Goal: Task Accomplishment & Management: Use online tool/utility

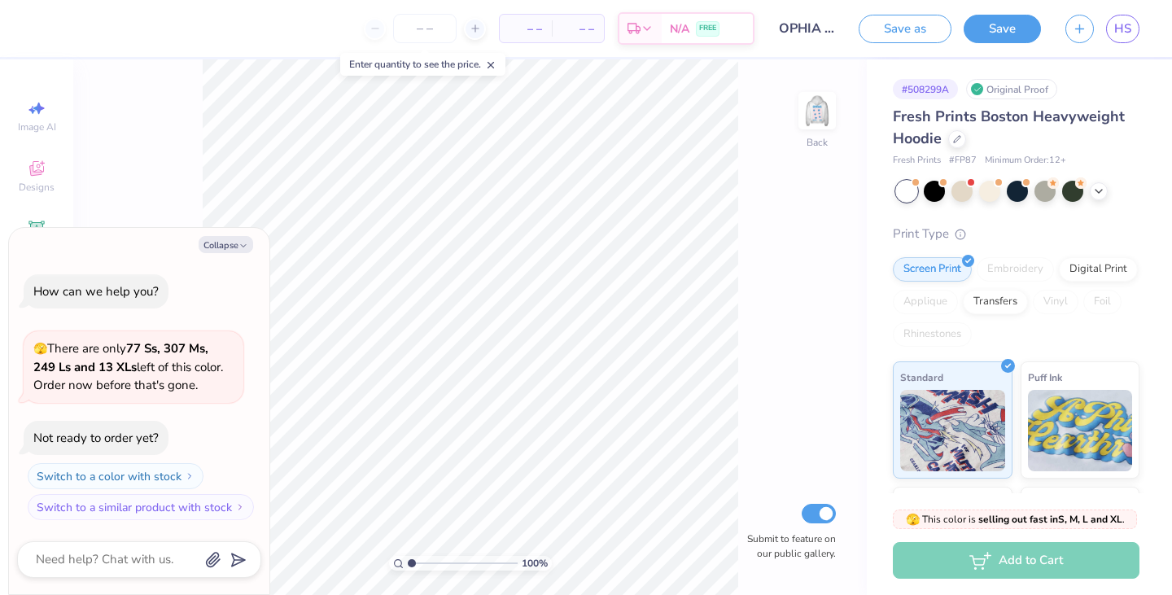
click at [1100, 195] on icon at bounding box center [1098, 191] width 13 height 13
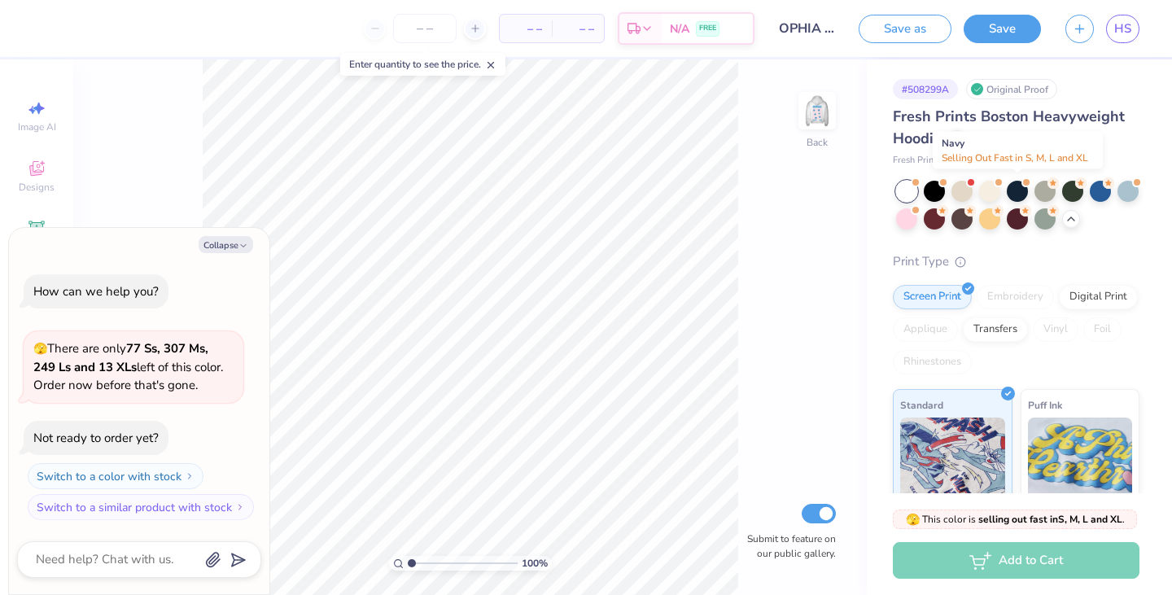
click at [1019, 185] on div at bounding box center [1017, 191] width 21 height 21
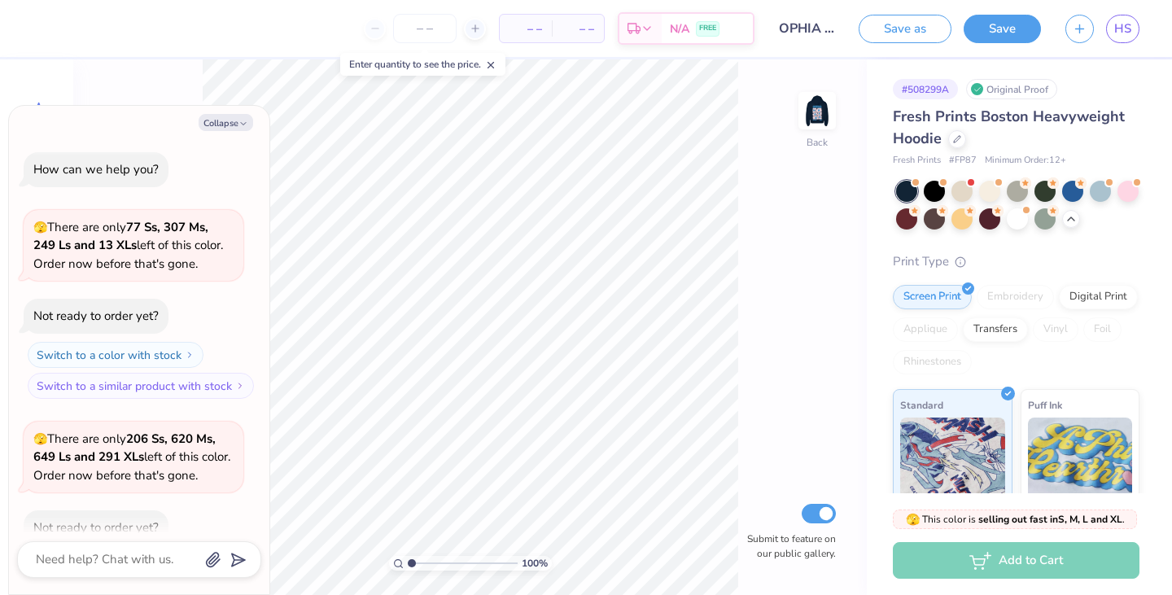
scroll to position [90, 0]
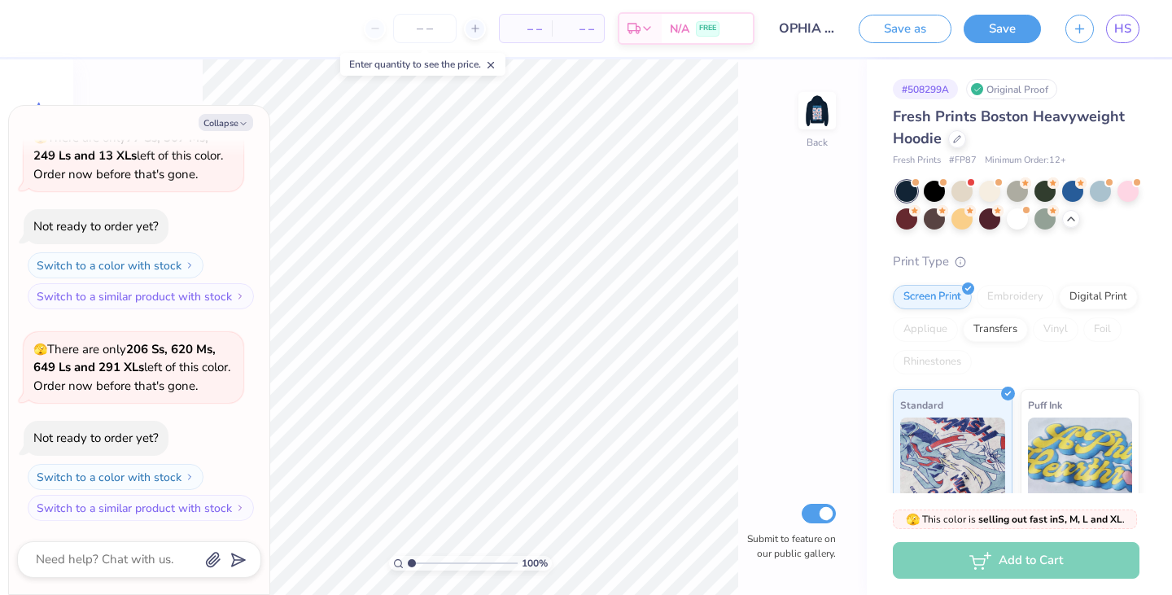
click at [813, 112] on img at bounding box center [817, 110] width 33 height 33
click at [1056, 212] on div at bounding box center [1045, 218] width 21 height 21
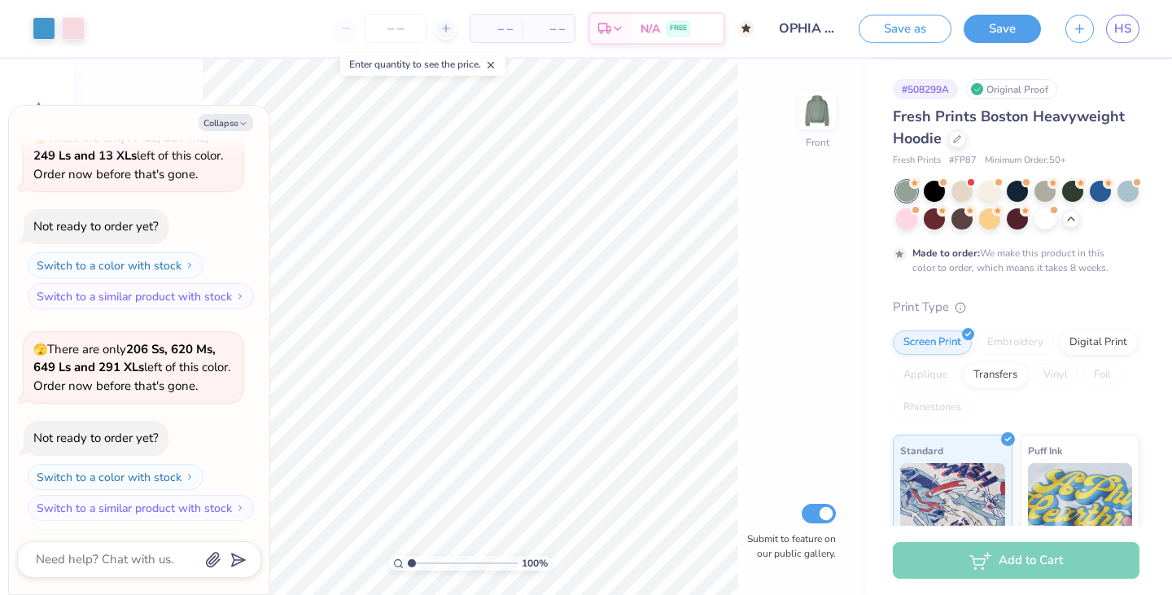
scroll to position [225, 0]
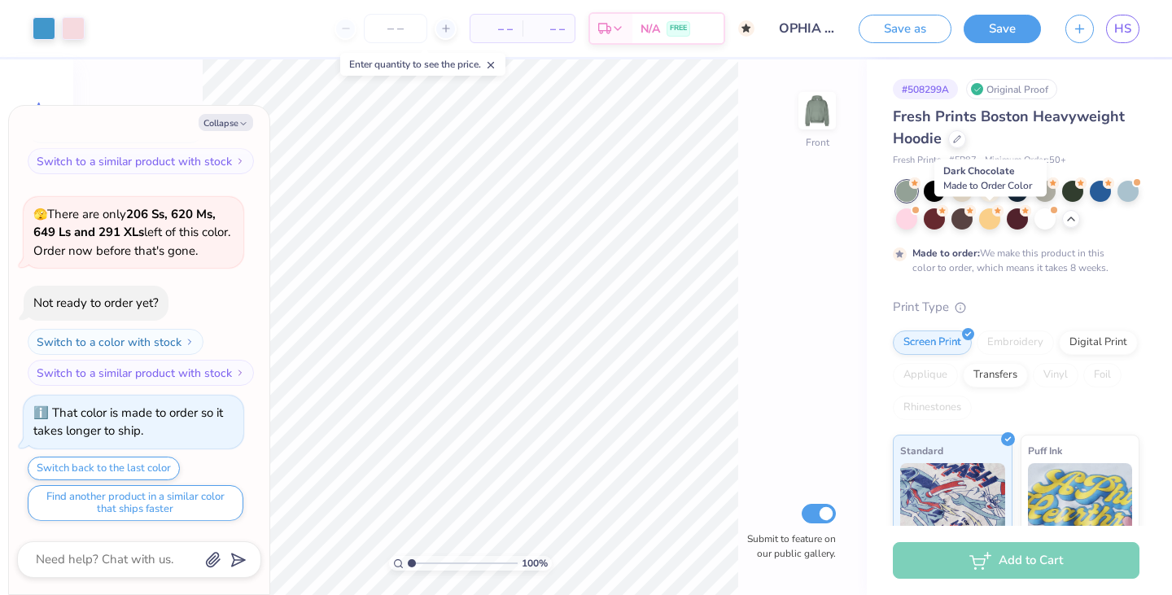
click at [973, 221] on div at bounding box center [962, 218] width 21 height 21
click at [901, 228] on div at bounding box center [1017, 205] width 243 height 49
click at [945, 225] on div at bounding box center [934, 218] width 21 height 21
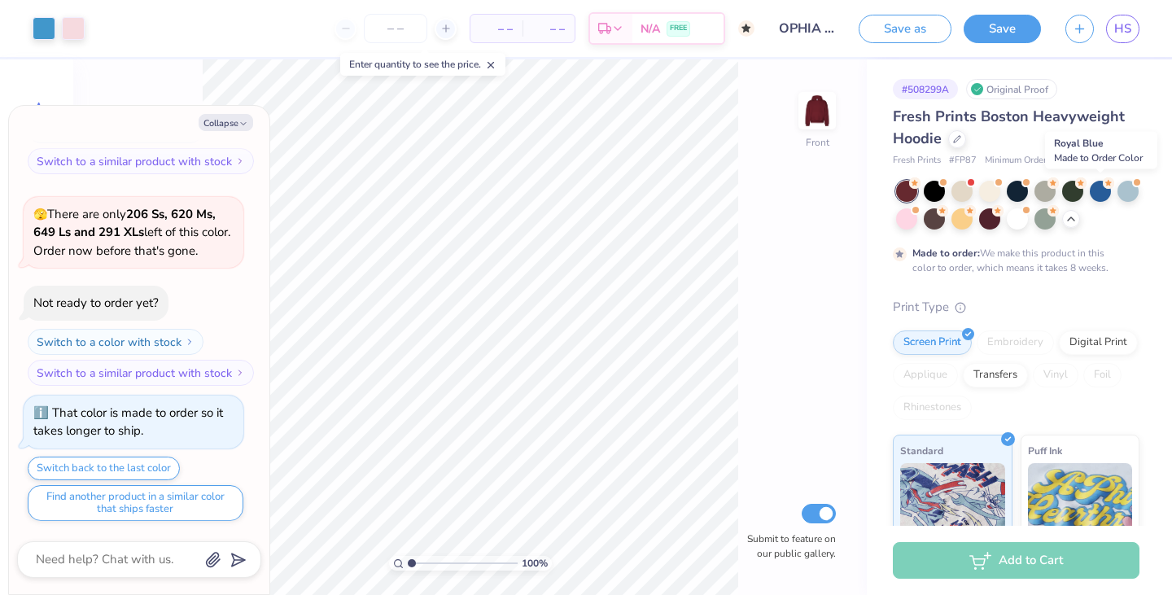
click at [1095, 195] on div at bounding box center [1100, 191] width 21 height 21
click at [1070, 194] on div at bounding box center [1072, 191] width 21 height 21
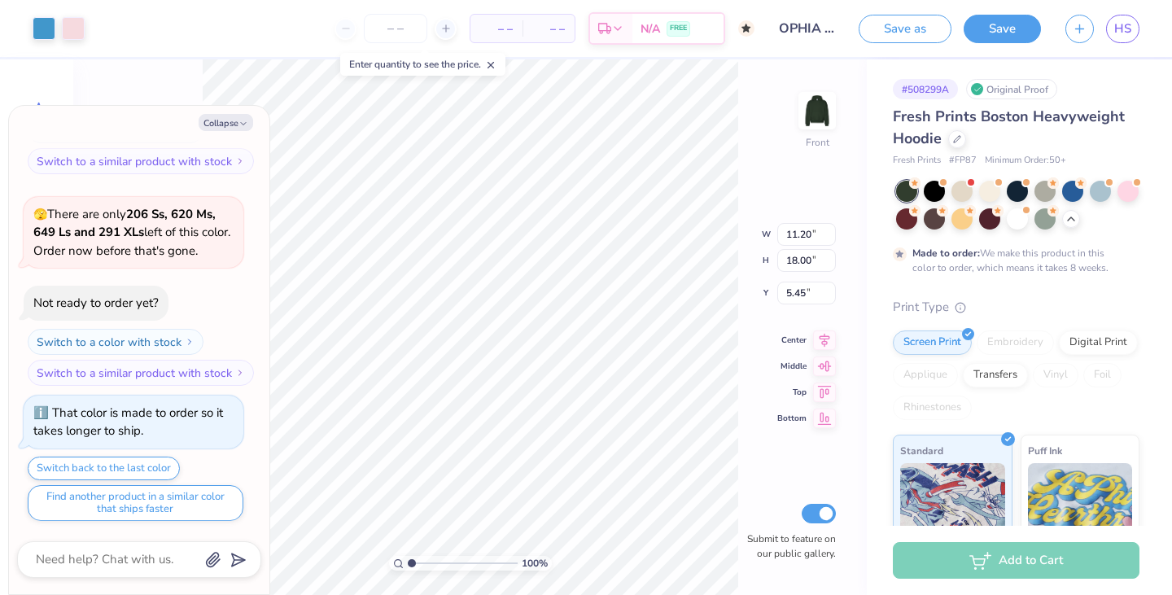
click at [241, 117] on button "Collapse" at bounding box center [226, 122] width 55 height 17
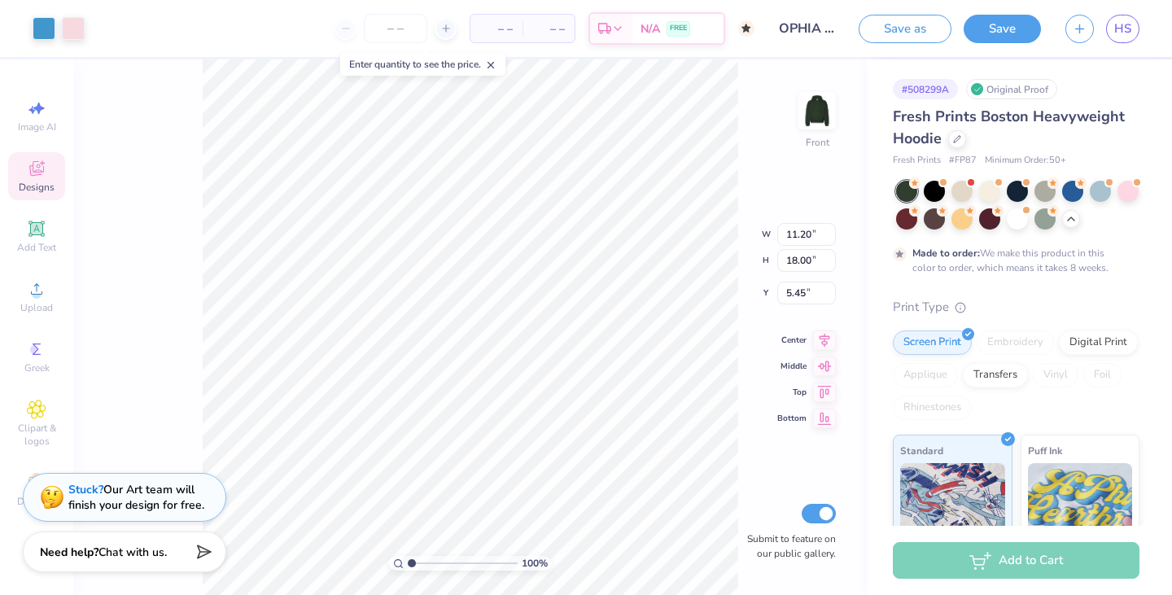
click at [46, 36] on div at bounding box center [44, 28] width 23 height 23
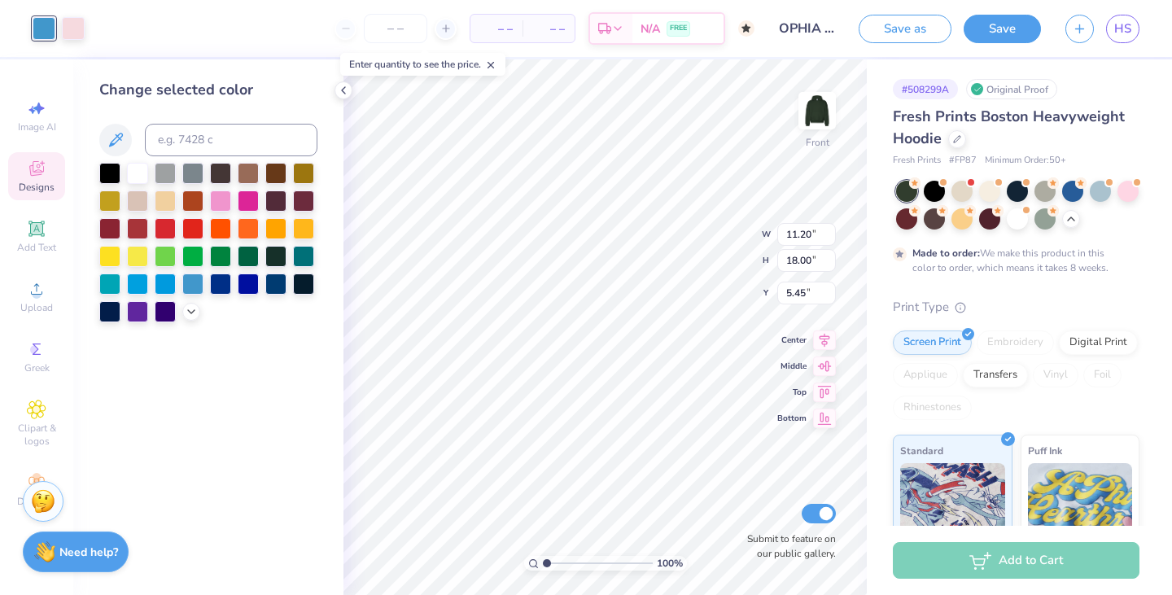
click at [66, 31] on div at bounding box center [73, 28] width 23 height 23
click at [46, 28] on div at bounding box center [44, 28] width 23 height 23
click at [137, 171] on div at bounding box center [137, 173] width 21 height 21
click at [76, 26] on div at bounding box center [73, 28] width 23 height 23
click at [279, 173] on div at bounding box center [275, 173] width 21 height 21
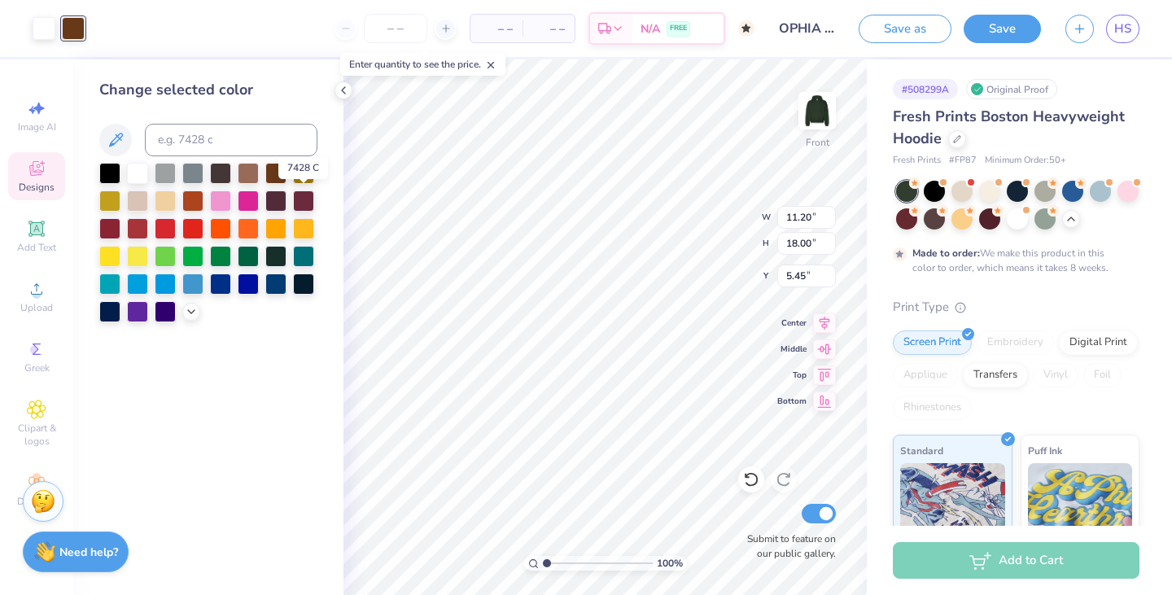
click at [297, 201] on div at bounding box center [303, 200] width 21 height 21
click at [167, 192] on div at bounding box center [165, 200] width 21 height 21
click at [195, 312] on icon at bounding box center [191, 311] width 13 height 13
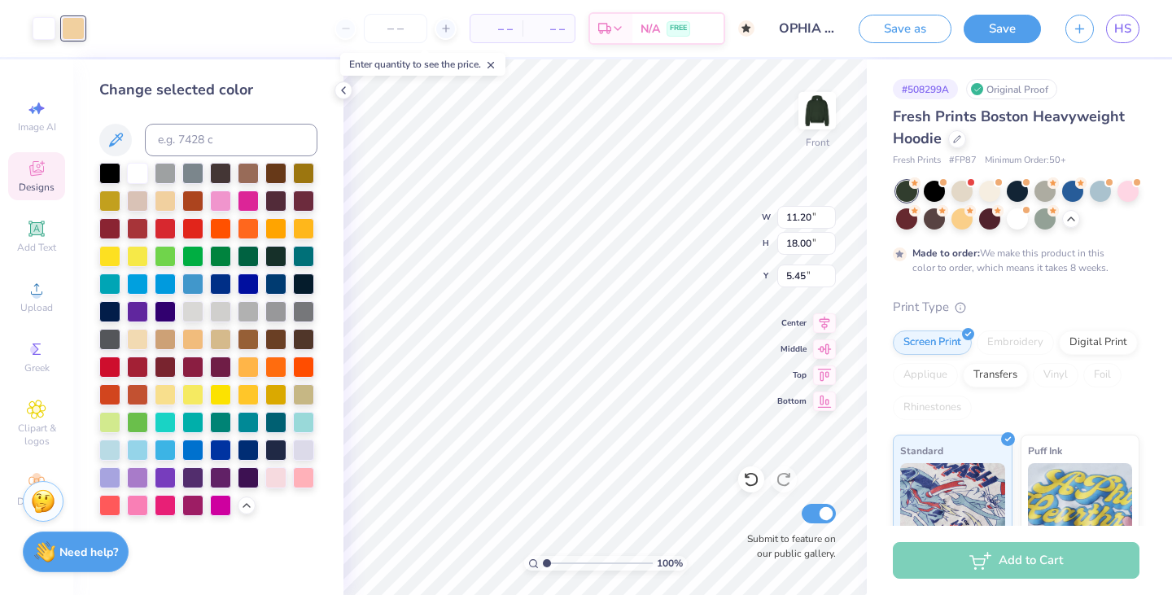
click at [191, 344] on div at bounding box center [192, 339] width 21 height 21
click at [157, 340] on div at bounding box center [165, 339] width 21 height 21
click at [138, 340] on div at bounding box center [137, 339] width 21 height 21
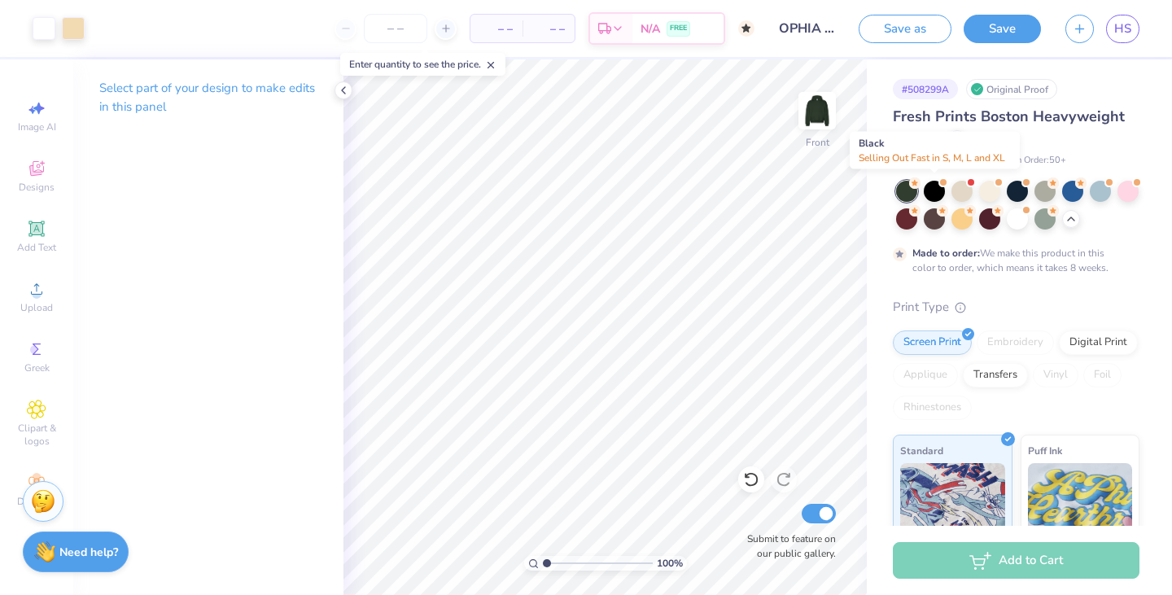
click at [930, 190] on div at bounding box center [934, 191] width 21 height 21
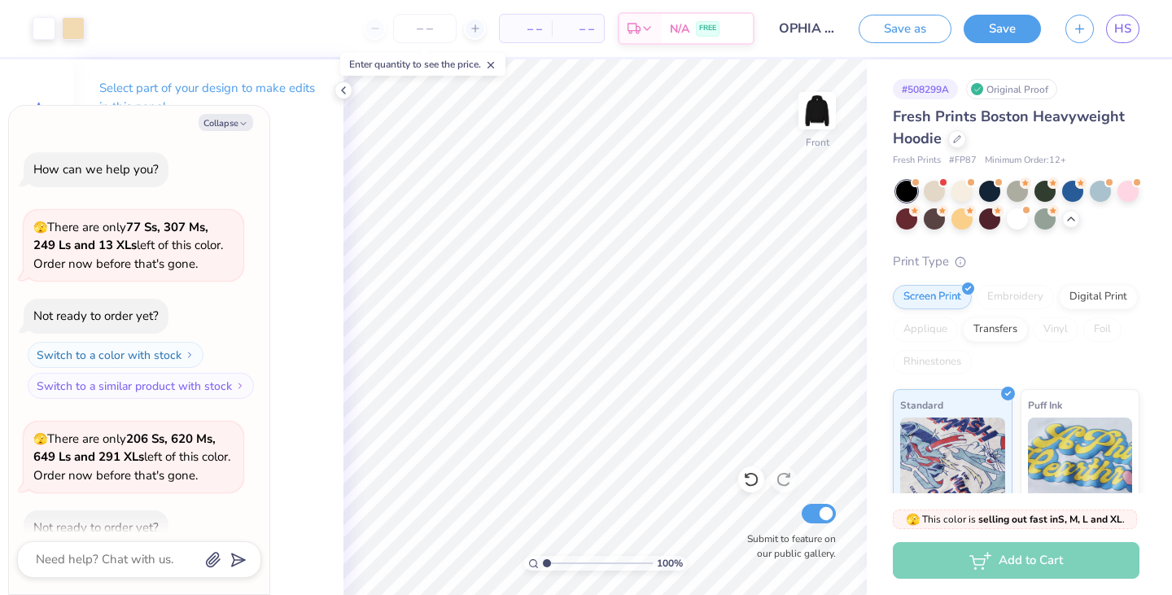
scroll to position [518, 0]
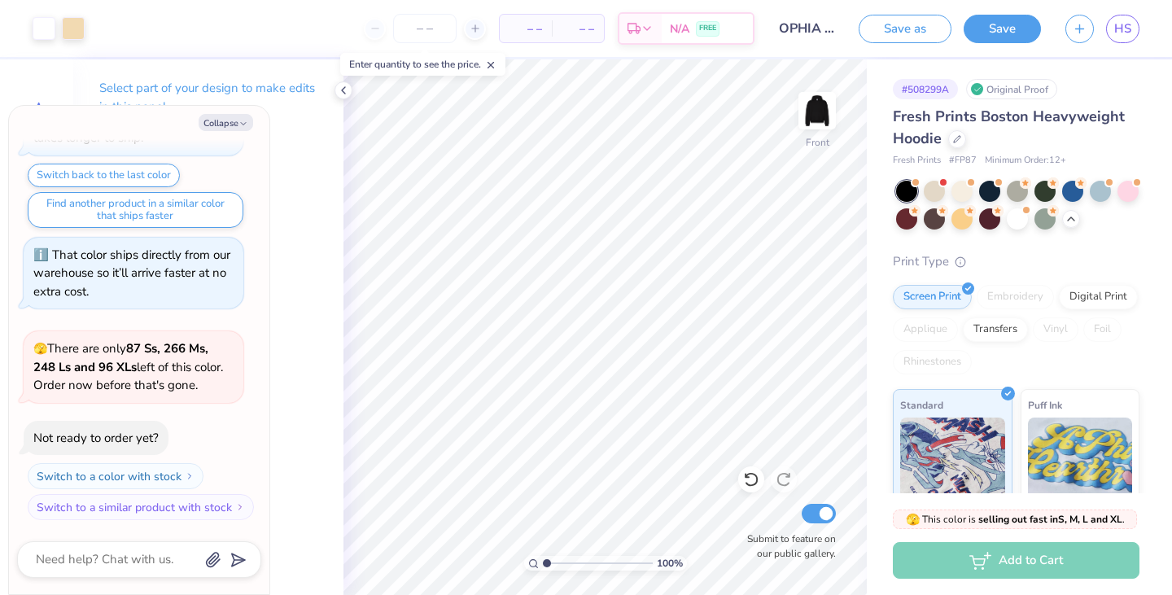
click at [348, 89] on icon at bounding box center [343, 90] width 13 height 13
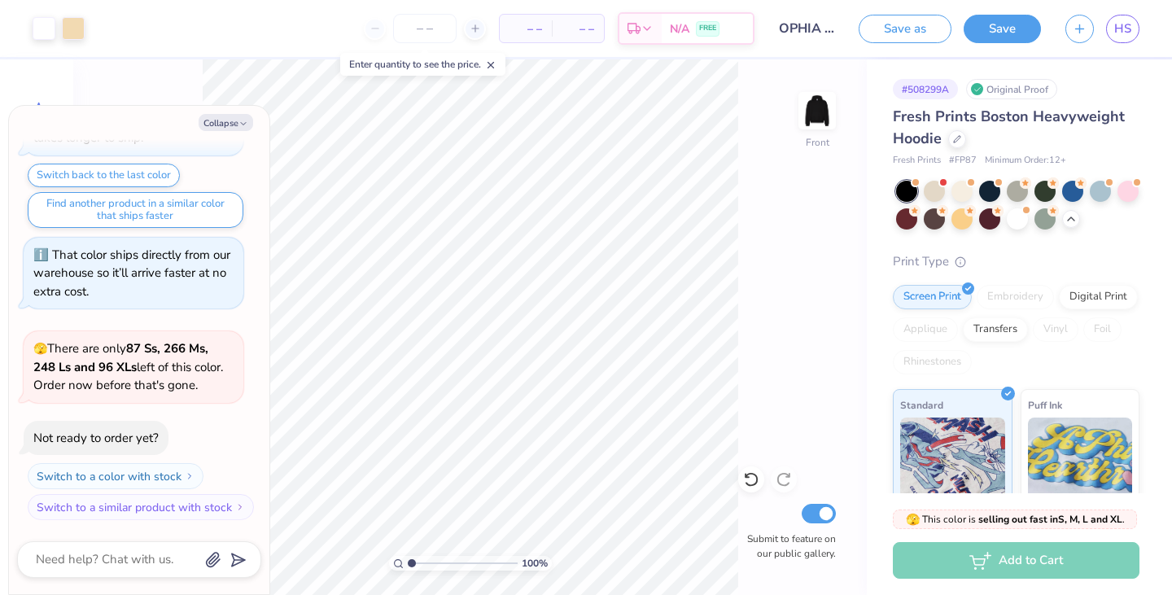
click at [238, 118] on button "Collapse" at bounding box center [226, 122] width 55 height 17
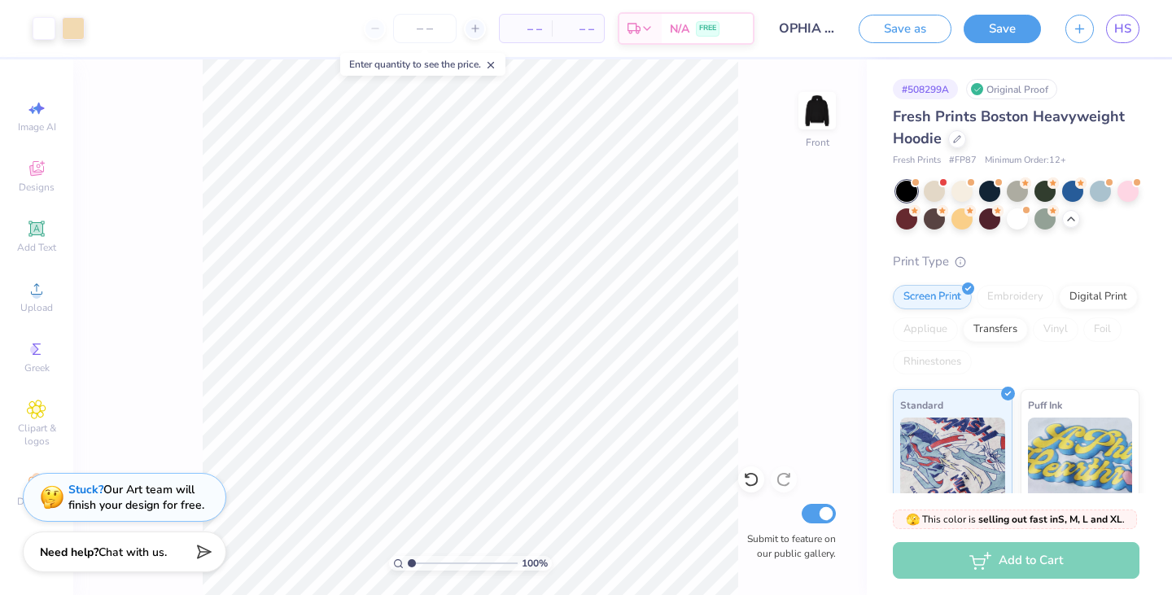
click at [955, 149] on div "Fresh Prints Boston Heavyweight Hoodie" at bounding box center [1016, 128] width 247 height 44
click at [956, 147] on div "Fresh Prints Boston Heavyweight Hoodie" at bounding box center [1016, 128] width 247 height 44
click at [961, 142] on div at bounding box center [957, 139] width 18 height 18
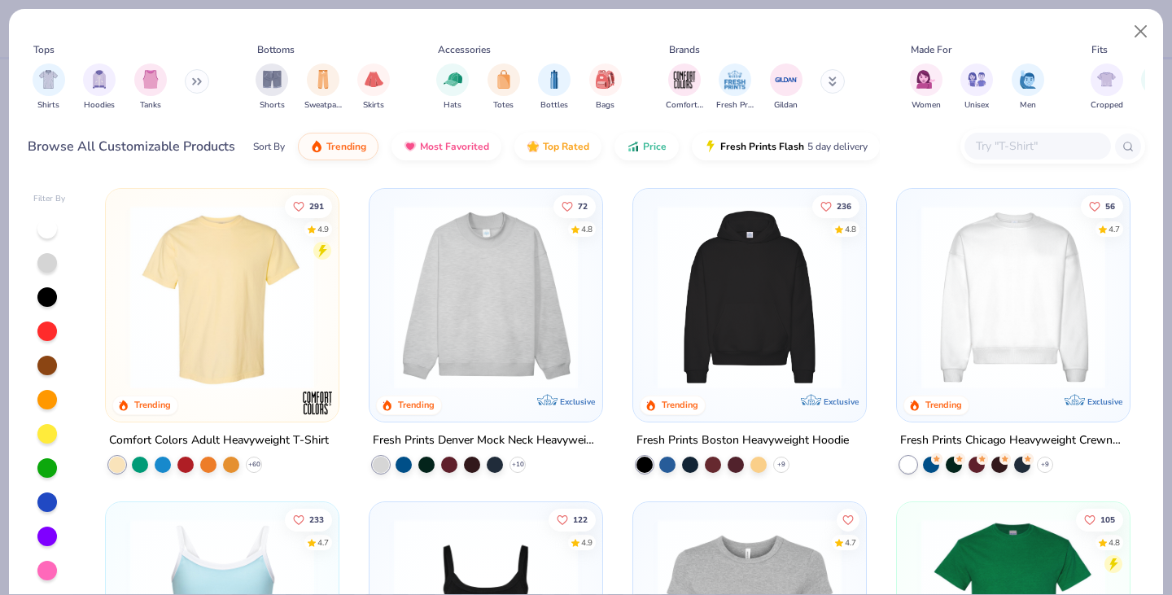
click at [96, 78] on img "filter for Hoodies" at bounding box center [99, 79] width 18 height 19
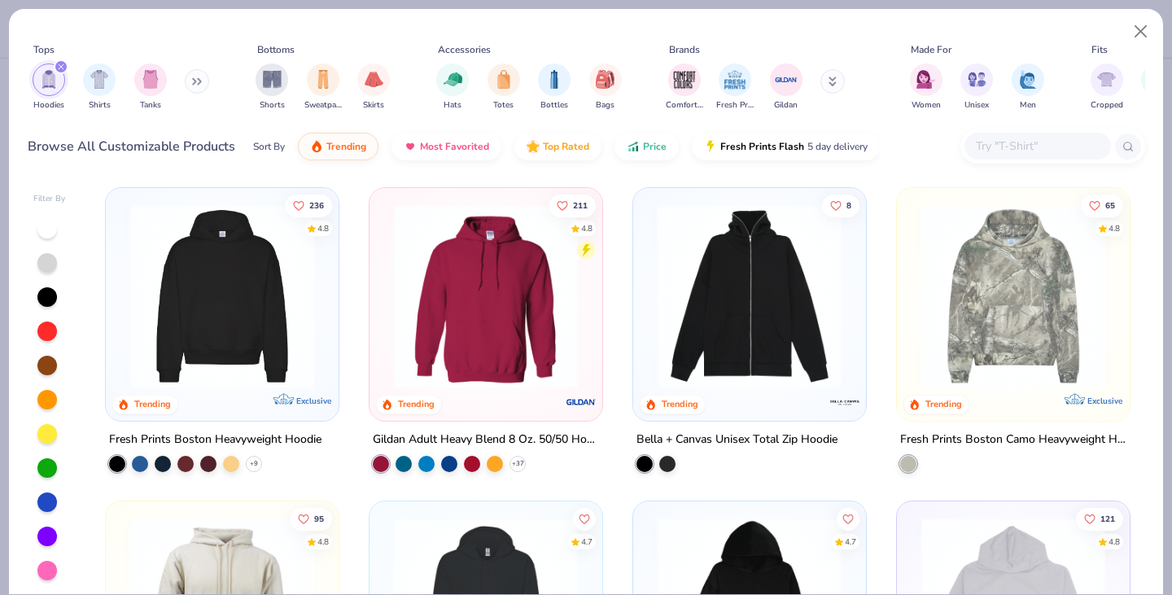
scroll to position [222, 0]
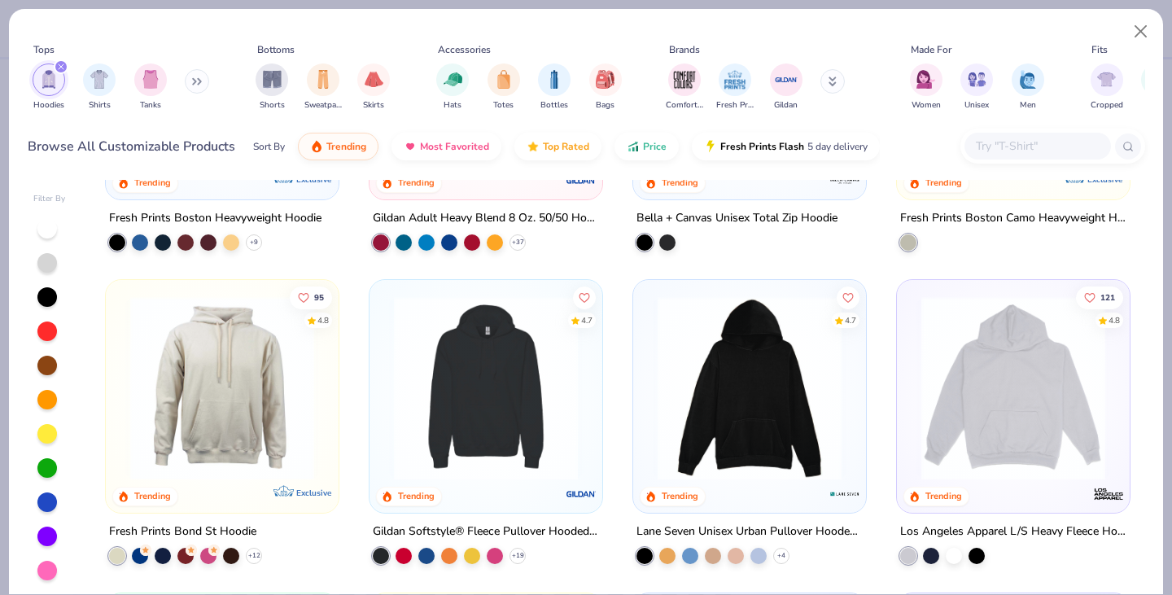
click at [768, 431] on img at bounding box center [750, 388] width 200 height 184
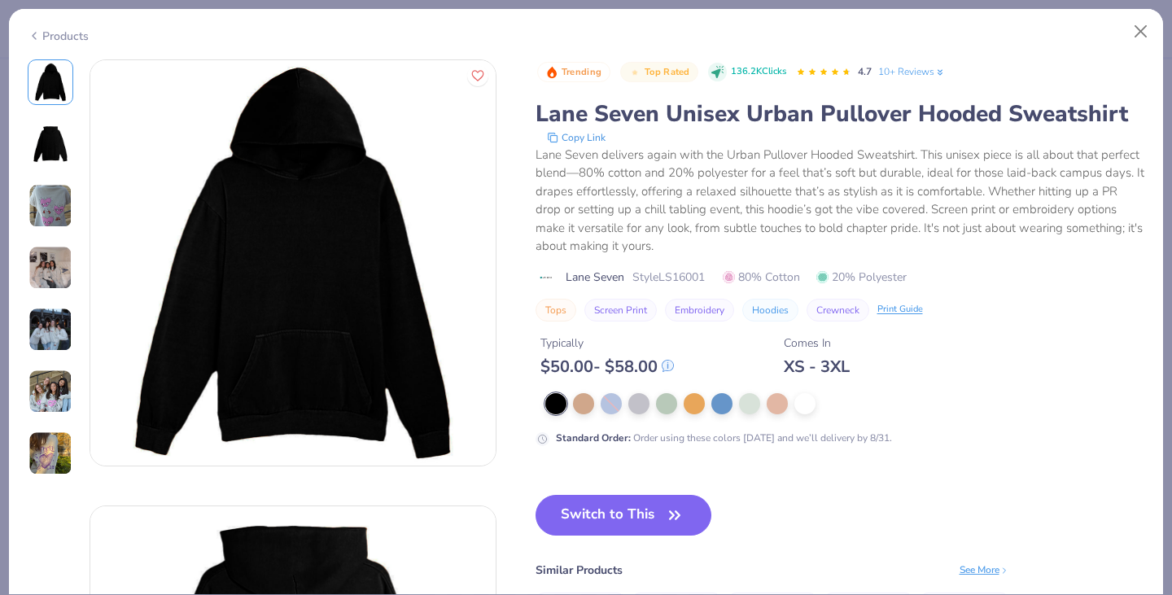
click at [802, 412] on div at bounding box center [804, 403] width 21 height 21
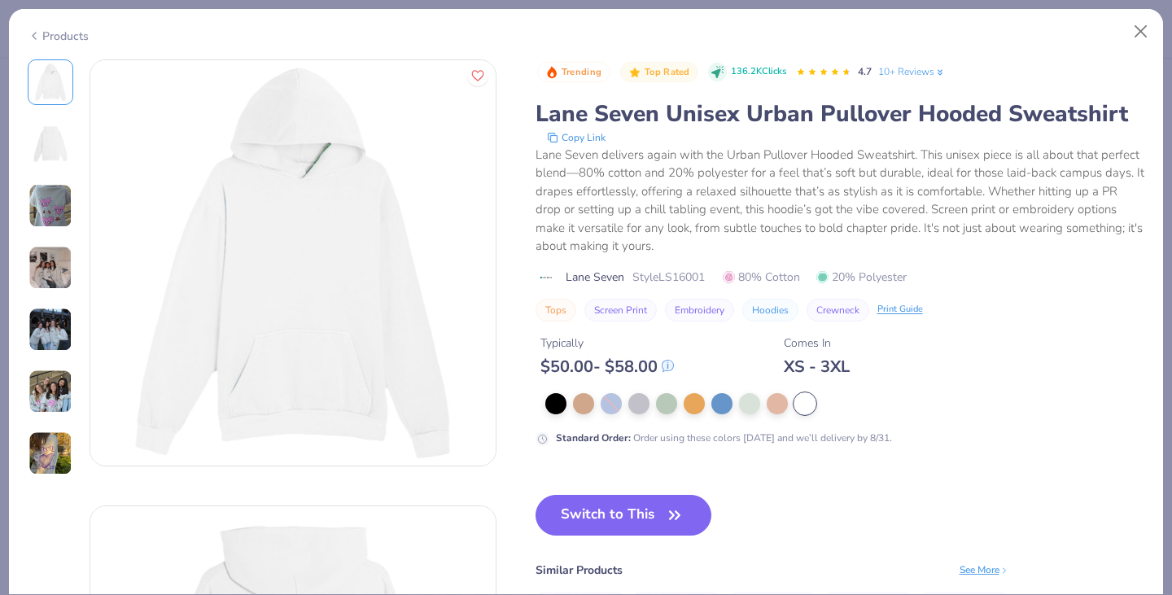
click at [722, 406] on div at bounding box center [721, 403] width 21 height 21
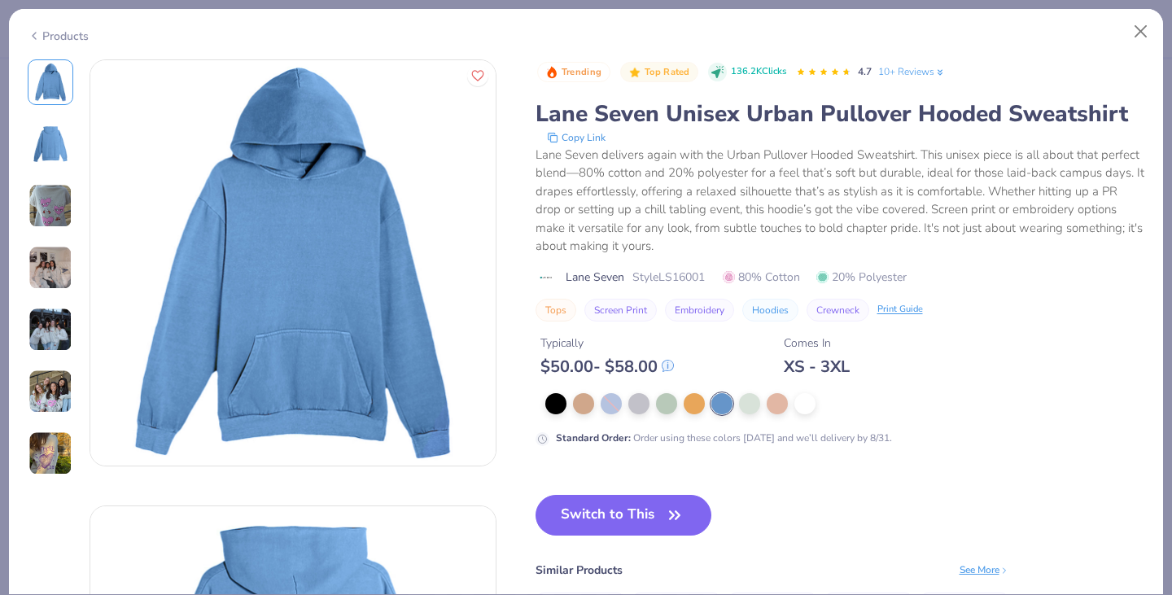
click at [751, 405] on div at bounding box center [749, 403] width 21 height 21
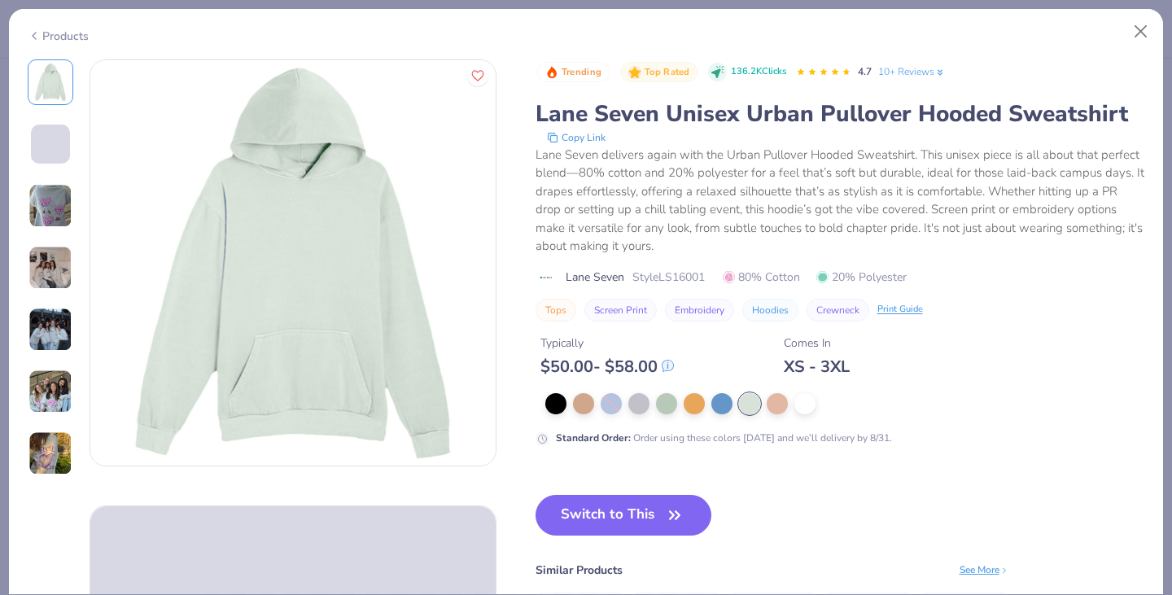
click at [785, 410] on div at bounding box center [777, 403] width 21 height 21
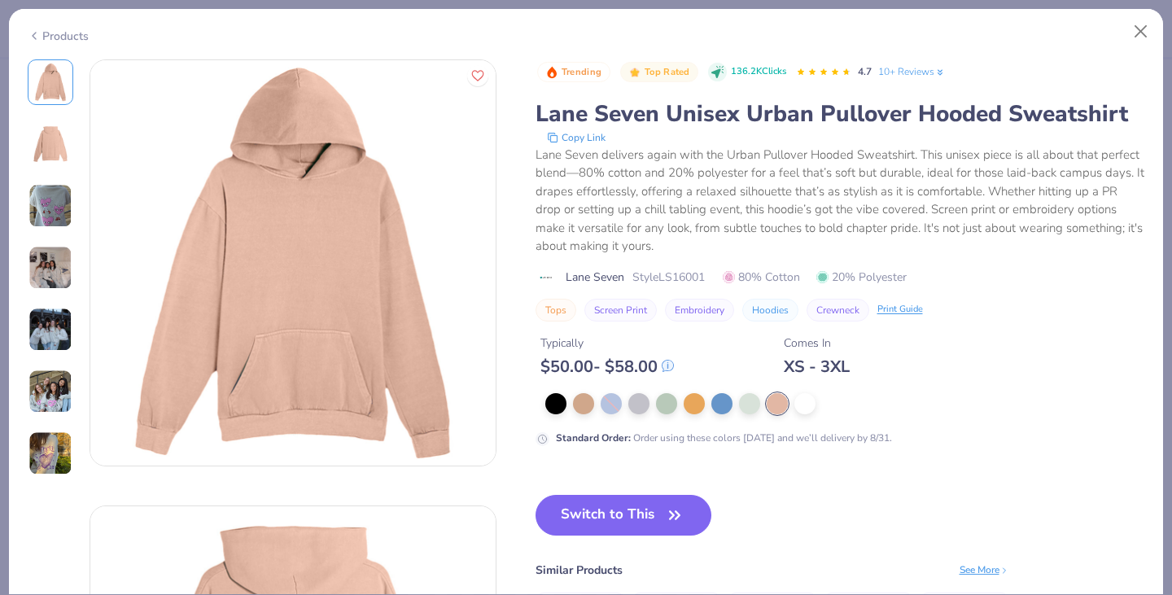
click at [663, 536] on div "Switch to This Similar Products See More ★ 4.8" at bounding box center [773, 605] width 474 height 220
click at [661, 514] on button "Switch to This" at bounding box center [624, 515] width 177 height 41
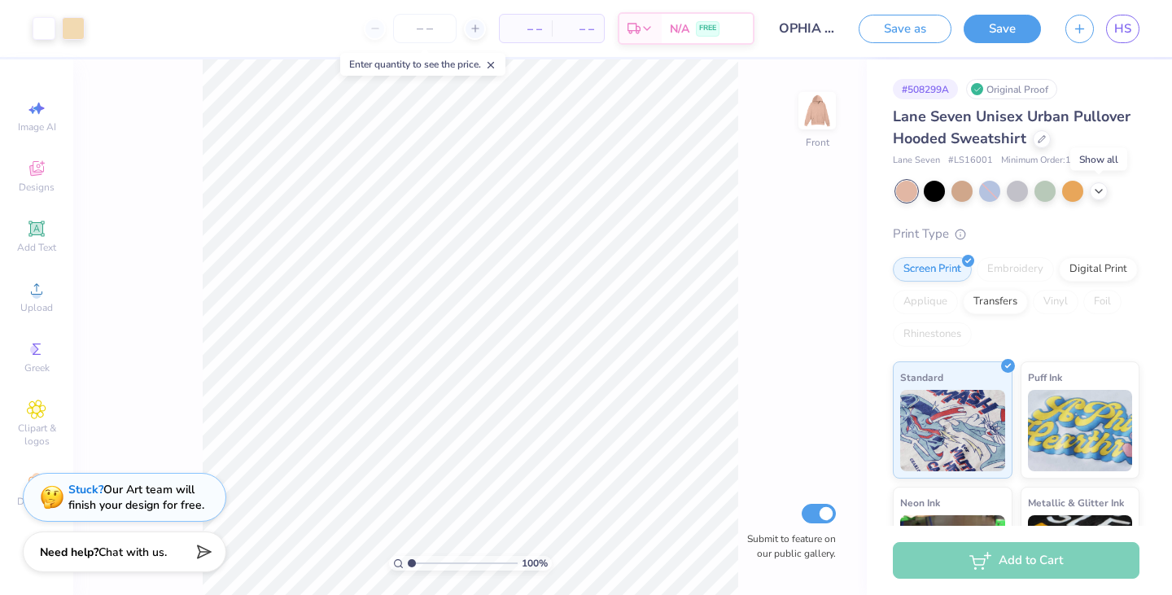
click at [1098, 193] on icon at bounding box center [1098, 191] width 13 height 13
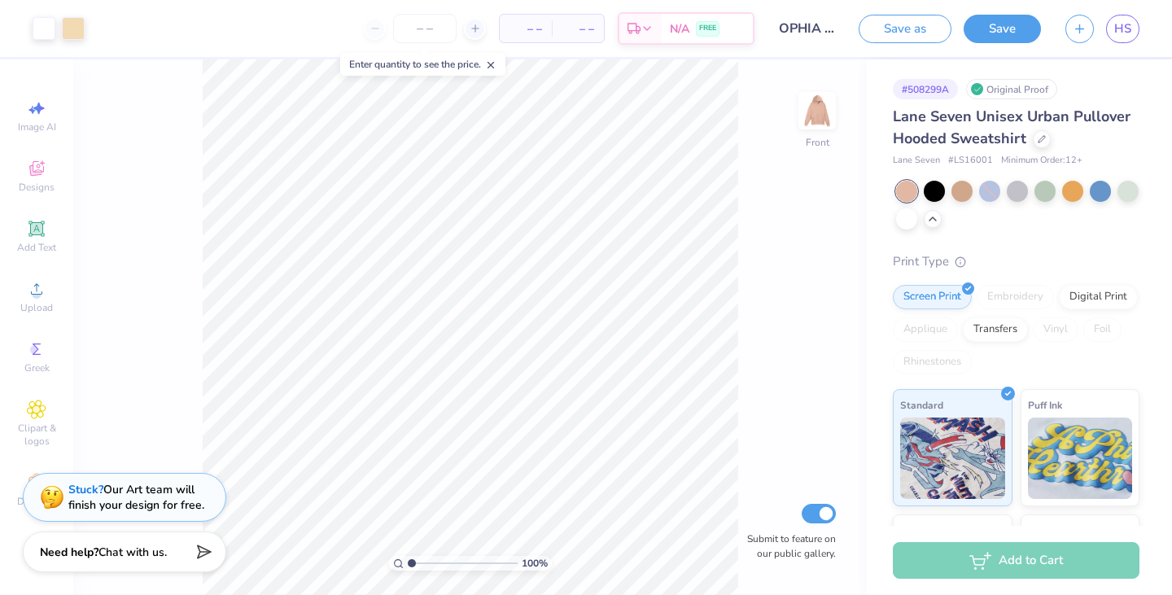
click at [1041, 191] on div at bounding box center [1045, 191] width 21 height 21
click at [1066, 189] on div at bounding box center [1072, 191] width 21 height 21
click at [937, 186] on div at bounding box center [934, 191] width 21 height 21
click at [917, 217] on div at bounding box center [906, 218] width 21 height 21
click at [1118, 202] on div at bounding box center [1128, 191] width 21 height 21
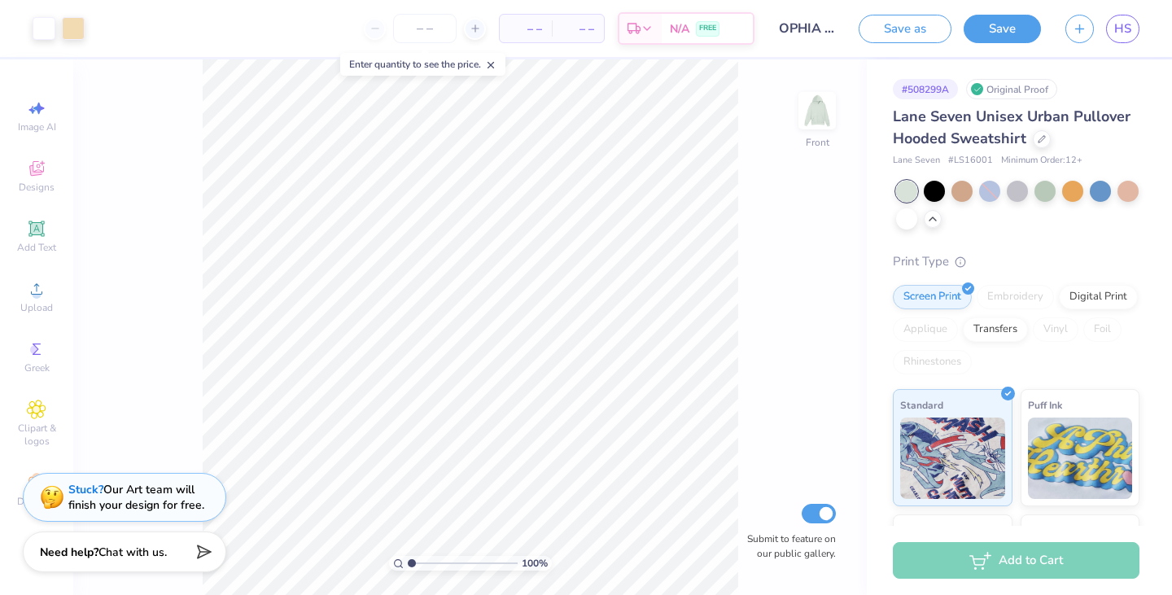
click at [1072, 193] on div at bounding box center [1072, 191] width 21 height 21
click at [1049, 192] on div at bounding box center [1045, 191] width 21 height 21
click at [809, 124] on img at bounding box center [817, 110] width 33 height 33
click at [1046, 141] on icon at bounding box center [1042, 139] width 8 height 8
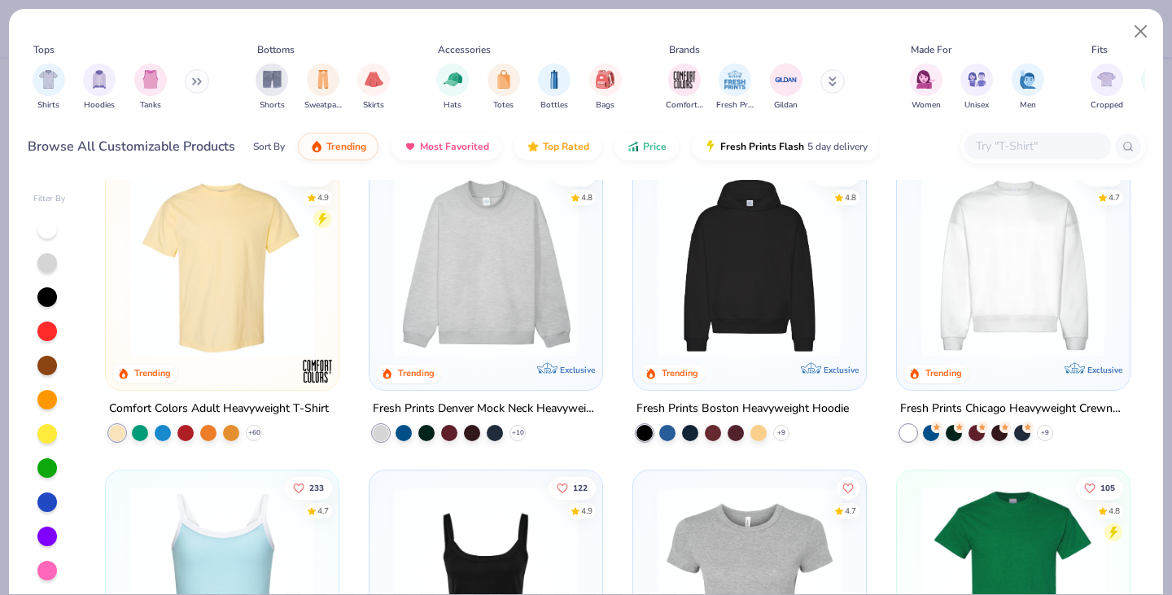
scroll to position [33, 0]
click at [97, 83] on img "filter for Hoodies" at bounding box center [99, 79] width 18 height 19
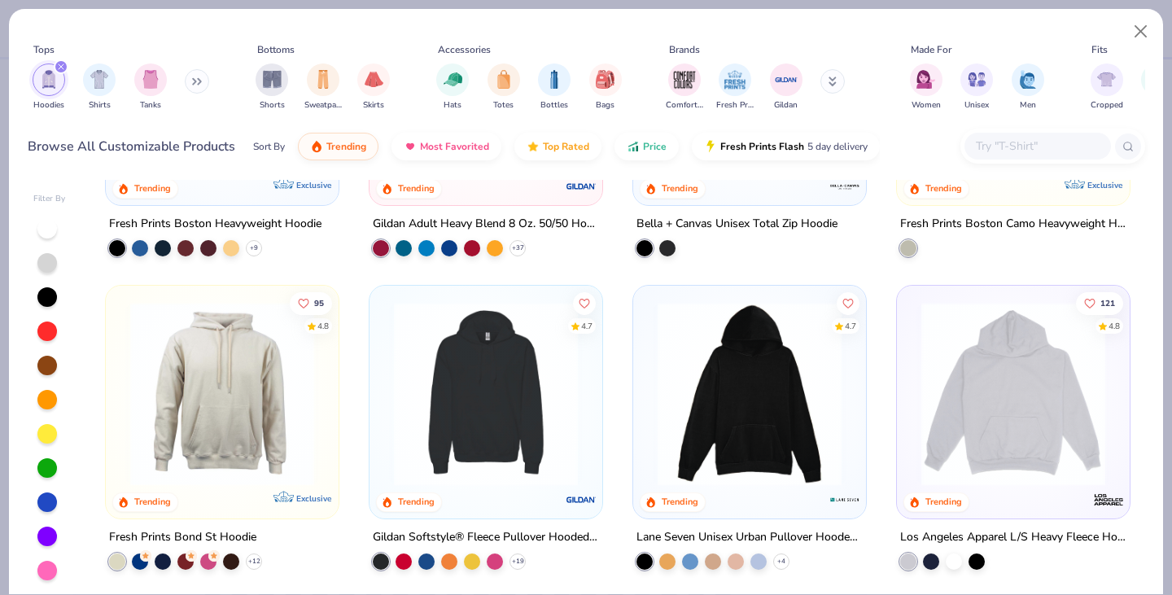
scroll to position [217, 0]
click at [499, 392] on img at bounding box center [486, 393] width 200 height 184
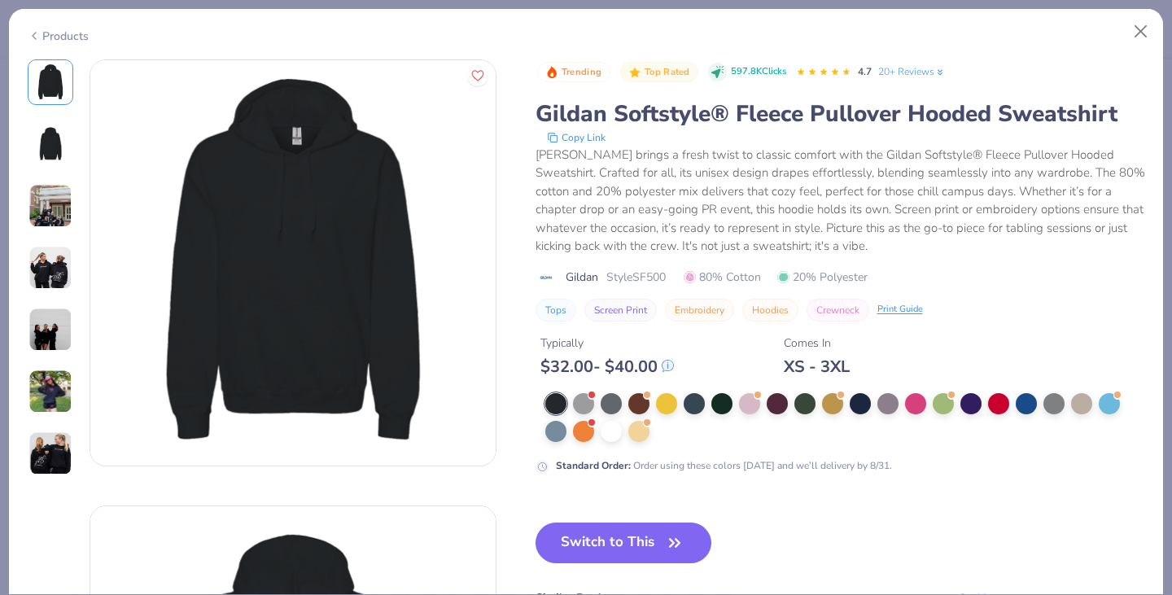
click at [662, 532] on button "Switch to This" at bounding box center [624, 543] width 177 height 41
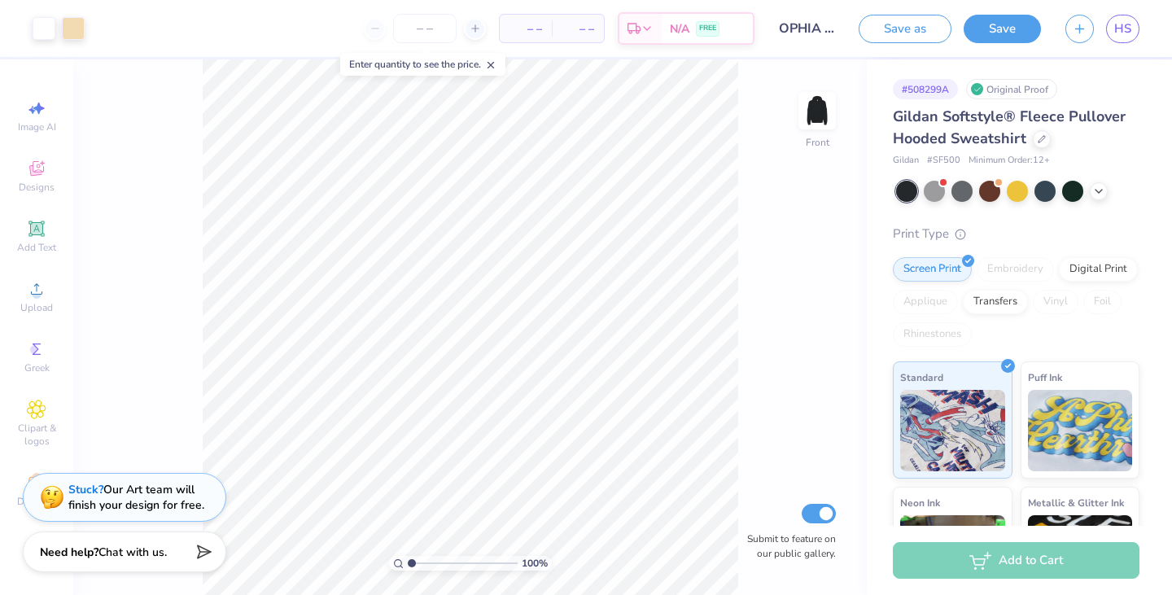
click at [1097, 185] on icon at bounding box center [1098, 191] width 13 height 13
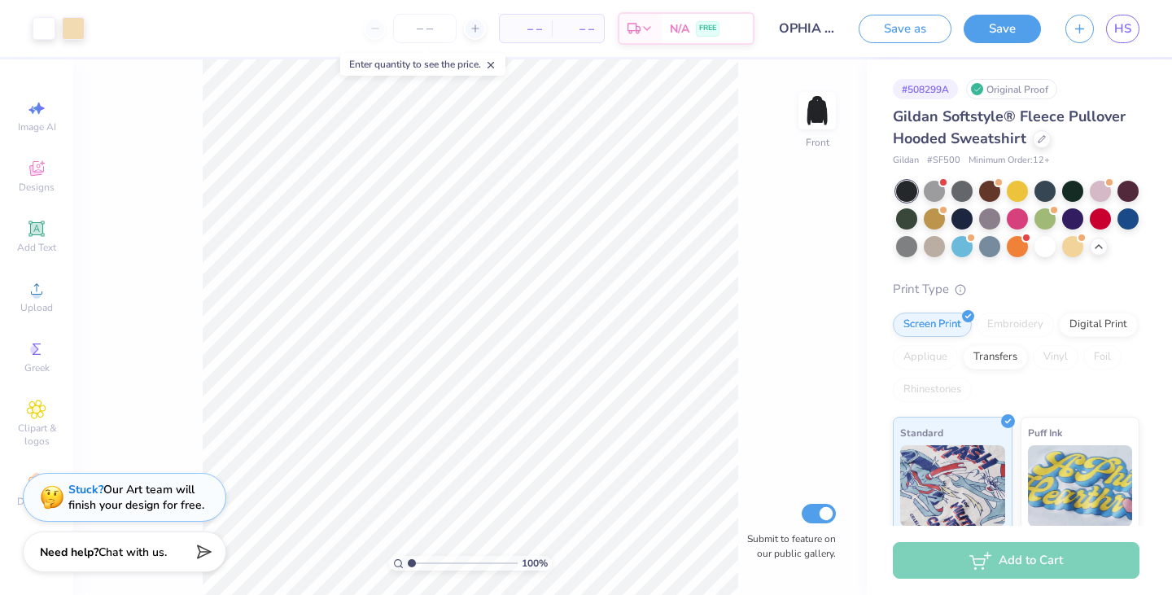
click at [1000, 216] on div at bounding box center [989, 218] width 21 height 21
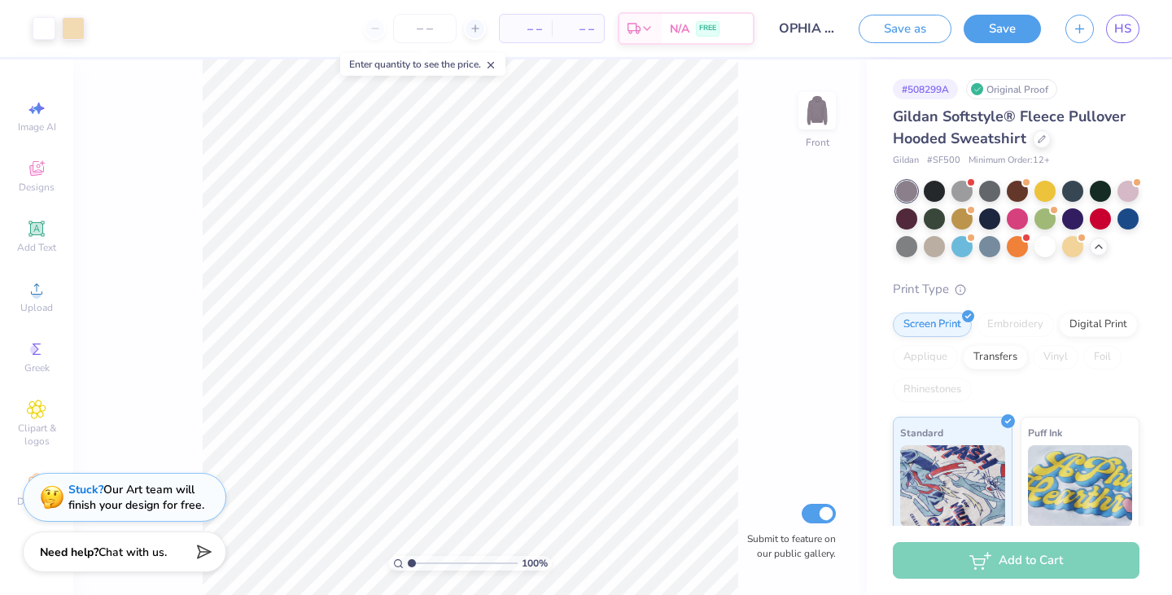
click at [1083, 221] on div at bounding box center [1072, 218] width 21 height 21
click at [1009, 194] on div at bounding box center [1017, 191] width 21 height 21
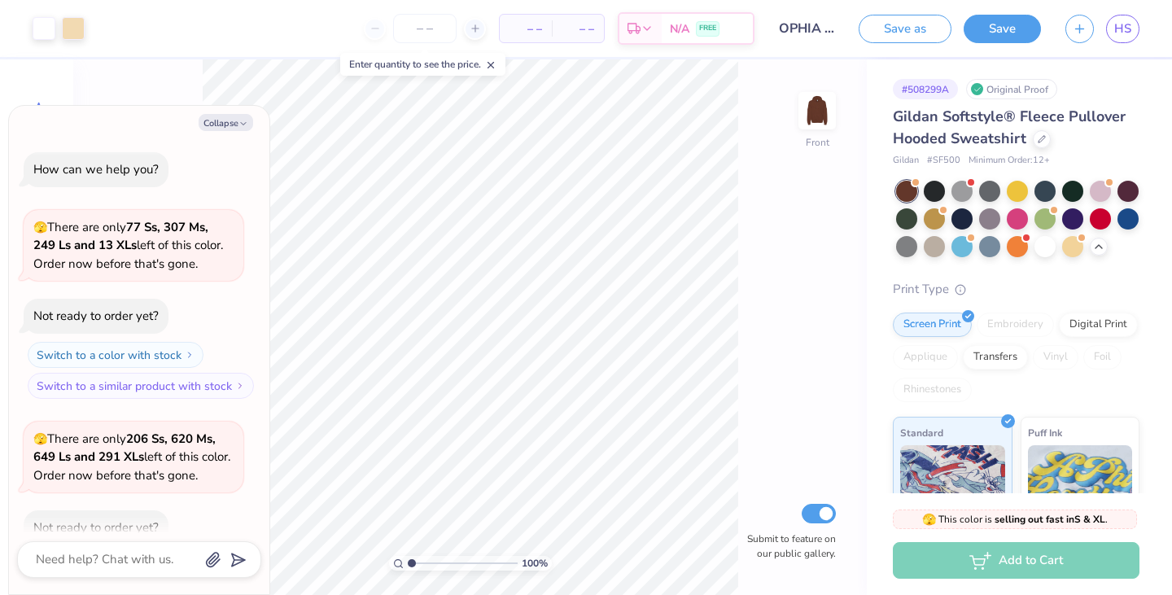
scroll to position [729, 0]
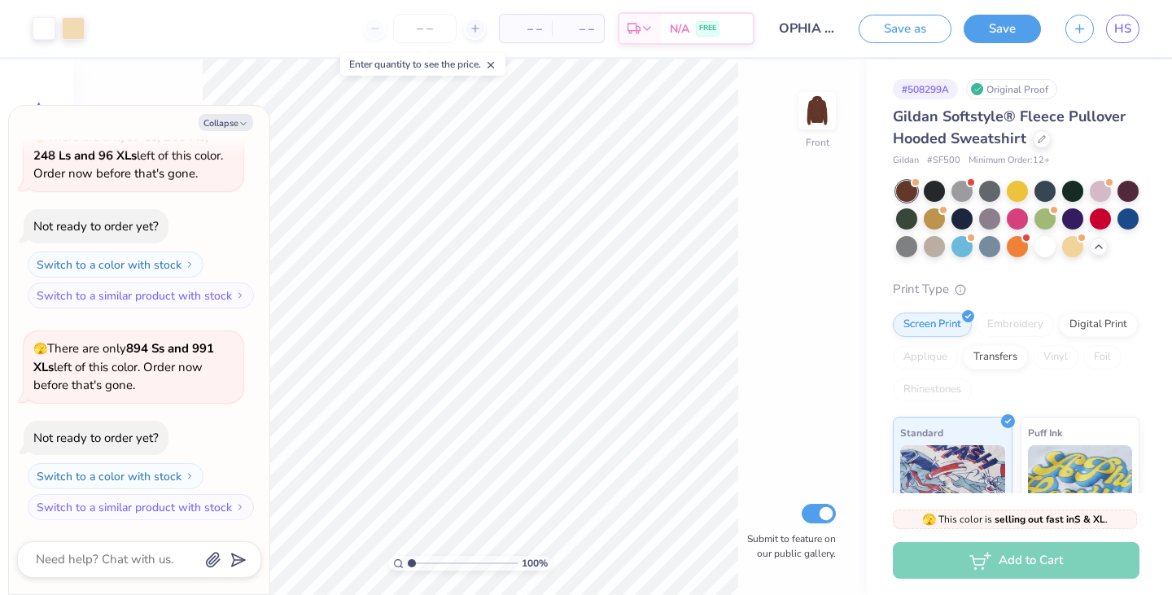
click at [229, 128] on button "Collapse" at bounding box center [226, 122] width 55 height 17
type textarea "x"
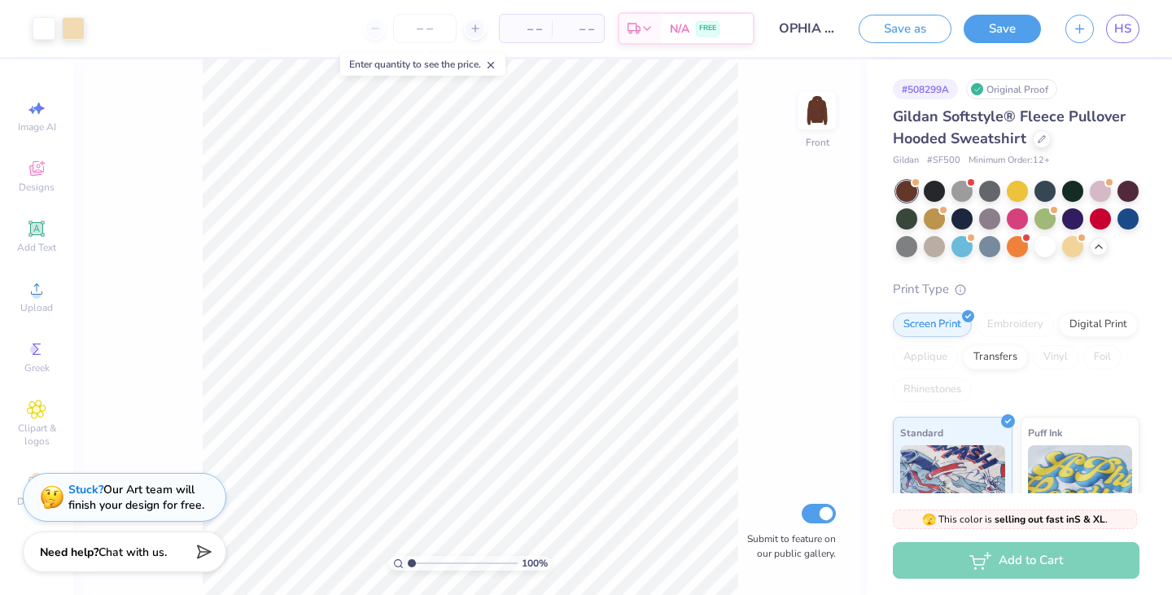
click at [825, 127] on img at bounding box center [817, 110] width 33 height 33
type input "1.00691840976039"
type textarea "x"
type input "1.03829928509432"
type textarea "x"
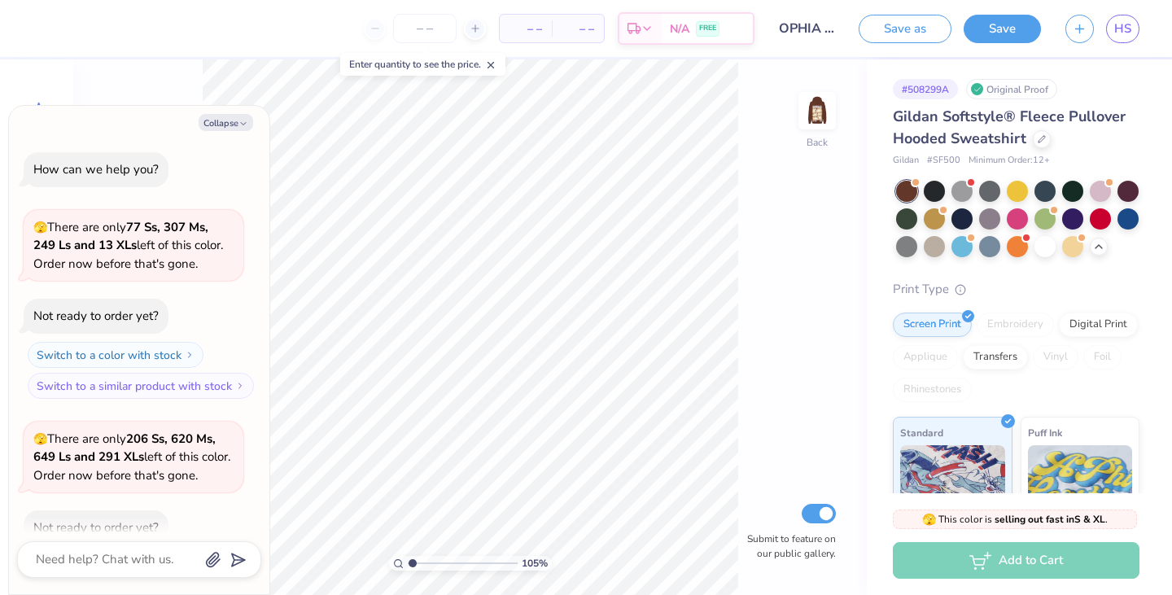
scroll to position [829, 0]
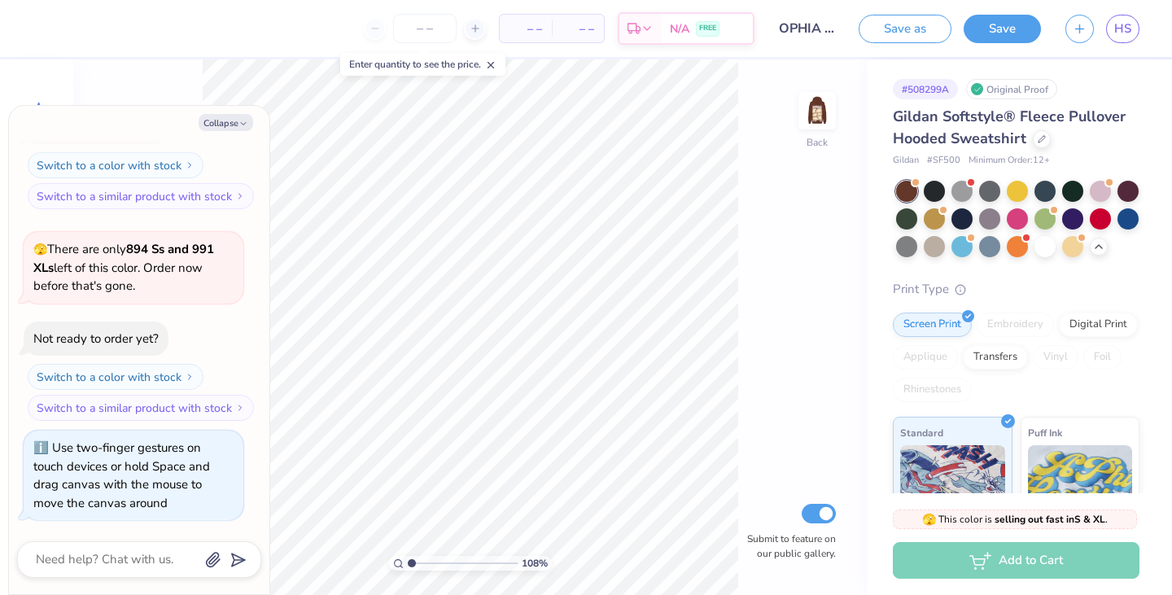
type input "1"
click at [242, 126] on icon "button" at bounding box center [244, 124] width 10 height 10
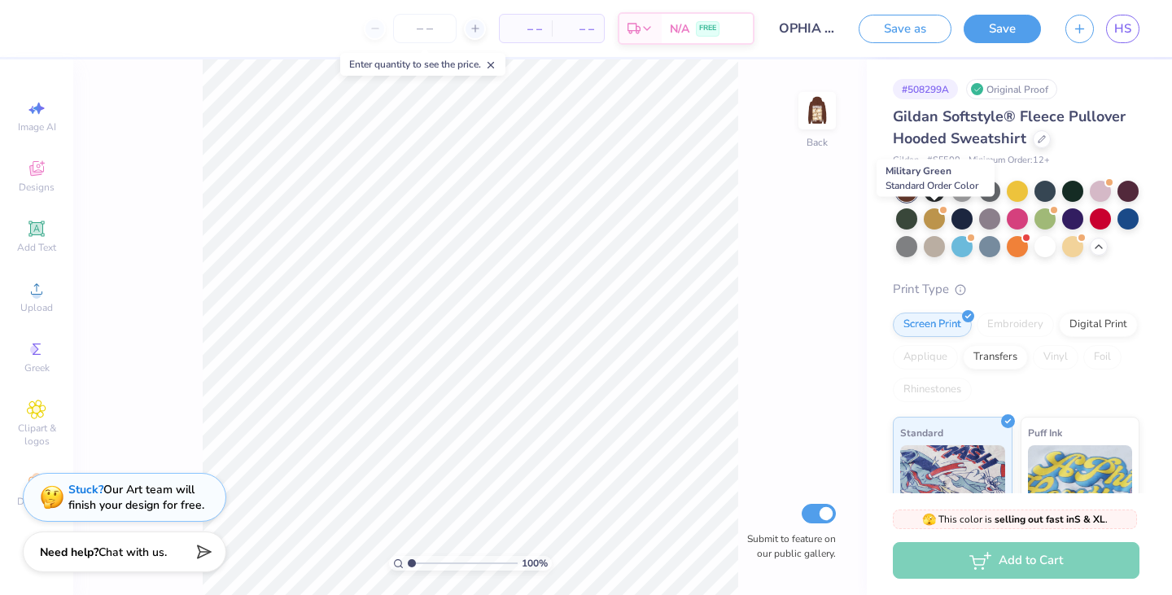
click at [917, 222] on div at bounding box center [906, 218] width 21 height 21
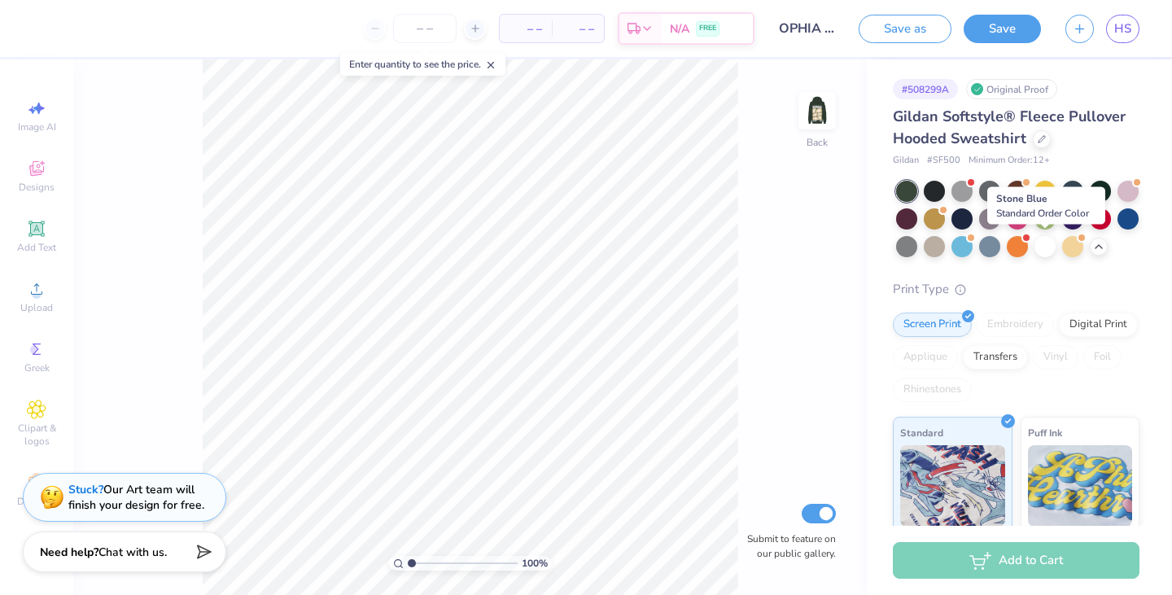
click at [1000, 247] on div at bounding box center [989, 246] width 21 height 21
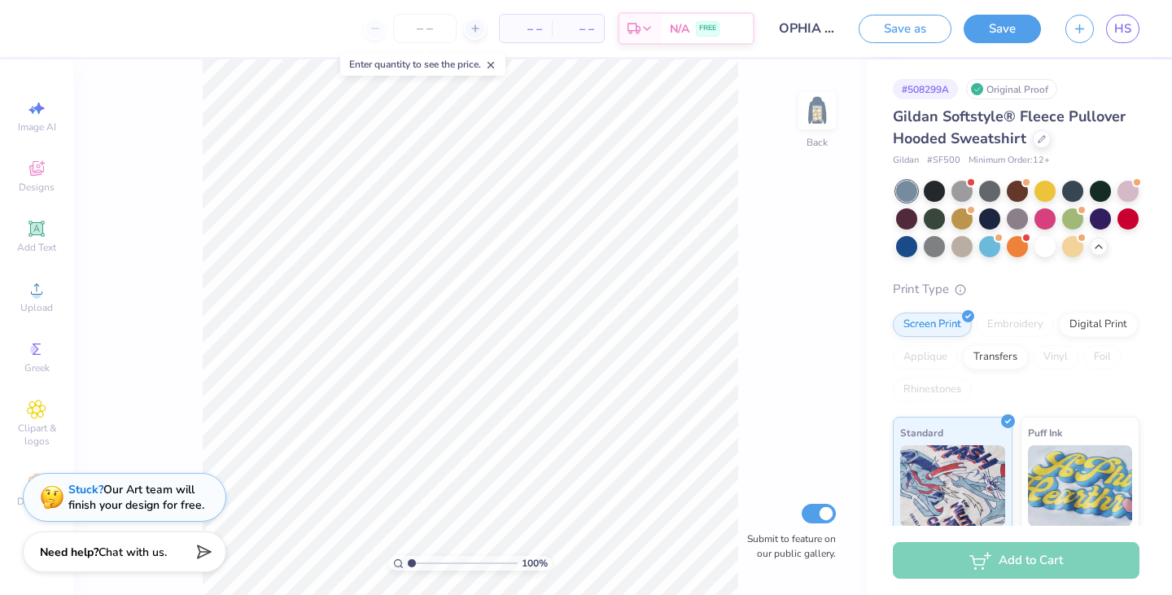
click at [917, 223] on div at bounding box center [906, 218] width 21 height 21
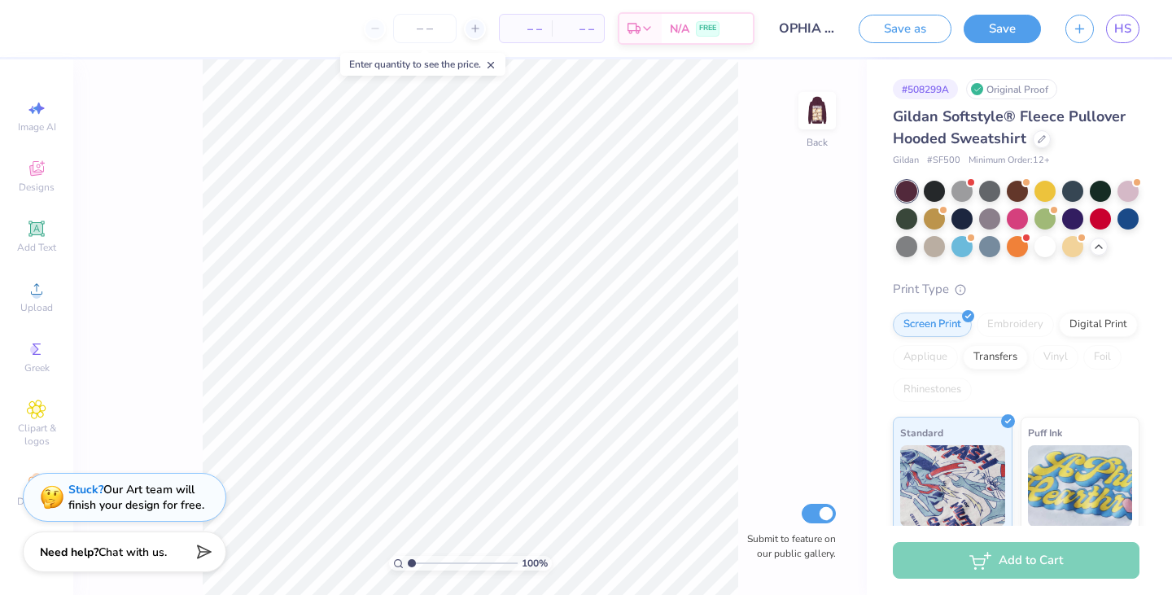
click at [1000, 242] on div at bounding box center [989, 246] width 21 height 21
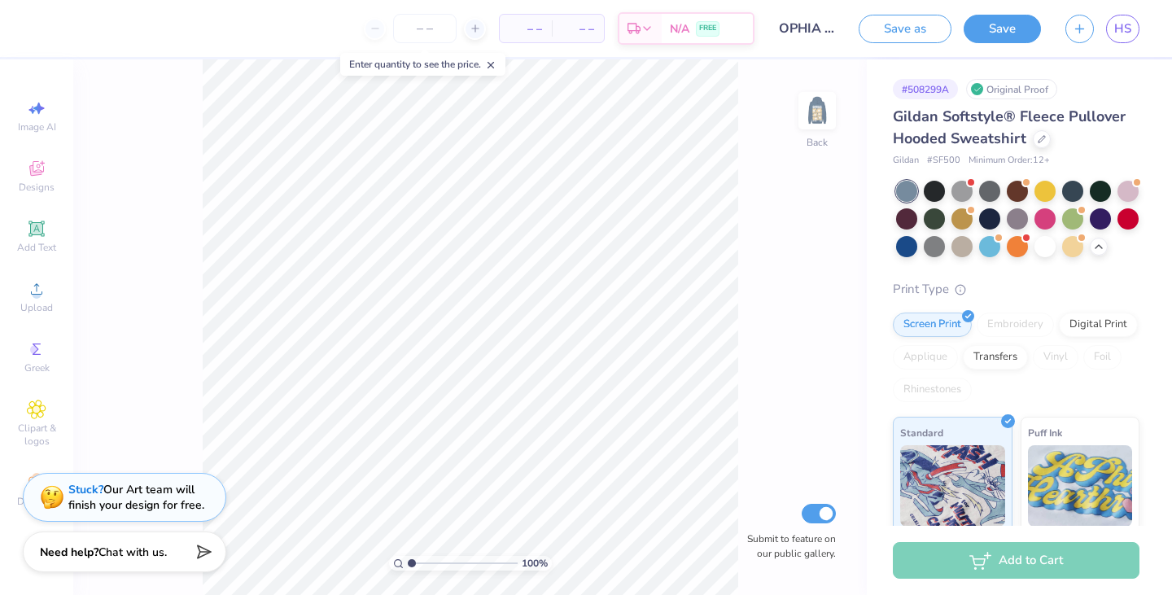
click at [945, 217] on div at bounding box center [934, 218] width 21 height 21
click at [823, 120] on img at bounding box center [817, 110] width 33 height 33
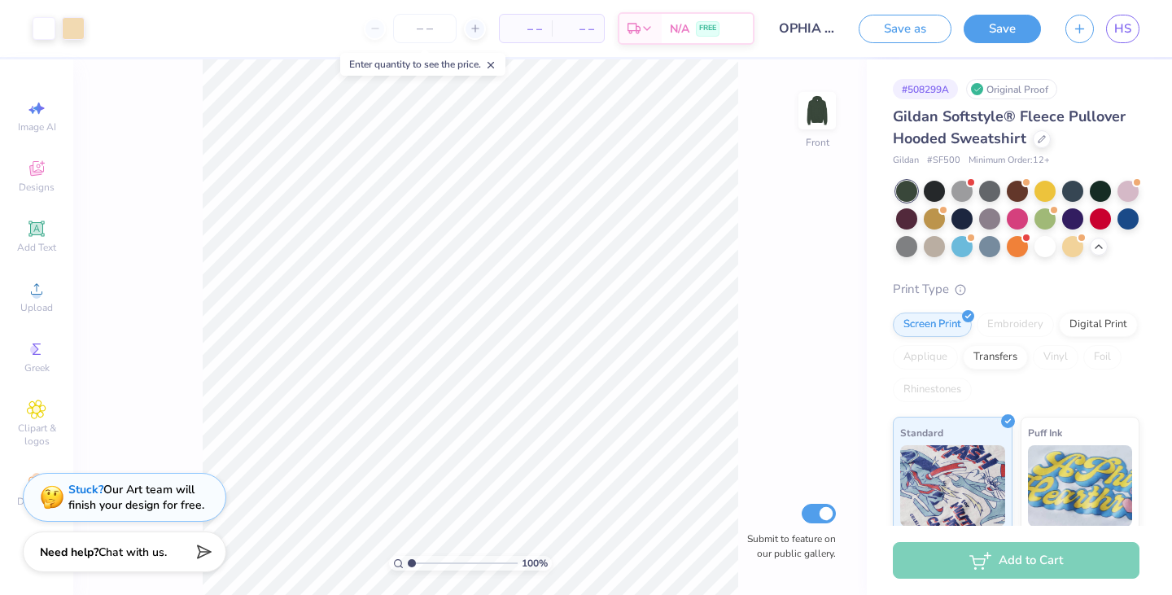
click at [1035, 142] on div at bounding box center [1042, 139] width 18 height 18
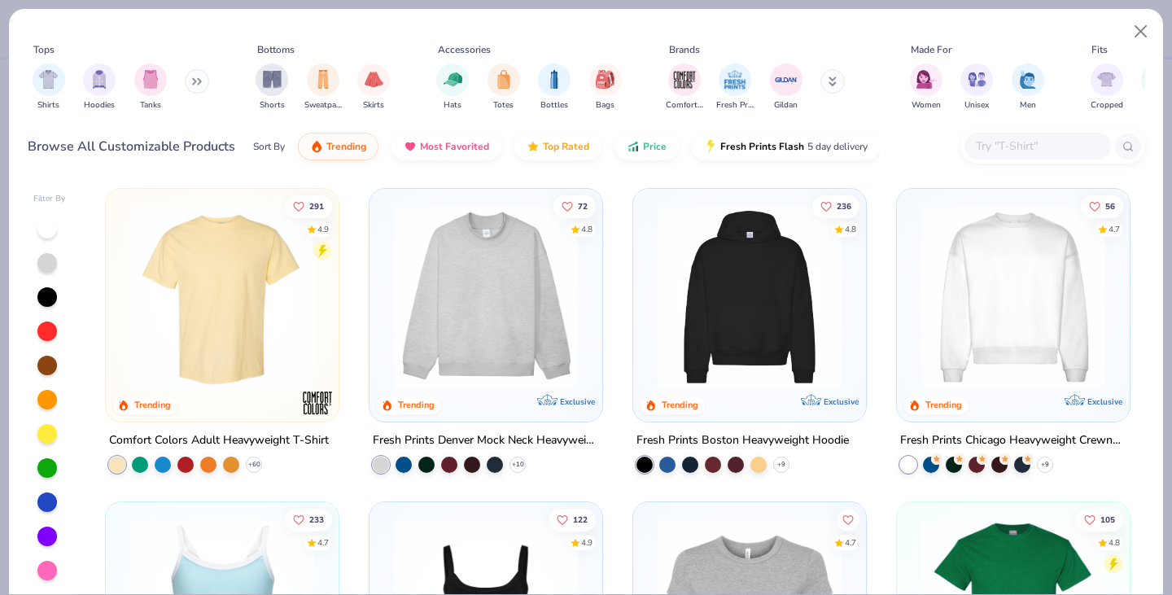
click at [107, 89] on div "filter for Hoodies" at bounding box center [99, 79] width 33 height 33
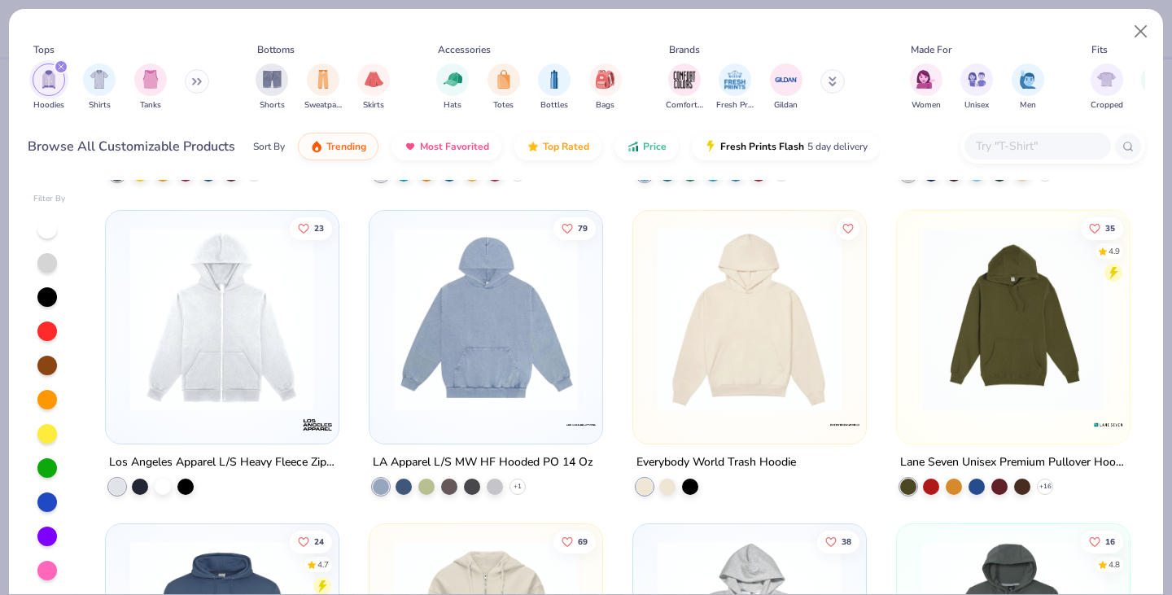
scroll to position [1232, 0]
click at [524, 337] on img at bounding box center [486, 318] width 200 height 184
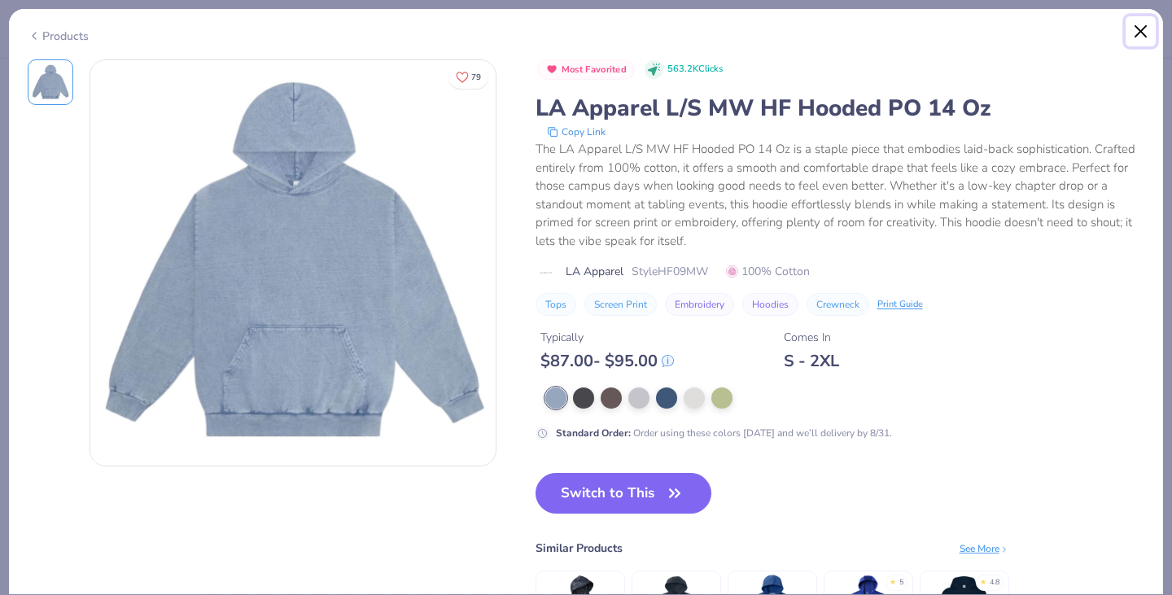
click at [1144, 30] on button "Close" at bounding box center [1141, 31] width 31 height 31
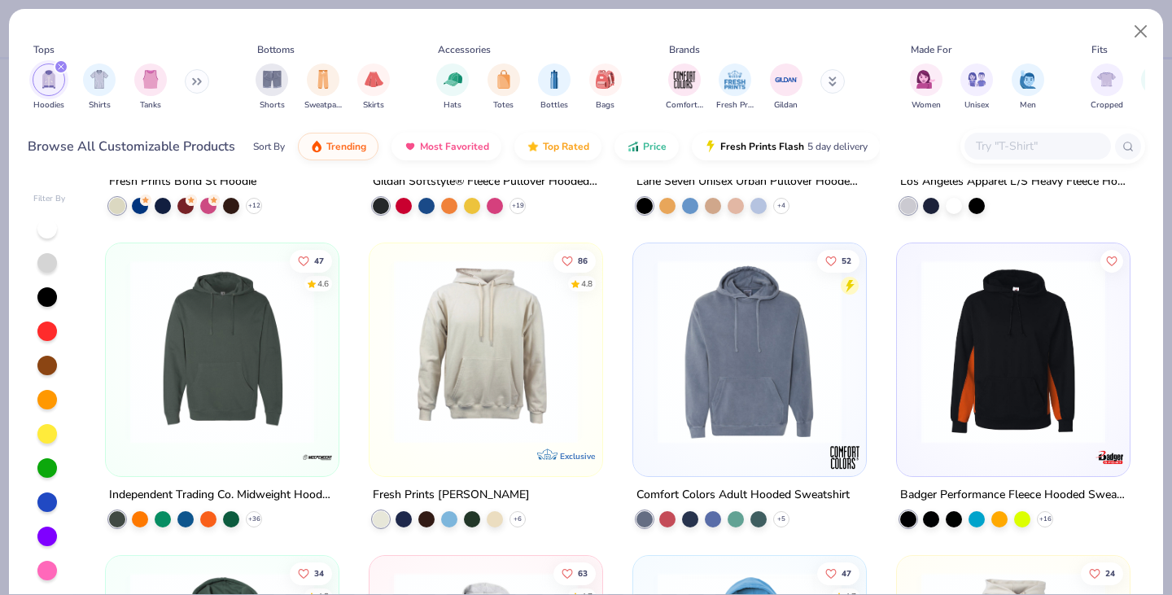
scroll to position [561, 0]
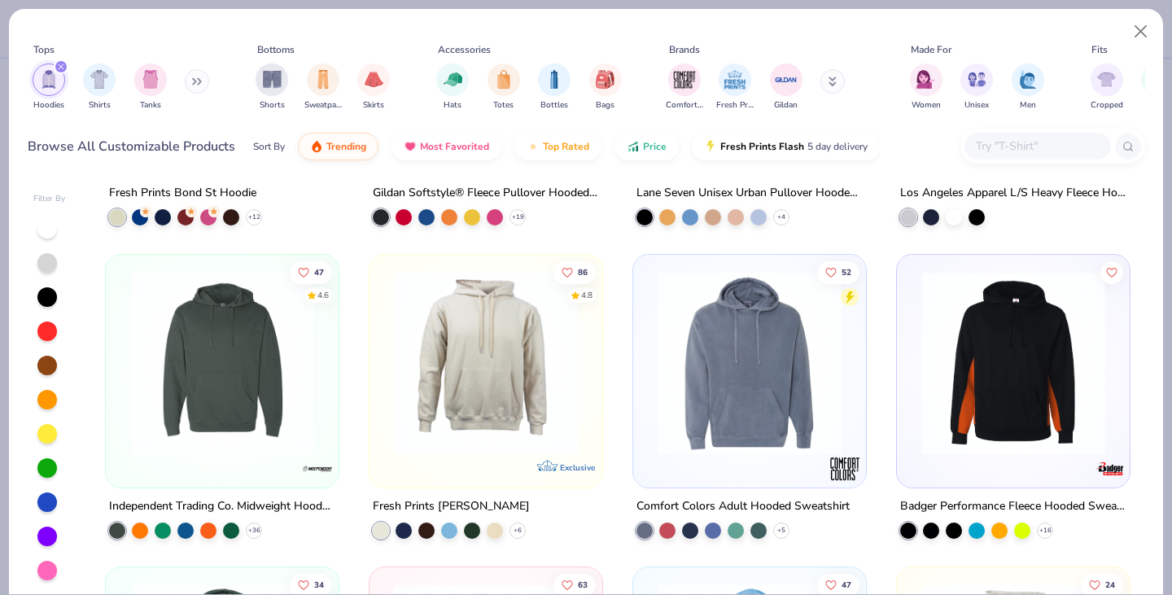
click at [744, 409] on img at bounding box center [750, 362] width 200 height 184
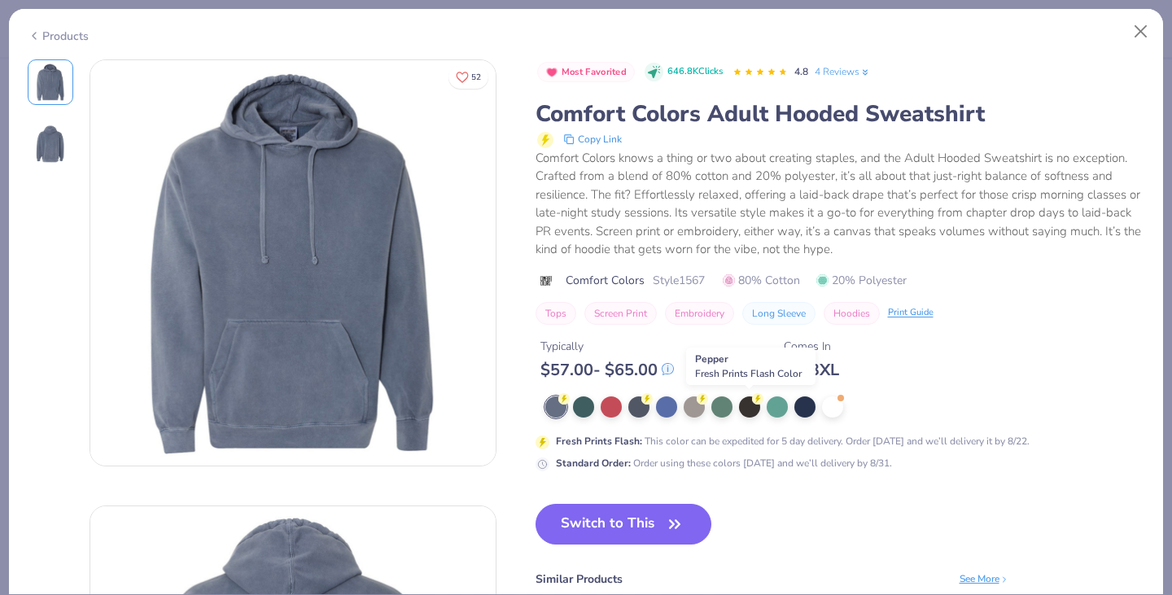
click at [753, 406] on div at bounding box center [749, 406] width 21 height 21
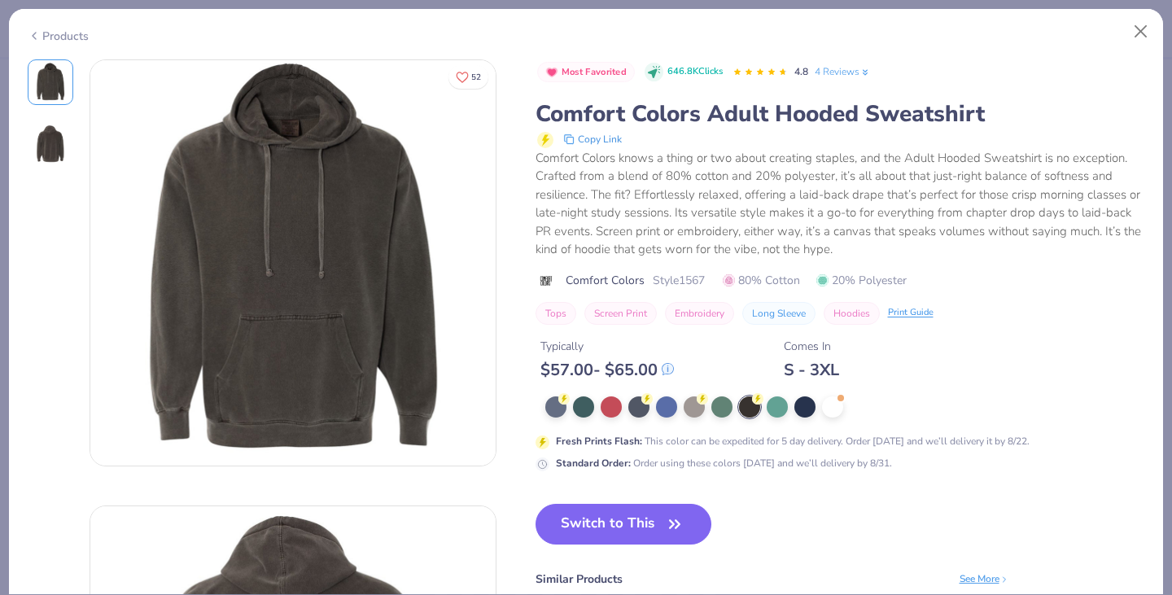
click at [834, 396] on div at bounding box center [832, 406] width 21 height 21
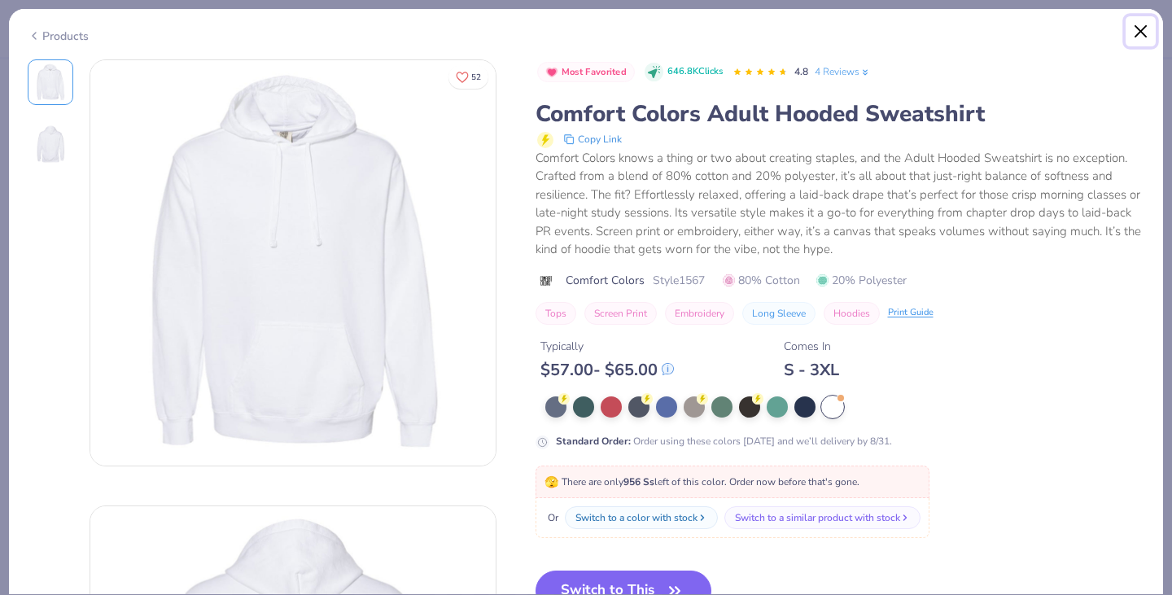
click at [1139, 37] on button "Close" at bounding box center [1141, 31] width 31 height 31
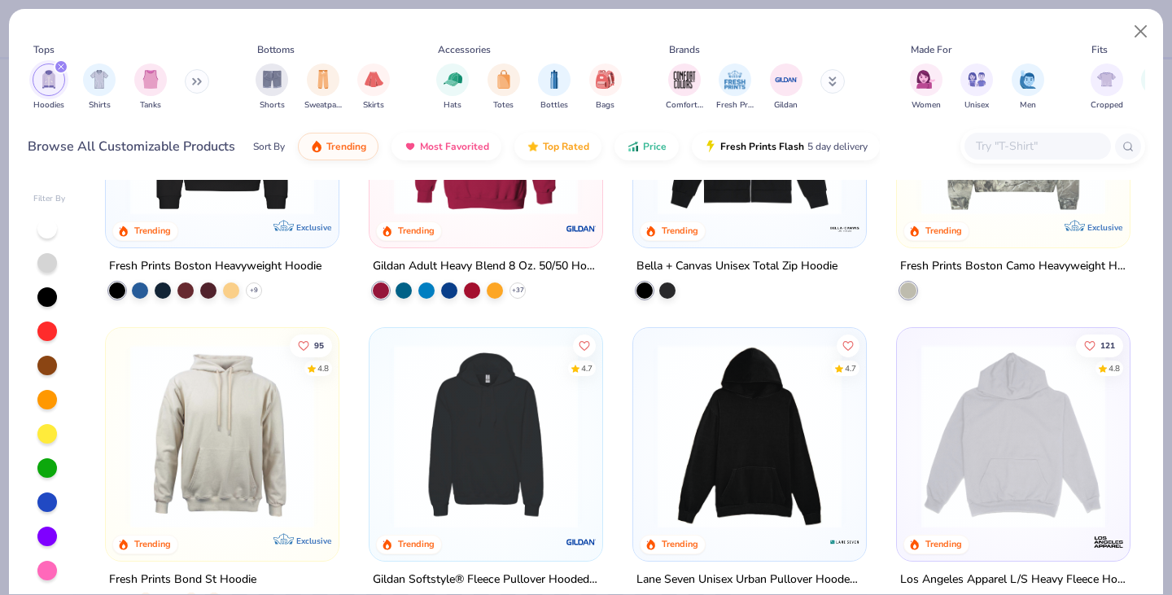
scroll to position [175, 0]
click at [743, 379] on img at bounding box center [750, 436] width 200 height 184
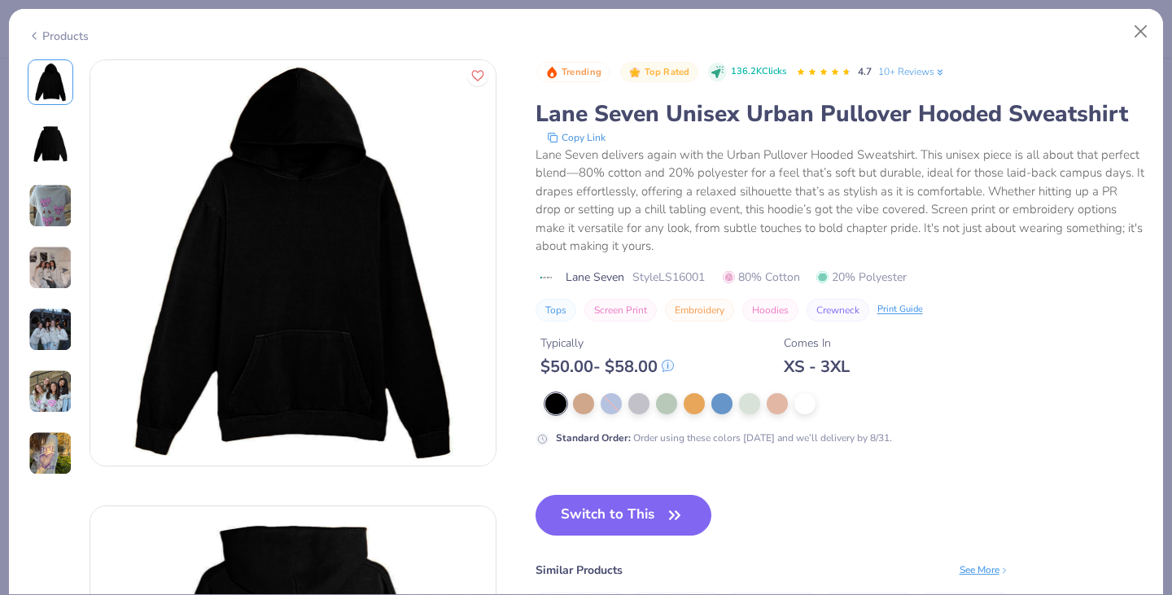
click at [60, 258] on img at bounding box center [50, 268] width 44 height 44
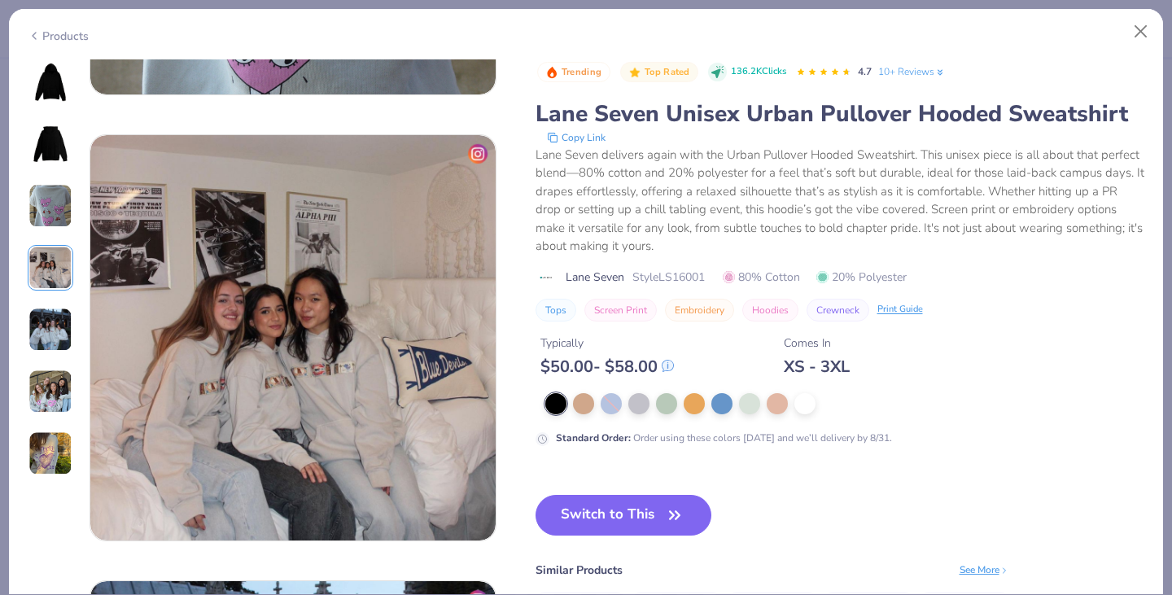
scroll to position [1338, 0]
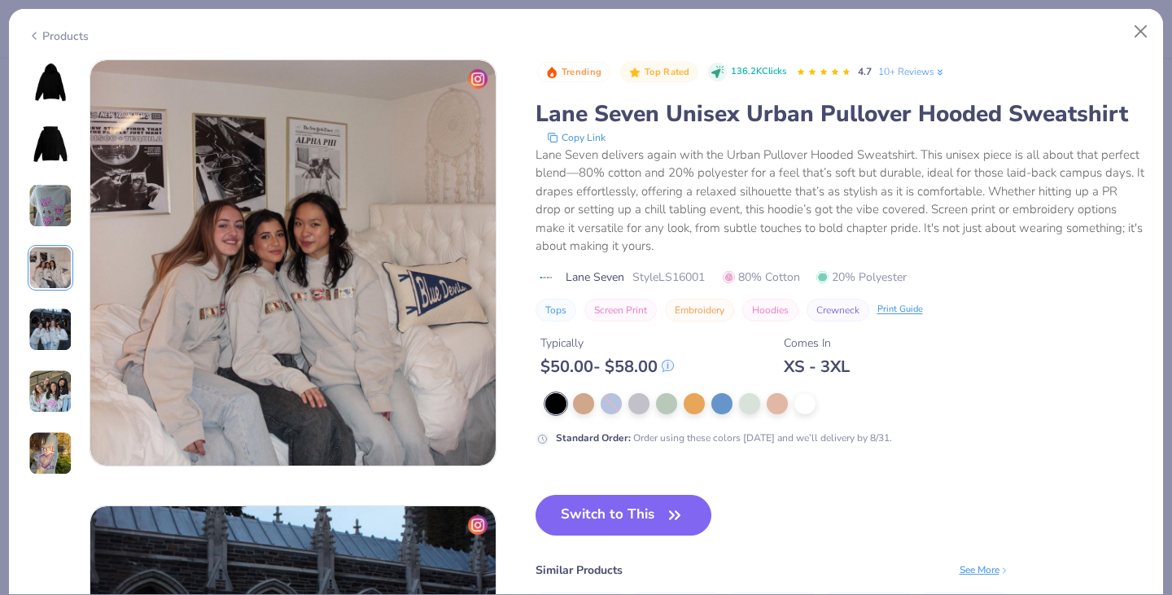
click at [50, 309] on img at bounding box center [50, 330] width 44 height 44
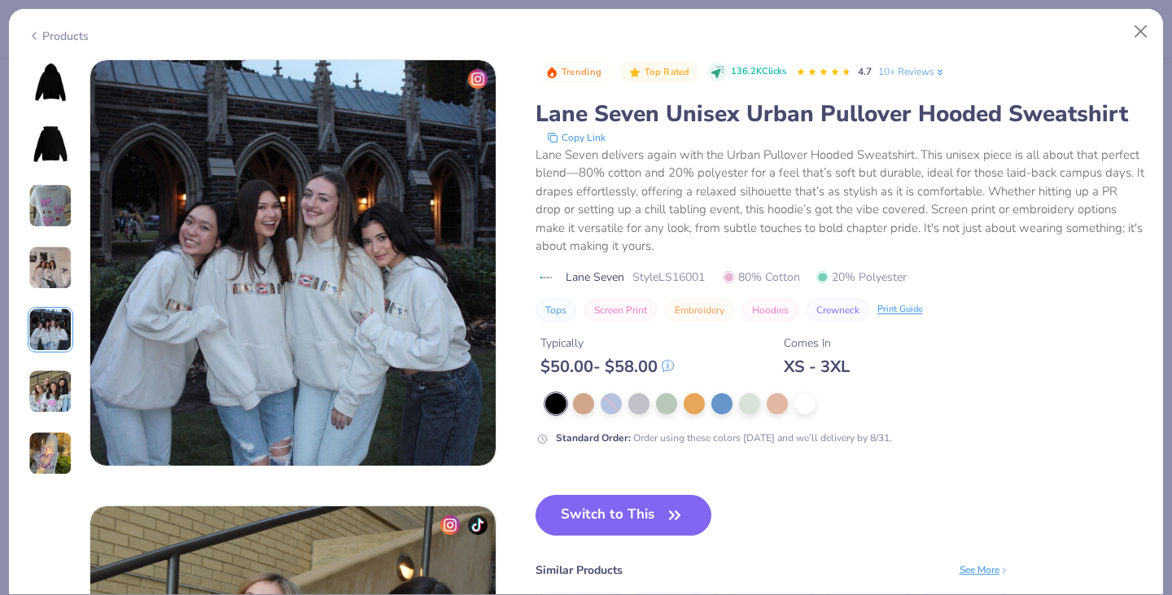
click at [50, 387] on img at bounding box center [50, 392] width 44 height 44
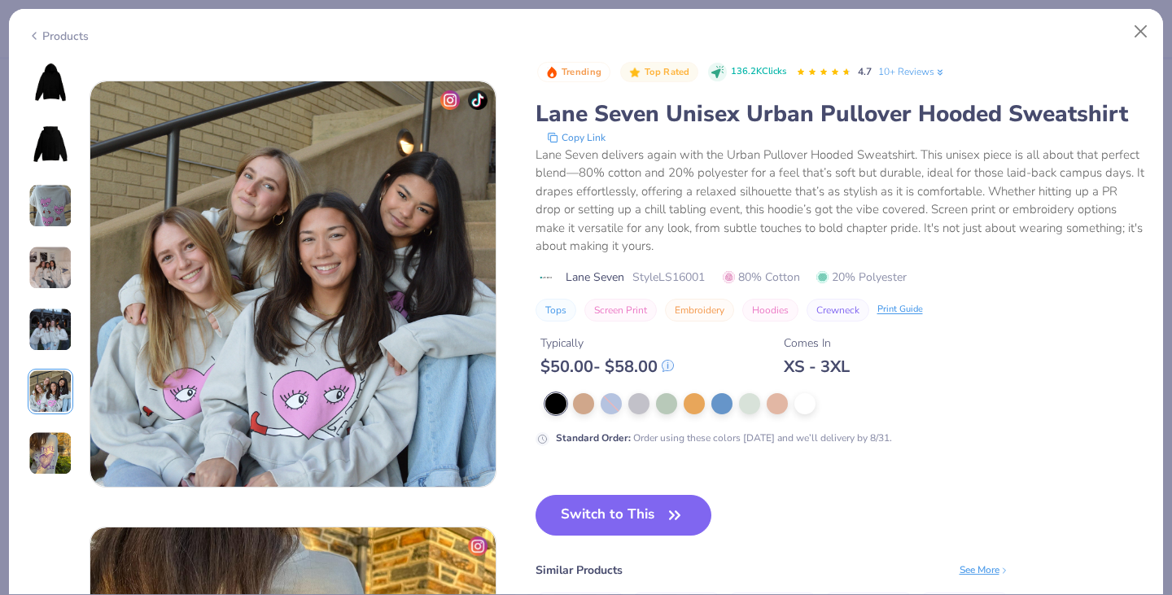
scroll to position [2230, 0]
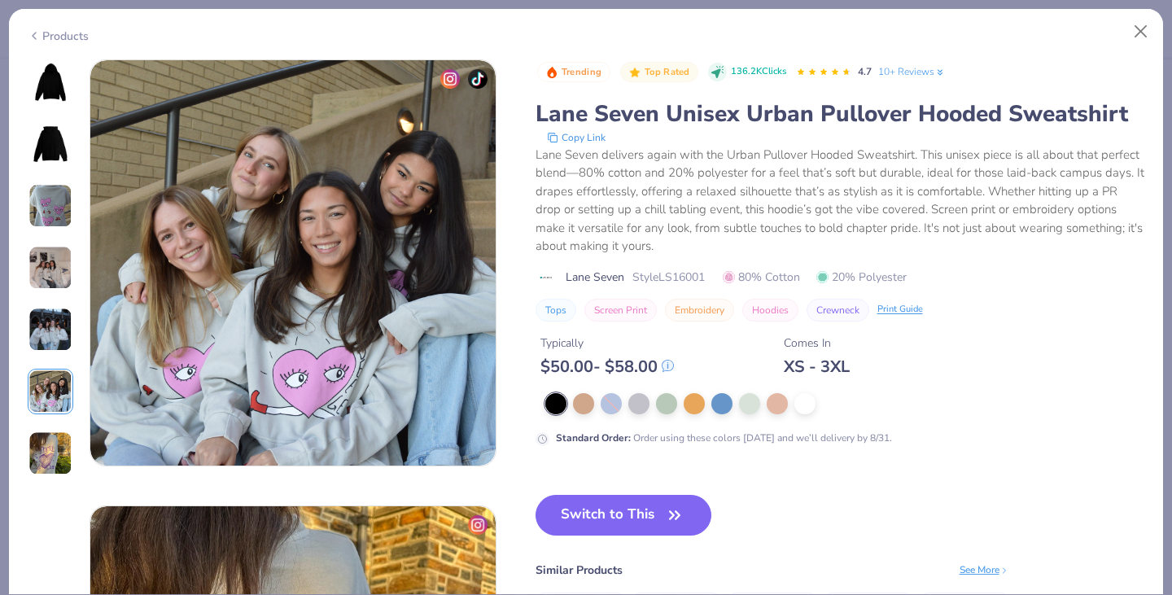
click at [43, 446] on img at bounding box center [50, 453] width 44 height 44
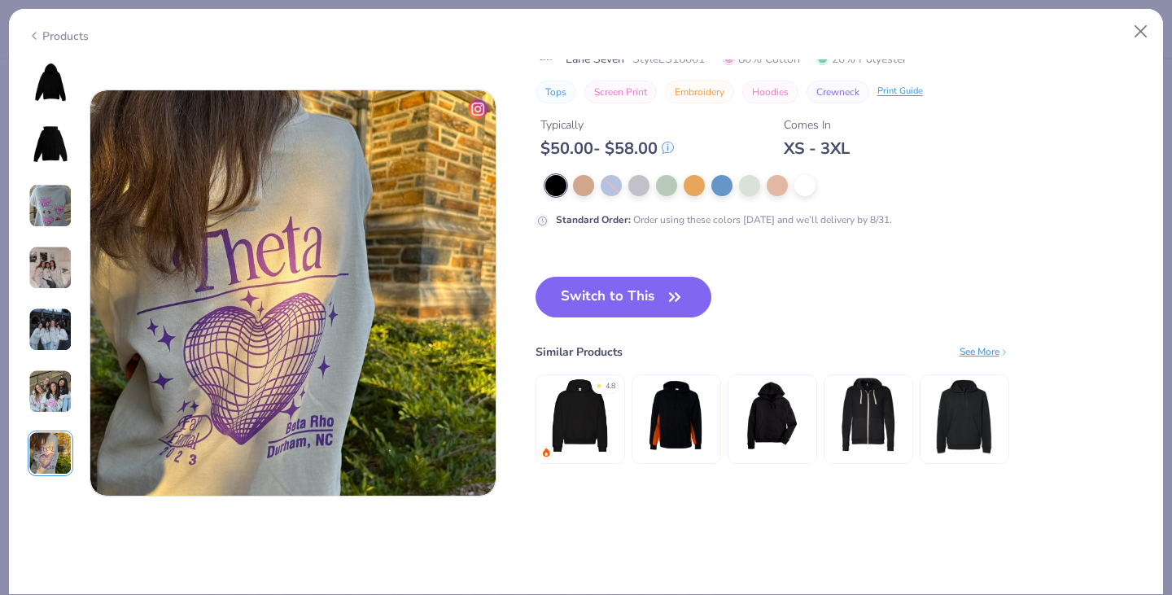
scroll to position [2676, 0]
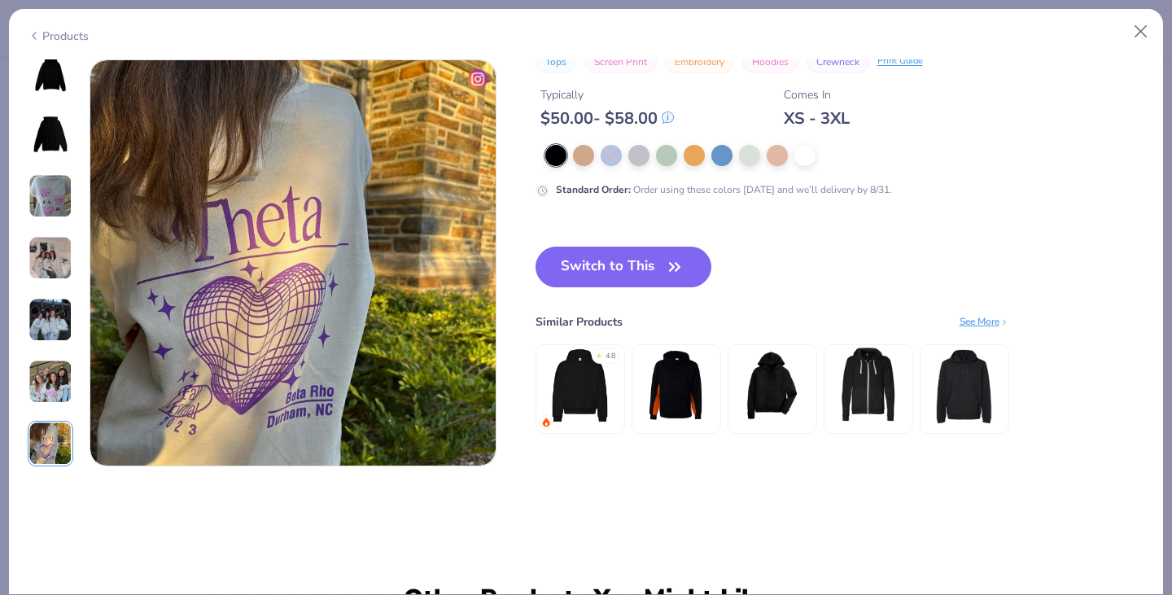
click at [50, 63] on img at bounding box center [50, 72] width 39 height 39
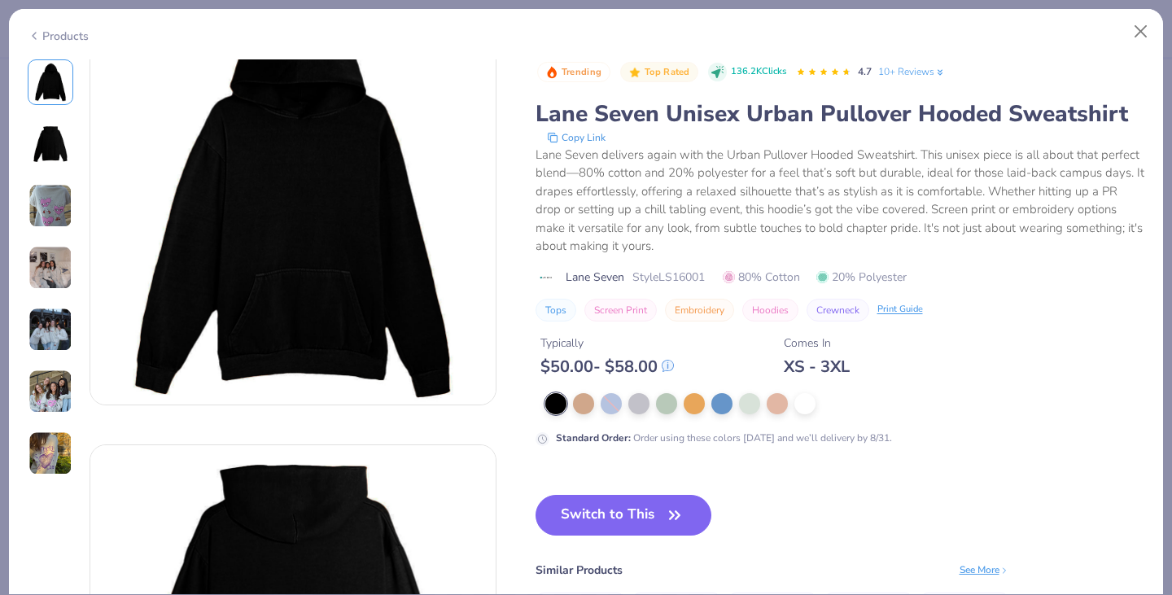
scroll to position [0, 0]
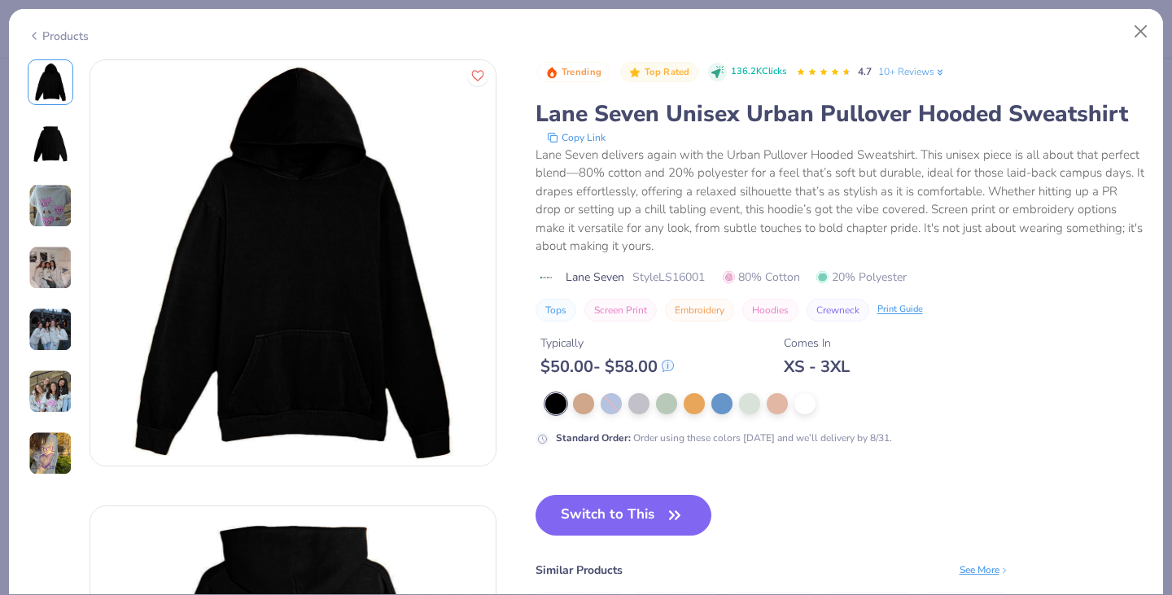
click at [641, 409] on div at bounding box center [638, 403] width 21 height 21
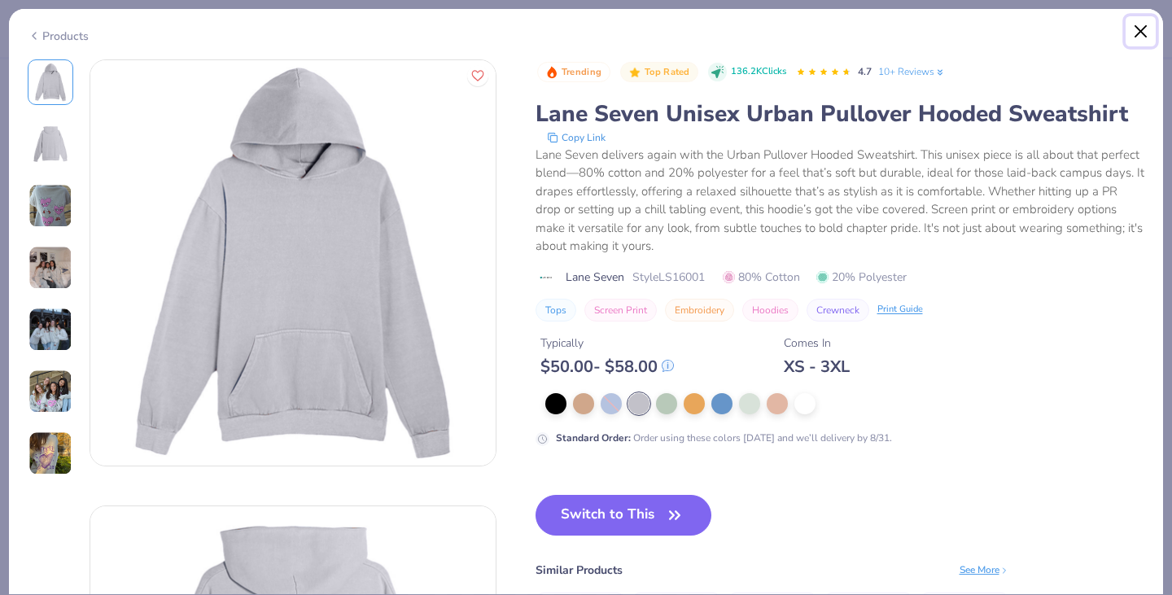
click at [1146, 33] on button "Close" at bounding box center [1141, 31] width 31 height 31
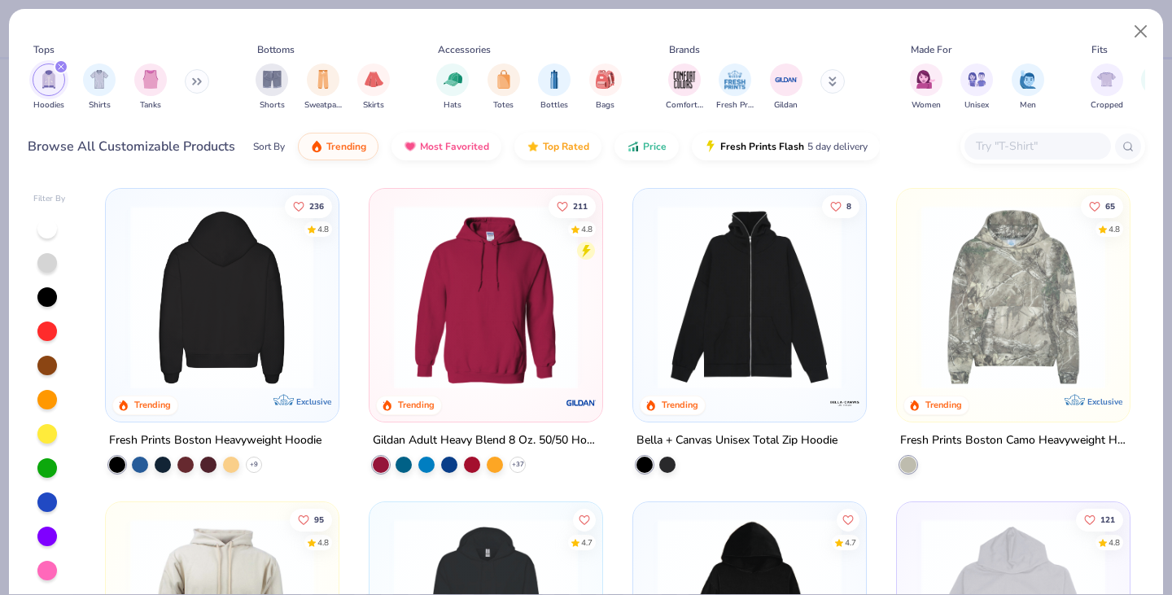
click at [123, 355] on img at bounding box center [23, 297] width 200 height 184
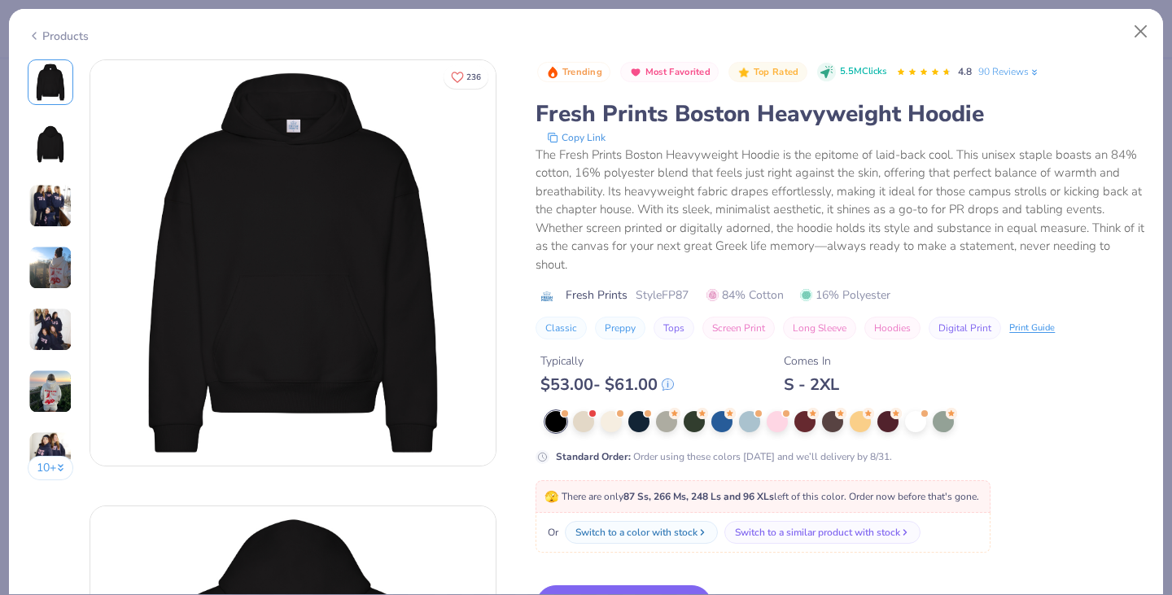
scroll to position [23, 0]
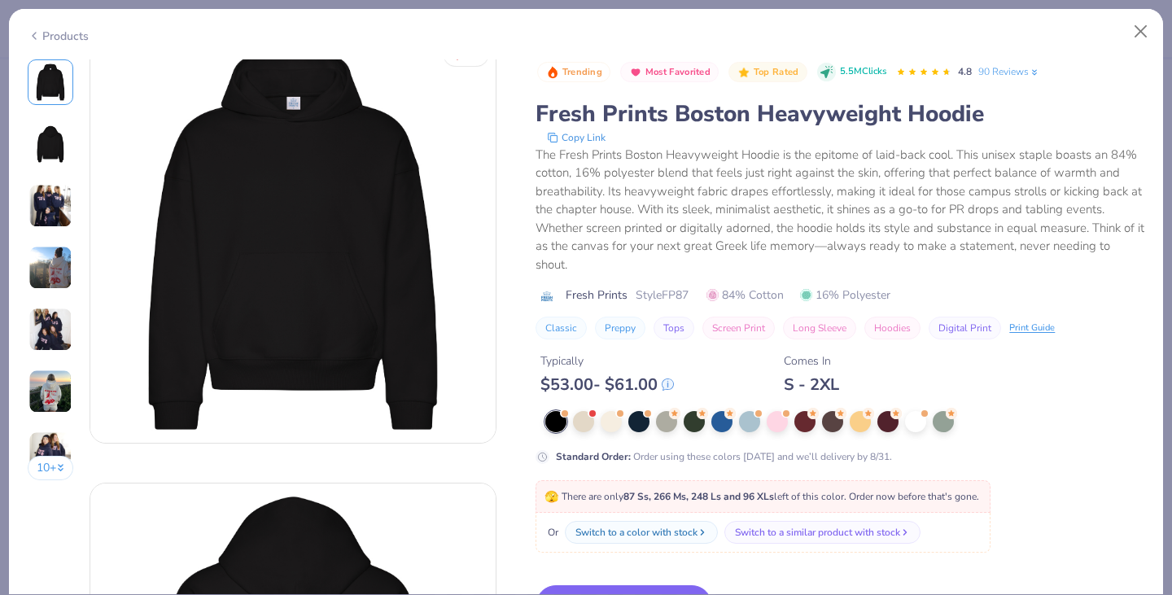
click at [638, 428] on div at bounding box center [638, 421] width 21 height 21
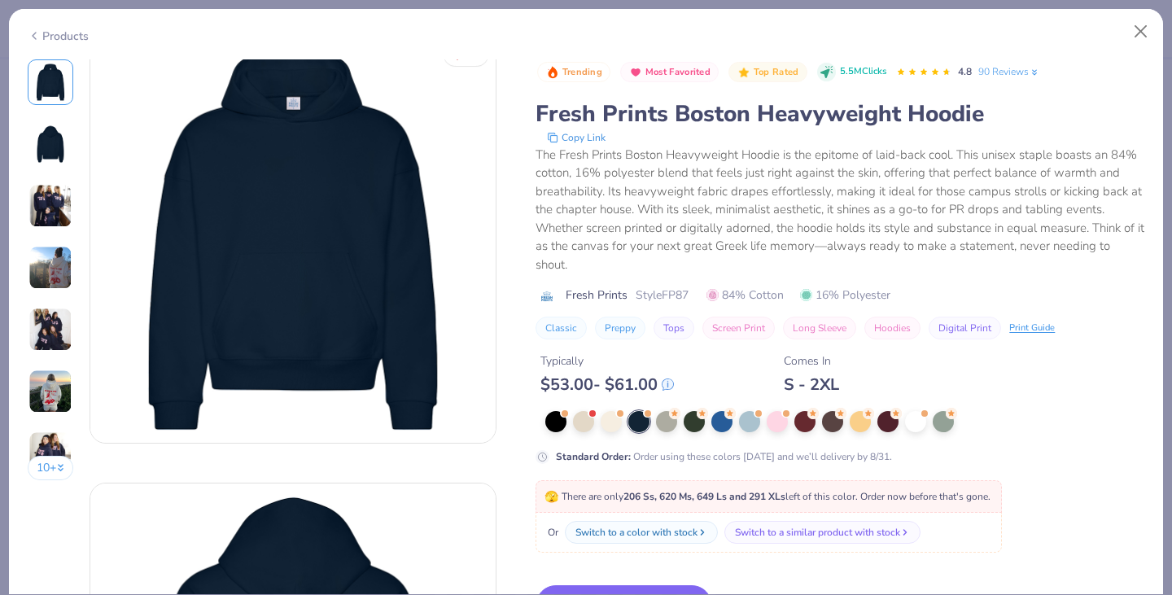
click at [950, 418] on div at bounding box center [943, 421] width 21 height 21
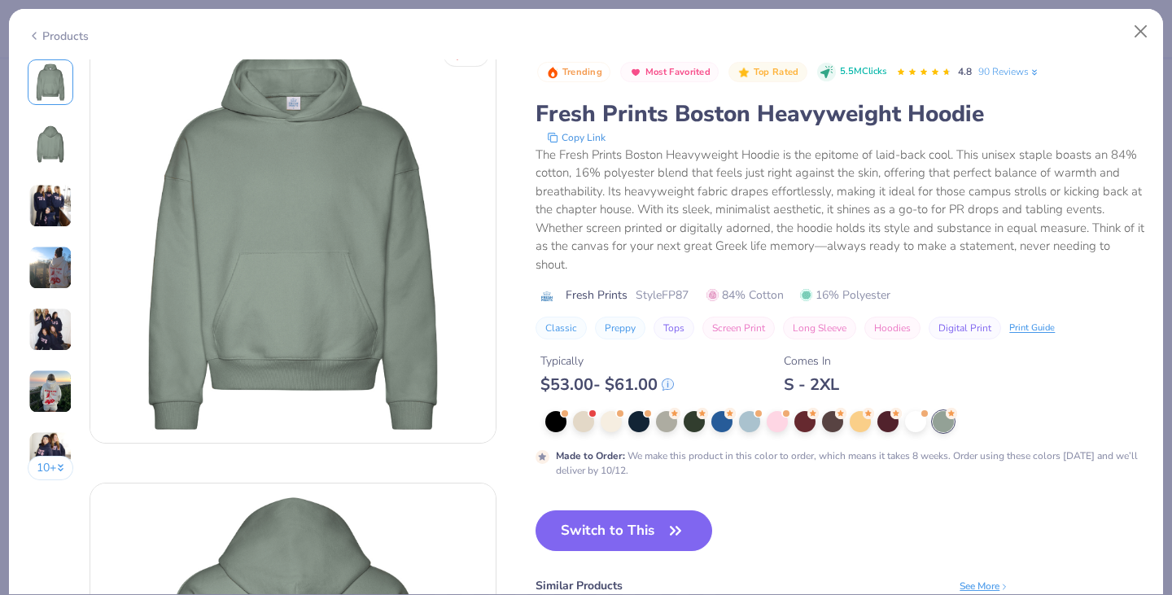
click at [53, 199] on img at bounding box center [50, 206] width 44 height 44
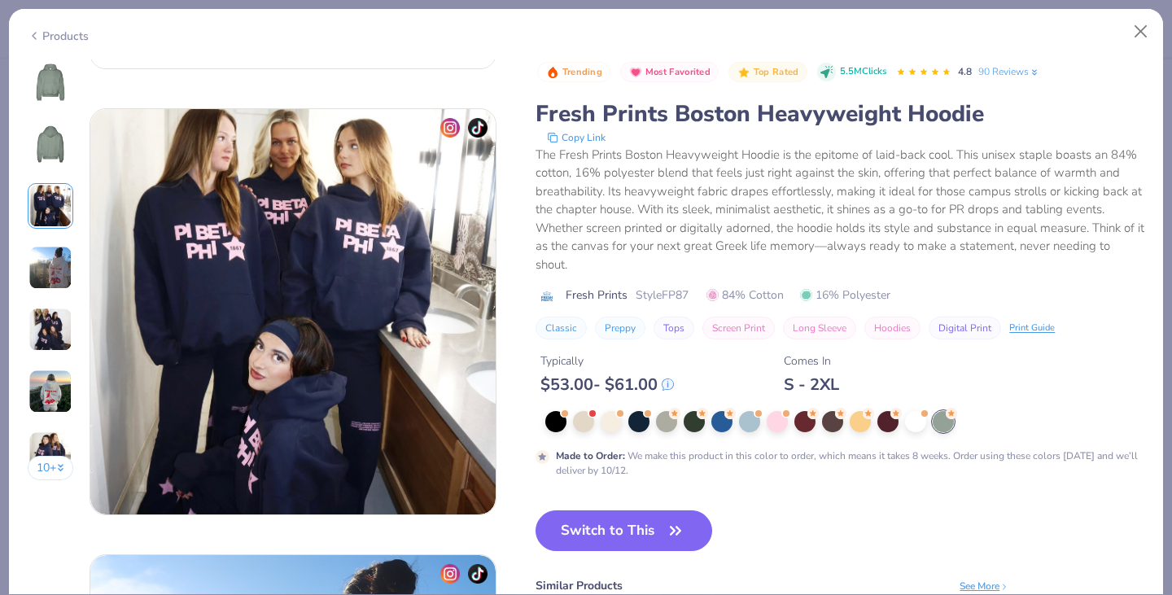
scroll to position [892, 0]
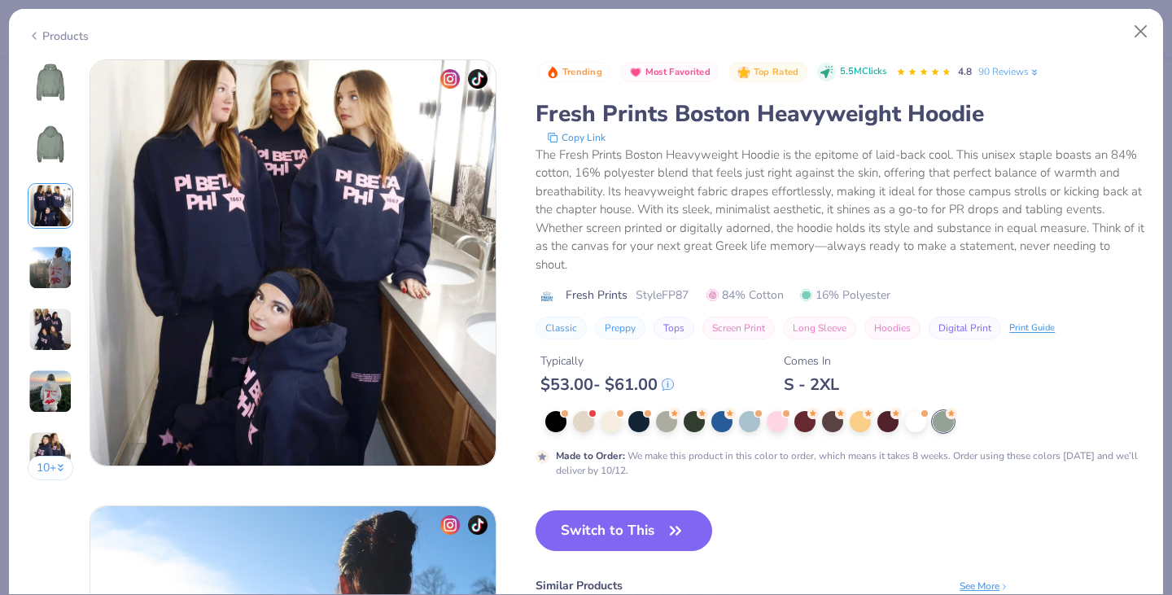
click at [50, 272] on img at bounding box center [50, 268] width 44 height 44
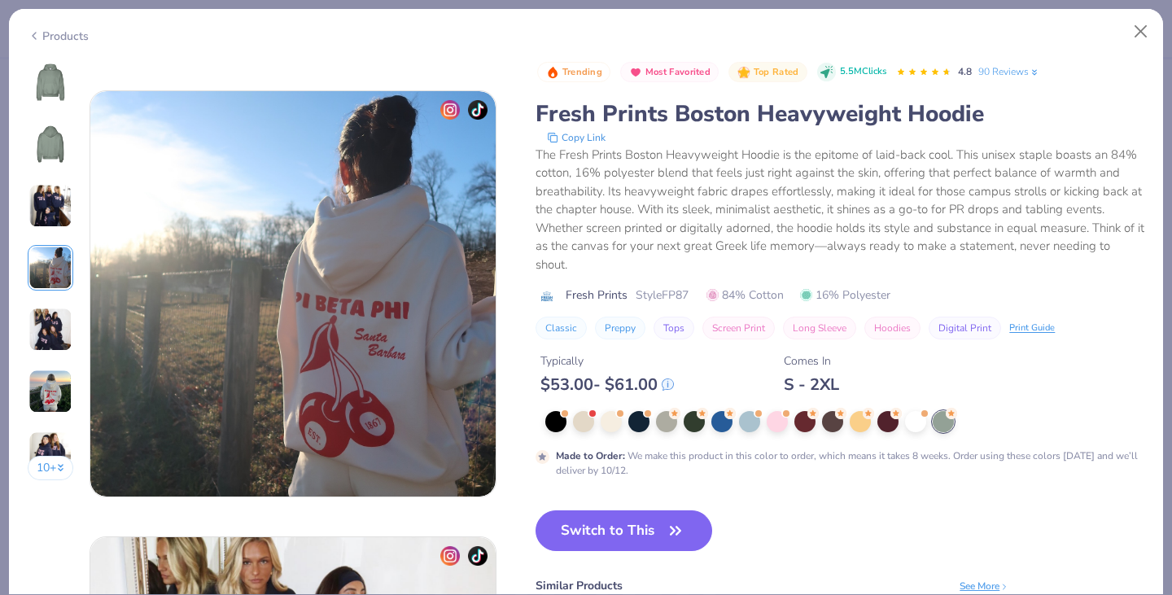
scroll to position [1338, 0]
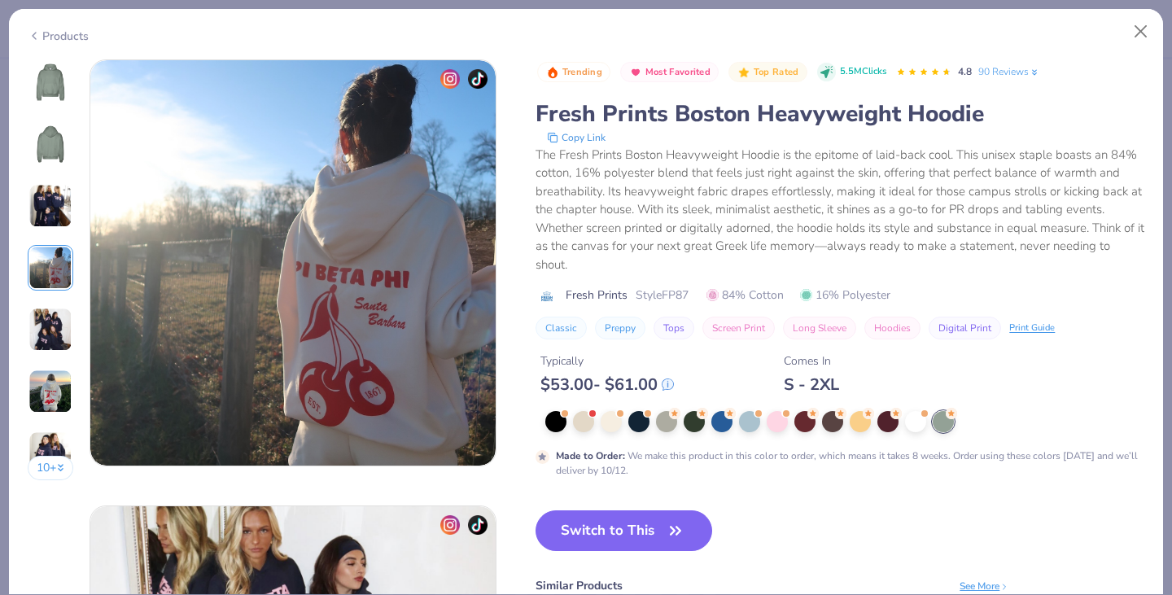
click at [59, 63] on img at bounding box center [50, 82] width 39 height 39
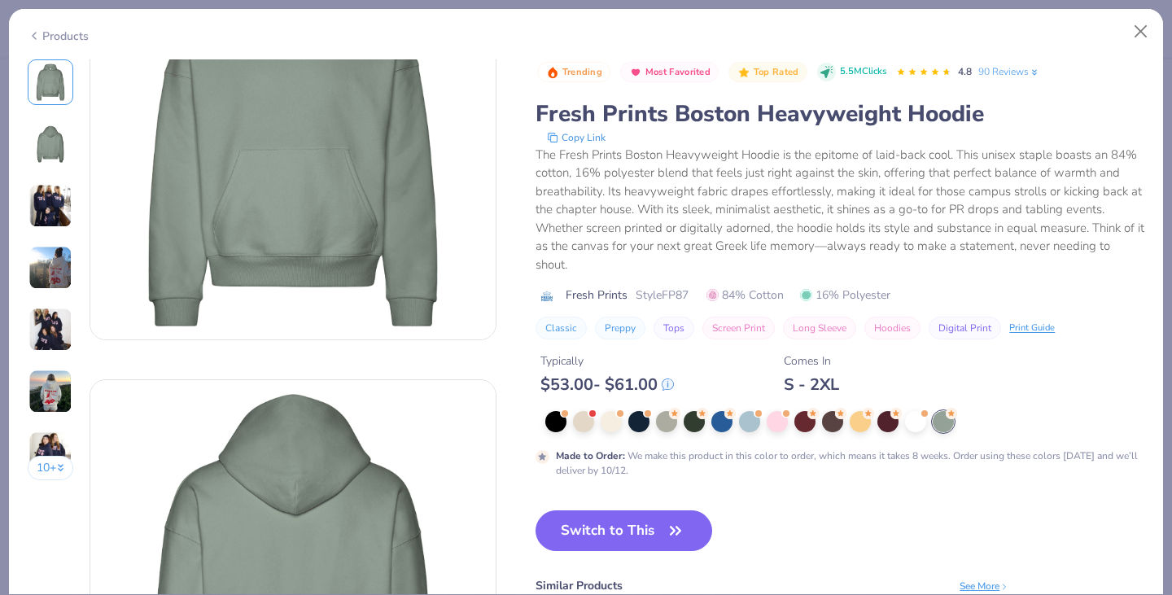
scroll to position [0, 0]
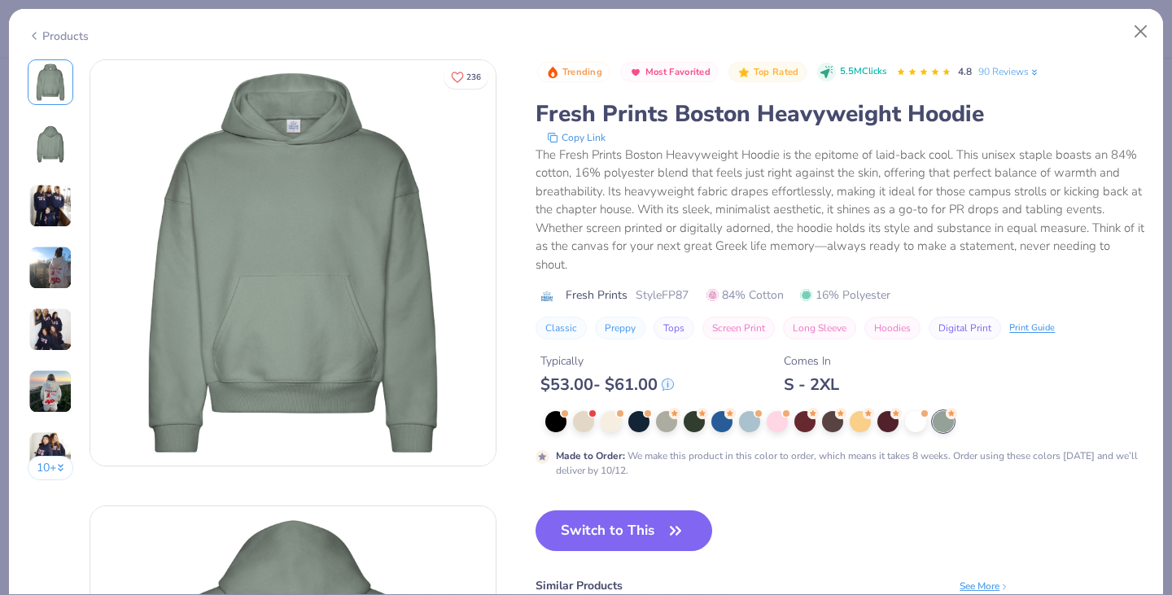
click at [42, 379] on img at bounding box center [50, 392] width 44 height 44
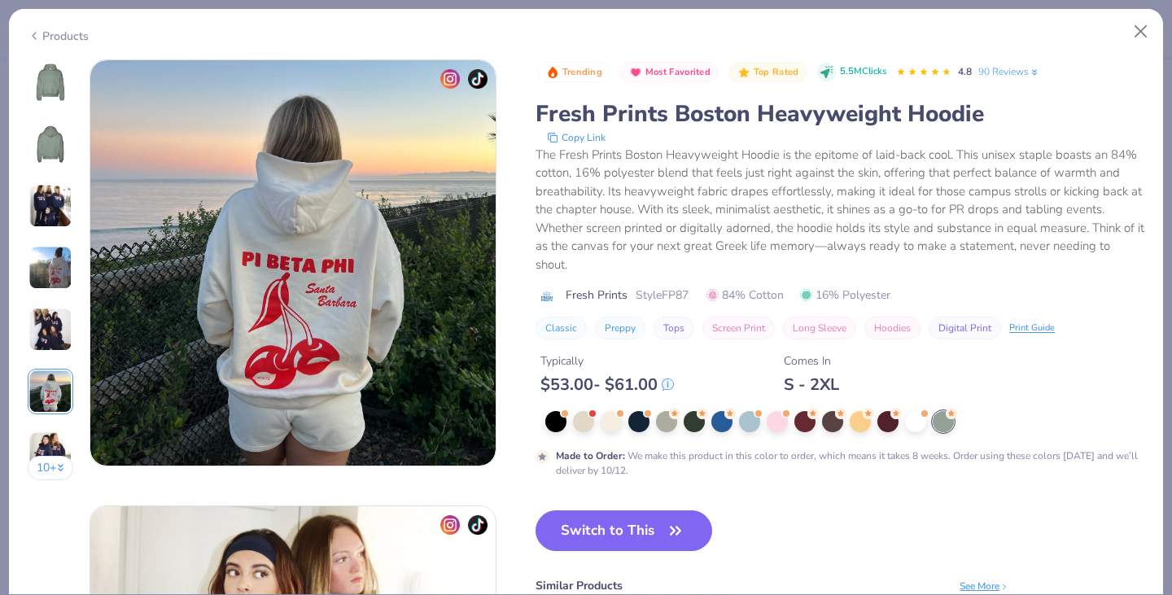
click at [59, 322] on img at bounding box center [50, 330] width 44 height 44
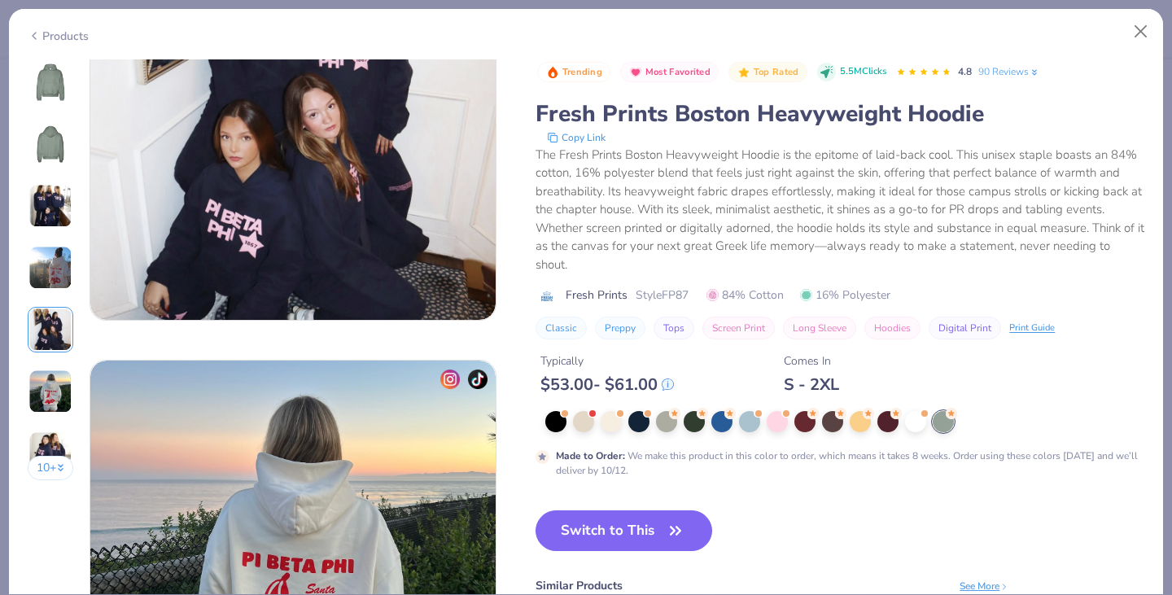
scroll to position [1784, 0]
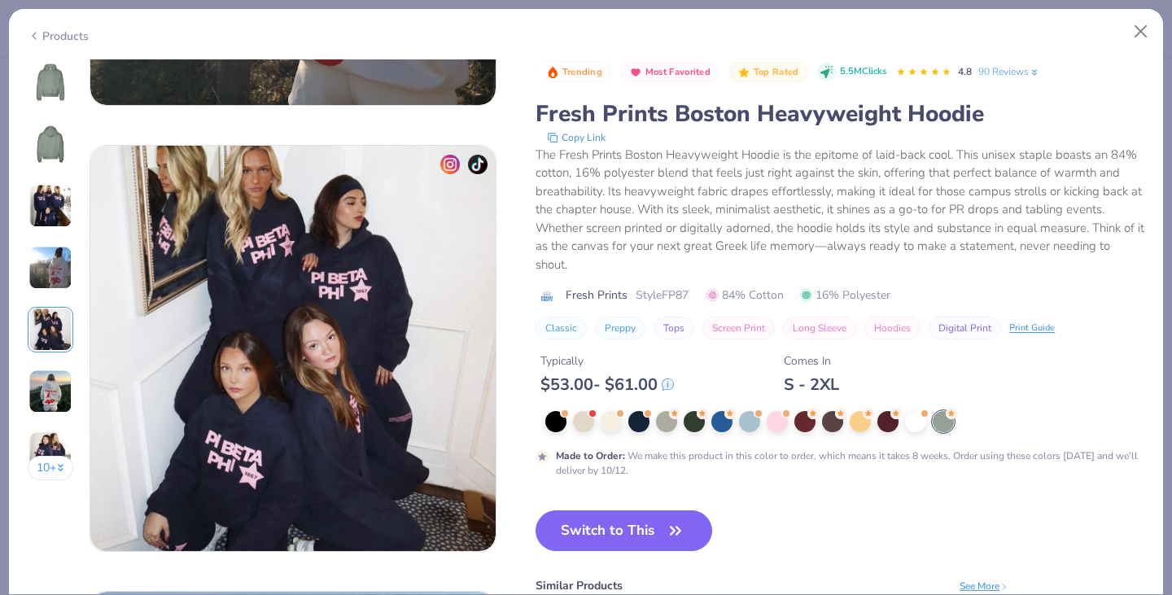
click at [60, 79] on img at bounding box center [50, 82] width 39 height 39
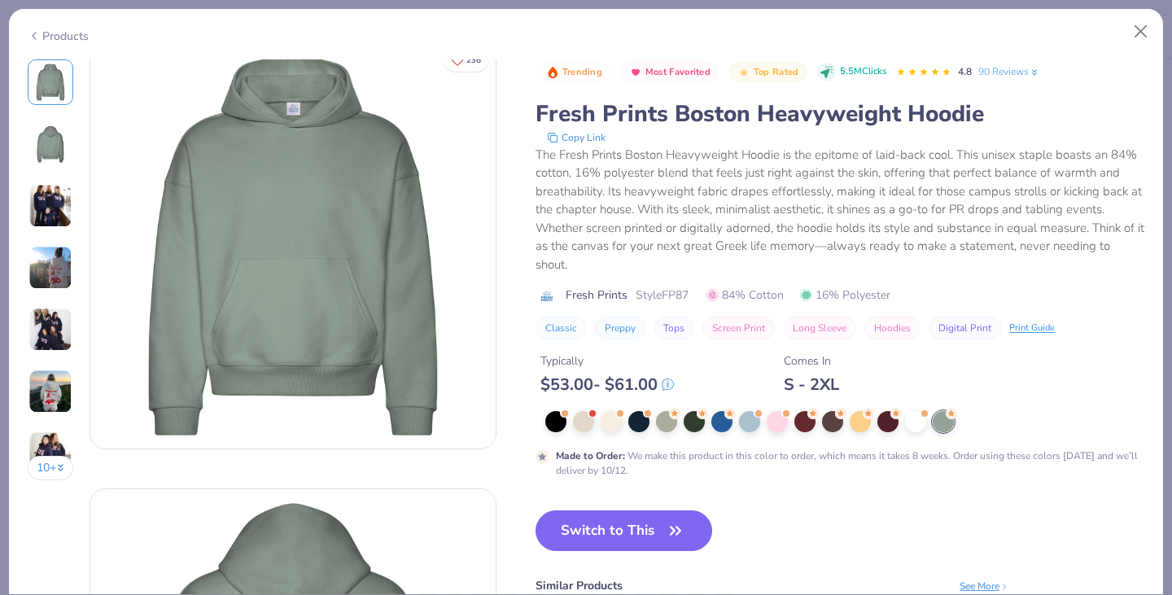
scroll to position [0, 0]
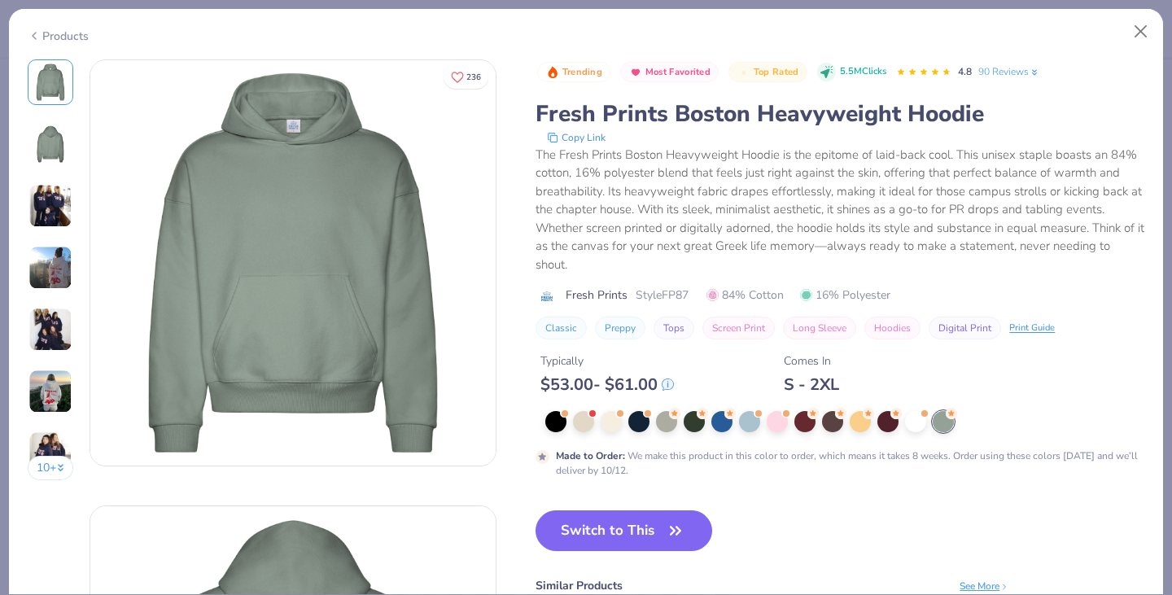
click at [648, 426] on div at bounding box center [638, 421] width 21 height 21
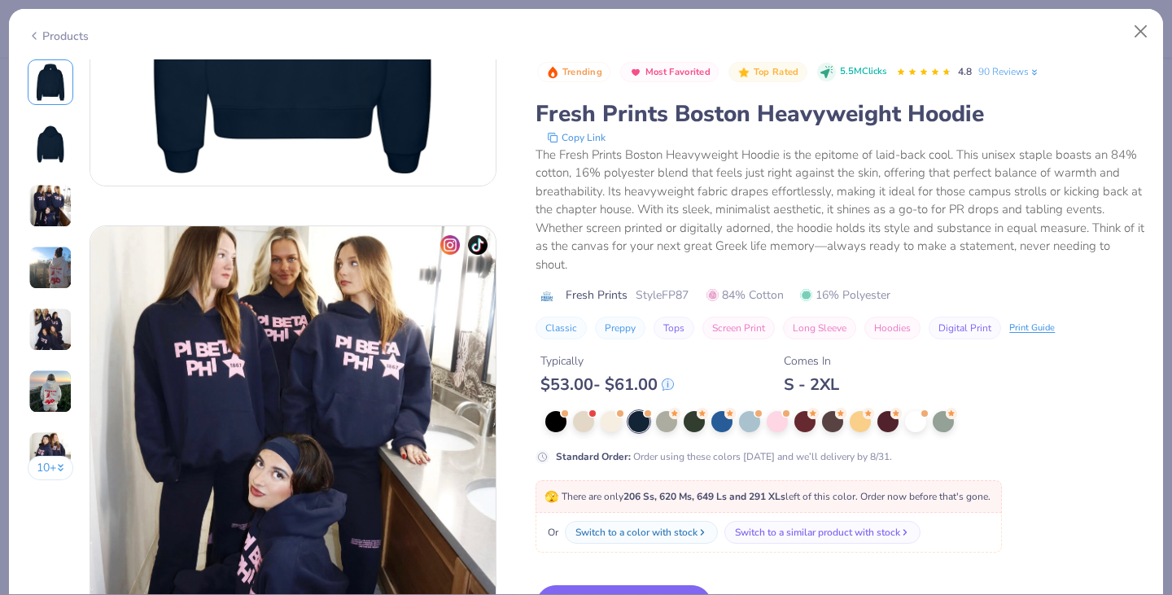
scroll to position [727, 0]
click at [548, 418] on div at bounding box center [555, 421] width 21 height 21
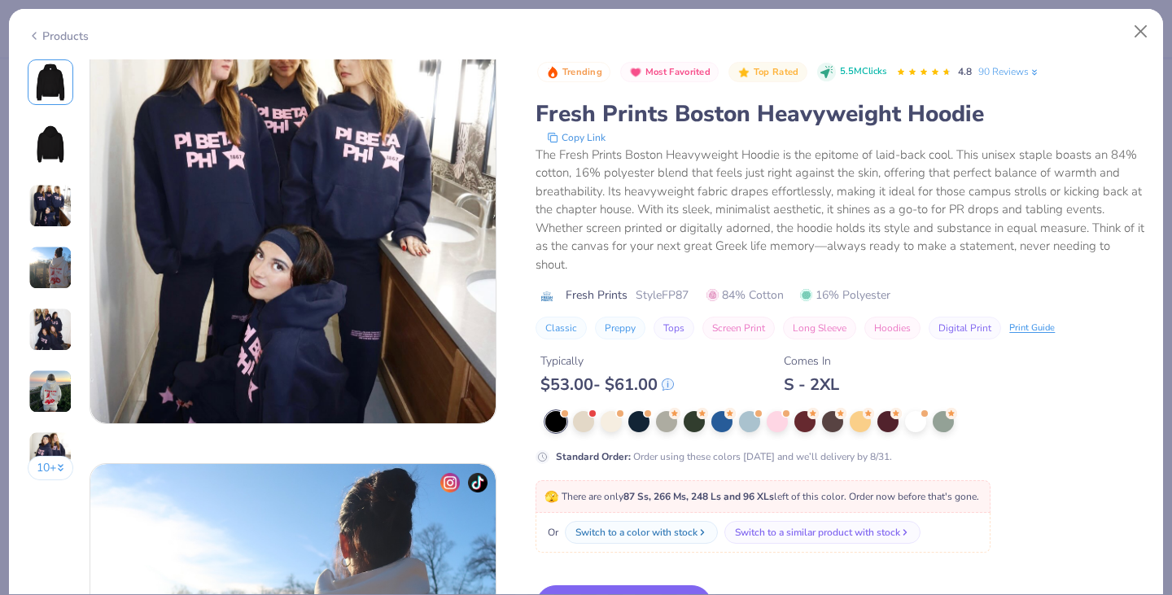
scroll to position [936, 0]
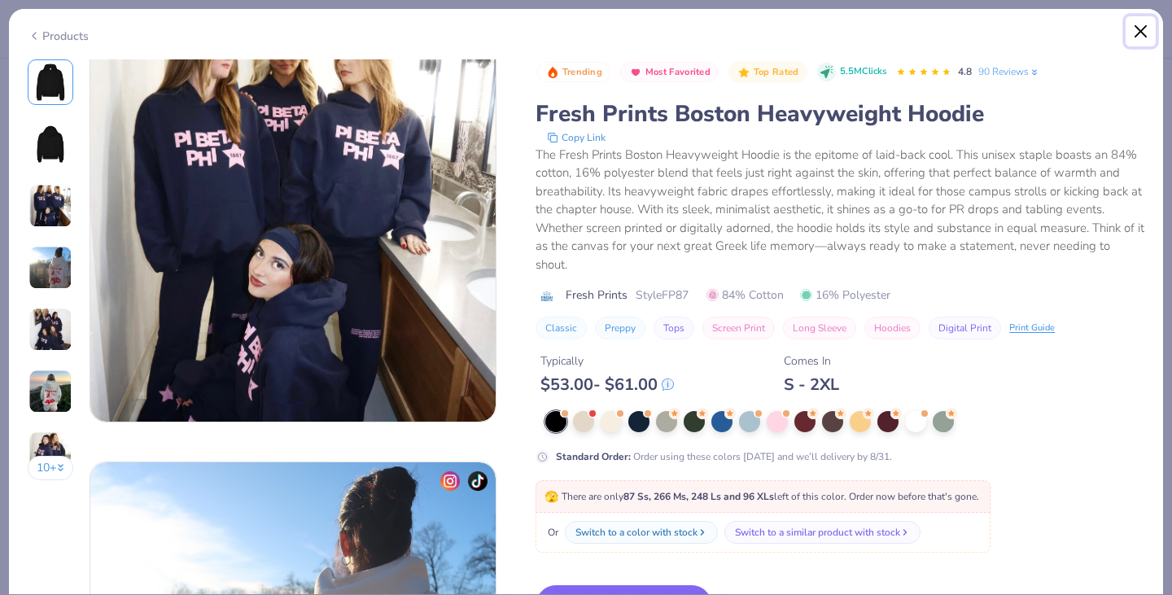
click at [1145, 36] on button "Close" at bounding box center [1141, 31] width 31 height 31
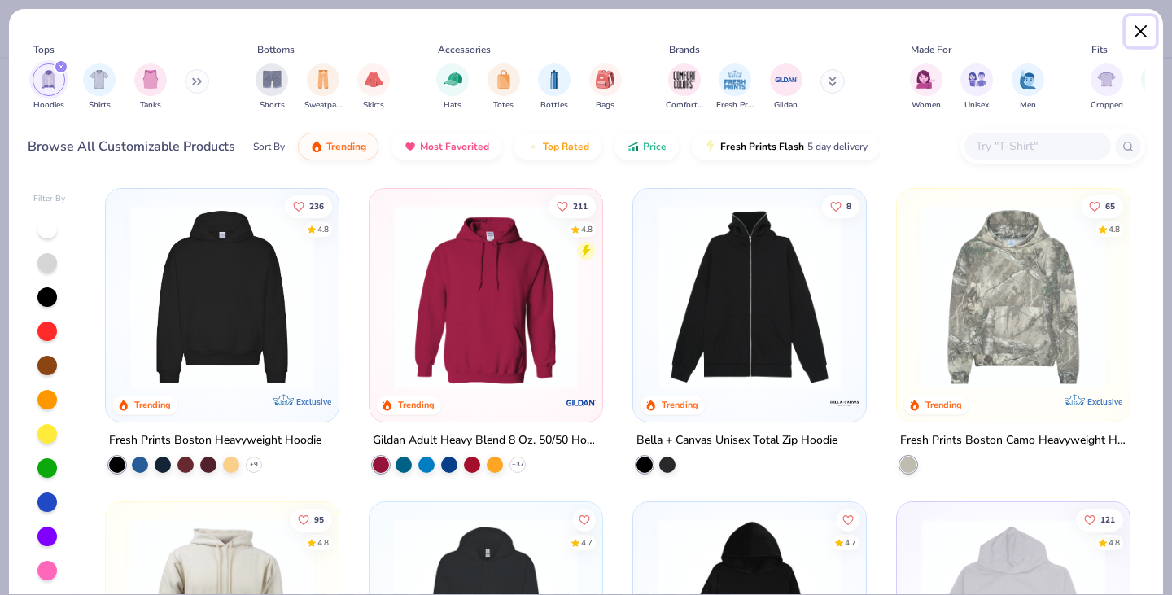
click at [1148, 24] on button "Close" at bounding box center [1141, 31] width 31 height 31
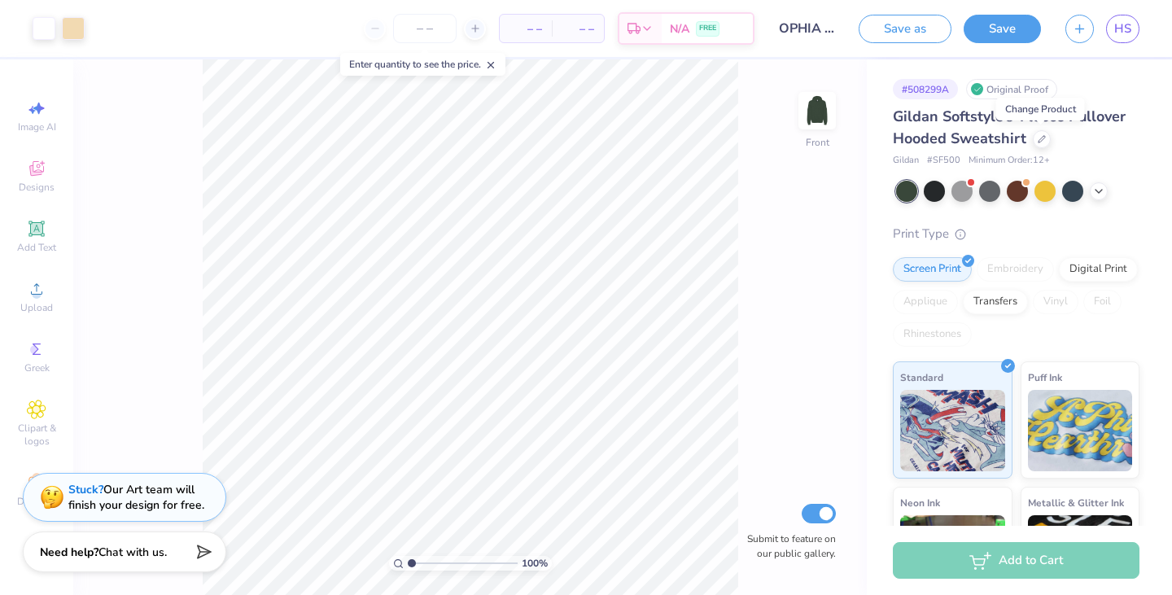
click at [1043, 139] on icon at bounding box center [1042, 139] width 8 height 8
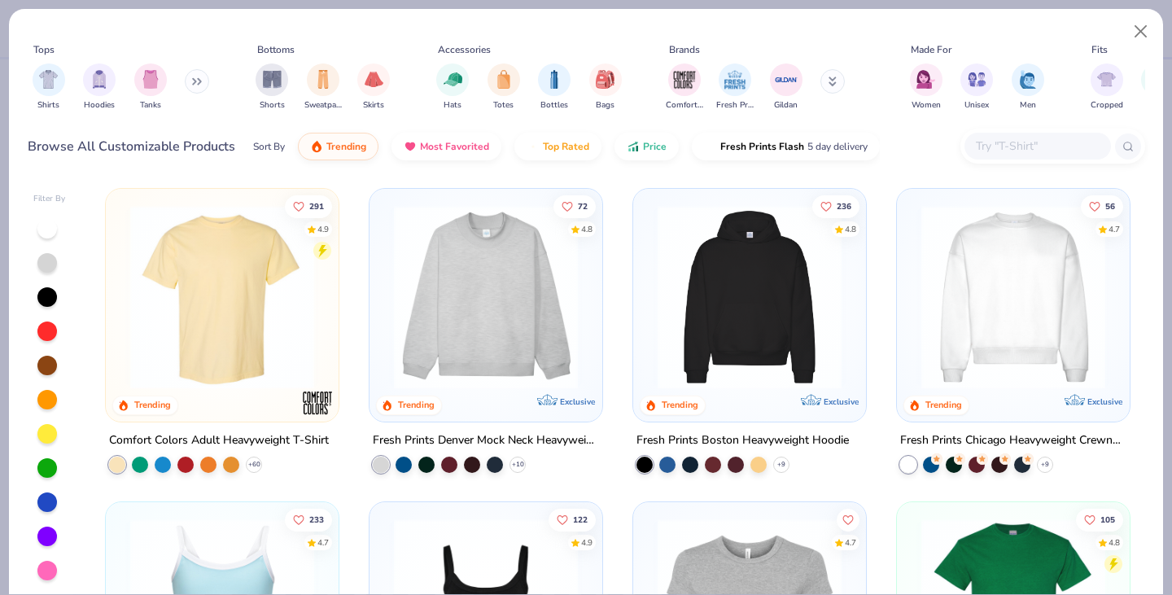
click at [107, 88] on div "filter for Hoodies" at bounding box center [99, 79] width 33 height 33
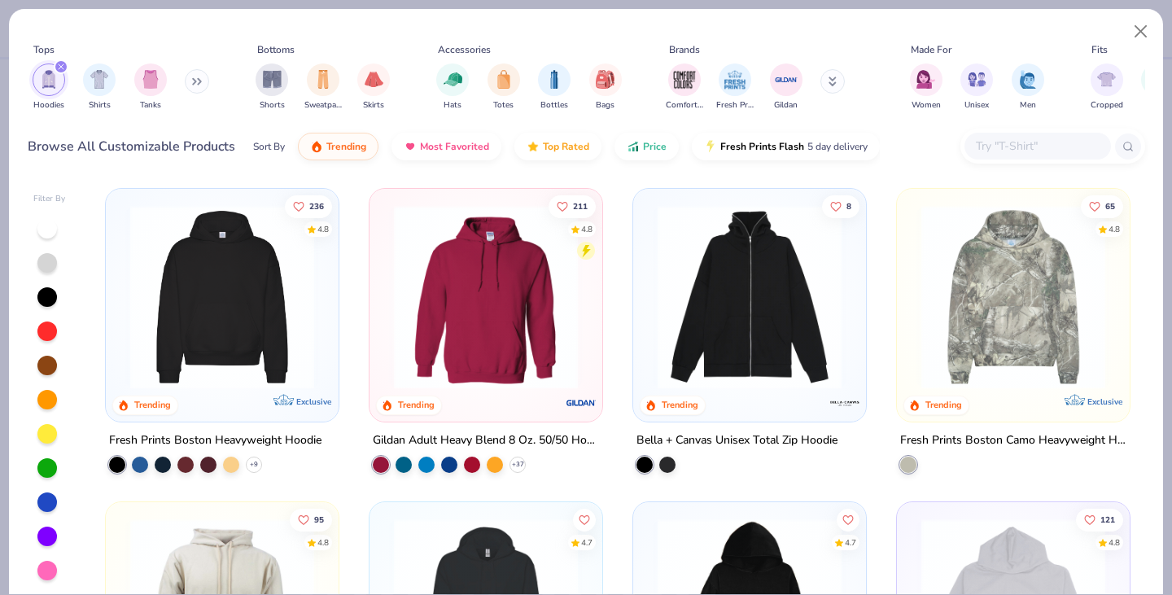
click at [217, 330] on img at bounding box center [222, 297] width 200 height 184
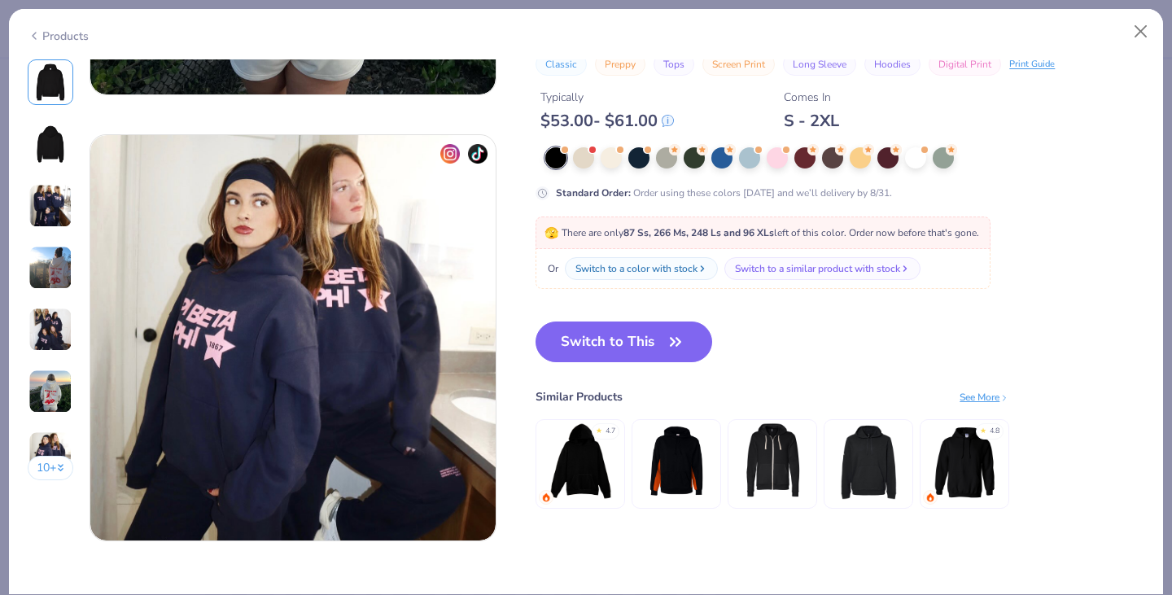
scroll to position [2596, 0]
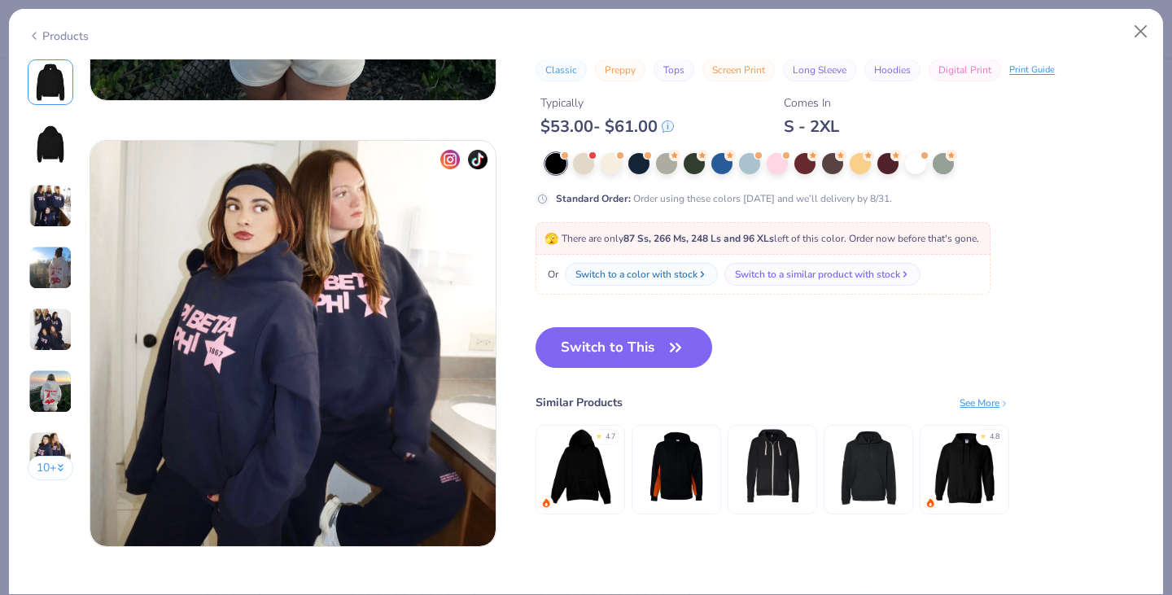
click at [649, 344] on button "Switch to This" at bounding box center [624, 347] width 177 height 41
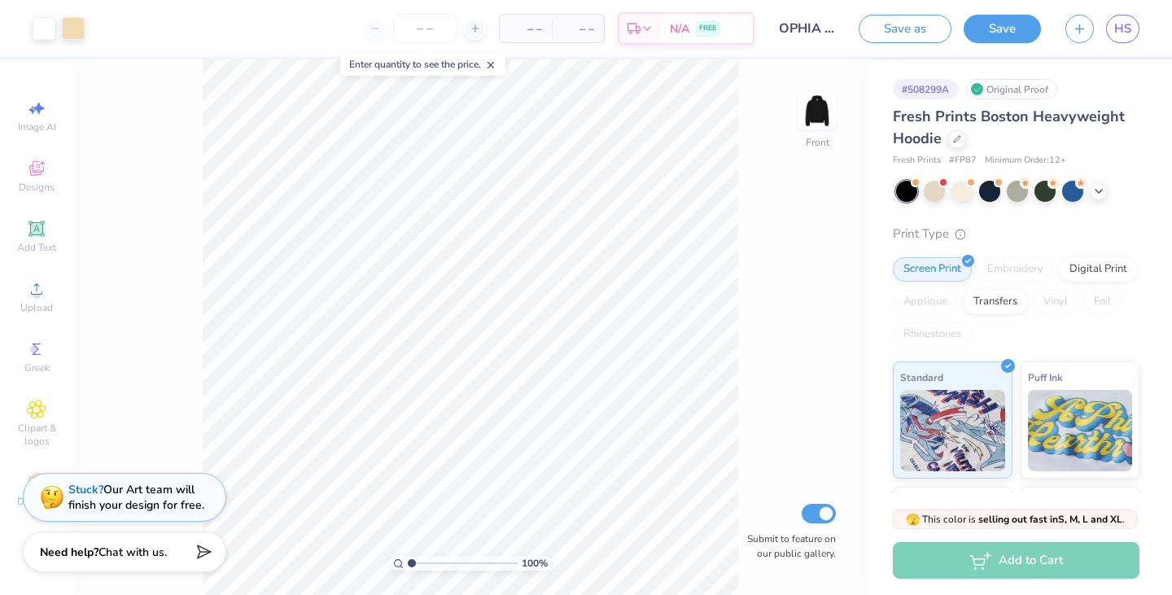
click at [1095, 192] on icon at bounding box center [1098, 191] width 13 height 13
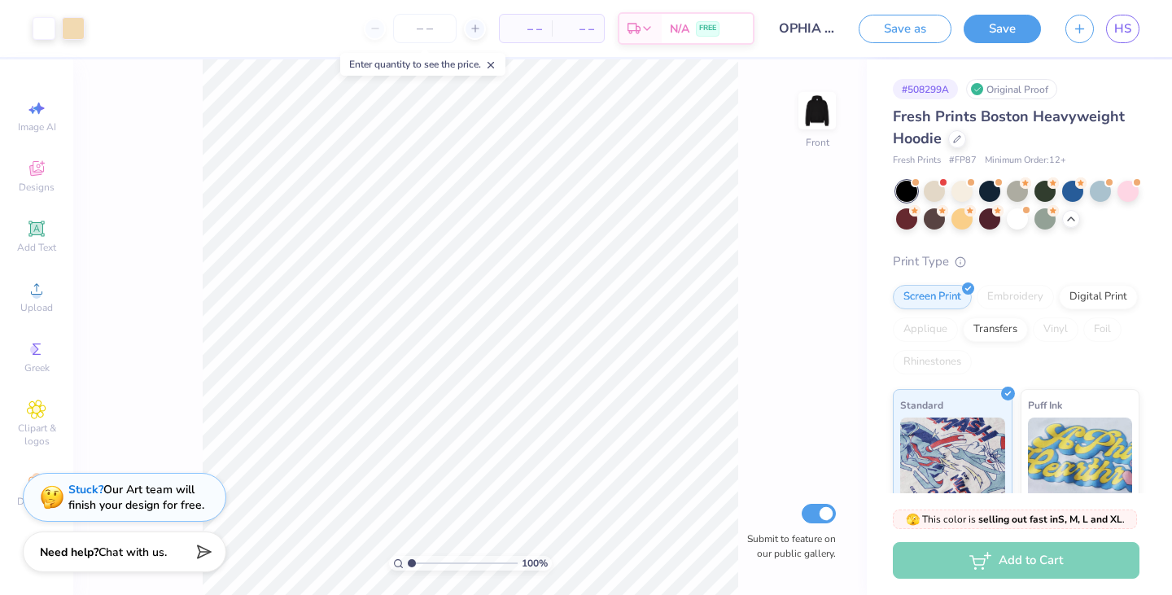
click at [1053, 191] on div at bounding box center [1045, 191] width 21 height 21
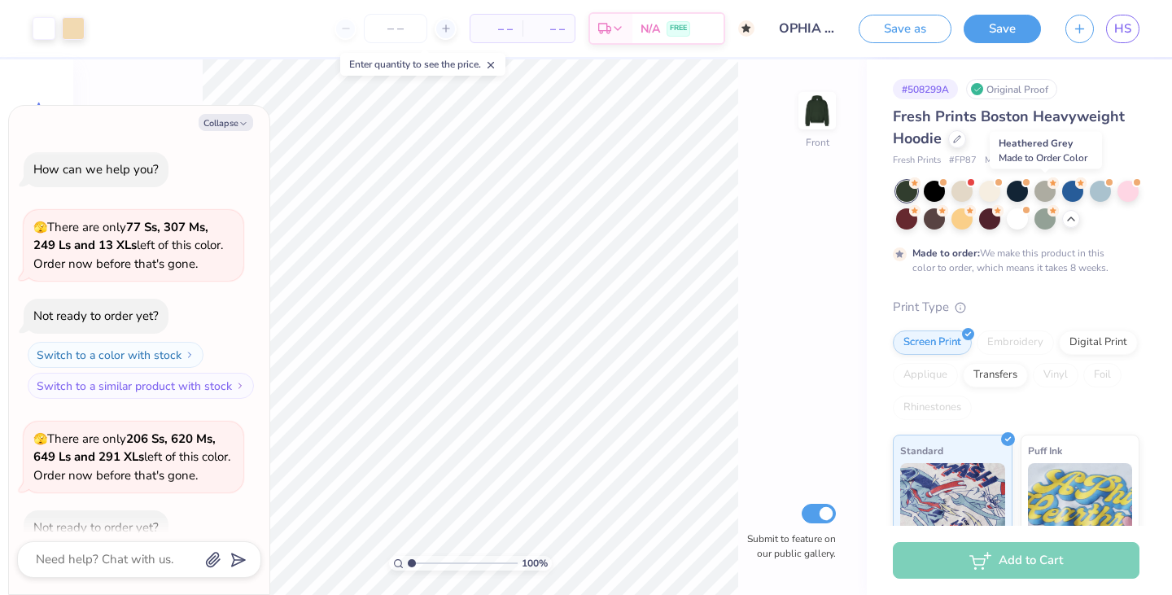
scroll to position [964, 0]
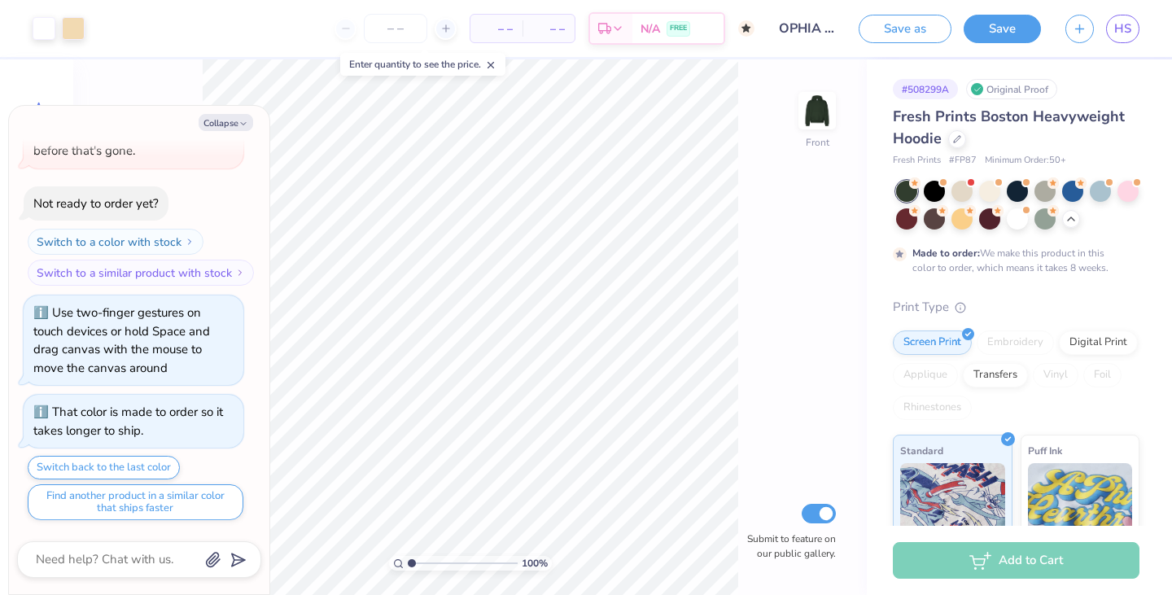
click at [1000, 221] on div at bounding box center [989, 218] width 21 height 21
click at [945, 223] on div at bounding box center [934, 218] width 21 height 21
click at [1000, 217] on div at bounding box center [989, 218] width 21 height 21
click at [1078, 214] on icon at bounding box center [1071, 218] width 13 height 13
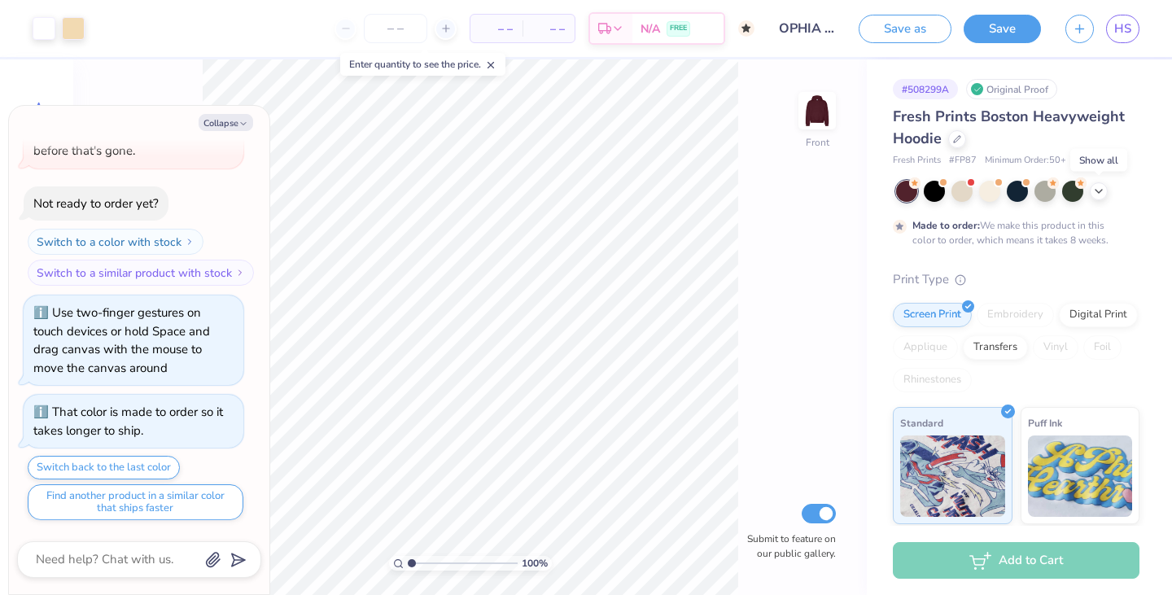
click at [1096, 214] on div "Made to order: We make this product in this color to order, which means it take…" at bounding box center [1016, 214] width 247 height 67
click at [1101, 195] on icon at bounding box center [1098, 191] width 13 height 13
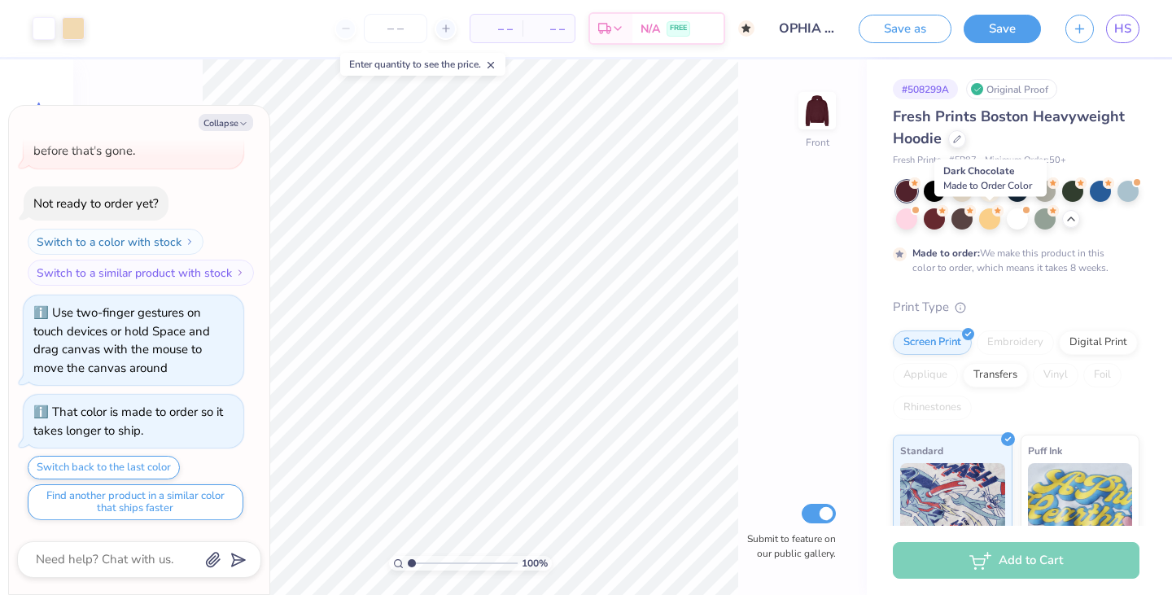
click at [973, 225] on div at bounding box center [962, 218] width 21 height 21
click at [750, 325] on div "100 % Front Submit to feature on our public gallery." at bounding box center [470, 327] width 794 height 536
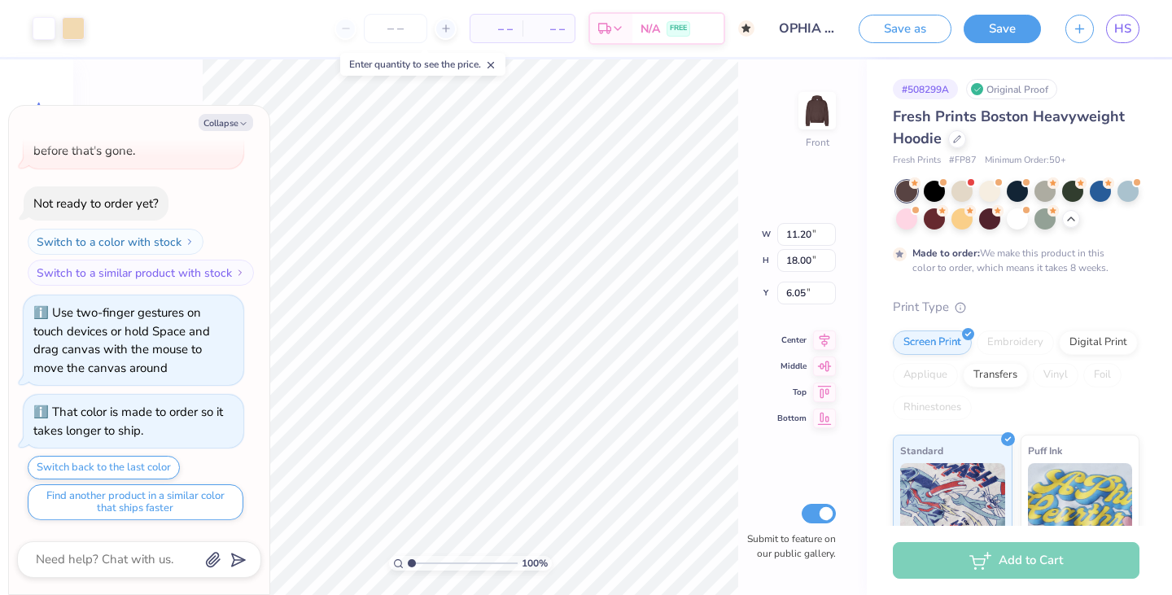
type textarea "x"
type input "5.75"
type textarea "x"
type input "5.39"
click at [962, 130] on div "Fresh Prints Boston Heavyweight Hoodie" at bounding box center [1016, 128] width 247 height 44
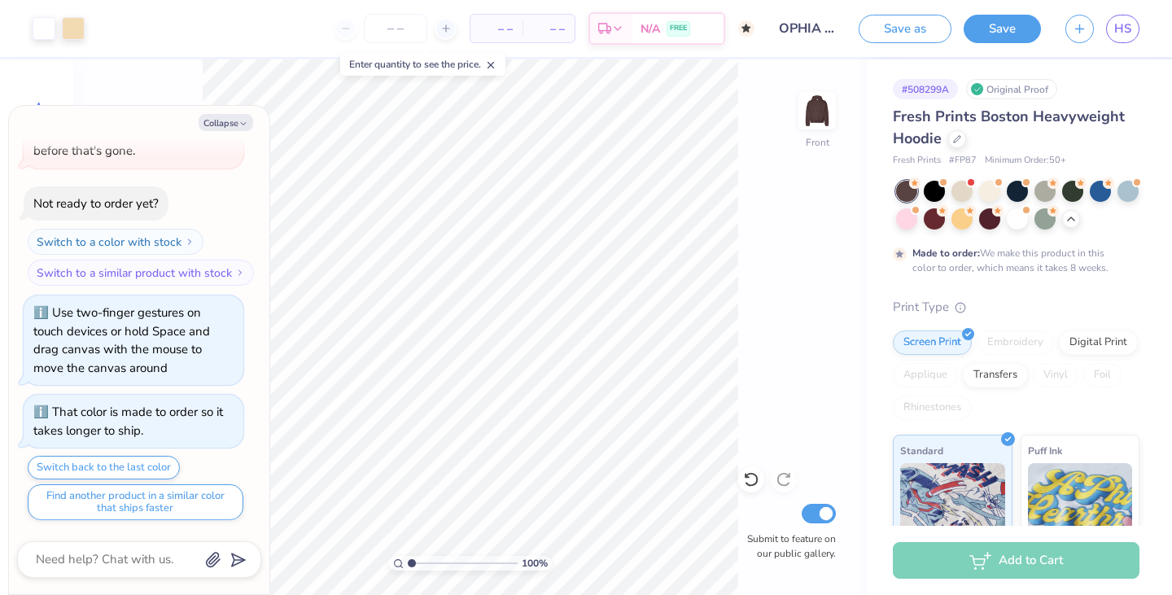
click at [961, 134] on div at bounding box center [957, 139] width 18 height 18
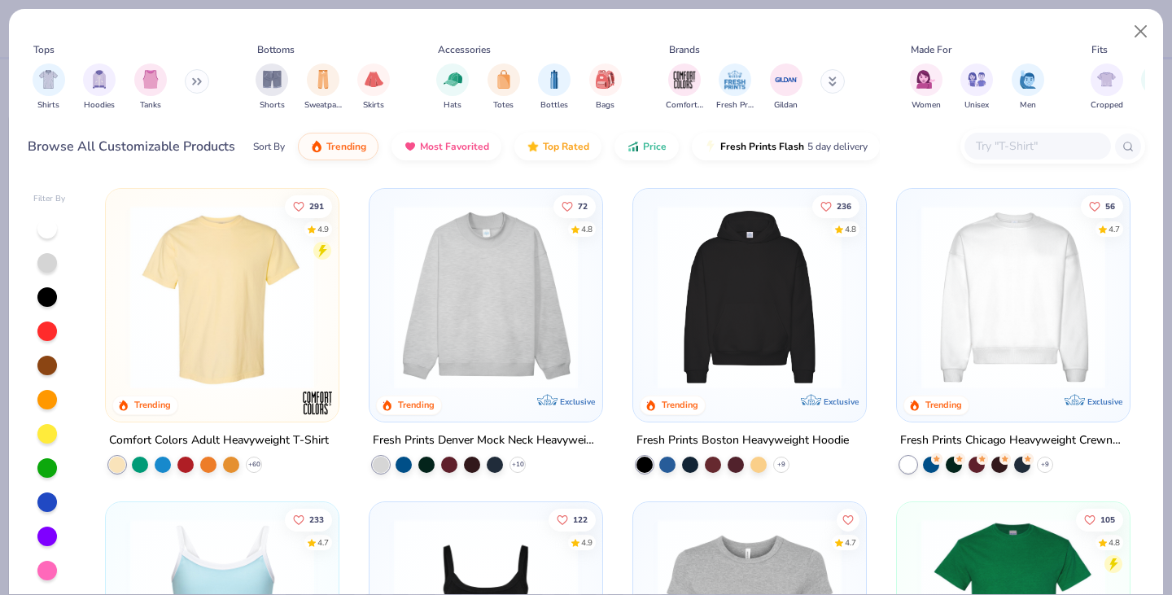
click at [85, 72] on div "filter for Hoodies" at bounding box center [99, 79] width 33 height 33
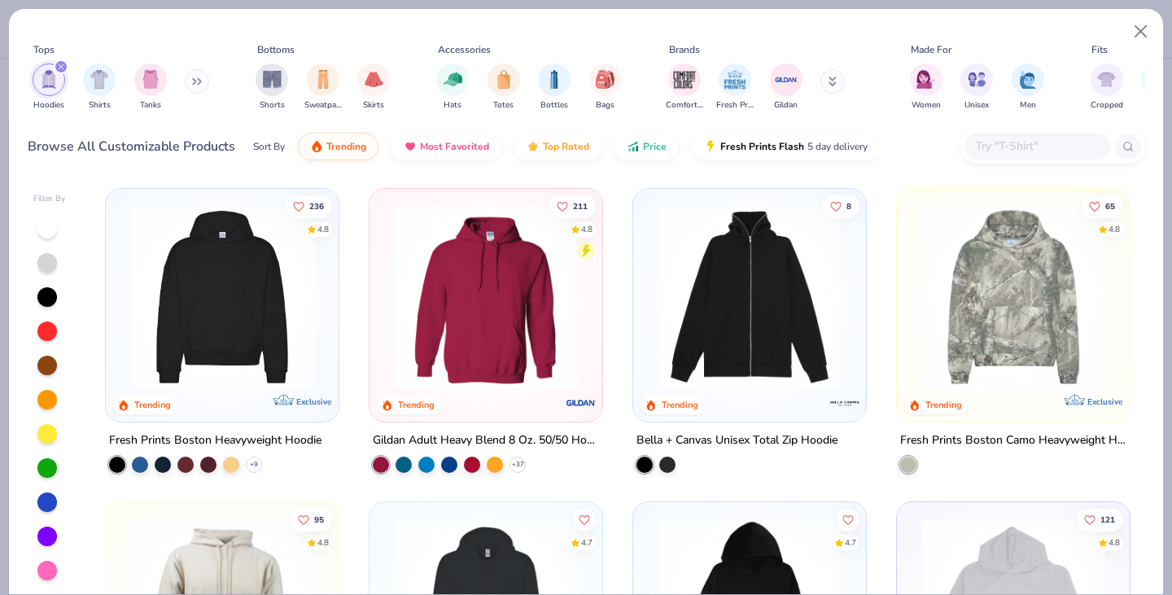
click at [194, 87] on button at bounding box center [197, 81] width 24 height 24
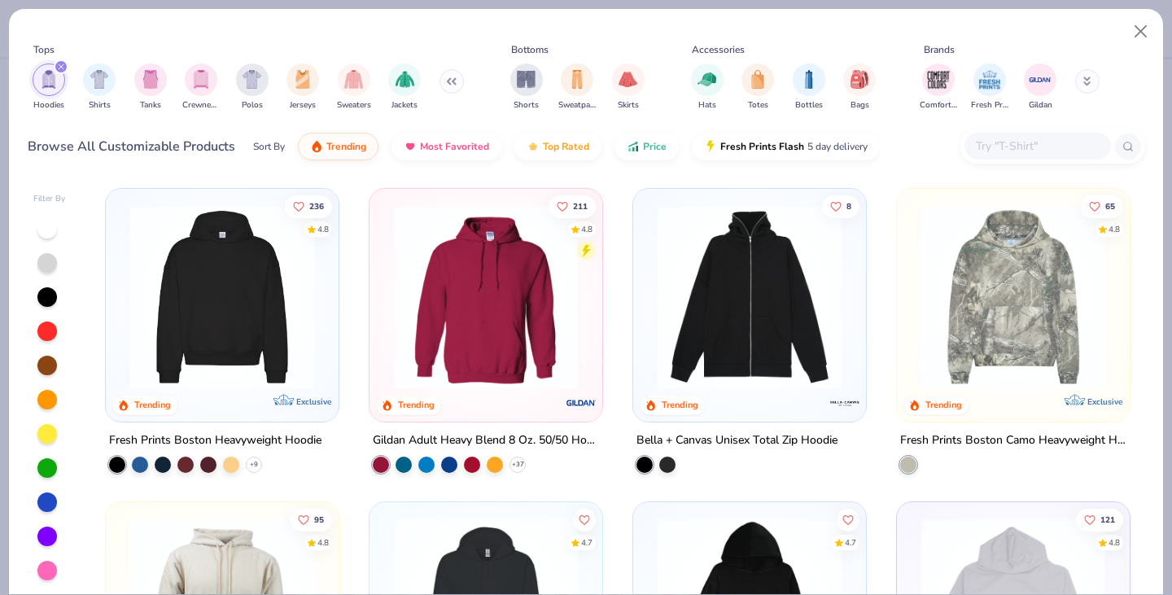
click at [211, 84] on div "filter for Crewnecks" at bounding box center [201, 79] width 33 height 33
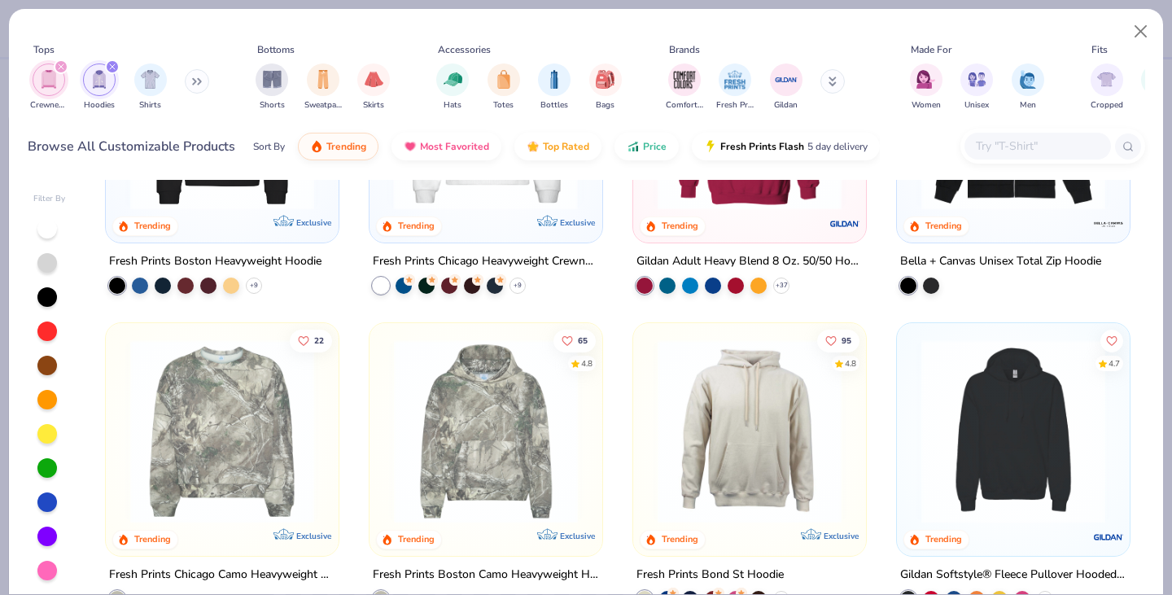
scroll to position [182, 0]
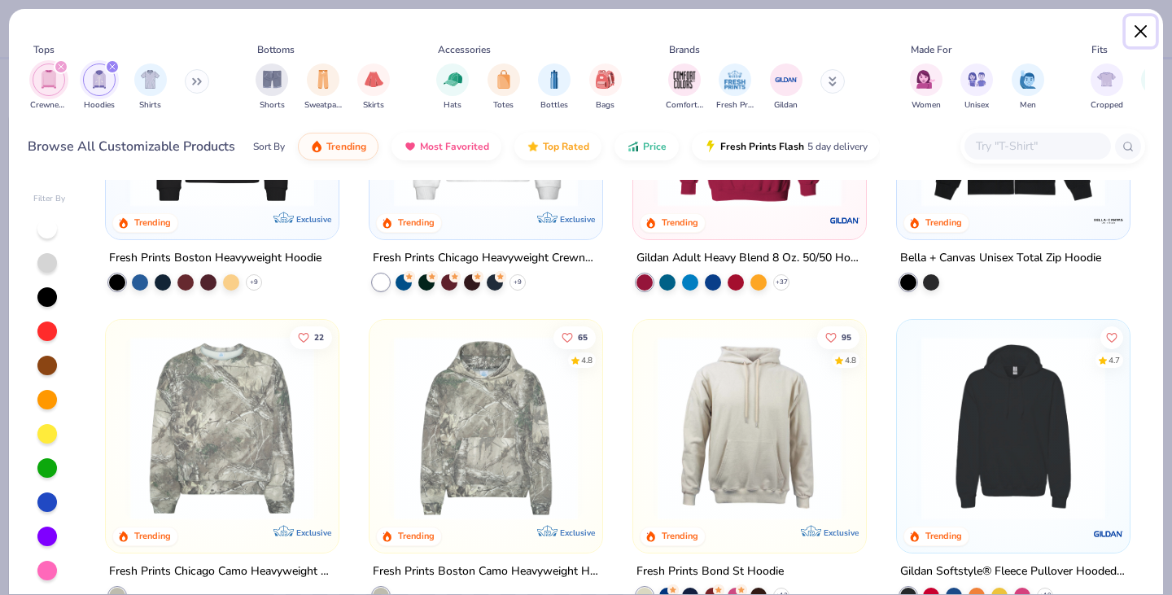
click at [1149, 39] on button "Close" at bounding box center [1141, 31] width 31 height 31
type textarea "x"
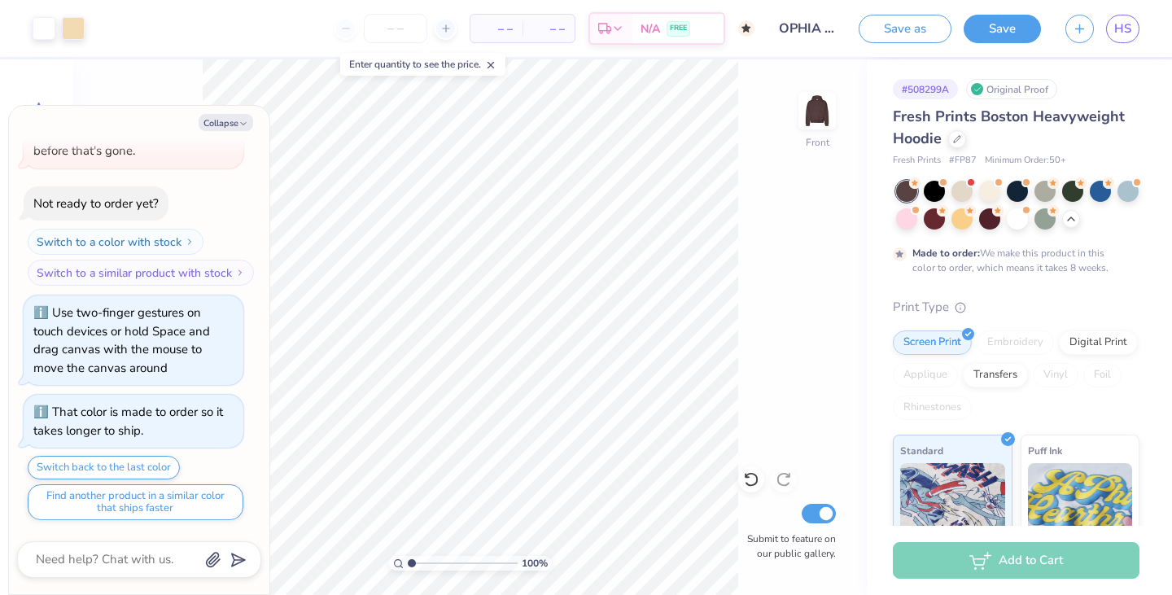
click at [417, 29] on input "number" at bounding box center [395, 28] width 63 height 29
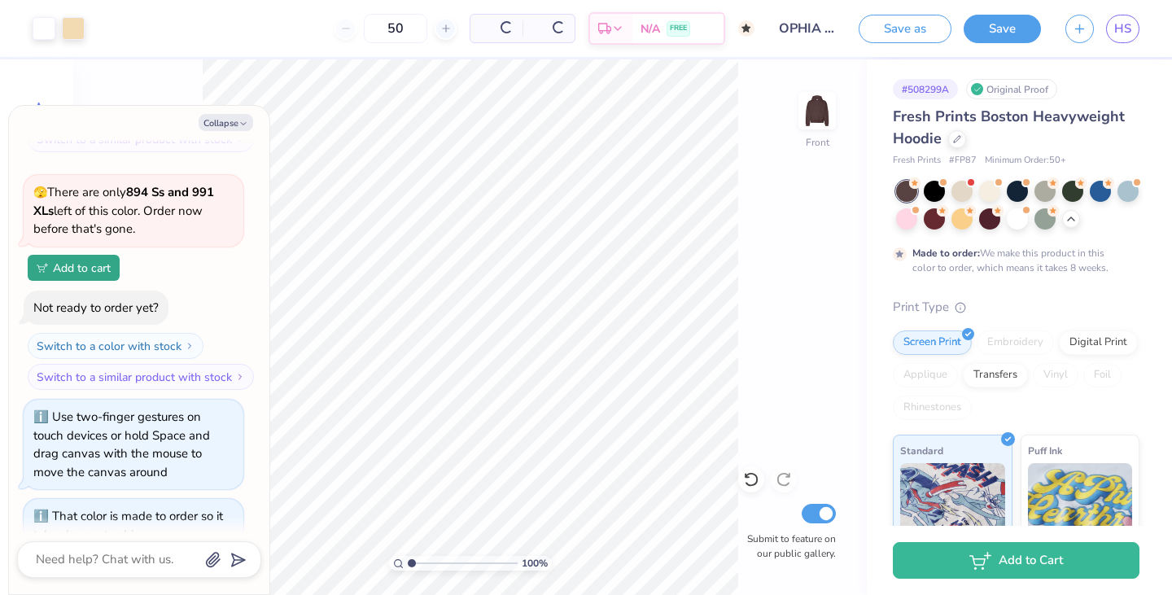
scroll to position [1042, 0]
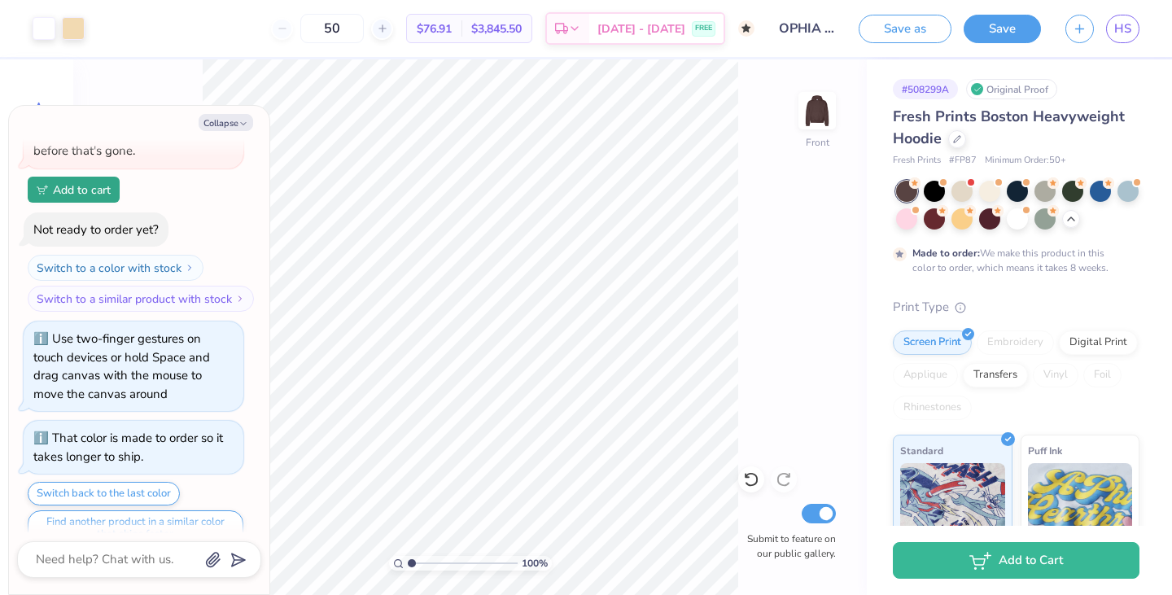
click at [357, 30] on input "50" at bounding box center [331, 28] width 63 height 29
type input "50"
click at [764, 288] on div "100 % Front Submit to feature on our public gallery." at bounding box center [470, 327] width 794 height 536
click at [961, 144] on div at bounding box center [957, 139] width 18 height 18
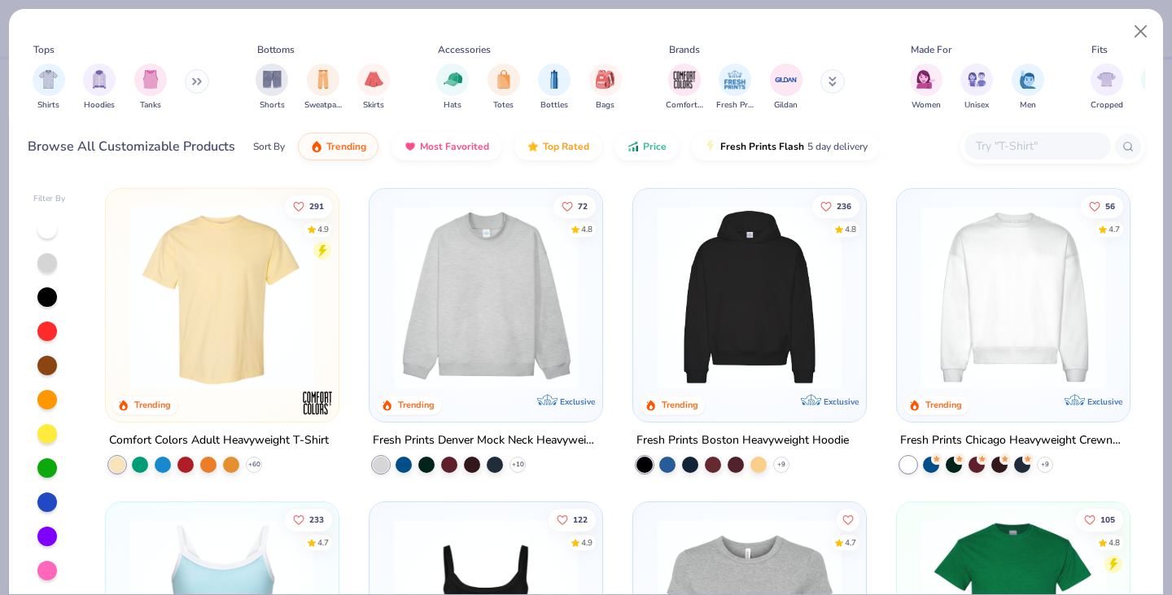
click at [106, 90] on div "filter for Hoodies" at bounding box center [99, 79] width 33 height 33
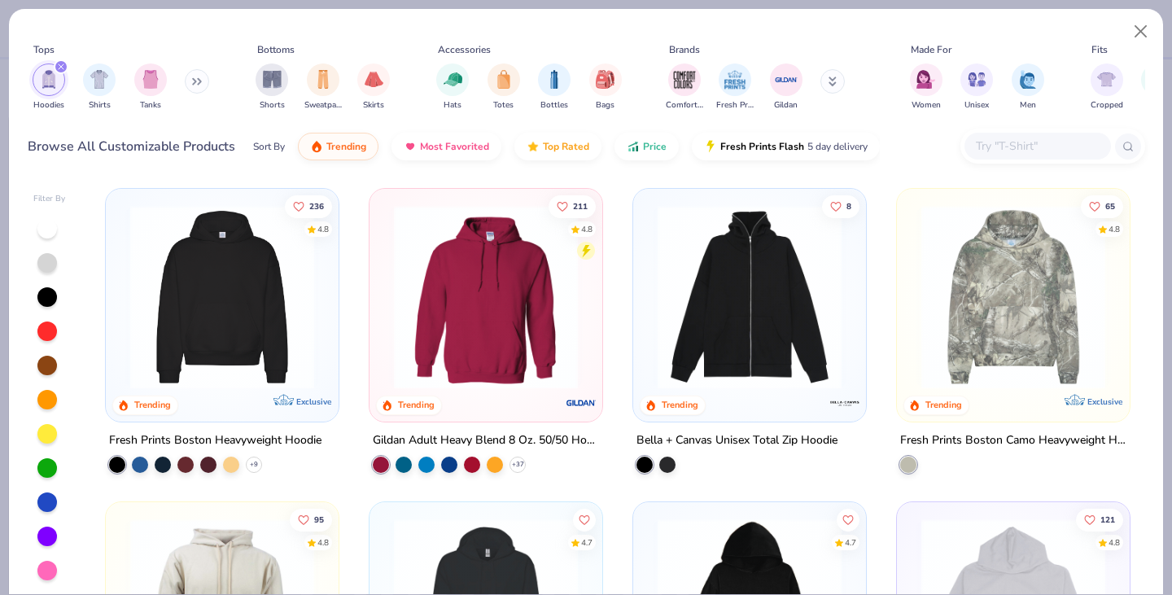
click at [481, 330] on img at bounding box center [486, 297] width 200 height 184
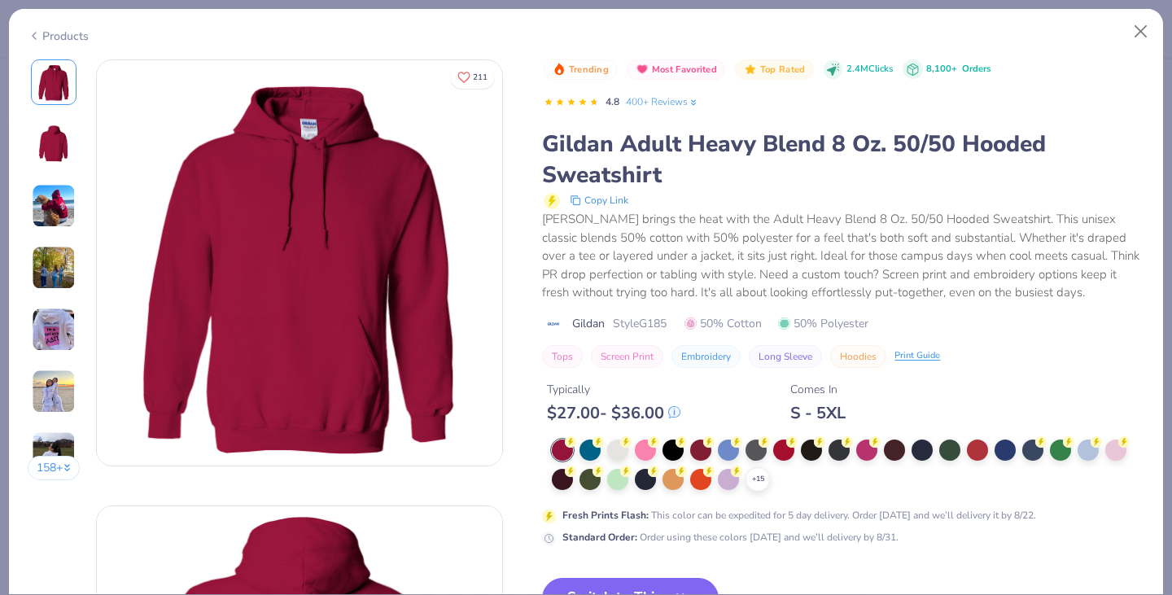
scroll to position [44, 0]
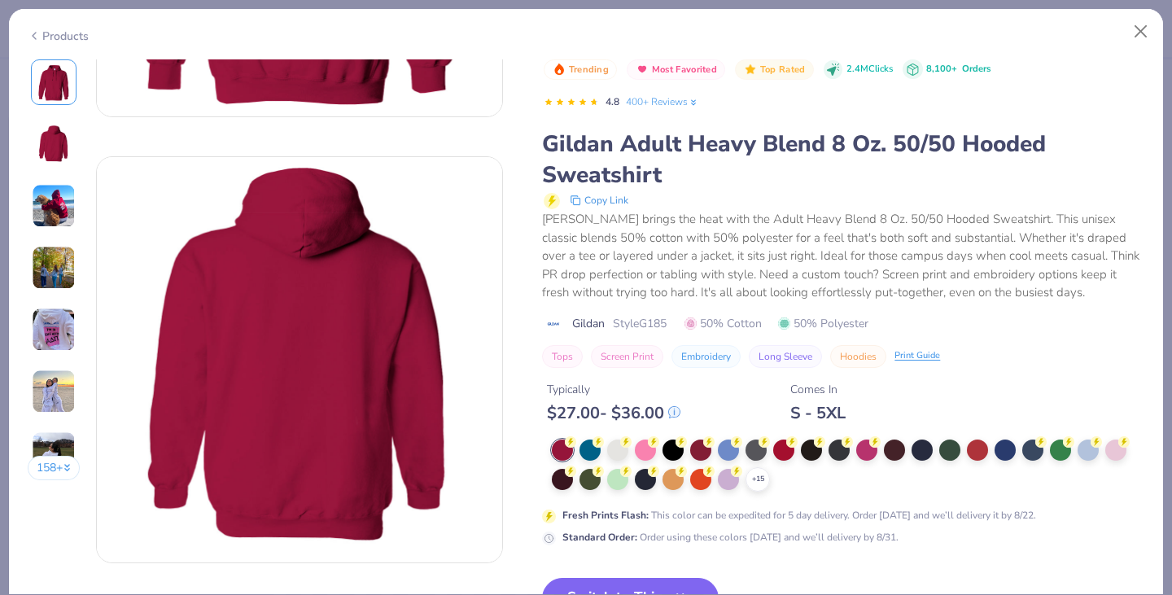
click at [50, 321] on img at bounding box center [54, 330] width 44 height 44
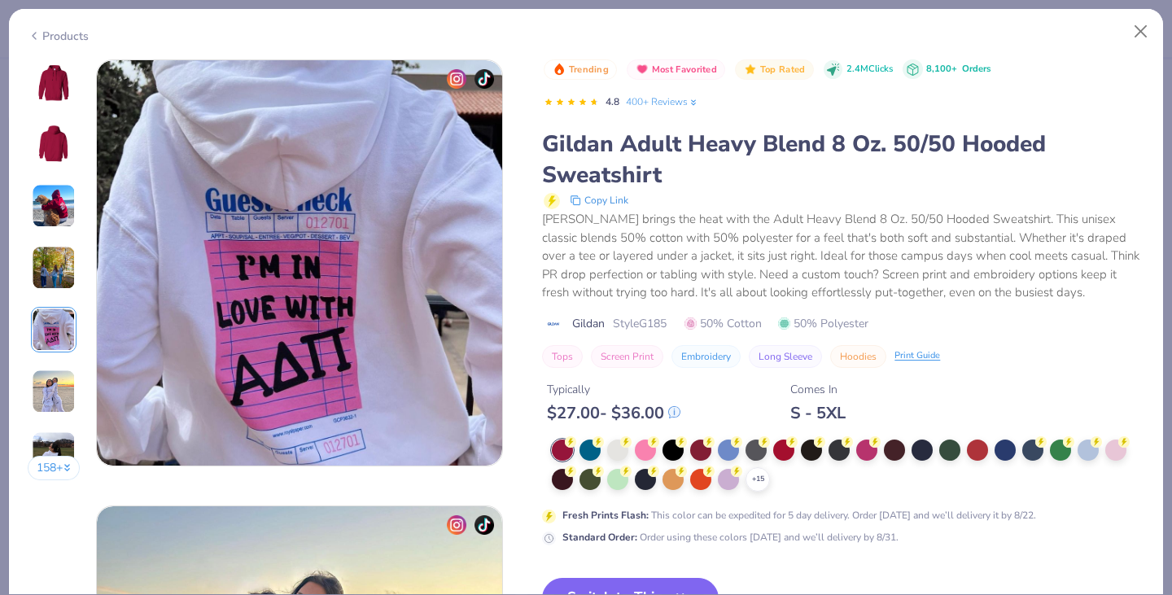
click at [50, 388] on img at bounding box center [54, 392] width 44 height 44
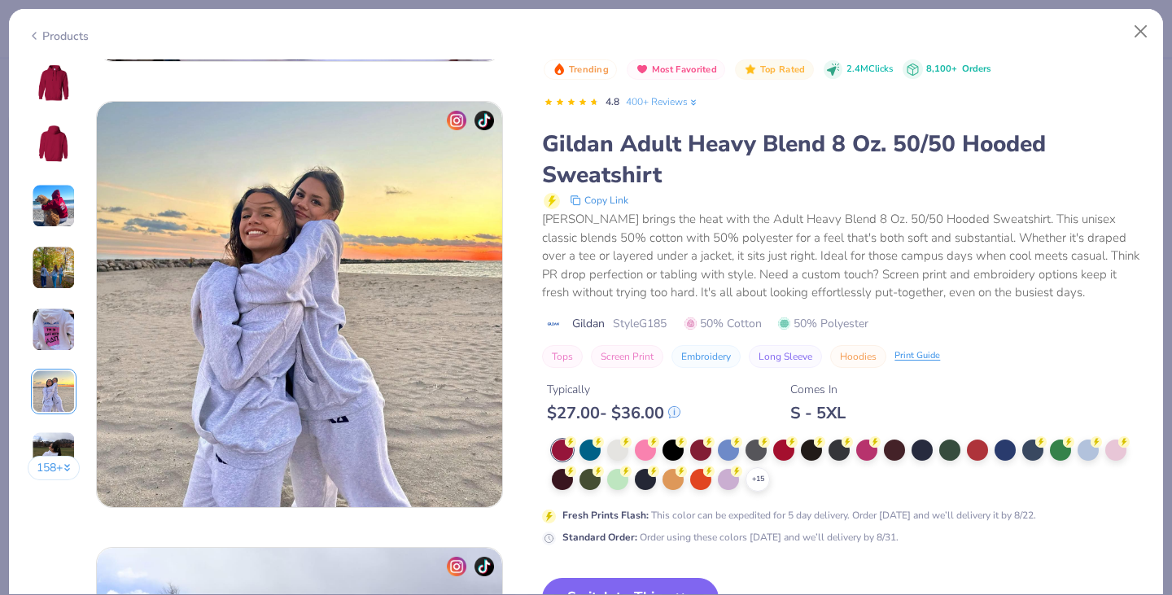
scroll to position [2230, 0]
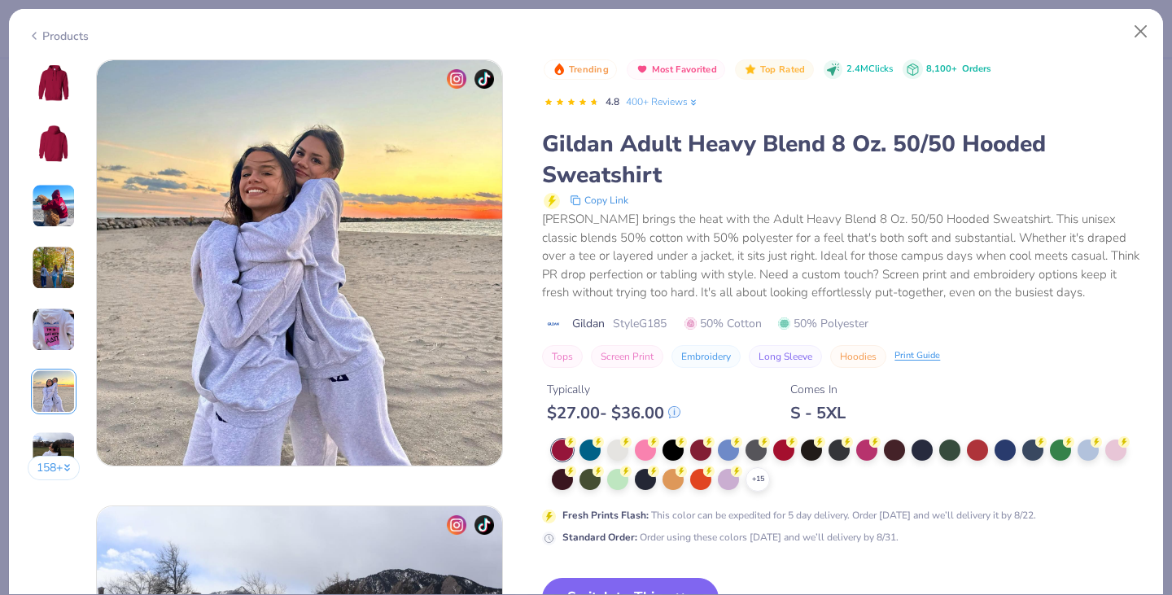
click at [55, 270] on img at bounding box center [54, 268] width 44 height 44
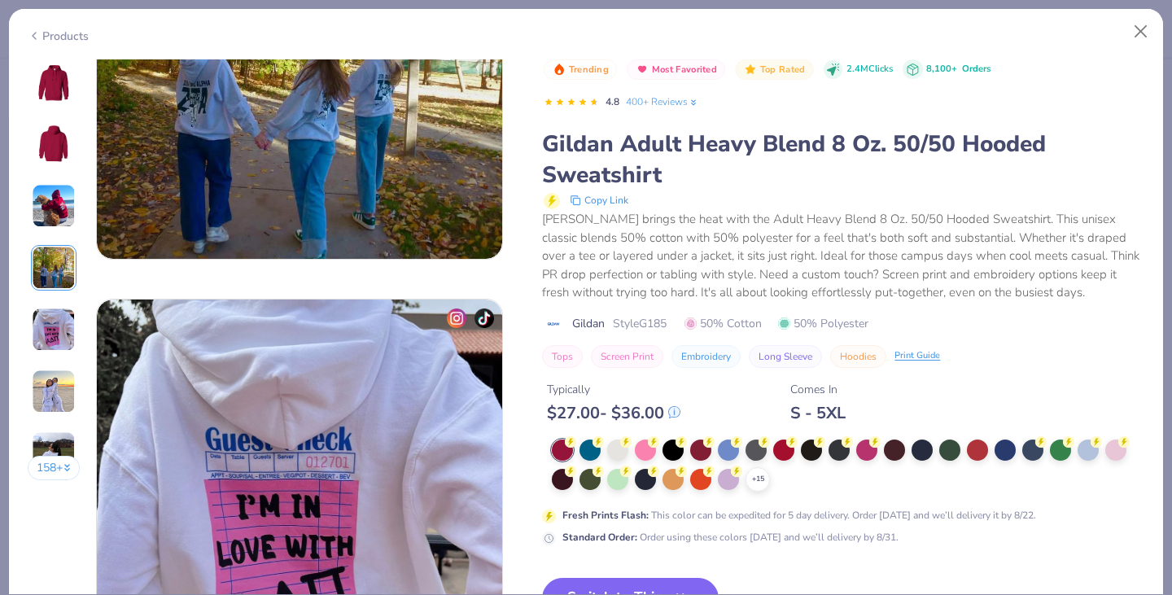
scroll to position [1338, 0]
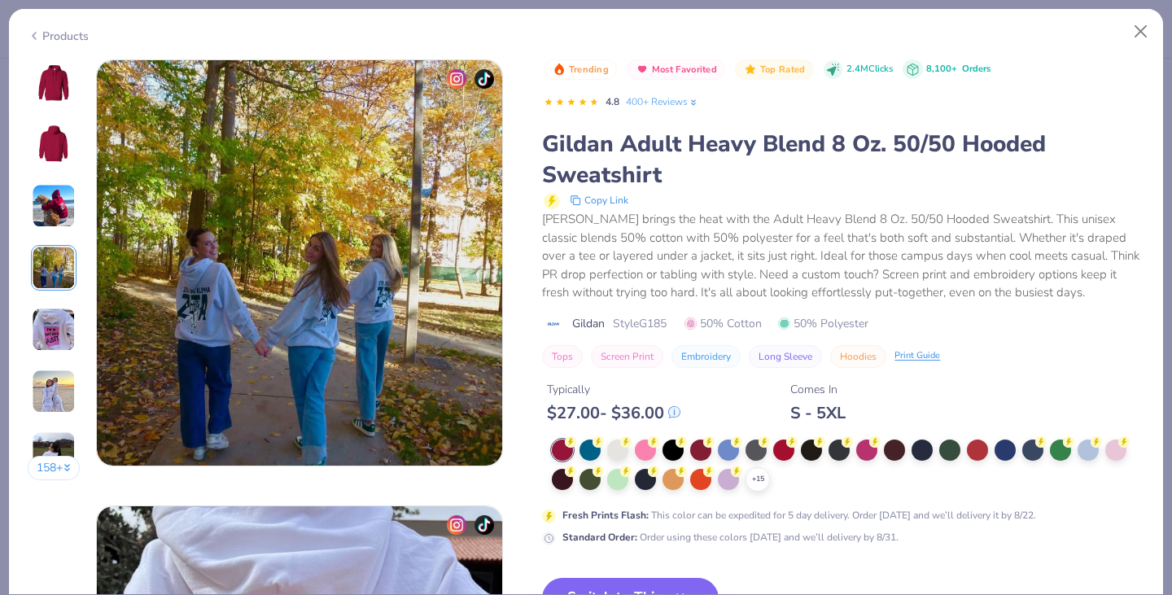
click at [50, 74] on img at bounding box center [53, 82] width 39 height 39
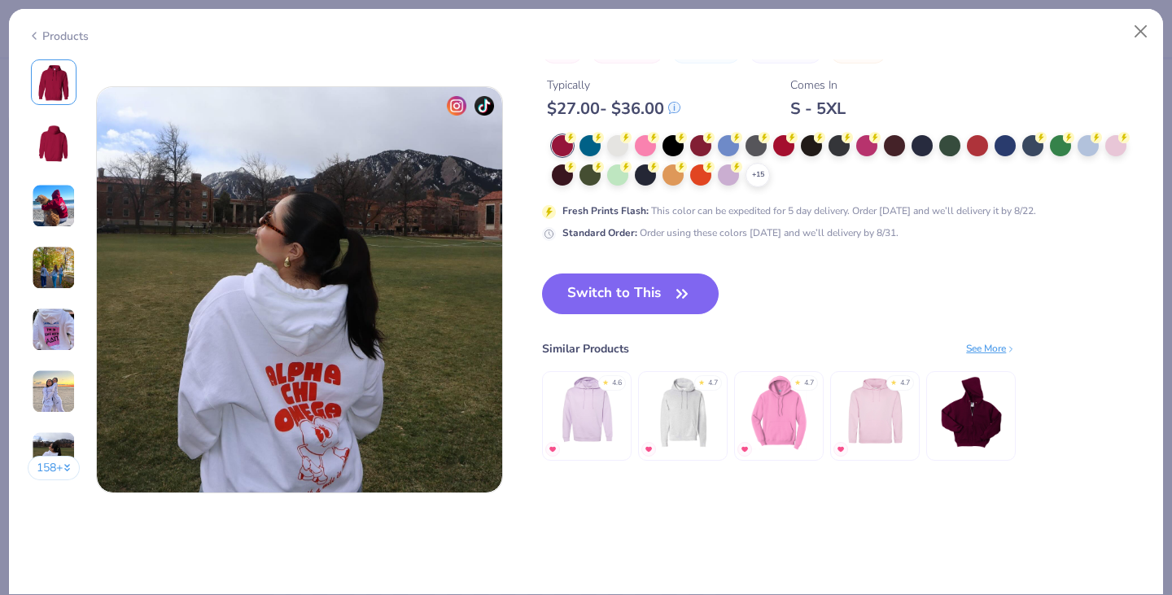
scroll to position [2648, 0]
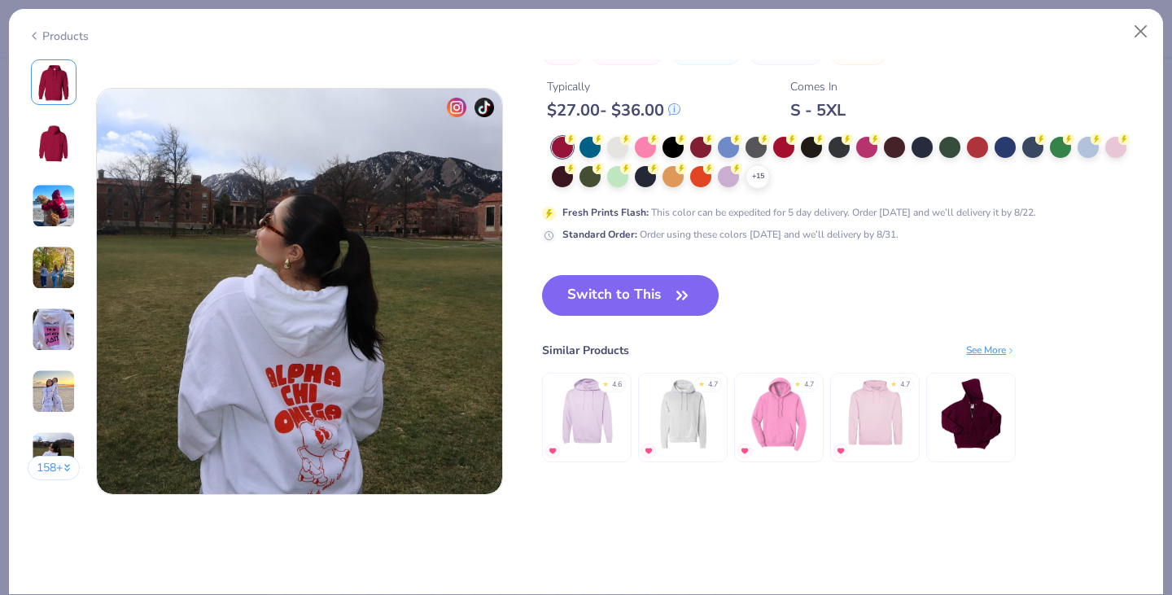
click at [669, 295] on button "Switch to This" at bounding box center [630, 295] width 177 height 41
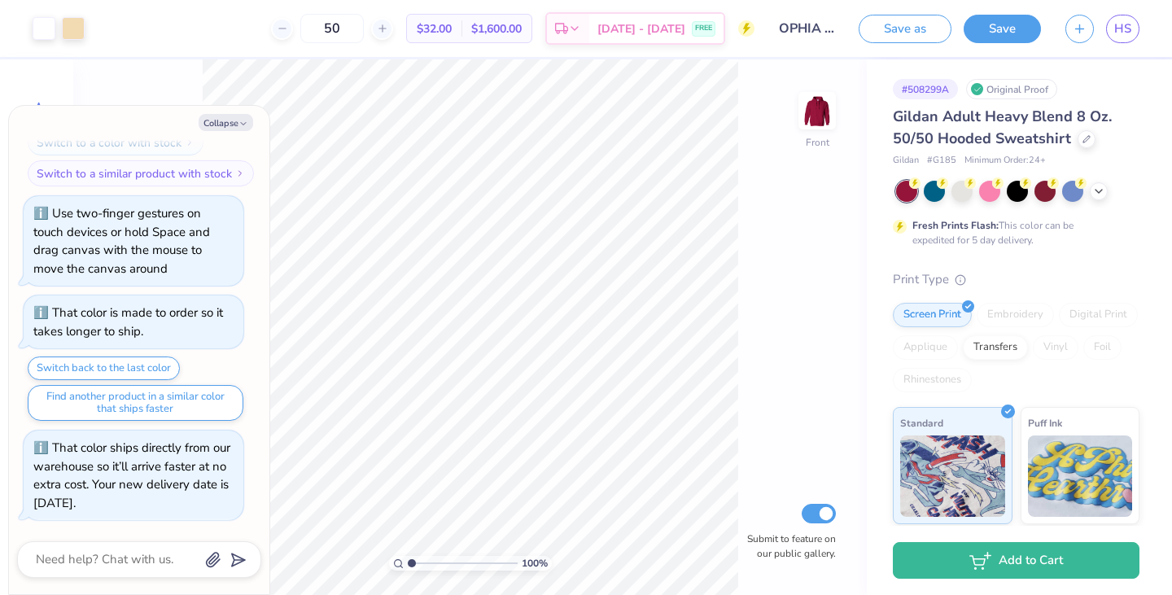
click at [221, 127] on button "Collapse" at bounding box center [226, 122] width 55 height 17
type textarea "x"
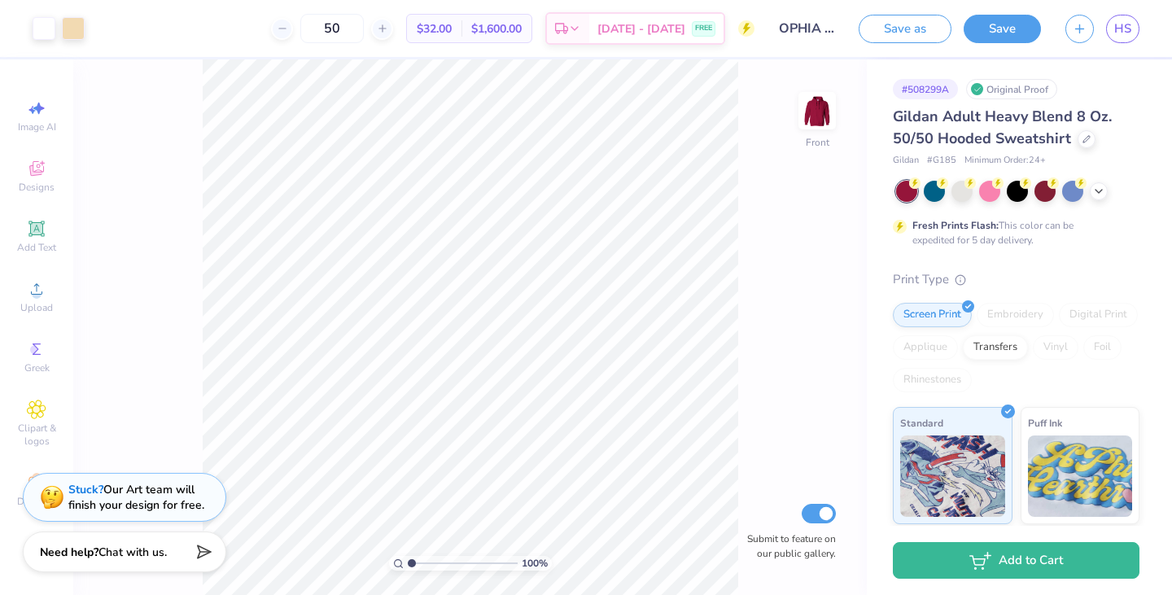
click at [1089, 198] on div at bounding box center [1017, 191] width 243 height 21
click at [1104, 191] on icon at bounding box center [1098, 191] width 13 height 13
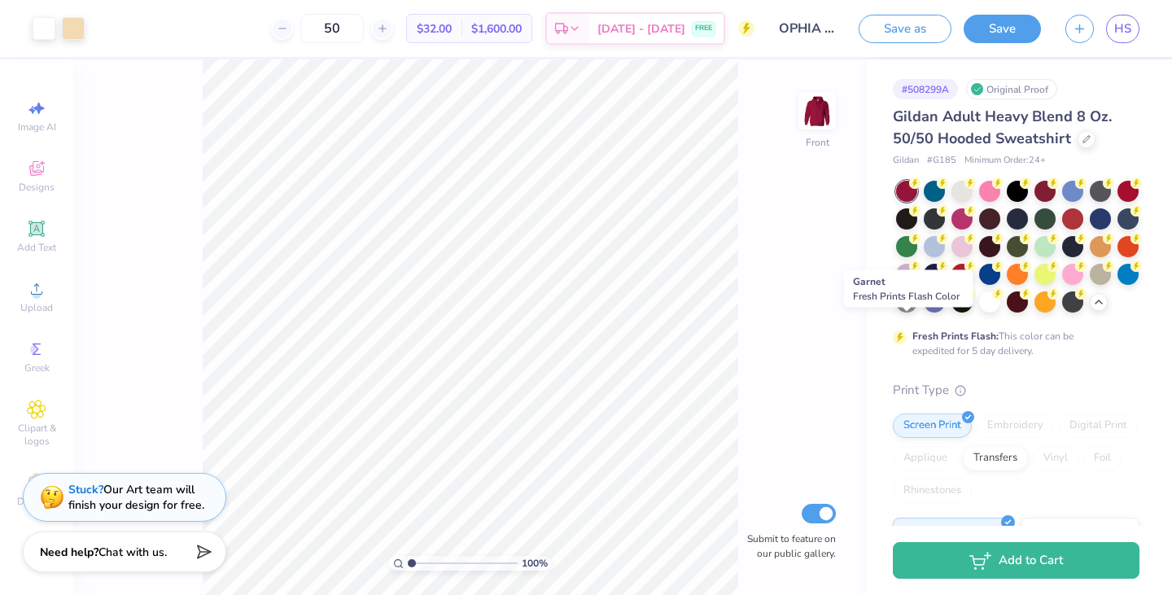
click at [1007, 313] on div at bounding box center [1017, 301] width 21 height 21
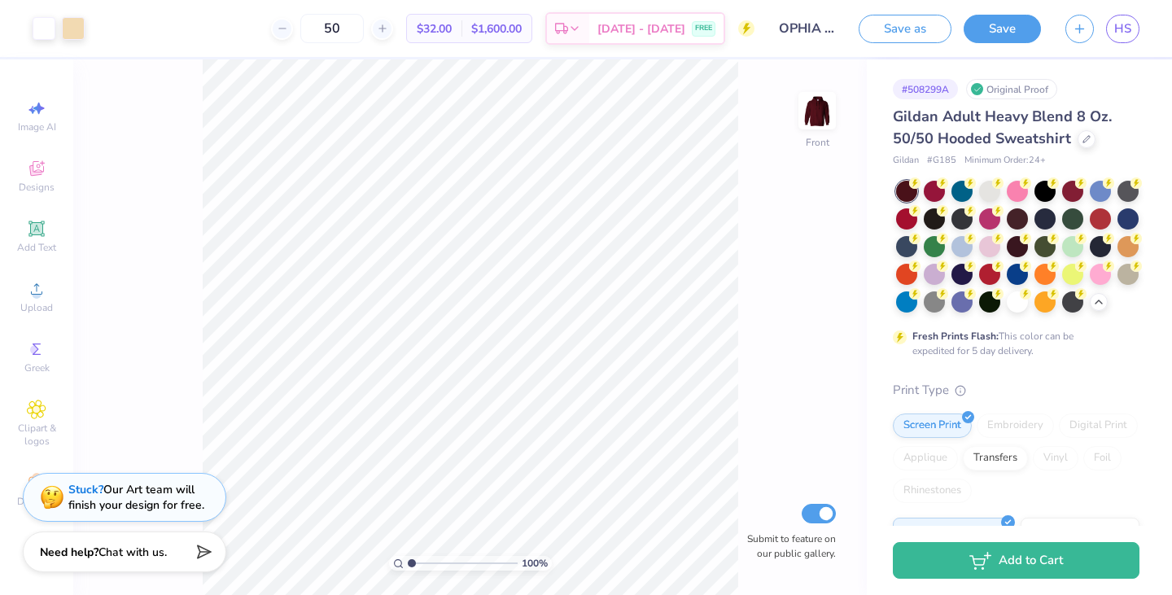
click at [945, 219] on div at bounding box center [934, 218] width 21 height 21
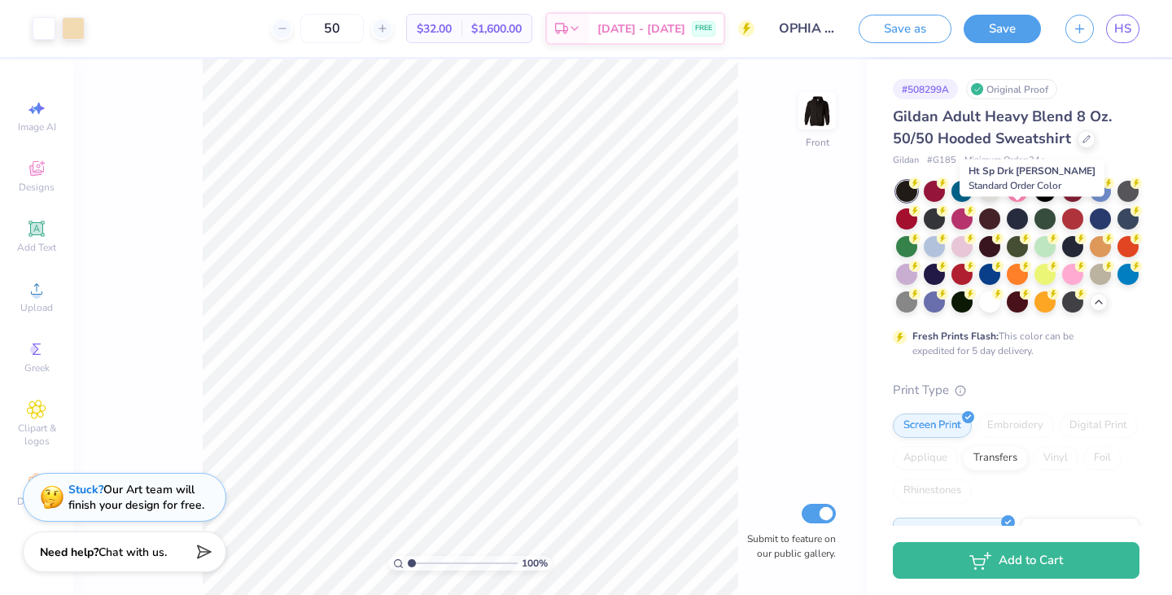
click at [1000, 221] on div at bounding box center [989, 218] width 21 height 21
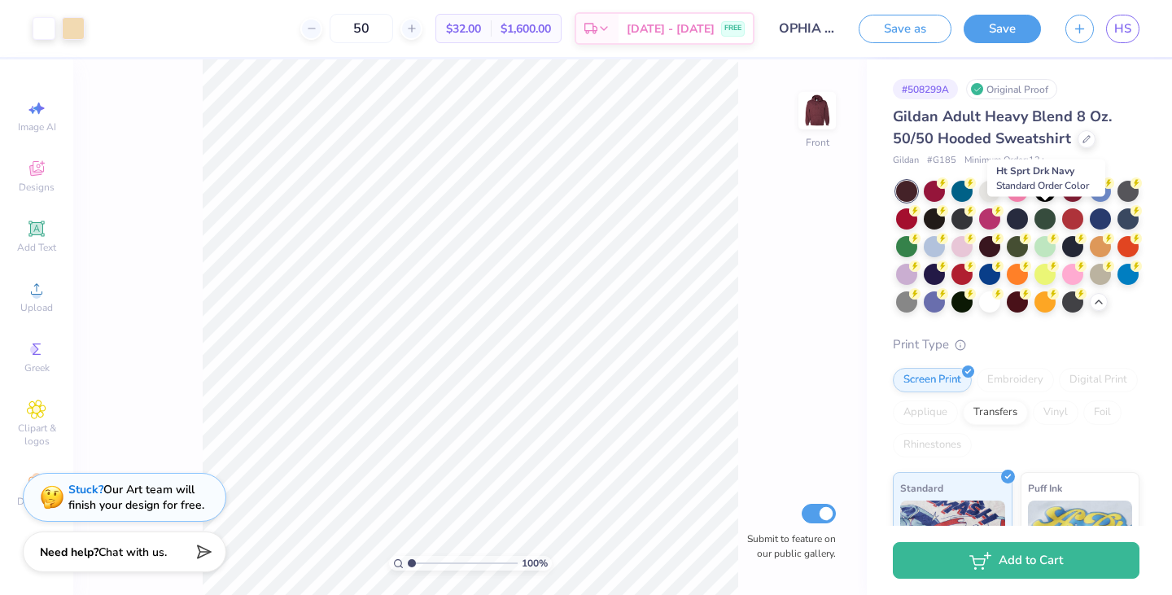
click at [1028, 217] on div at bounding box center [1017, 218] width 21 height 21
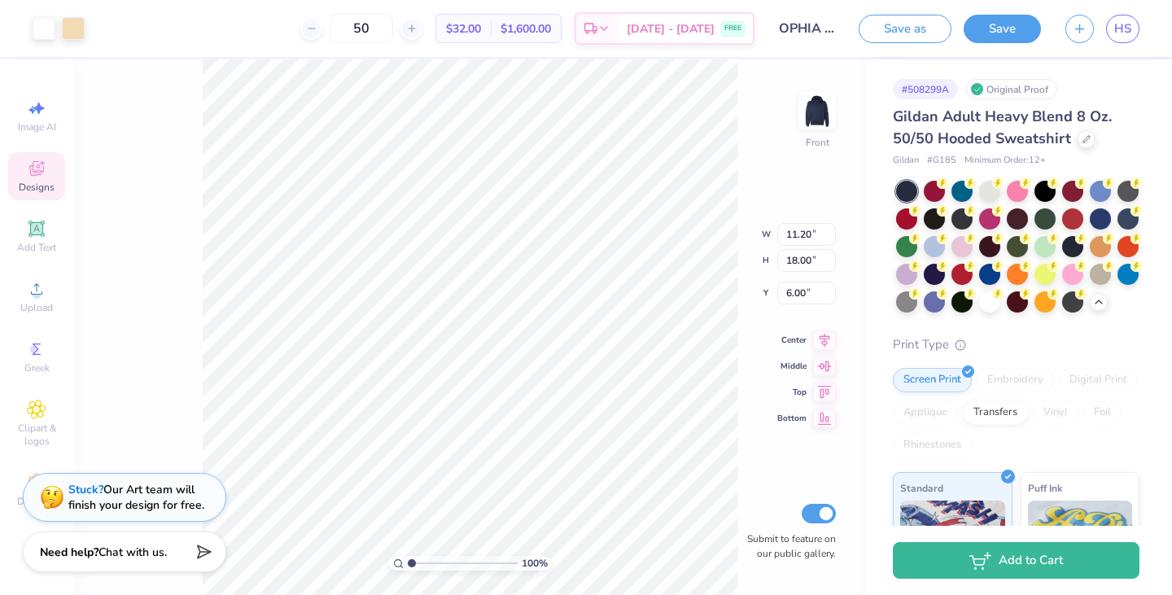
click at [89, 34] on div "Art colors 50 $32.00 Per Item $1,600.00 Total Est. Delivery Aug 28 - 31 FREE De…" at bounding box center [586, 28] width 1172 height 57
click at [81, 33] on div at bounding box center [73, 28] width 23 height 23
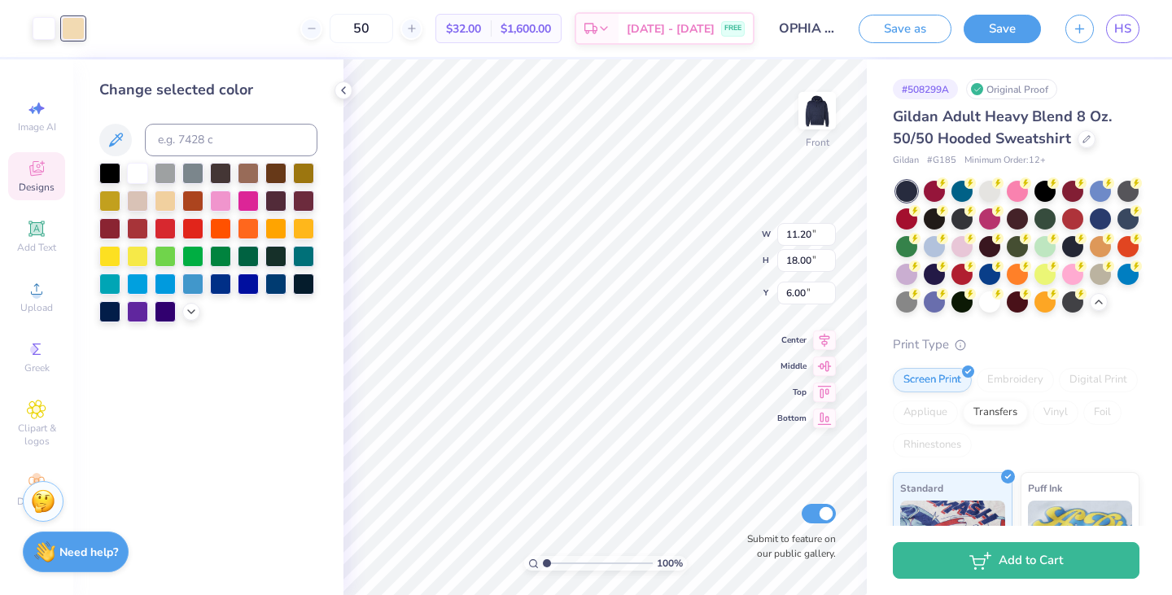
click at [194, 313] on icon at bounding box center [191, 311] width 13 height 13
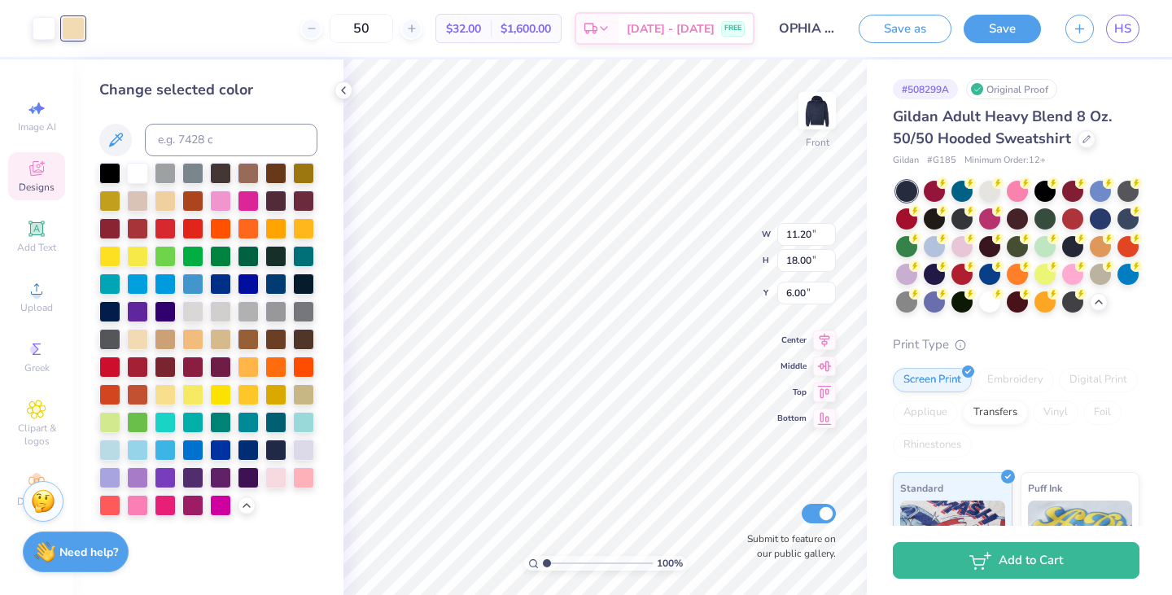
click at [306, 451] on div at bounding box center [303, 450] width 21 height 21
click at [109, 470] on div at bounding box center [109, 477] width 21 height 21
click at [310, 444] on div at bounding box center [303, 450] width 21 height 21
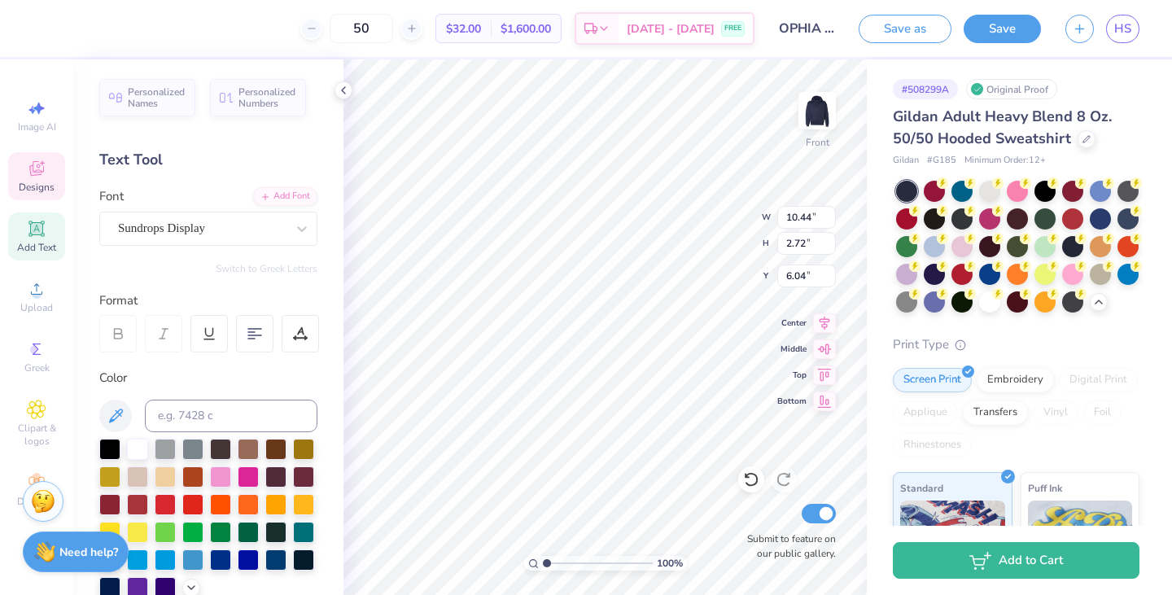
scroll to position [13, 2]
click at [815, 125] on img at bounding box center [817, 110] width 33 height 33
click at [34, 223] on icon at bounding box center [36, 228] width 12 height 12
type textarea "OPHIA"
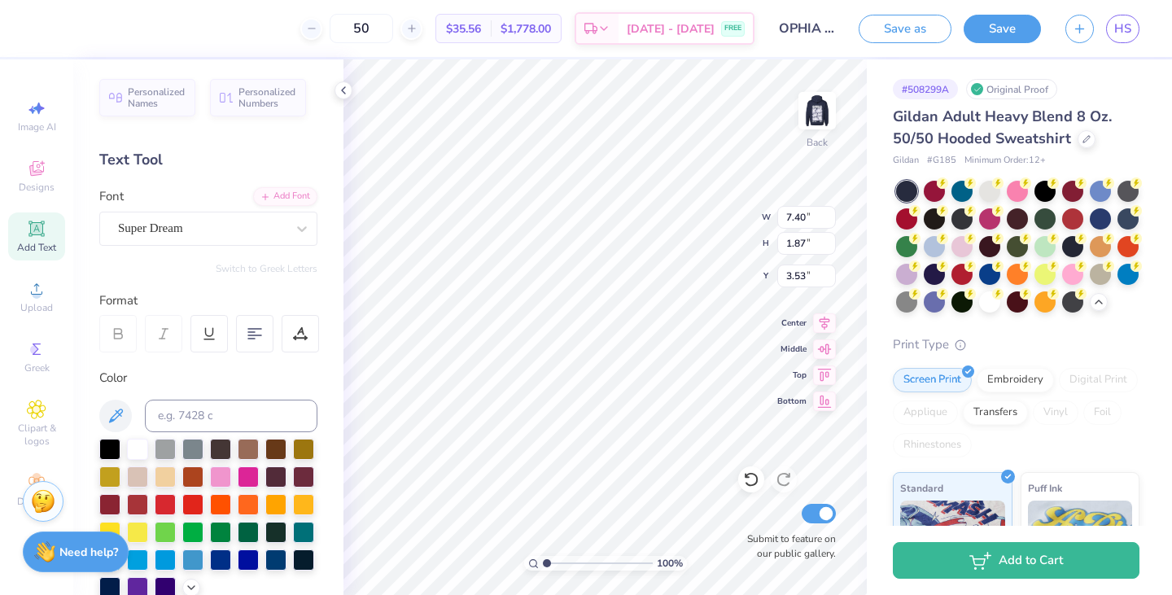
type input "3.53"
type input "4.25"
type input "1.08"
type input "4.33"
type input "4.67"
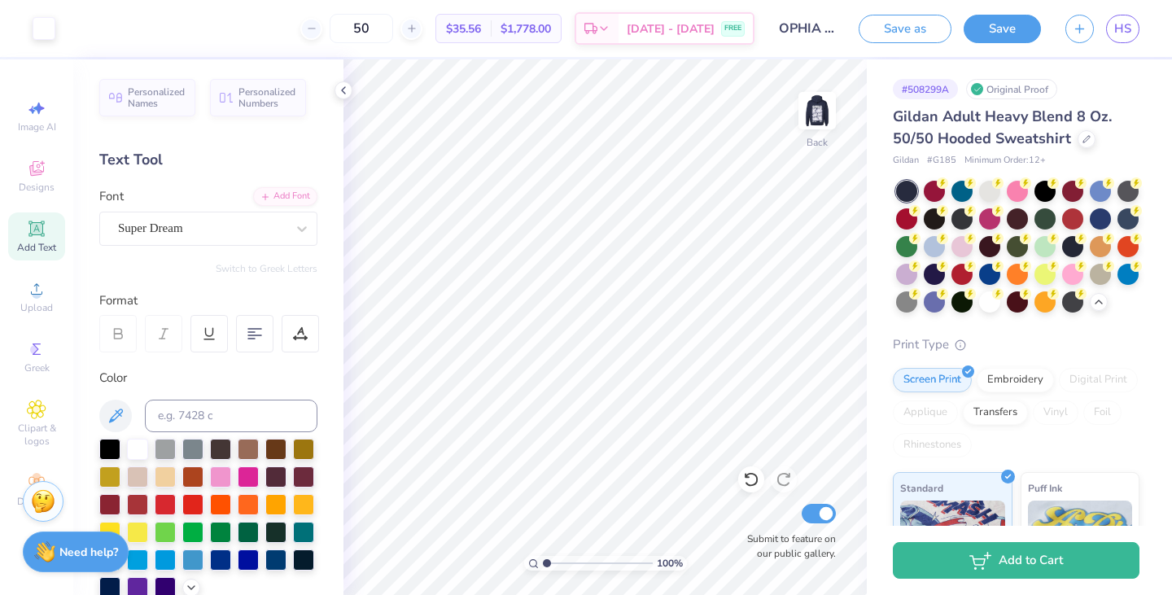
click at [37, 174] on icon at bounding box center [36, 168] width 15 height 15
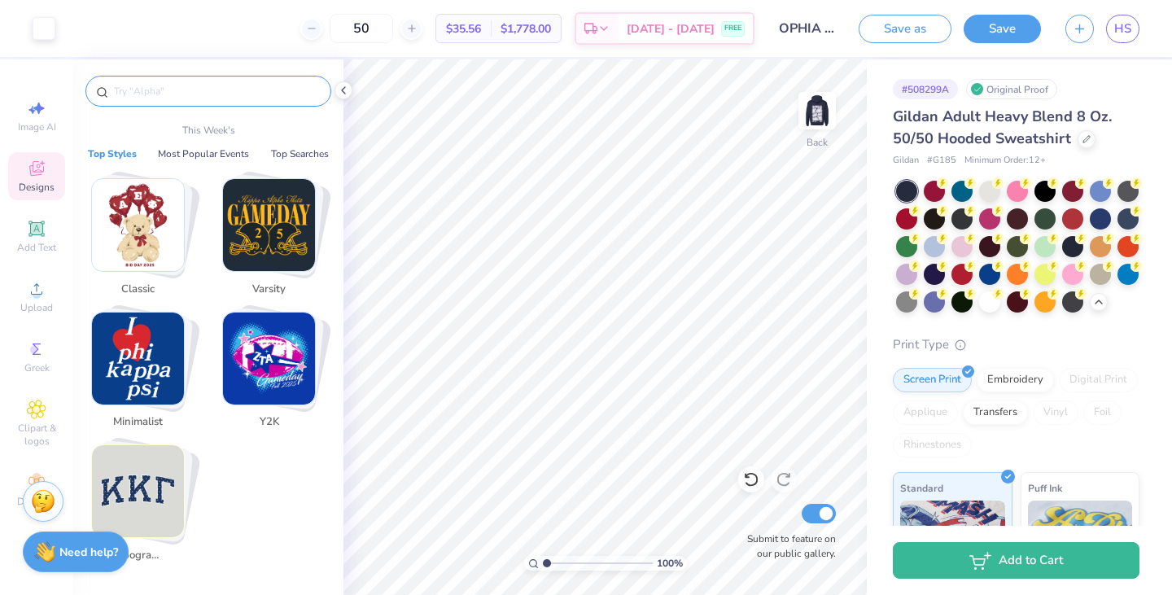
click at [179, 90] on input "text" at bounding box center [216, 91] width 208 height 16
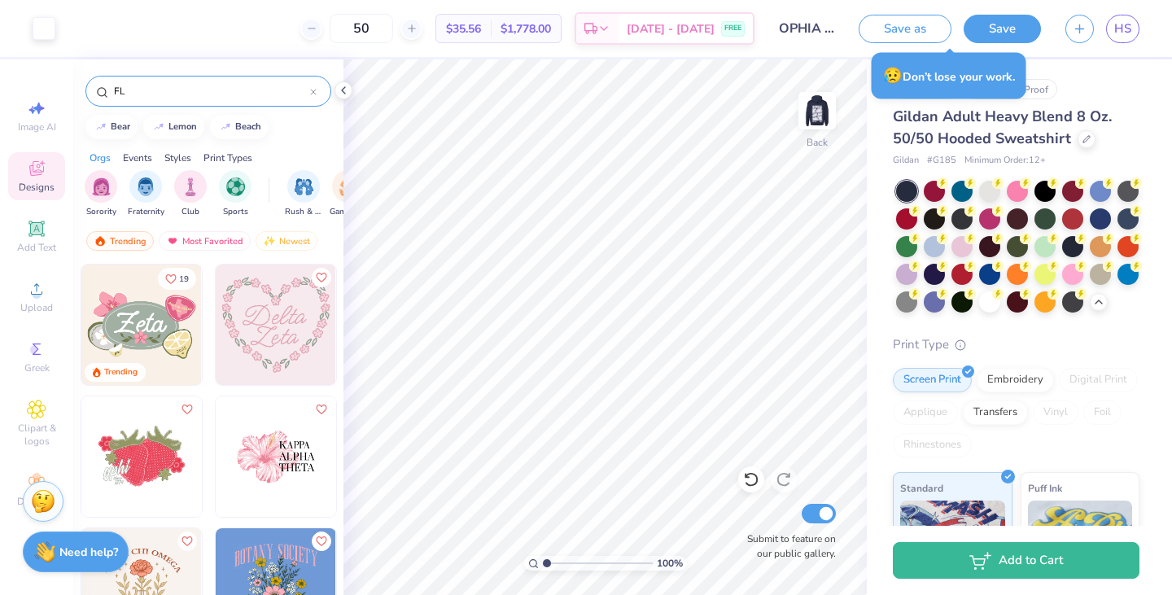
type input "F"
type input "flower"
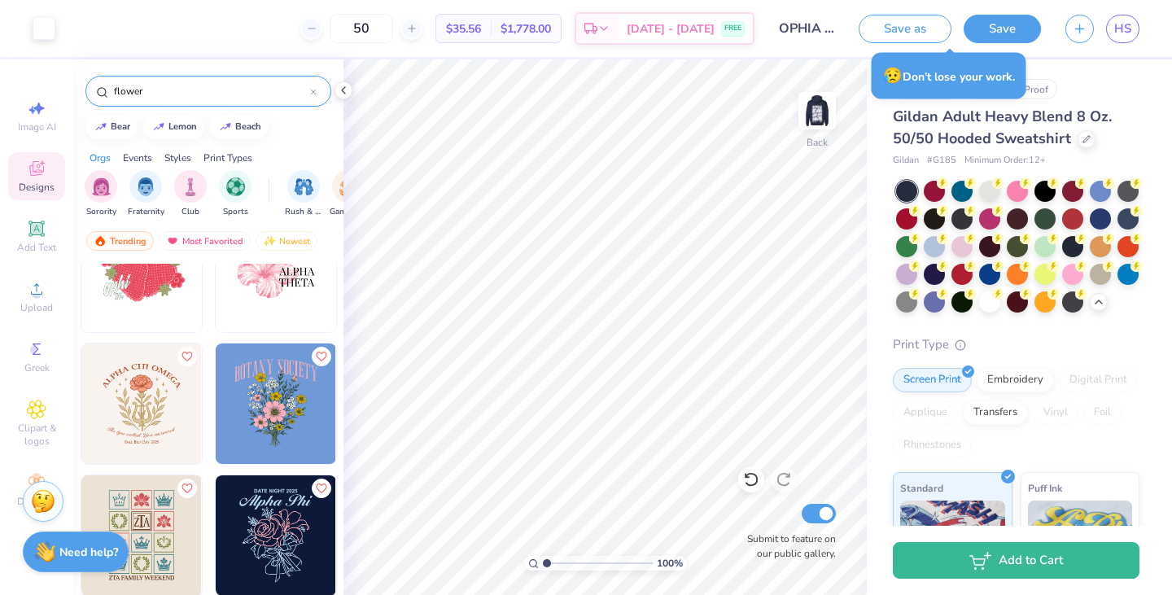
scroll to position [189, 0]
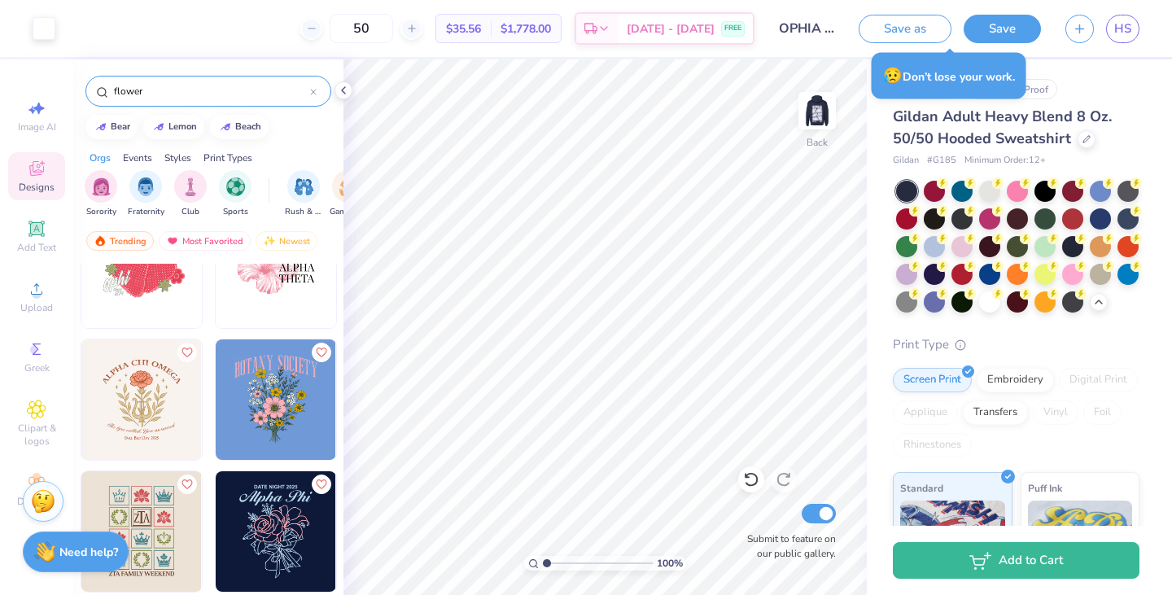
click at [815, 125] on img at bounding box center [817, 110] width 33 height 33
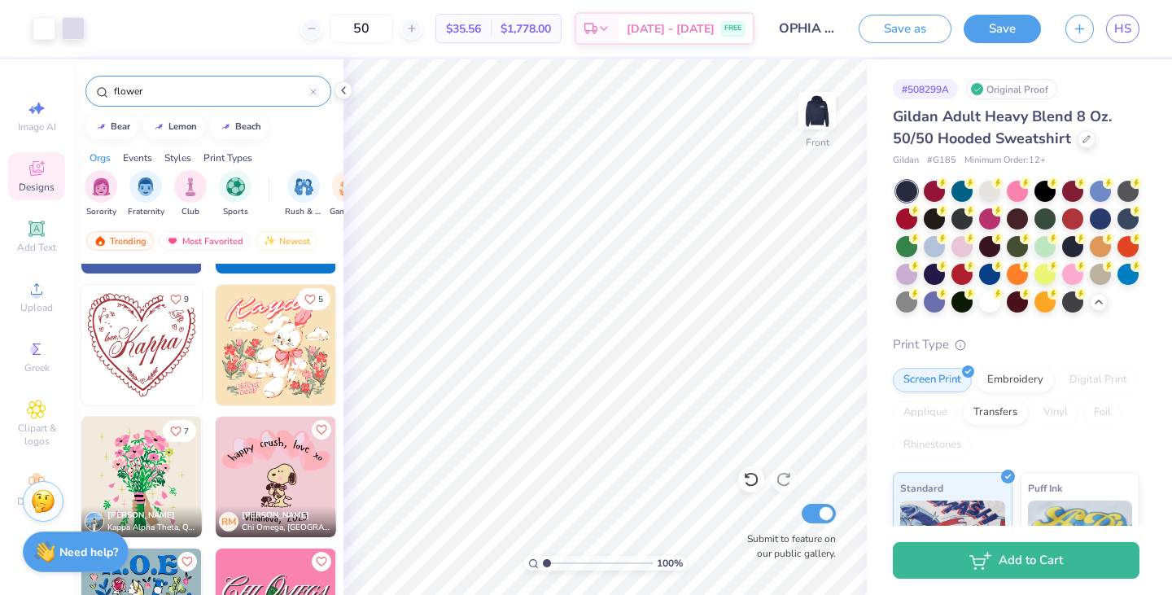
scroll to position [1429, 0]
click at [256, 405] on img at bounding box center [276, 346] width 120 height 120
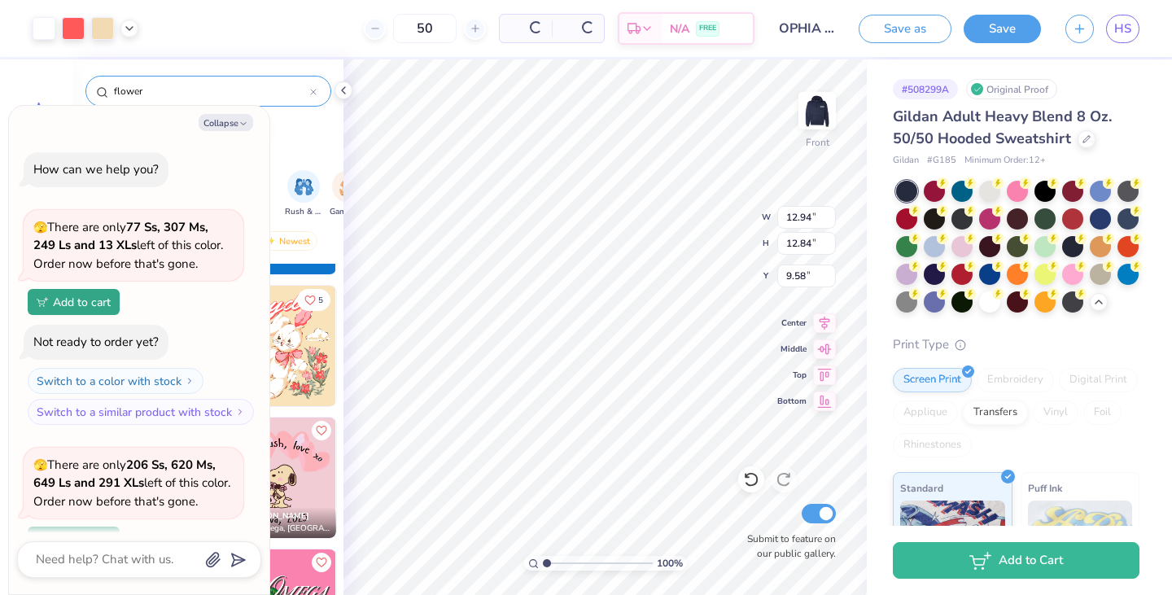
scroll to position [1328, 0]
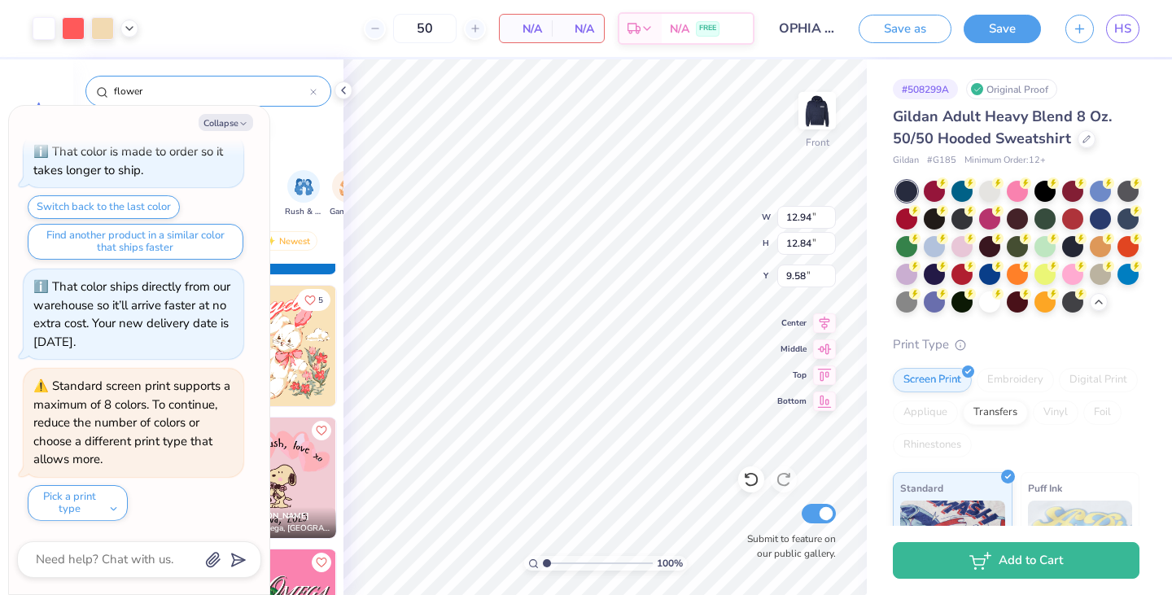
click at [760, 479] on div at bounding box center [751, 479] width 26 height 26
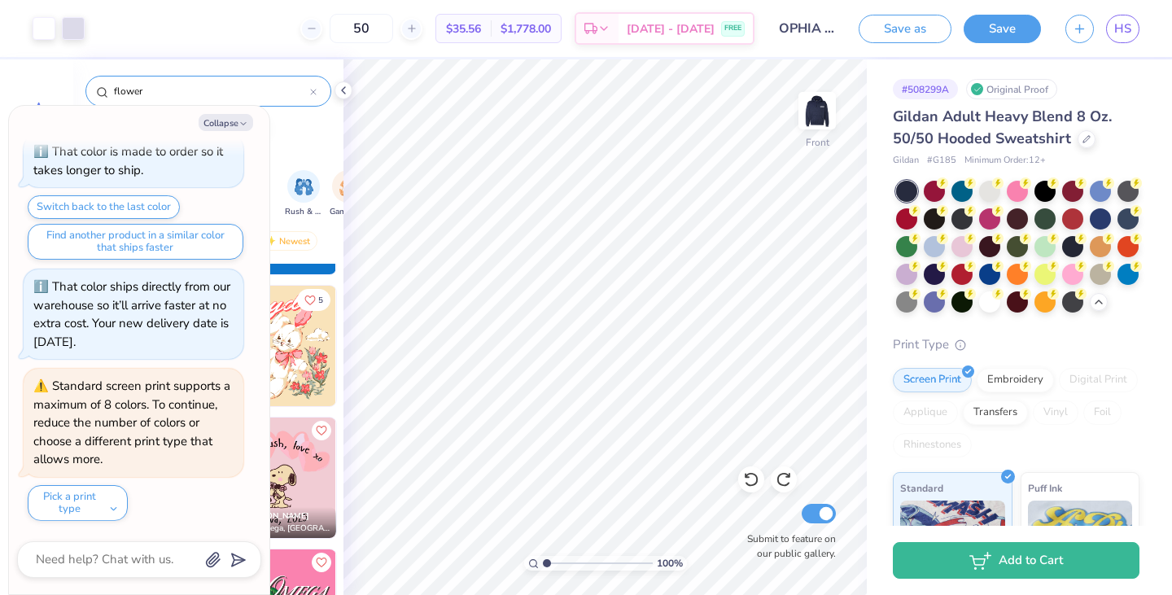
click at [236, 129] on button "Collapse" at bounding box center [226, 122] width 55 height 17
type textarea "x"
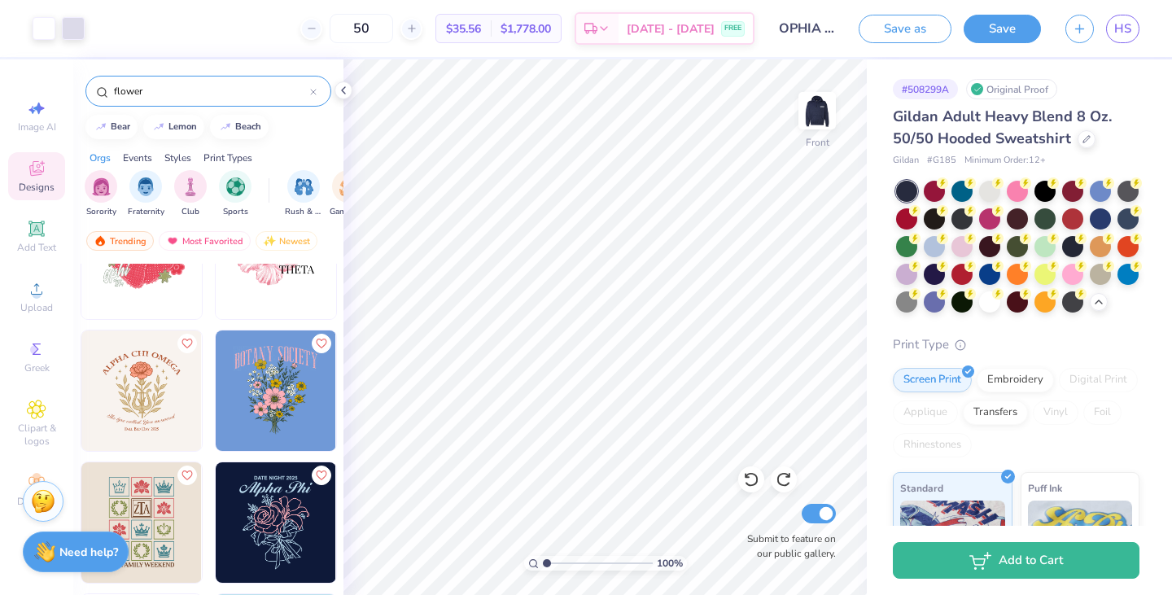
scroll to position [211, 0]
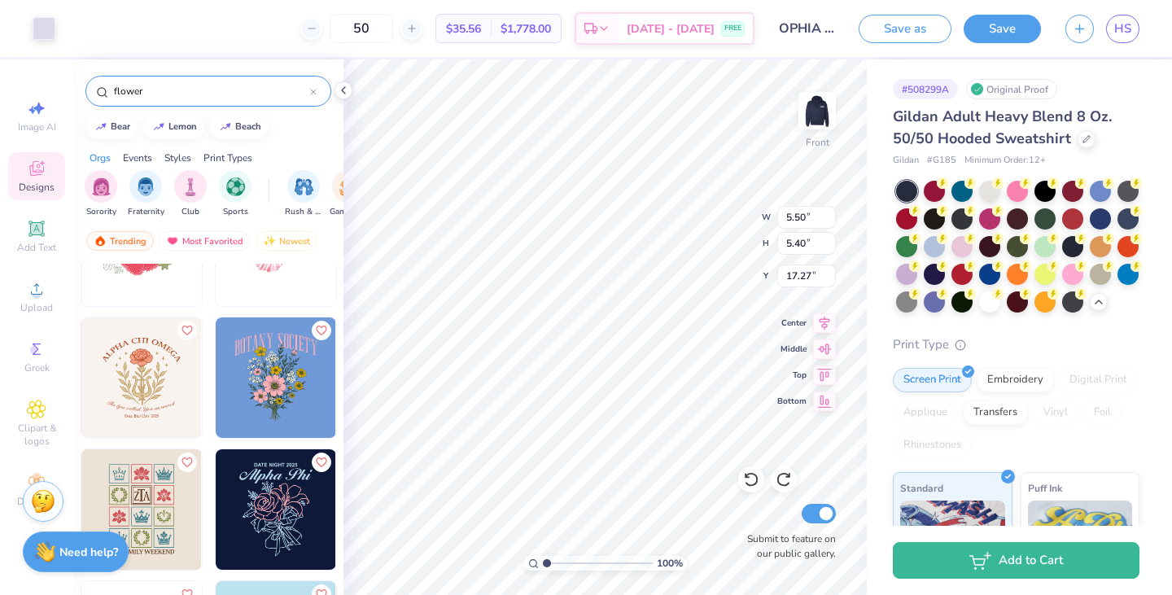
click at [315, 93] on icon at bounding box center [313, 92] width 7 height 7
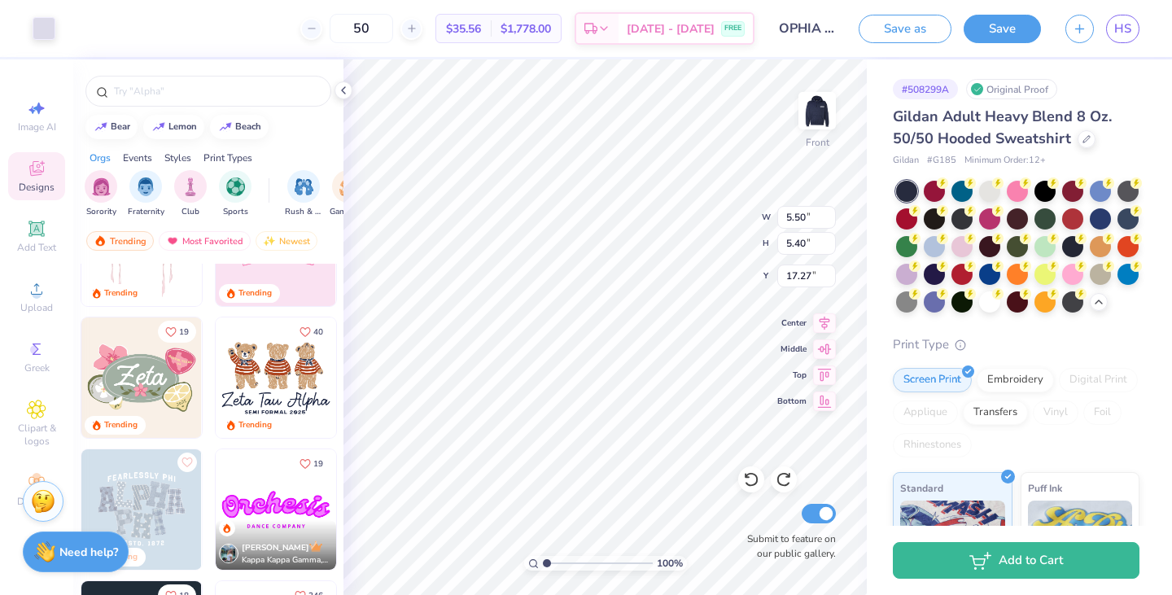
click at [103, 195] on div "filter for Sorority" at bounding box center [101, 186] width 33 height 33
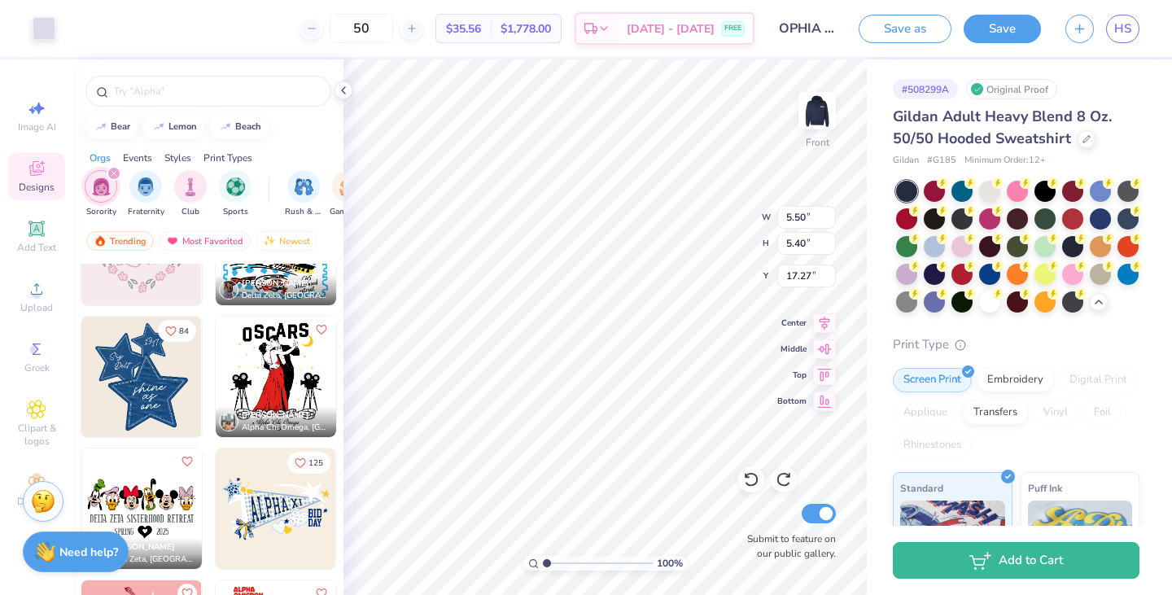
scroll to position [3508, 0]
click at [166, 327] on icon "Like" at bounding box center [171, 331] width 10 height 9
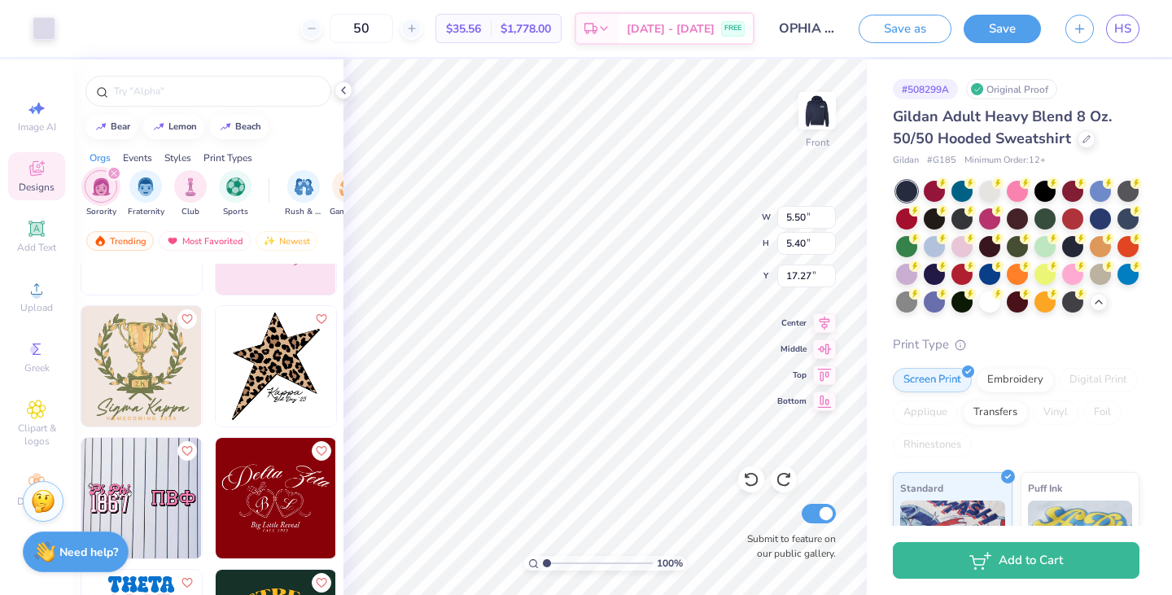
scroll to position [12881, 0]
click at [315, 319] on icon "Like" at bounding box center [320, 319] width 11 height 11
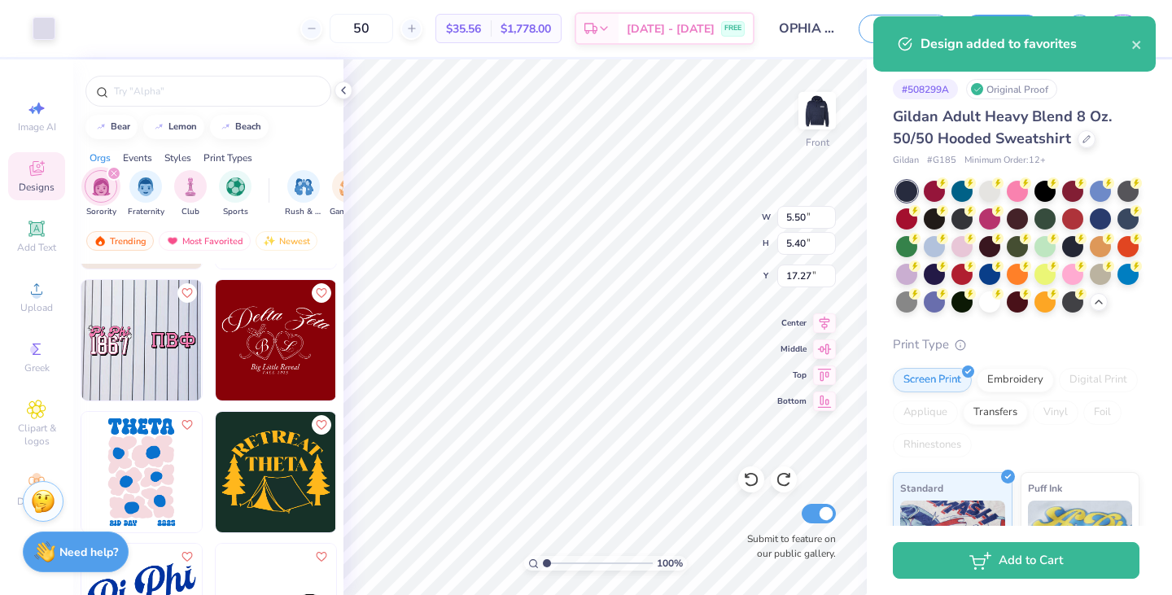
scroll to position [13040, 0]
click at [181, 429] on button "Like" at bounding box center [187, 424] width 20 height 20
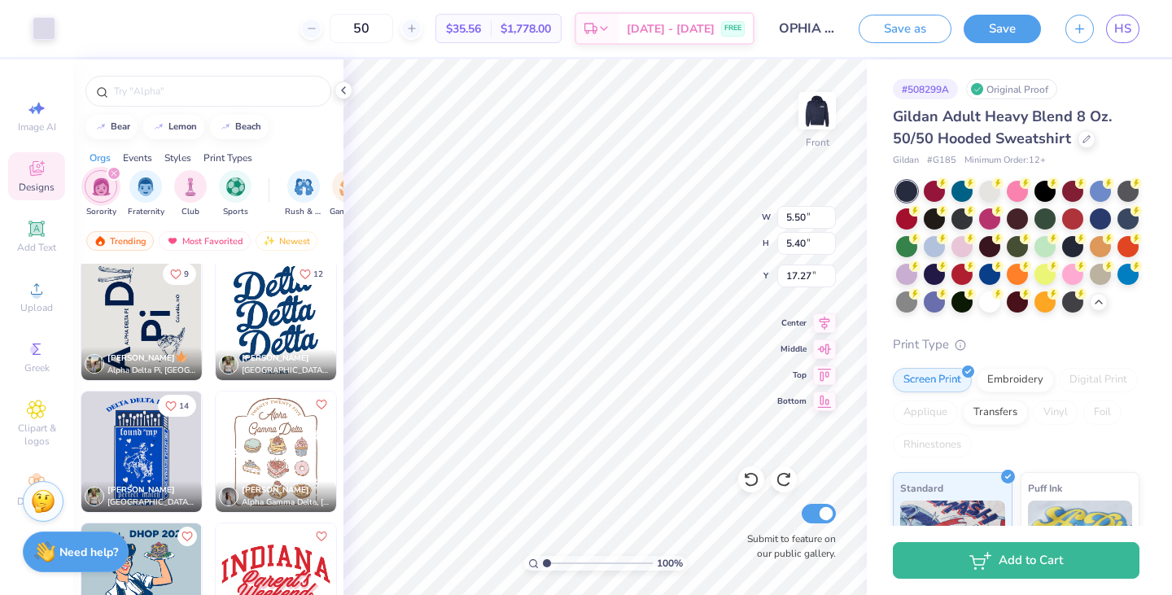
scroll to position [17014, 0]
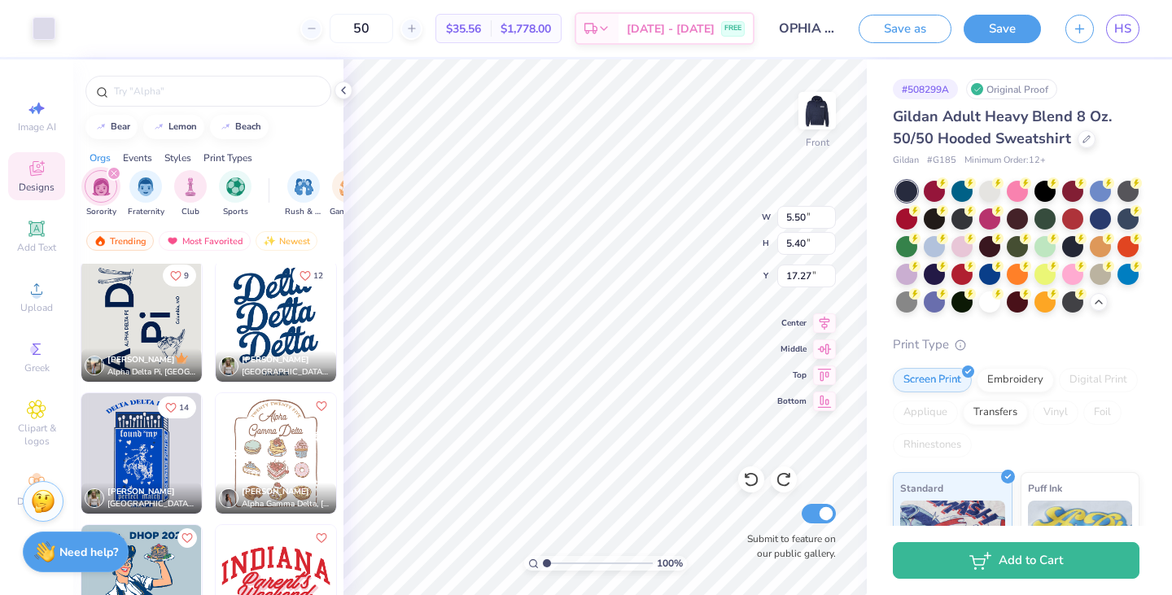
click at [304, 275] on button "12" at bounding box center [311, 276] width 38 height 22
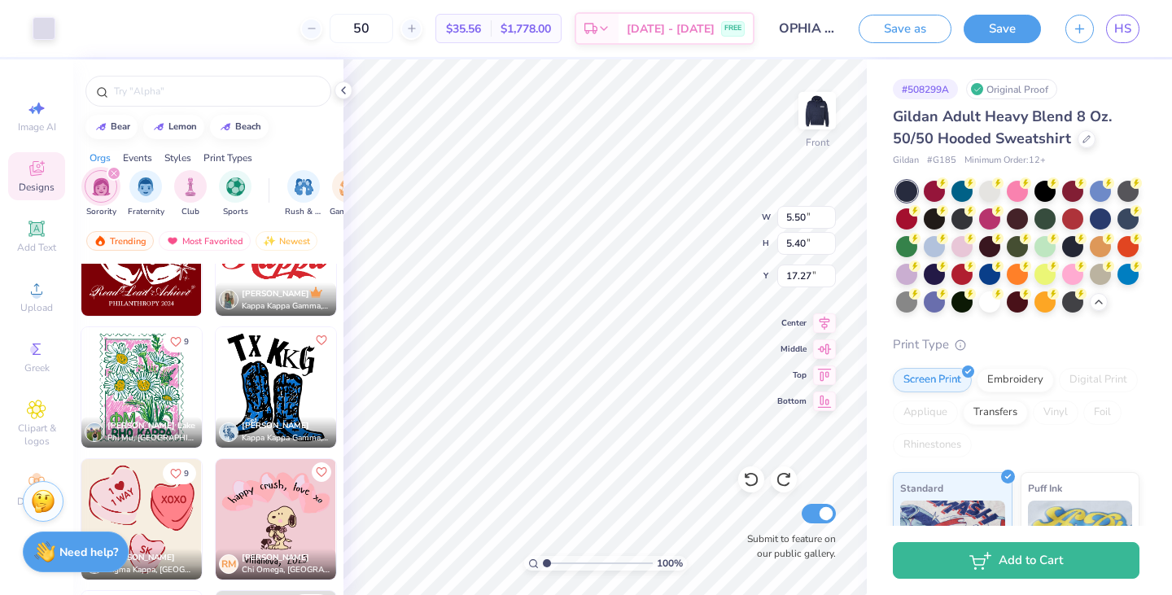
scroll to position [17742, 0]
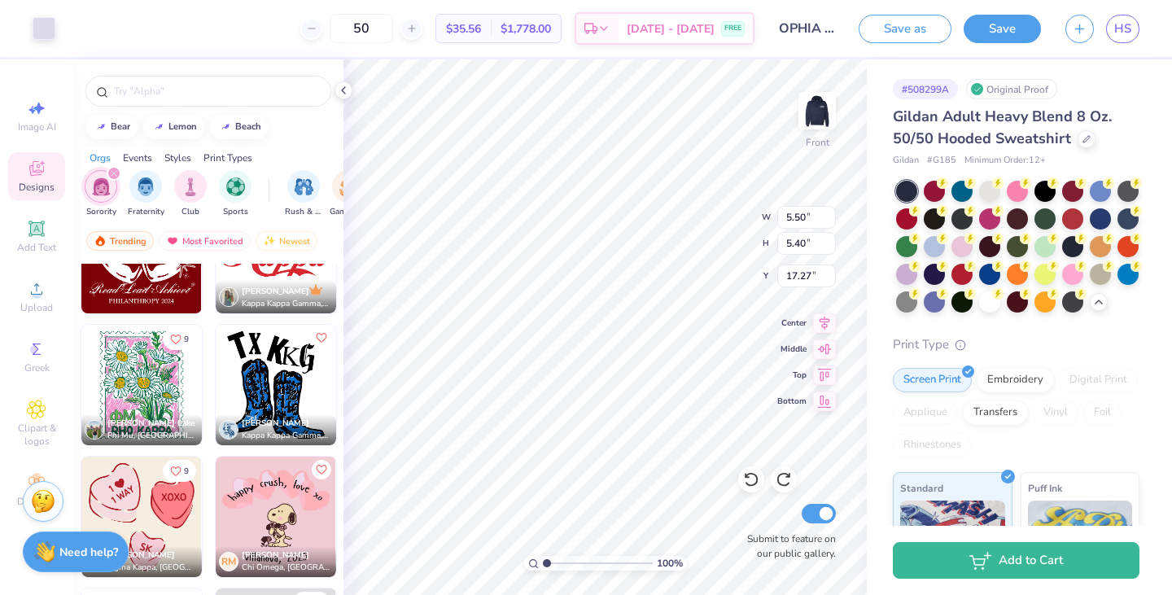
click at [173, 343] on icon "Like" at bounding box center [175, 339] width 11 height 11
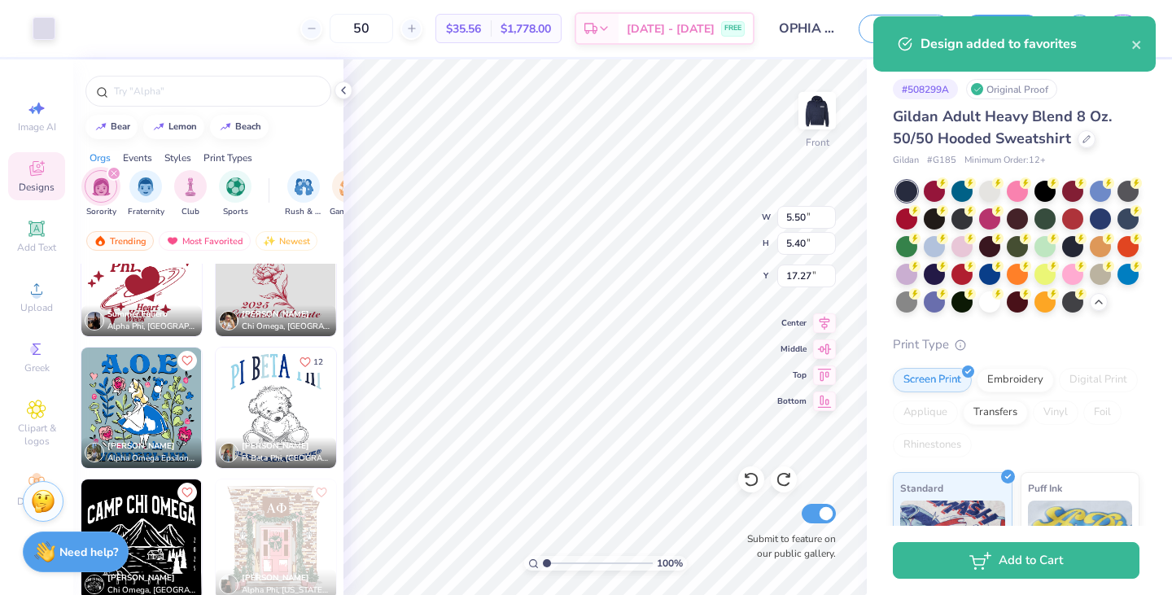
scroll to position [18116, 0]
click at [230, 81] on div at bounding box center [208, 91] width 246 height 31
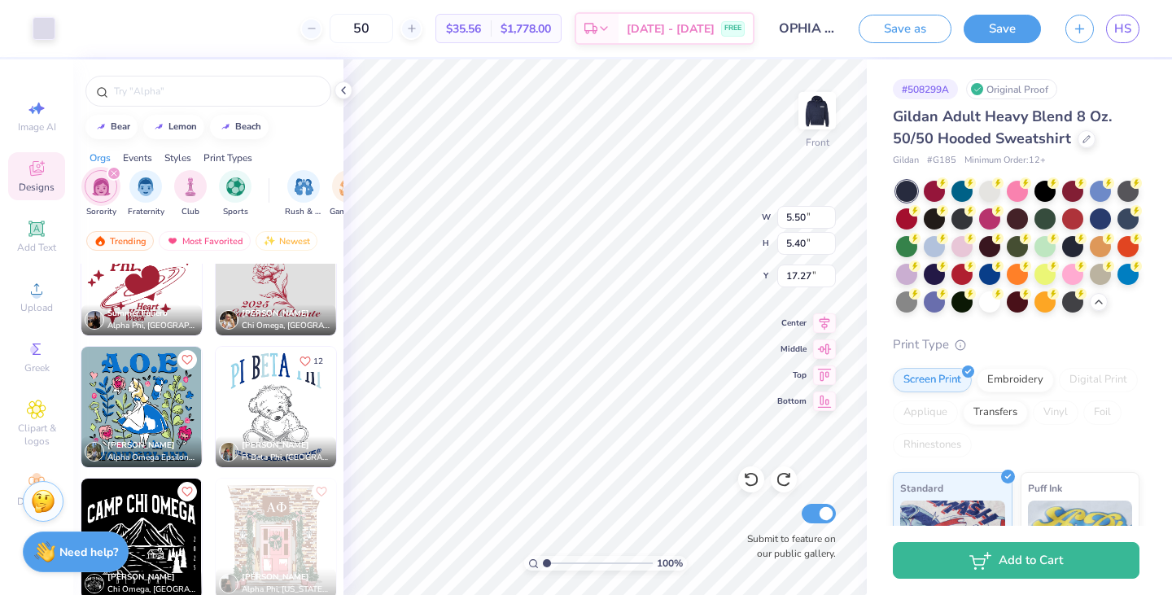
click at [230, 81] on div at bounding box center [208, 91] width 246 height 31
click at [183, 103] on div at bounding box center [208, 91] width 246 height 31
click at [160, 94] on input "text" at bounding box center [216, 91] width 208 height 16
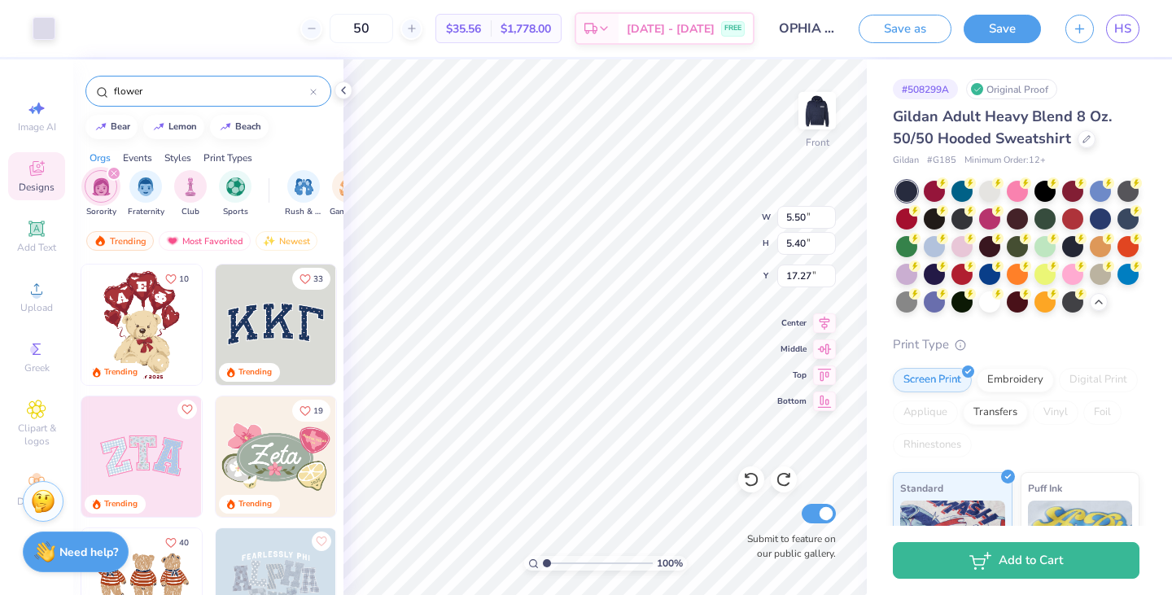
type input "flower"
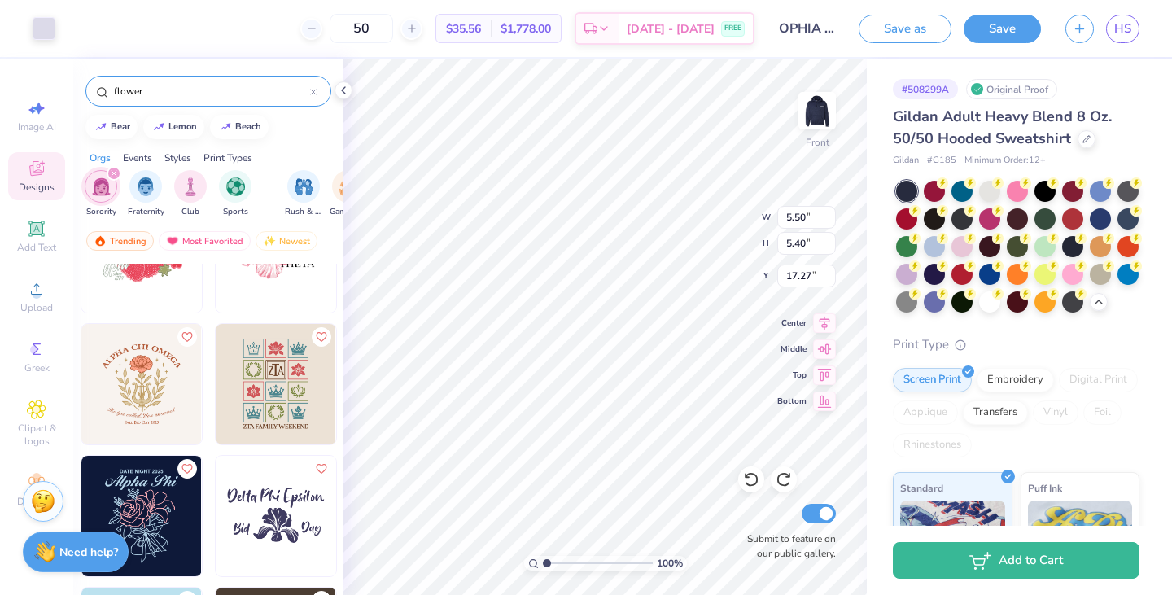
scroll to position [204, 0]
click at [113, 173] on icon "filter for Sorority" at bounding box center [114, 173] width 7 height 7
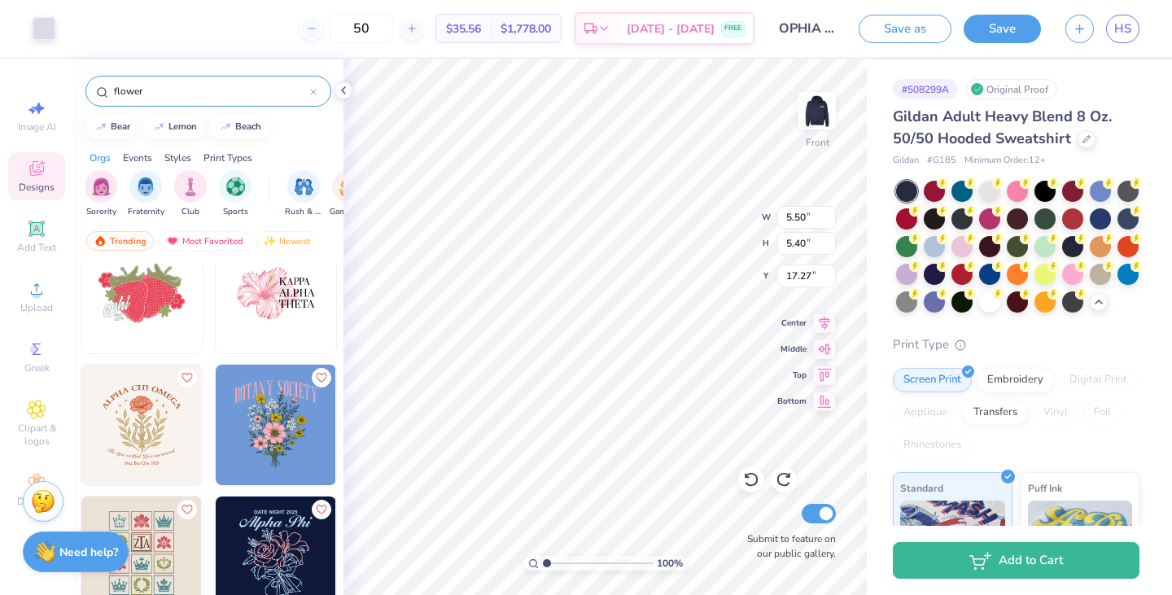
scroll to position [163, 0]
click at [315, 380] on icon "Like" at bounding box center [320, 378] width 11 height 11
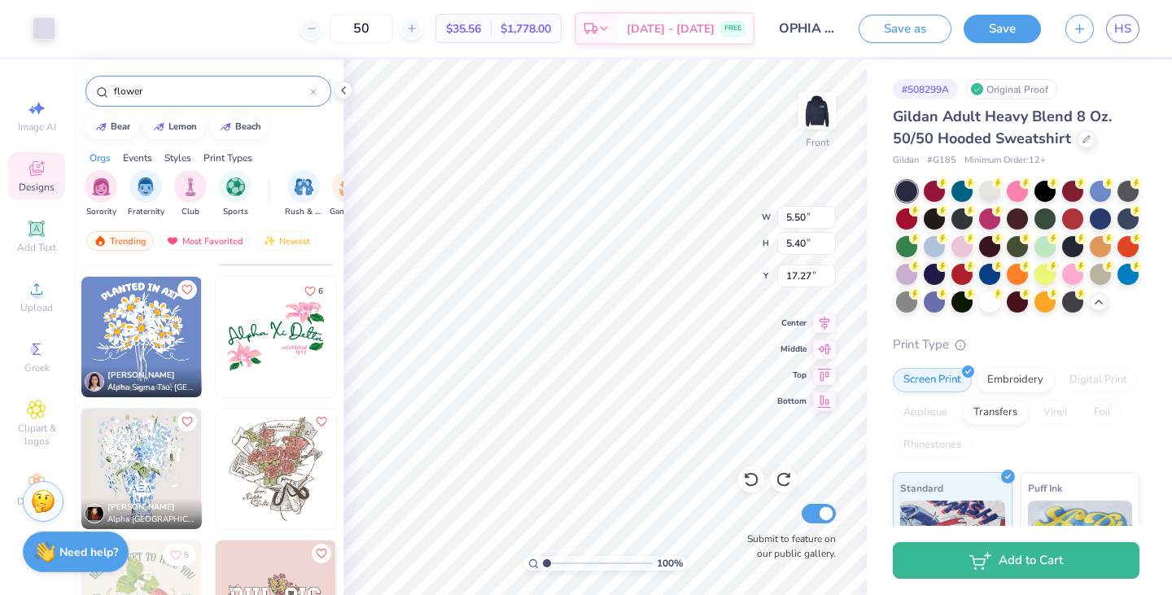
scroll to position [3945, 0]
click at [177, 427] on button "Like" at bounding box center [187, 420] width 20 height 20
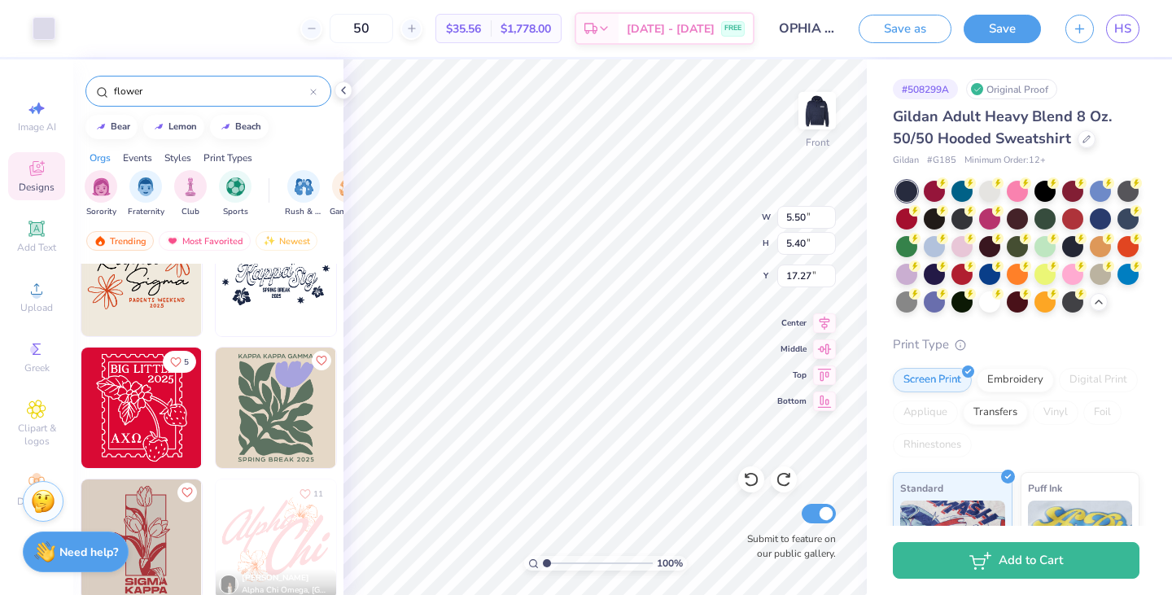
scroll to position [6775, 0]
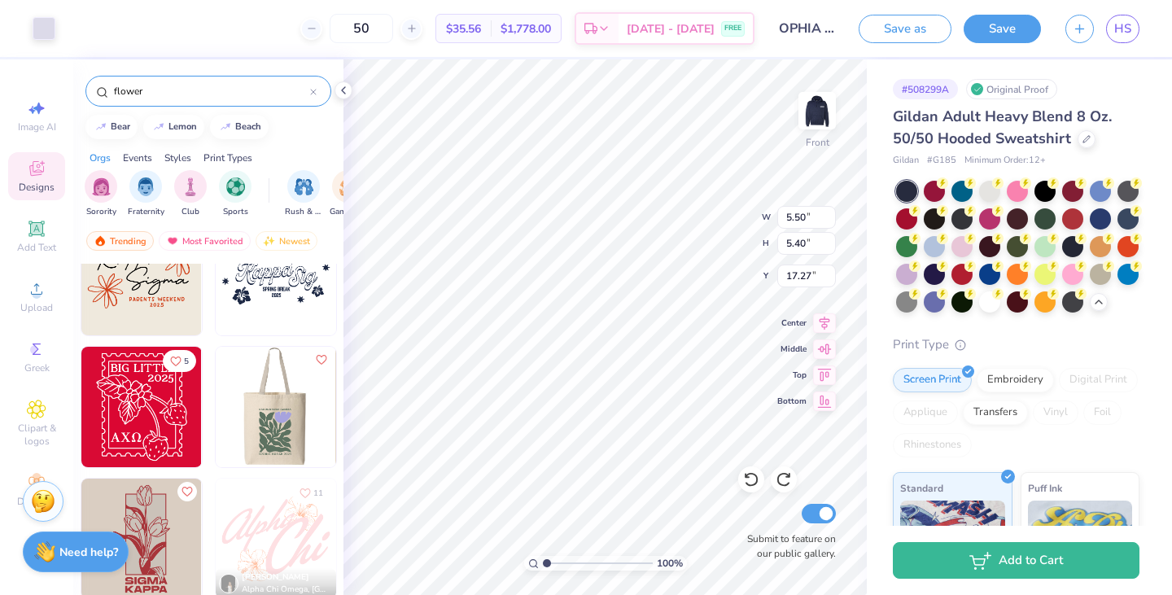
click at [318, 356] on icon "Like" at bounding box center [320, 359] width 11 height 11
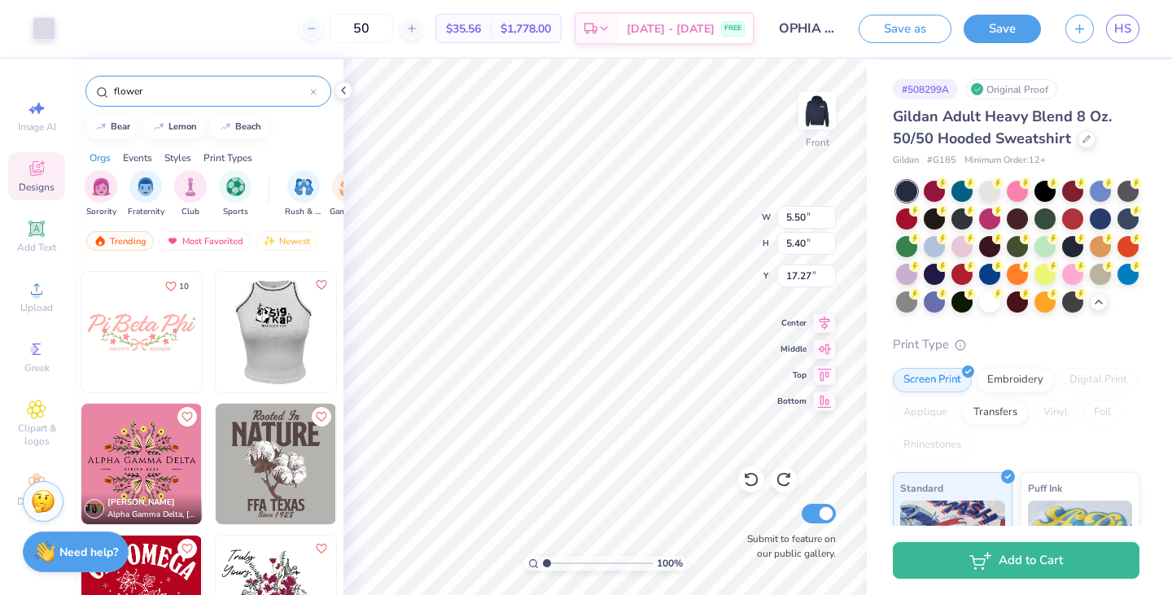
scroll to position [7766, 0]
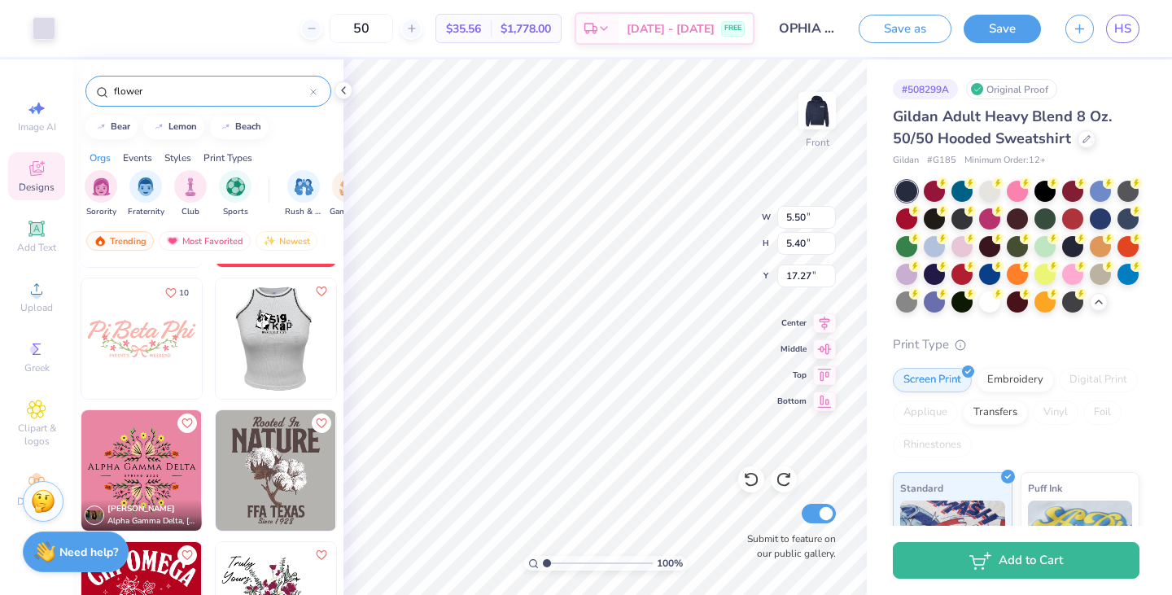
click at [177, 428] on button "Like" at bounding box center [187, 424] width 20 height 20
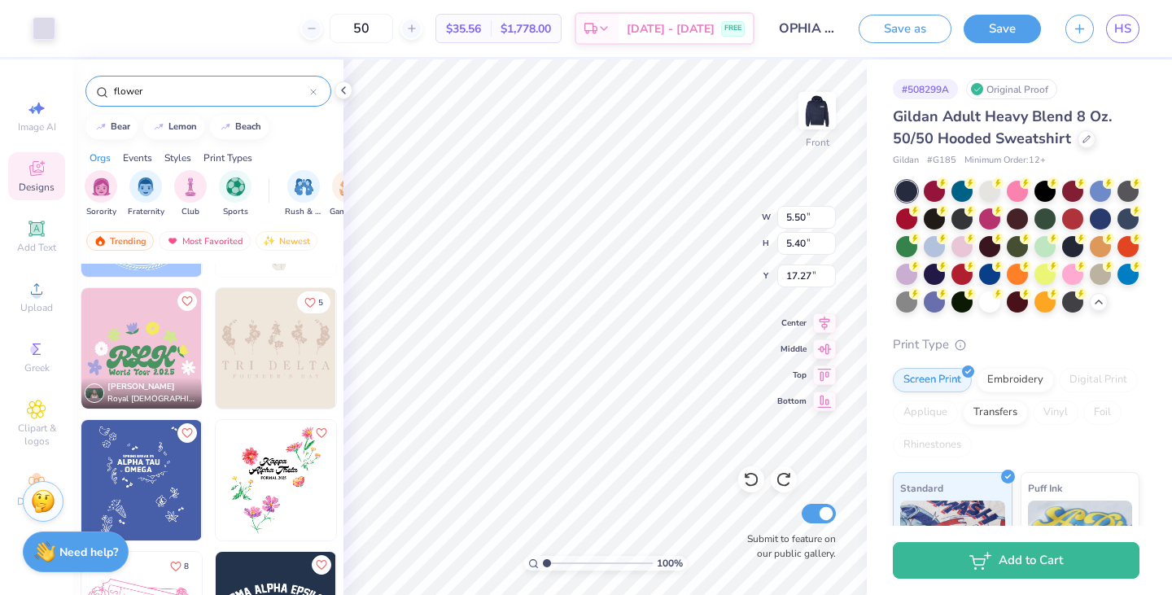
scroll to position [8287, 0]
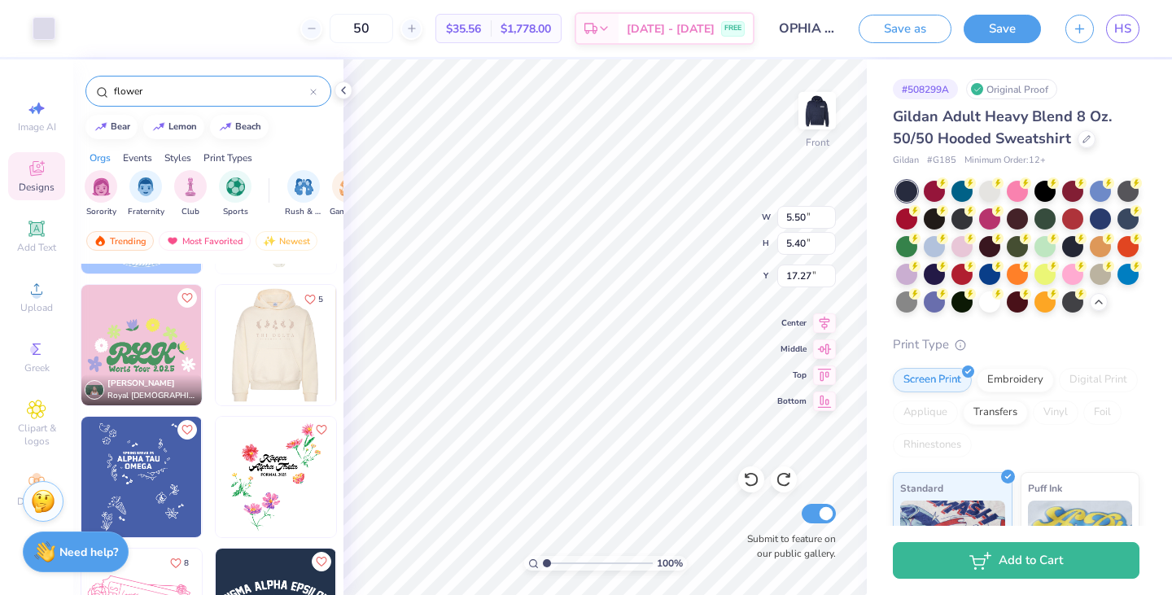
click at [309, 302] on icon "Like" at bounding box center [309, 299] width 11 height 11
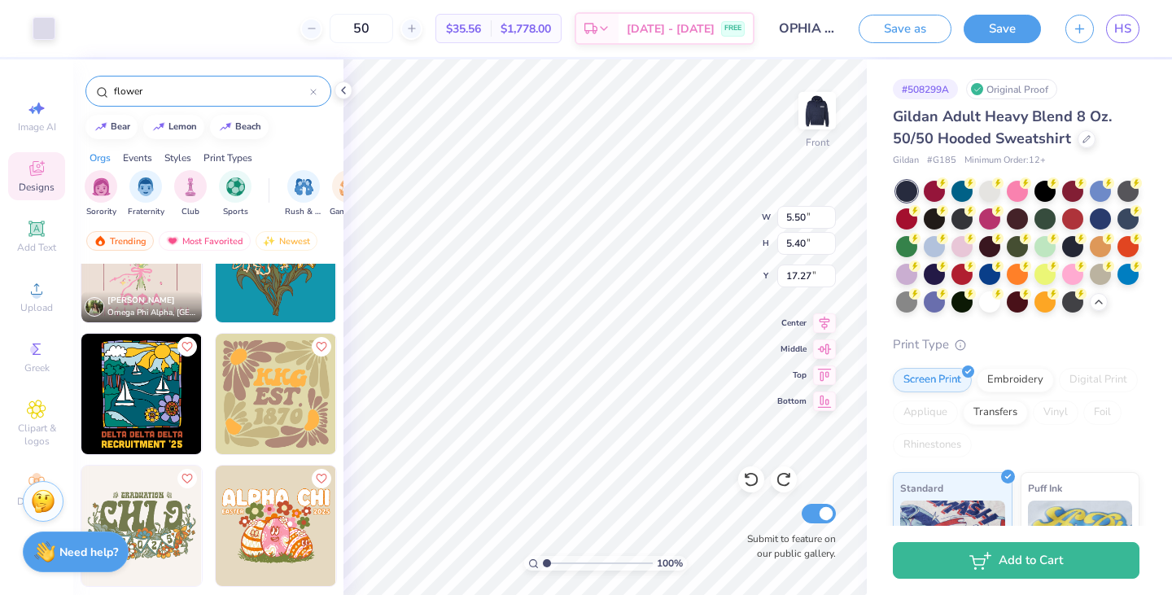
scroll to position [9031, 0]
click at [316, 343] on icon "Like" at bounding box center [320, 345] width 11 height 11
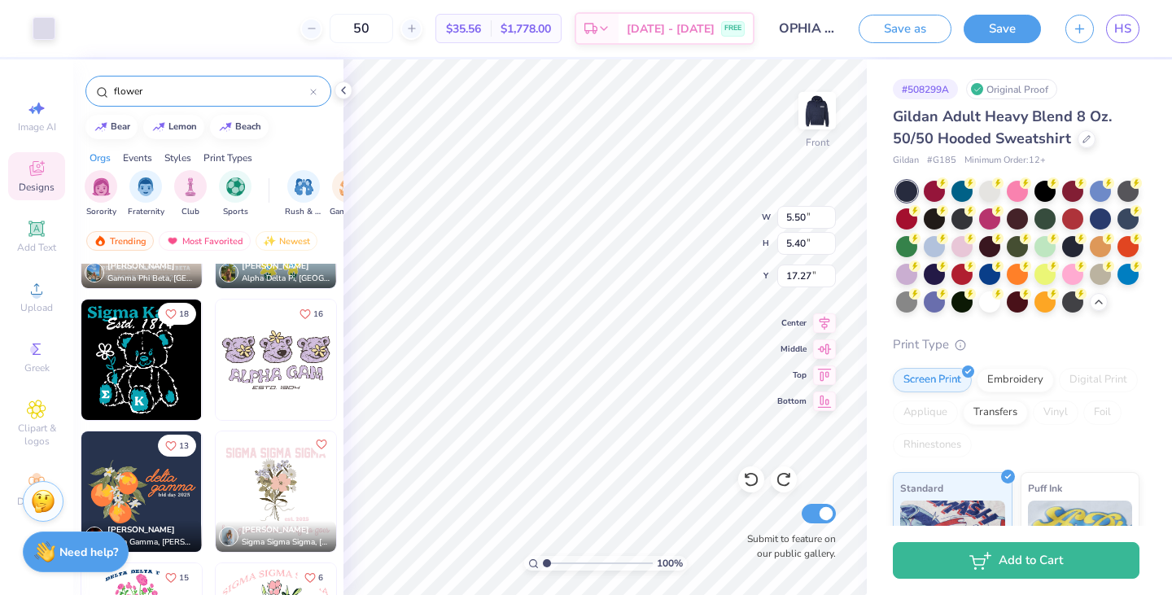
scroll to position [12361, 0]
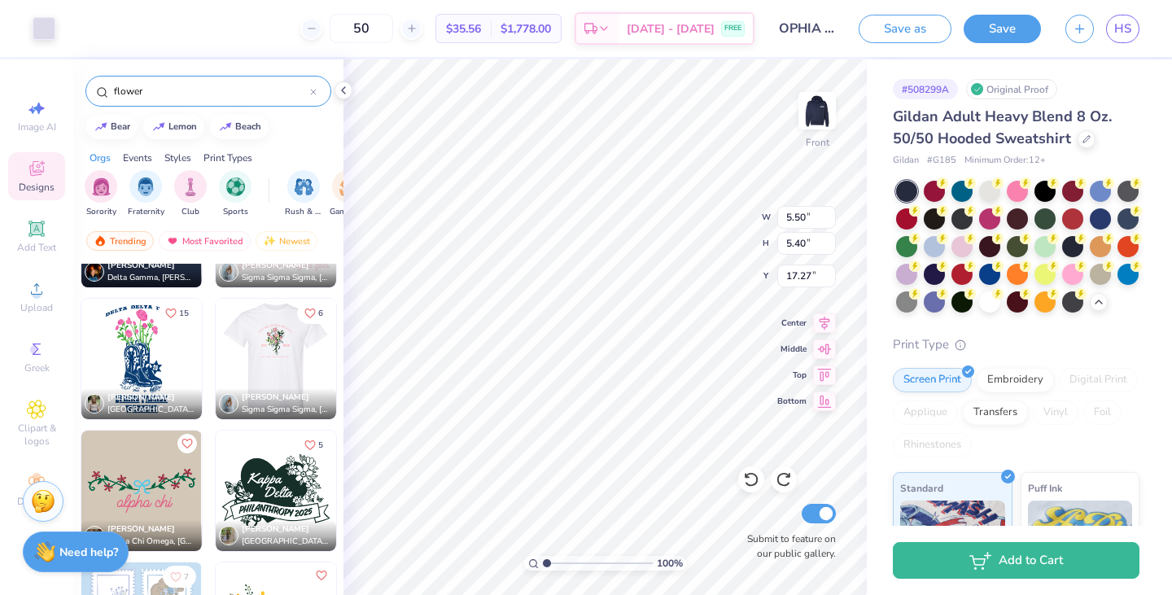
click at [308, 313] on icon "Like" at bounding box center [309, 313] width 11 height 11
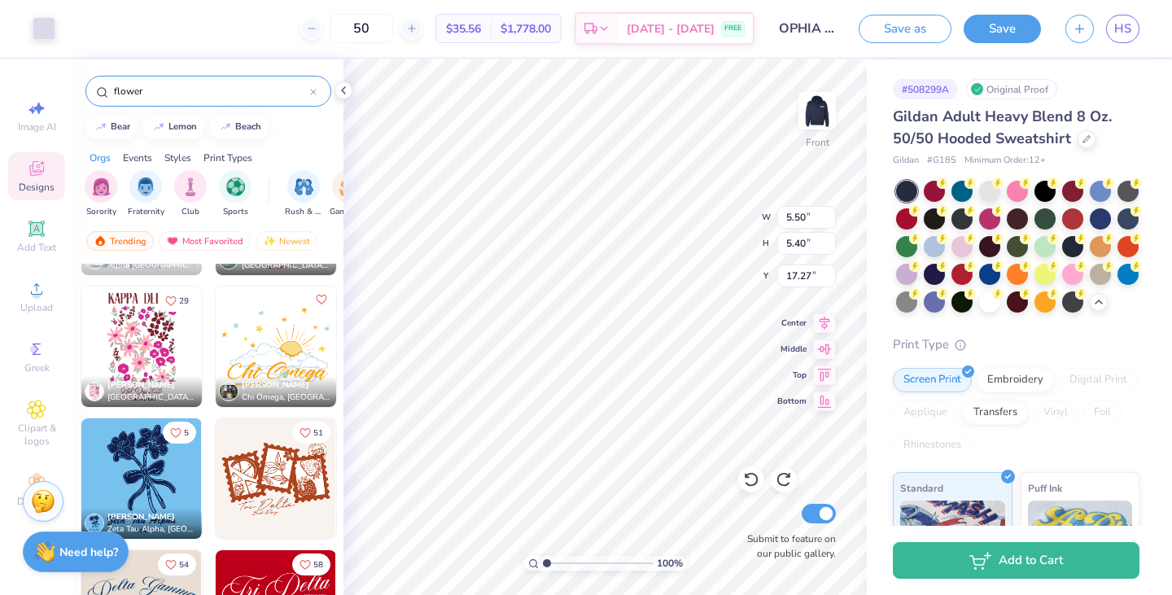
scroll to position [15672, 0]
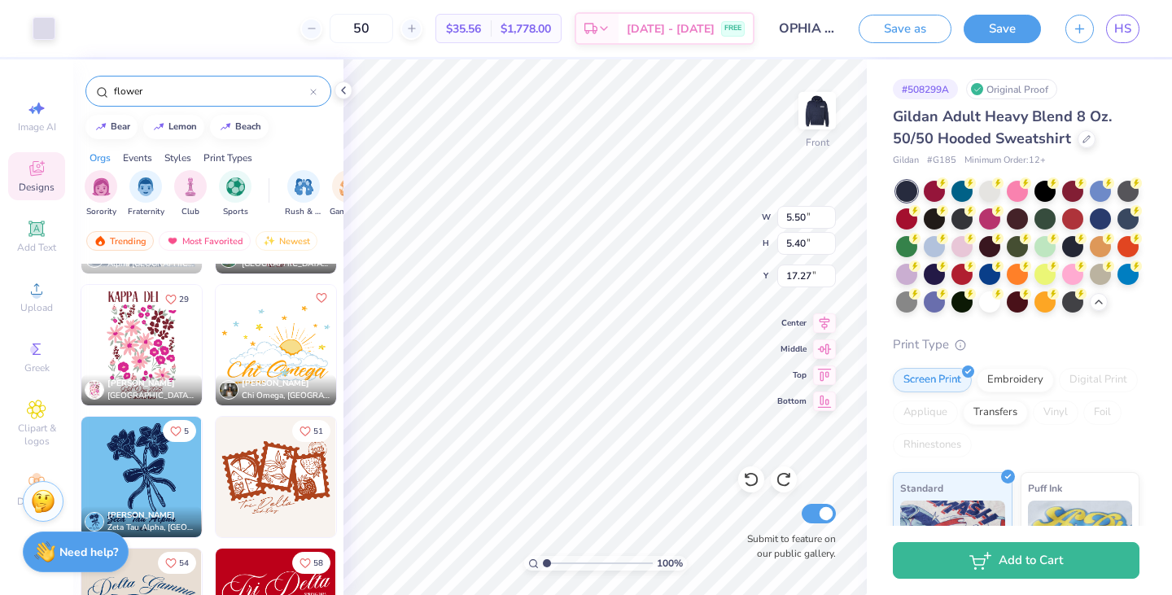
click at [179, 300] on span "29" at bounding box center [184, 299] width 10 height 8
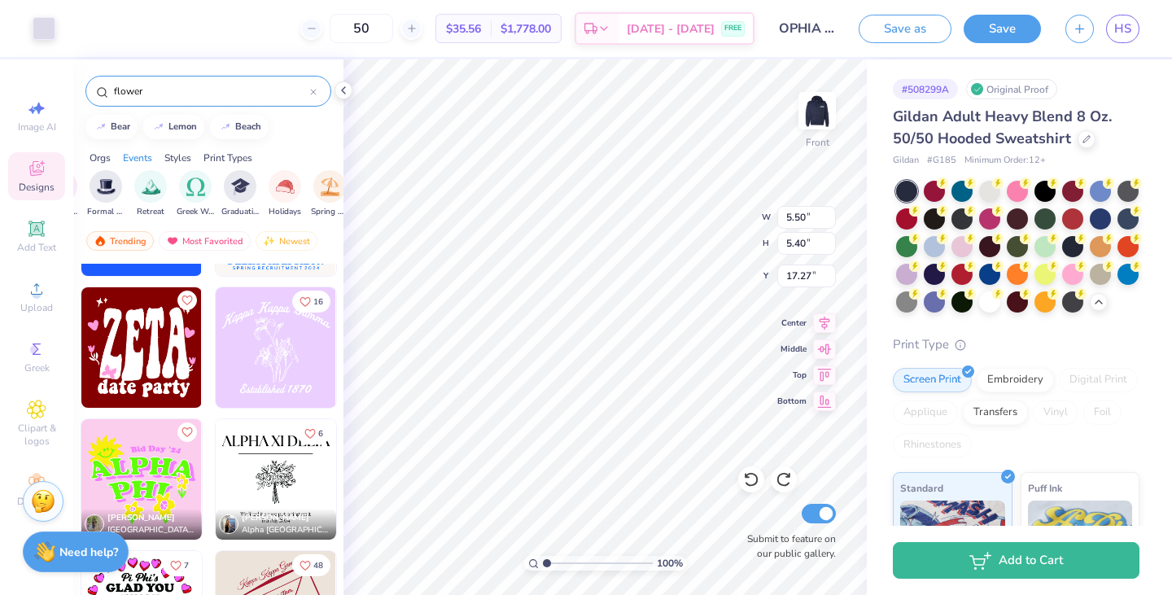
scroll to position [0, 522]
click at [42, 191] on span "Designs" at bounding box center [37, 187] width 36 height 13
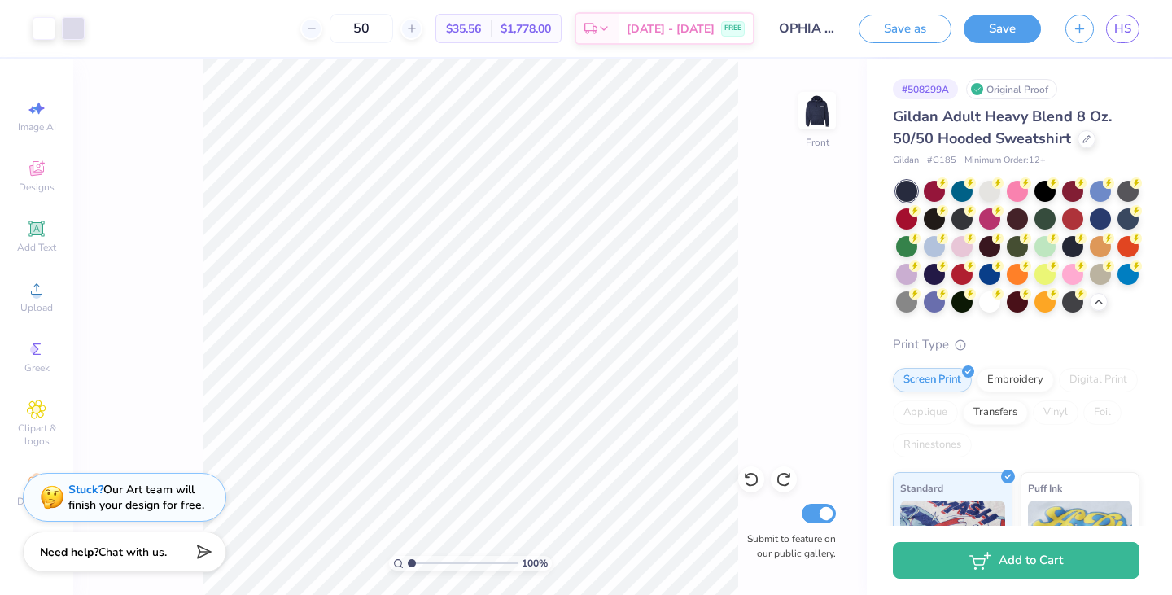
click at [393, 28] on input "50" at bounding box center [361, 28] width 63 height 29
type input "5"
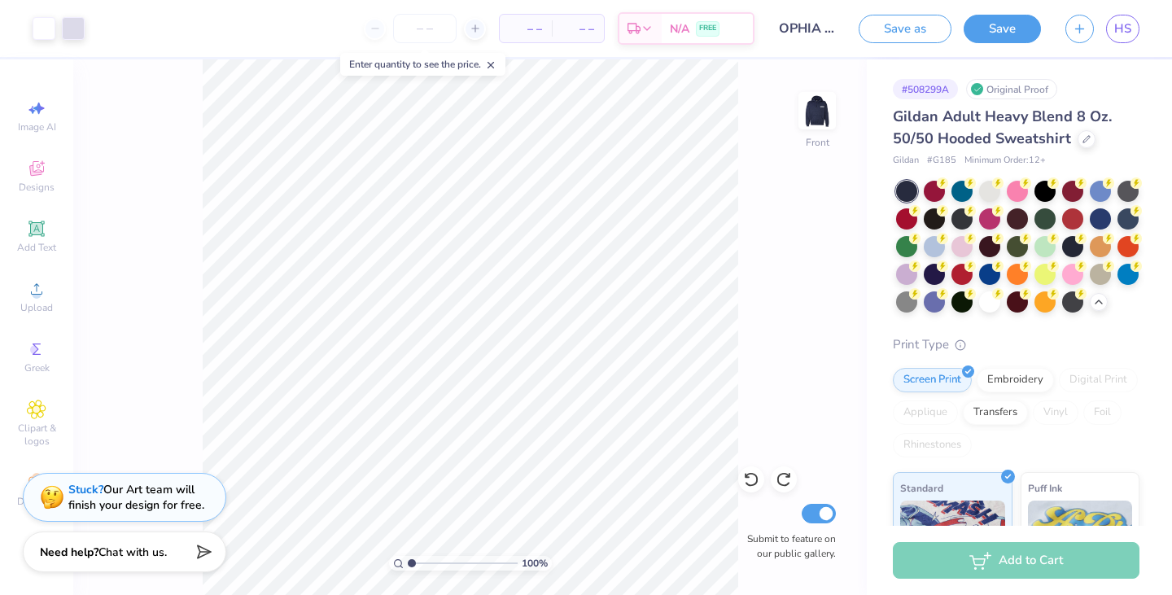
type input "3"
type input "20"
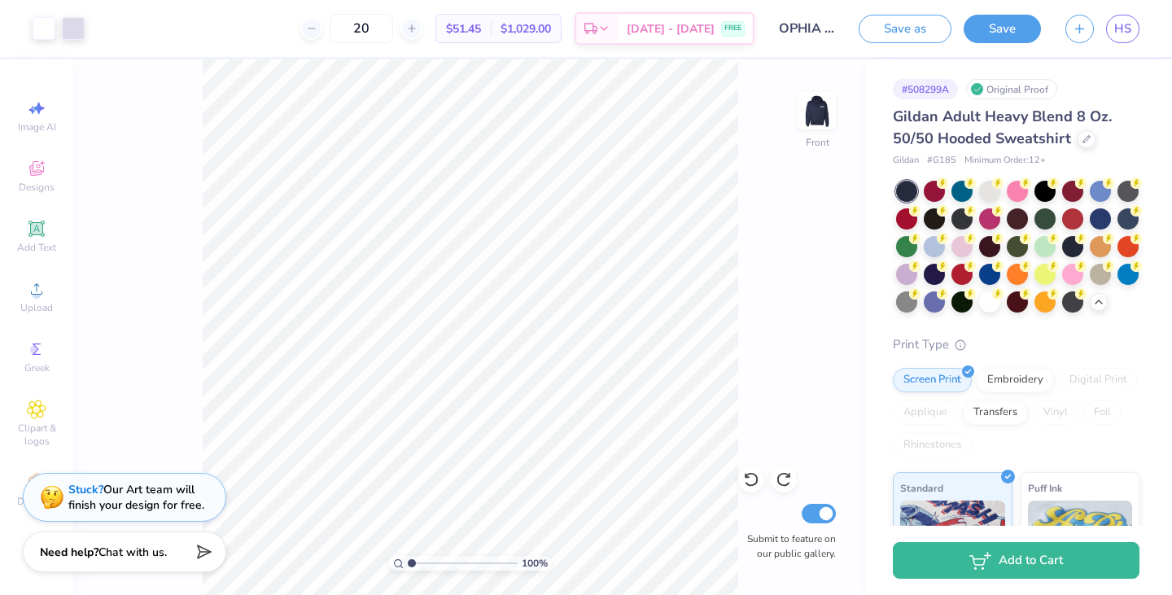
click at [825, 109] on img at bounding box center [817, 110] width 33 height 33
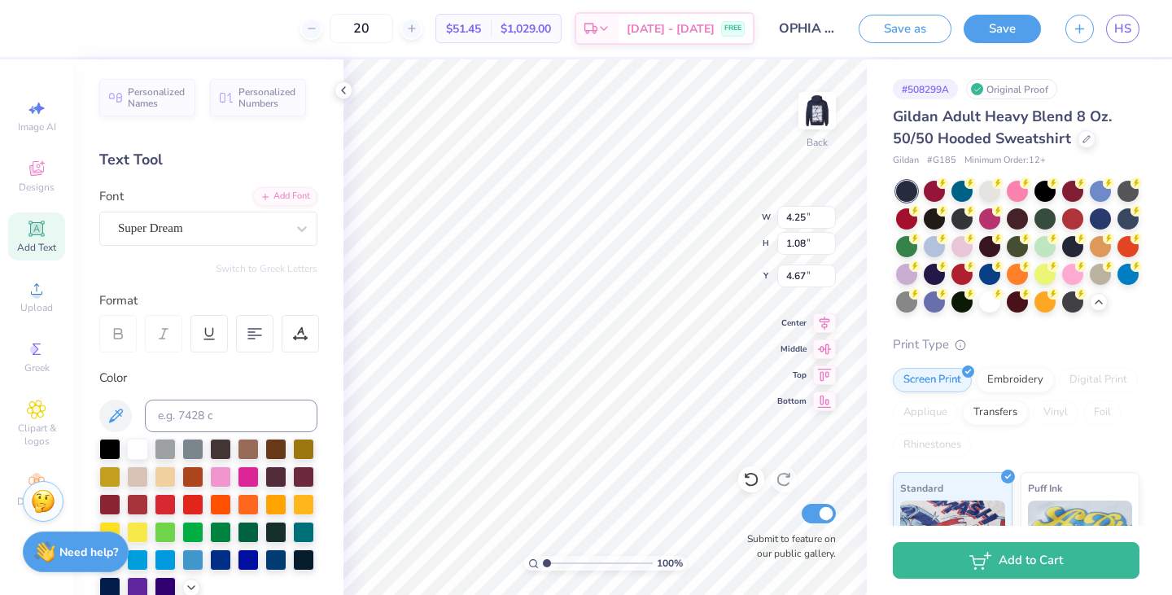
click at [38, 188] on span "Designs" at bounding box center [37, 187] width 36 height 13
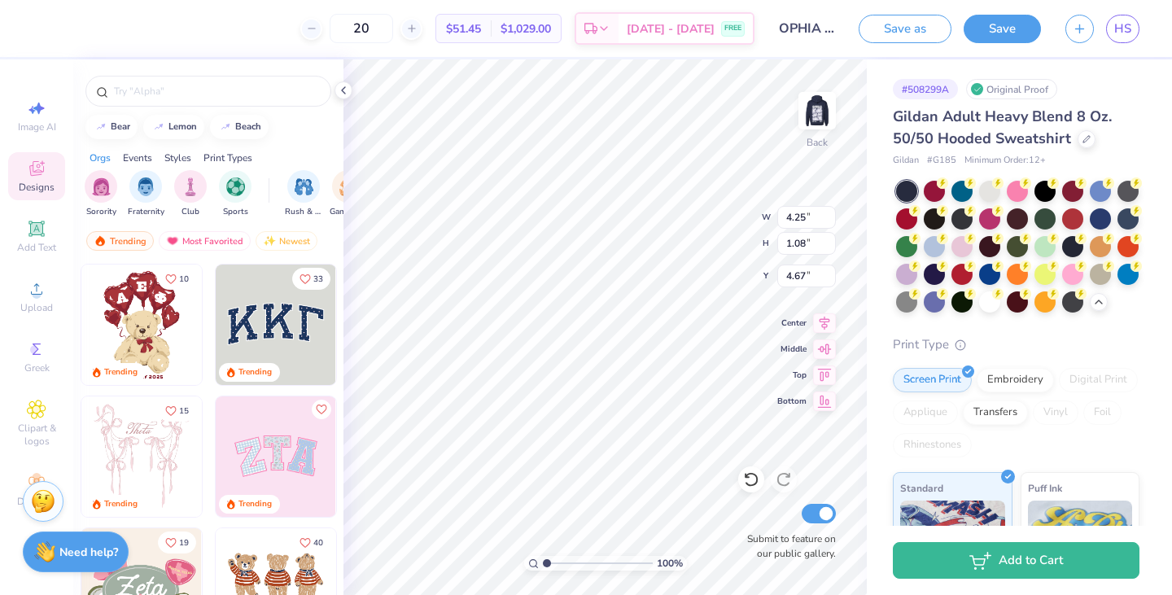
click at [42, 406] on icon at bounding box center [37, 409] width 18 height 18
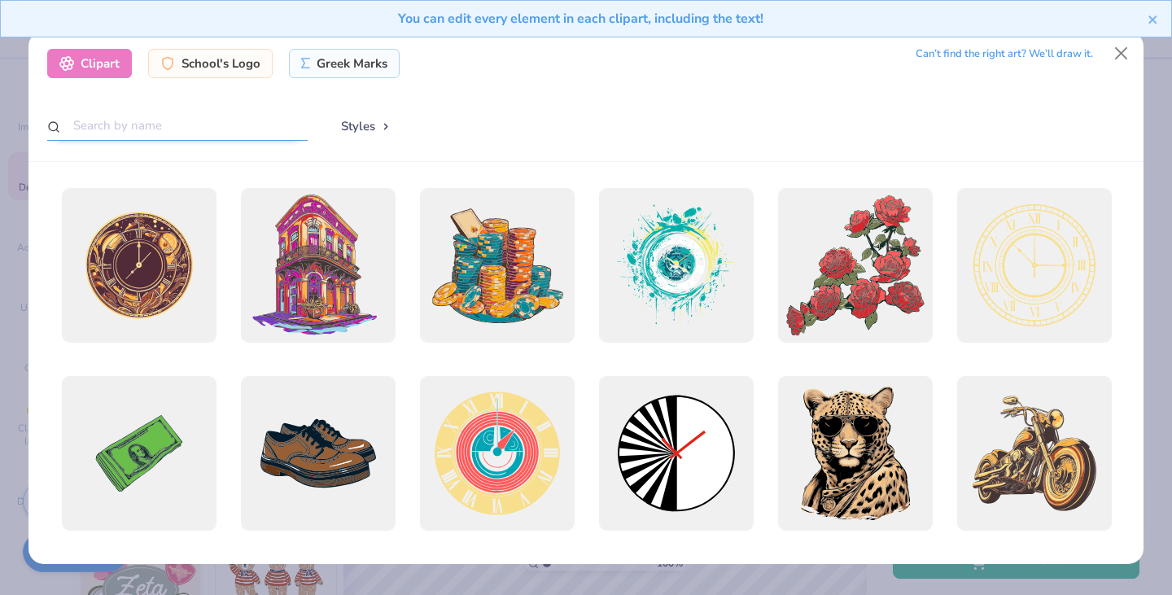
click at [195, 132] on input "text" at bounding box center [177, 126] width 260 height 30
type input "flower"
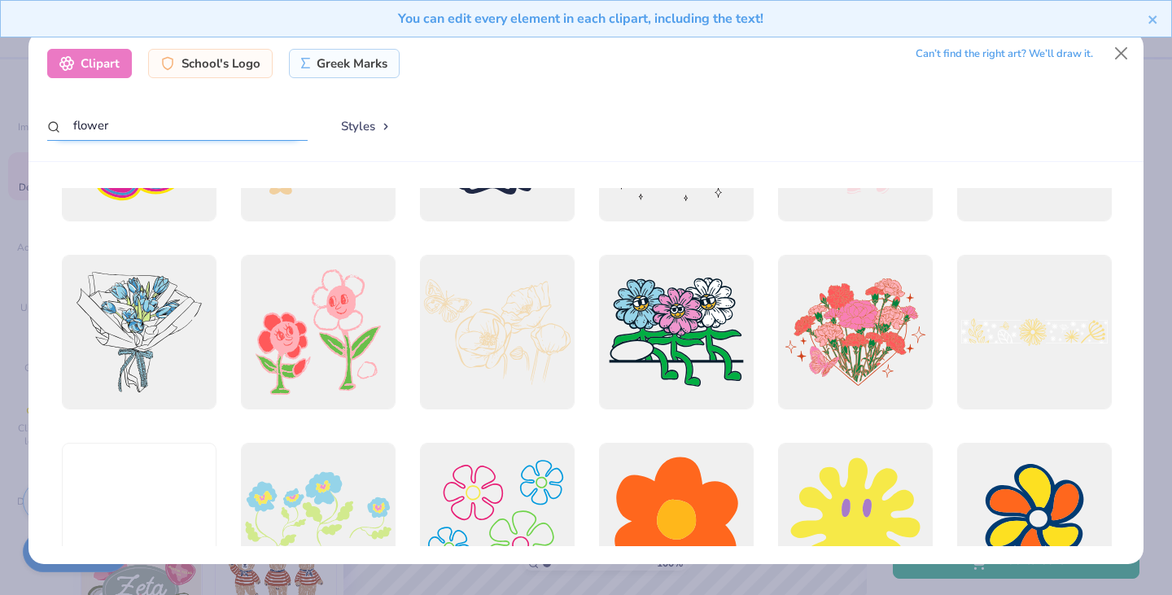
scroll to position [2111, 0]
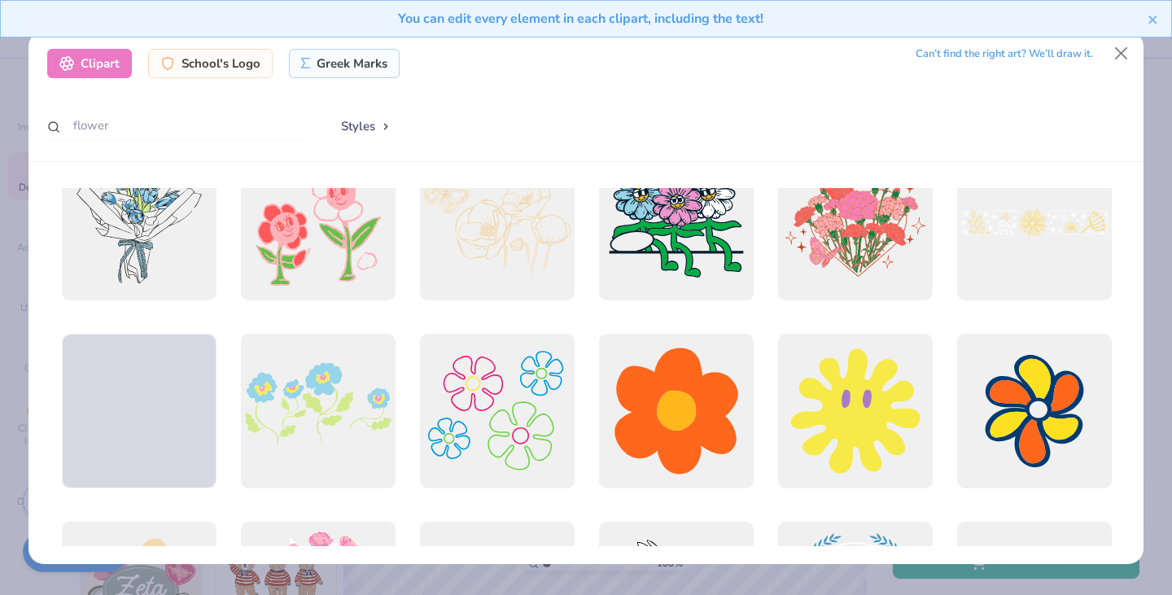
click at [702, 410] on div at bounding box center [675, 411] width 155 height 155
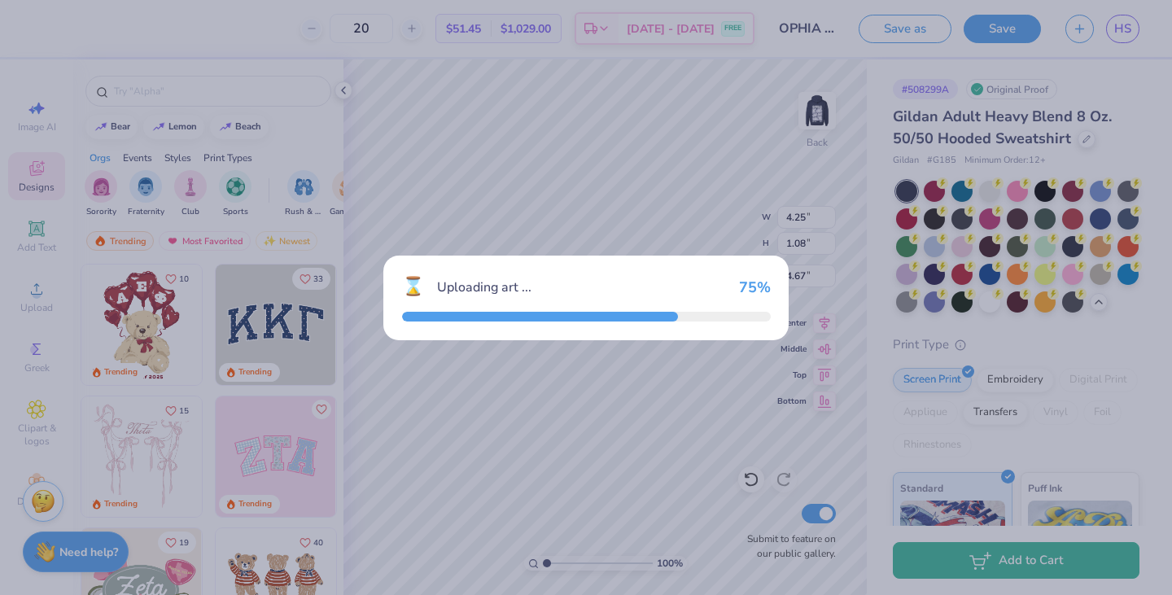
type input "10.71"
type input "10.96"
type input "3.00"
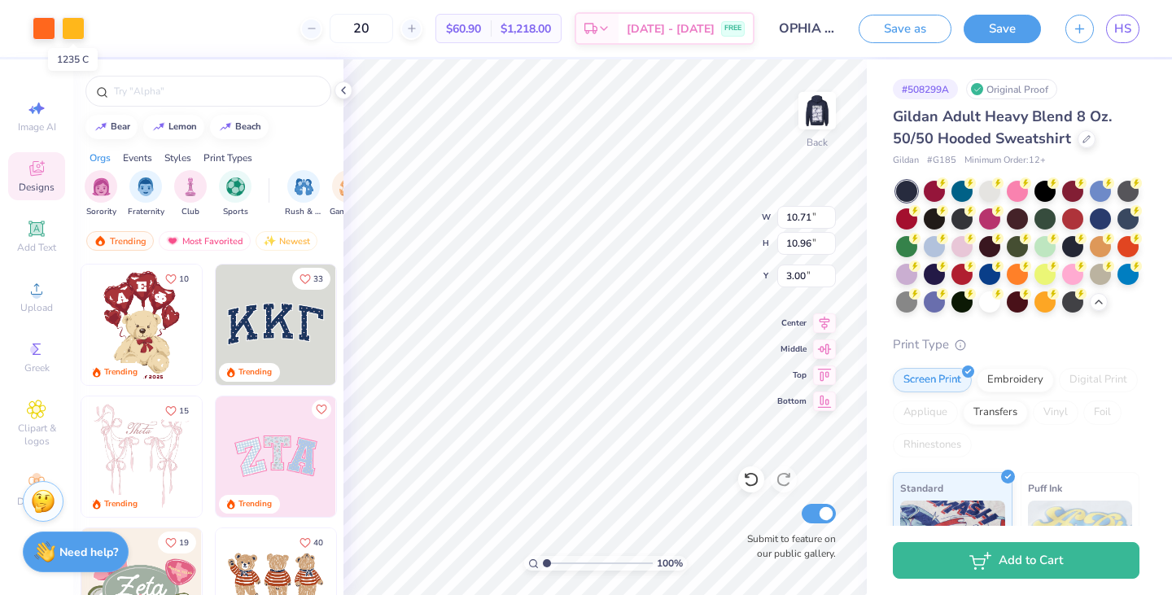
click at [81, 27] on div at bounding box center [73, 28] width 23 height 23
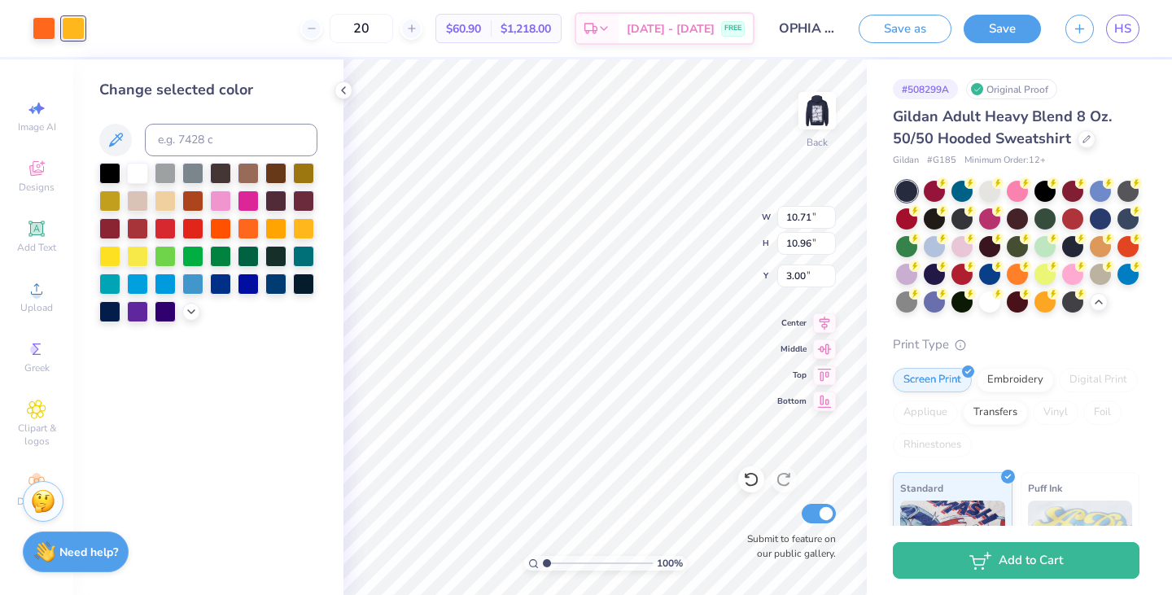
click at [138, 185] on div at bounding box center [208, 243] width 218 height 160
click at [141, 179] on div at bounding box center [137, 173] width 21 height 21
click at [52, 34] on div at bounding box center [44, 28] width 23 height 23
click at [189, 313] on icon at bounding box center [191, 311] width 13 height 13
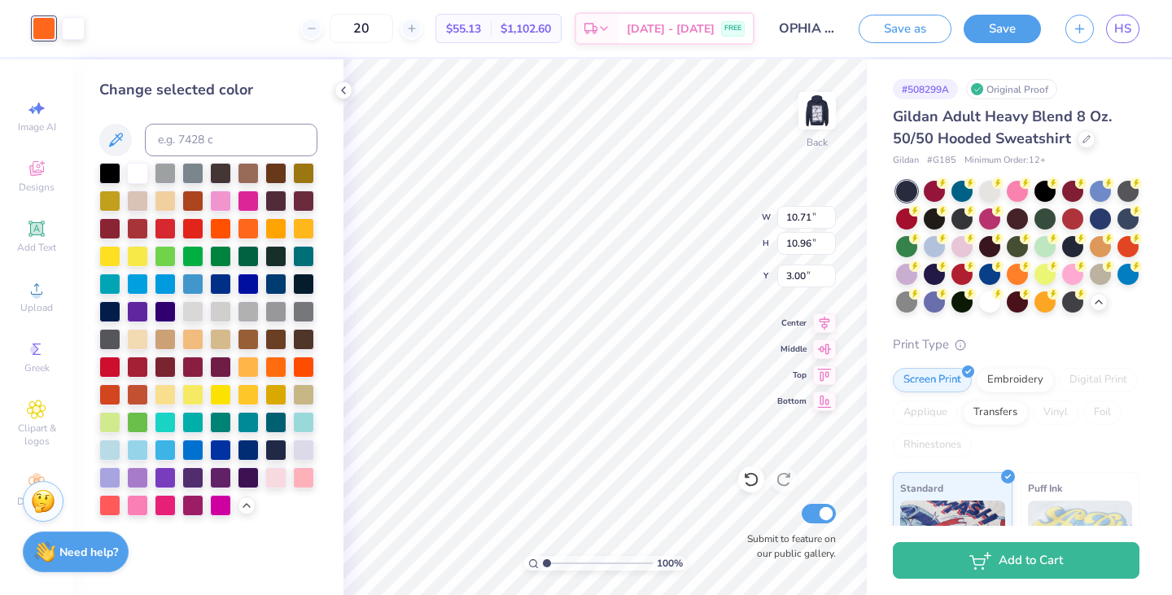
click at [304, 448] on div at bounding box center [303, 450] width 21 height 21
type input "1.91"
type input "1.95"
type input "2.02"
type input "2.83"
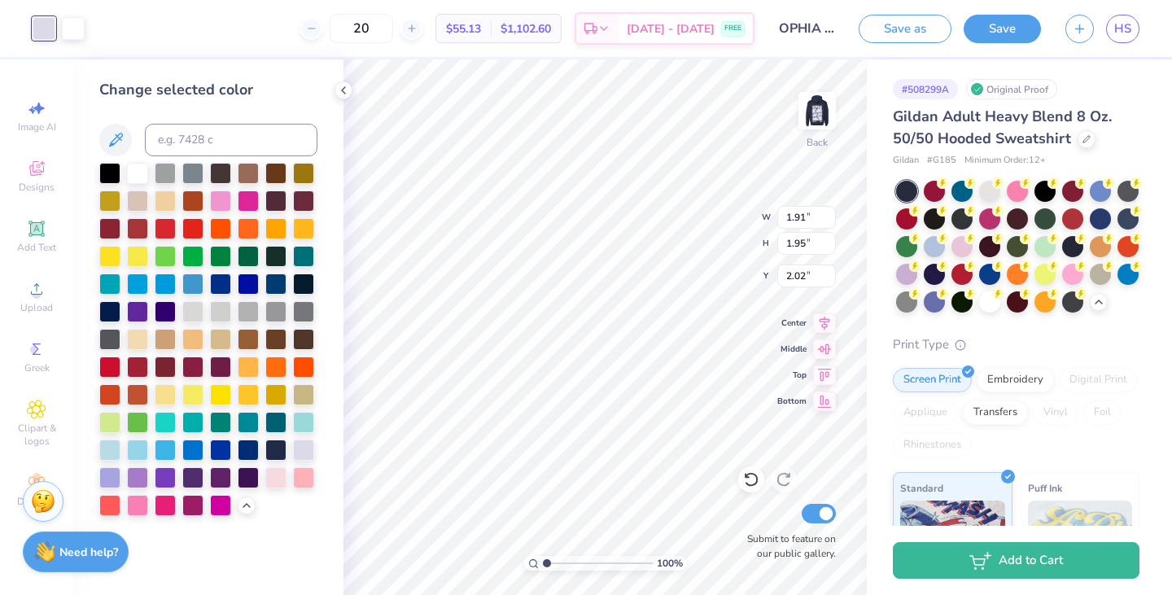
type input "2.90"
type input "1.55"
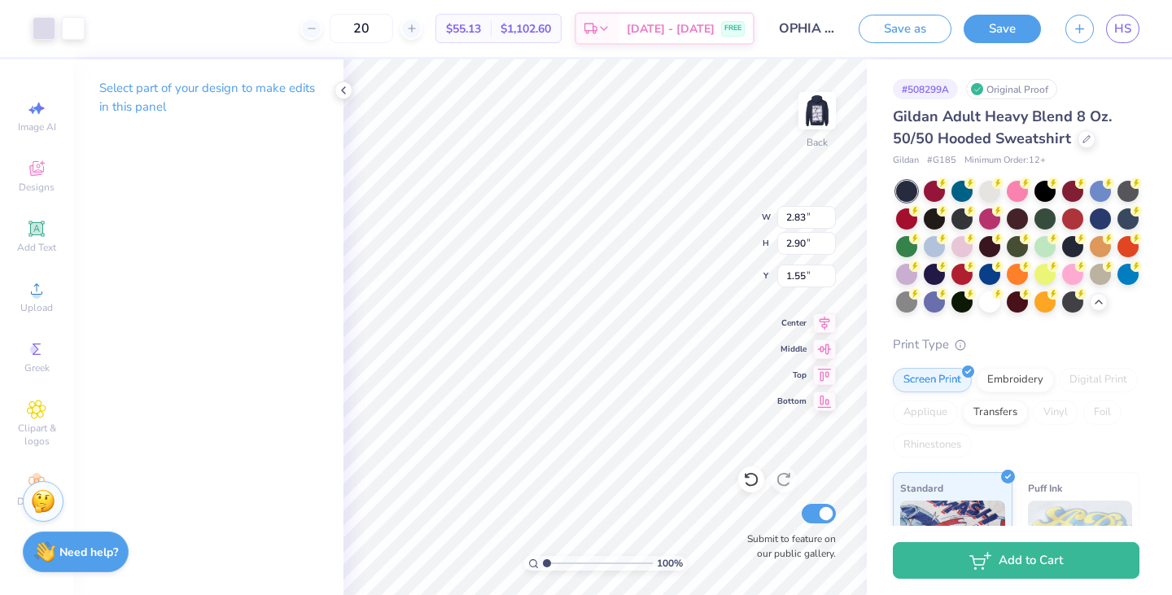
type input "2.32"
type input "4.25"
type input "1.08"
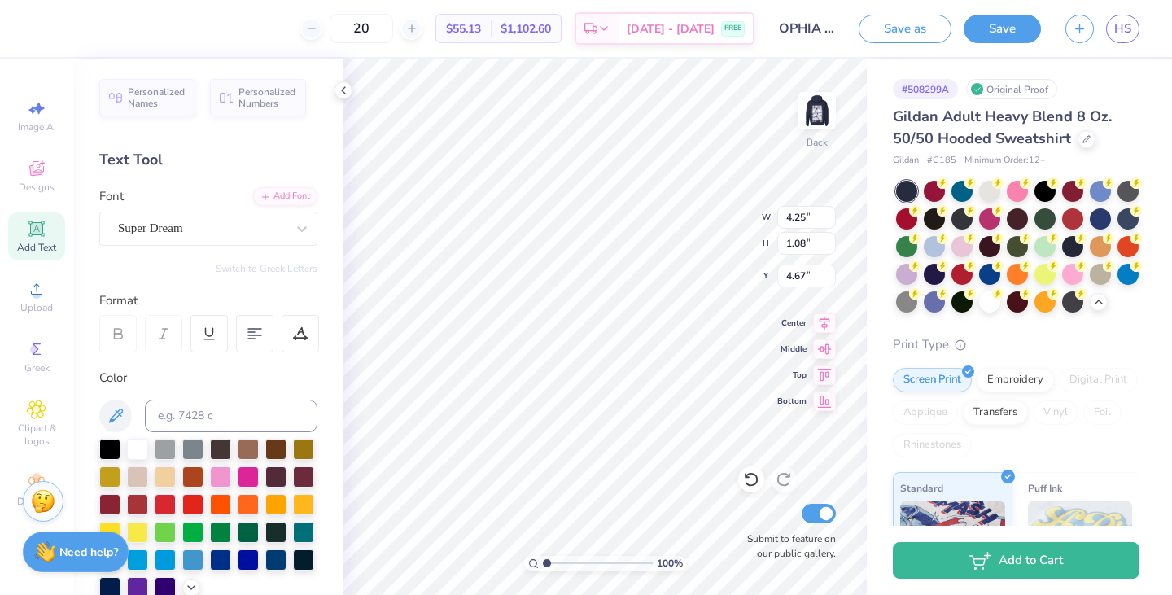
type input "5.21"
type input "3.61"
type input "0.91"
type input "5.48"
type input "3.00"
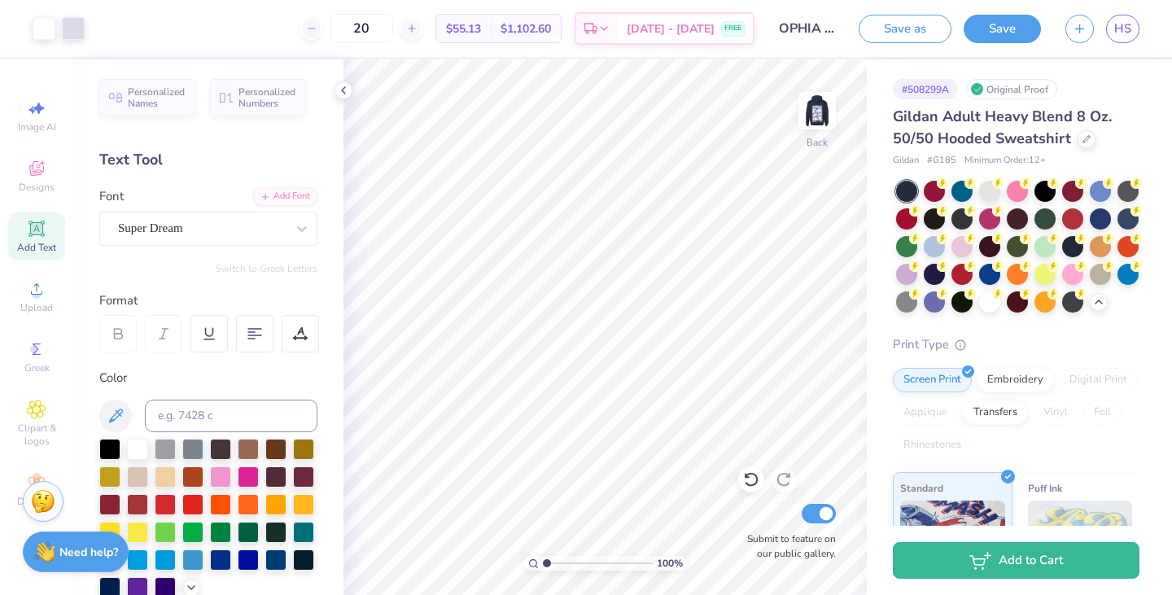
click at [822, 121] on img at bounding box center [817, 110] width 33 height 33
type textarea "e"
type textarea "EST 1967"
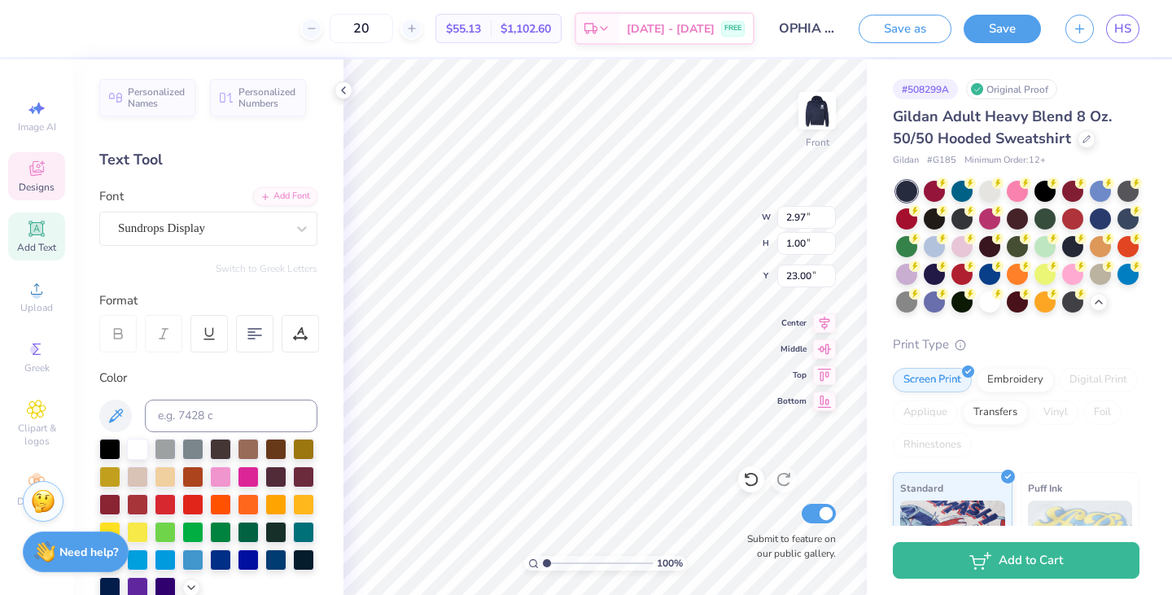
type input "2.97"
type input "1.00"
type input "23.00"
type input "23.02"
click at [813, 114] on img at bounding box center [817, 110] width 33 height 33
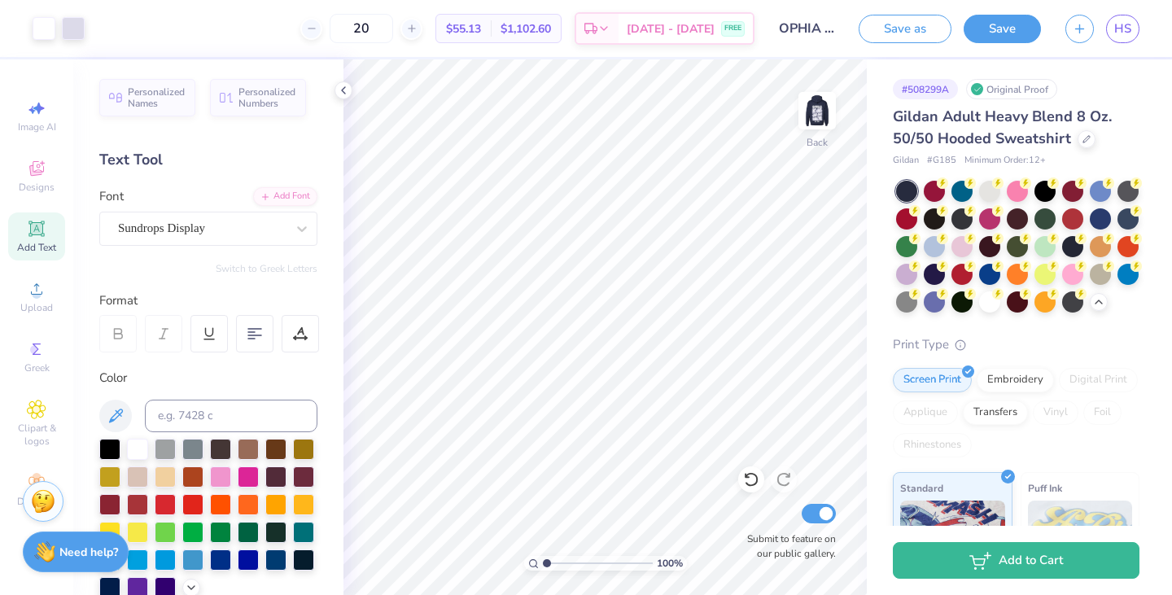
click at [813, 114] on img at bounding box center [817, 110] width 33 height 33
click at [818, 26] on input "OPHIA sets 2025" at bounding box center [807, 28] width 80 height 33
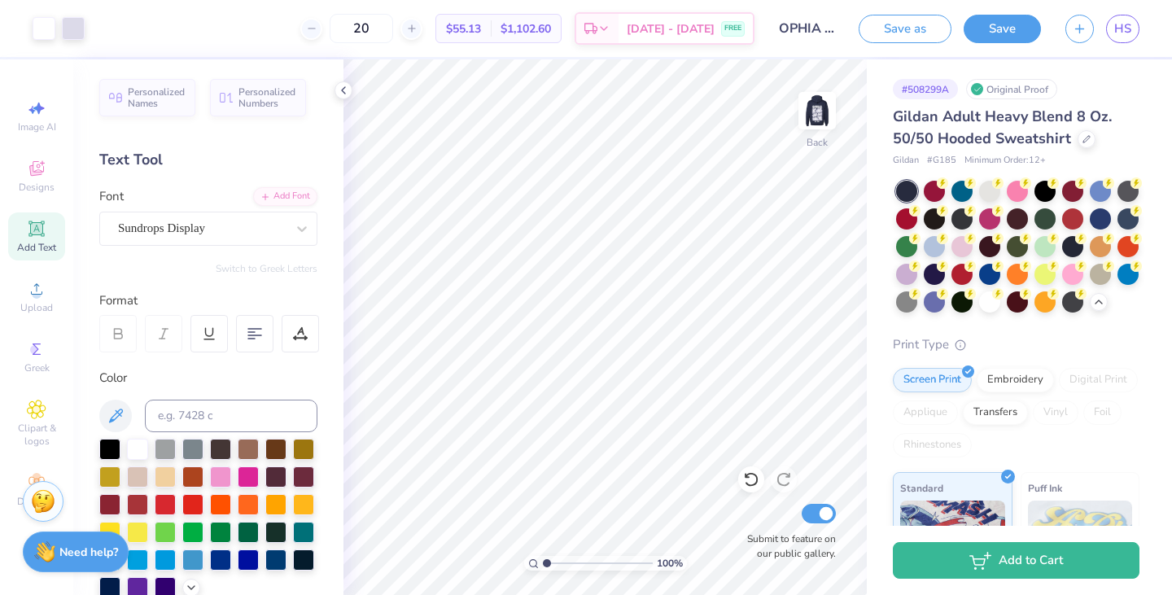
click at [826, 33] on input "OPHIA sets 2025" at bounding box center [807, 28] width 80 height 33
click at [832, 30] on input "OPHIA sets 2025" at bounding box center [807, 28] width 80 height 33
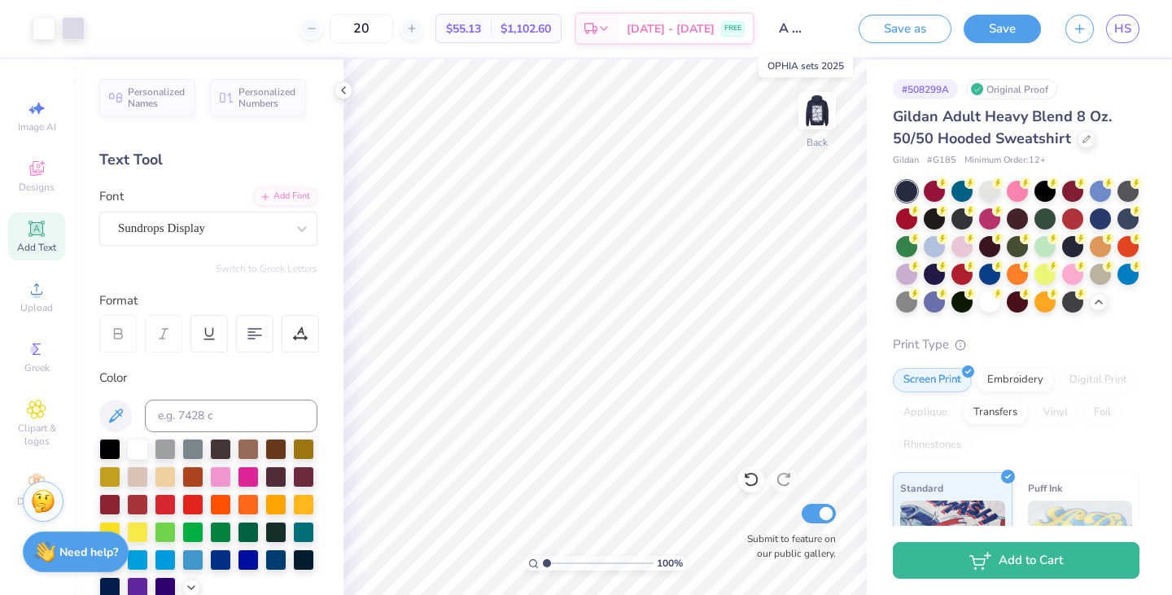
click at [835, 33] on input "OPHIA sets 2025" at bounding box center [807, 28] width 80 height 33
click at [829, 27] on input "OPHIA sets 2025" at bounding box center [807, 28] width 80 height 33
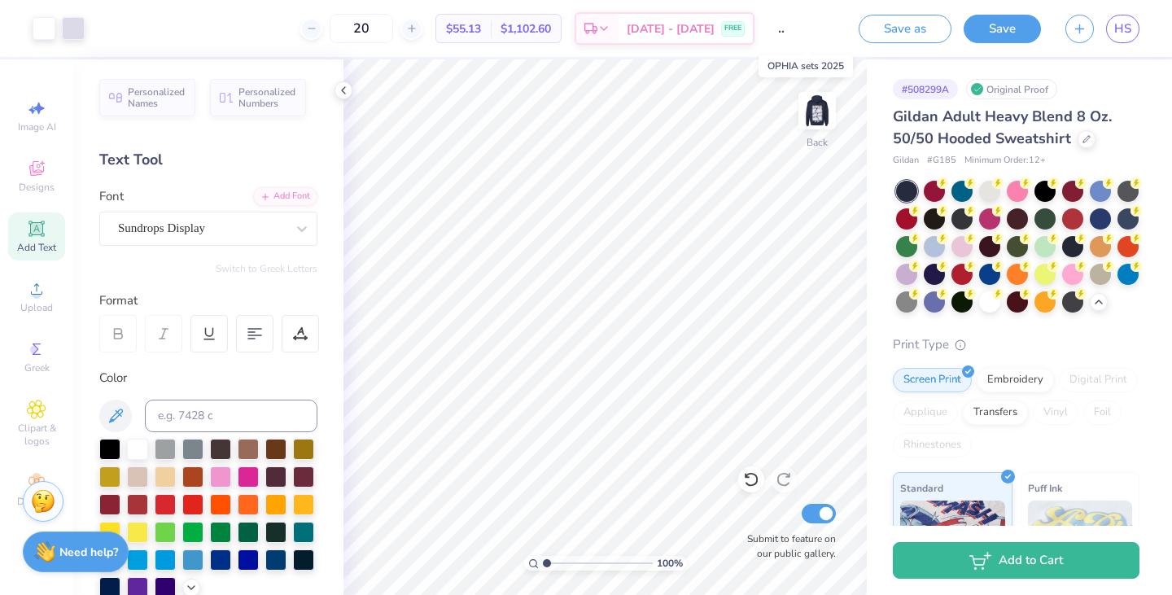
click at [829, 27] on input "OPHIA sets 2025" at bounding box center [807, 28] width 80 height 33
click at [836, 28] on input "OPHIA sets 2025" at bounding box center [807, 28] width 80 height 33
click at [834, 30] on input "OPHIA sets 2025" at bounding box center [807, 28] width 80 height 33
click at [925, 32] on button "Save as" at bounding box center [905, 29] width 93 height 28
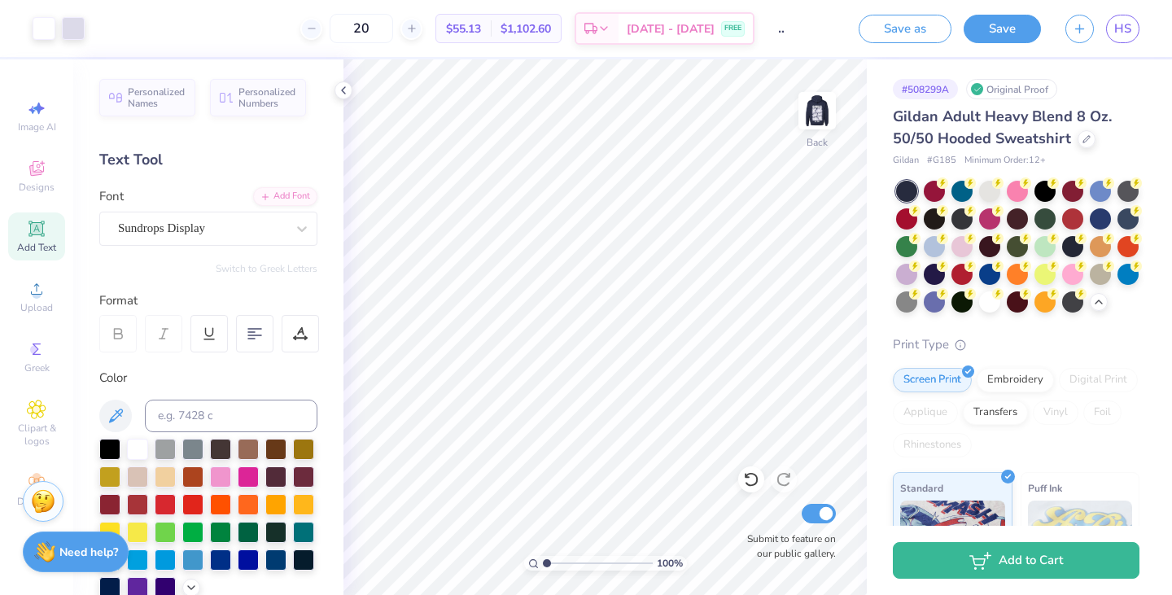
scroll to position [0, 0]
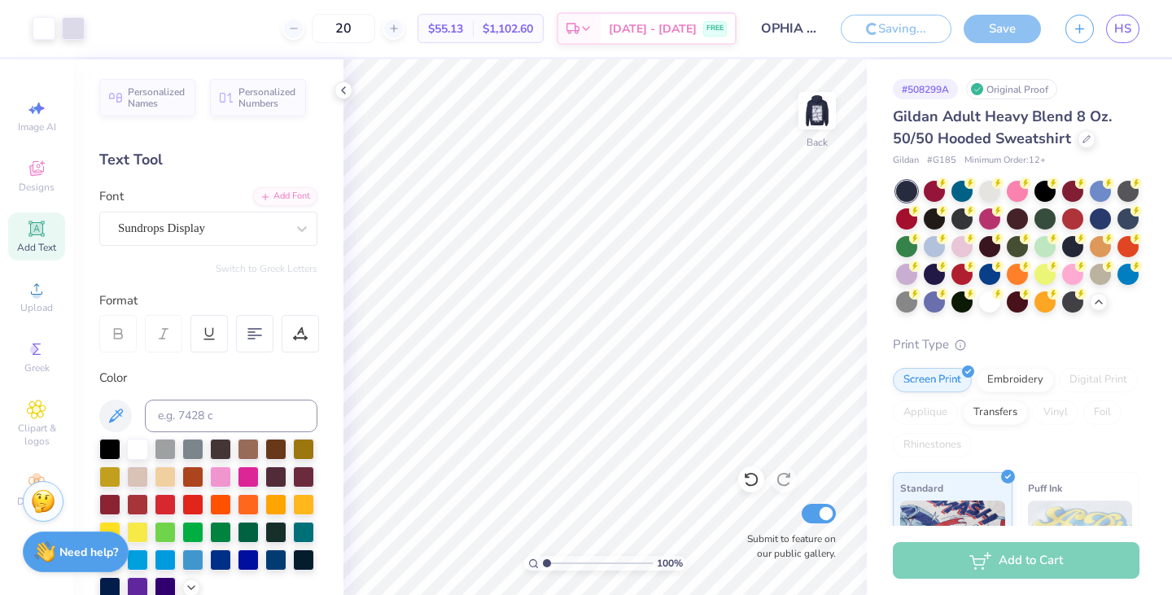
click at [791, 28] on input "OPHIA sets 2025" at bounding box center [789, 28] width 80 height 33
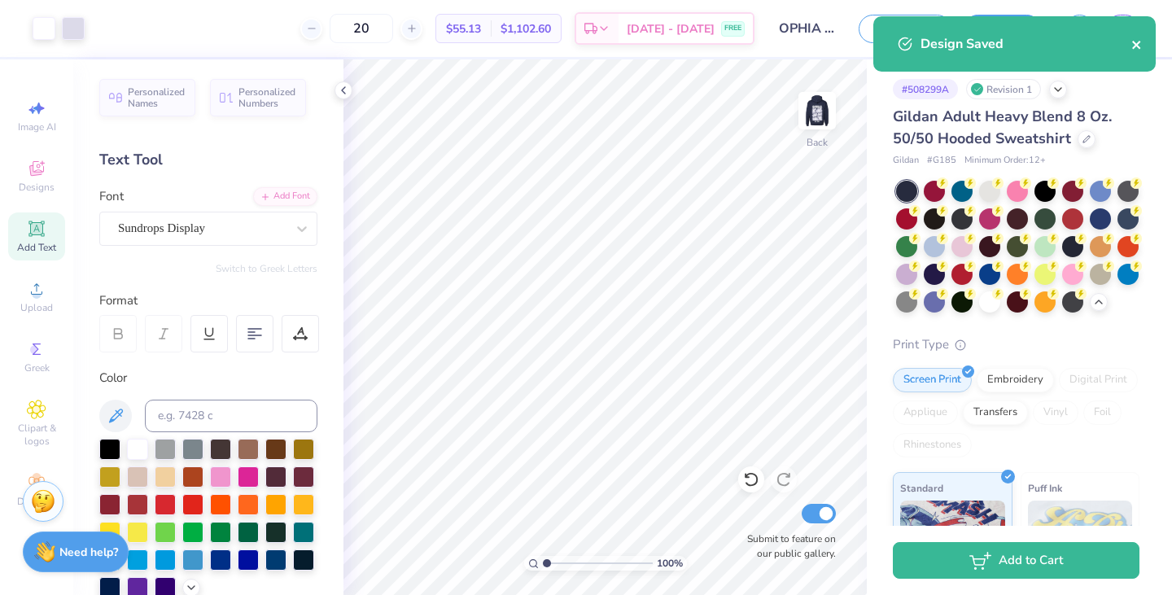
click at [1137, 42] on icon "close" at bounding box center [1136, 44] width 11 height 13
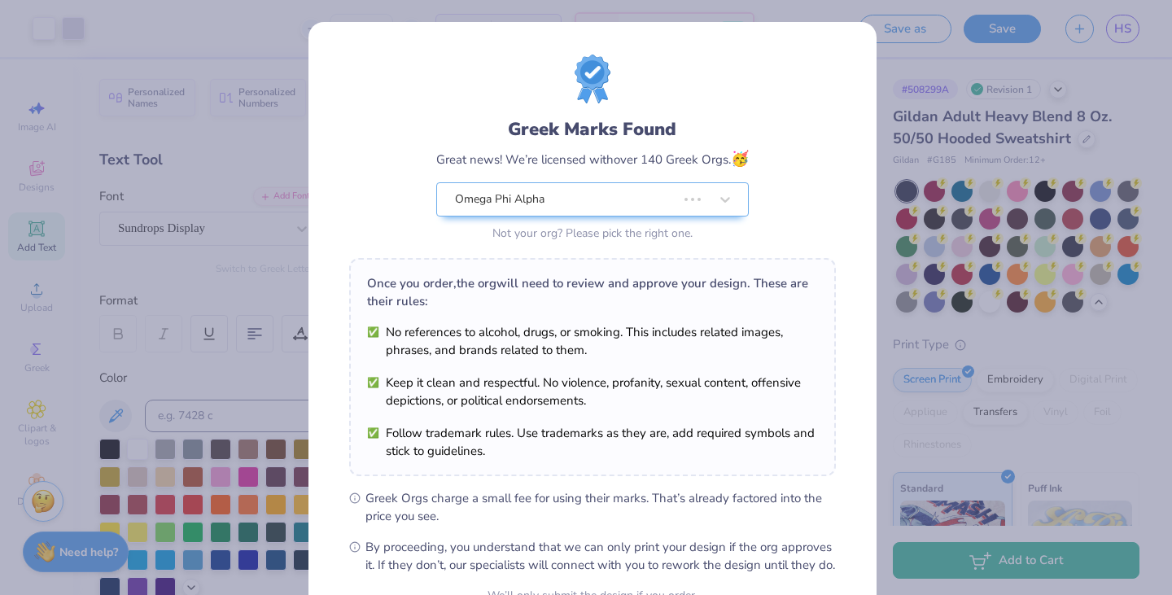
click at [1087, 20] on div "Design Saved" at bounding box center [1014, 16] width 289 height 7
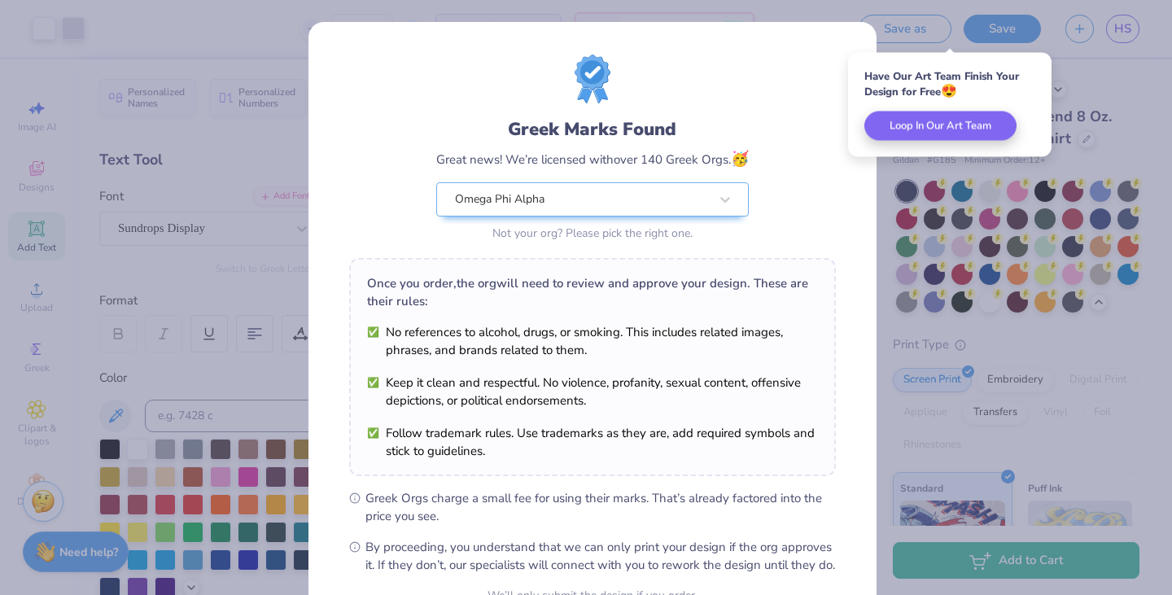
scroll to position [167, 0]
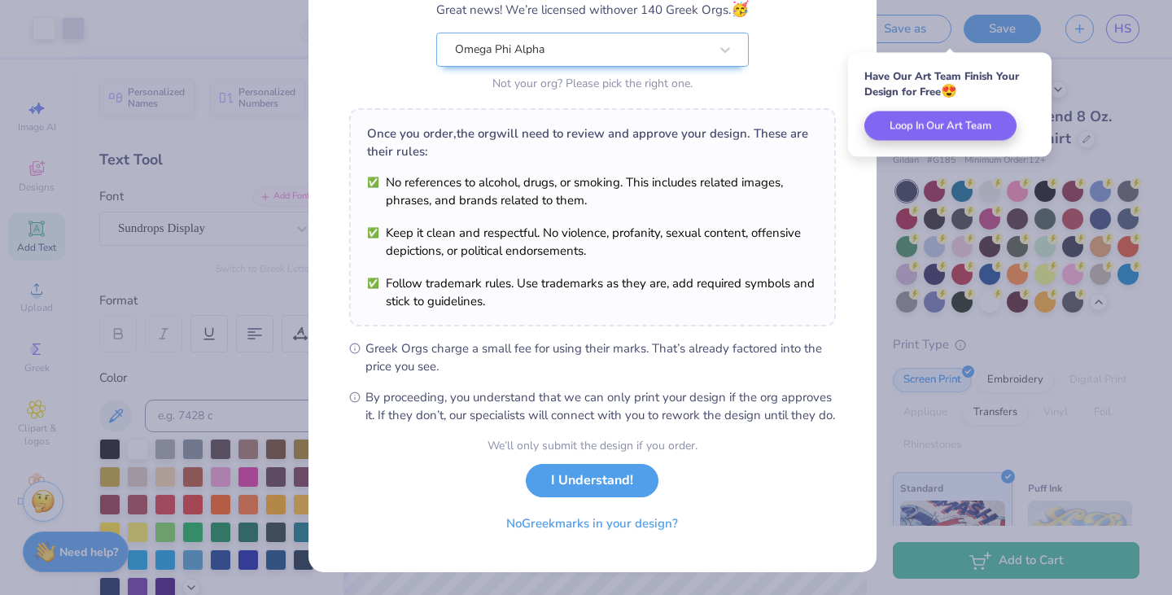
click at [584, 478] on button "I Understand!" at bounding box center [592, 480] width 133 height 33
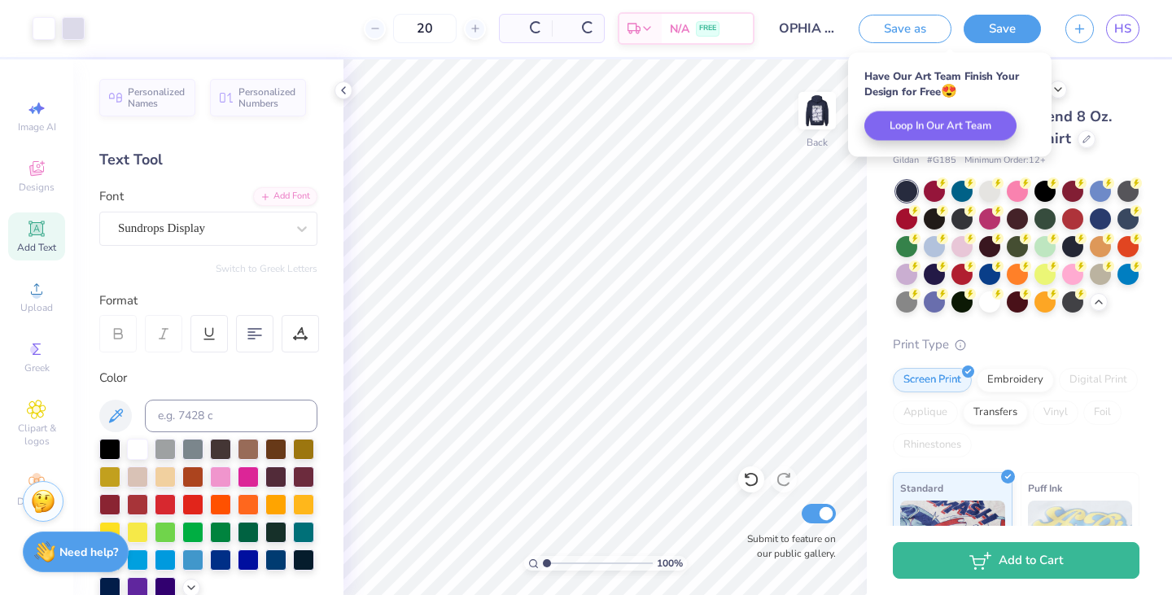
scroll to position [0, 0]
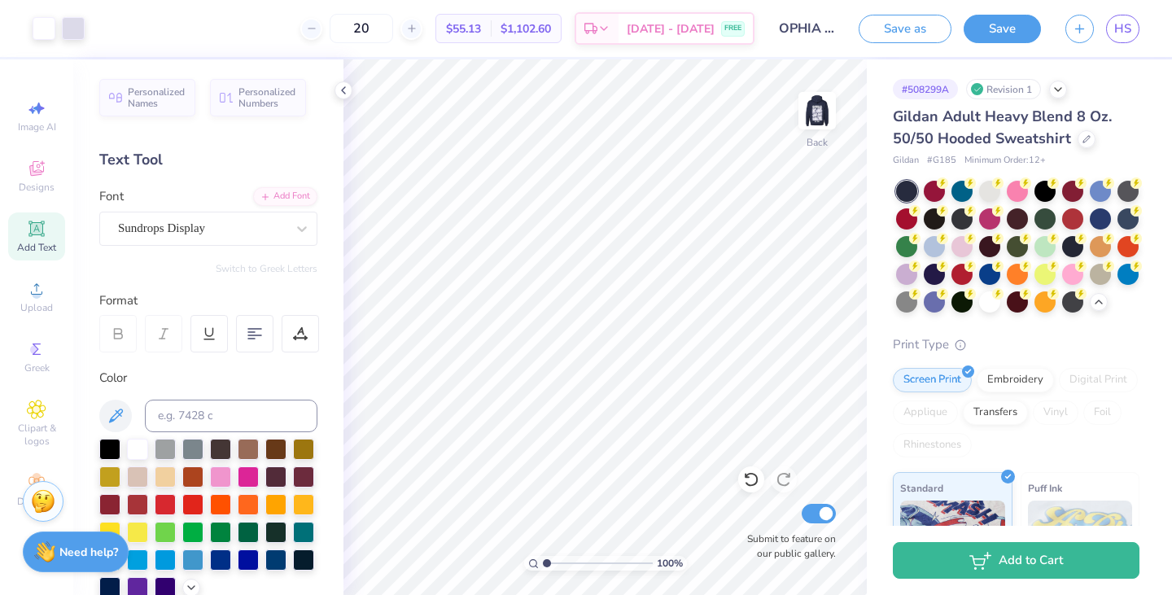
click at [1074, 30] on icon "button" at bounding box center [1080, 29] width 14 height 14
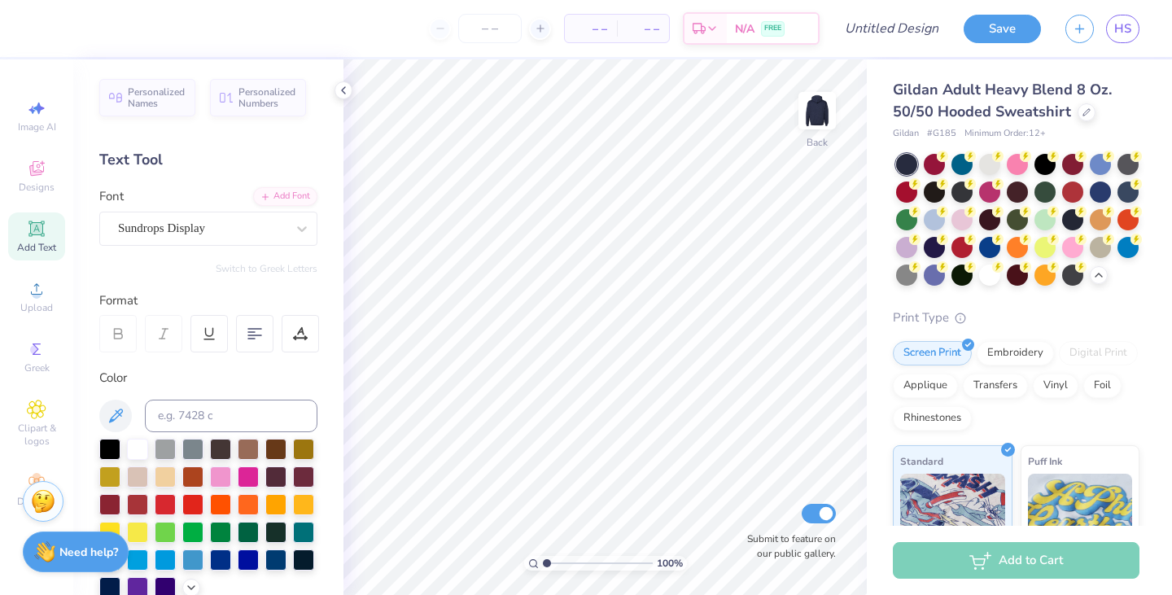
click at [37, 180] on div "Designs" at bounding box center [36, 176] width 57 height 48
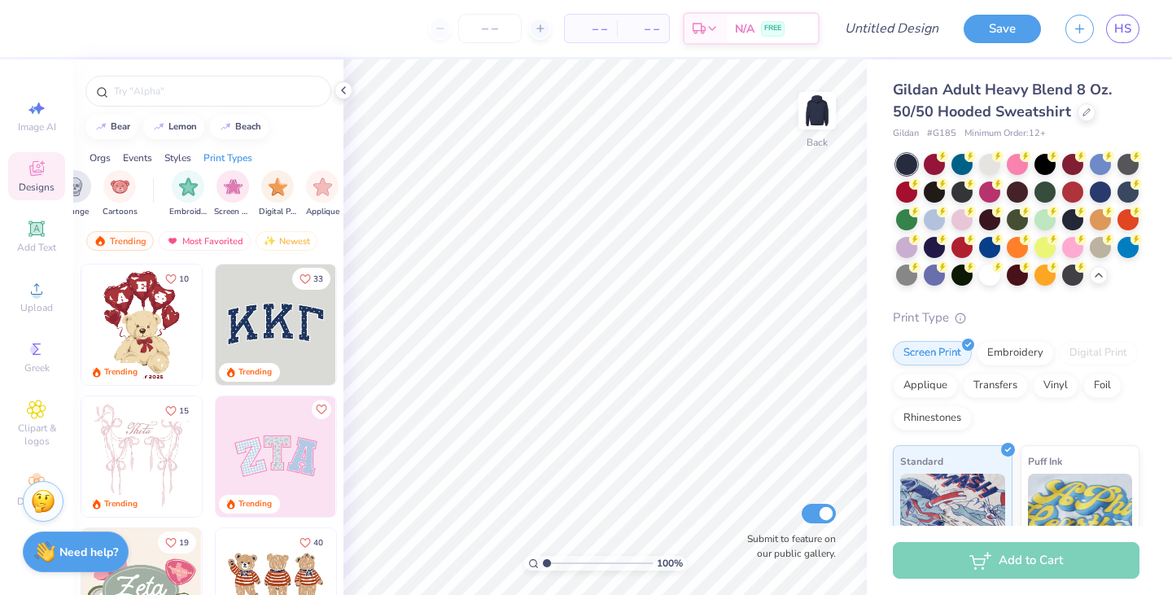
scroll to position [0, 1310]
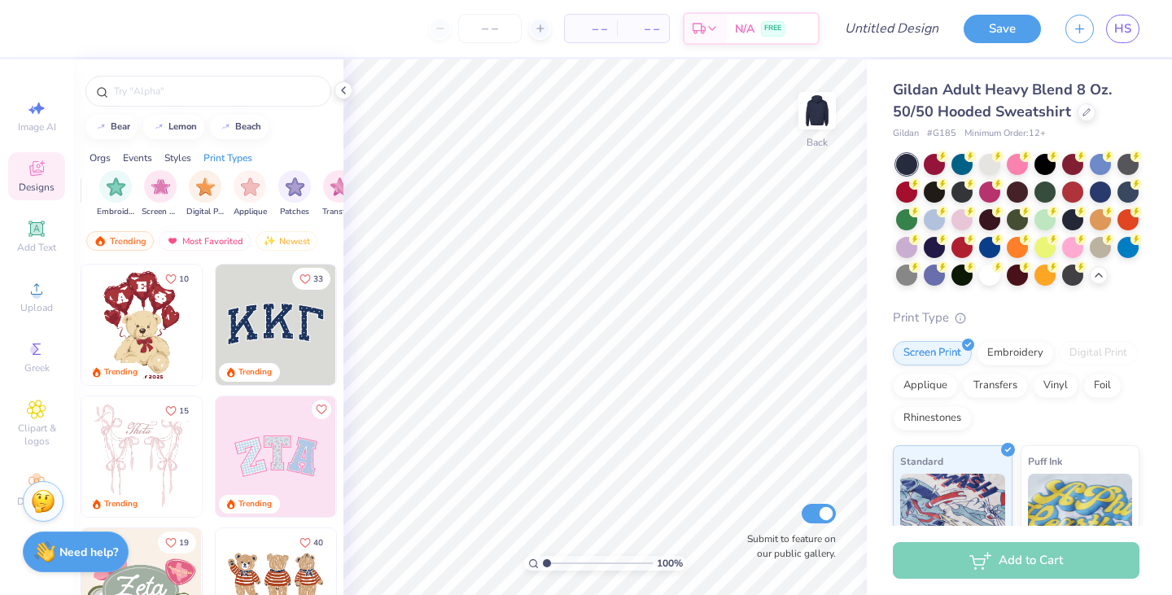
click at [39, 424] on span "Clipart & logos" at bounding box center [36, 435] width 57 height 26
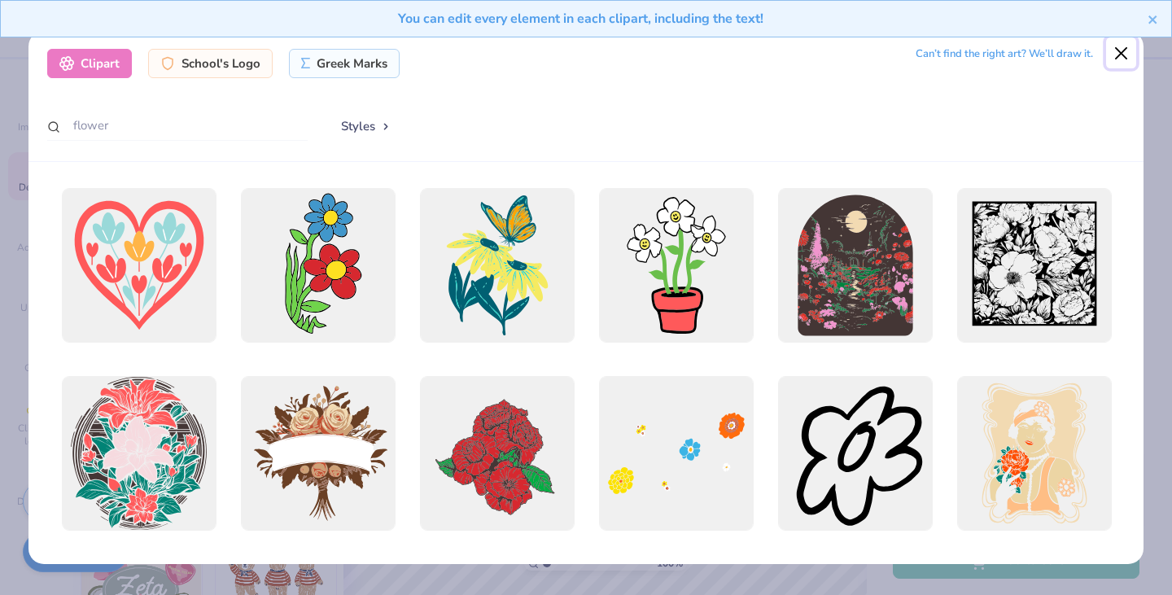
click at [1125, 57] on button "Close" at bounding box center [1121, 52] width 31 height 31
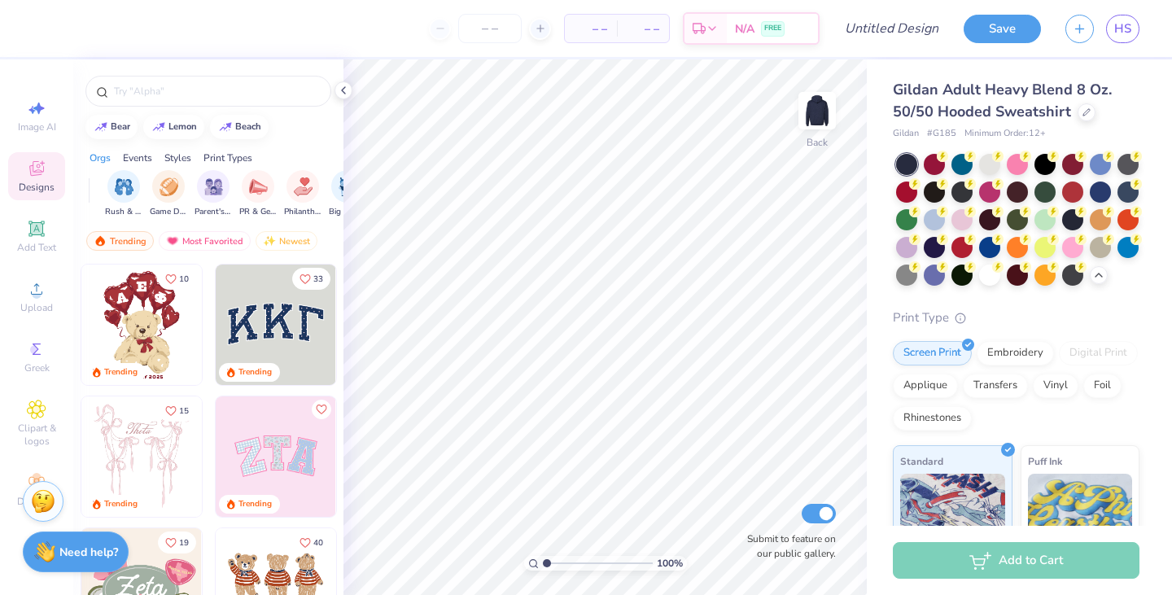
scroll to position [0, 0]
click at [226, 233] on div "Most Favorited" at bounding box center [205, 241] width 92 height 20
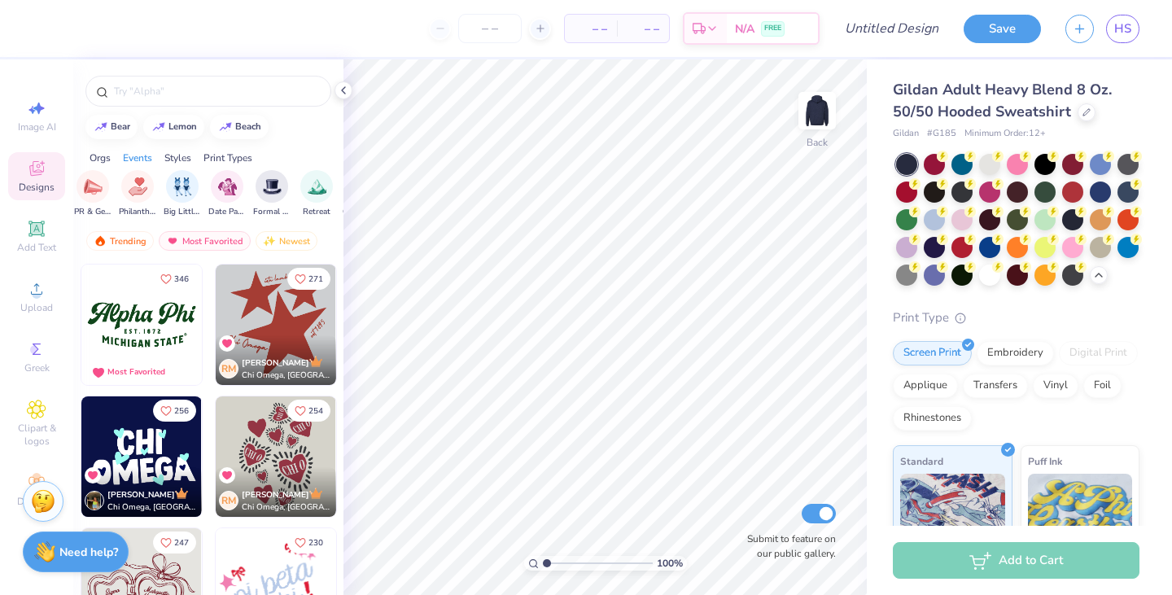
scroll to position [0, 361]
click at [237, 235] on div "Most Favorited" at bounding box center [205, 241] width 92 height 20
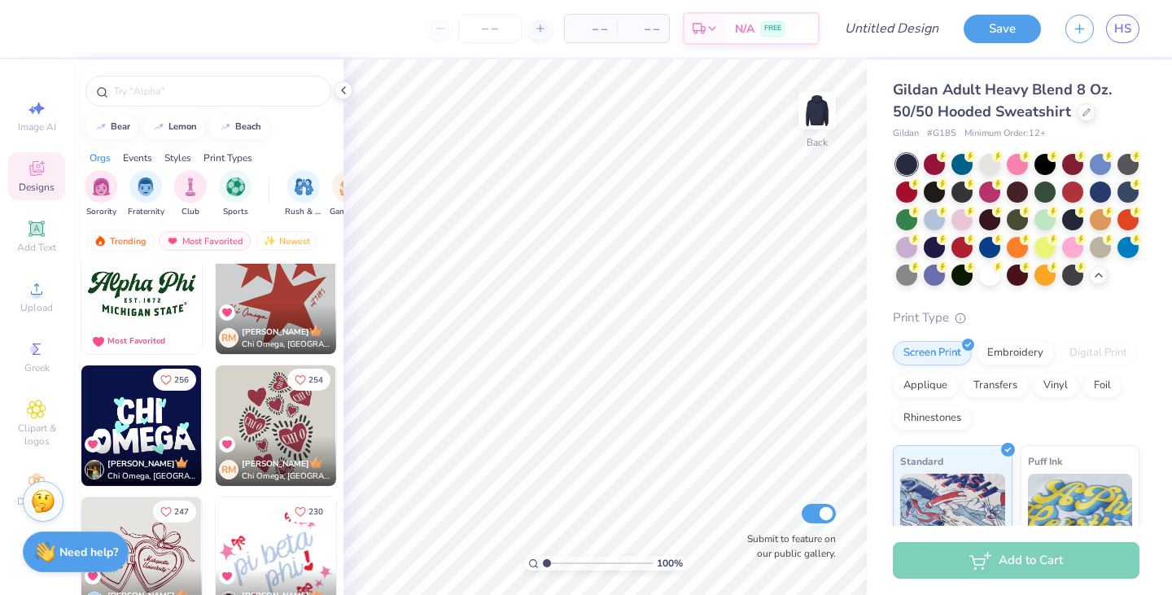
scroll to position [0, 0]
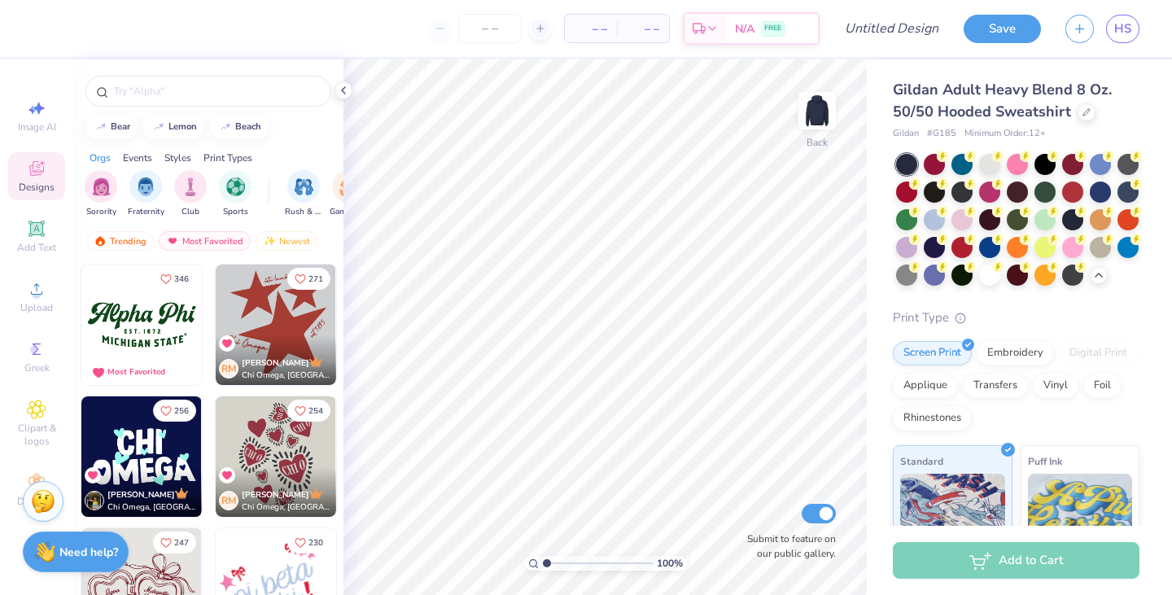
click at [198, 234] on div "Most Favorited" at bounding box center [205, 241] width 92 height 20
click at [154, 244] on div "Trending Most Favorited Newest" at bounding box center [208, 244] width 270 height 37
click at [137, 246] on div "Trending" at bounding box center [120, 241] width 68 height 20
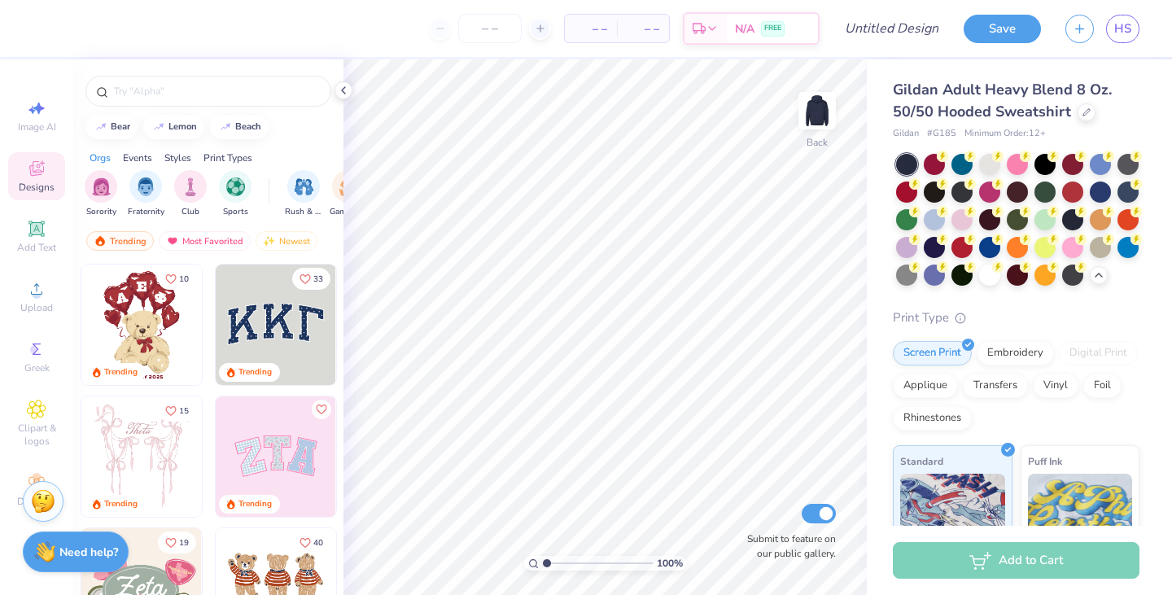
click at [259, 101] on div at bounding box center [208, 91] width 246 height 31
click at [250, 94] on input "text" at bounding box center [216, 91] width 208 height 16
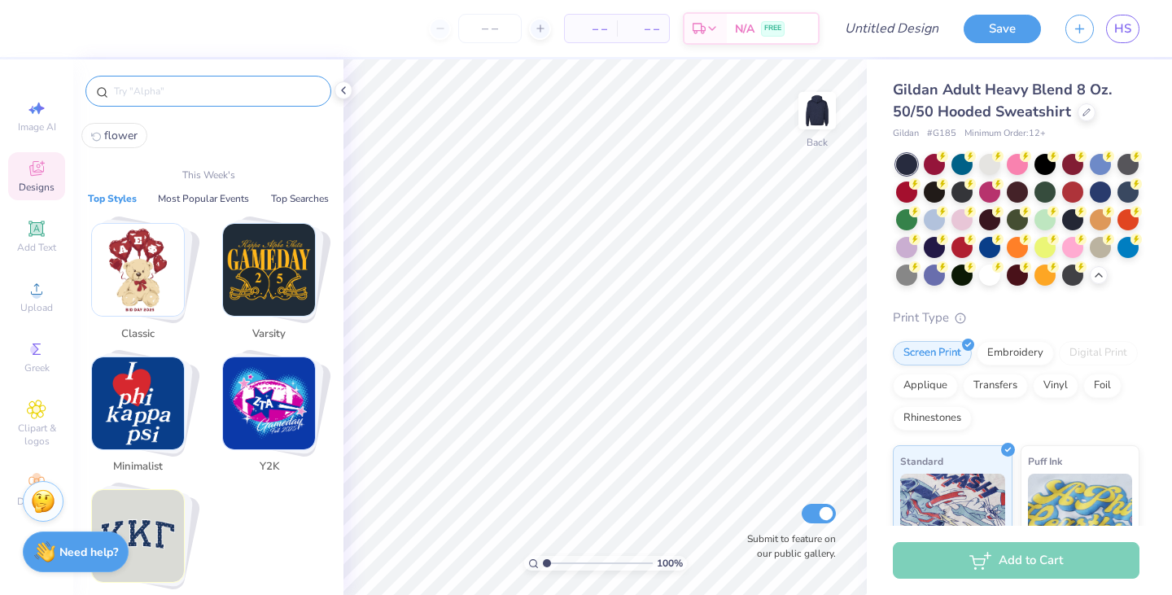
click at [1117, 7] on div "Save HS" at bounding box center [1068, 28] width 208 height 57
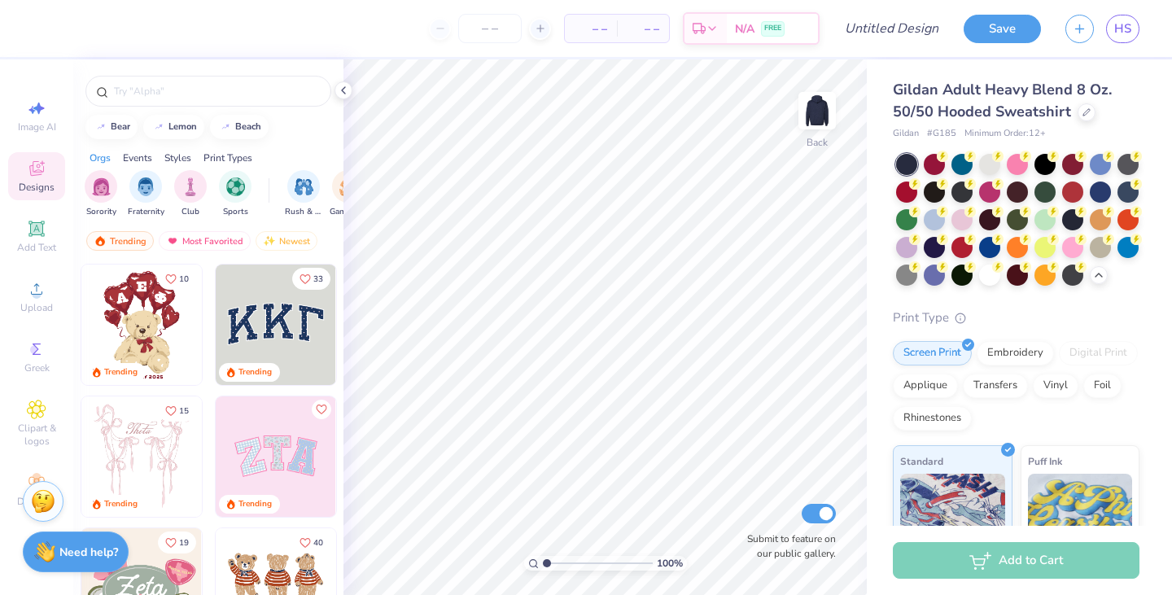
click at [1123, 24] on span "HS" at bounding box center [1122, 29] width 17 height 19
click at [35, 463] on div "Image AI Designs Add Text Upload Greek Clipart & logos Decorate" at bounding box center [36, 303] width 57 height 422
click at [30, 470] on div "Decorate" at bounding box center [36, 490] width 57 height 48
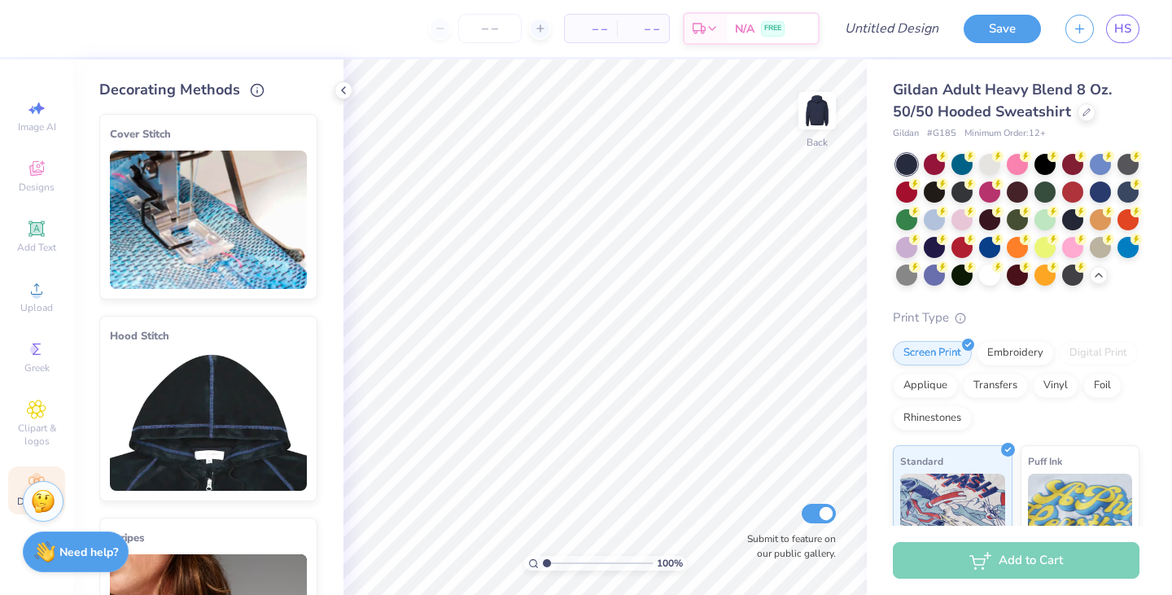
click at [49, 416] on div "Clipart & logos" at bounding box center [36, 423] width 57 height 61
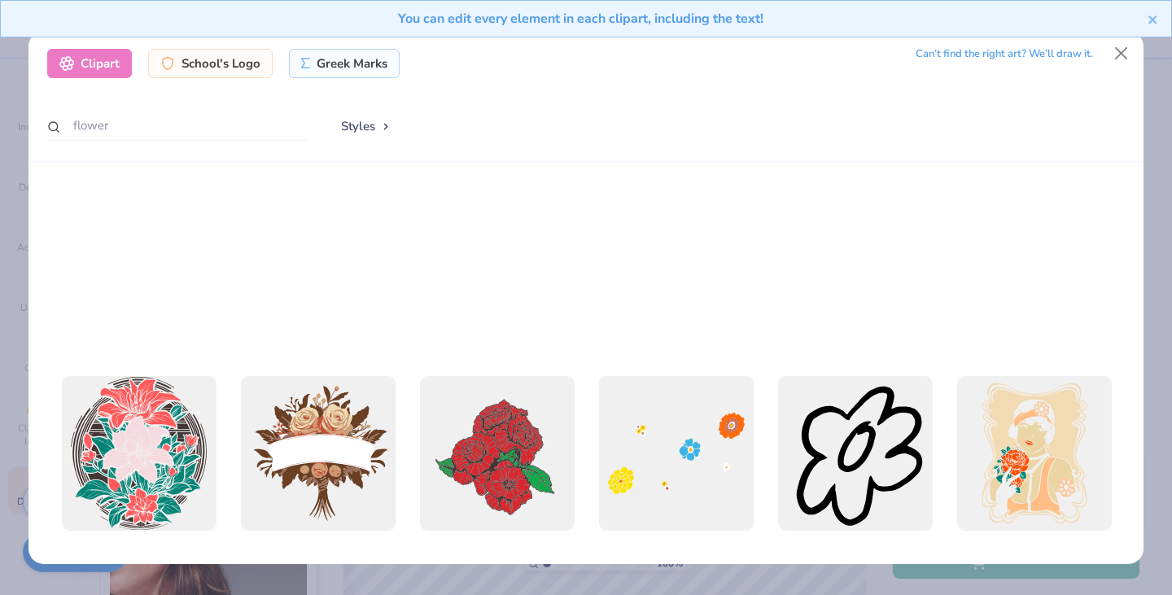
scroll to position [466, 0]
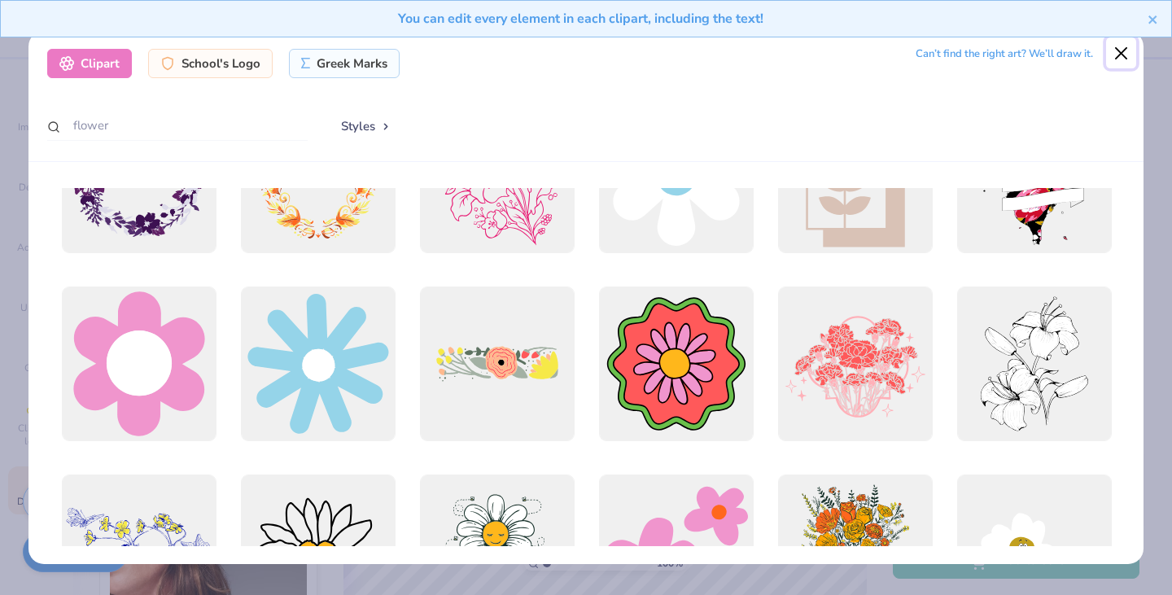
click at [1113, 64] on button "Close" at bounding box center [1121, 52] width 31 height 31
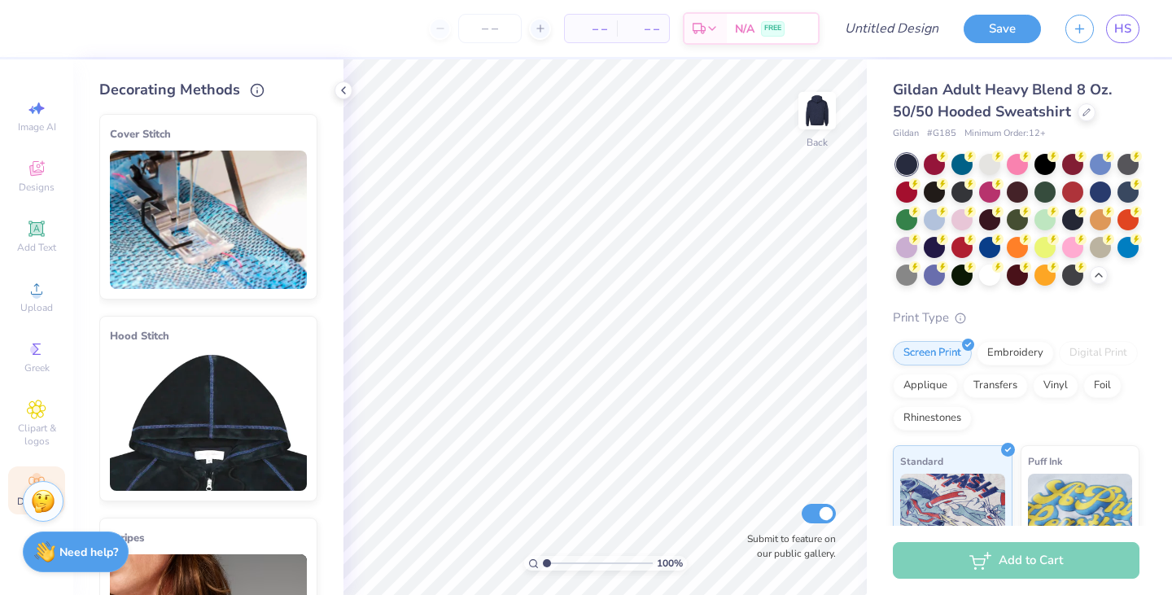
click at [42, 339] on div "Greek" at bounding box center [36, 357] width 57 height 48
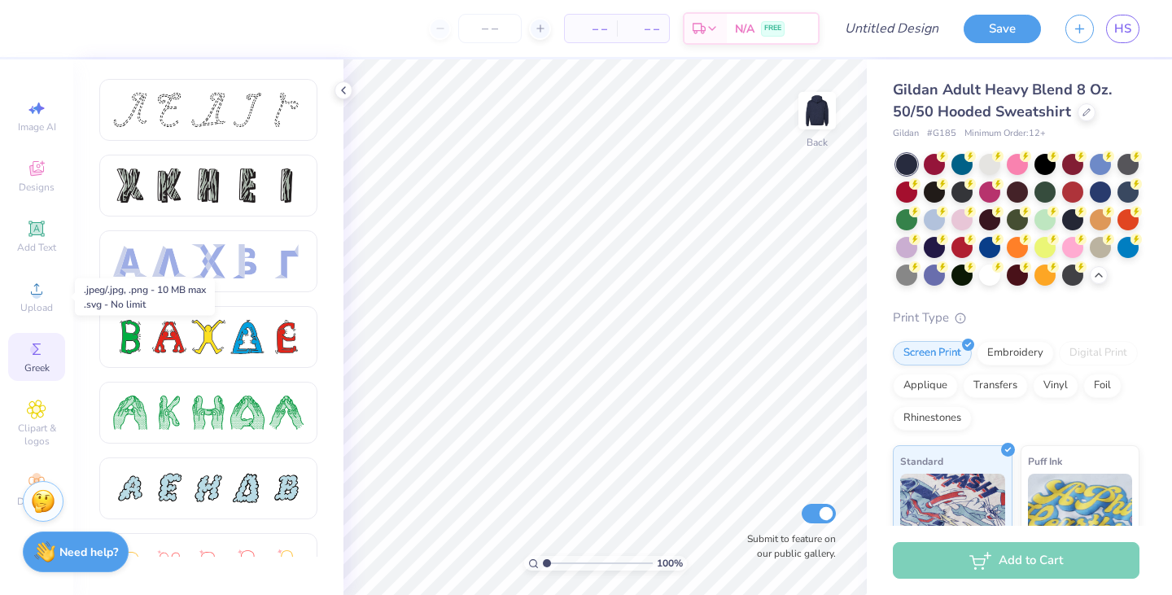
click at [40, 297] on icon at bounding box center [37, 289] width 20 height 20
click at [28, 217] on div "Add Text" at bounding box center [36, 236] width 57 height 48
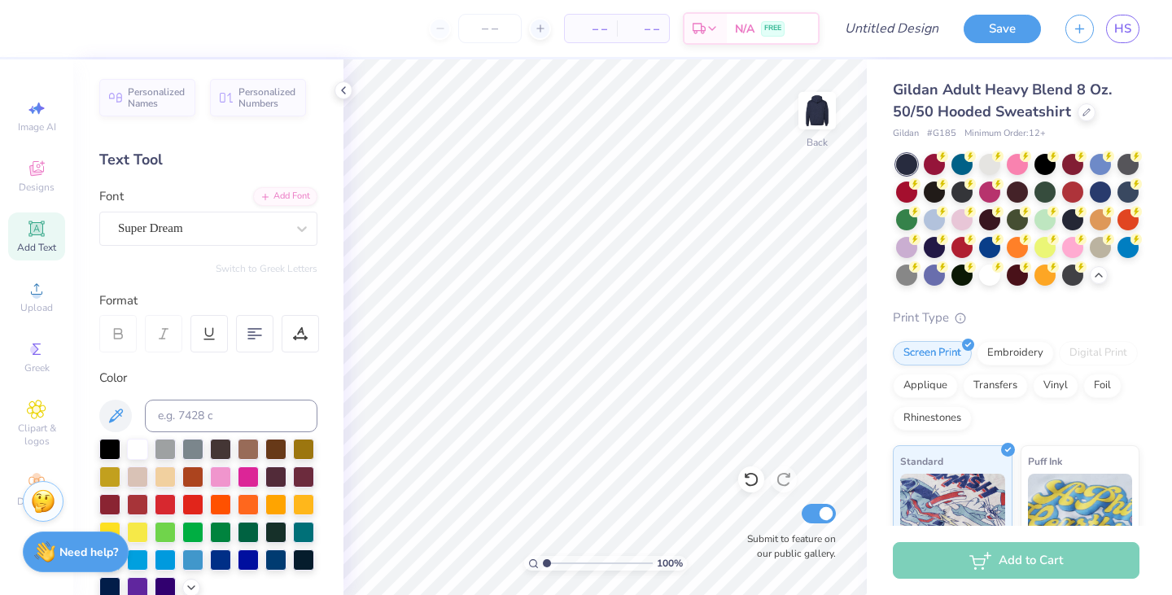
click at [50, 177] on div "Designs" at bounding box center [36, 176] width 57 height 48
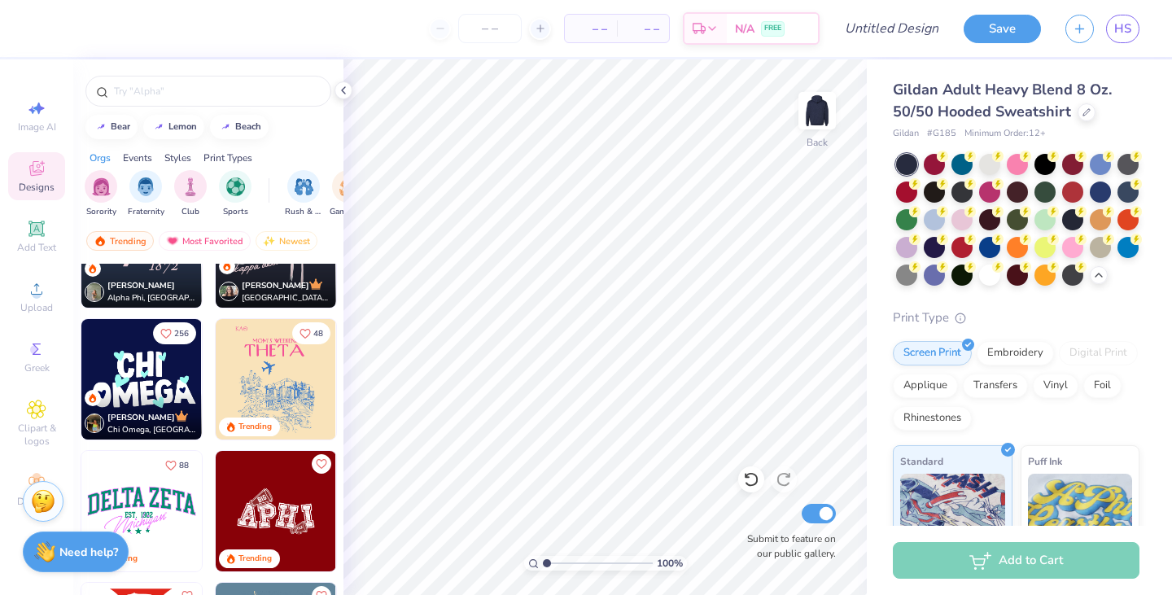
scroll to position [2716, 0]
click at [806, 120] on img at bounding box center [817, 110] width 33 height 33
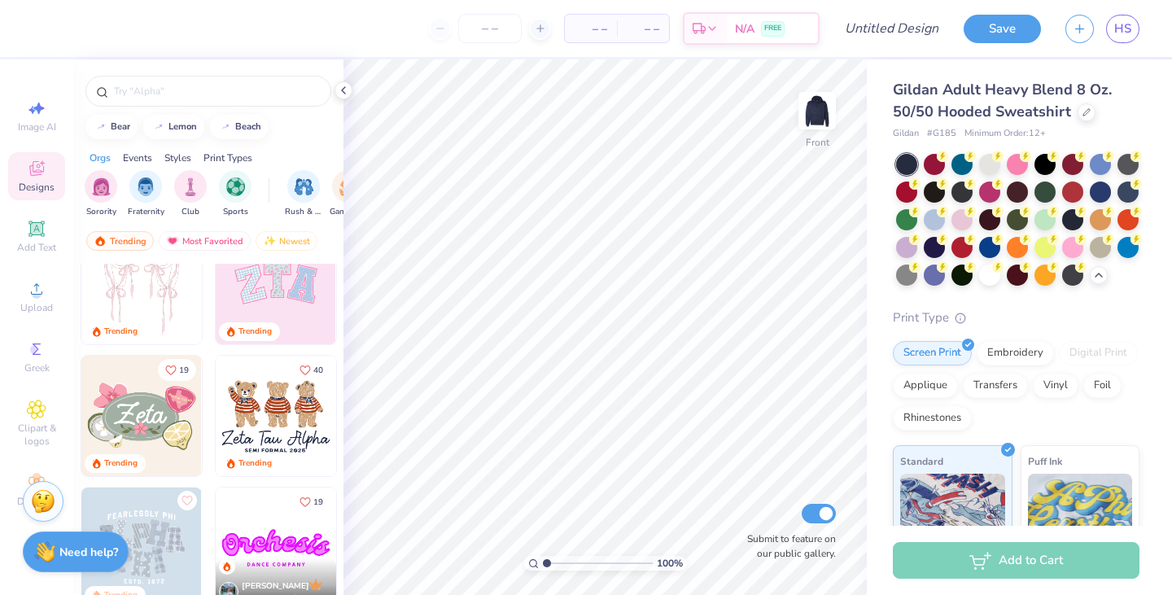
scroll to position [0, 0]
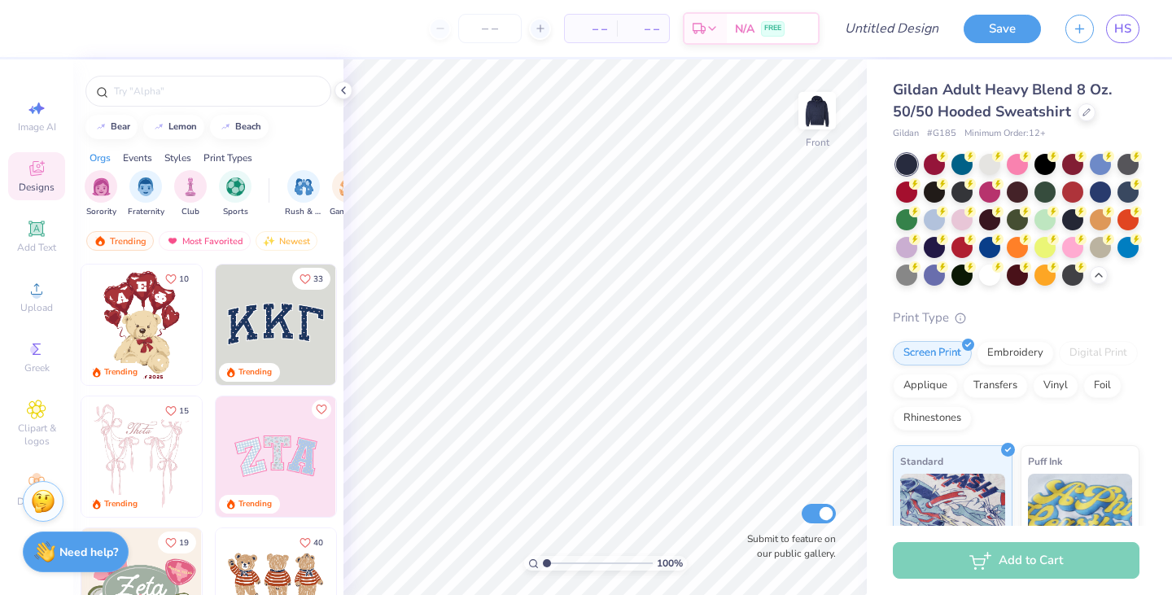
click at [134, 161] on div "Events" at bounding box center [137, 158] width 29 height 15
click at [228, 153] on div "Print Types" at bounding box center [228, 158] width 49 height 15
click at [183, 152] on div "Styles" at bounding box center [177, 158] width 27 height 15
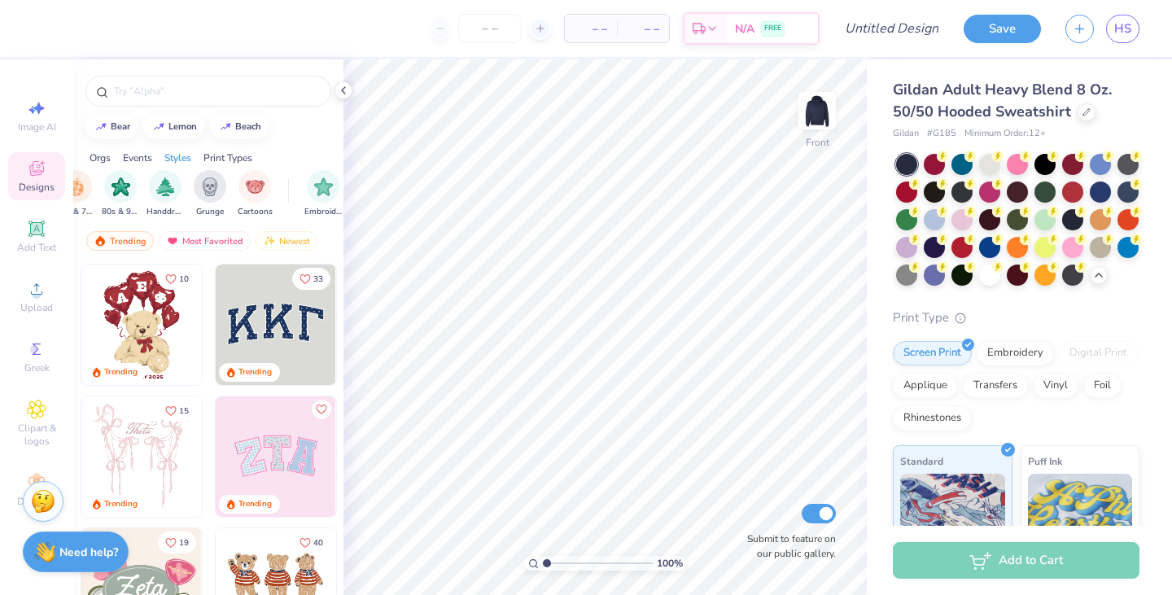
scroll to position [0, 1105]
click at [100, 154] on div "Orgs" at bounding box center [100, 158] width 21 height 15
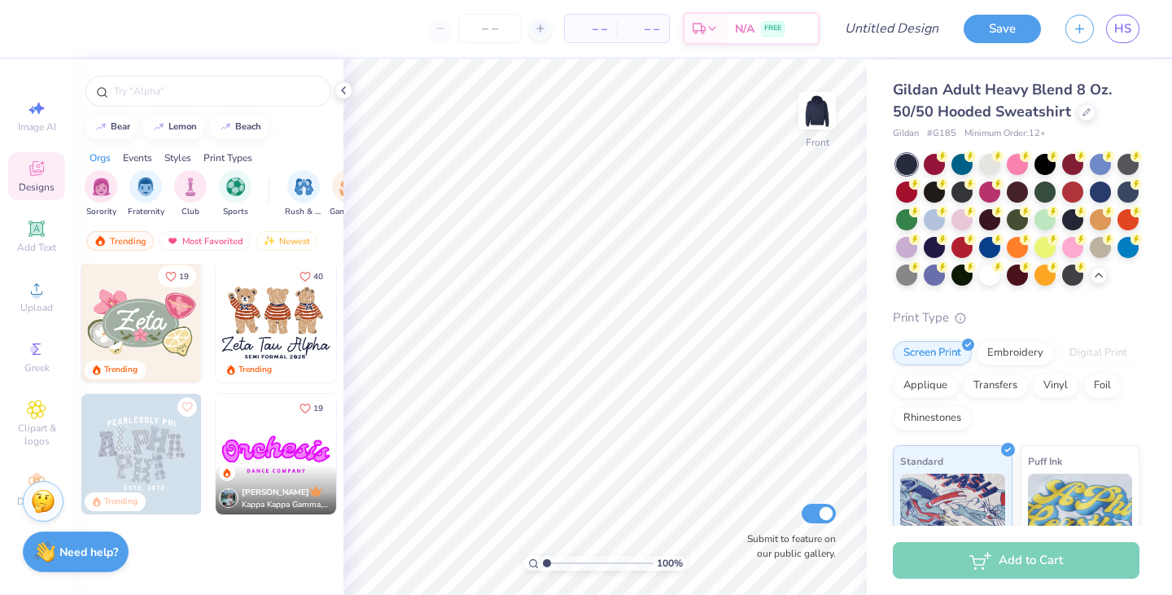
scroll to position [0, 0]
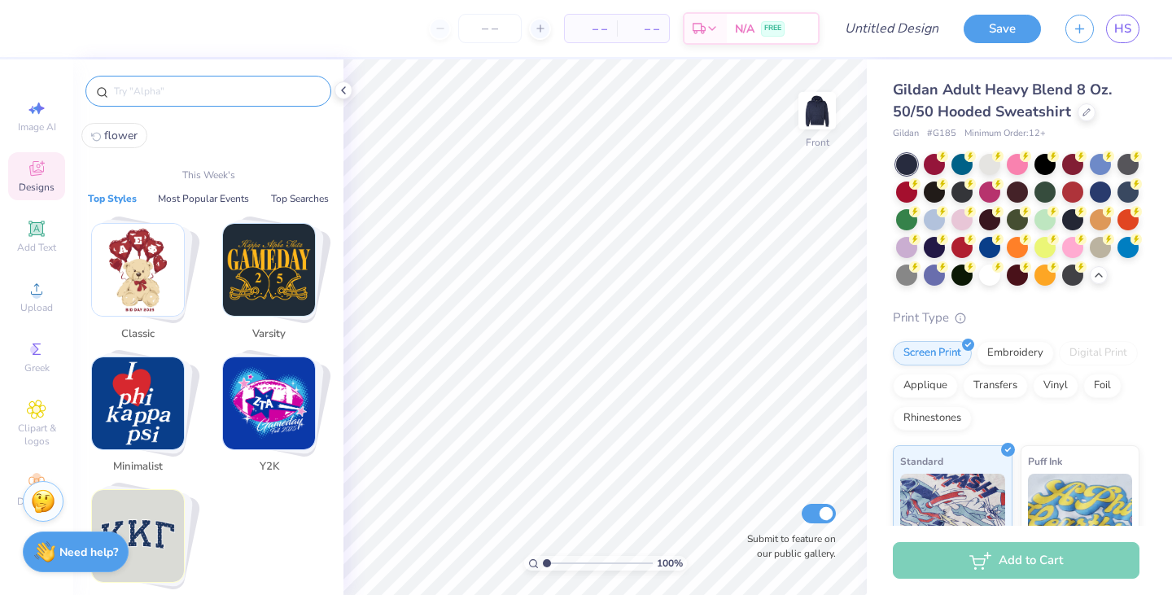
click at [234, 91] on input "text" at bounding box center [216, 91] width 208 height 16
click at [160, 284] on img "Stack Card Button Classic" at bounding box center [138, 270] width 92 height 92
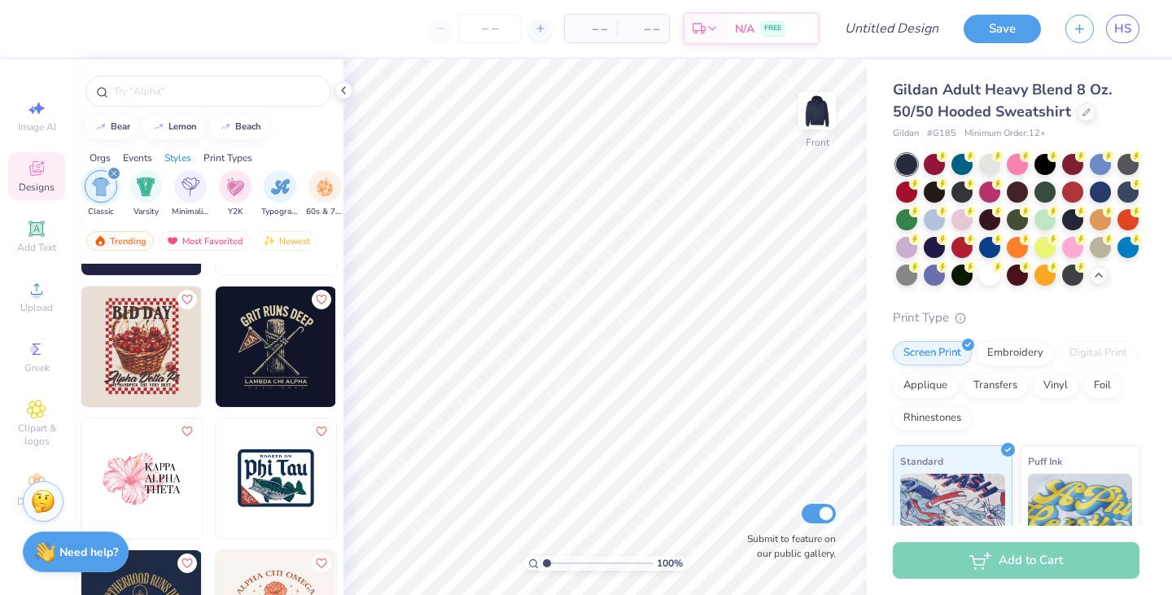
scroll to position [1693, 0]
click at [116, 175] on icon "filter for Classic" at bounding box center [114, 173] width 7 height 7
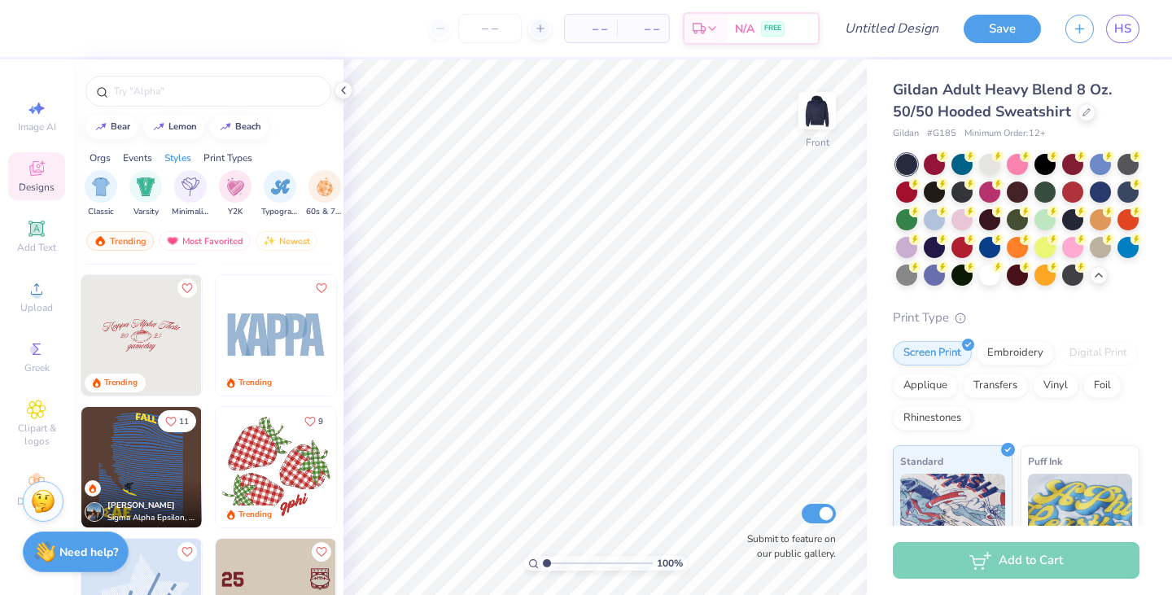
scroll to position [2100, 0]
click at [100, 156] on div "Orgs" at bounding box center [100, 158] width 21 height 15
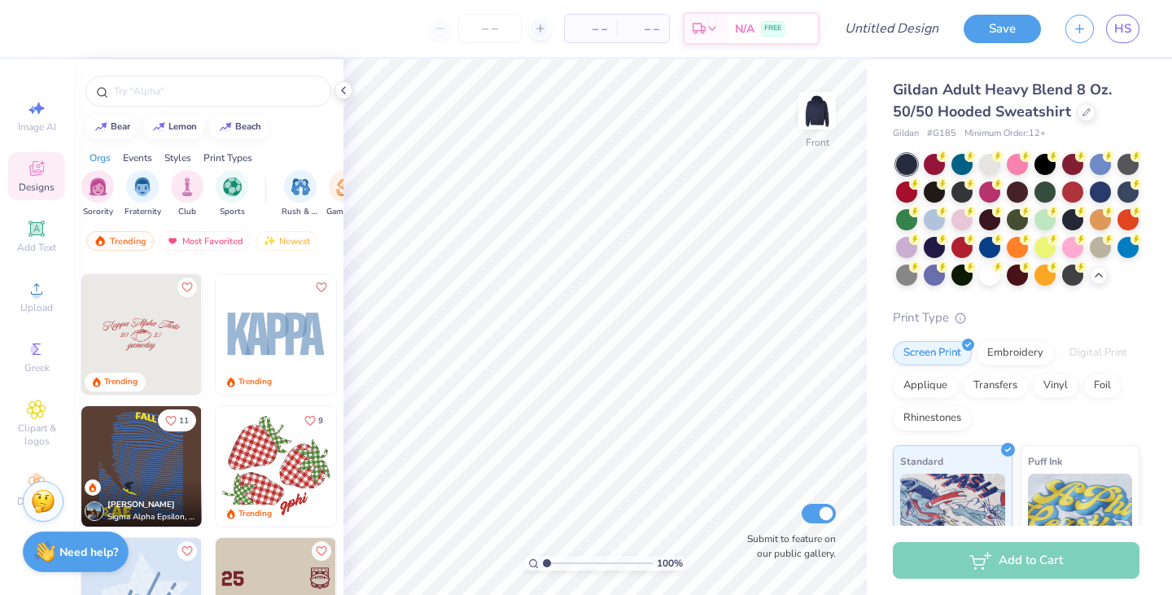
scroll to position [0, 0]
click at [103, 190] on img "filter for Sorority" at bounding box center [101, 186] width 19 height 19
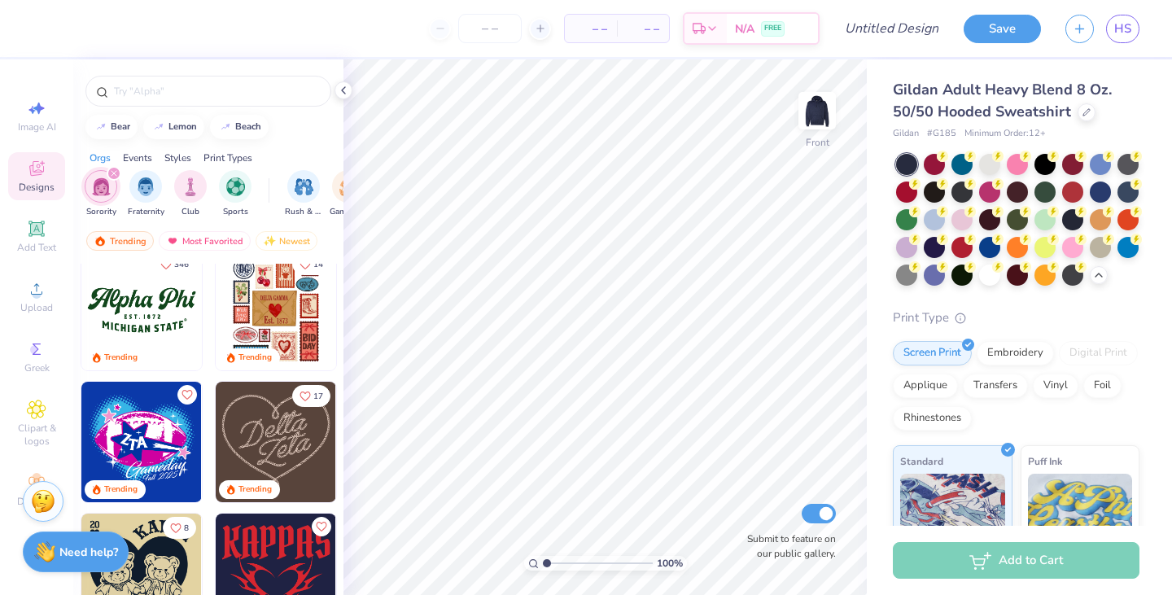
scroll to position [606, 0]
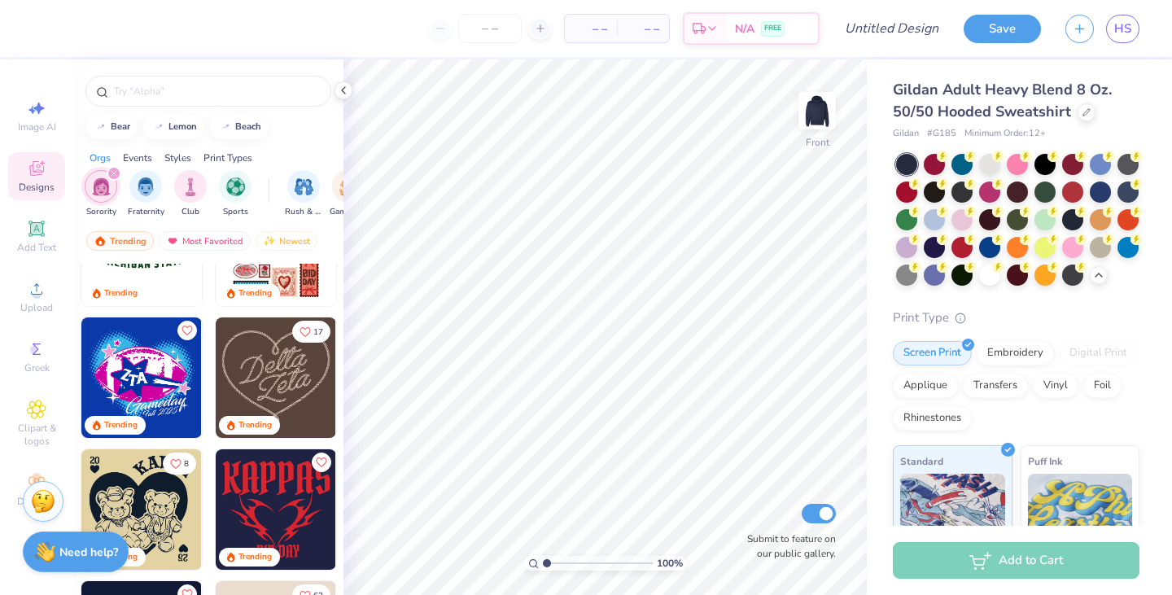
click at [179, 100] on div at bounding box center [208, 91] width 246 height 31
click at [200, 90] on input "text" at bounding box center [216, 91] width 208 height 16
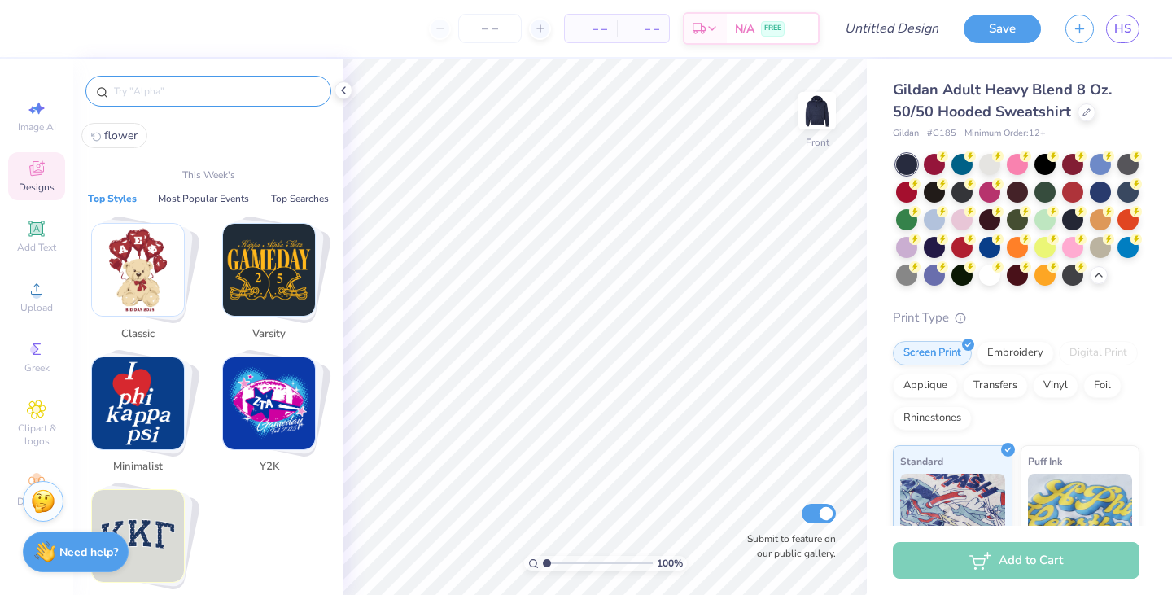
click at [282, 191] on button "Top Searches" at bounding box center [300, 198] width 68 height 16
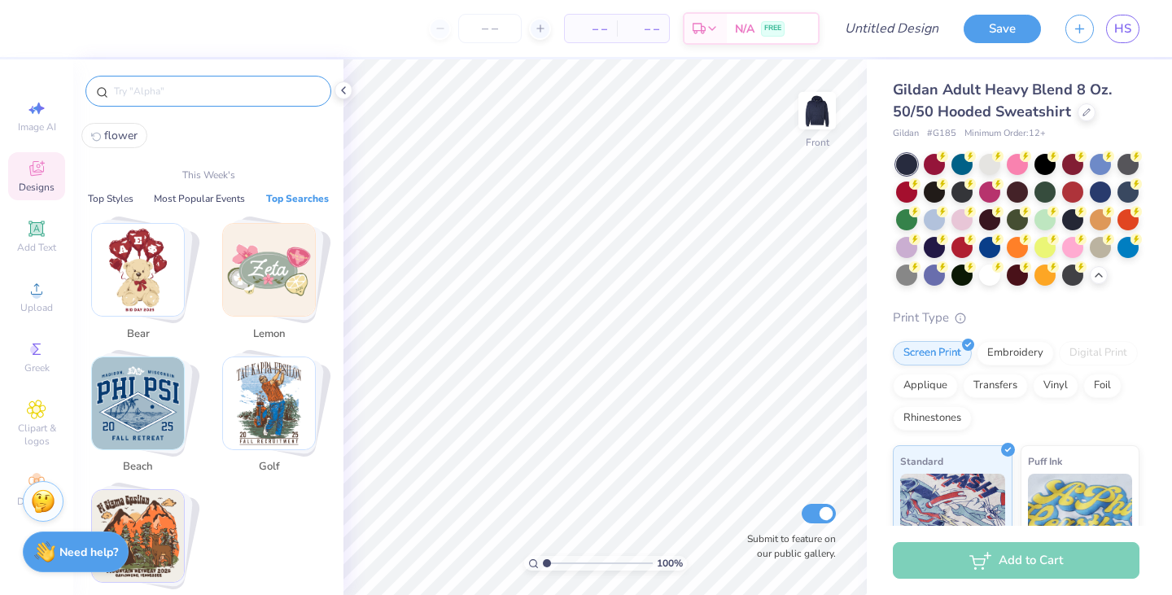
click at [193, 198] on button "Most Popular Events" at bounding box center [199, 198] width 101 height 16
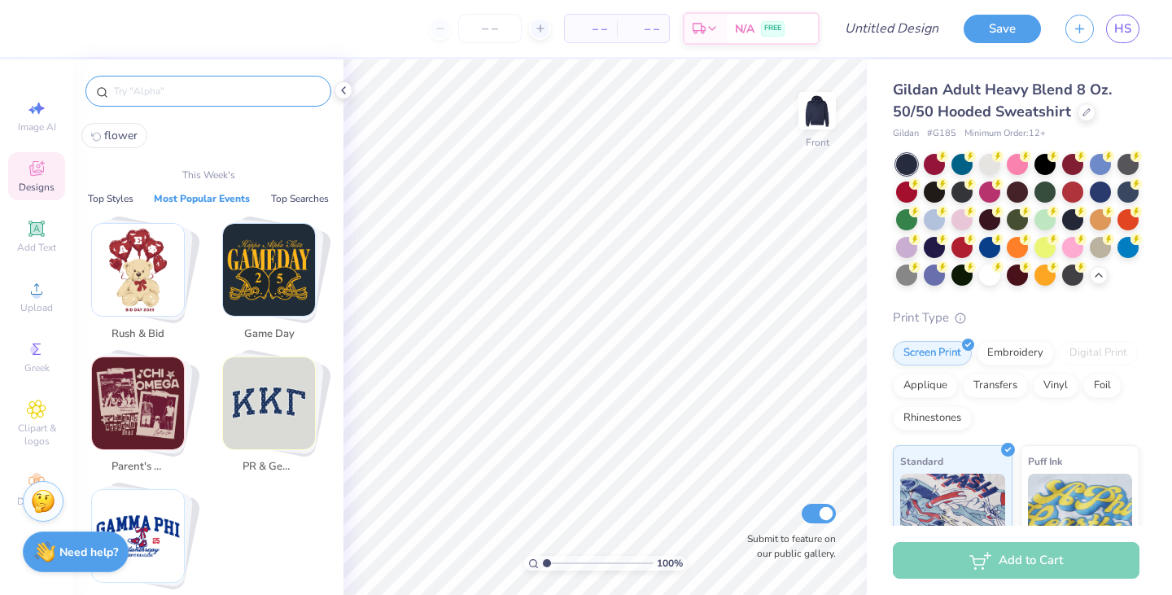
click at [311, 418] on img "Stack Card Button PR & General" at bounding box center [269, 403] width 92 height 92
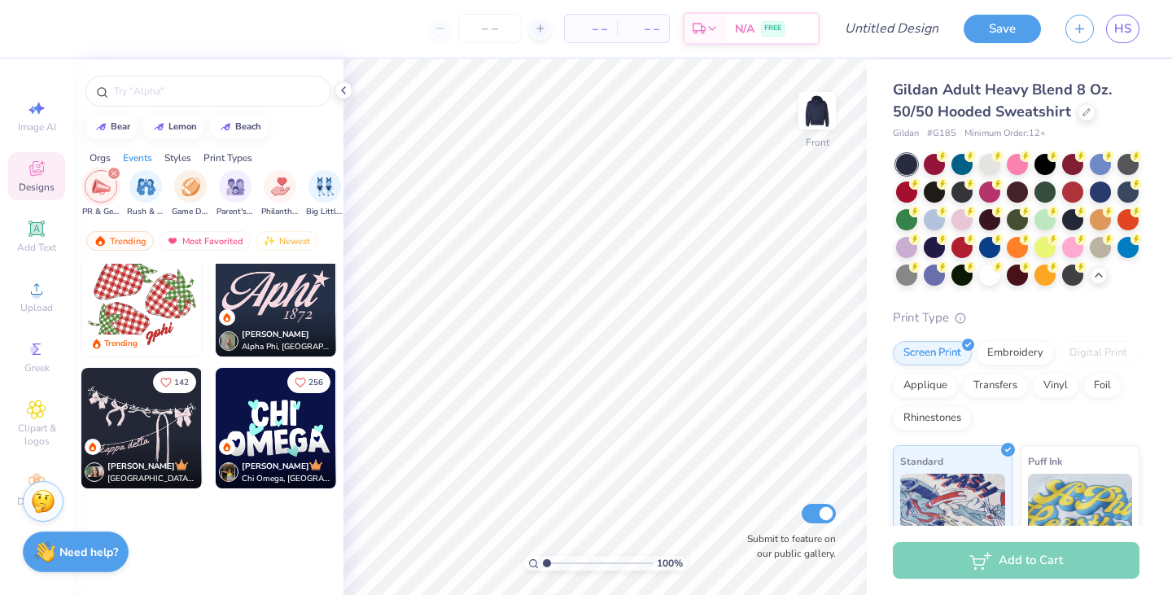
scroll to position [347, 0]
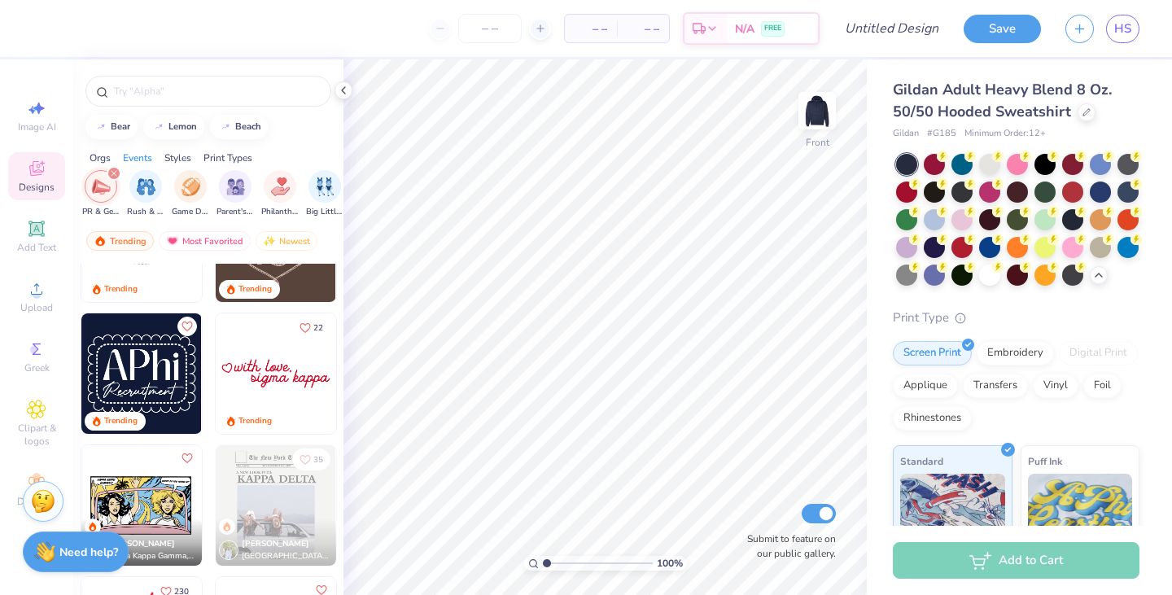
click at [118, 173] on div "filter for PR & General" at bounding box center [114, 173] width 15 height 15
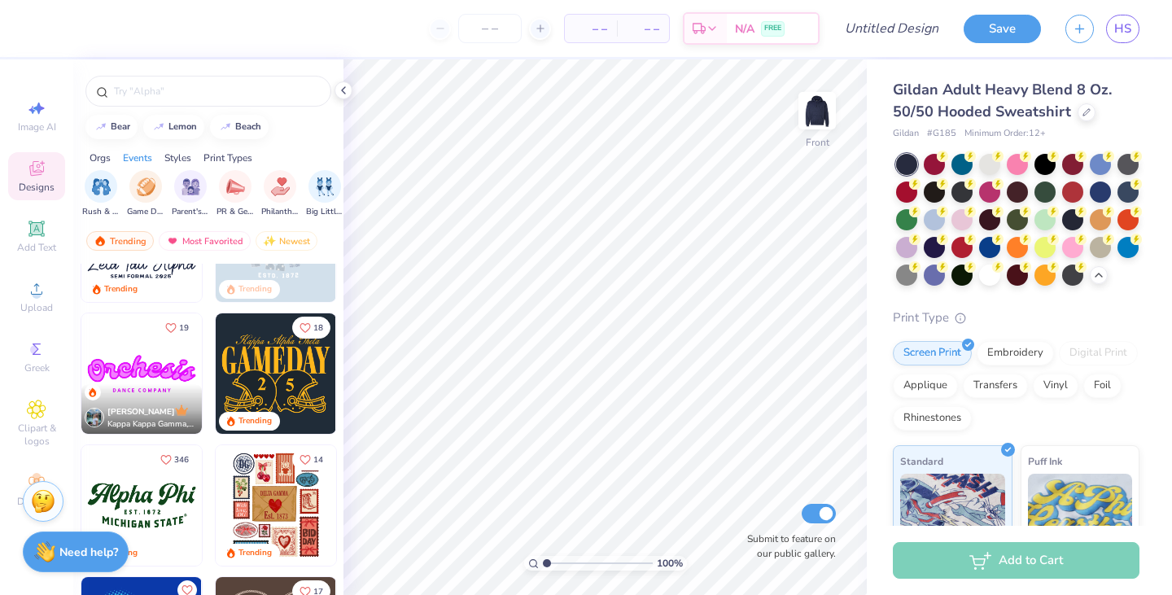
click at [101, 155] on div "Orgs" at bounding box center [100, 158] width 21 height 15
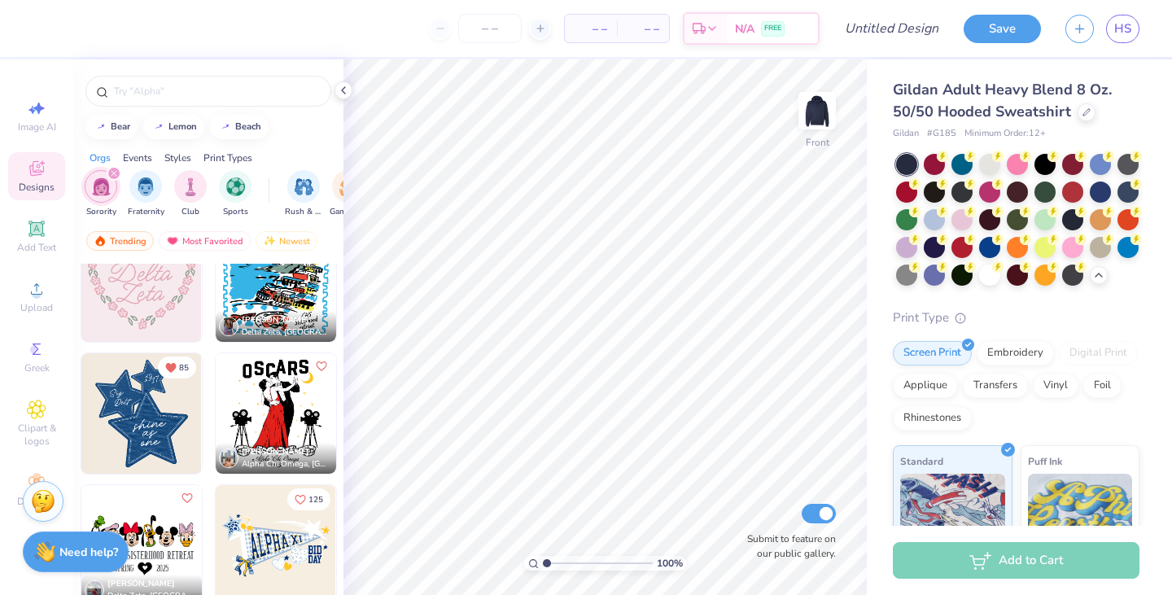
scroll to position [3471, 0]
click at [150, 444] on img at bounding box center [141, 414] width 120 height 120
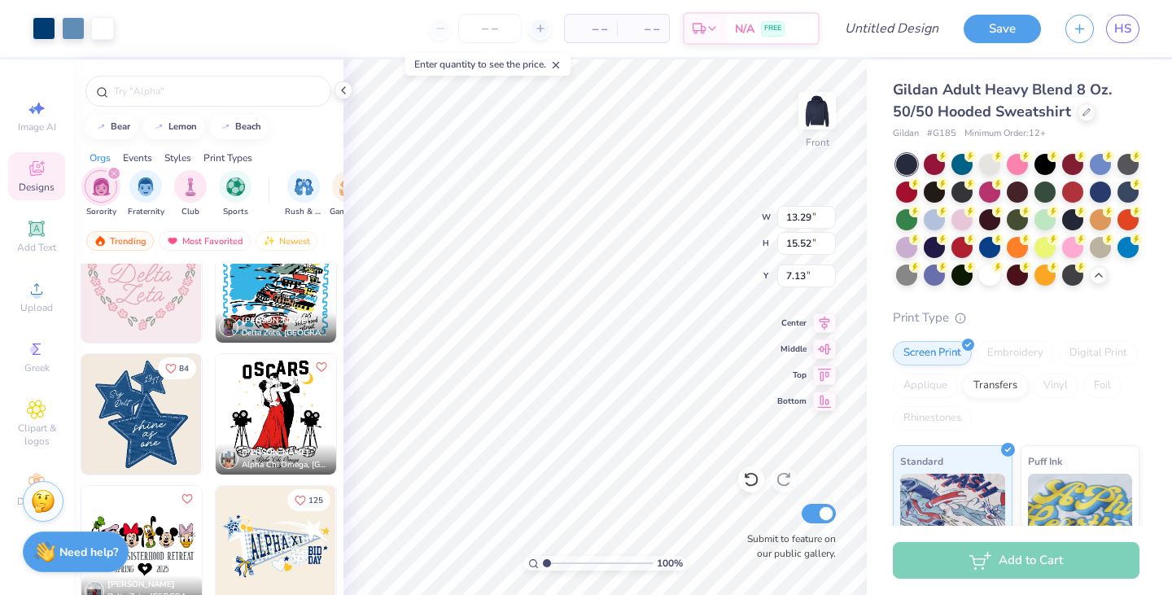
type input "13.29"
type input "15.52"
type input "7.13"
click at [825, 328] on icon at bounding box center [824, 323] width 23 height 20
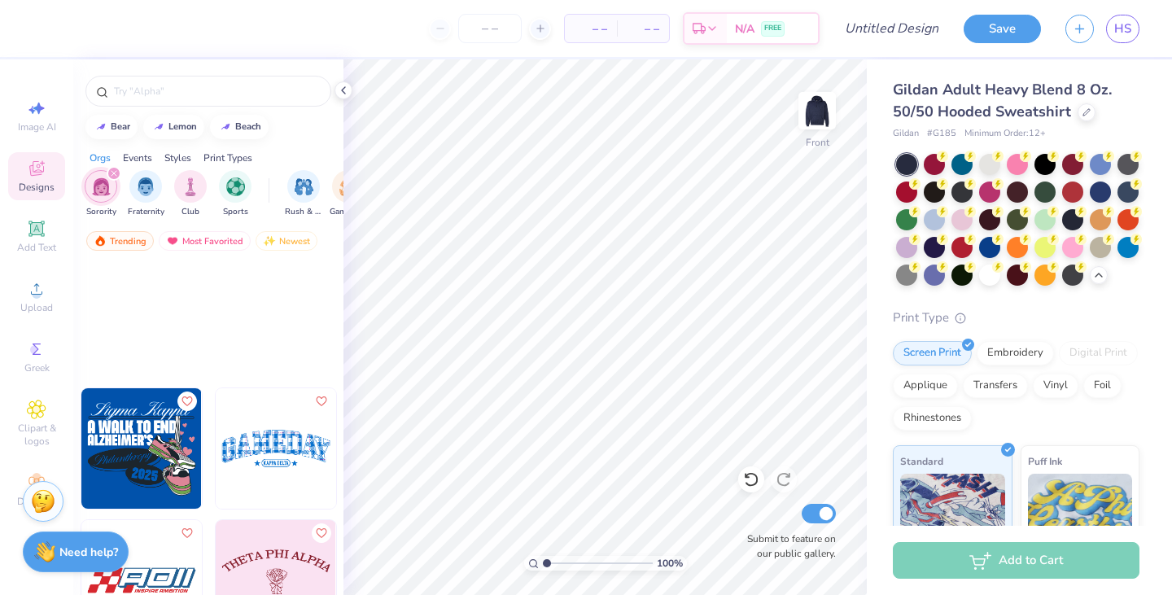
scroll to position [12818, 0]
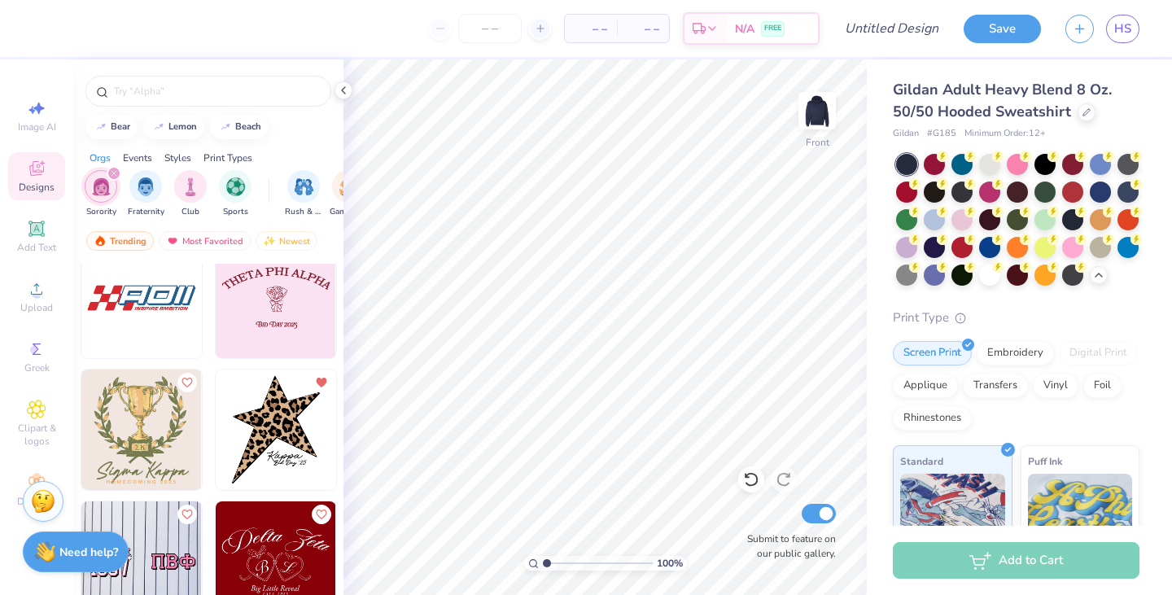
click at [281, 436] on img at bounding box center [276, 430] width 120 height 120
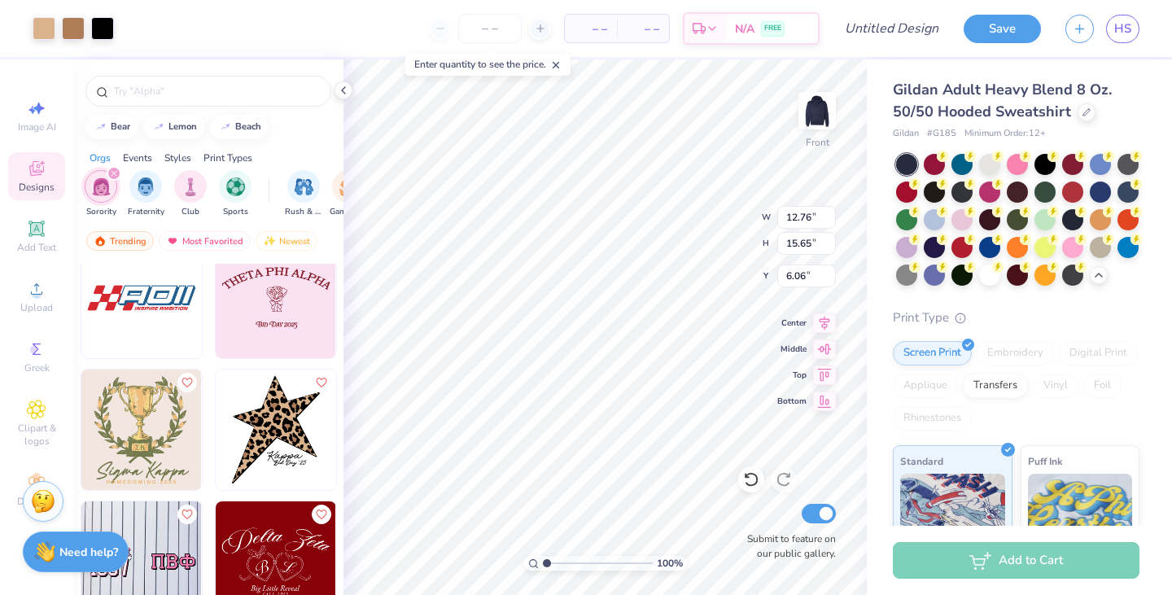
type input "12.76"
type input "15.65"
type input "6.06"
click at [823, 326] on icon at bounding box center [824, 323] width 23 height 20
click at [50, 30] on div at bounding box center [44, 28] width 23 height 23
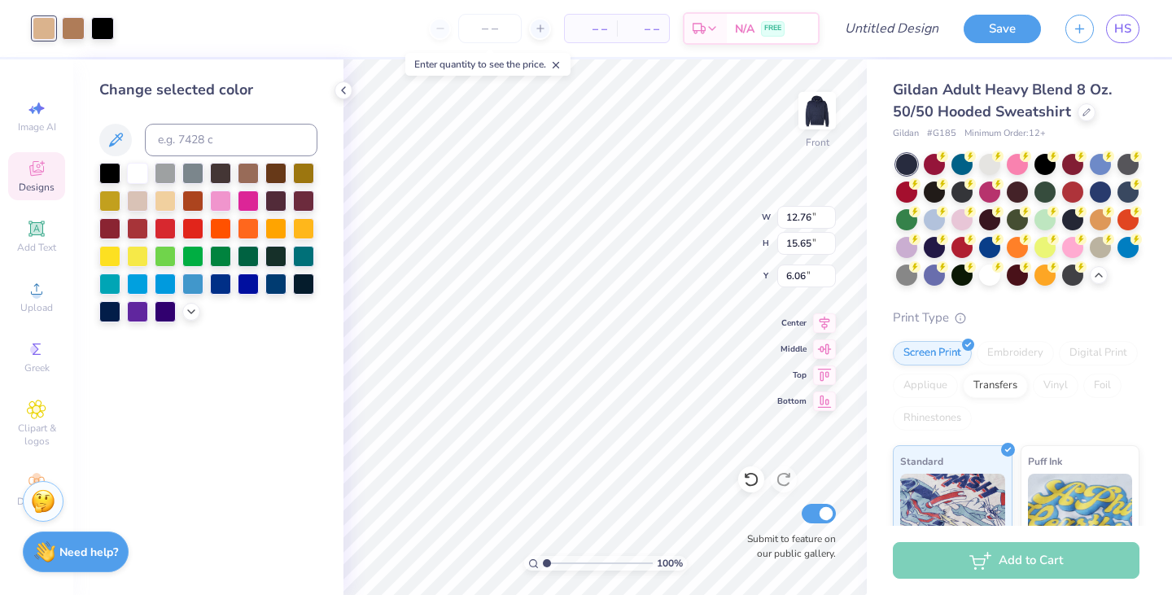
click at [186, 305] on icon at bounding box center [191, 311] width 13 height 13
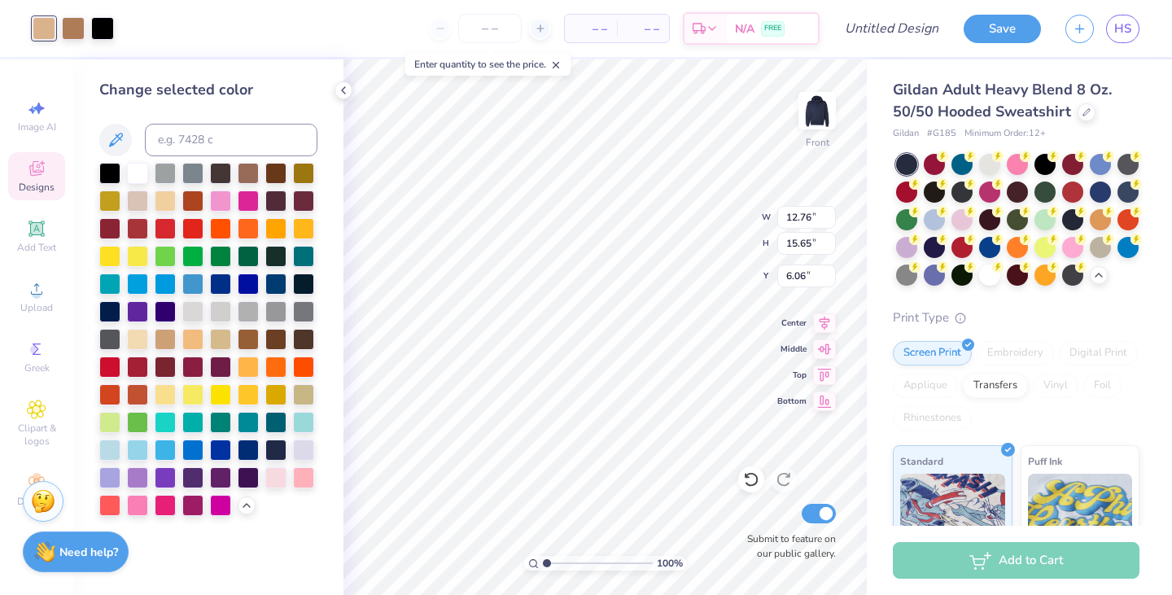
click at [312, 442] on div at bounding box center [303, 450] width 21 height 21
click at [72, 28] on div at bounding box center [73, 28] width 23 height 23
click at [191, 453] on div at bounding box center [192, 450] width 21 height 21
click at [163, 453] on div at bounding box center [165, 450] width 21 height 21
click at [103, 28] on div at bounding box center [102, 28] width 23 height 23
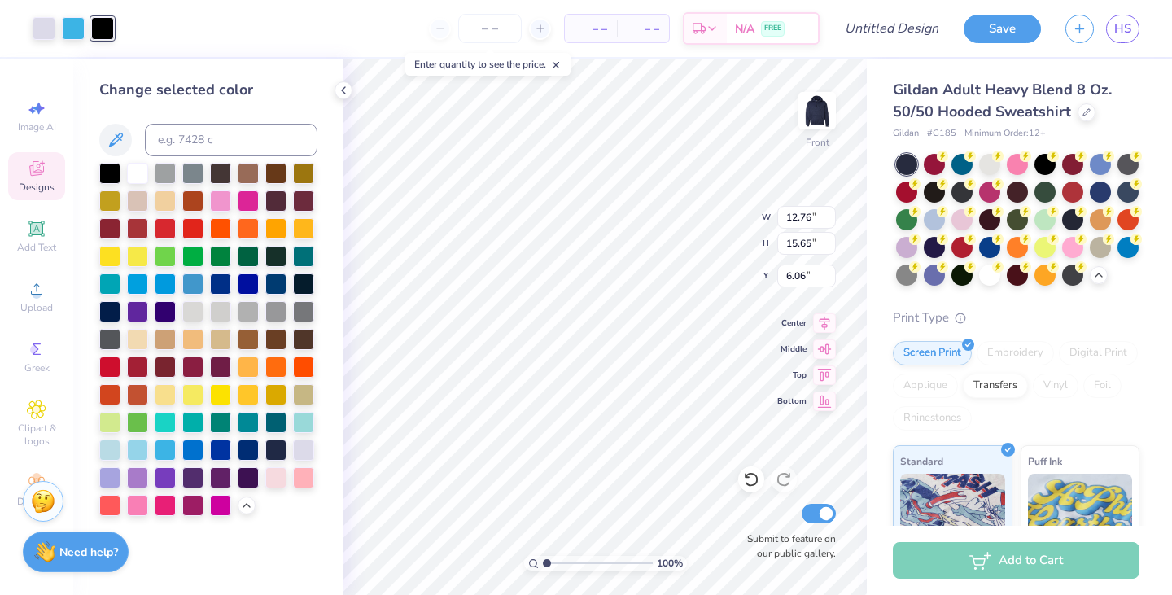
click at [67, 33] on div at bounding box center [73, 28] width 23 height 23
click at [246, 450] on div at bounding box center [248, 450] width 21 height 21
click at [287, 451] on div at bounding box center [275, 450] width 21 height 21
click at [103, 37] on div at bounding box center [102, 28] width 23 height 23
click at [276, 448] on div at bounding box center [275, 450] width 21 height 21
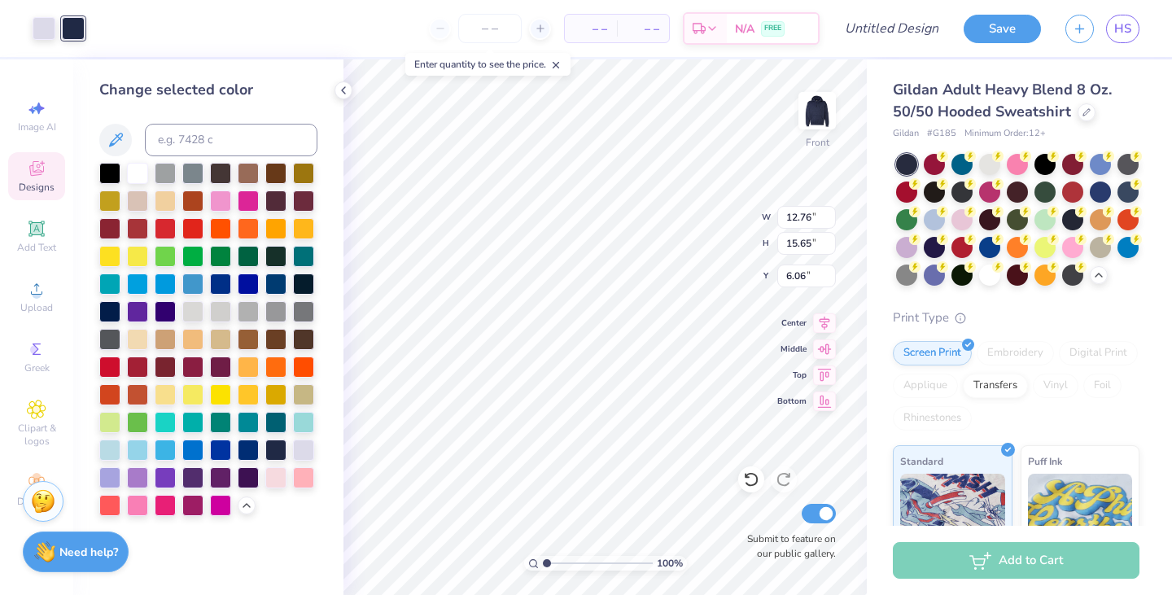
click at [72, 31] on div at bounding box center [73, 28] width 23 height 23
click at [111, 444] on div at bounding box center [109, 450] width 21 height 21
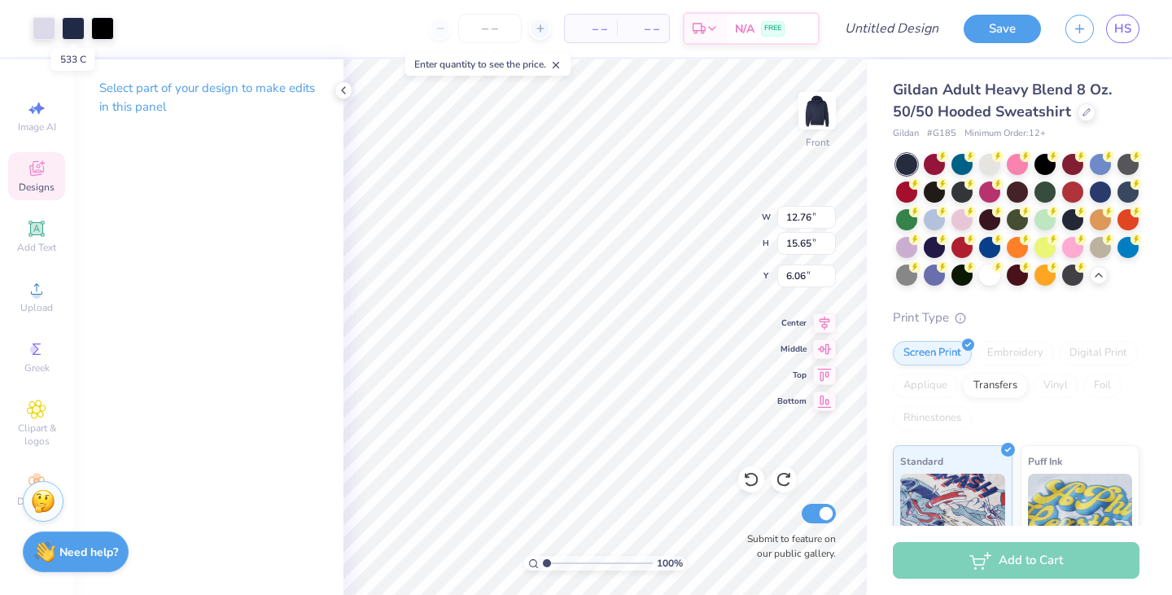
click at [72, 31] on div at bounding box center [73, 28] width 23 height 23
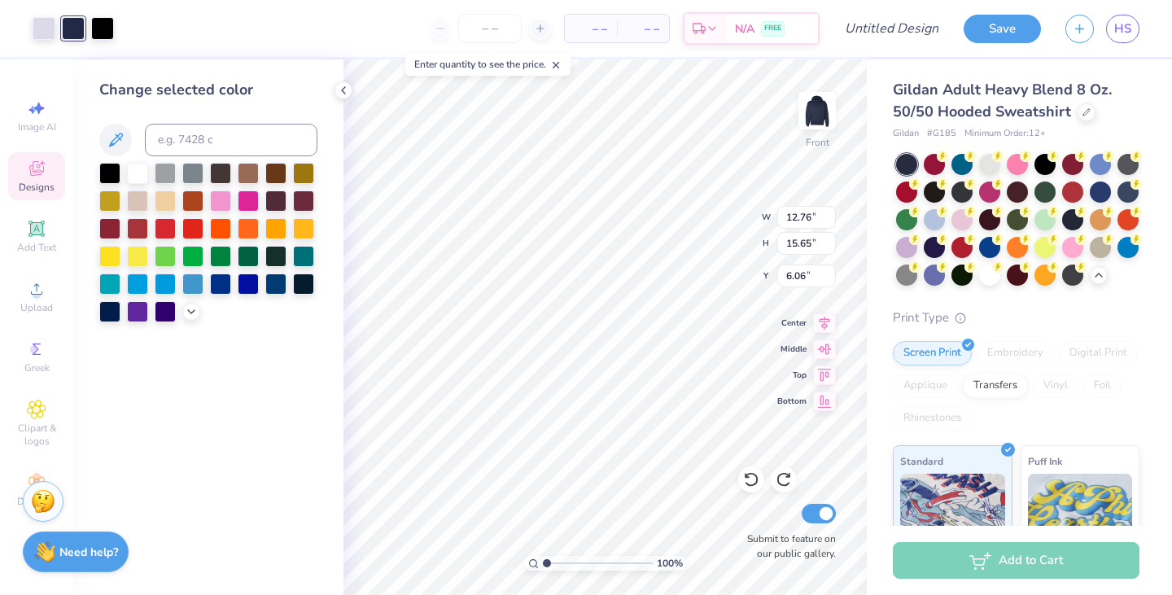
click at [274, 288] on div at bounding box center [275, 284] width 21 height 21
click at [107, 25] on div at bounding box center [102, 28] width 23 height 23
click at [193, 312] on icon at bounding box center [191, 311] width 13 height 13
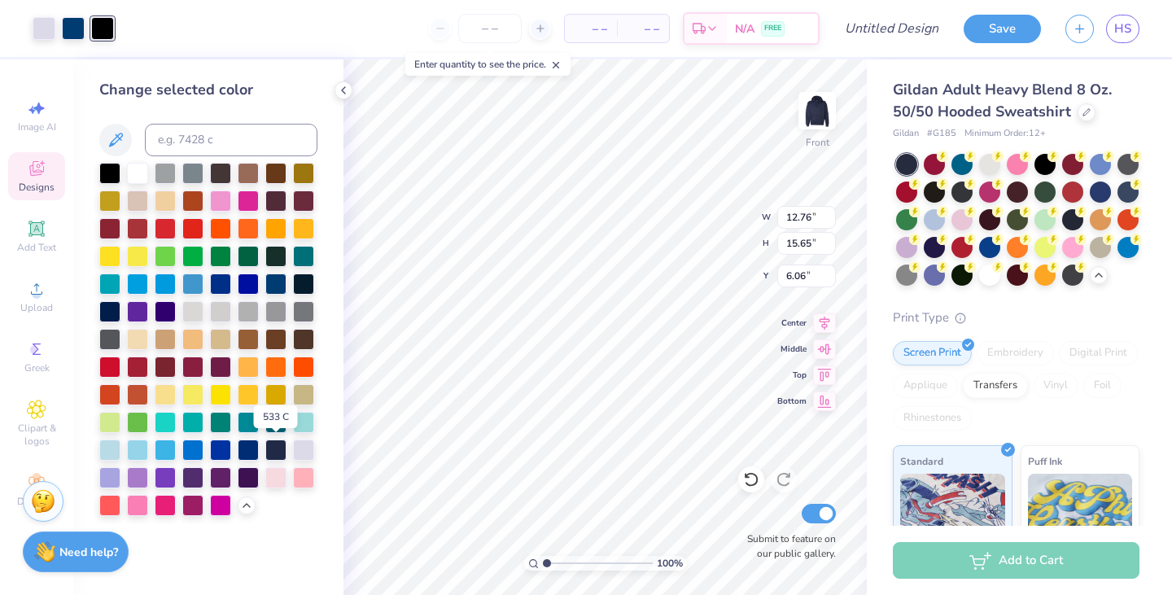
click at [274, 454] on div at bounding box center [275, 450] width 21 height 21
click at [106, 171] on div at bounding box center [109, 173] width 21 height 21
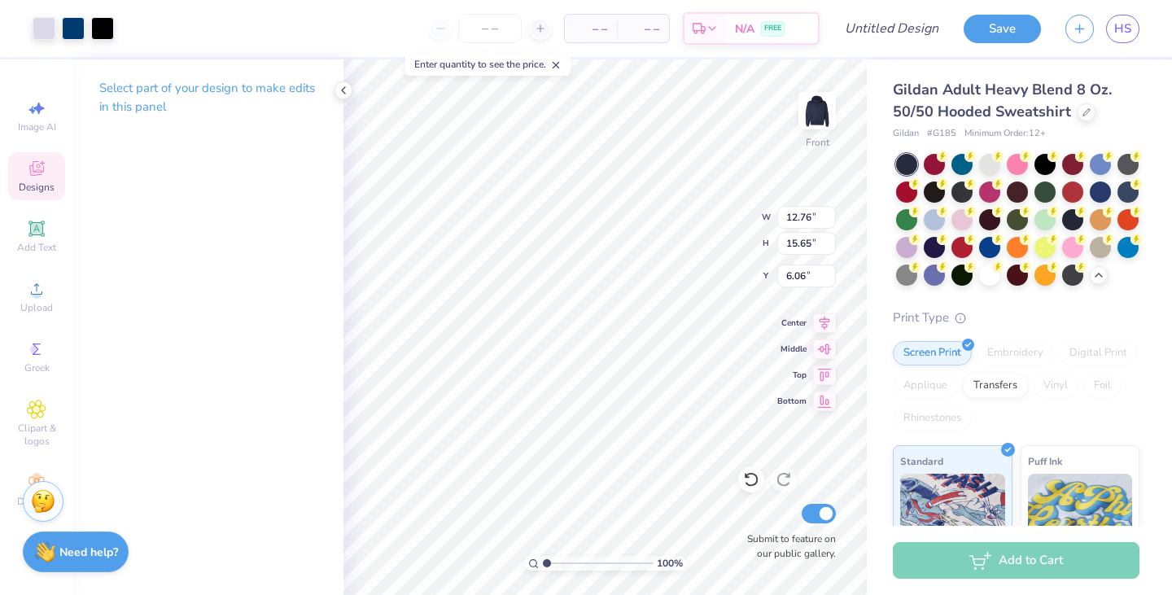
type input "6.00"
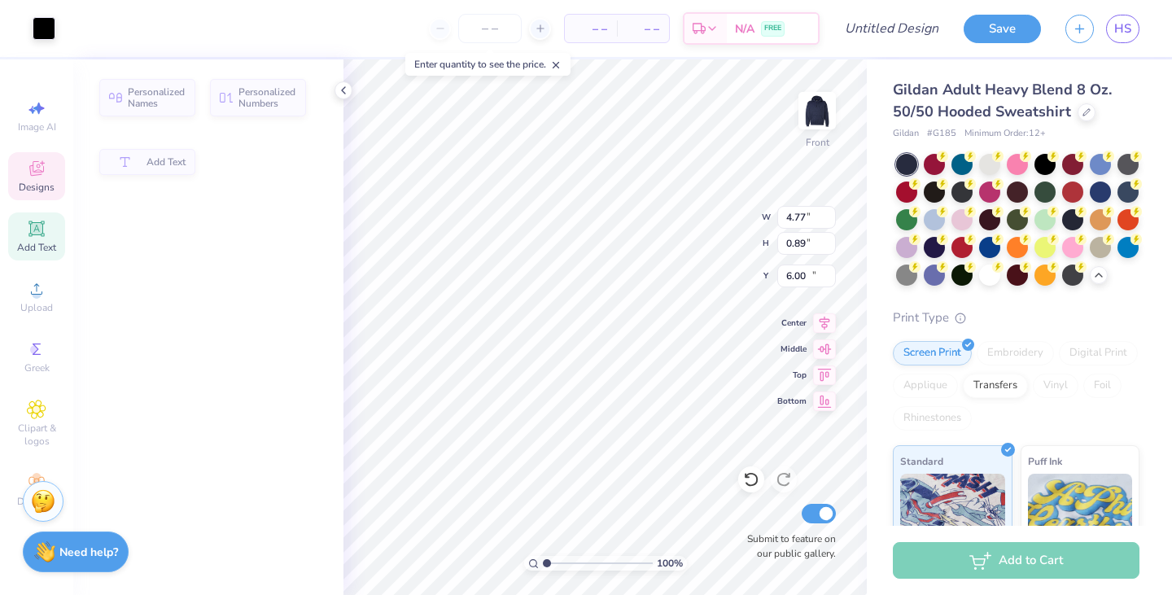
type input "4.77"
type input "0.89"
type input "18.22"
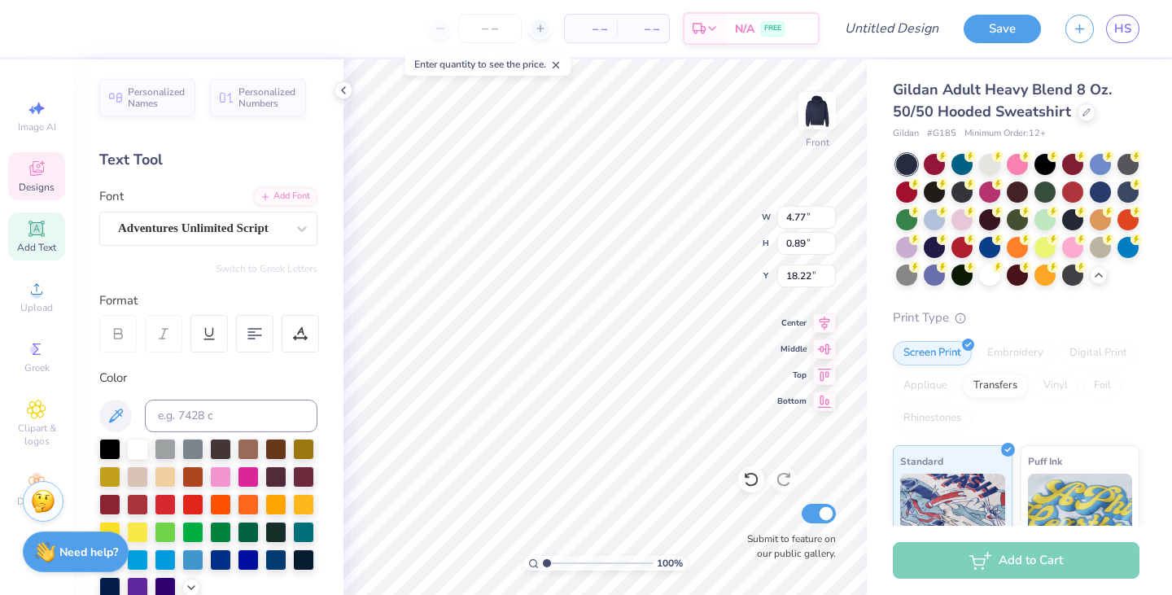
scroll to position [13, 2]
type input "5.18"
type input "1.62"
type input "16.84"
click at [136, 440] on div at bounding box center [137, 449] width 21 height 21
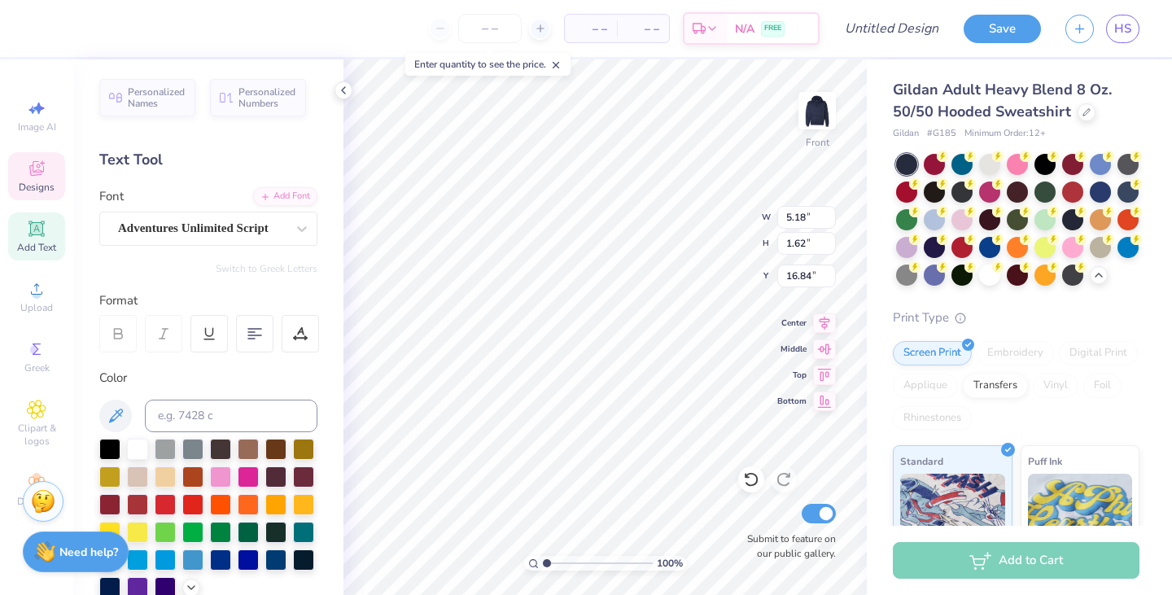
type textarea "S"
type textarea "Omega"
drag, startPoint x: 546, startPoint y: 561, endPoint x: 575, endPoint y: 561, distance: 29.3
click at [575, 561] on input "range" at bounding box center [598, 563] width 110 height 15
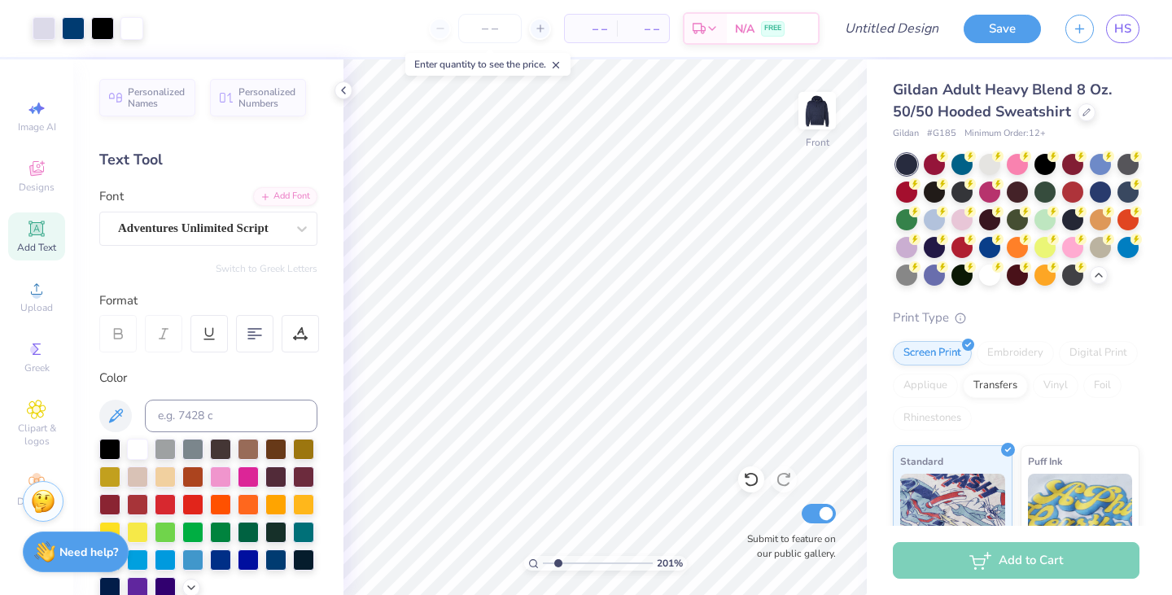
drag, startPoint x: 574, startPoint y: 562, endPoint x: 558, endPoint y: 562, distance: 16.3
type input "2.01"
click at [558, 562] on input "range" at bounding box center [598, 563] width 110 height 15
click at [39, 239] on div "Add Text" at bounding box center [36, 236] width 57 height 48
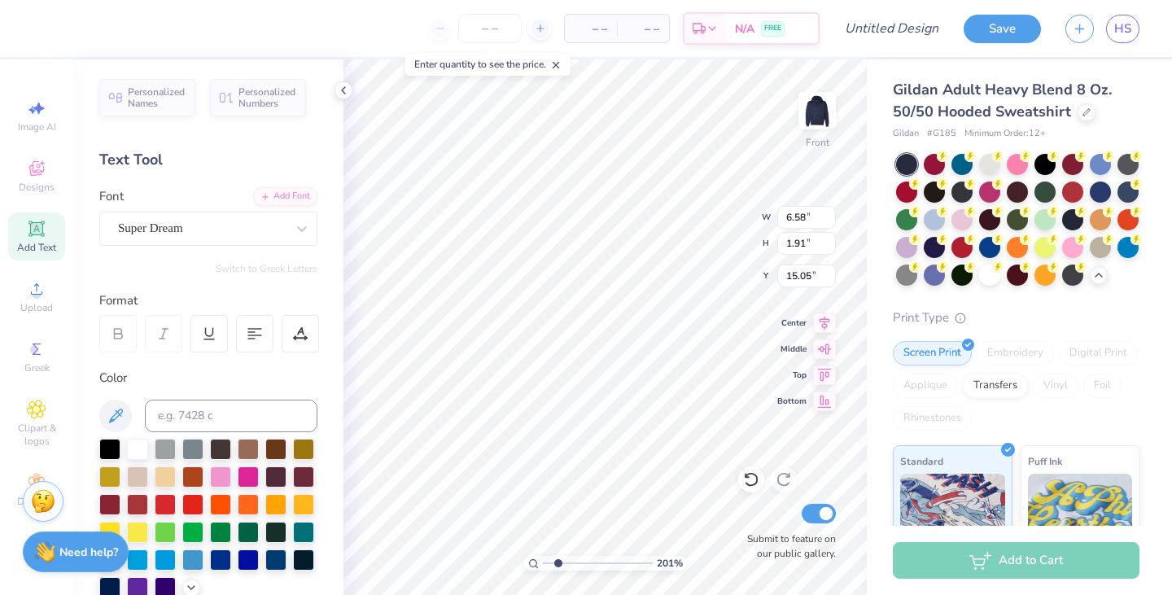
type input "6.58"
type input "1.91"
type input "15.05"
type input "5.13"
type input "1.82"
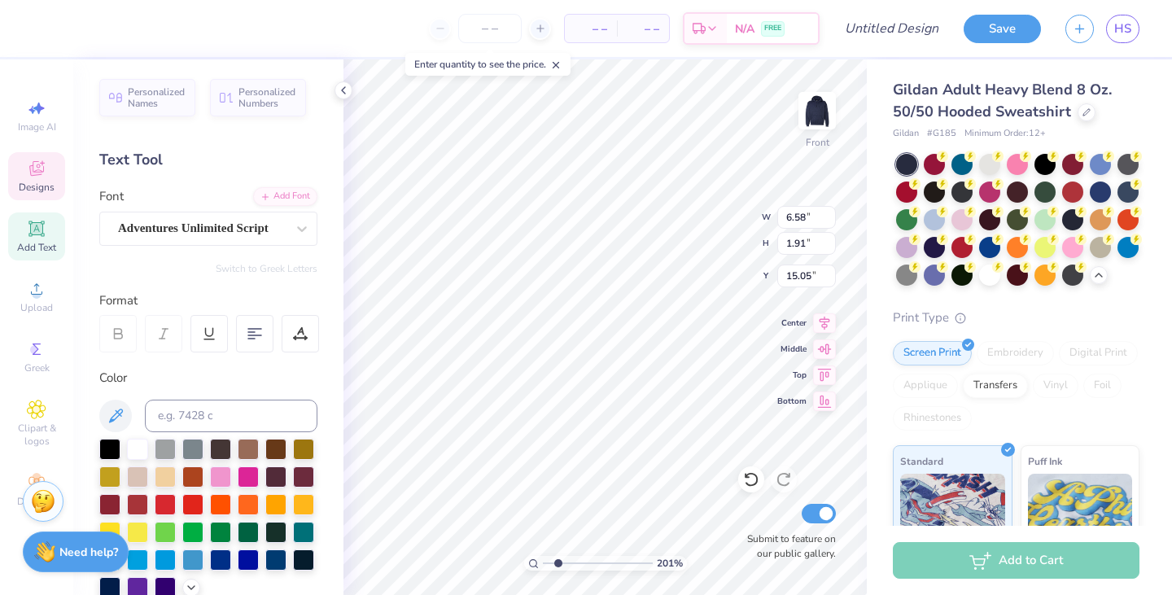
type input "16.74"
type input "6.58"
type input "1.91"
type input "19.00"
click at [199, 207] on div "Font Super Dream" at bounding box center [208, 216] width 218 height 59
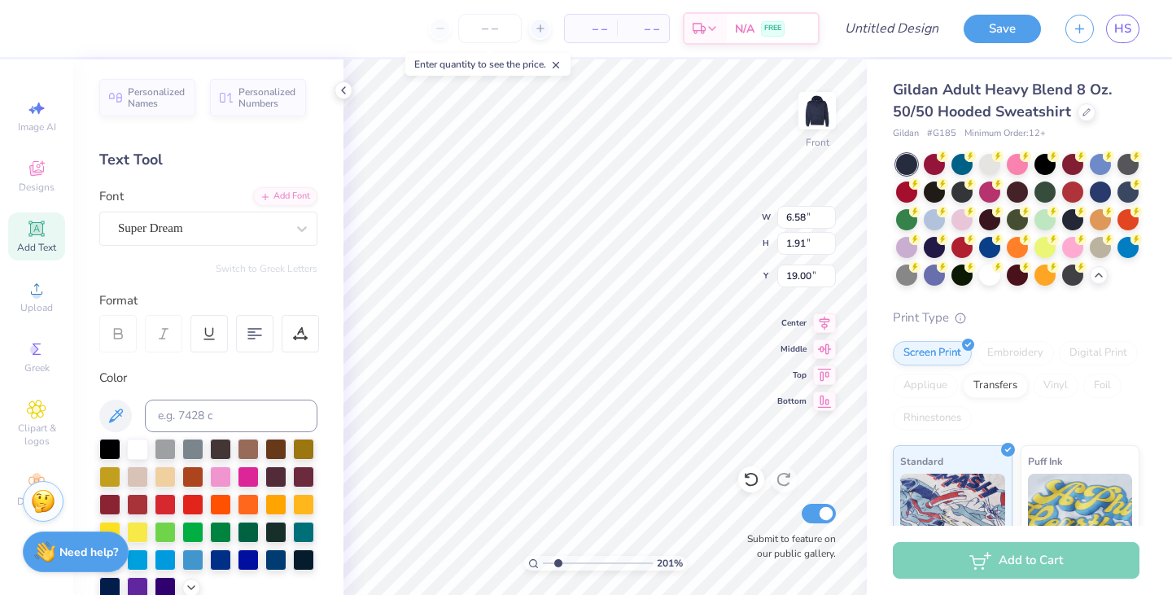
click at [183, 222] on div "Super Dream" at bounding box center [201, 228] width 171 height 25
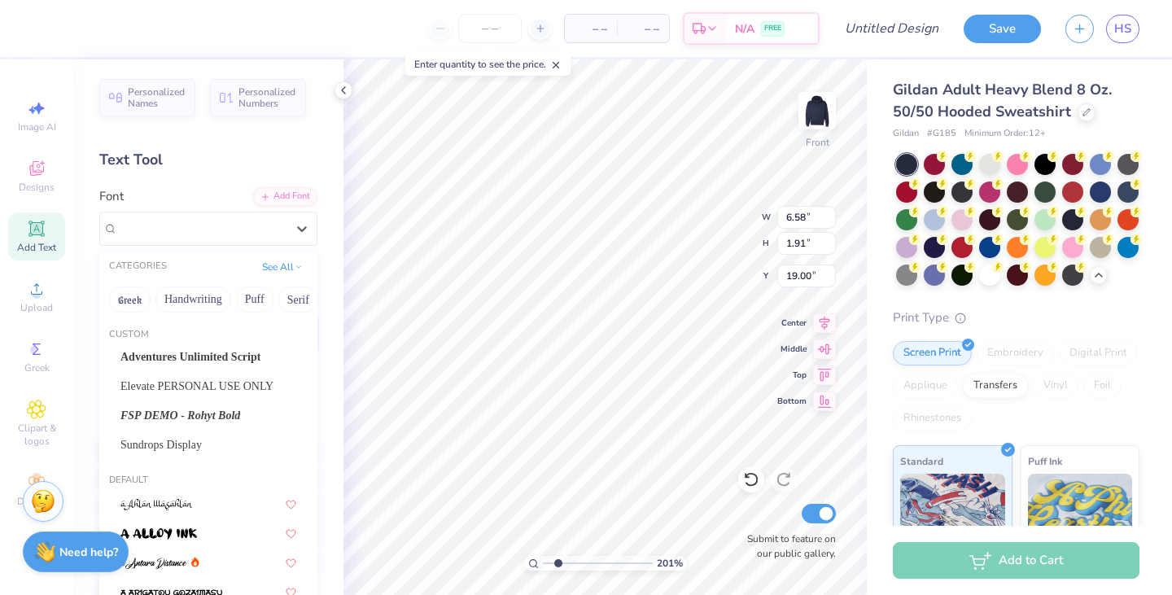
click at [186, 358] on span "Adventures Unlimited Script" at bounding box center [190, 356] width 140 height 17
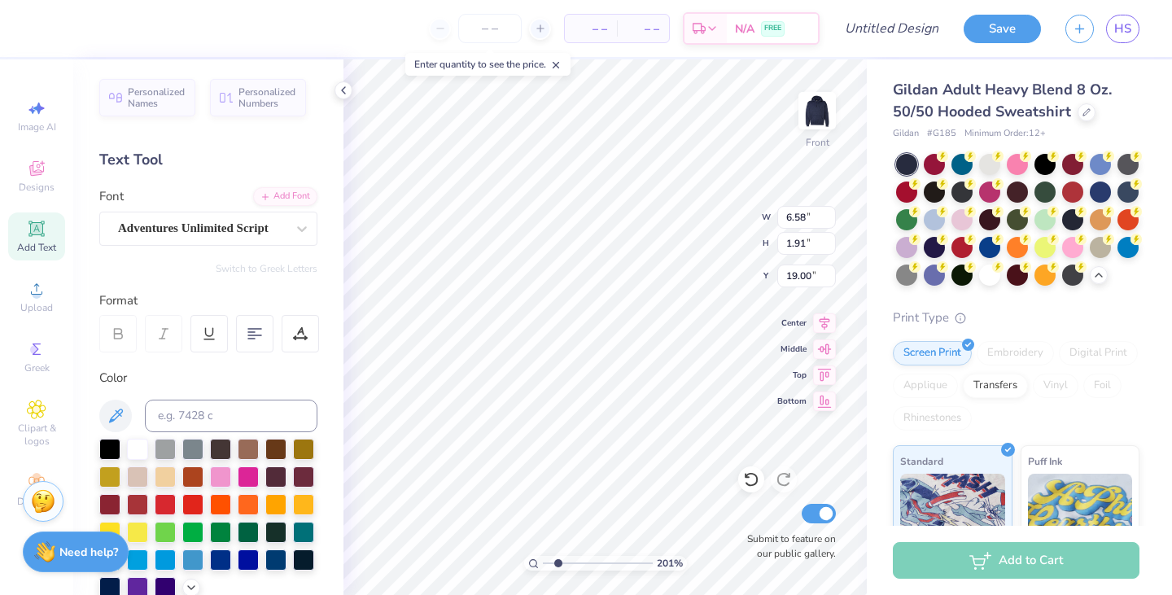
type input "5.70"
type input "1.57"
type input "19.16"
type textarea "p"
type textarea "Phi"
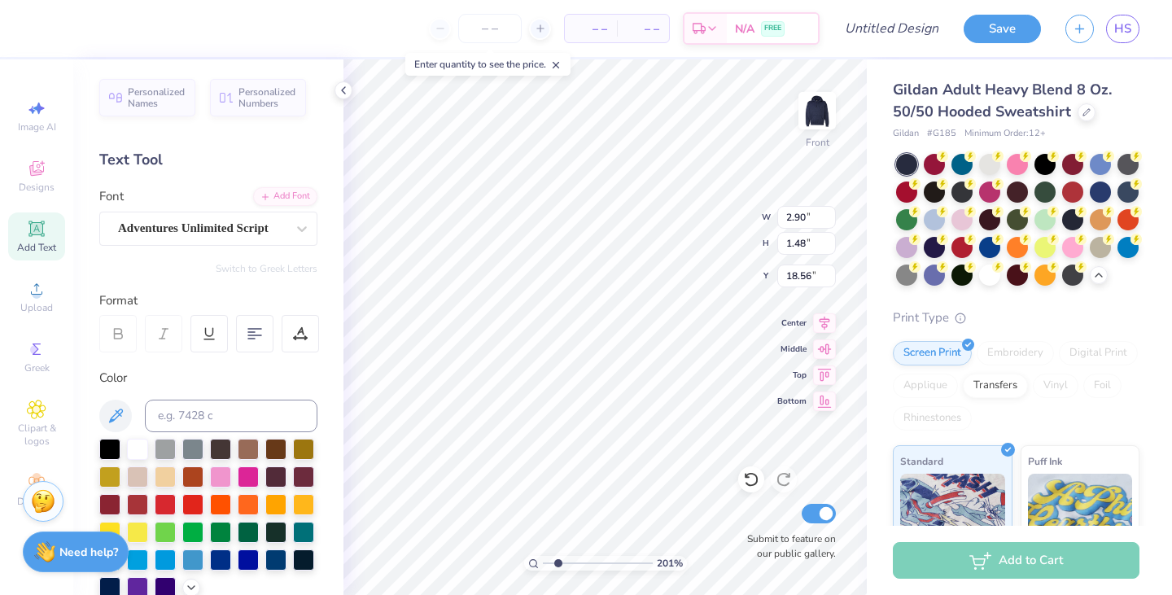
type input "18.56"
click at [46, 228] on icon at bounding box center [37, 229] width 20 height 20
type input "22.20"
type textarea "Alpha"
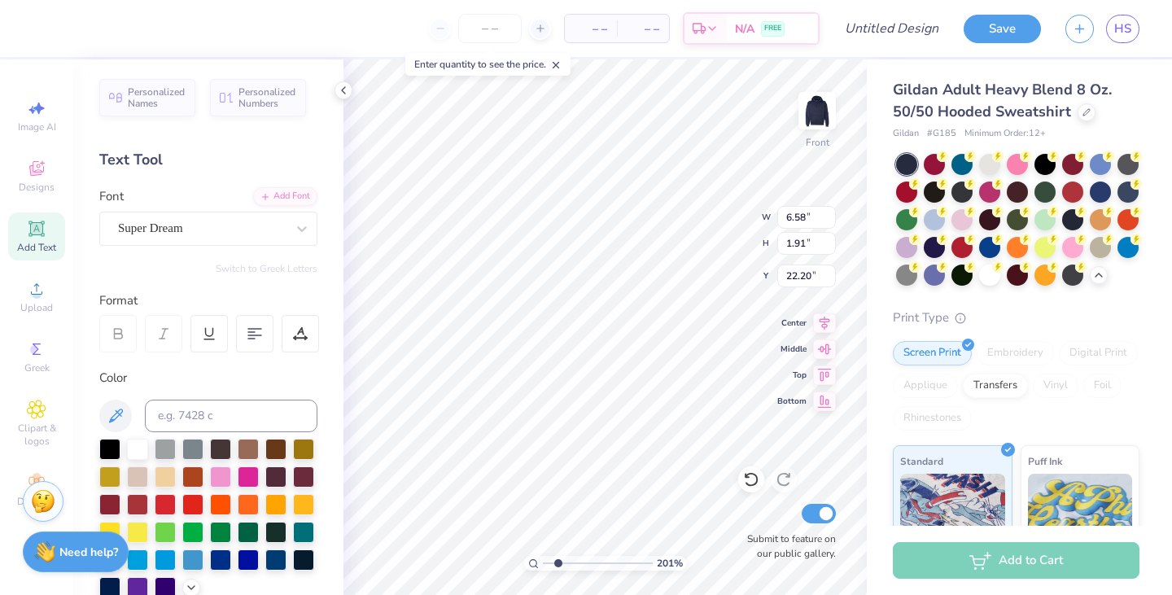
click at [199, 243] on div "Super Dream" at bounding box center [208, 229] width 218 height 34
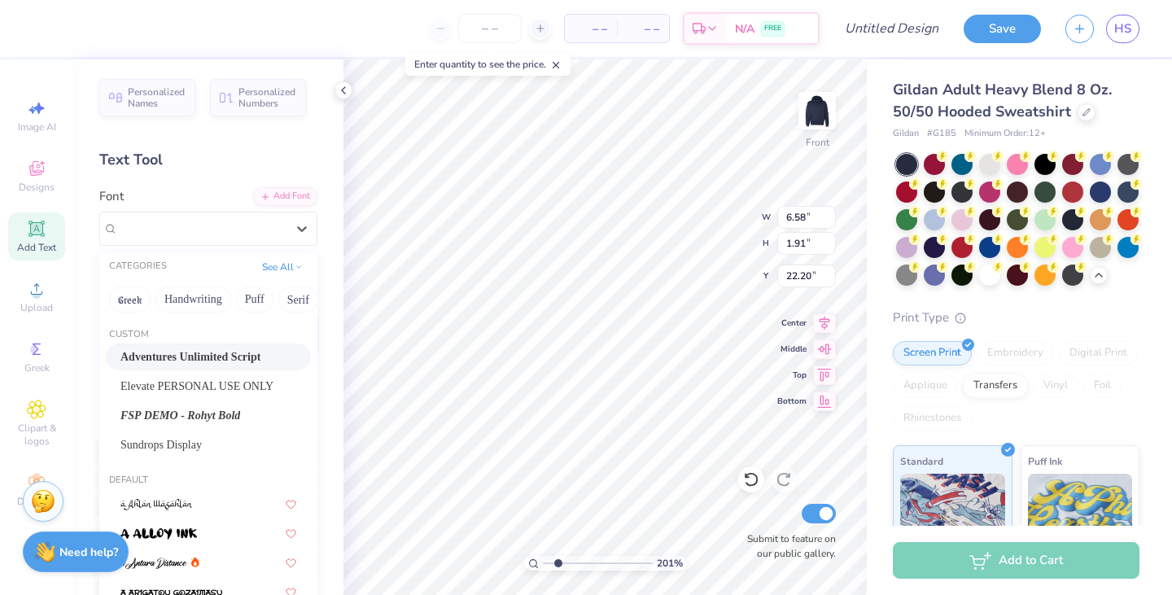
click at [143, 361] on span "Adventures Unlimited Script" at bounding box center [190, 356] width 140 height 17
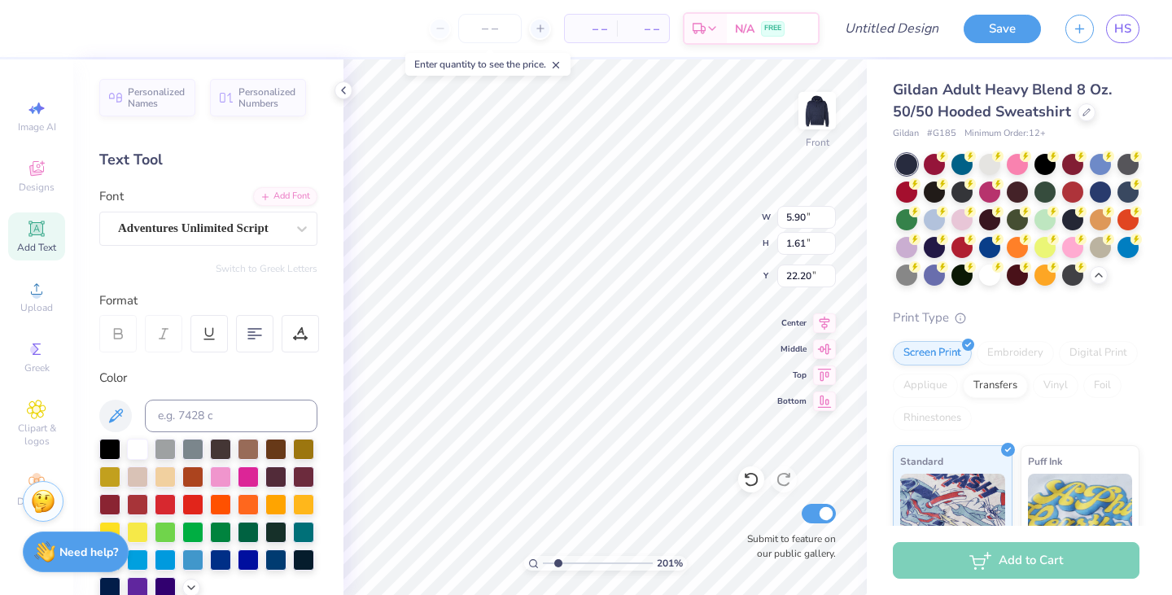
type input "5.90"
type input "1.61"
type input "20.04"
type input "2.90"
type input "1.48"
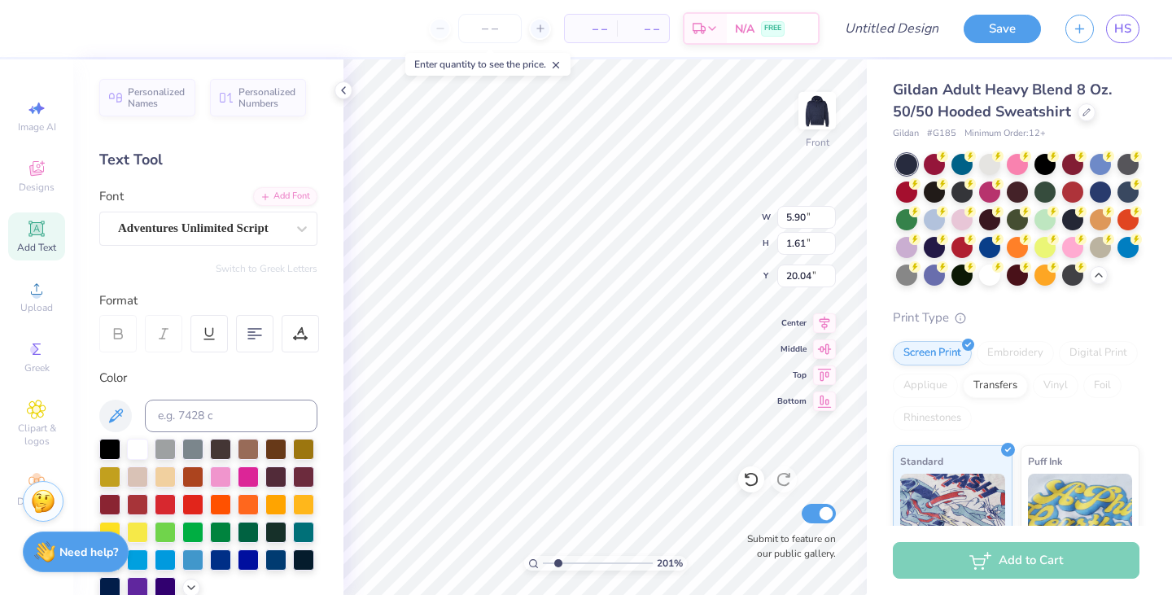
type input "18.56"
type input "1.8611213213376"
type input "18.43"
drag, startPoint x: 556, startPoint y: 566, endPoint x: 543, endPoint y: 566, distance: 13.0
type input "1"
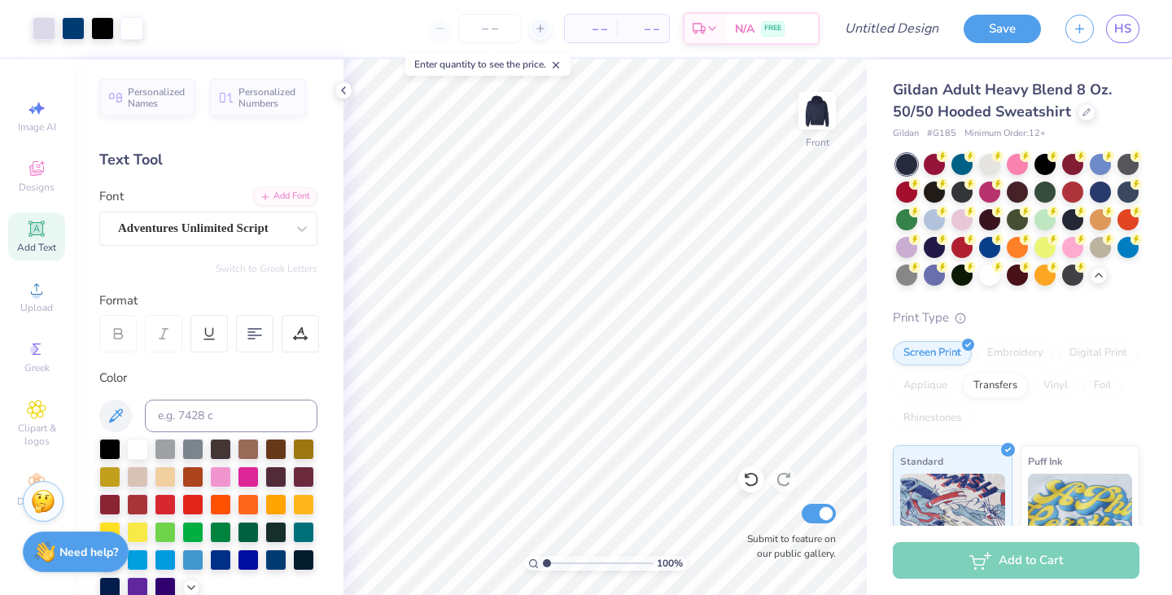
click at [543, 566] on input "range" at bounding box center [598, 563] width 110 height 15
type input "5.90"
type input "1.61"
type input "20.04"
type input "2.90"
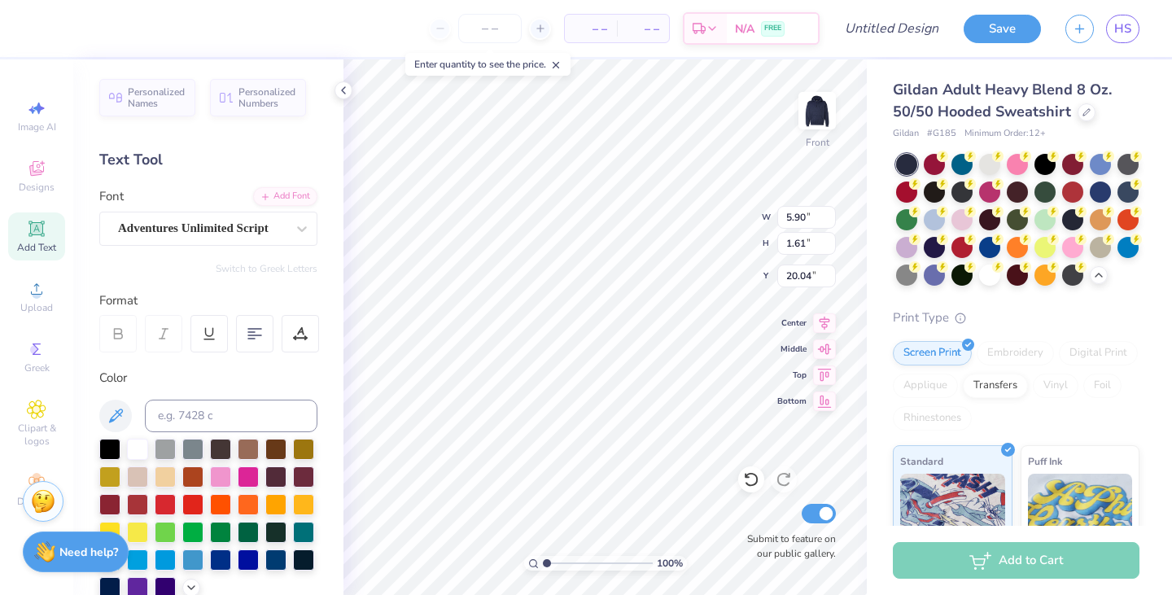
type input "1.48"
type input "18.43"
type input "5.13"
type input "1.82"
type input "16.74"
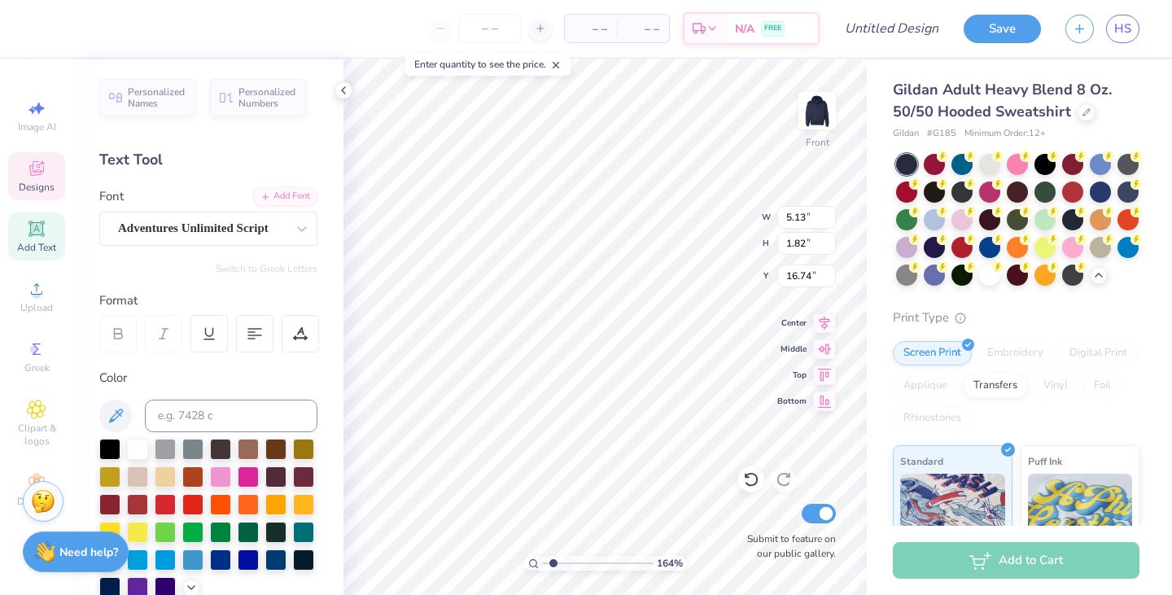
type input "1.63789089938266"
type input "1.95529304867743"
type input "2.90"
type input "1.48"
type input "18.43"
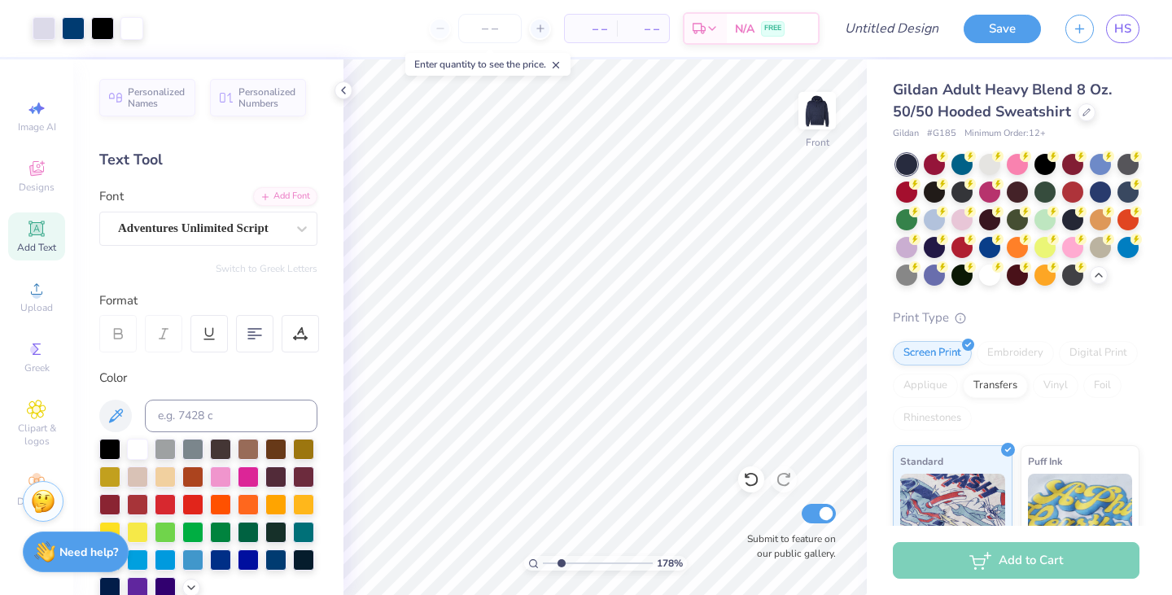
type input "2.34"
click at [561, 561] on input "range" at bounding box center [598, 563] width 110 height 15
click at [786, 344] on span "Middle" at bounding box center [791, 349] width 29 height 11
drag, startPoint x: 561, startPoint y: 564, endPoint x: 545, endPoint y: 564, distance: 16.3
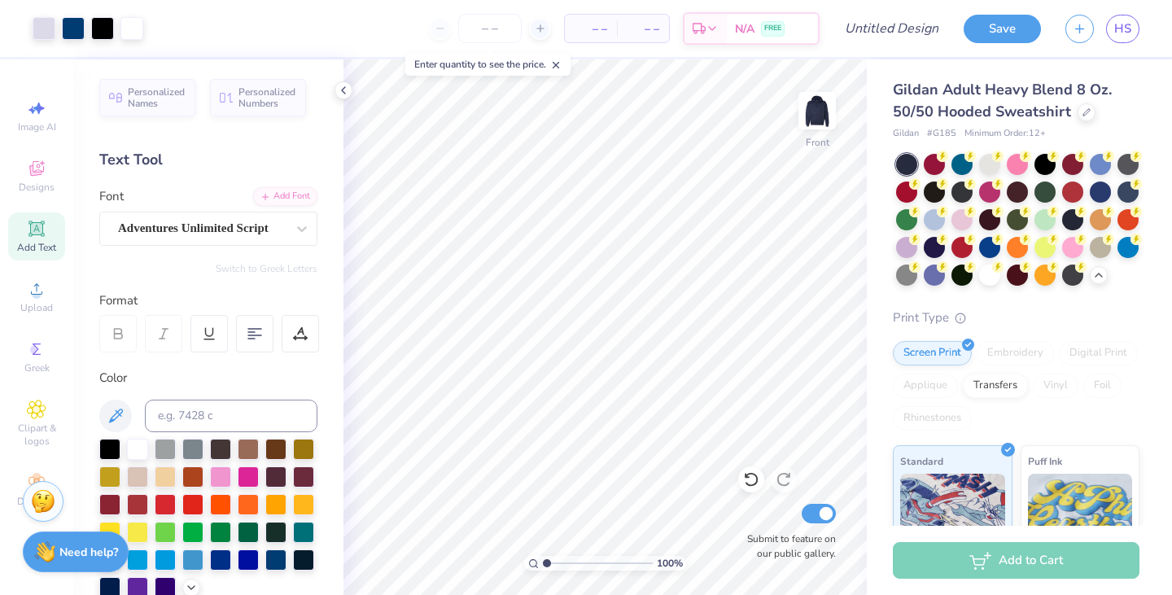
click at [545, 564] on input "range" at bounding box center [598, 563] width 110 height 15
drag, startPoint x: 545, startPoint y: 563, endPoint x: 561, endPoint y: 562, distance: 15.5
type input "2.34"
click at [561, 562] on input "range" at bounding box center [598, 563] width 110 height 15
type input "2.90"
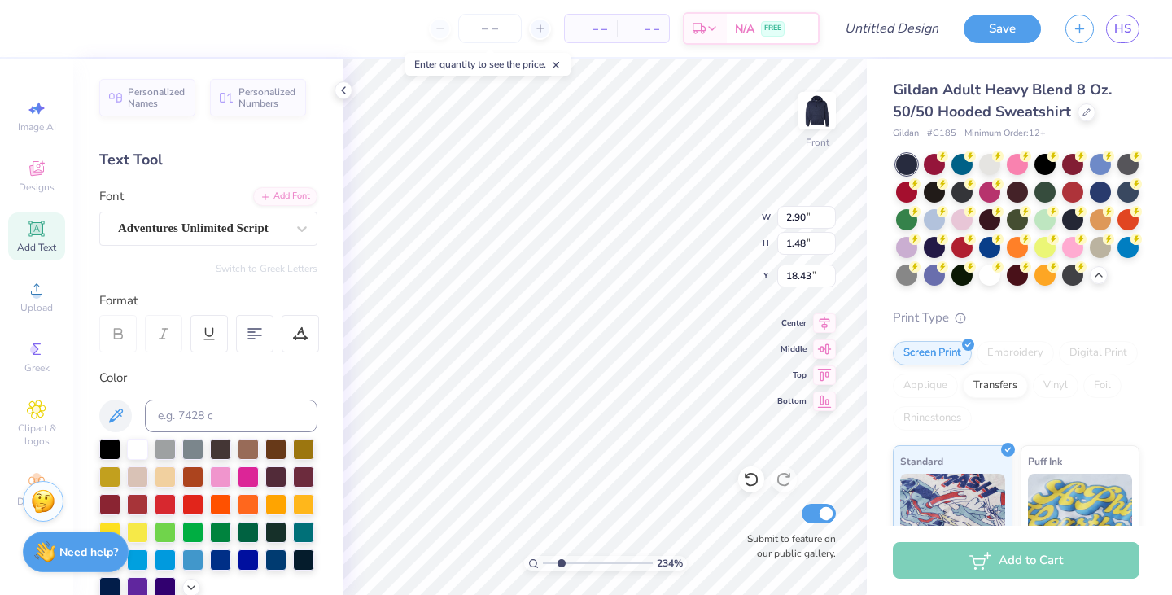
type input "1.48"
type input "18.43"
type input "5.90"
type input "1.61"
type input "19.91"
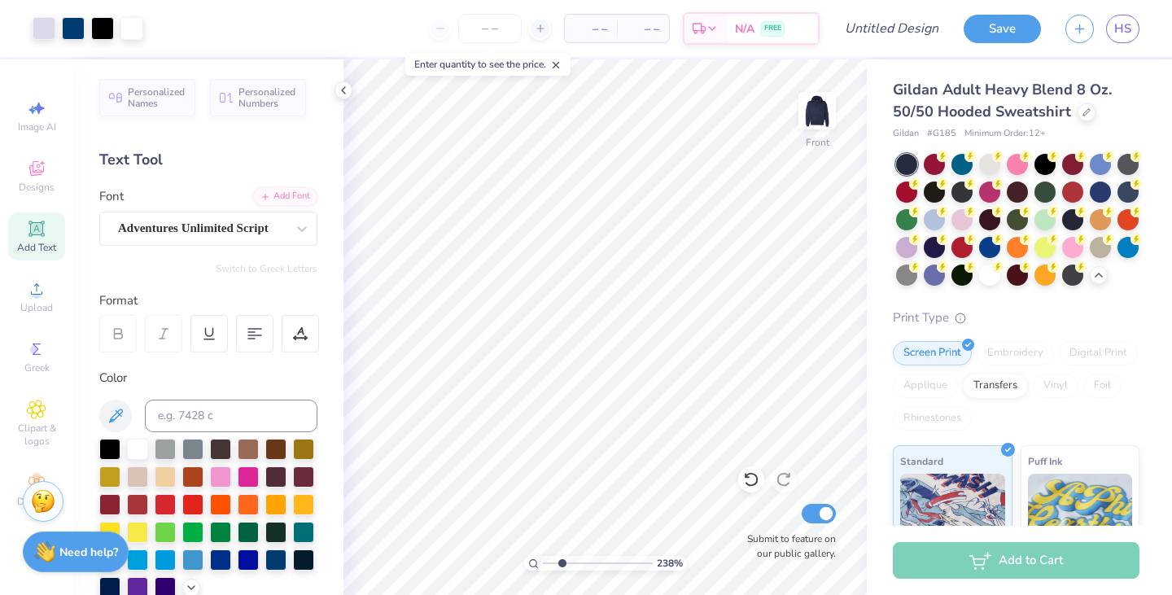
click at [561, 556] on input "range" at bounding box center [598, 563] width 110 height 15
type input "1"
click at [822, 125] on img at bounding box center [817, 110] width 33 height 33
click at [27, 242] on span "Add Text" at bounding box center [36, 247] width 39 height 13
click at [28, 343] on icon at bounding box center [37, 349] width 20 height 20
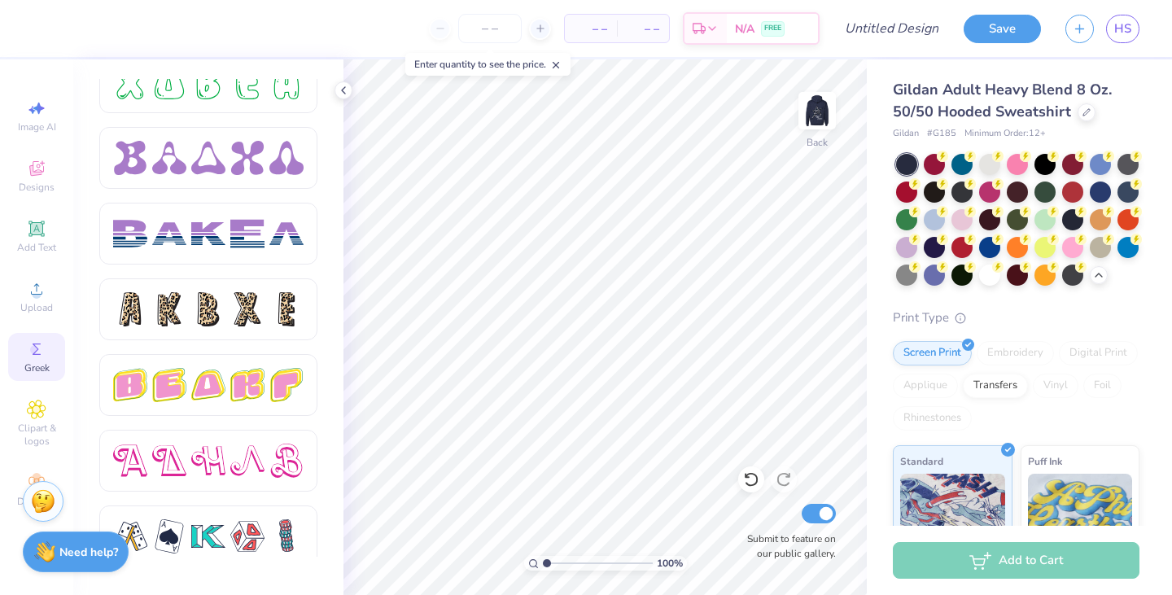
scroll to position [2540, 0]
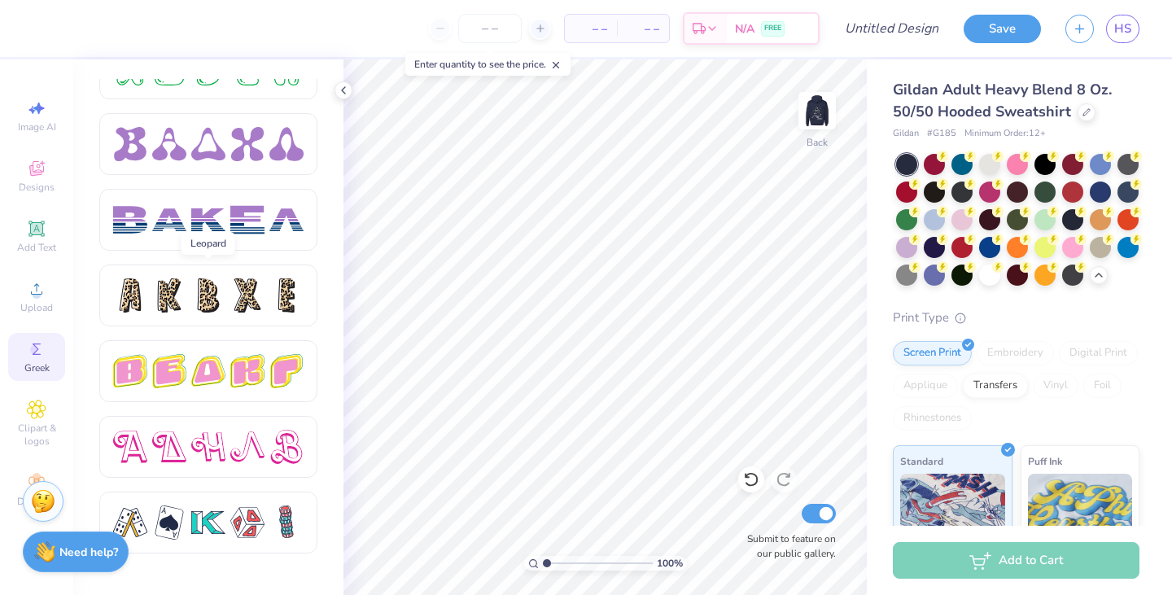
click at [268, 310] on div at bounding box center [208, 295] width 190 height 34
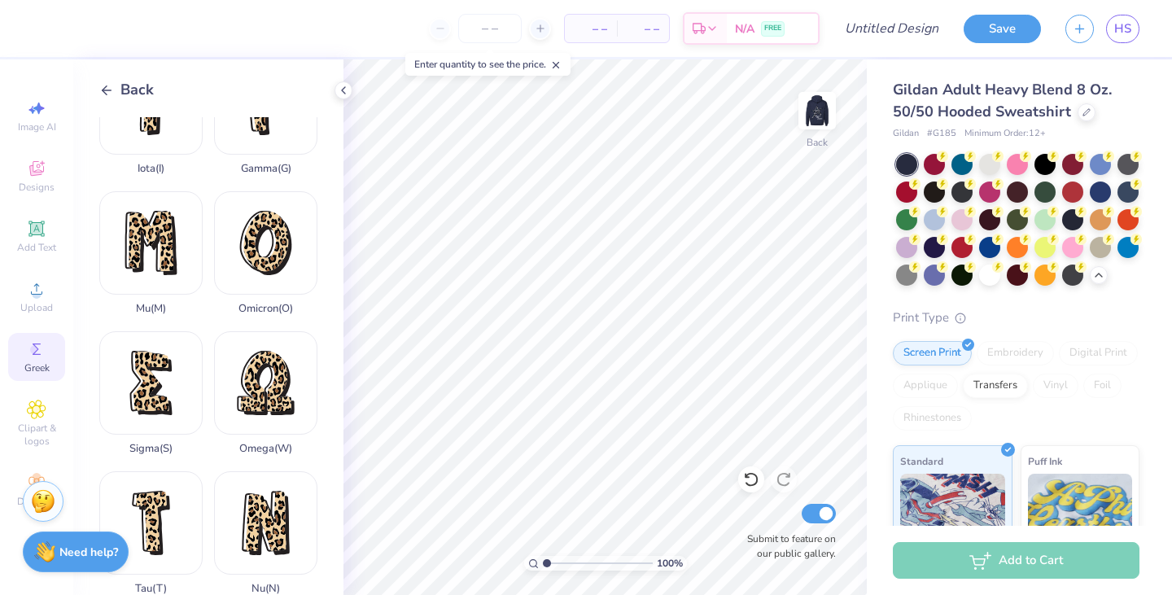
scroll to position [627, 0]
click at [261, 330] on div "Omega ( W )" at bounding box center [265, 392] width 103 height 124
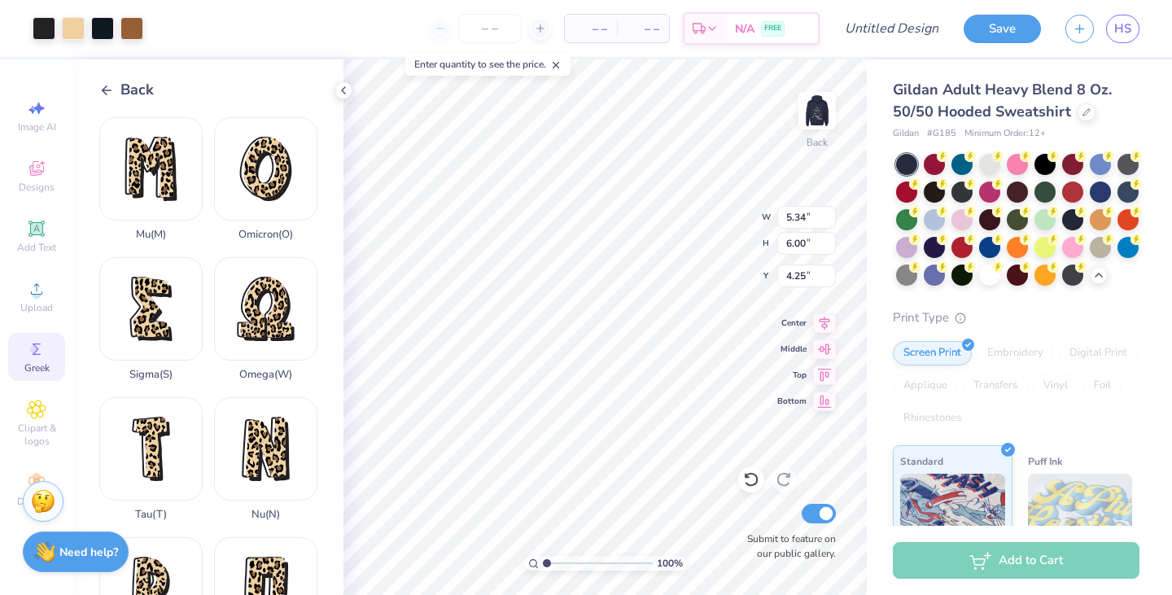
scroll to position [701, 0]
click at [73, 29] on div at bounding box center [73, 28] width 23 height 23
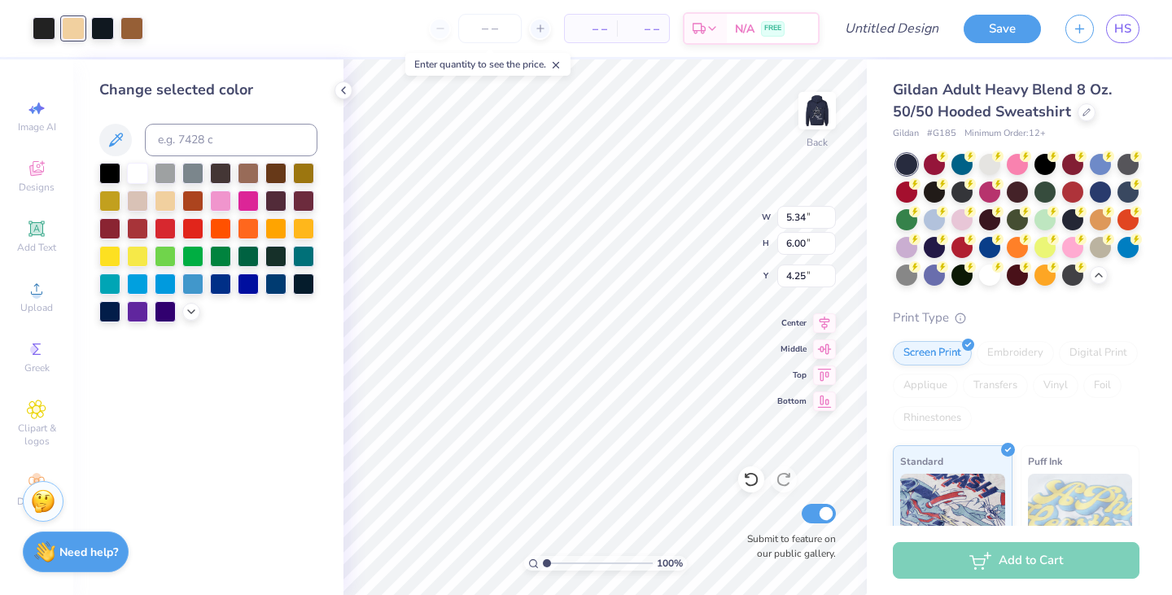
click at [190, 317] on div at bounding box center [191, 312] width 18 height 18
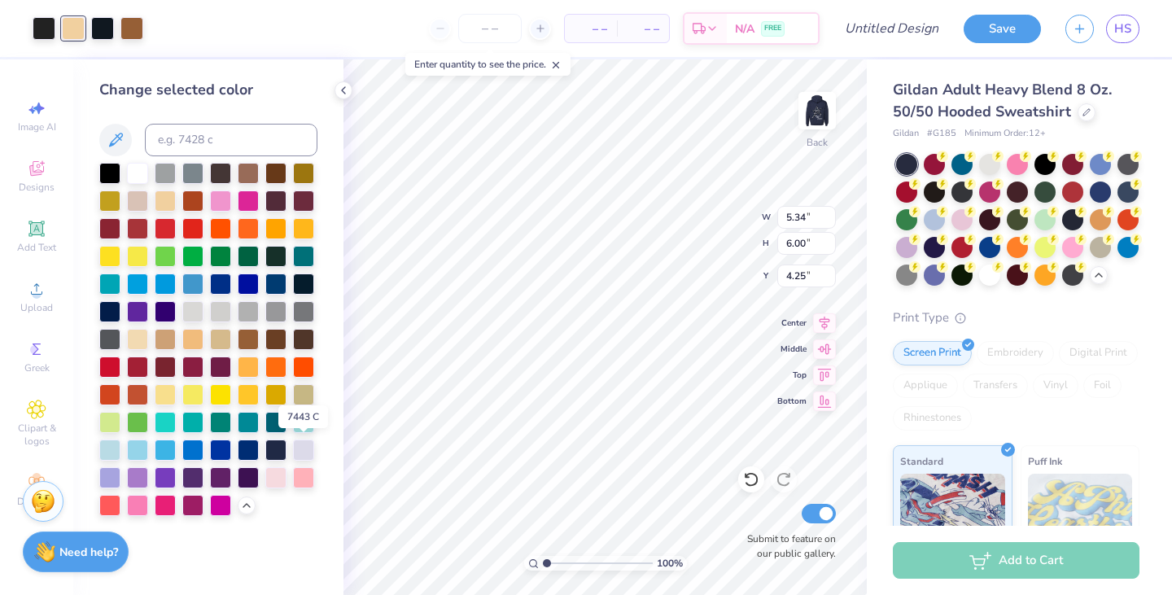
click at [304, 447] on div at bounding box center [303, 450] width 21 height 21
click at [97, 31] on div at bounding box center [102, 28] width 23 height 23
click at [135, 31] on div at bounding box center [131, 28] width 23 height 23
click at [251, 454] on div at bounding box center [248, 450] width 21 height 21
click at [818, 112] on img at bounding box center [817, 110] width 33 height 33
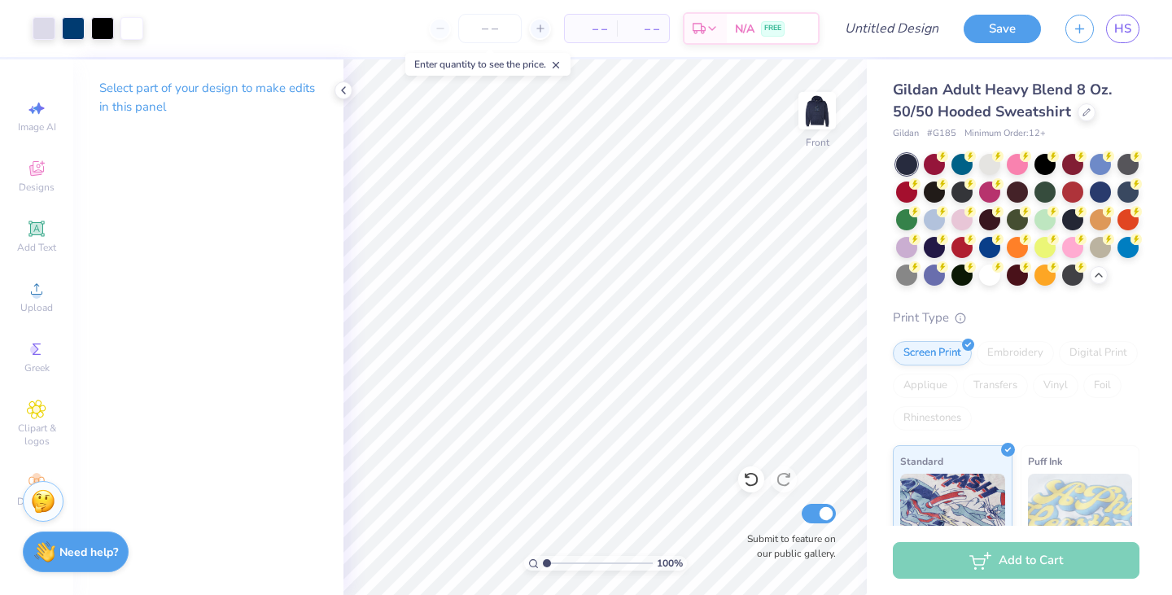
click at [818, 121] on img at bounding box center [817, 110] width 33 height 33
type input "2.20"
type input "2.47"
type input "3.00"
click at [52, 352] on div "Greek" at bounding box center [36, 357] width 57 height 48
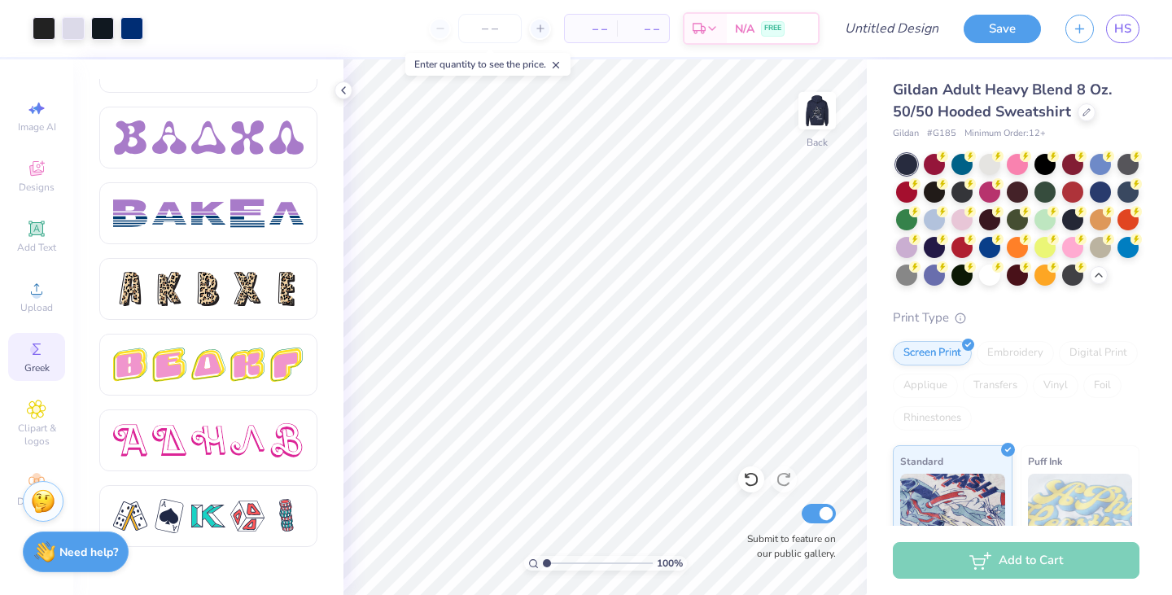
scroll to position [2556, 0]
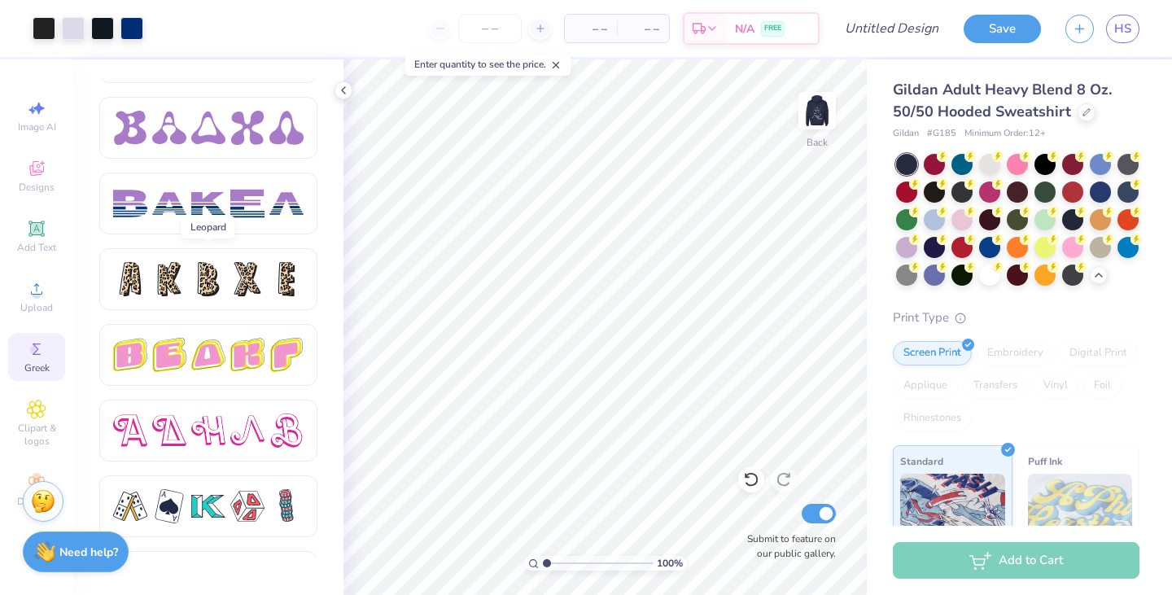
click at [270, 300] on div at bounding box center [208, 279] width 218 height 62
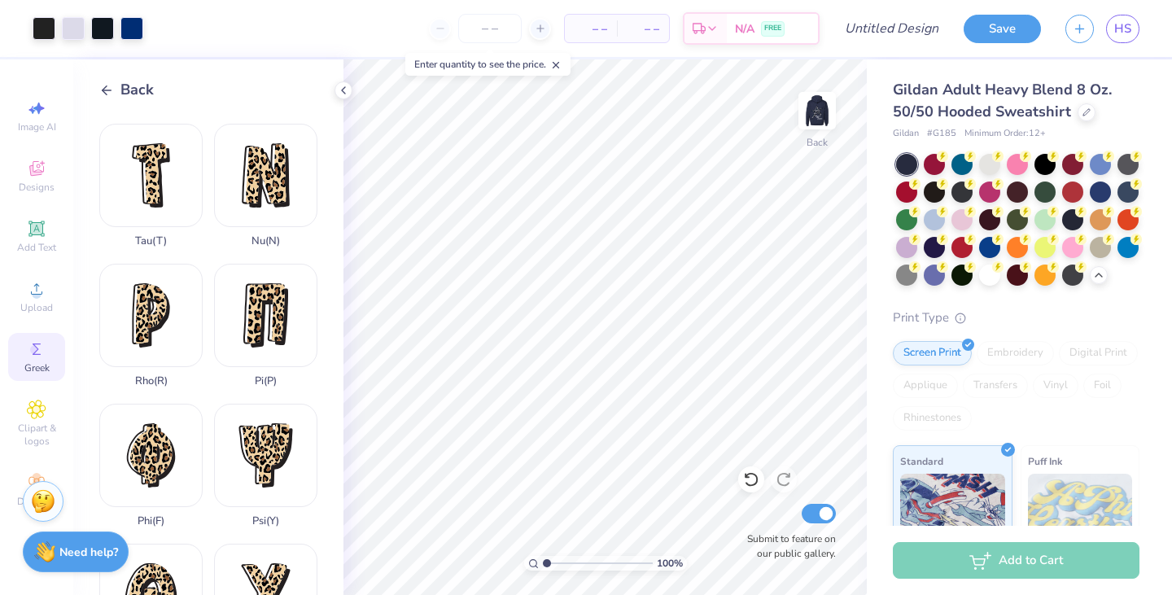
scroll to position [975, 0]
click at [142, 414] on div "Phi ( F )" at bounding box center [150, 464] width 103 height 124
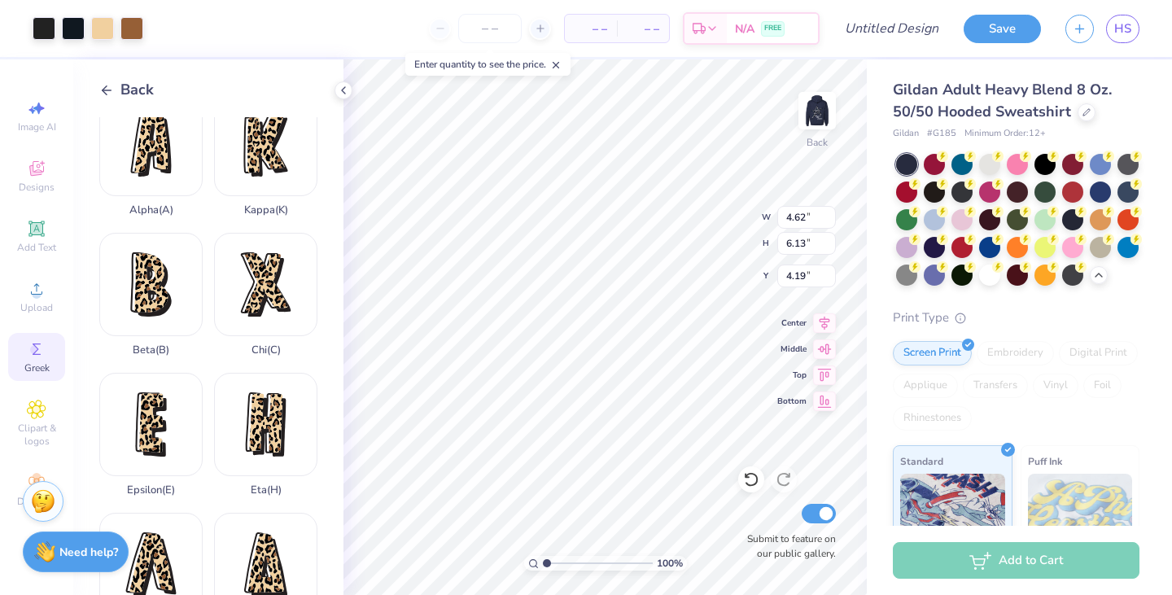
scroll to position [0, 0]
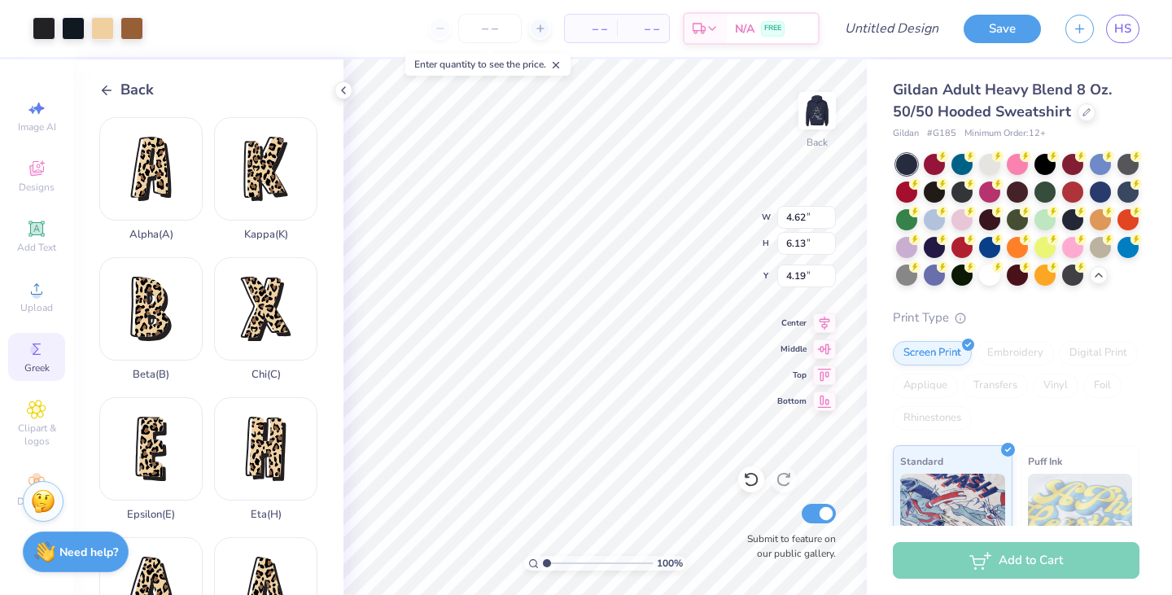
click at [158, 168] on div "Alpha ( A )" at bounding box center [150, 179] width 103 height 124
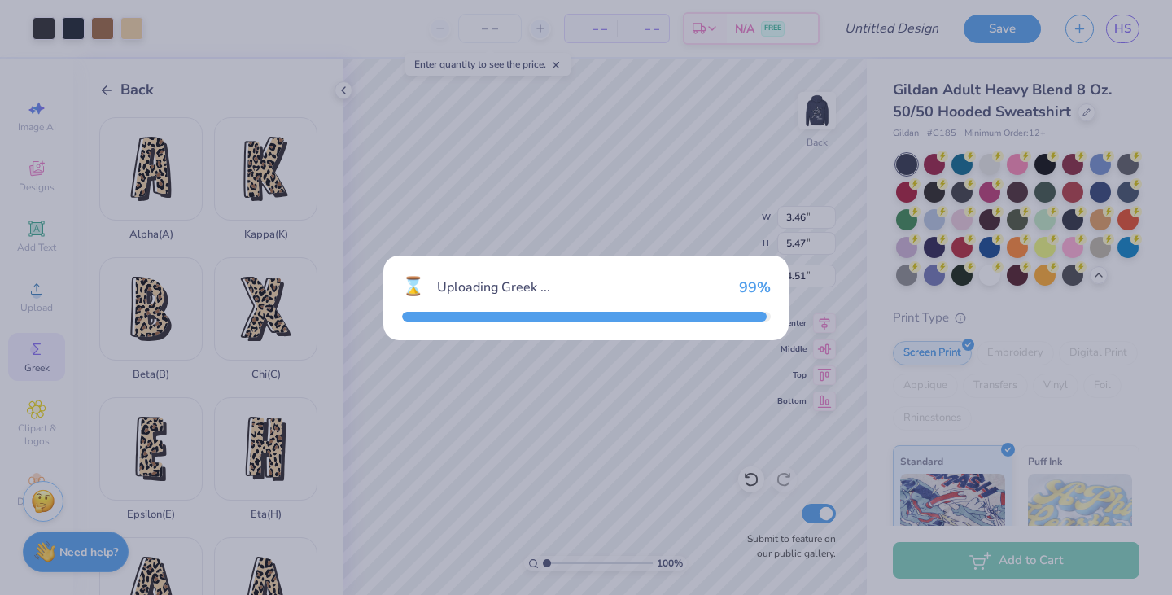
type input "3.46"
type input "5.47"
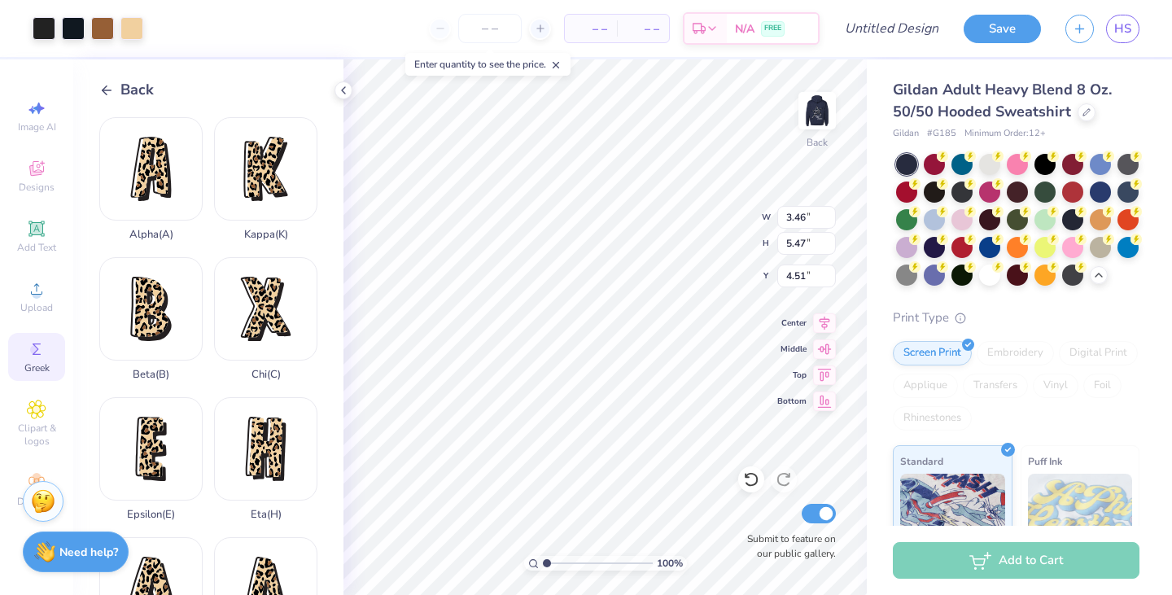
type input "7.25"
type input "4.62"
type input "6.13"
type input "4.19"
click at [112, 34] on div at bounding box center [102, 28] width 23 height 23
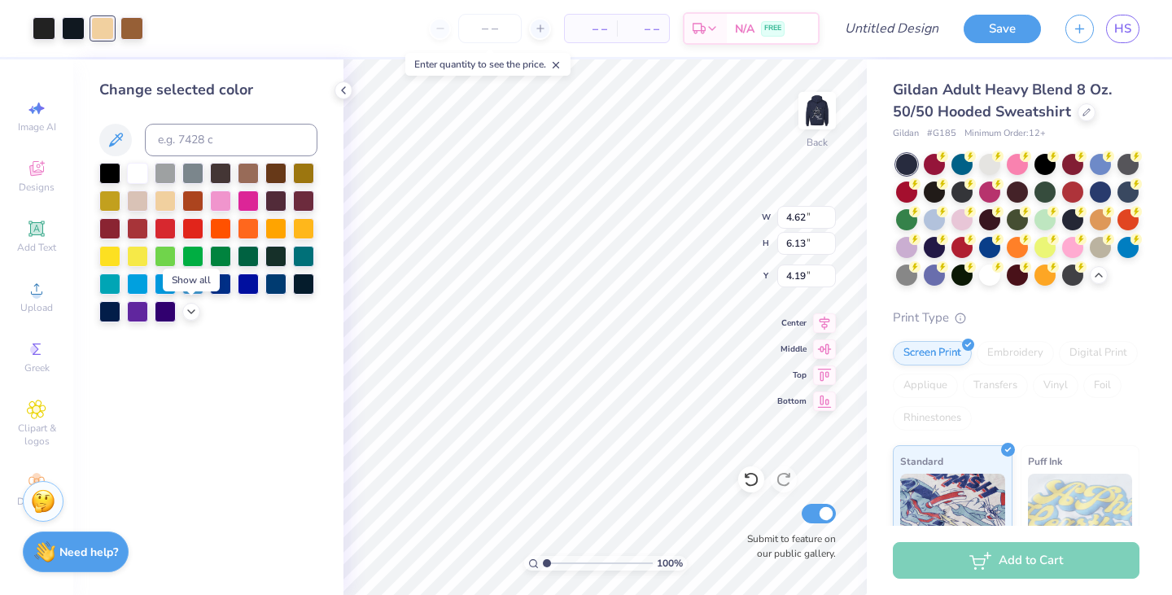
click at [185, 316] on icon at bounding box center [191, 311] width 13 height 13
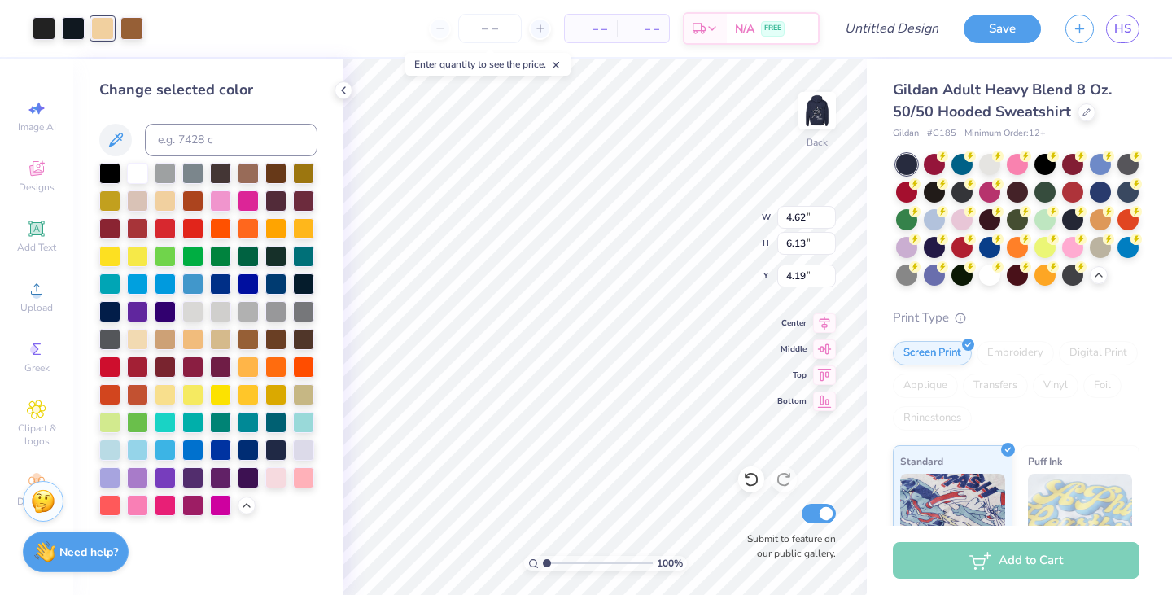
click at [307, 444] on div at bounding box center [303, 450] width 21 height 21
click at [138, 27] on div at bounding box center [131, 28] width 23 height 23
click at [249, 450] on div at bounding box center [248, 450] width 21 height 21
type input "2.38"
type input "3.16"
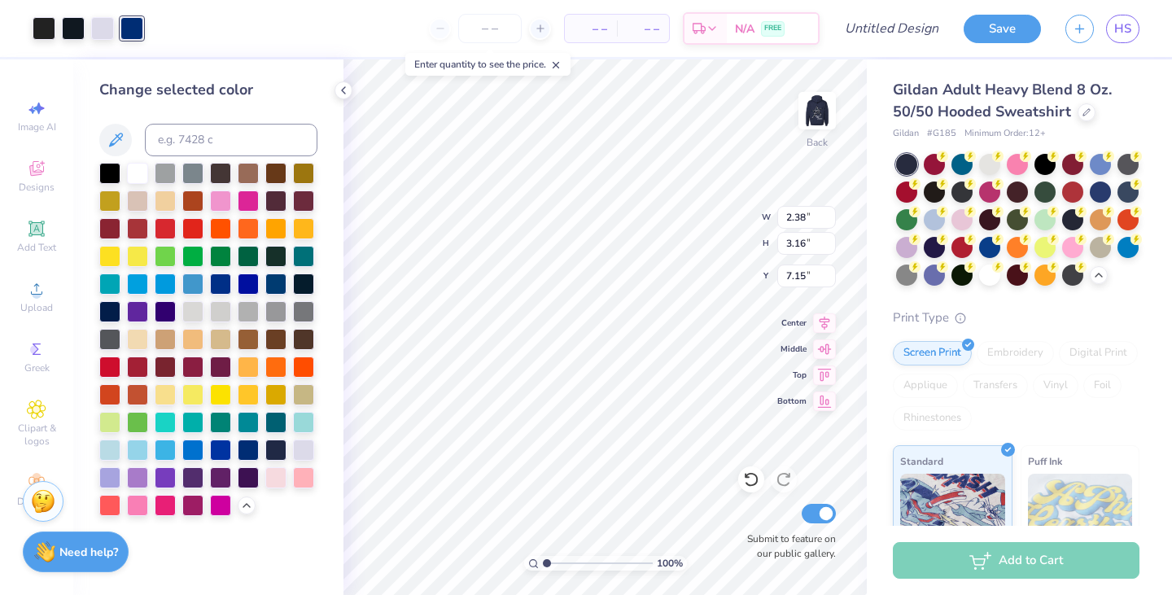
type input "3.00"
type input "1.77"
type input "2.35"
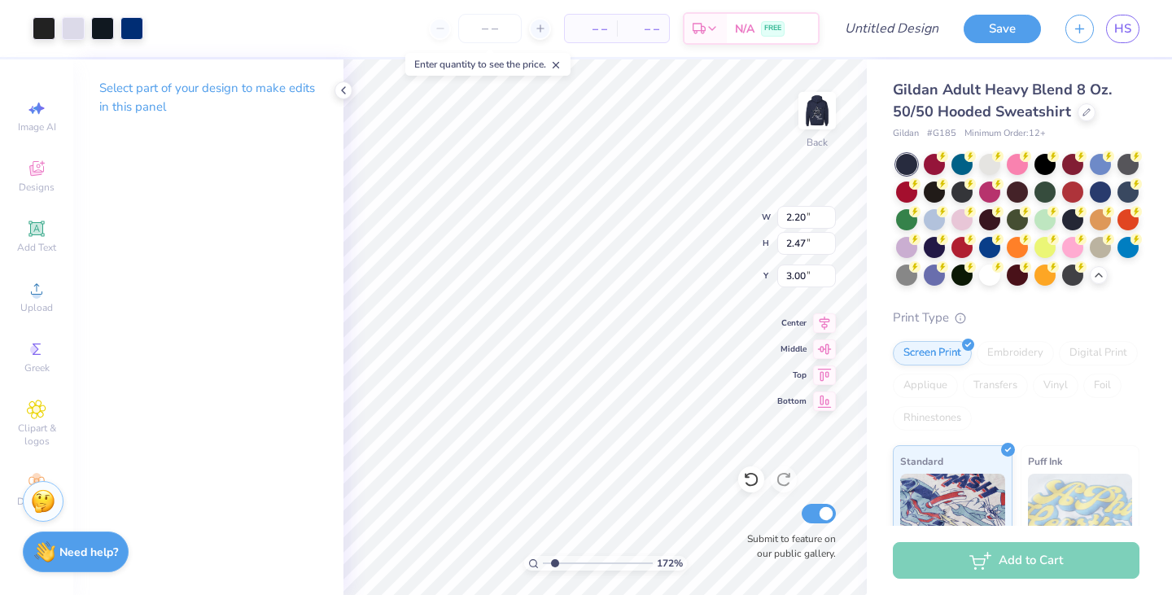
type input "1.72403907424"
type input "1.77"
type input "2.35"
type input "1.72403907424"
type input "1.86"
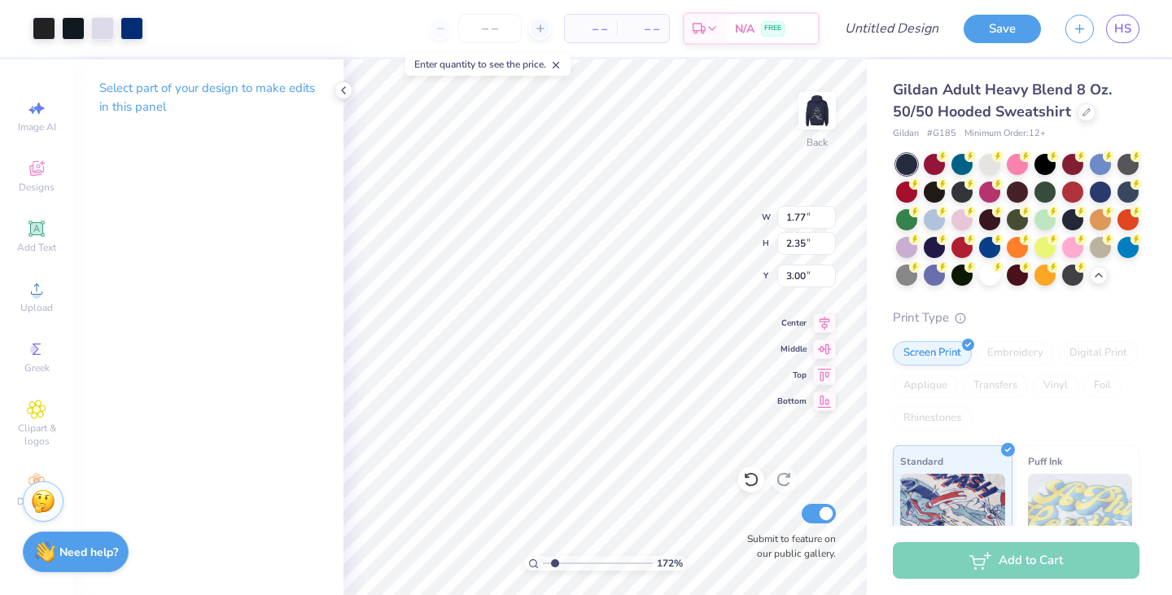
type input "2.47"
click at [92, 31] on div at bounding box center [102, 28] width 23 height 23
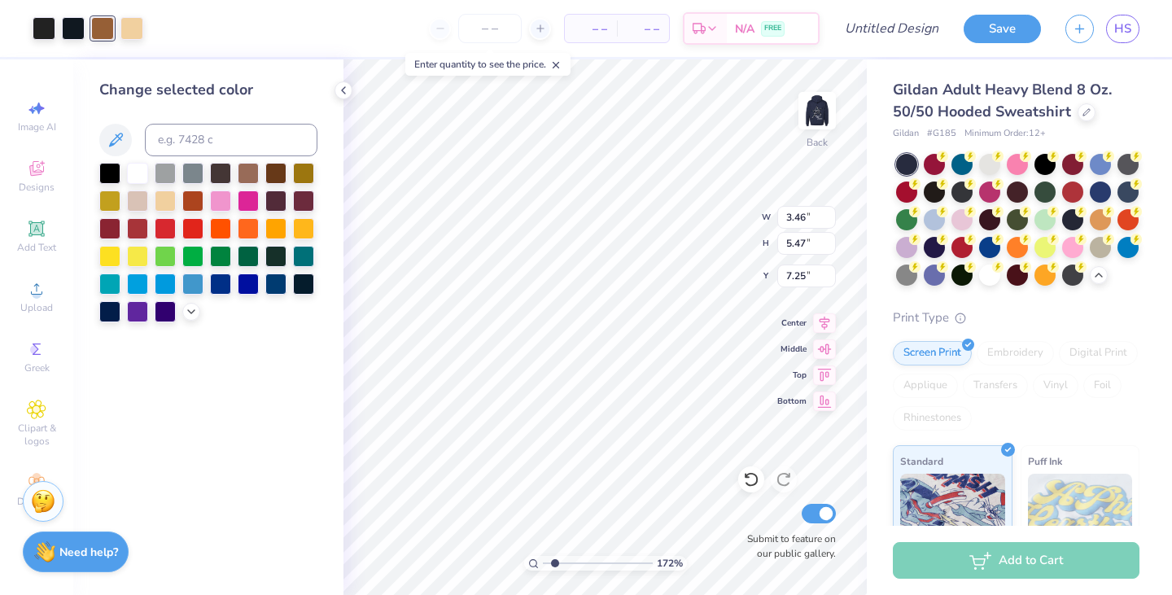
click at [252, 282] on div at bounding box center [248, 284] width 21 height 21
click at [195, 309] on icon at bounding box center [191, 311] width 13 height 13
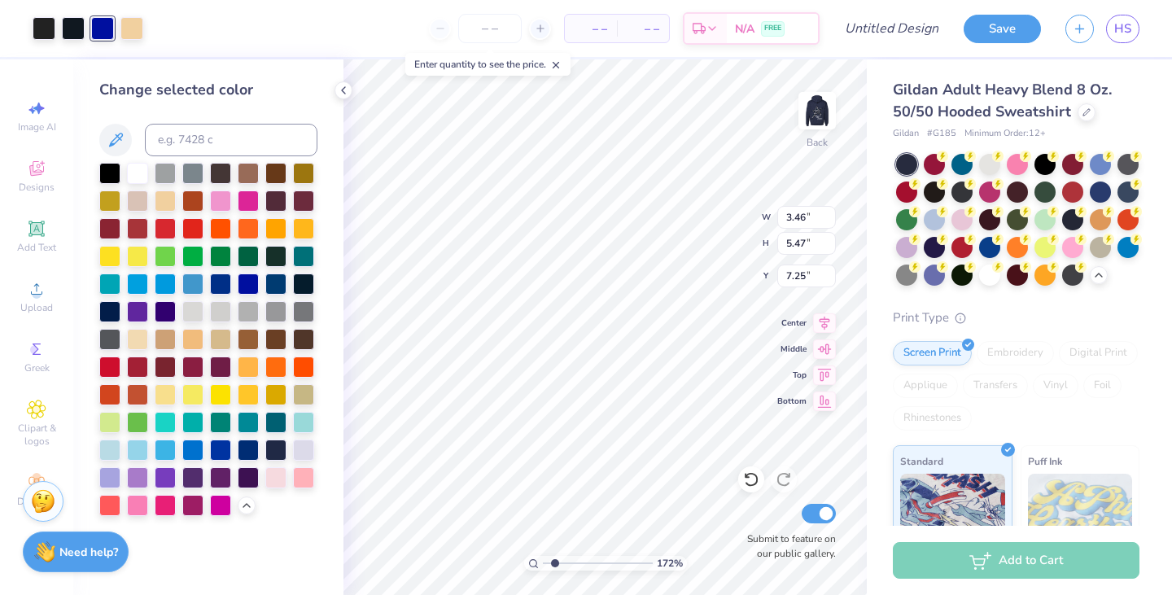
click at [246, 450] on div at bounding box center [248, 450] width 21 height 21
click at [214, 446] on div at bounding box center [220, 450] width 21 height 21
click at [133, 25] on div at bounding box center [131, 28] width 23 height 23
click at [309, 450] on div at bounding box center [303, 450] width 21 height 21
click at [103, 28] on div at bounding box center [102, 28] width 23 height 23
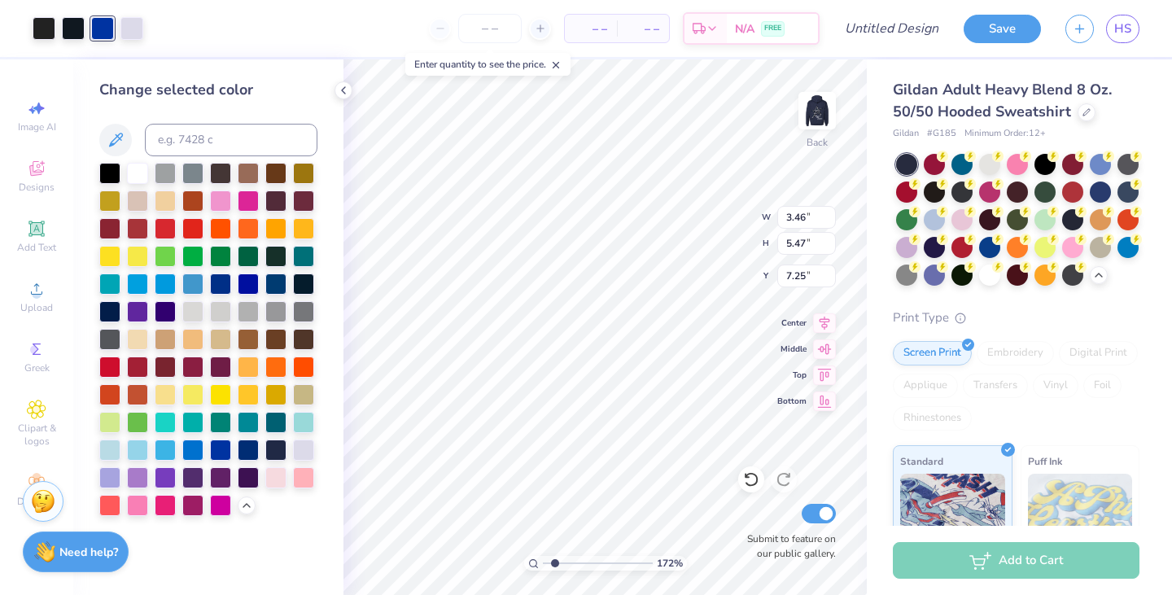
click at [273, 447] on div at bounding box center [275, 450] width 21 height 21
click at [256, 450] on div at bounding box center [248, 450] width 21 height 21
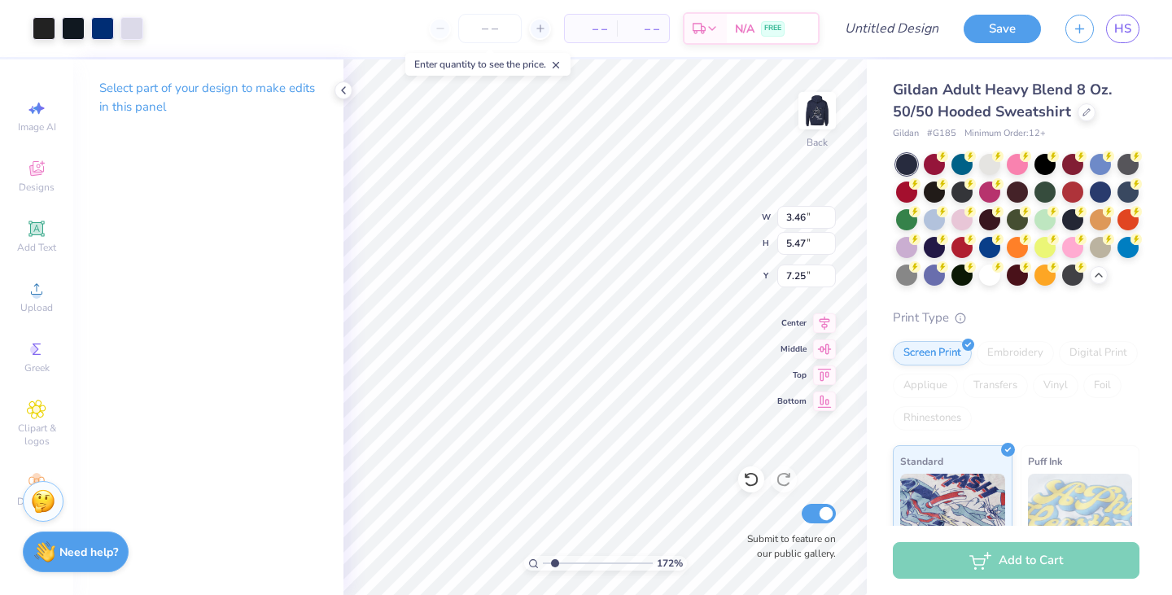
type input "1.72403907424"
type input "1.86"
type input "2.95"
type input "9.77"
type input "1.72403907424"
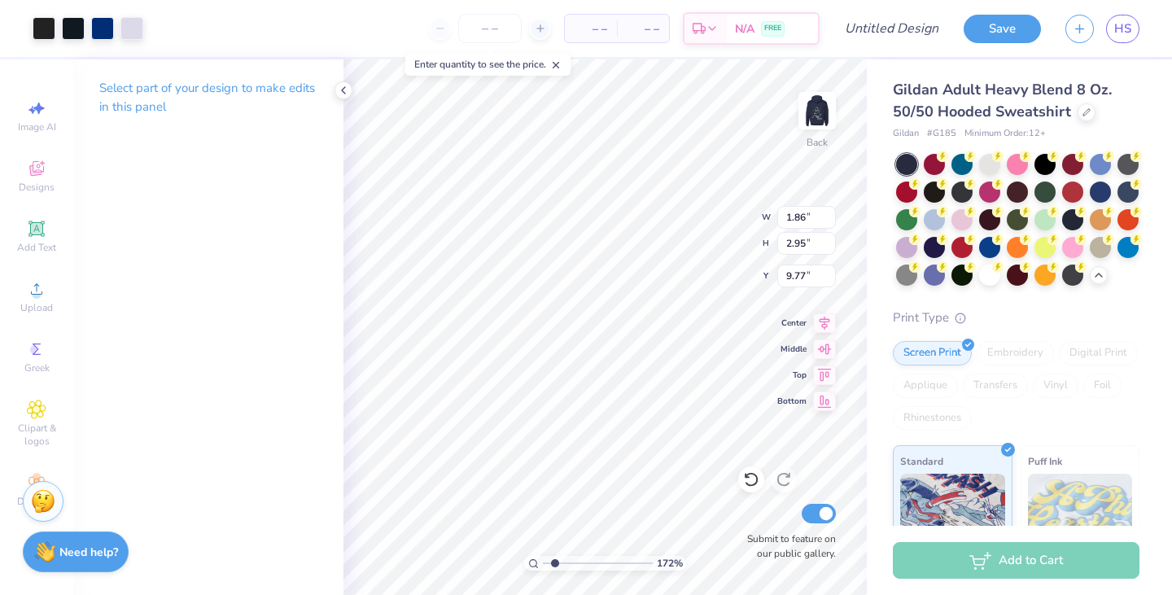
type input "3.20"
type input "1.72403907424"
type input "1.84"
type input "2.91"
type input "1.72403907424"
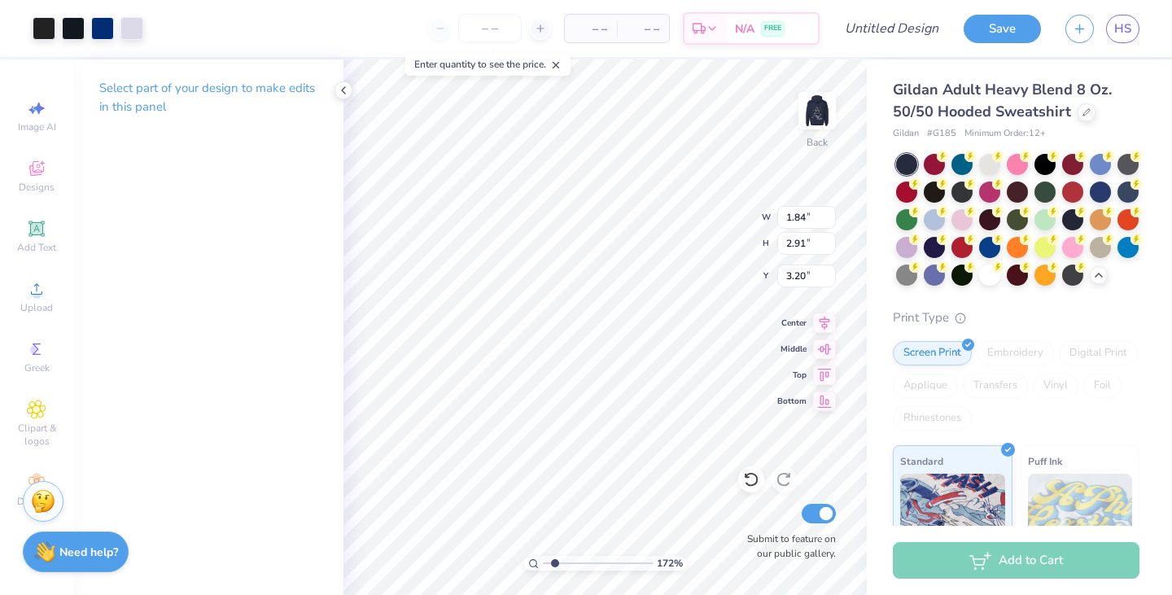
type input "1.86"
type input "2.47"
type input "3.00"
type input "1.72403907424"
type input "2.42"
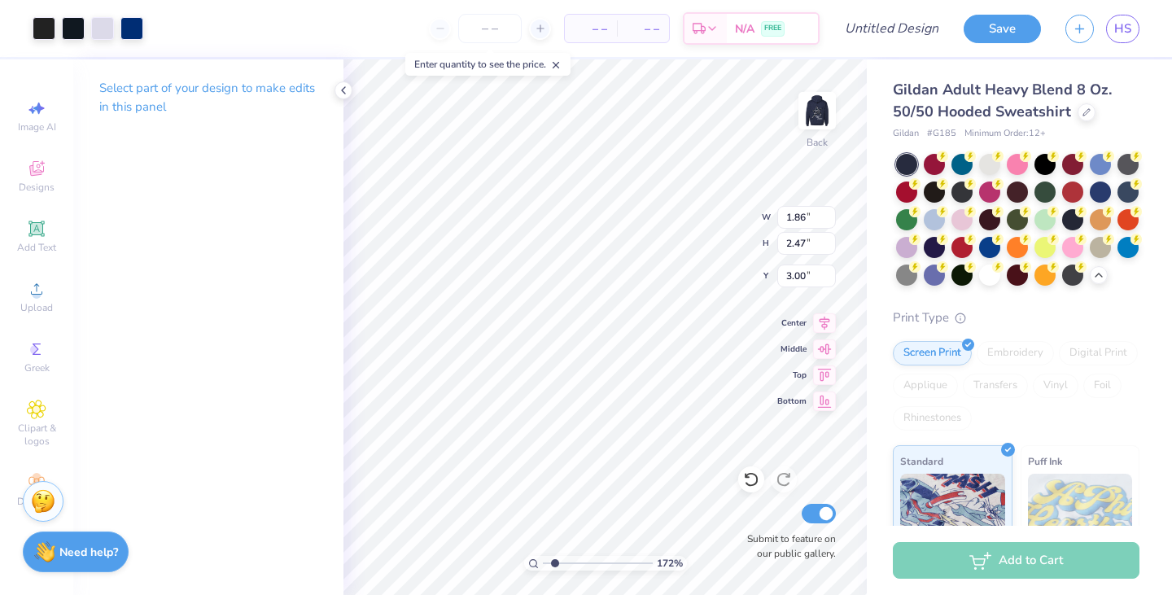
type input "3.21"
type input "1.72403907424"
type input "2.20"
type input "2.47"
type input "1.72403907424"
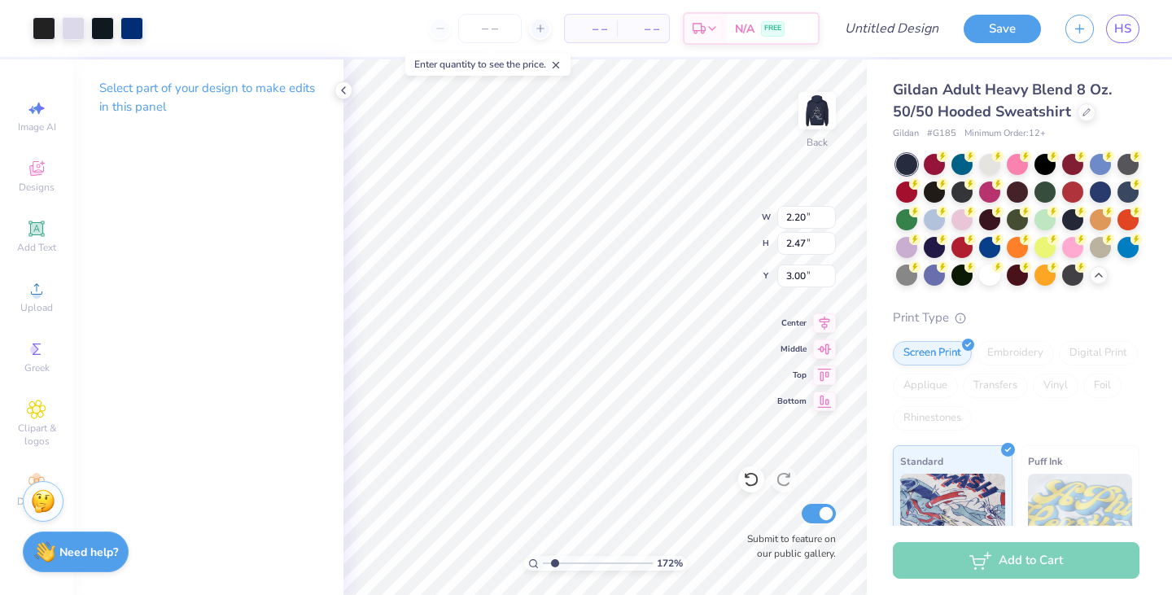
type input "2.82"
type input "3.17"
type input "2.42321984174548"
type input "2.70"
type input "3.03"
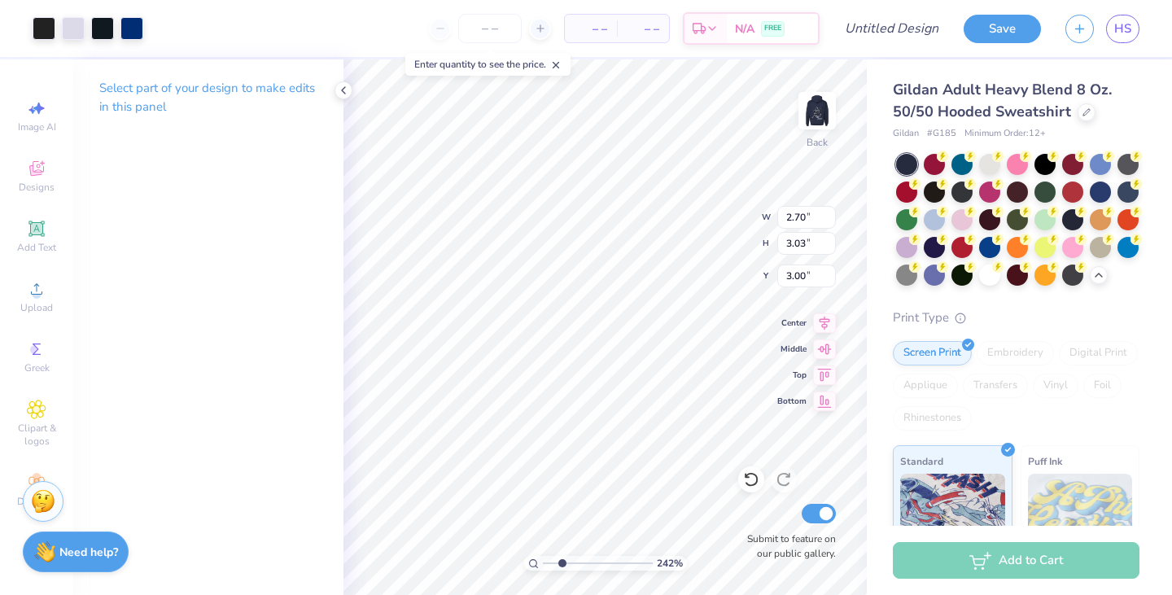
type input "2.42321984174548"
type input "1.84"
type input "2.91"
type input "3.20"
type input "2.42321984174548"
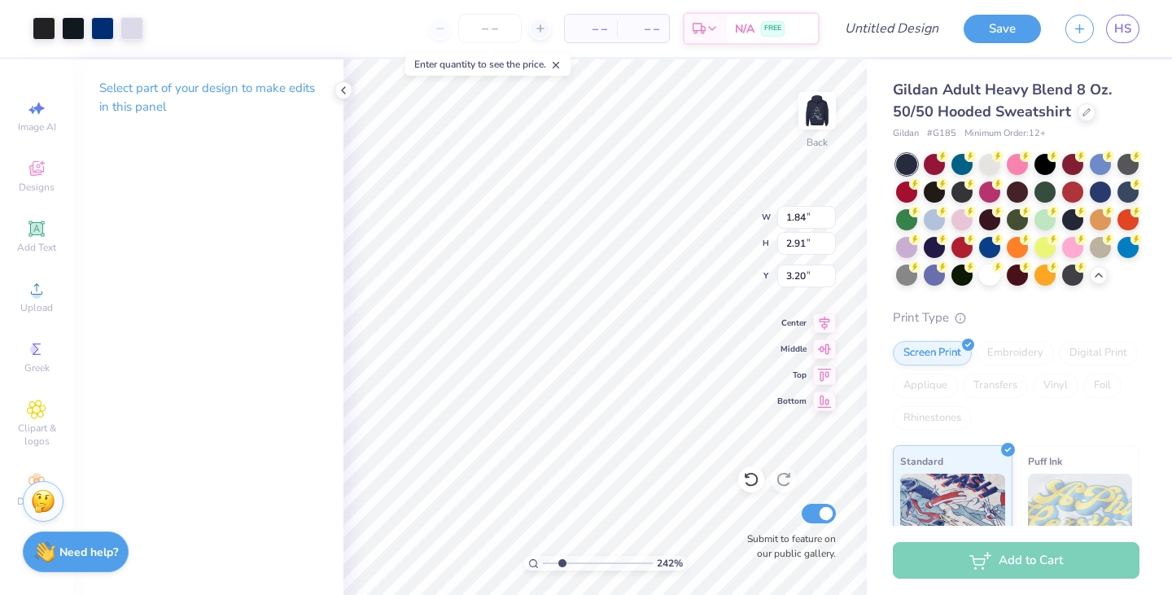
type input "1.58"
type input "2.50"
type input "2.42321984174548"
type input "2.42"
type input "3.21"
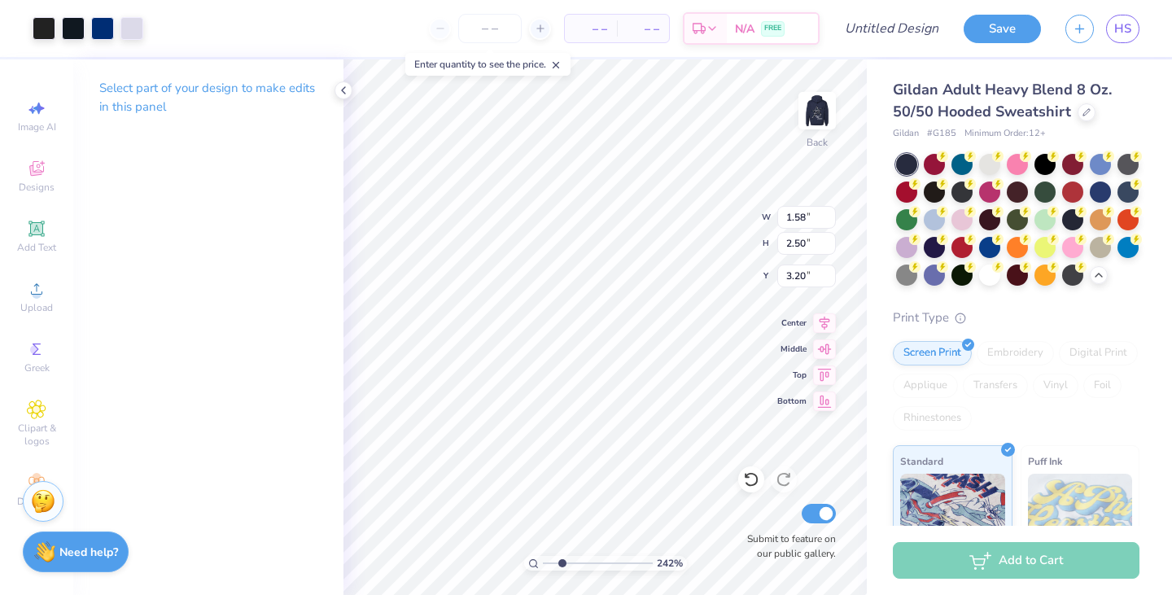
type input "3.00"
type input "2.42321984174548"
type input "2.04"
type input "2.71"
type input "2.42321984174548"
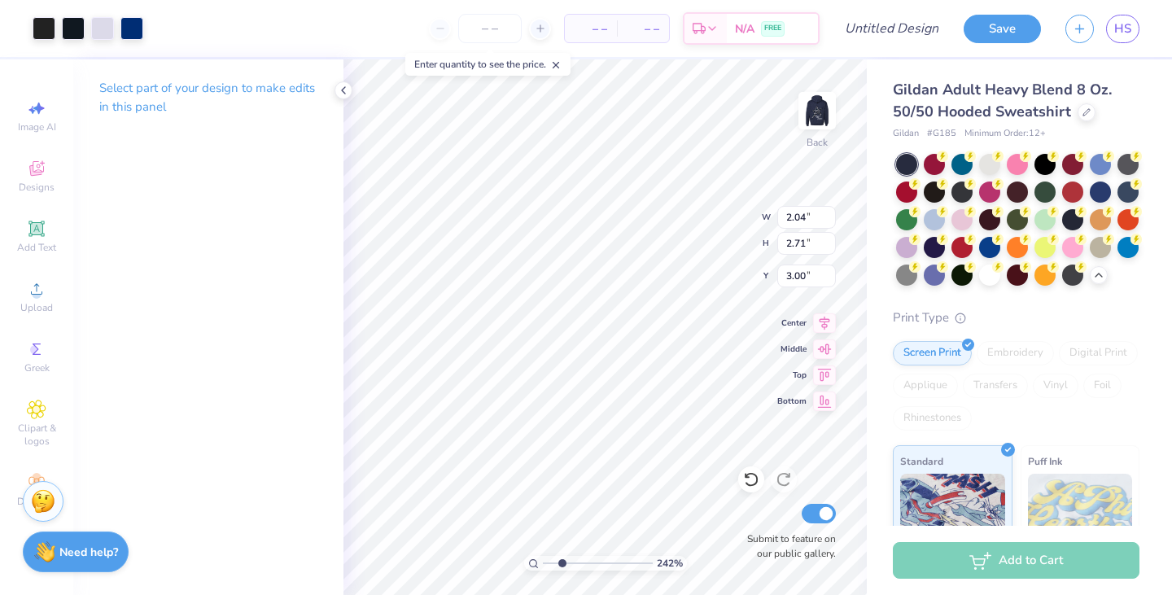
type input "2.70"
type input "3.03"
type input "2.42321984174548"
type input "2.29"
type input "2.57"
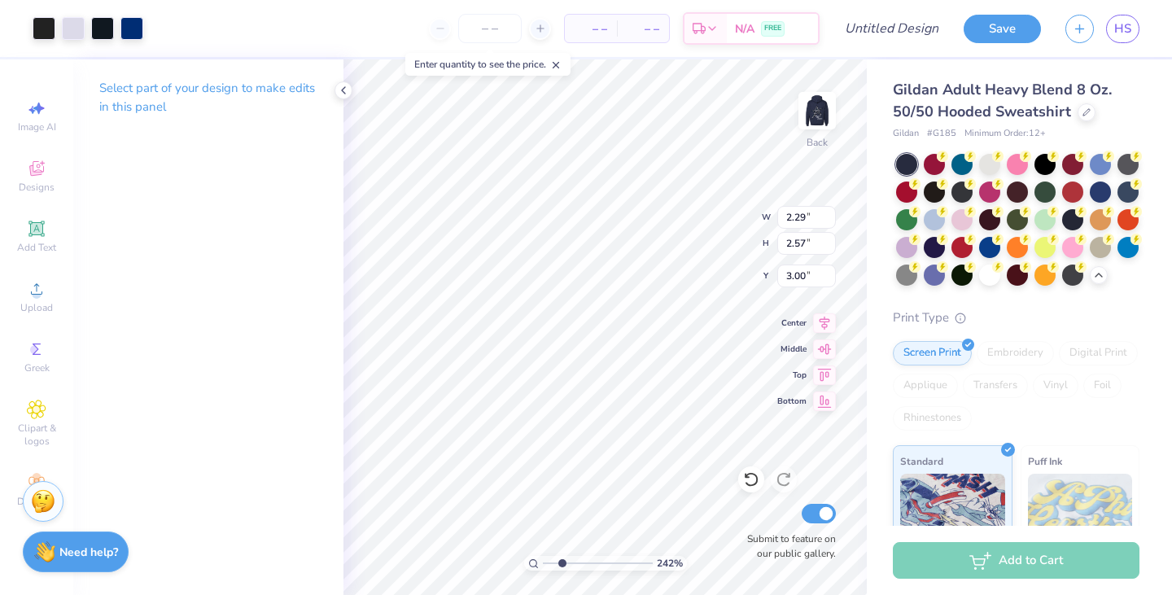
type input "2.42321984174548"
type input "3.13"
type input "2.42321984174548"
type input "2.39"
type input "2.68"
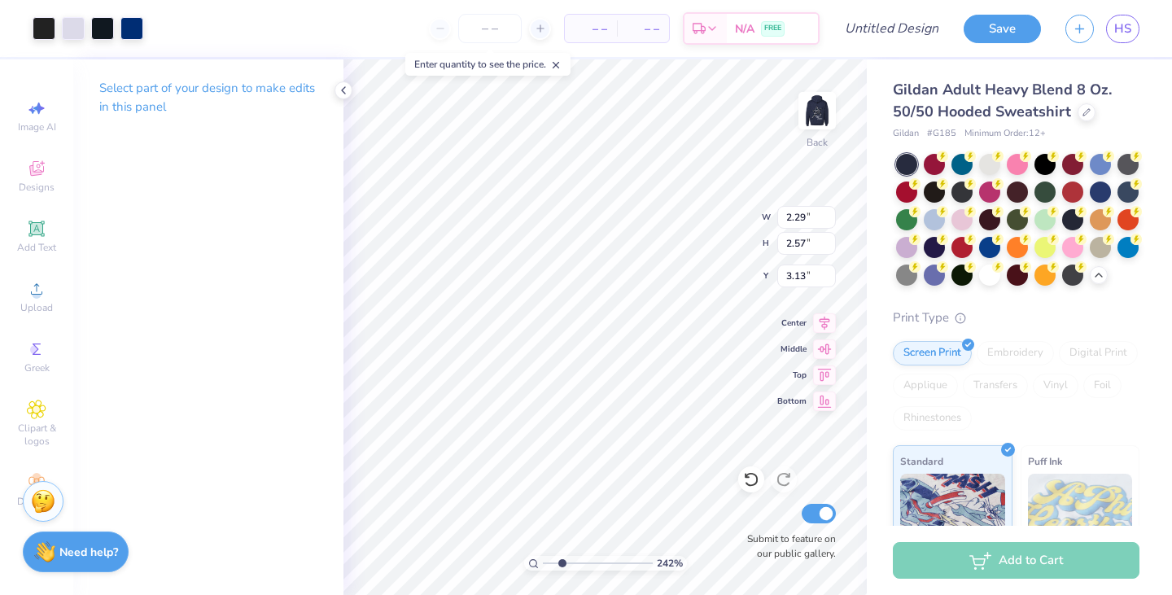
type input "3.01"
type input "2.42321984174548"
type input "3.00"
click at [805, 122] on img at bounding box center [817, 110] width 33 height 33
click at [826, 103] on img at bounding box center [817, 110] width 33 height 33
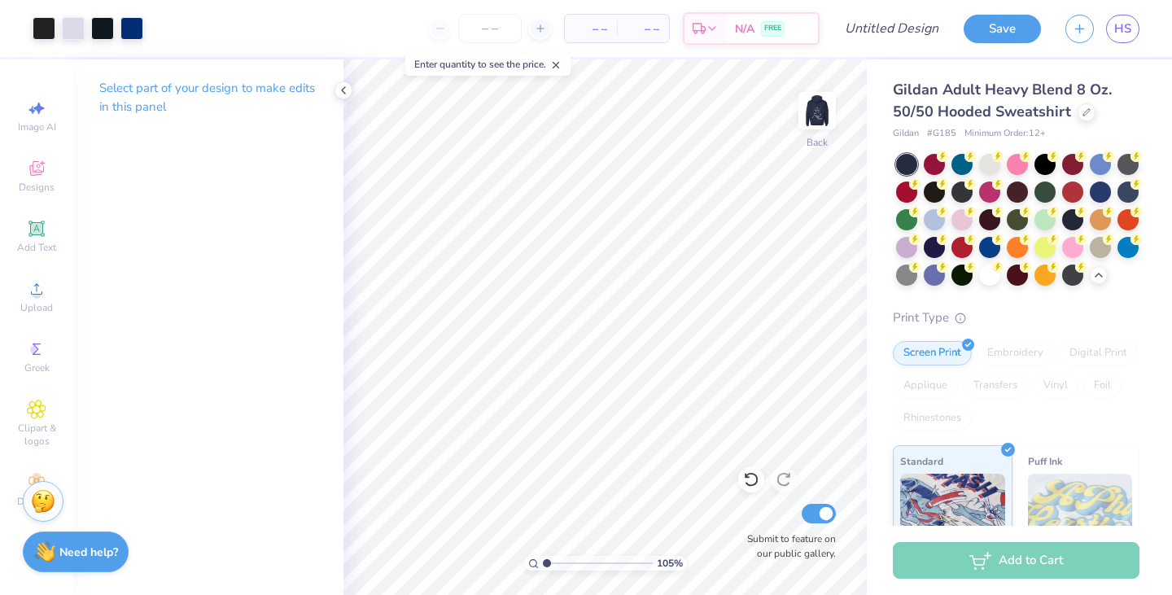
click at [820, 113] on img at bounding box center [817, 110] width 33 height 33
click at [35, 360] on div "Greek" at bounding box center [36, 357] width 57 height 48
type input "1.05371442246662"
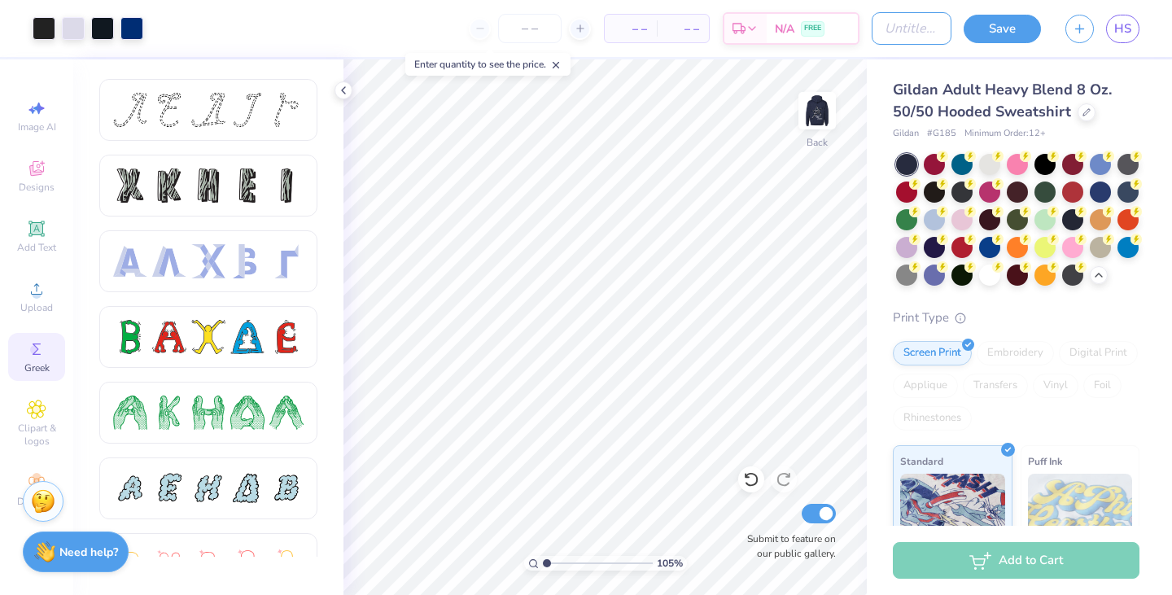
click at [884, 26] on input "Design Title" at bounding box center [912, 28] width 80 height 33
type input "OPHIA sets 2025"
type input "1.05371442246662"
click at [925, 32] on input "OPHIA sets 2025" at bounding box center [912, 28] width 80 height 33
type input "OPHIA sets 2025"
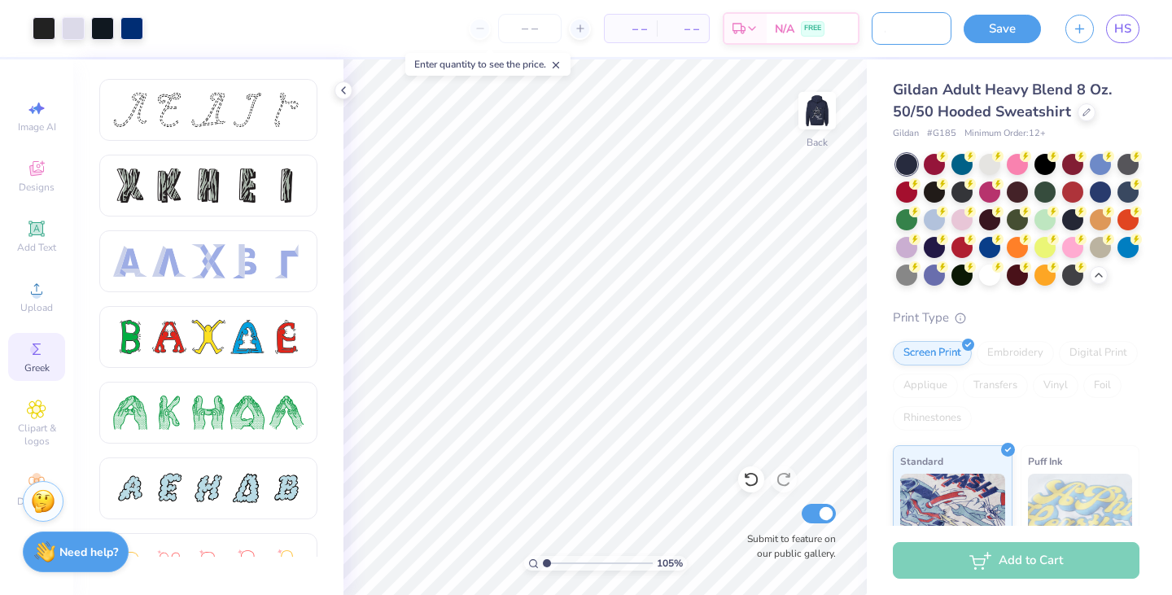
type input "1.05371442246662"
type input "OPHIA sets 2025 2"
type input "1.05371442246662"
type input "OPHIA sets 2025 2"
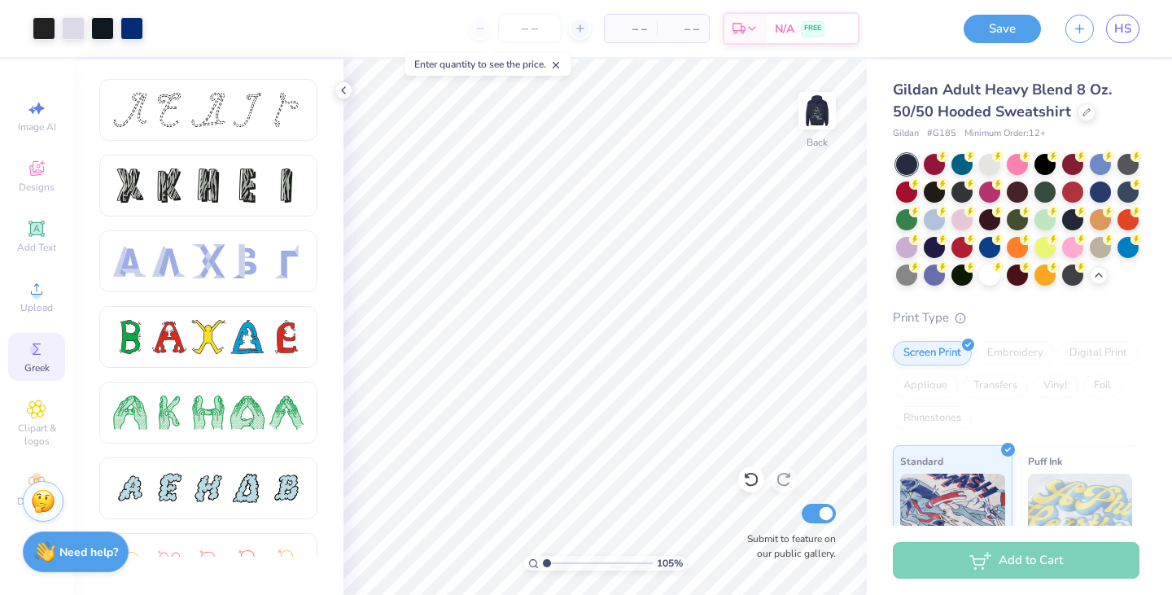
click at [1013, 37] on button "Save" at bounding box center [1002, 29] width 77 height 28
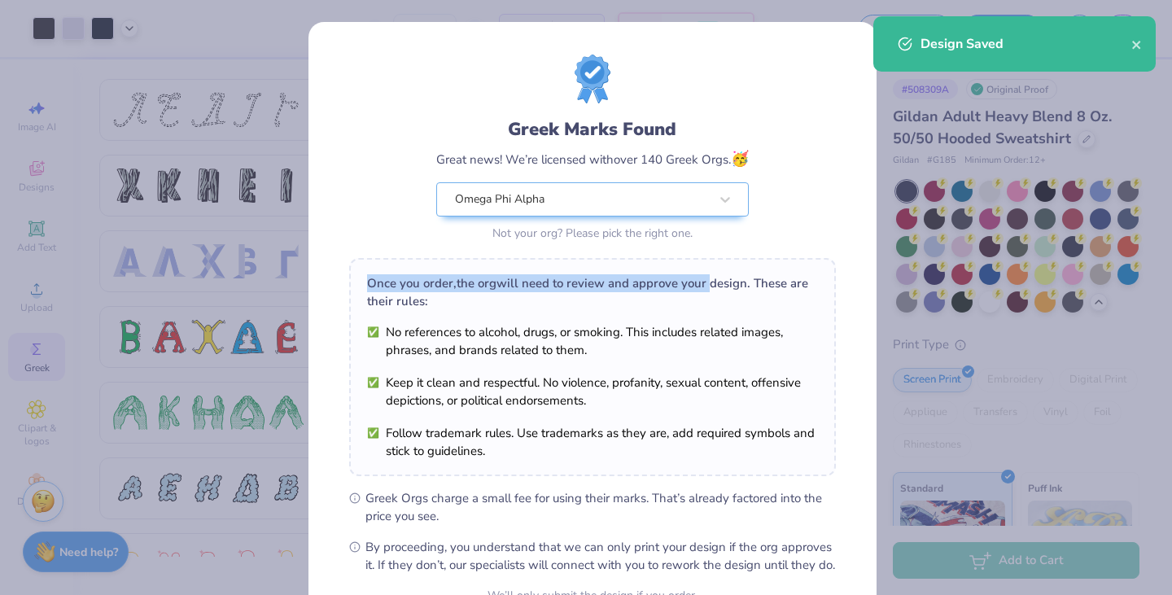
drag, startPoint x: 702, startPoint y: 237, endPoint x: 702, endPoint y: 254, distance: 17.1
click at [702, 254] on div "Greek Marks Found Great news! We’re licensed with over 140 Greek Orgs. 🥳 Omega …" at bounding box center [592, 314] width 487 height 519
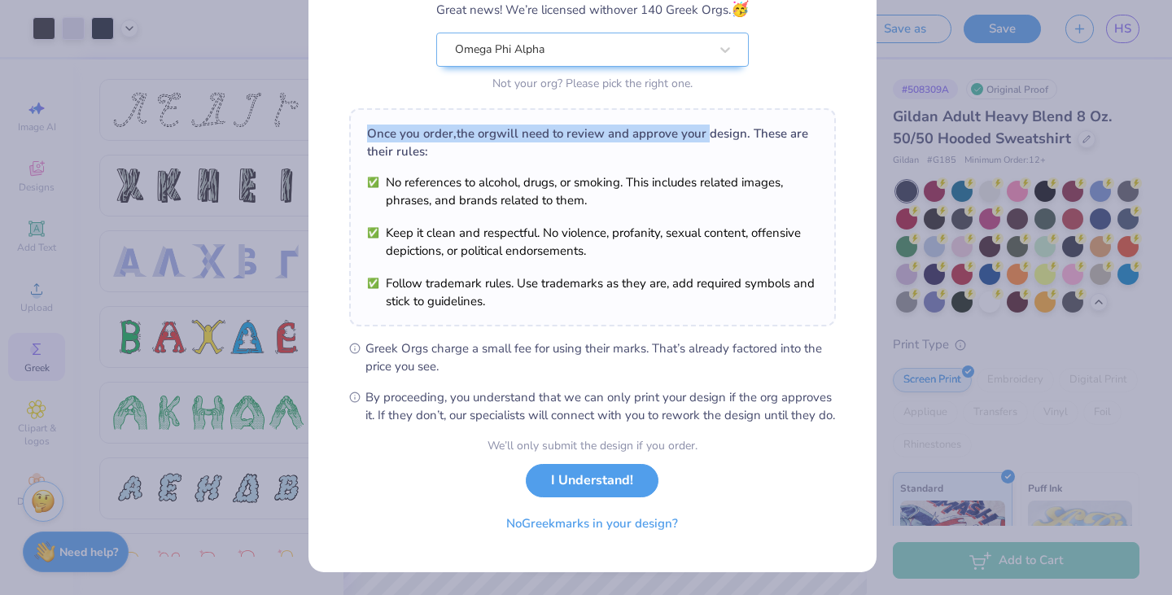
click at [571, 483] on button "I Understand!" at bounding box center [592, 480] width 133 height 33
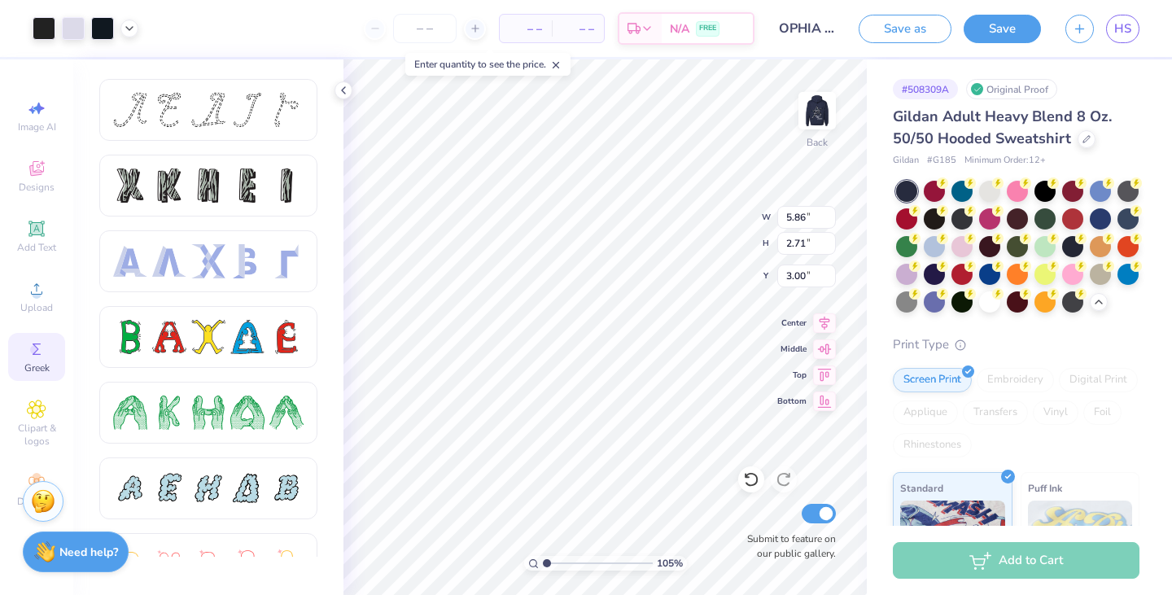
scroll to position [0, 0]
click at [1073, 30] on icon "button" at bounding box center [1080, 29] width 14 height 14
click at [1081, 31] on icon "button" at bounding box center [1080, 29] width 14 height 14
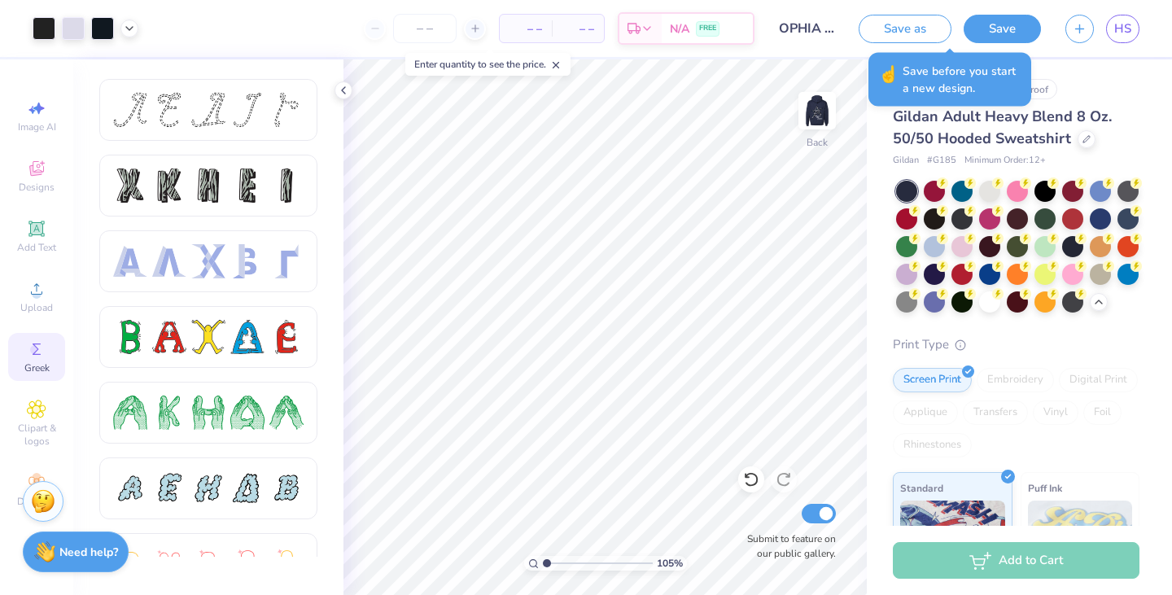
click at [992, 20] on button "Save" at bounding box center [1002, 29] width 77 height 28
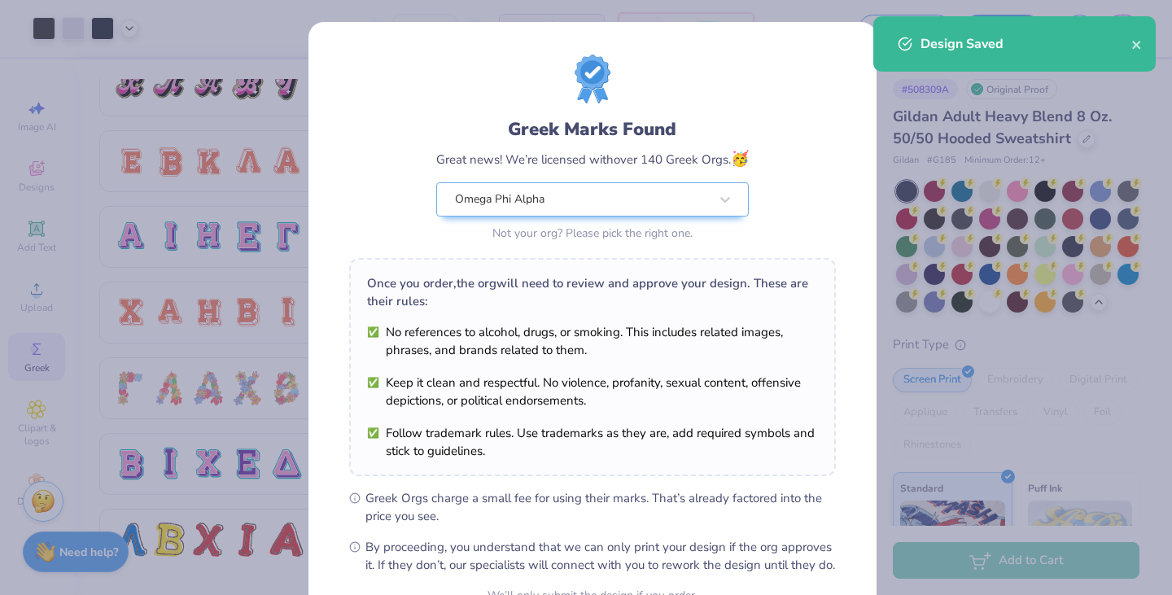
scroll to position [167, 0]
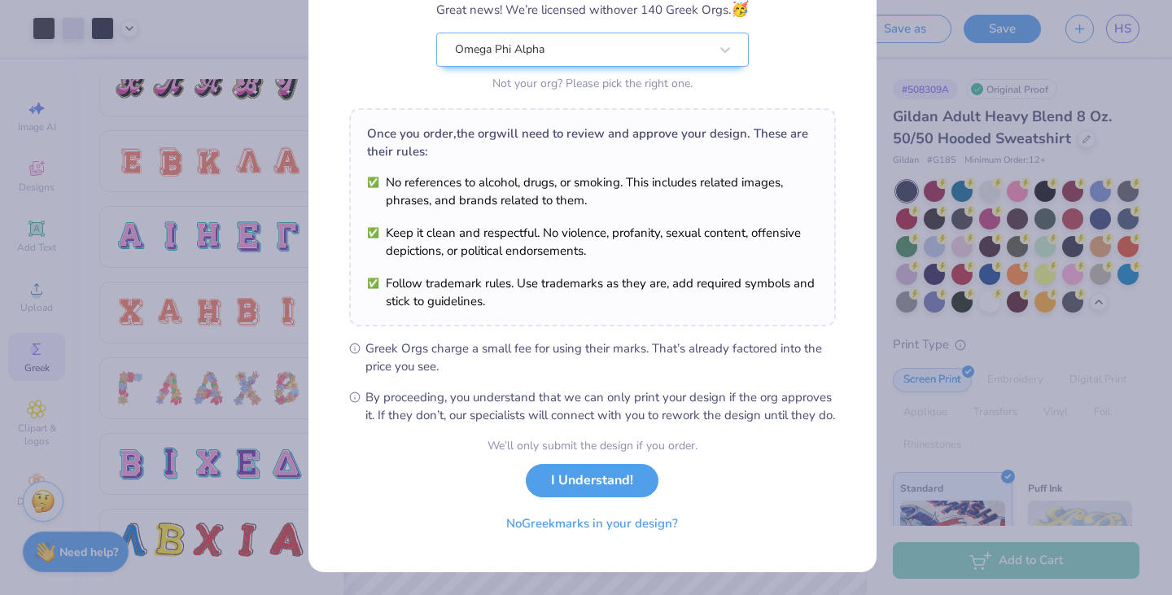
click at [592, 472] on button "I Understand!" at bounding box center [592, 480] width 133 height 33
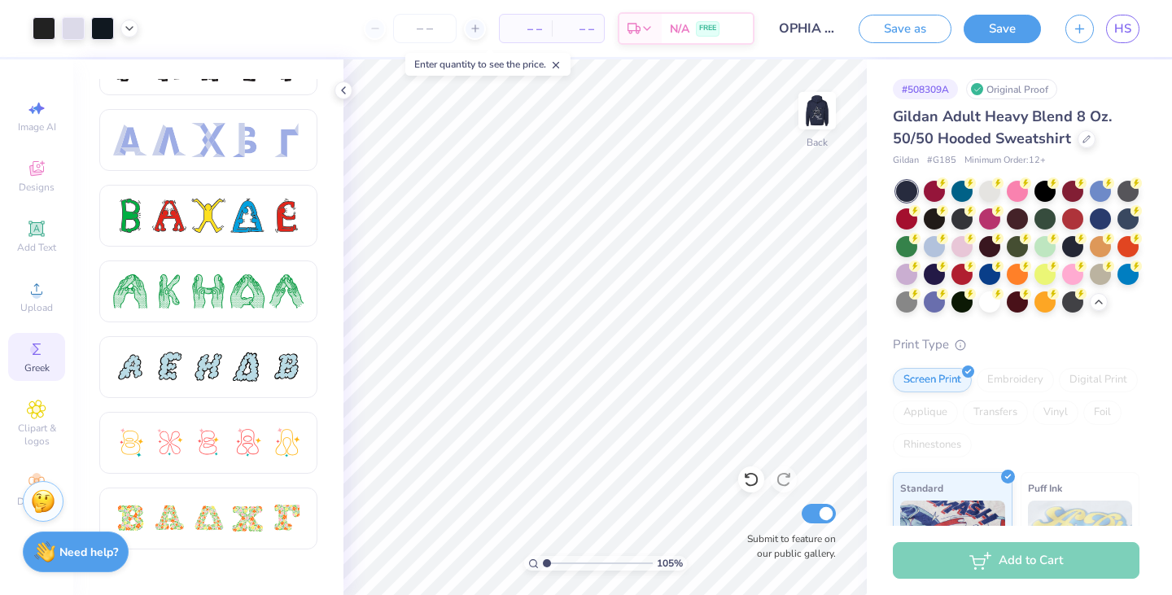
scroll to position [0, 0]
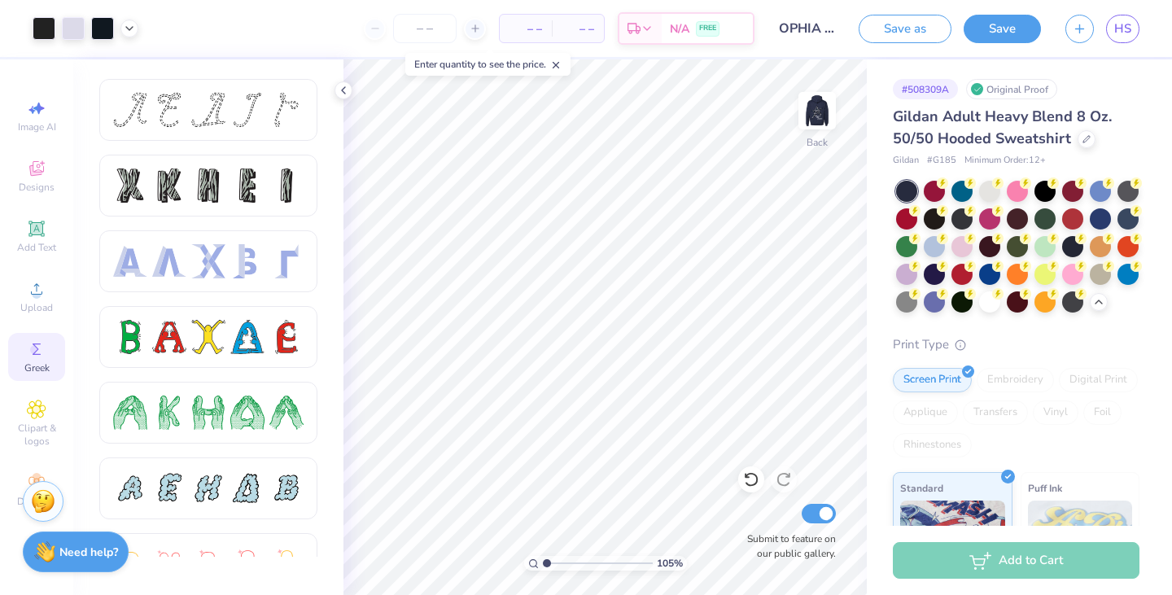
click at [21, 423] on span "Clipart & logos" at bounding box center [36, 435] width 57 height 26
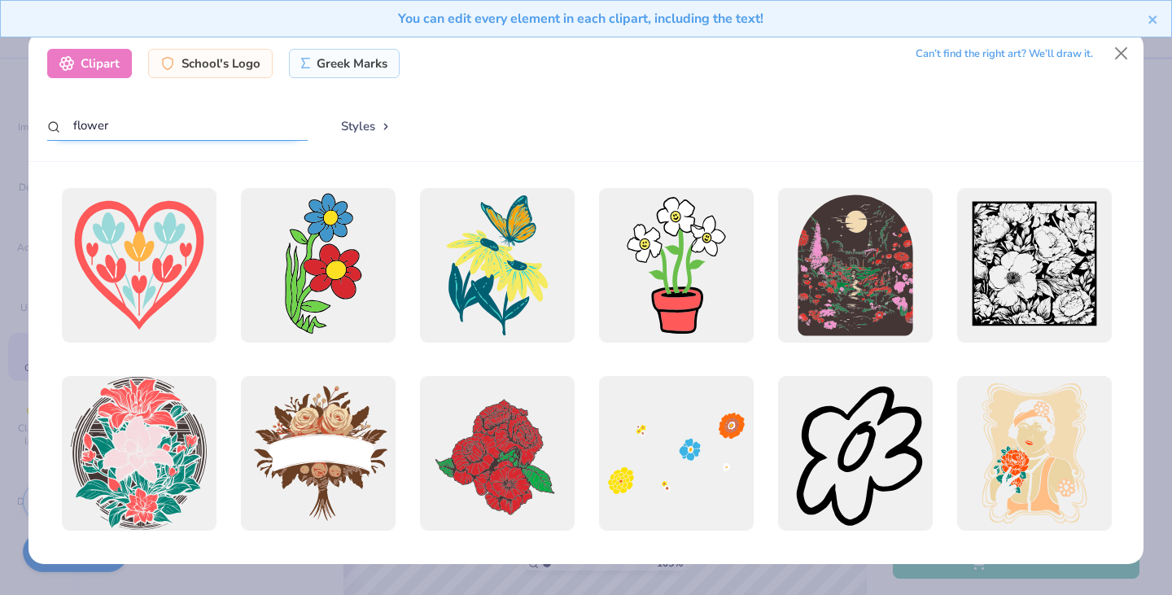
click at [187, 132] on input "flower" at bounding box center [177, 126] width 260 height 30
drag, startPoint x: 93, startPoint y: 109, endPoint x: 1, endPoint y: 116, distance: 92.2
click at [1, 116] on div "Clipart School's Logo Greek Marks Can’t find the right art? We’ll draw it. flow…" at bounding box center [586, 297] width 1172 height 595
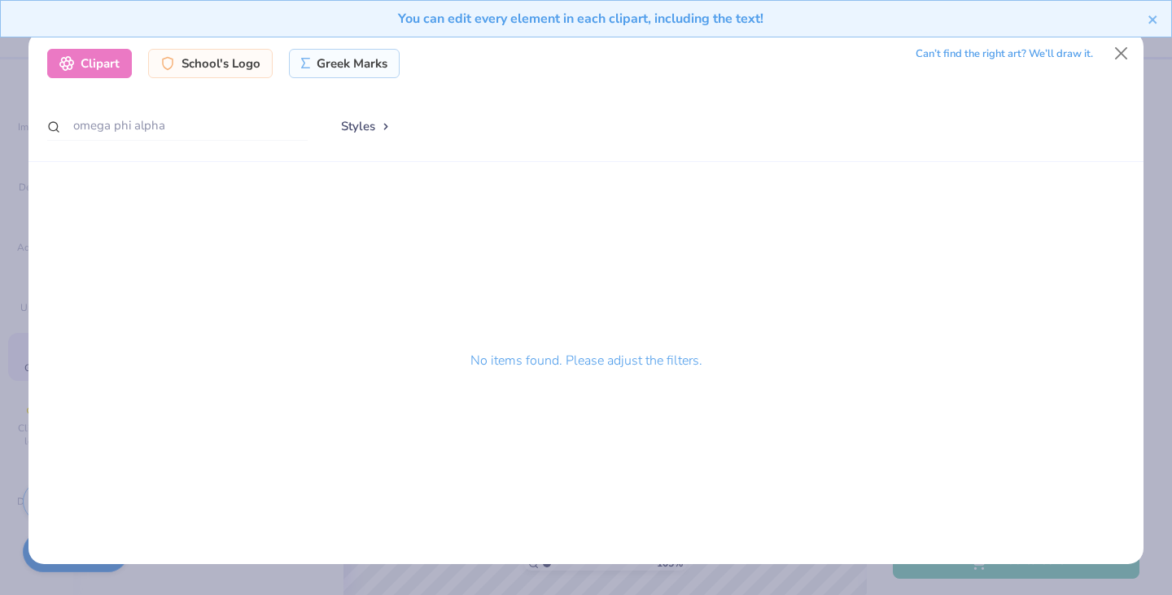
click at [370, 62] on div "Greek Marks" at bounding box center [345, 63] width 112 height 29
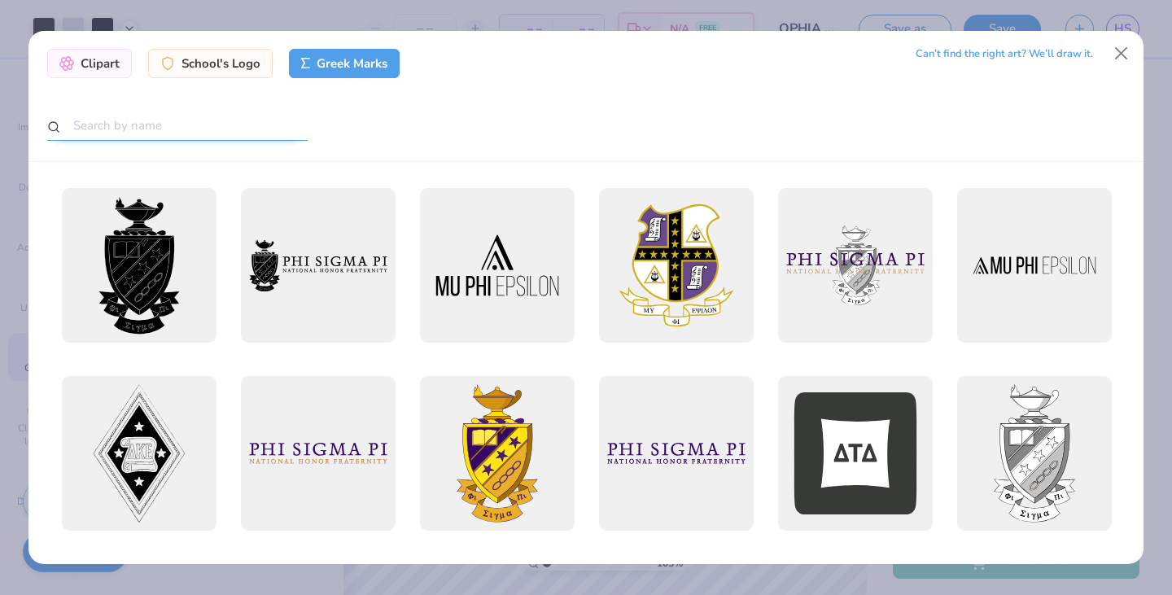
click at [168, 111] on input "text" at bounding box center [177, 126] width 260 height 30
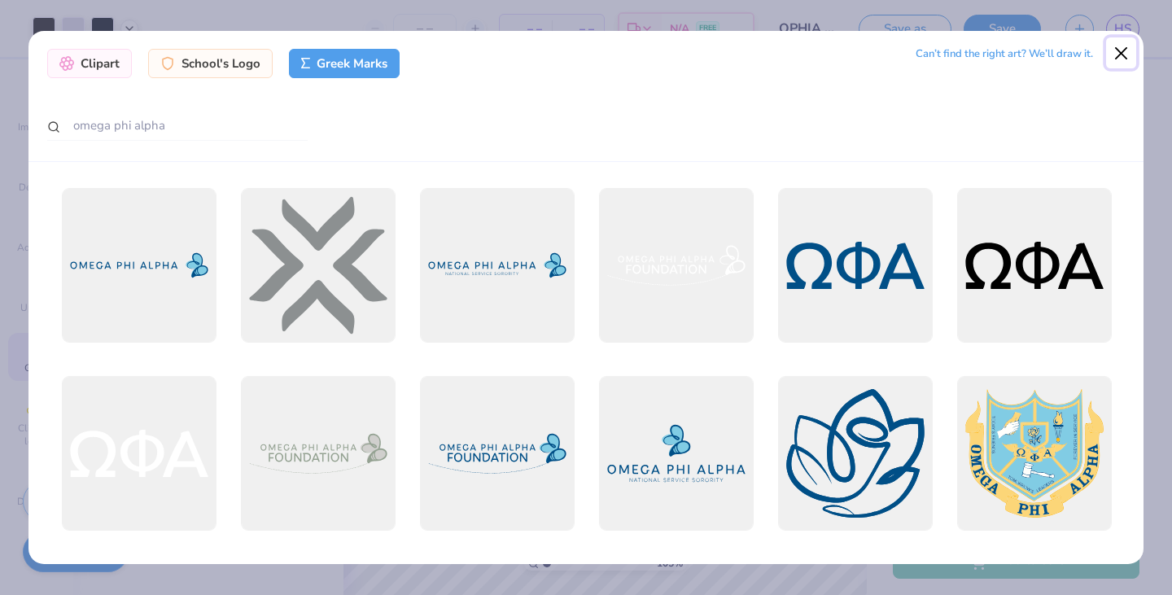
click at [1122, 47] on button "Close" at bounding box center [1121, 52] width 31 height 31
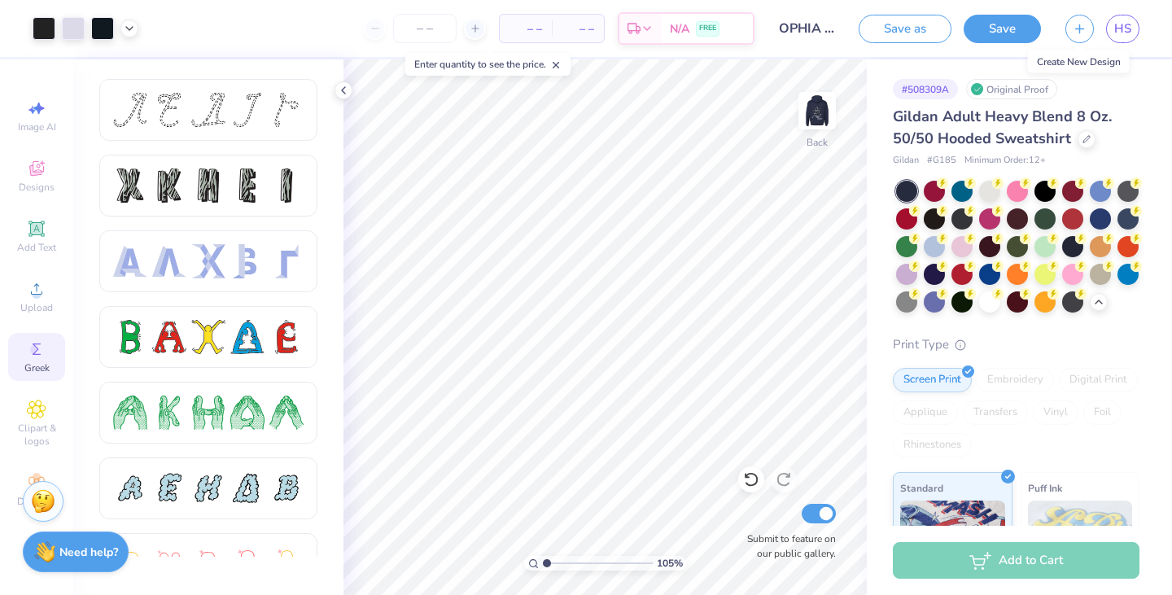
click at [1079, 36] on button "button" at bounding box center [1080, 29] width 28 height 28
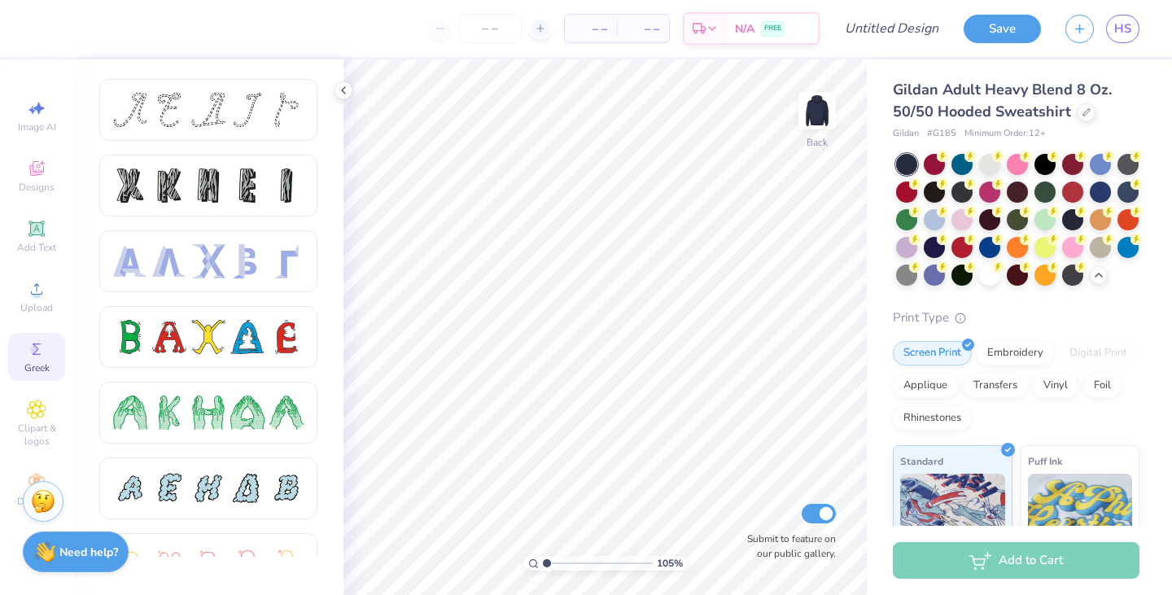
click at [47, 176] on div "Designs" at bounding box center [36, 176] width 57 height 48
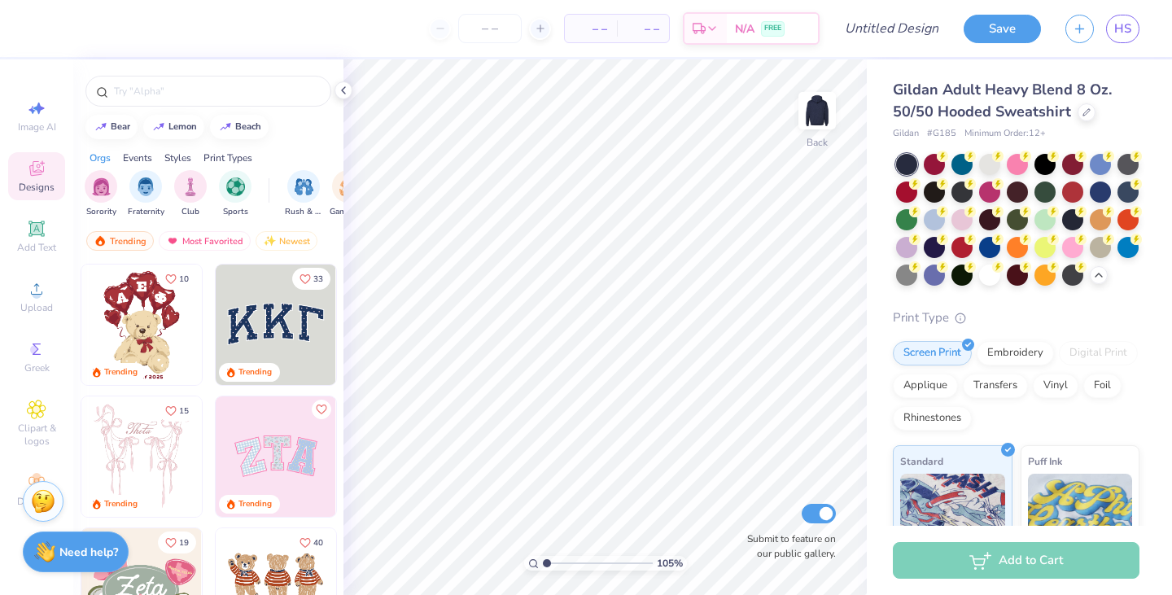
click at [178, 85] on input "text" at bounding box center [216, 91] width 208 height 16
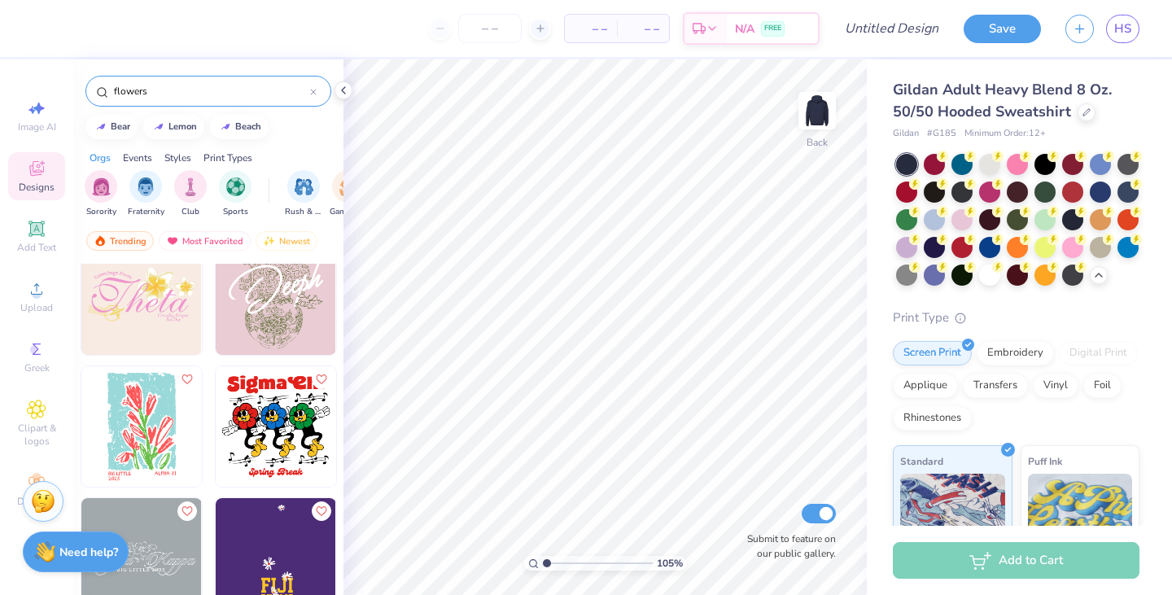
scroll to position [427, 0]
click at [825, 113] on img at bounding box center [817, 110] width 33 height 33
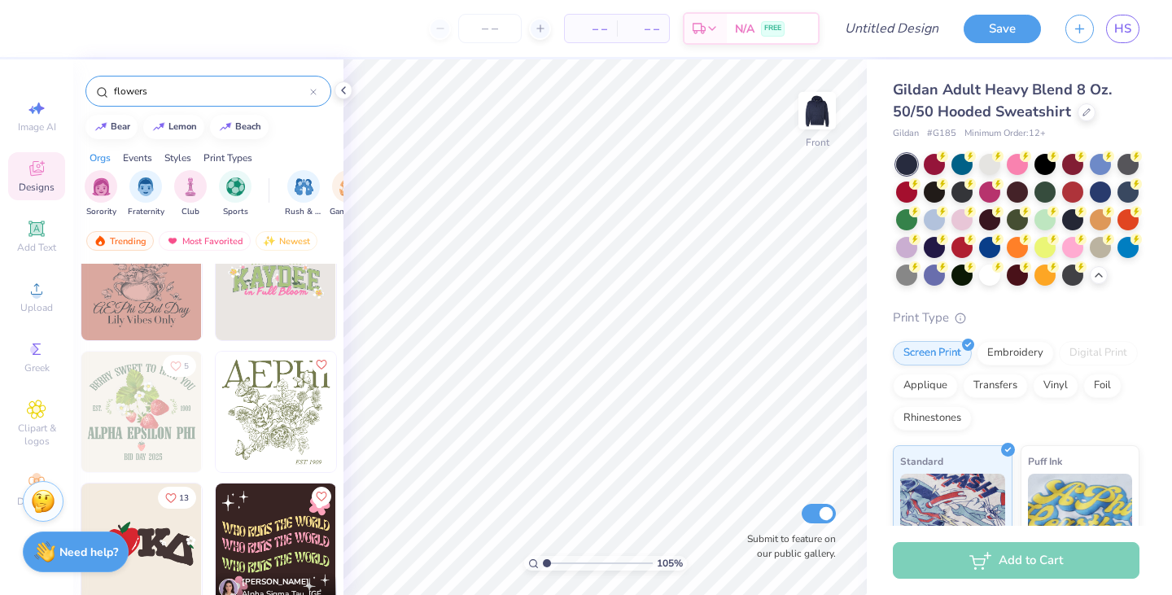
scroll to position [2050, 0]
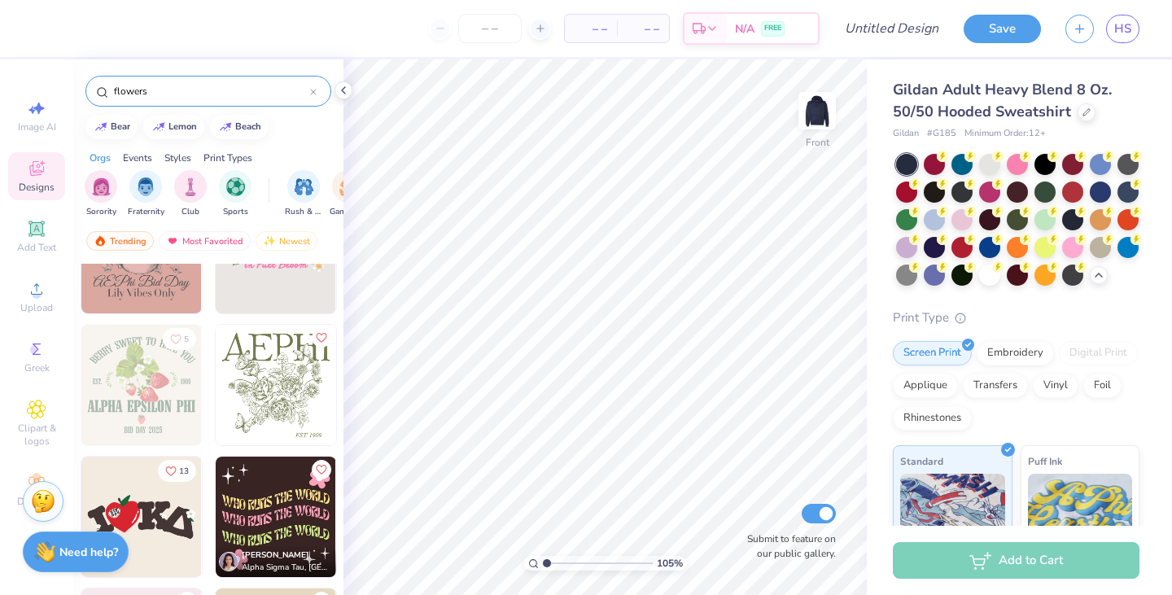
click at [274, 369] on img at bounding box center [276, 385] width 120 height 120
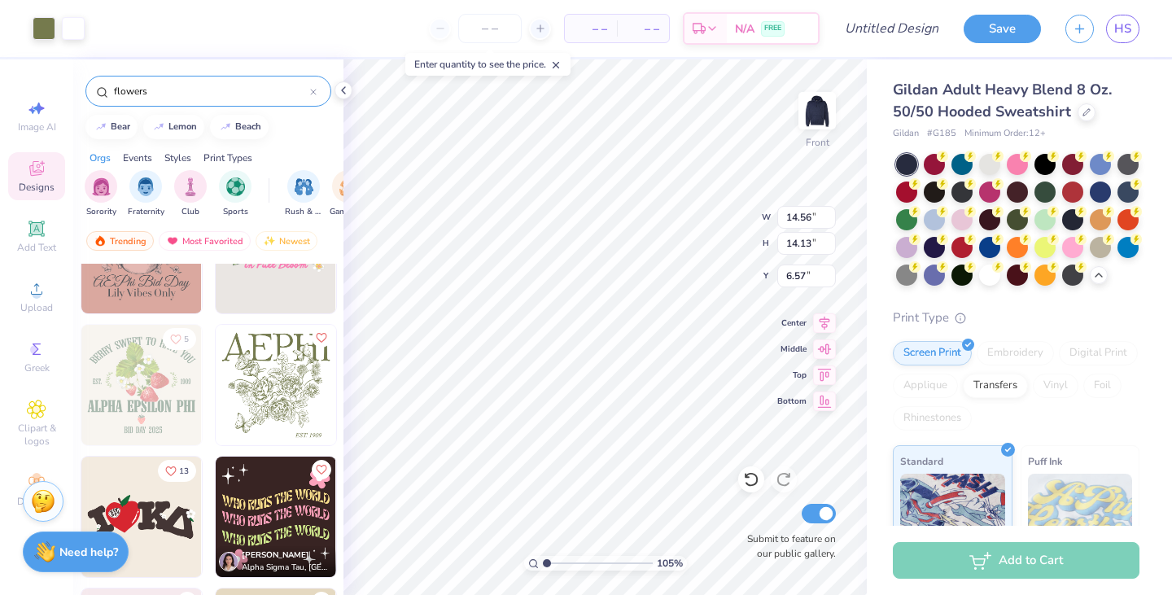
click at [1105, 285] on div at bounding box center [1017, 220] width 243 height 132
click at [1000, 273] on div at bounding box center [989, 275] width 21 height 21
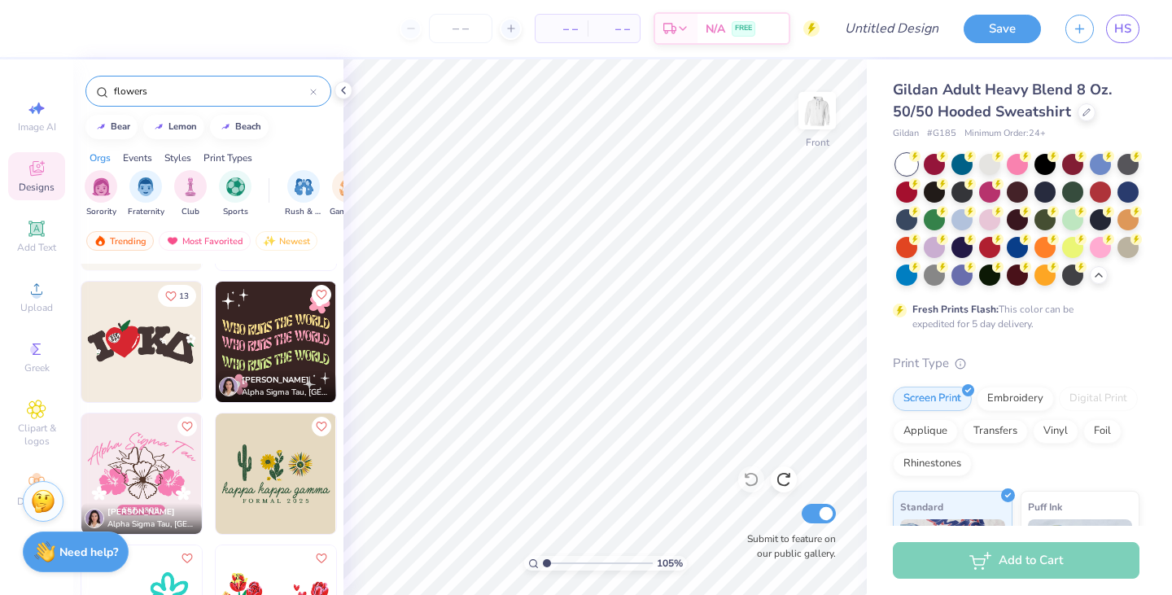
scroll to position [2225, 0]
click at [1118, 203] on div at bounding box center [1128, 192] width 21 height 21
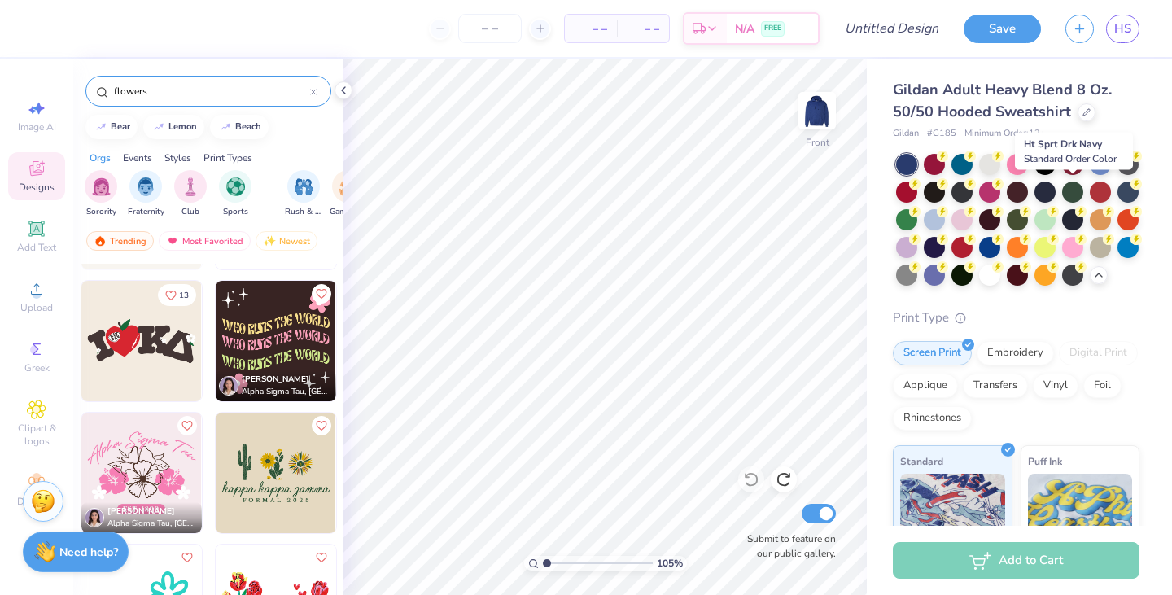
click at [1056, 190] on div at bounding box center [1045, 192] width 21 height 21
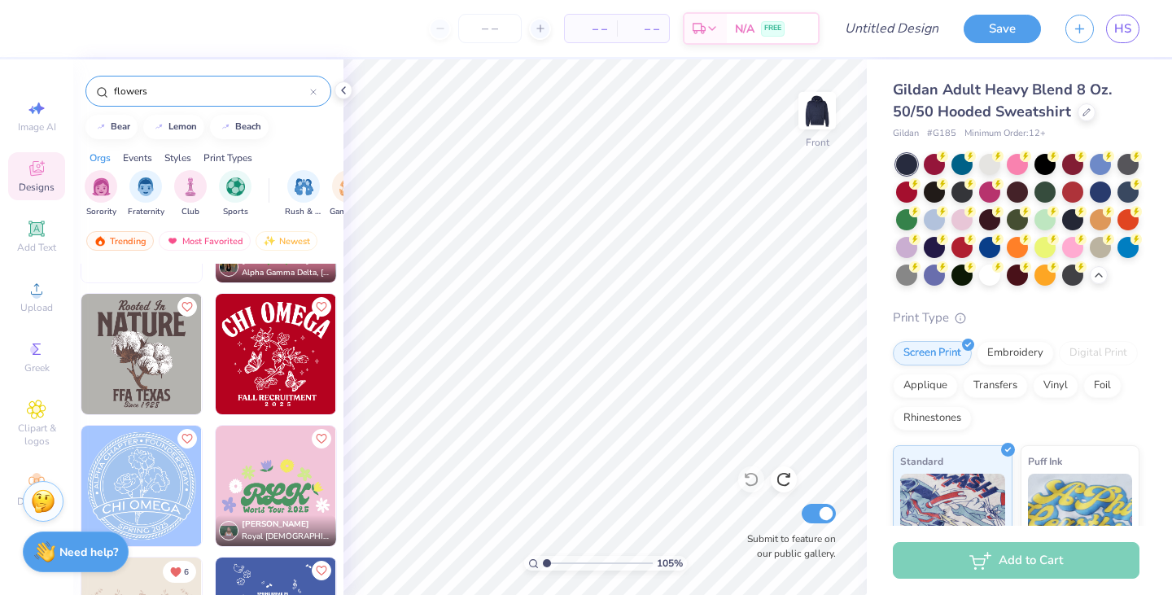
scroll to position [3928, 0]
click at [208, 85] on input "flowers" at bounding box center [211, 91] width 198 height 16
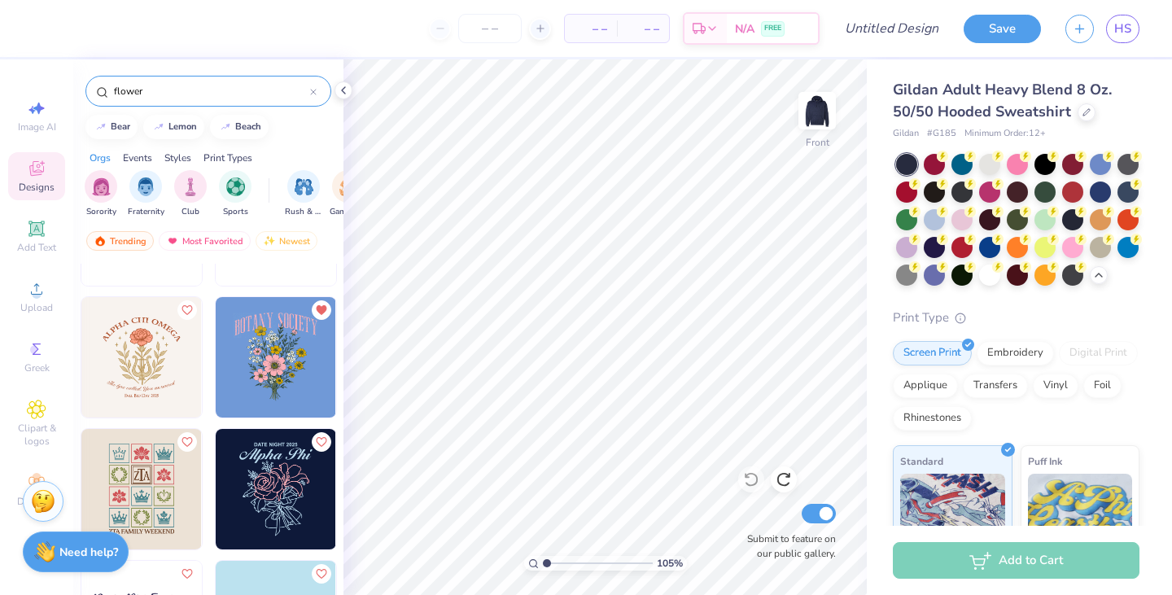
scroll to position [232, 0]
click at [260, 371] on img at bounding box center [276, 356] width 120 height 120
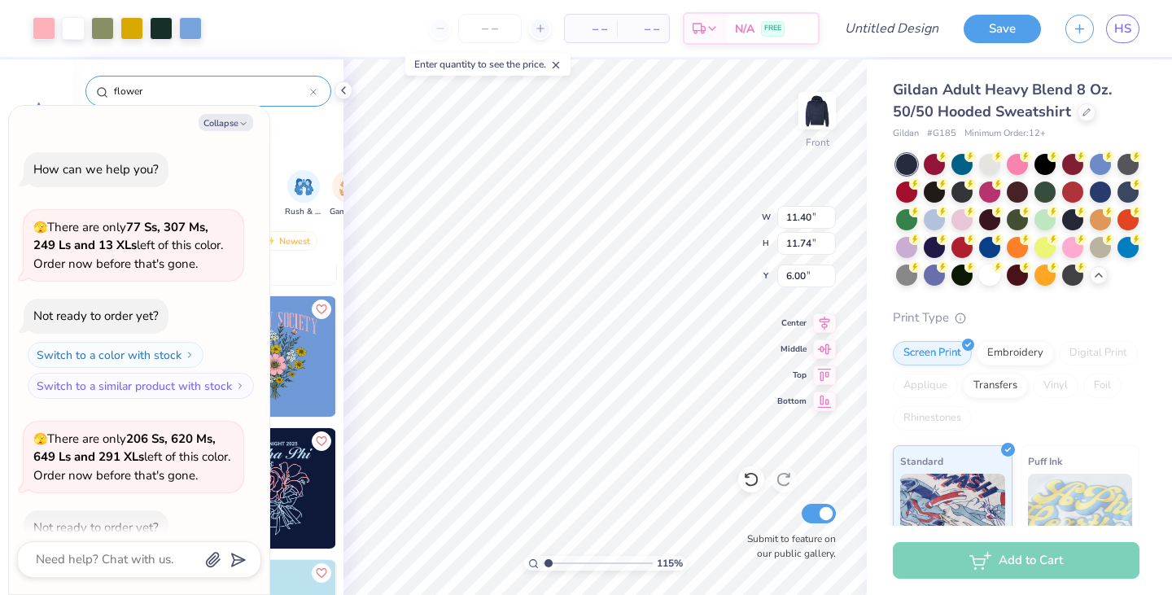
scroll to position [1319, 0]
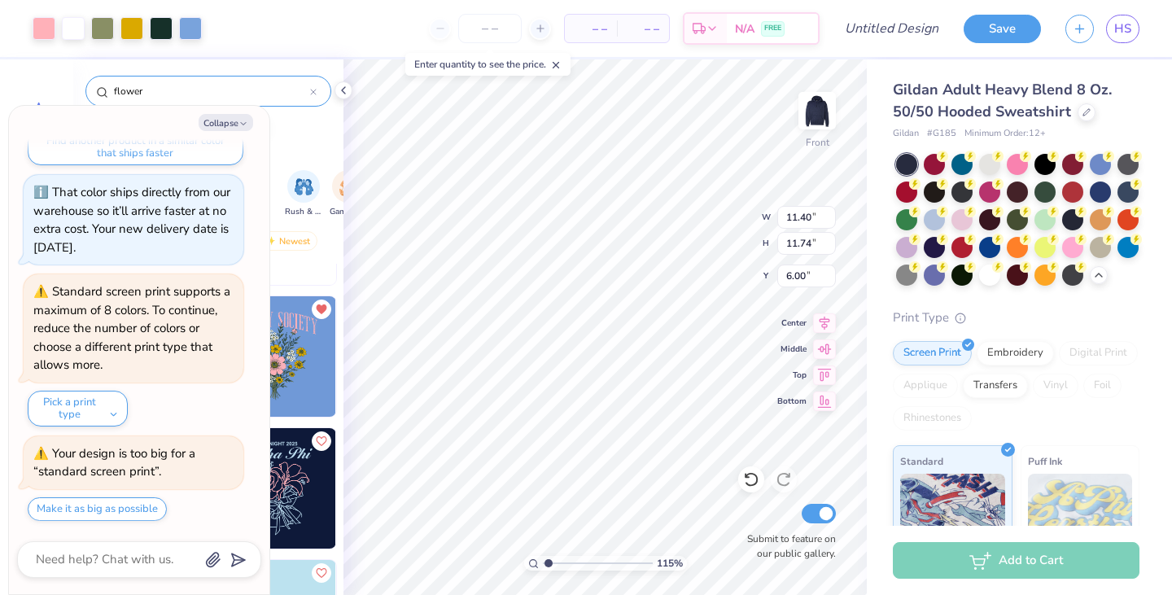
click at [240, 118] on button "Collapse" at bounding box center [226, 122] width 55 height 17
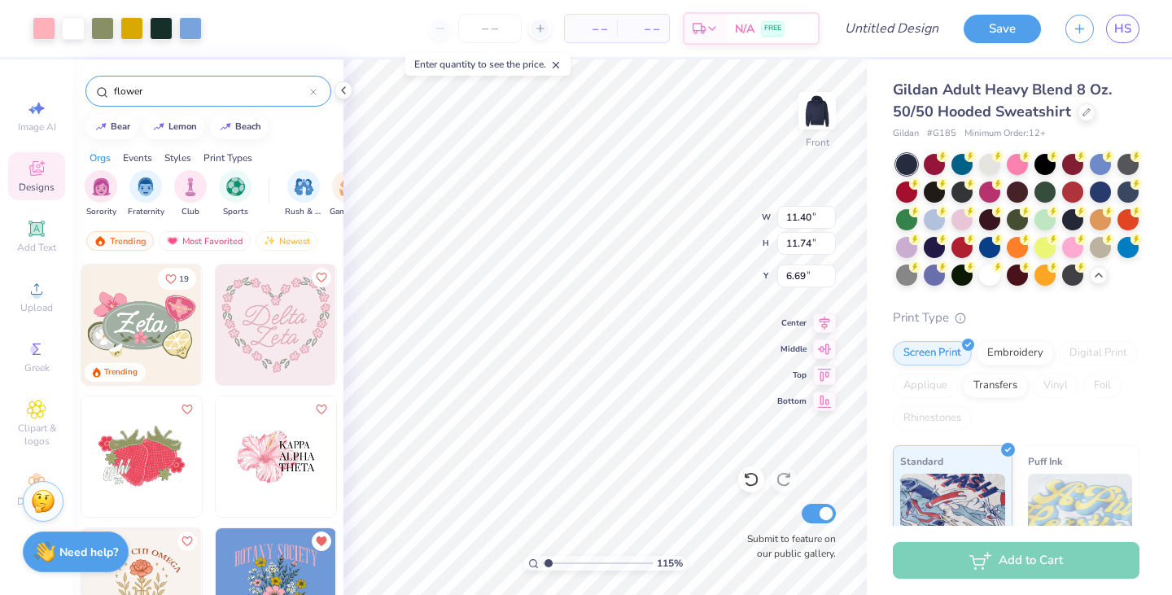
scroll to position [232, 0]
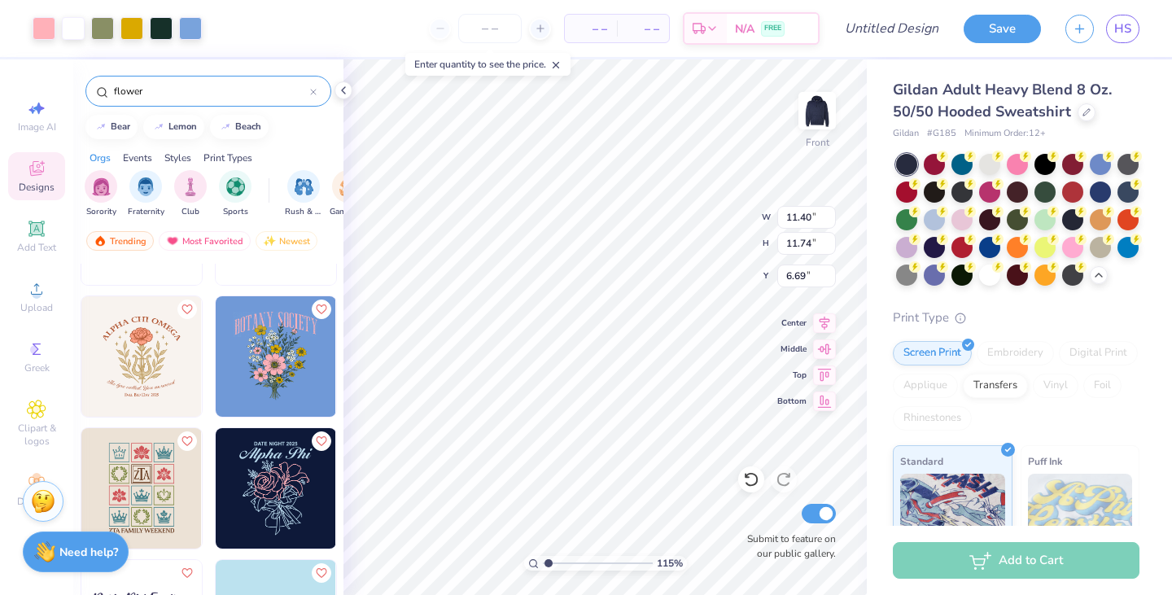
type input "1.14730778963834"
type input "13.30"
type input "13.69"
type input "1.14730778963834"
type input "14.17"
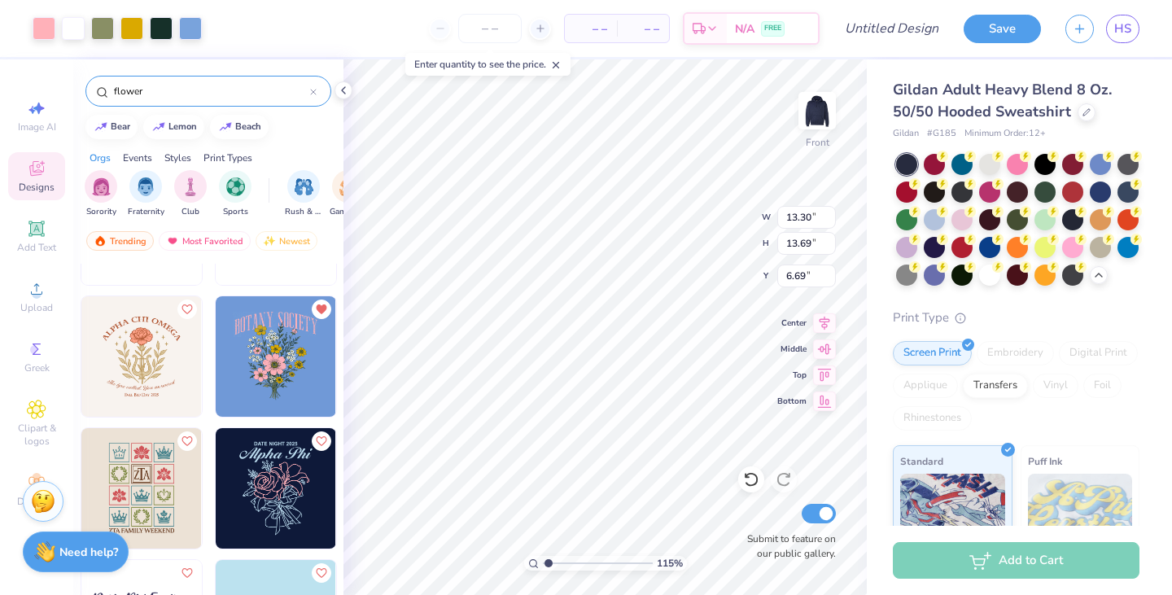
type input "14.60"
click at [821, 327] on icon at bounding box center [824, 323] width 23 height 20
click at [825, 347] on icon at bounding box center [825, 349] width 14 height 11
type input "1.14730778963834"
type input "8.70"
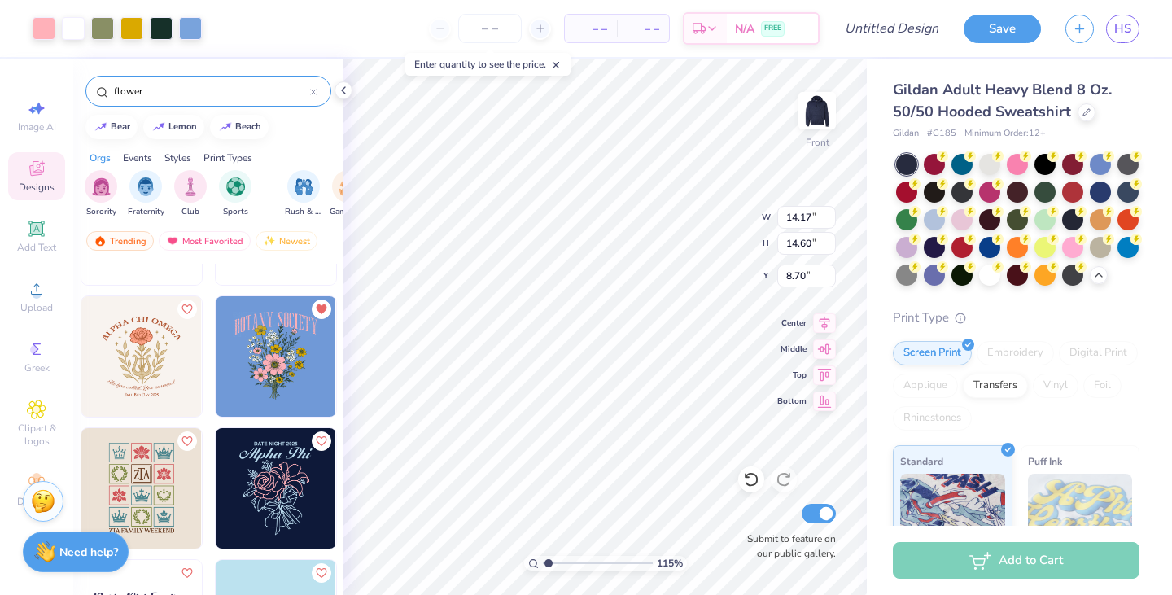
type input "1.14730778963834"
type input "6.38"
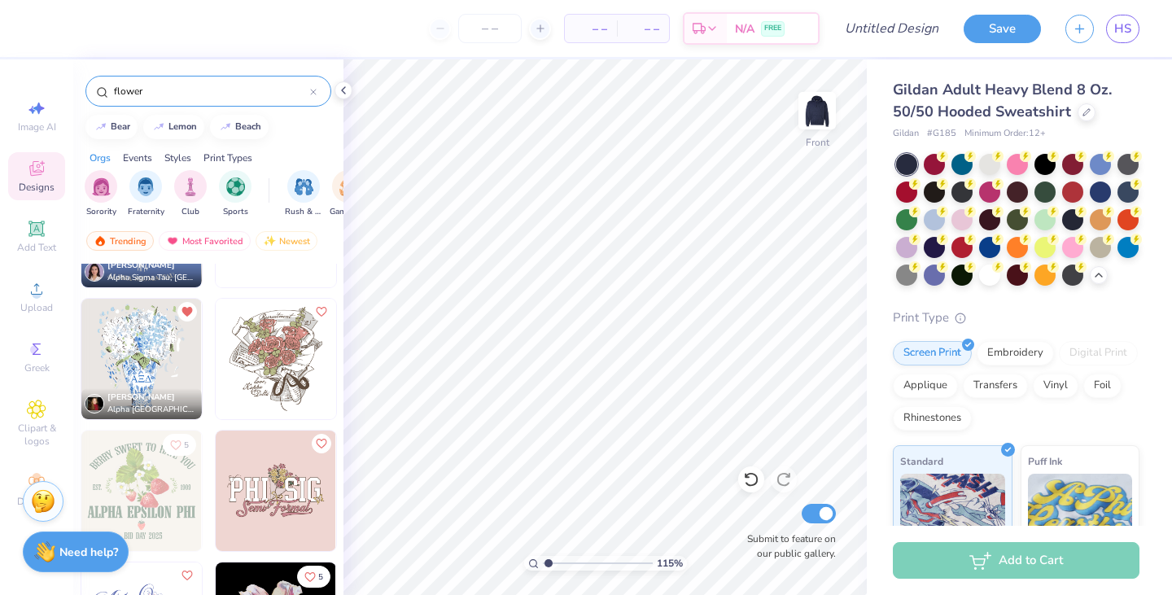
scroll to position [4055, 0]
click at [150, 366] on img at bounding box center [141, 357] width 120 height 120
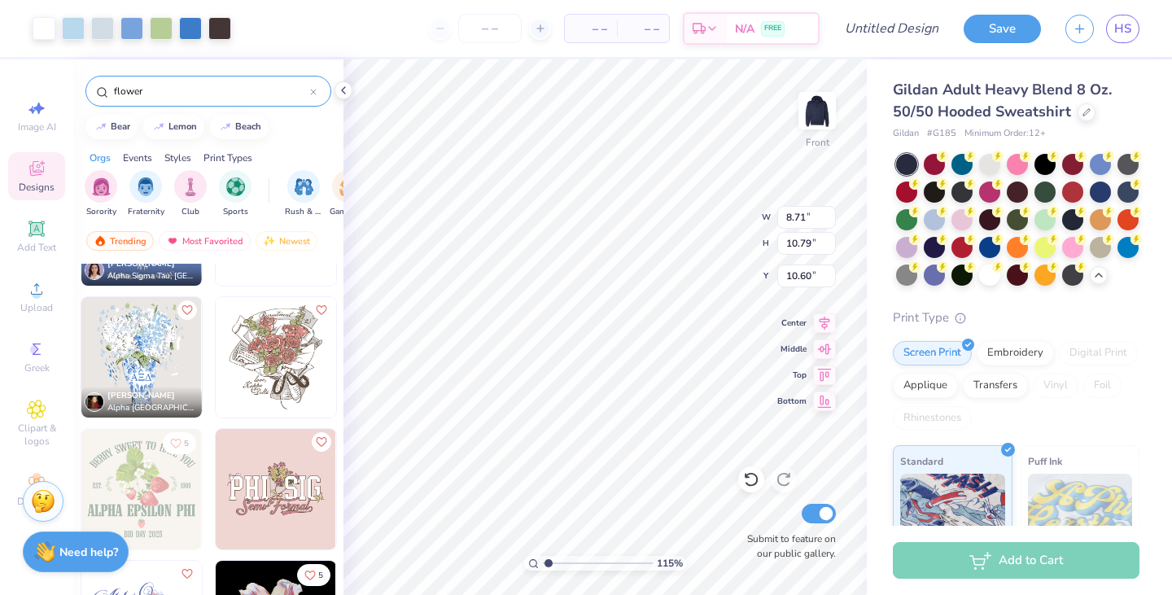
type input "1.14730778963834"
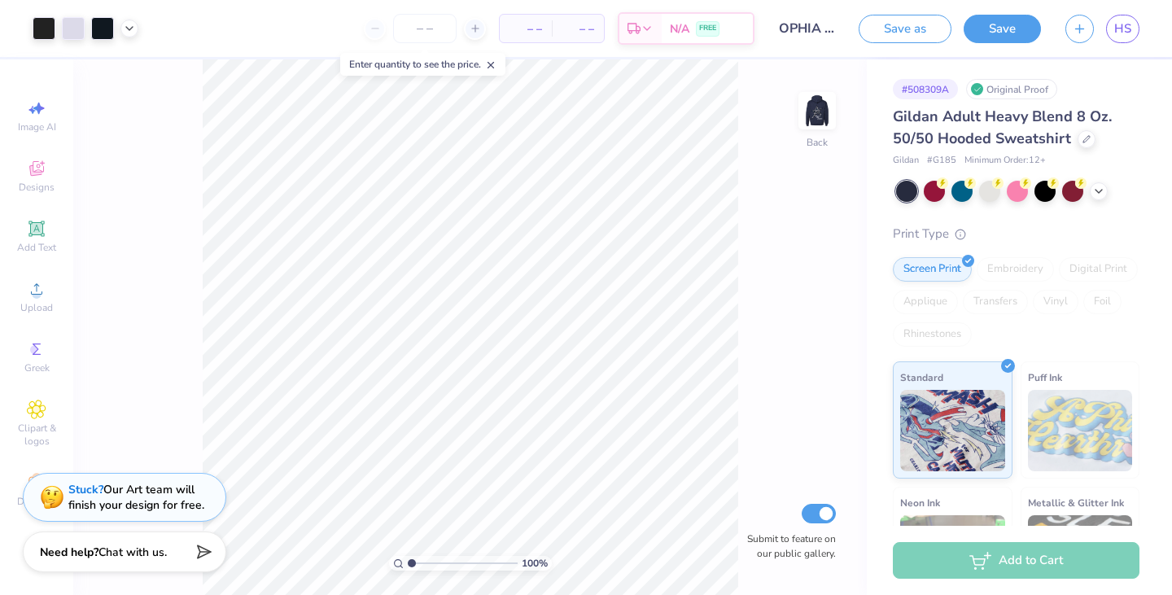
click at [1083, 38] on button "button" at bounding box center [1080, 29] width 28 height 28
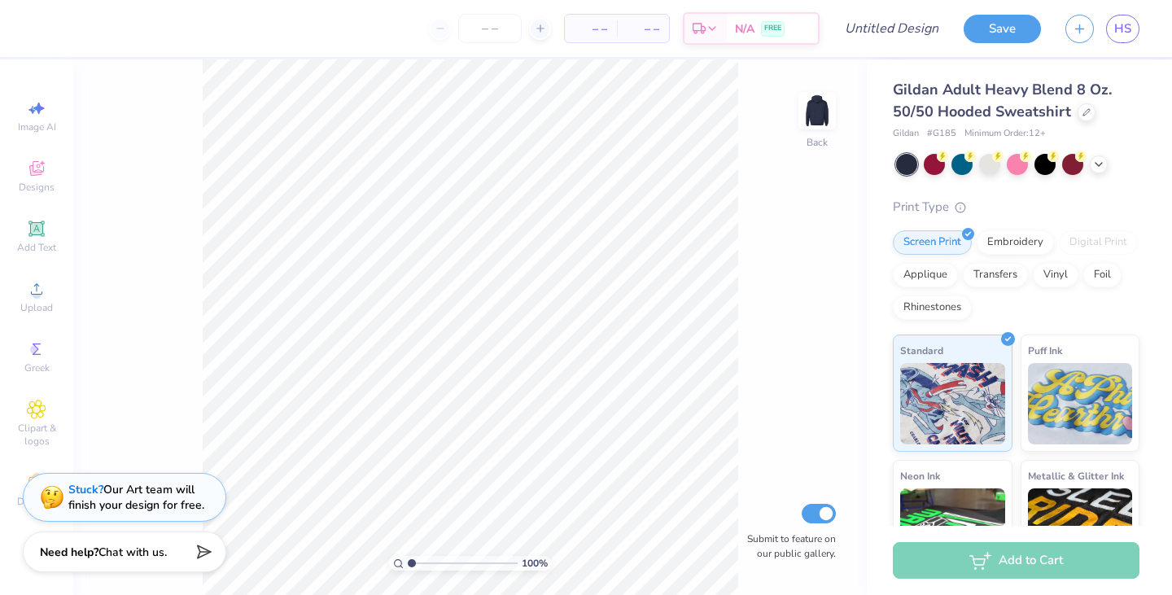
click at [50, 167] on div "Designs" at bounding box center [36, 176] width 57 height 48
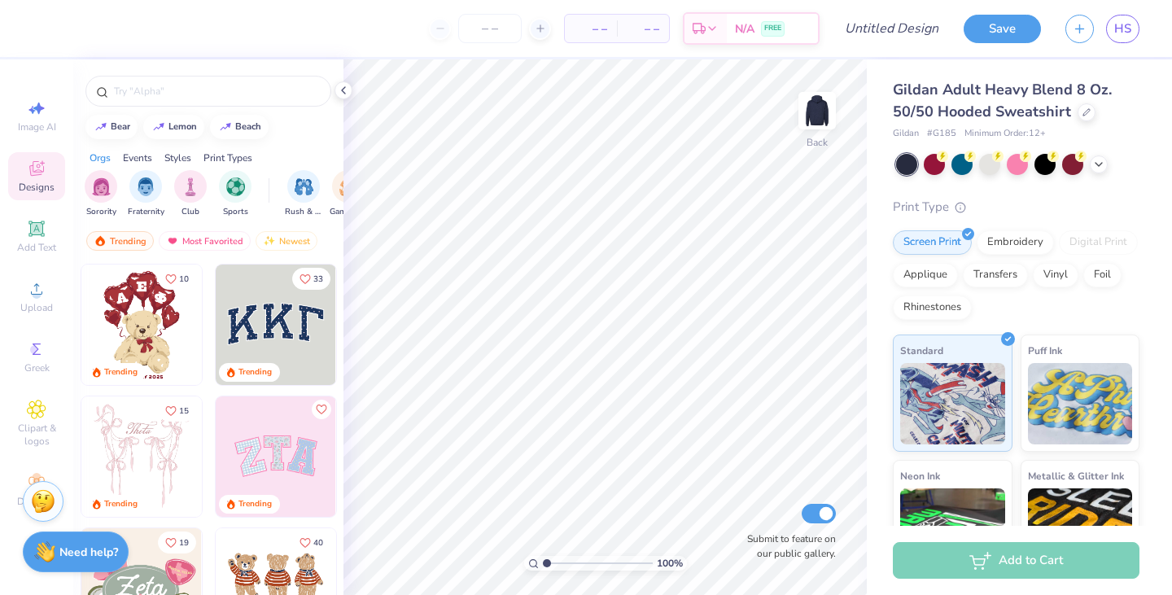
click at [107, 182] on img "filter for Sorority" at bounding box center [101, 186] width 19 height 19
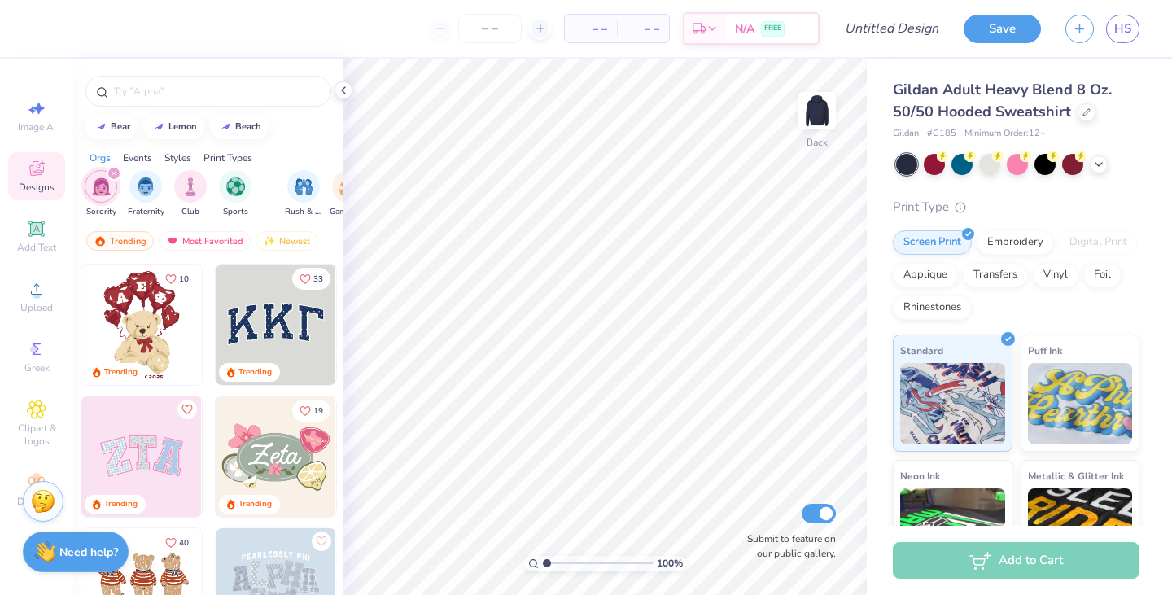
click at [230, 84] on input "text" at bounding box center [216, 91] width 208 height 16
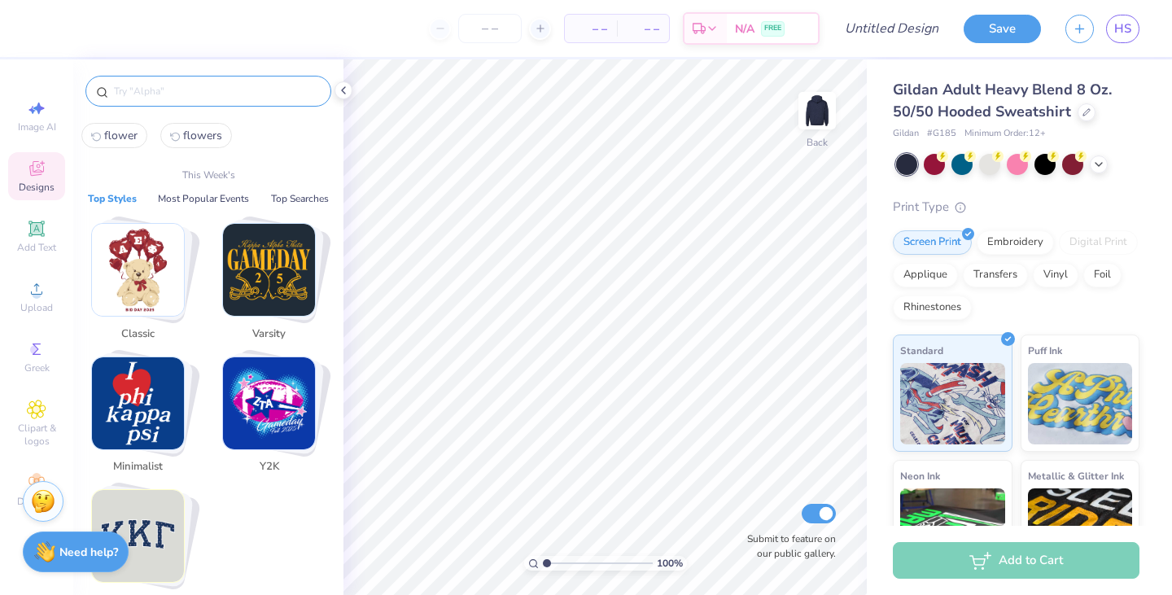
click at [116, 144] on button "flower" at bounding box center [114, 135] width 66 height 25
type input "flower"
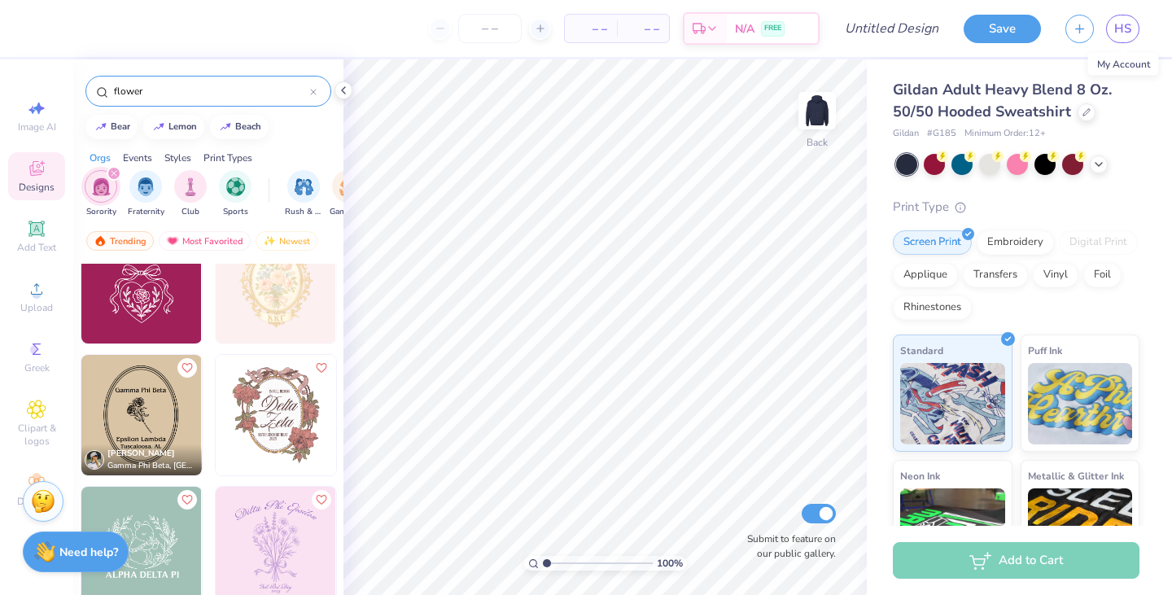
scroll to position [2364, 0]
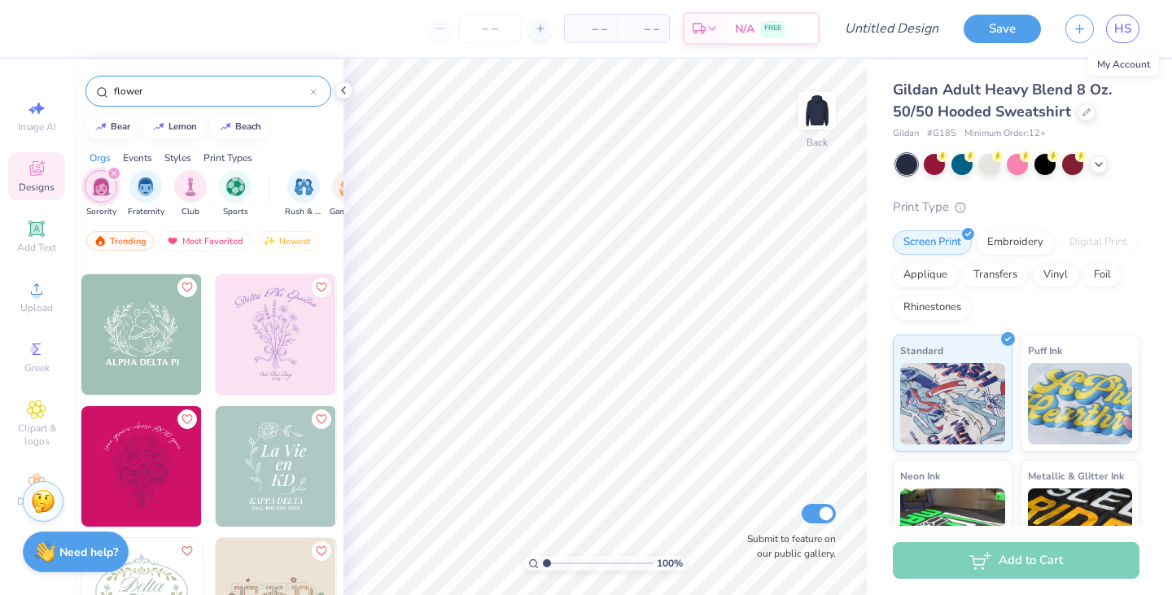
click at [821, 124] on img at bounding box center [817, 110] width 33 height 33
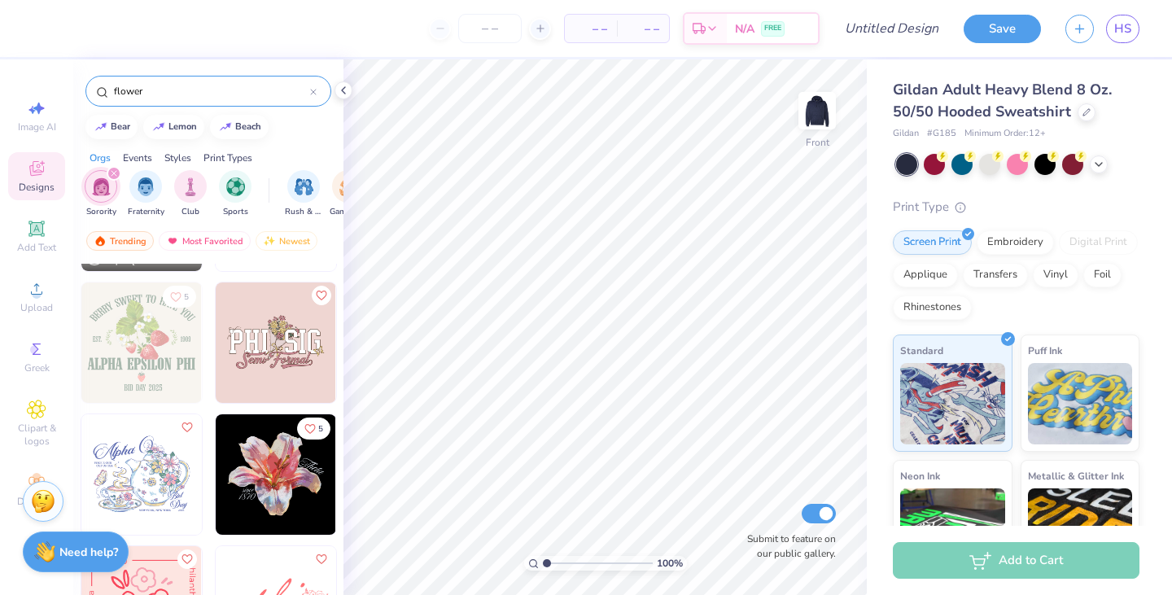
scroll to position [3591, 0]
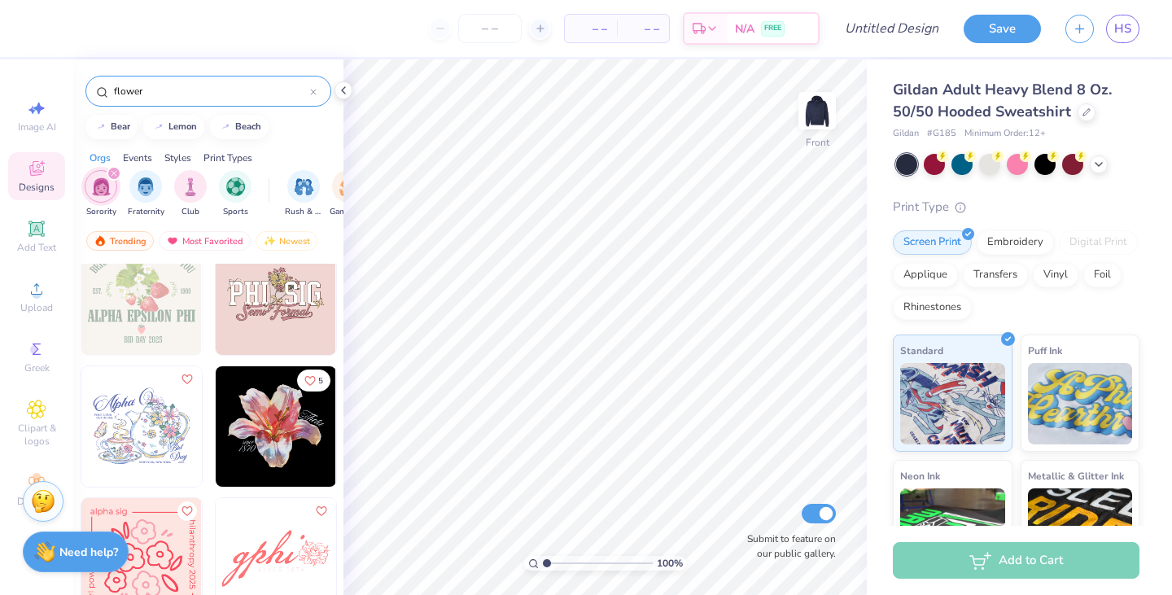
click at [276, 431] on img at bounding box center [276, 426] width 120 height 120
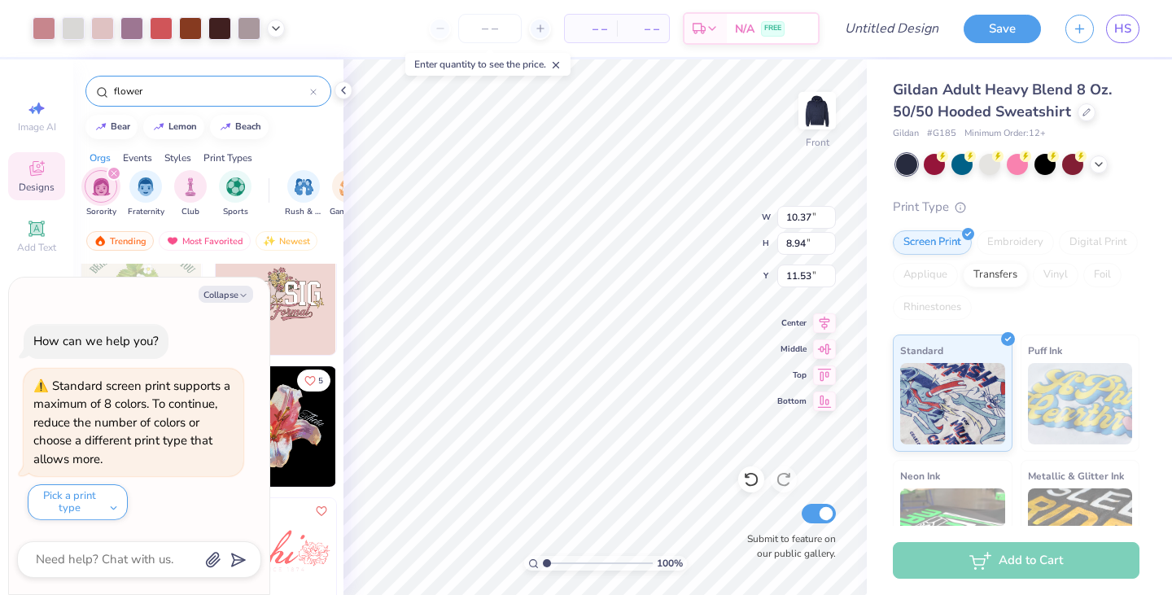
click at [230, 300] on button "Collapse" at bounding box center [226, 294] width 55 height 17
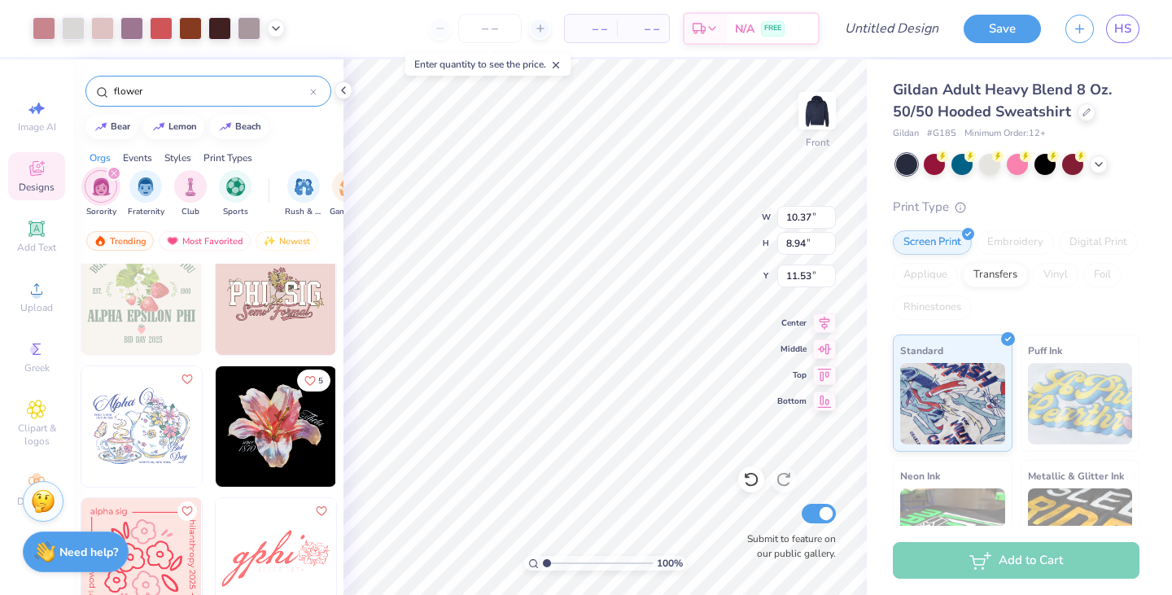
type textarea "x"
type input "6.00"
type textarea "x"
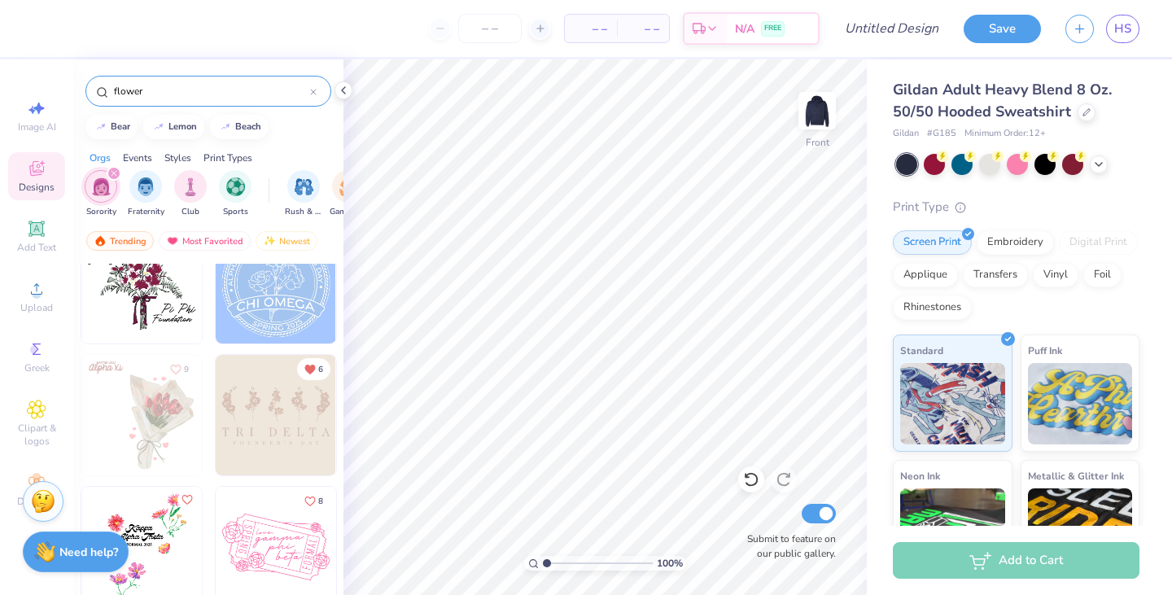
scroll to position [6637, 0]
click at [274, 410] on img at bounding box center [276, 412] width 120 height 120
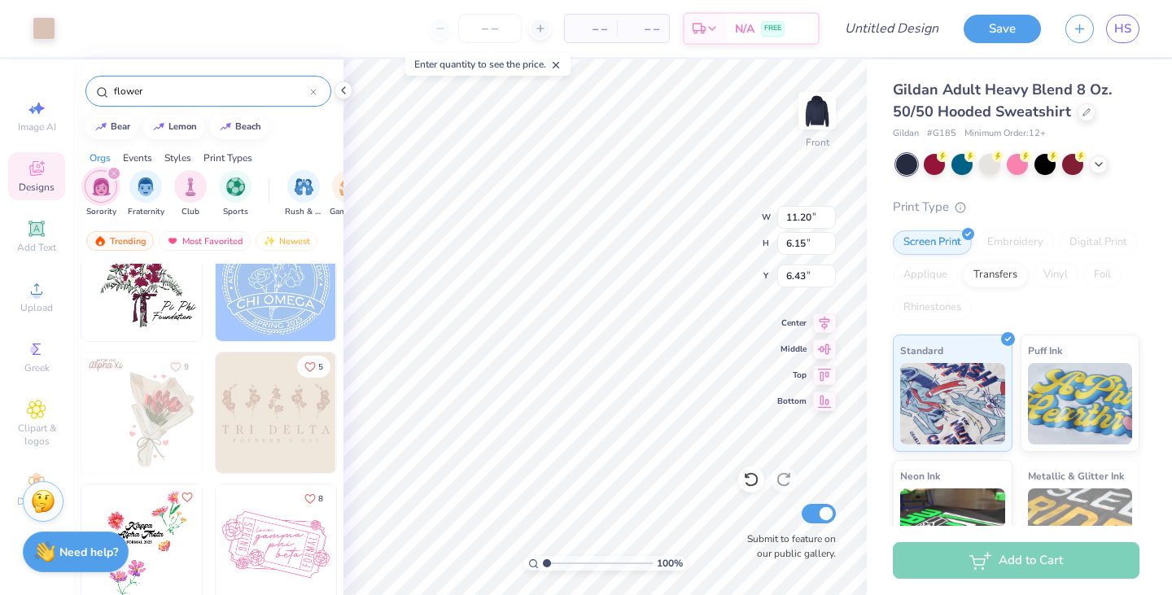
type input "6.43"
type input "14.38"
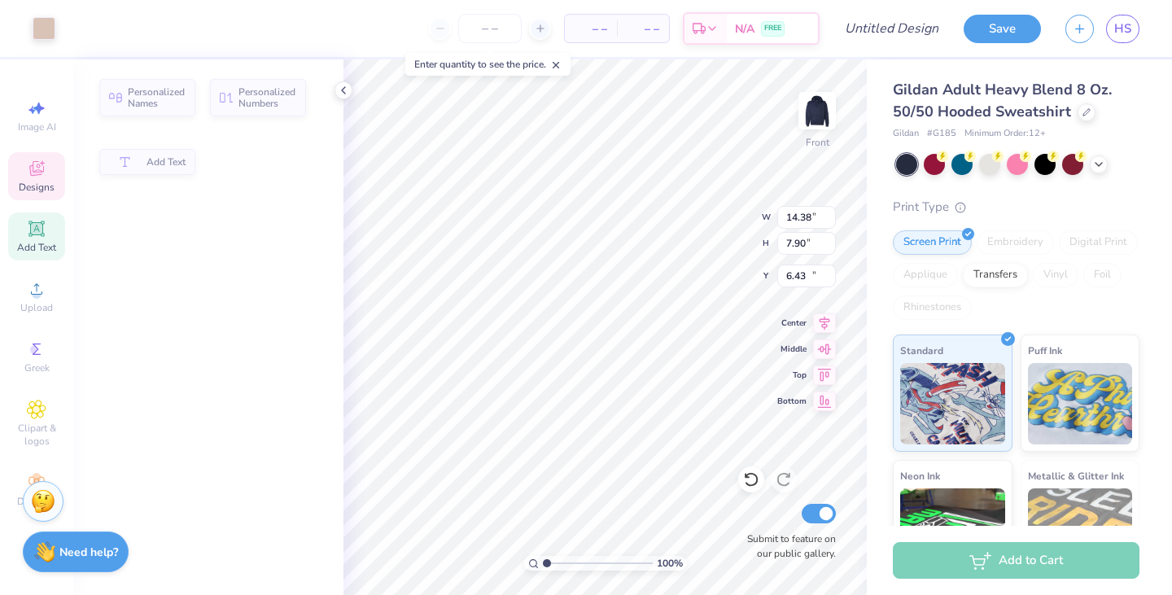
type input "1.18"
type input "12.01"
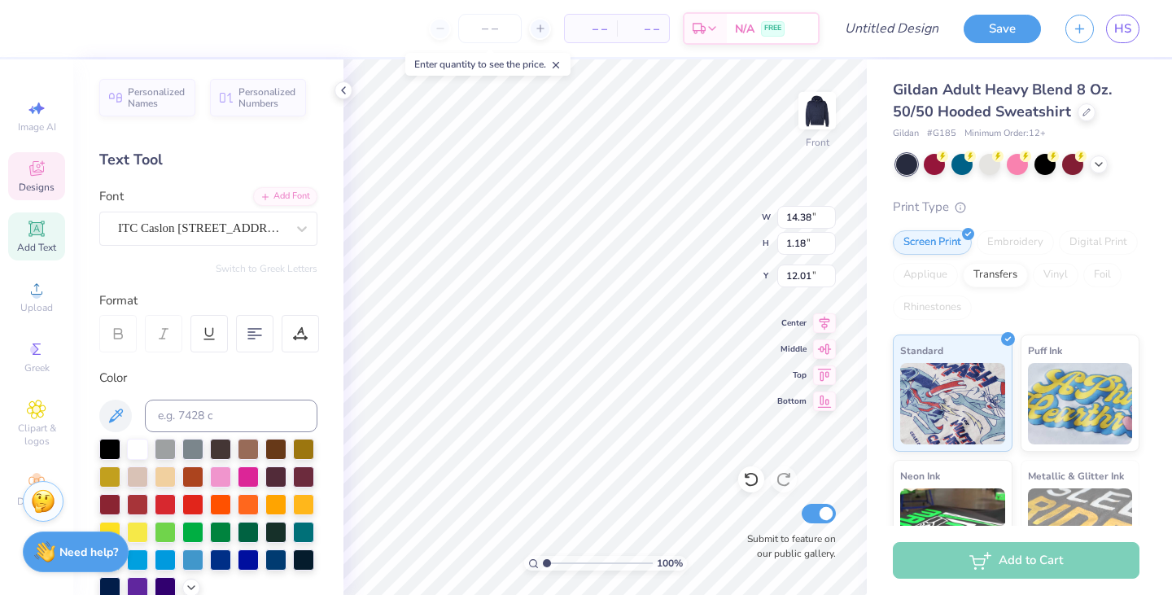
scroll to position [13, 8]
type textarea "OMEGA PHI ALPHA"
click at [299, 337] on icon at bounding box center [300, 333] width 15 height 15
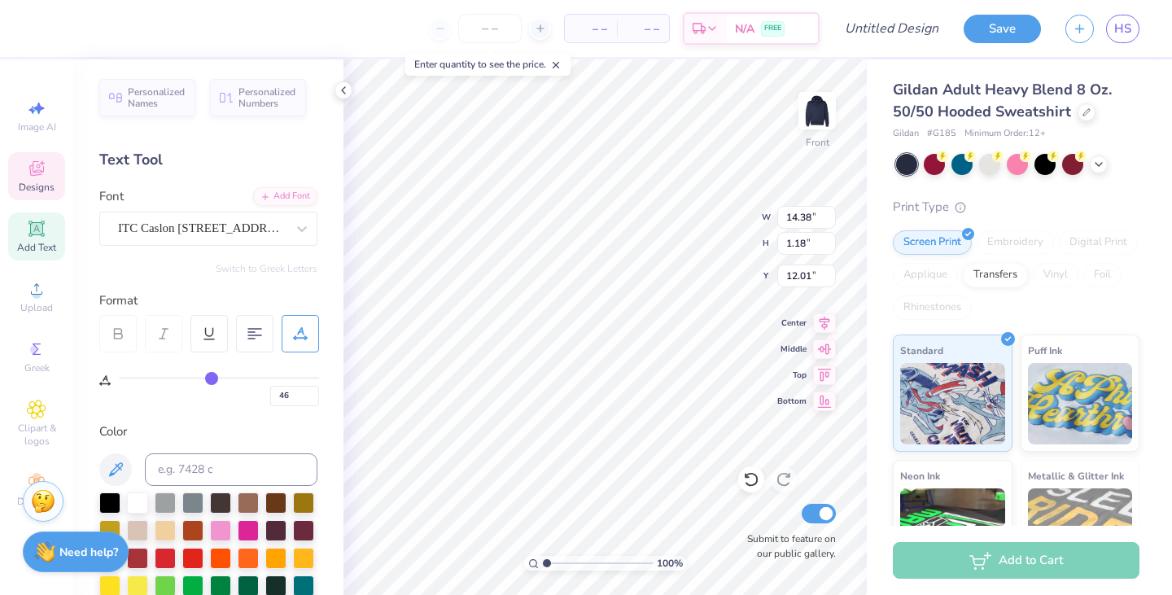
type input "44"
type input "43"
type input "42"
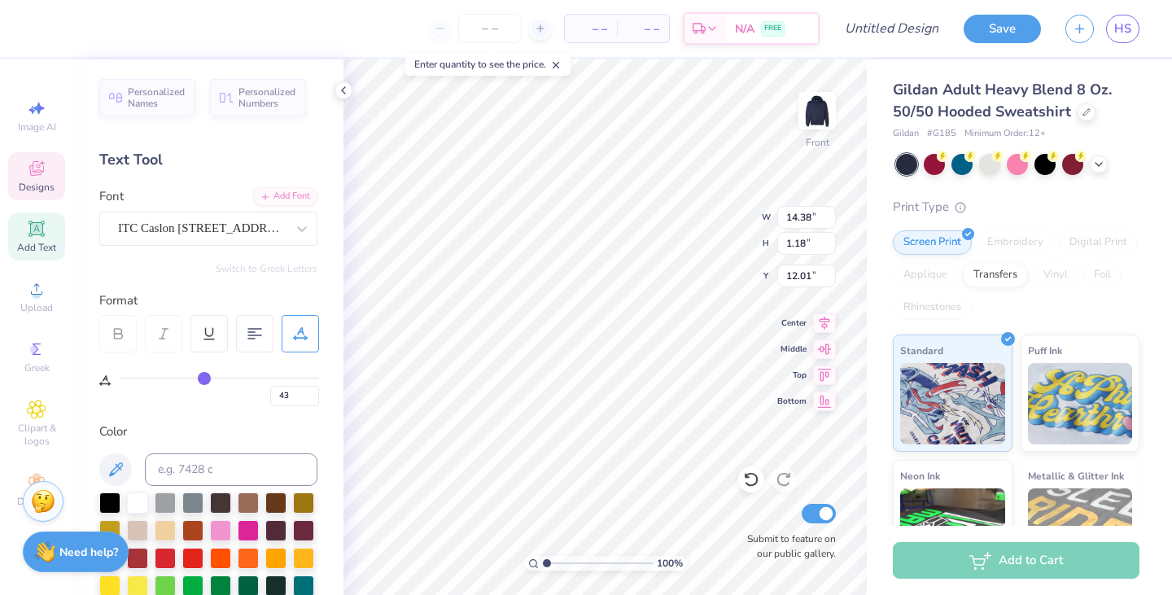
type input "42"
type input "41"
type input "40"
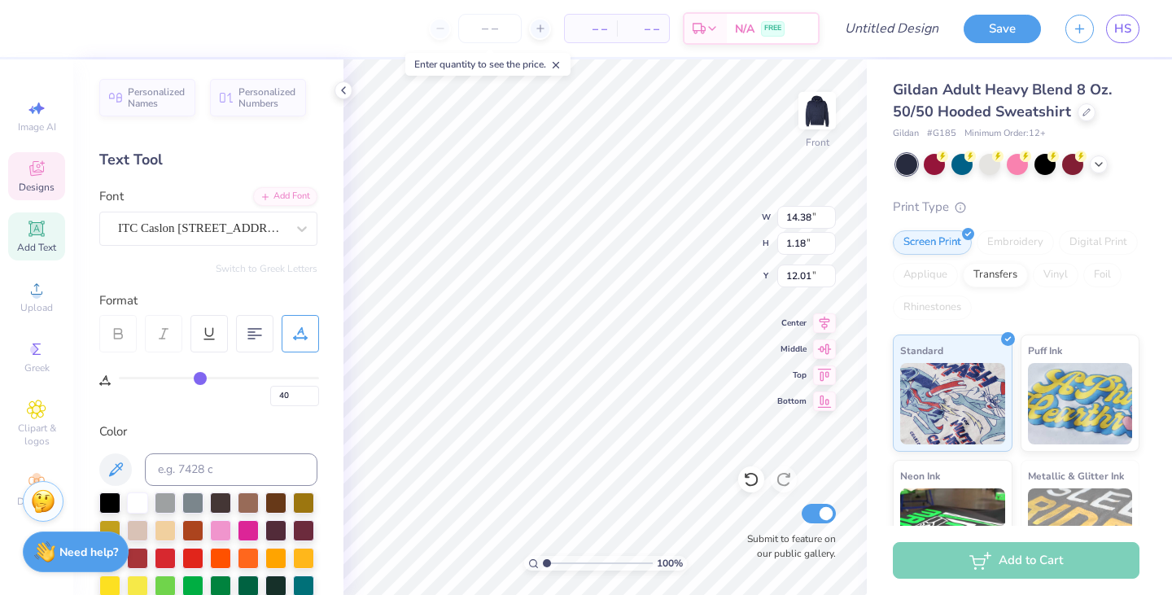
type input "39"
type input "38"
type input "37"
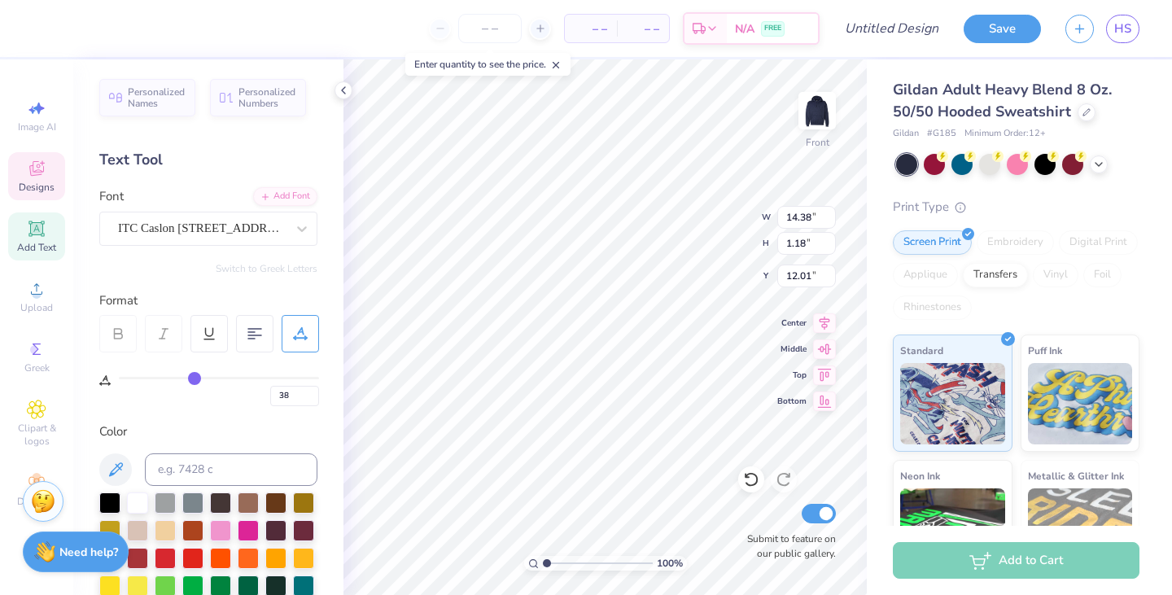
type input "37"
type input "36"
type input "35"
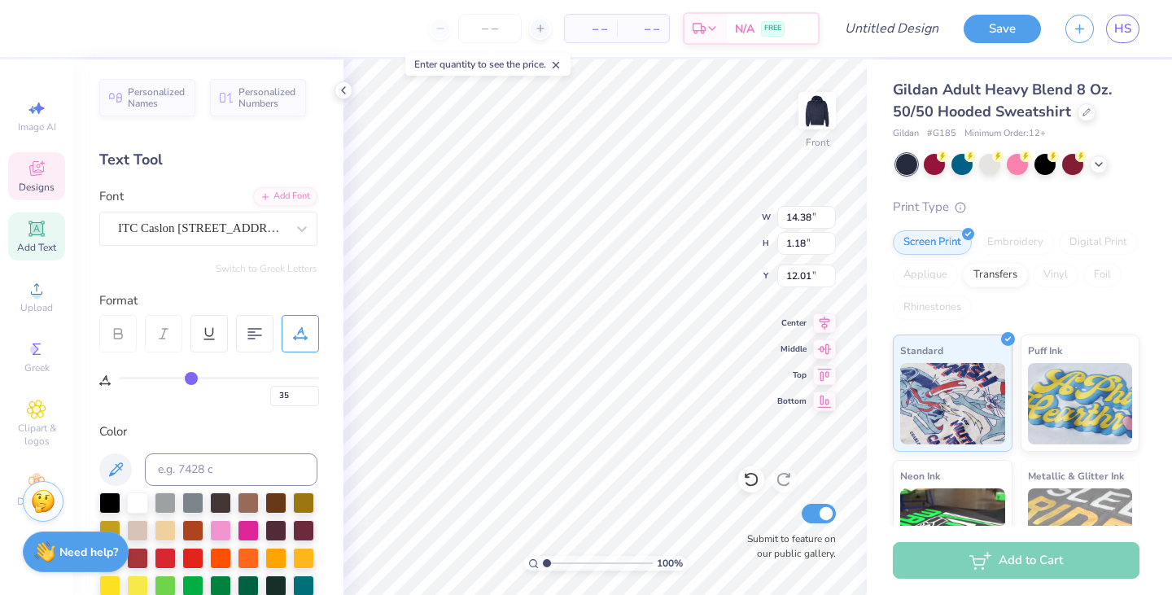
type input "34"
type input "33"
type input "32"
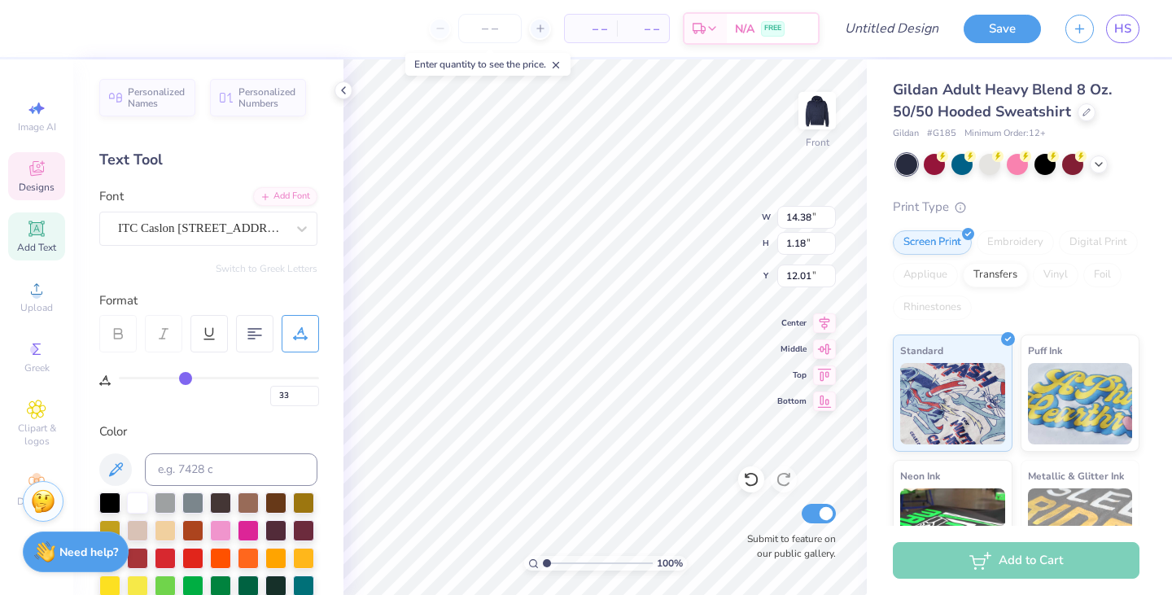
type input "32"
type input "31"
type input "30"
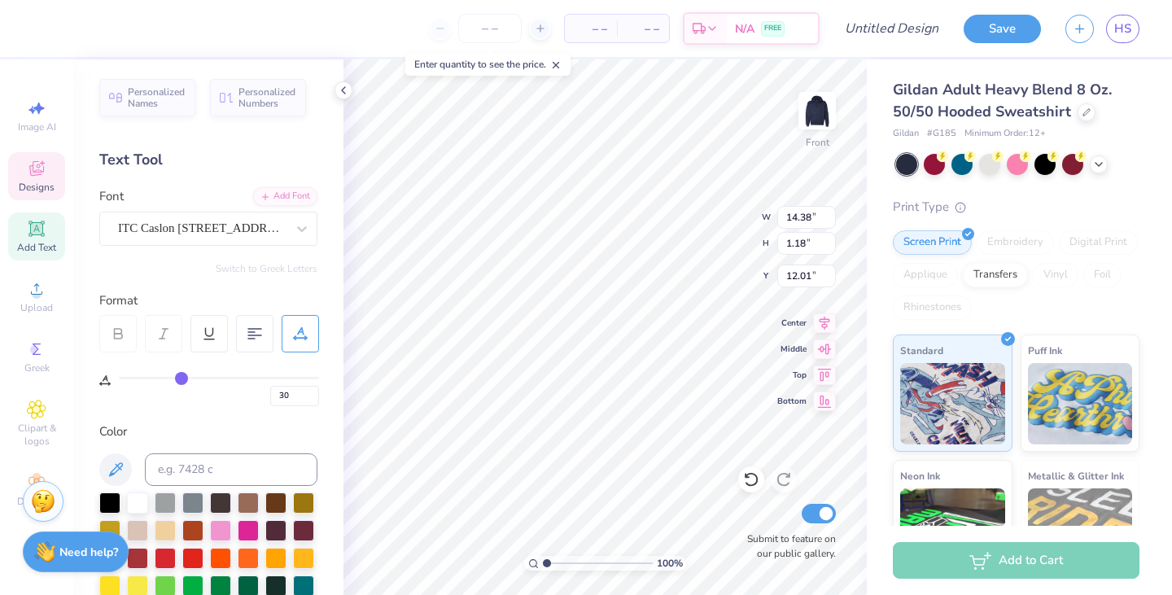
type input "29"
type input "28"
drag, startPoint x: 209, startPoint y: 374, endPoint x: 177, endPoint y: 375, distance: 32.6
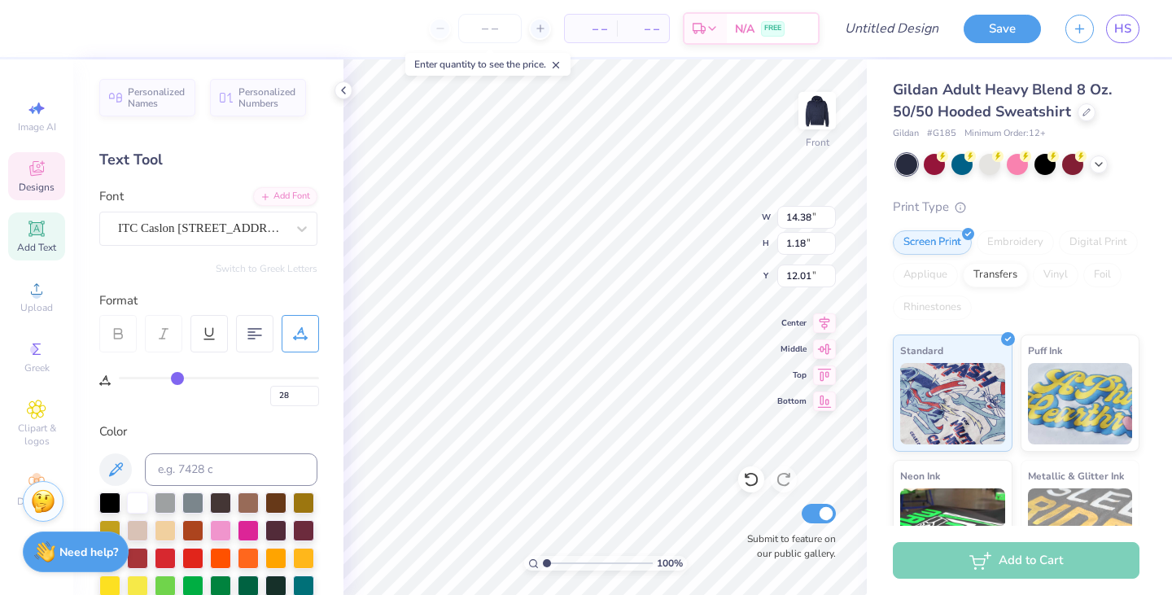
type input "28"
click at [177, 377] on input "range" at bounding box center [219, 378] width 200 height 2
click at [179, 377] on input "range" at bounding box center [219, 378] width 200 height 2
type textarea "OMEGA PHI ALPHA"
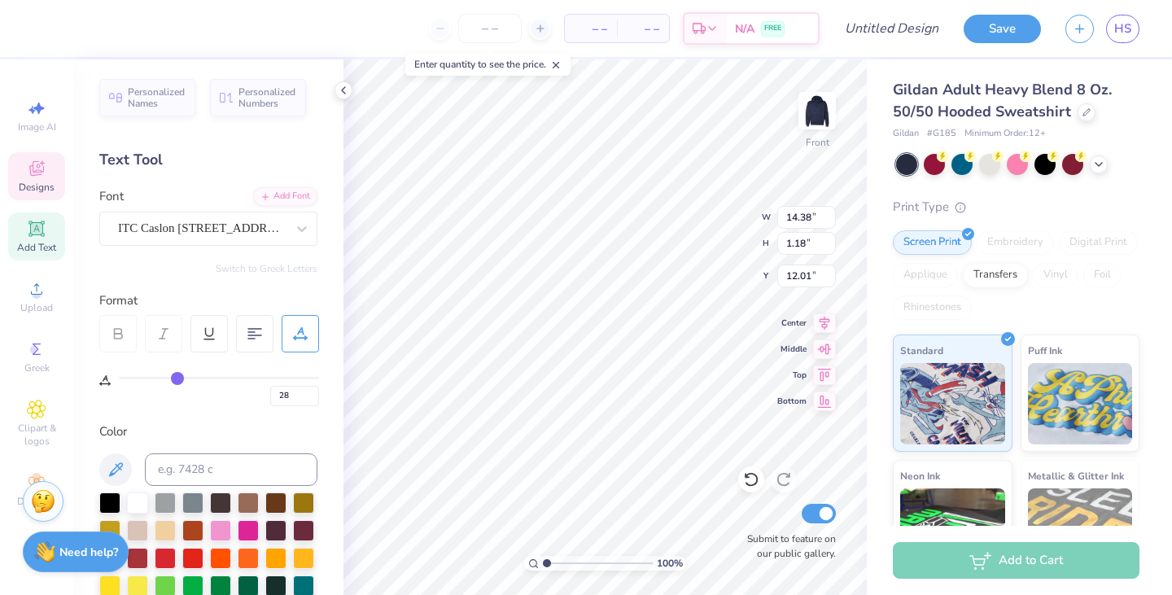
click at [250, 343] on div at bounding box center [254, 333] width 37 height 37
click at [782, 403] on span "Bottom" at bounding box center [791, 401] width 29 height 11
type input "75"
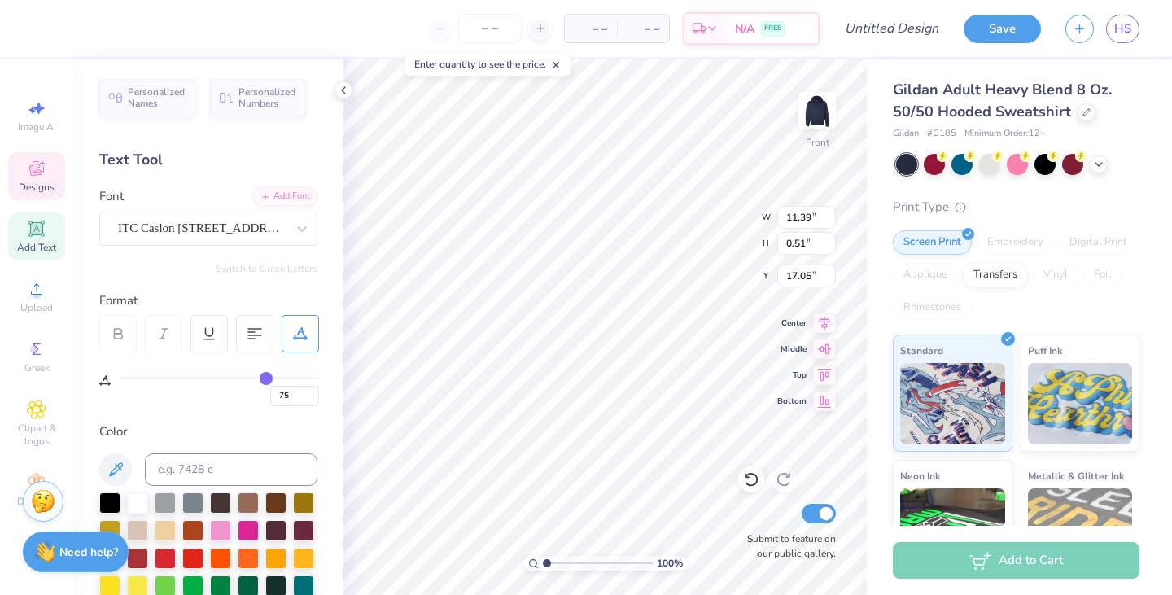
type input "17.05"
type input "12.73"
type input "3.16"
type input "11.02"
type input "28"
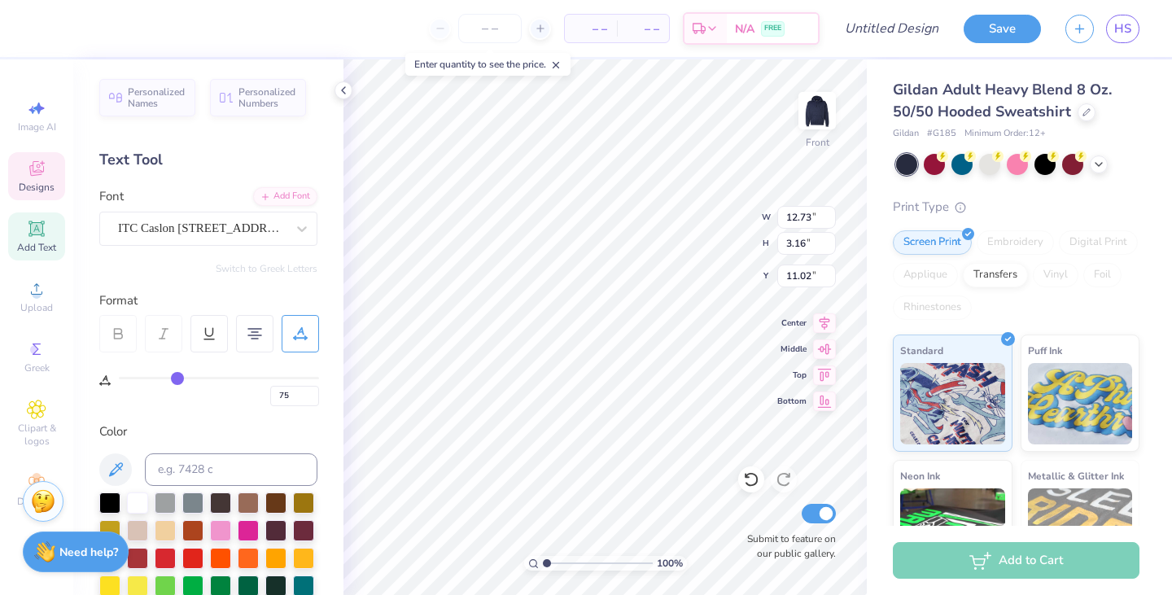
type input "28"
type input "75"
type textarea "e"
type textarea "EST 1967"
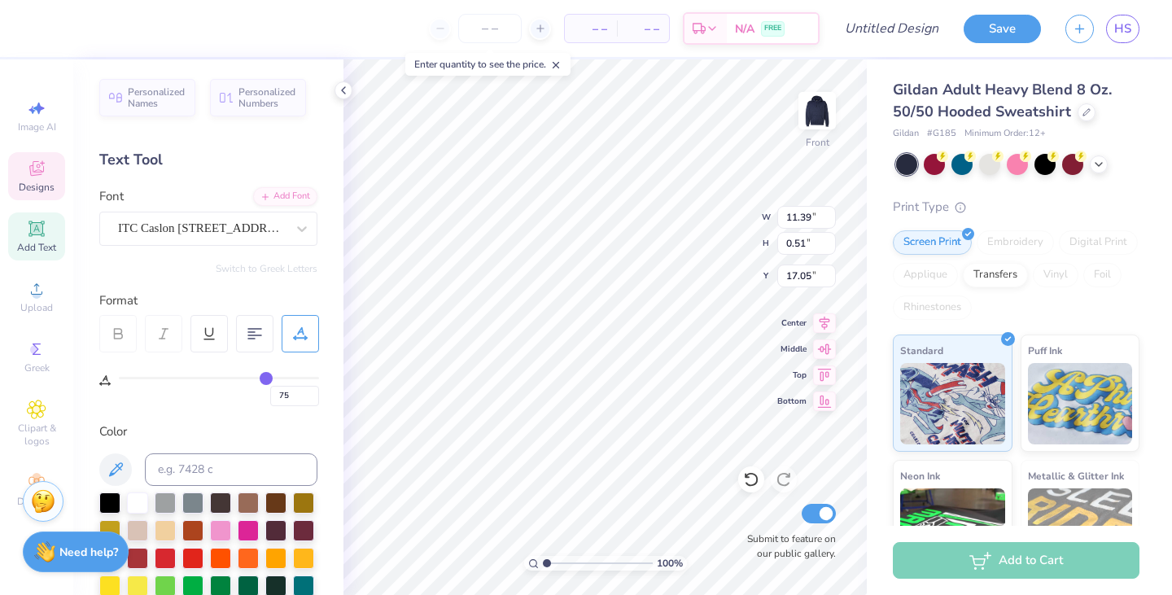
scroll to position [11, 3]
type input "28"
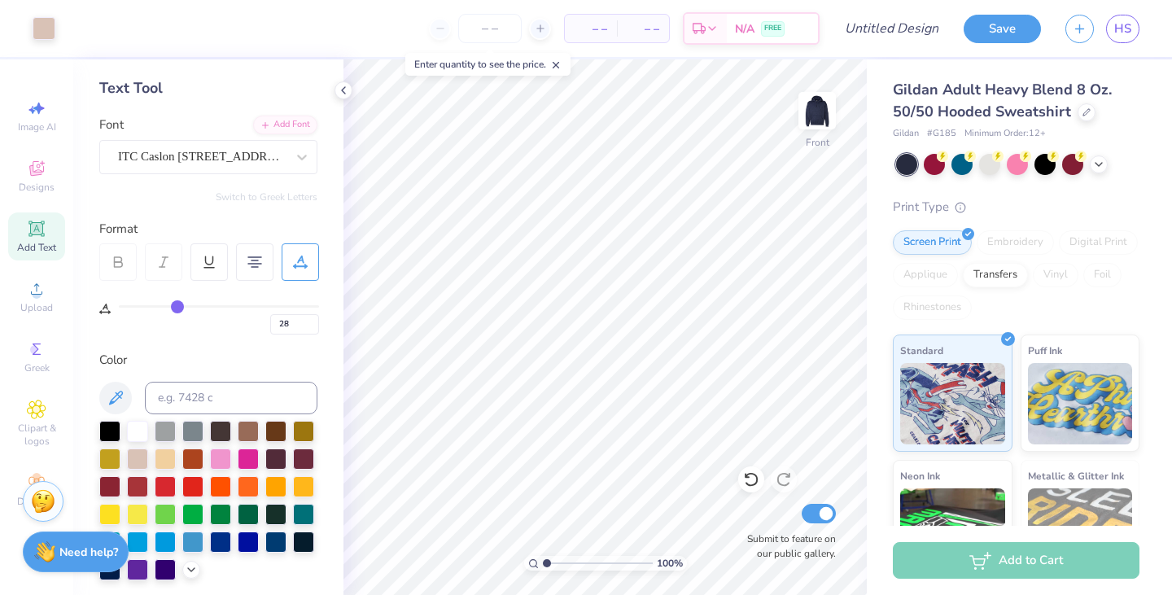
click at [38, 24] on div at bounding box center [44, 28] width 23 height 23
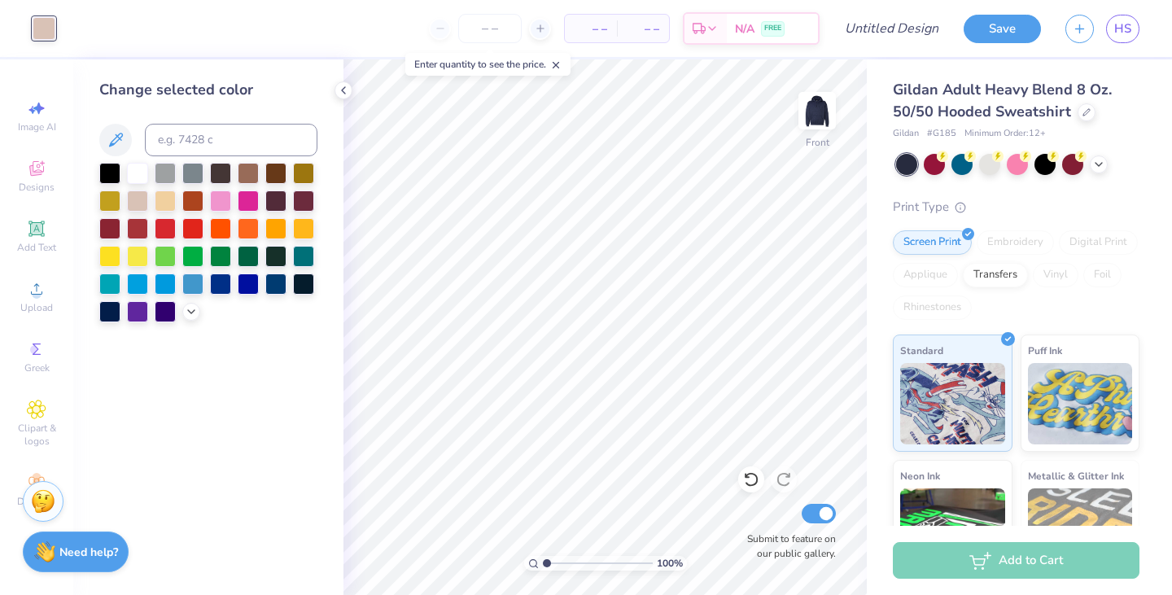
click at [195, 313] on icon at bounding box center [191, 311] width 13 height 13
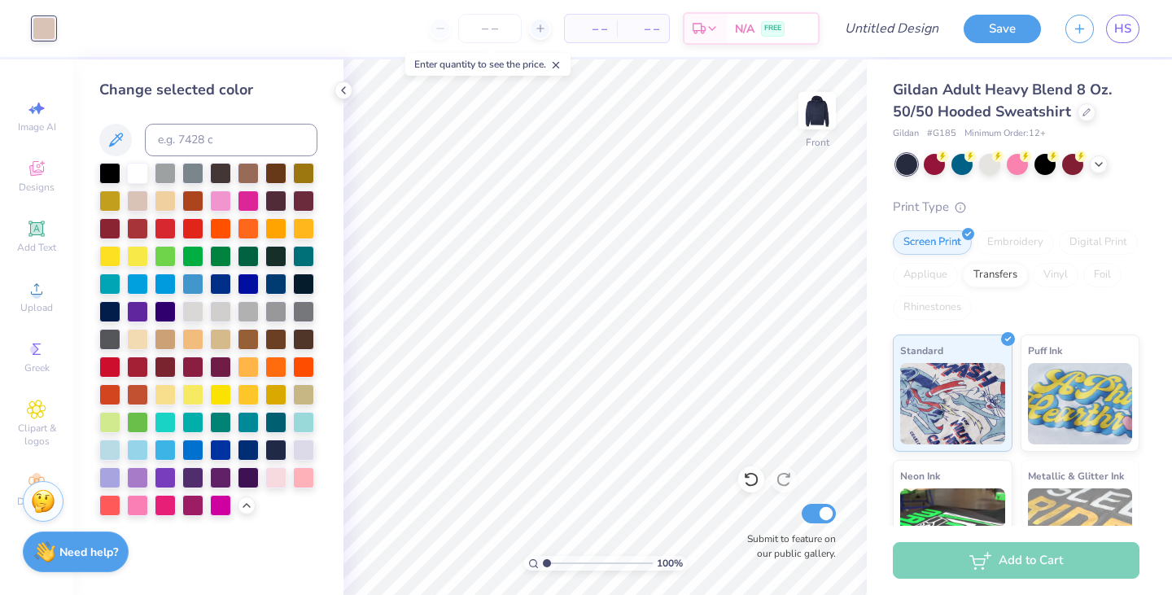
click at [300, 450] on div at bounding box center [303, 450] width 21 height 21
click at [139, 173] on div at bounding box center [137, 173] width 21 height 21
click at [956, 168] on div at bounding box center [962, 164] width 21 height 21
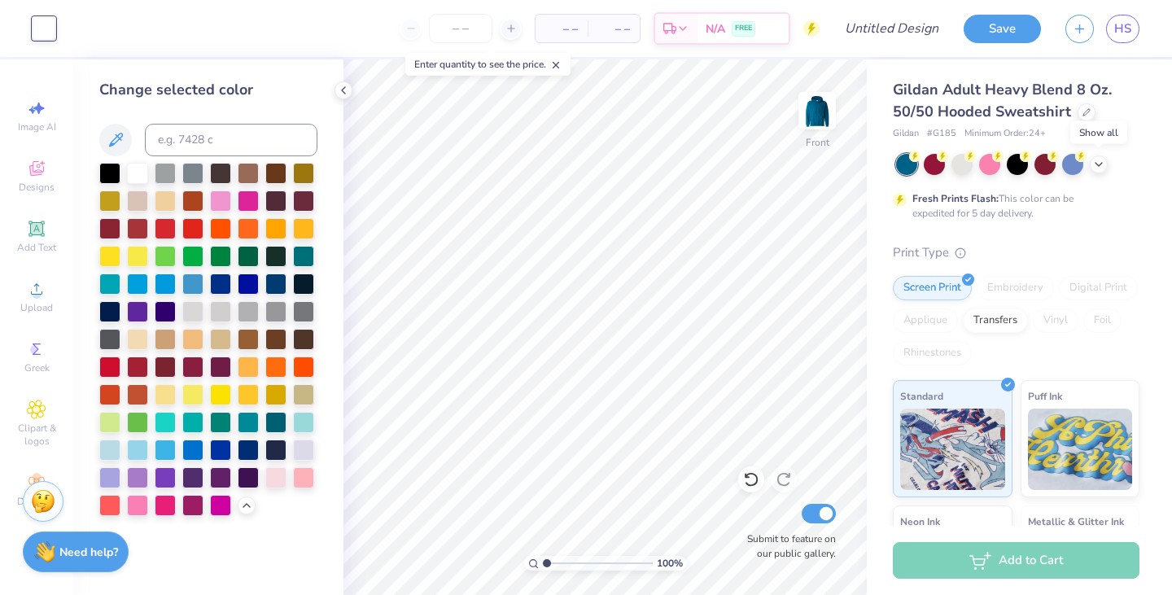
click at [1105, 168] on div at bounding box center [1099, 164] width 18 height 18
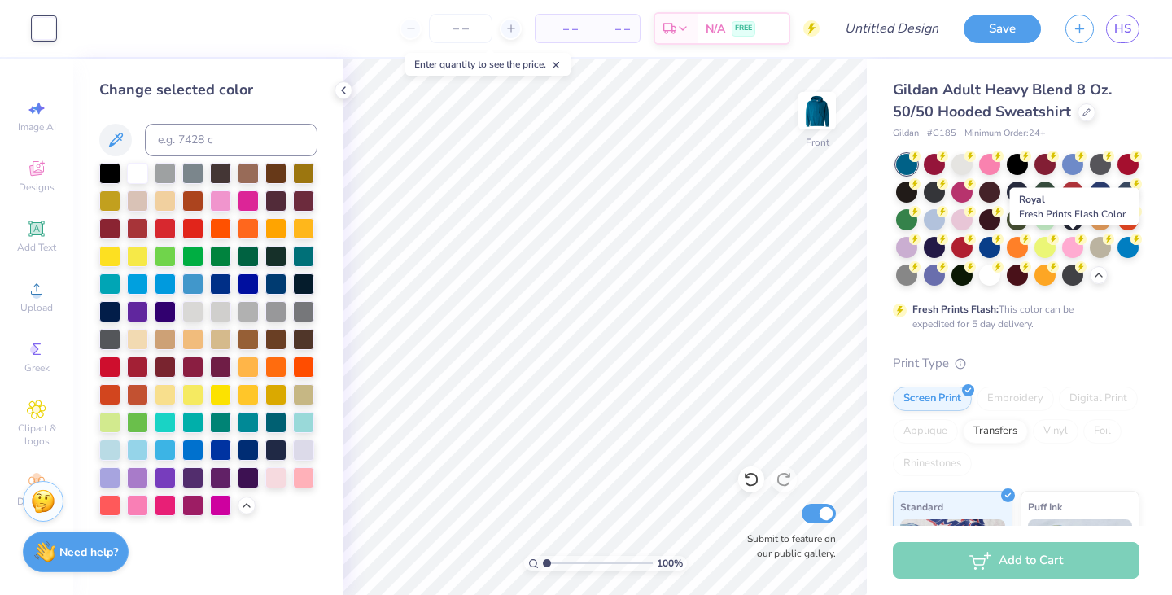
click at [1000, 241] on div at bounding box center [989, 247] width 21 height 21
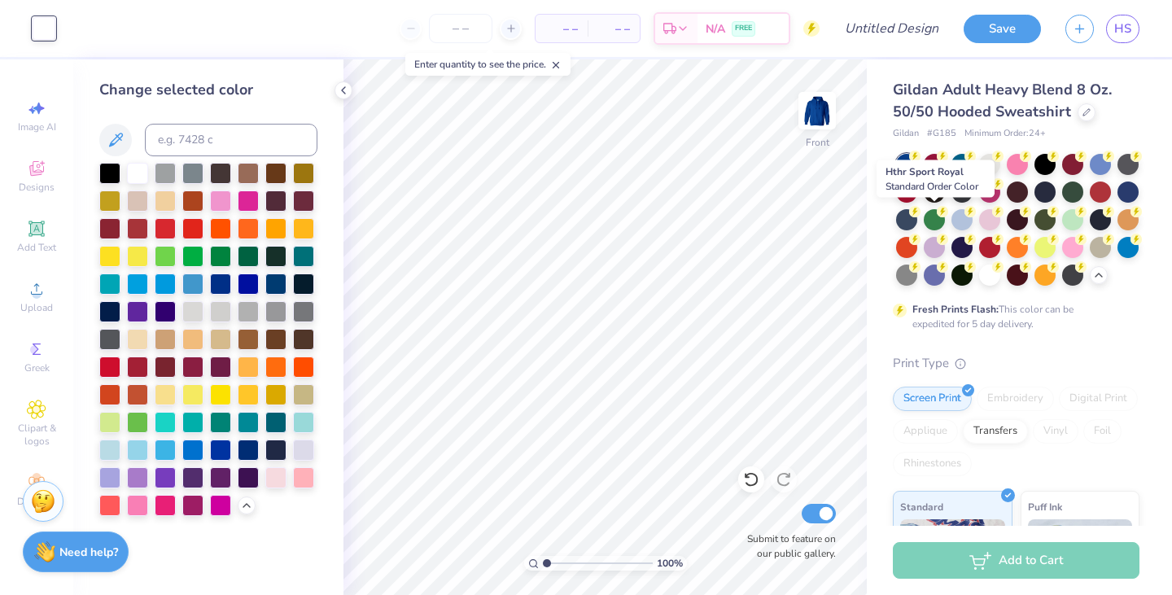
click at [1118, 203] on div at bounding box center [1128, 192] width 21 height 21
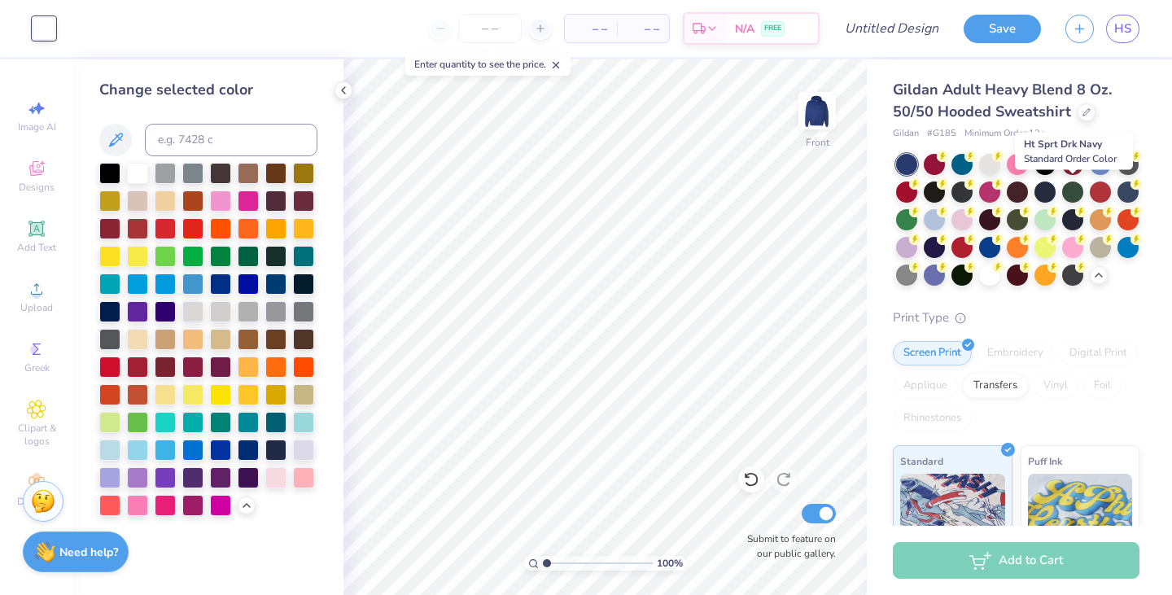
click at [1056, 186] on div at bounding box center [1045, 192] width 21 height 21
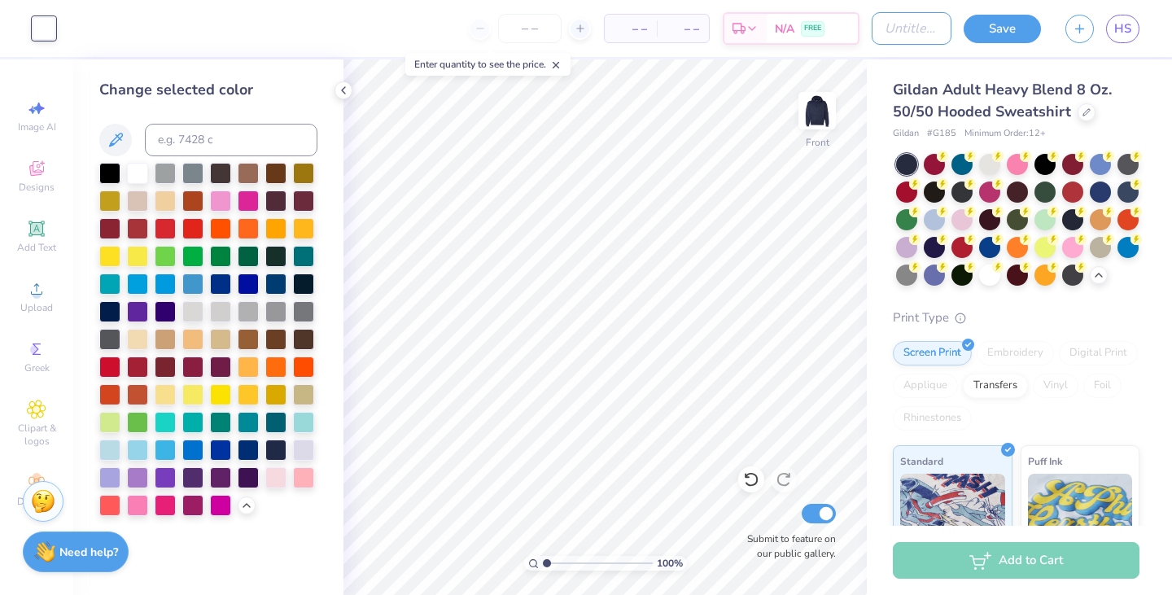
click at [876, 37] on input "Design Title" at bounding box center [912, 28] width 80 height 33
click at [932, 30] on input "OPHIA sets 2025 2" at bounding box center [912, 28] width 80 height 33
type input "OPHIA sets 2025 3"
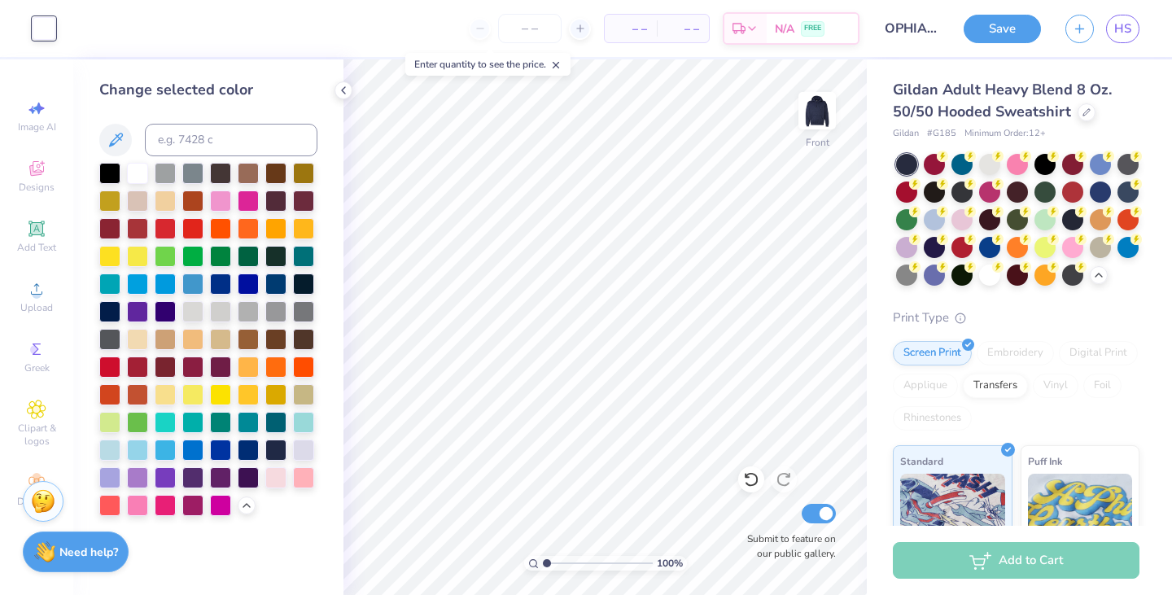
click at [1013, 41] on div "Save" at bounding box center [1002, 29] width 77 height 28
click at [1021, 21] on button "Save" at bounding box center [1002, 29] width 77 height 28
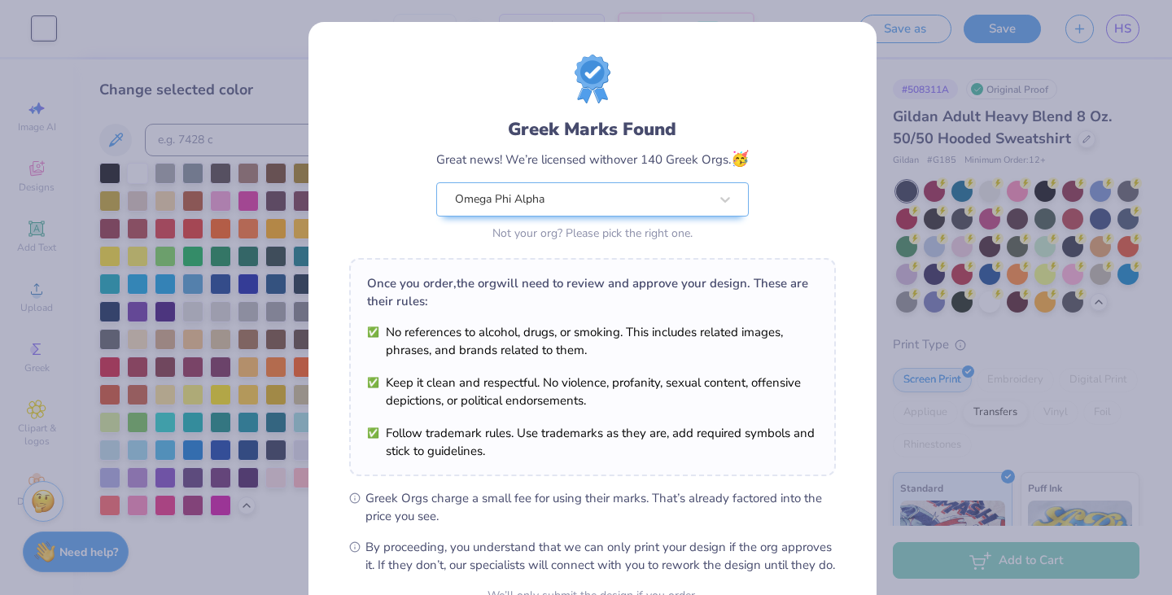
scroll to position [167, 0]
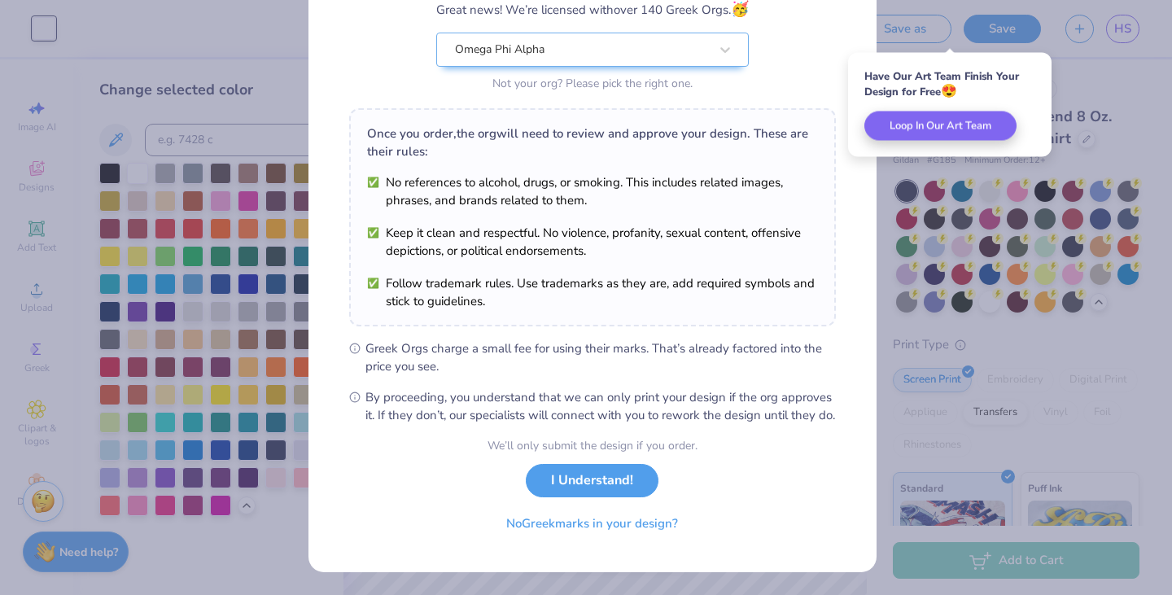
click at [575, 489] on button "I Understand!" at bounding box center [592, 480] width 133 height 33
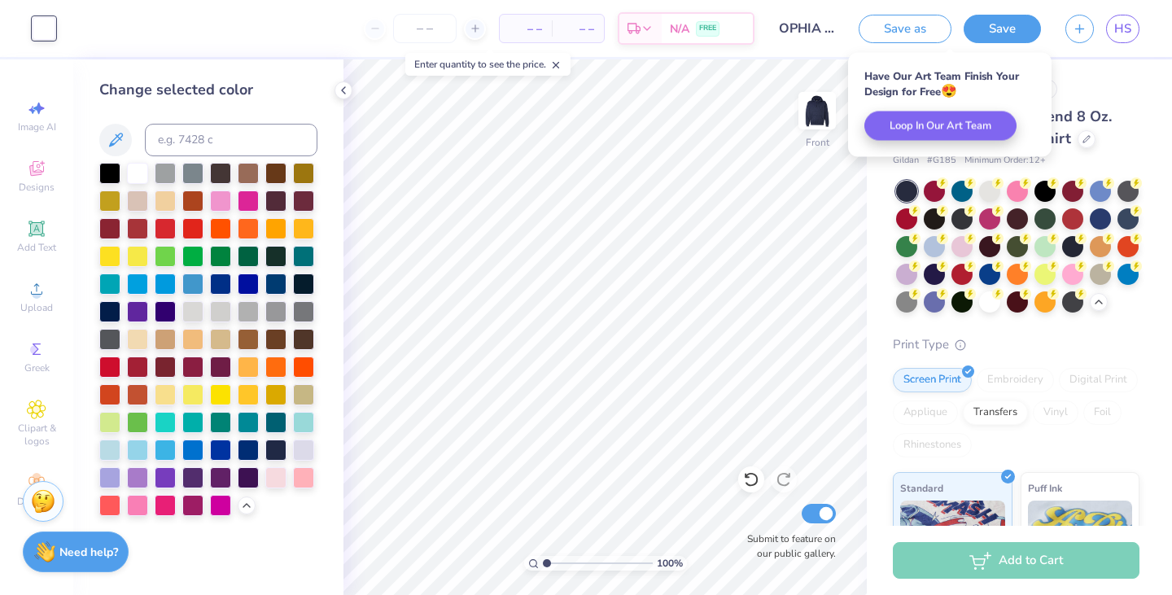
scroll to position [0, 0]
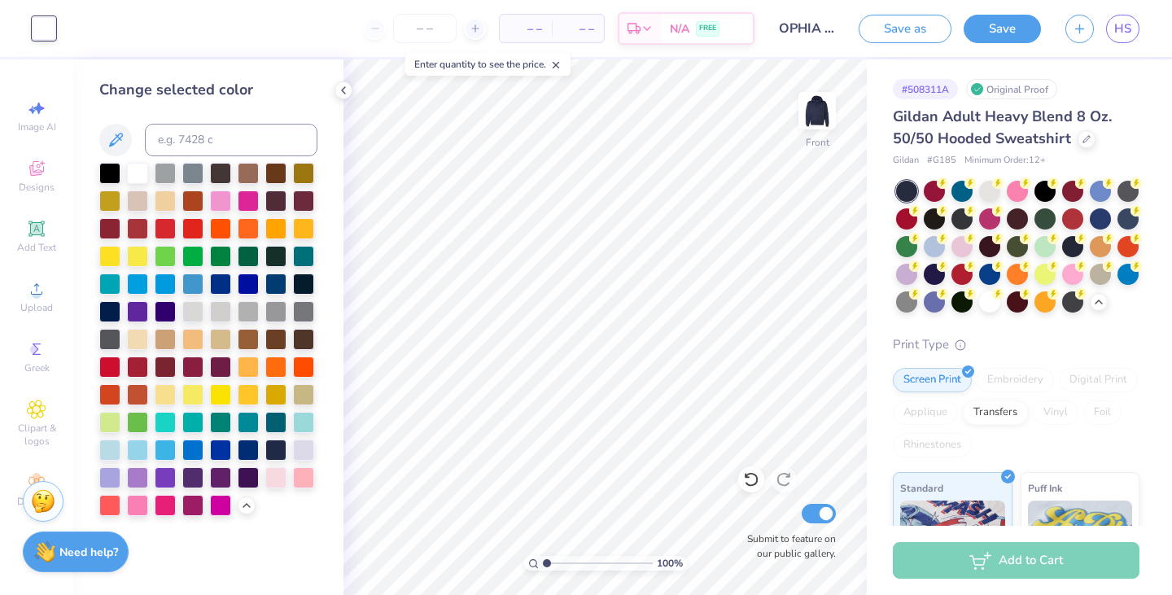
click at [1088, 31] on button "button" at bounding box center [1080, 29] width 28 height 28
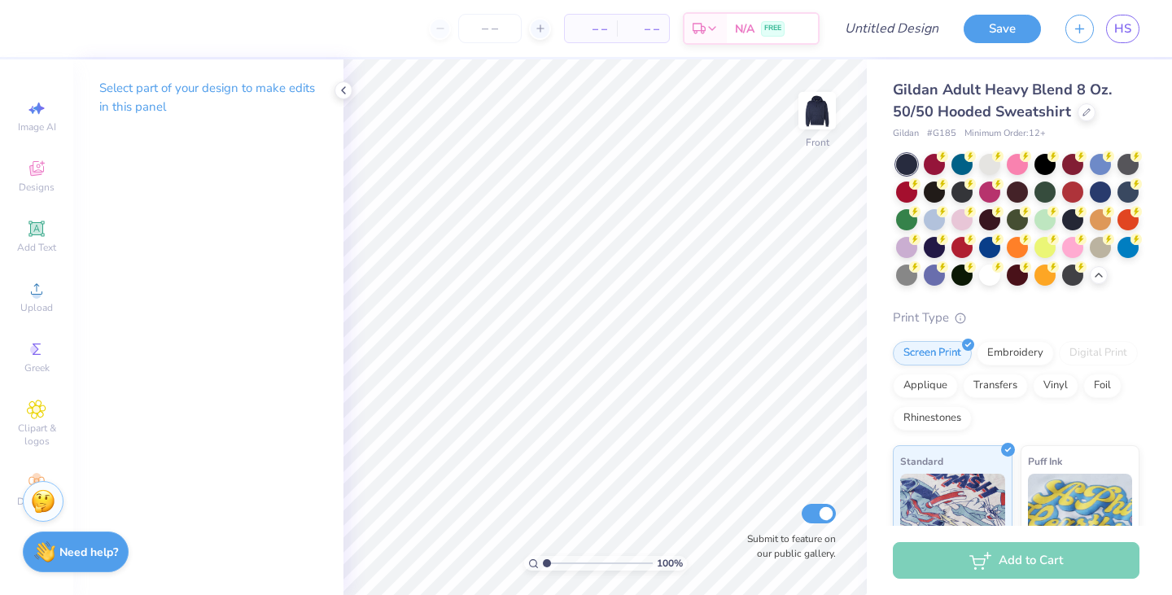
click at [42, 168] on icon at bounding box center [37, 169] width 20 height 20
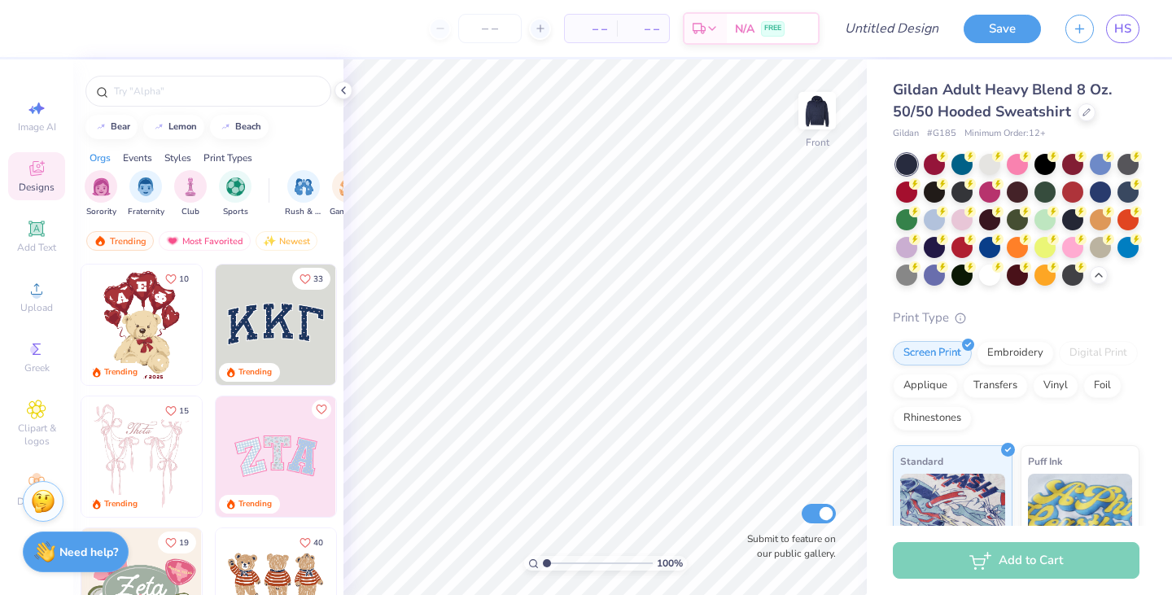
click at [142, 84] on input "text" at bounding box center [216, 91] width 208 height 16
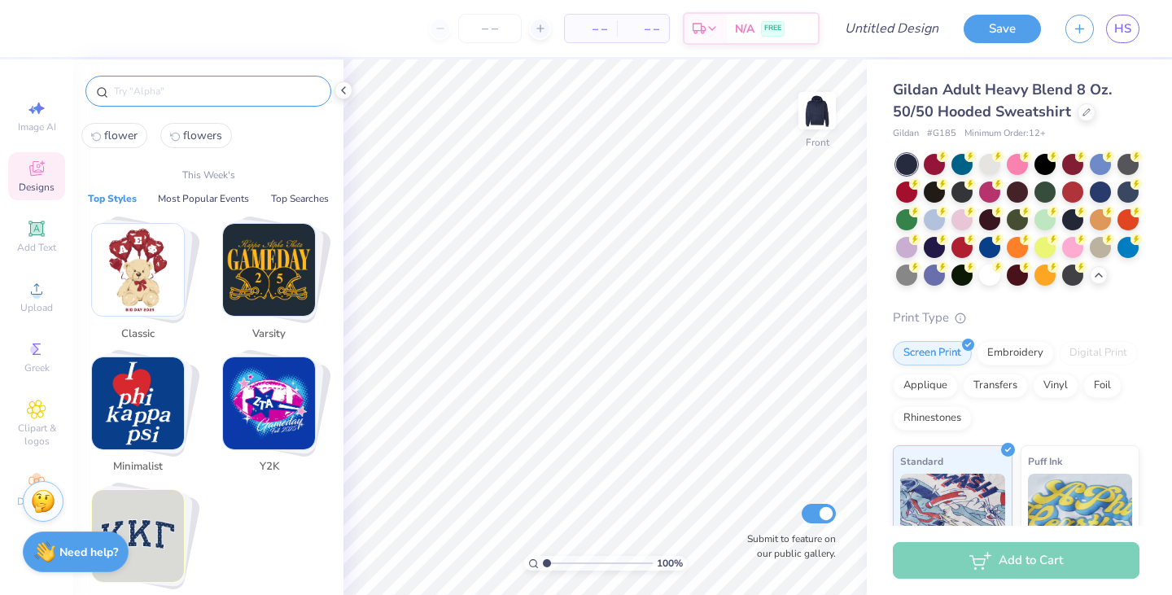
type input "L"
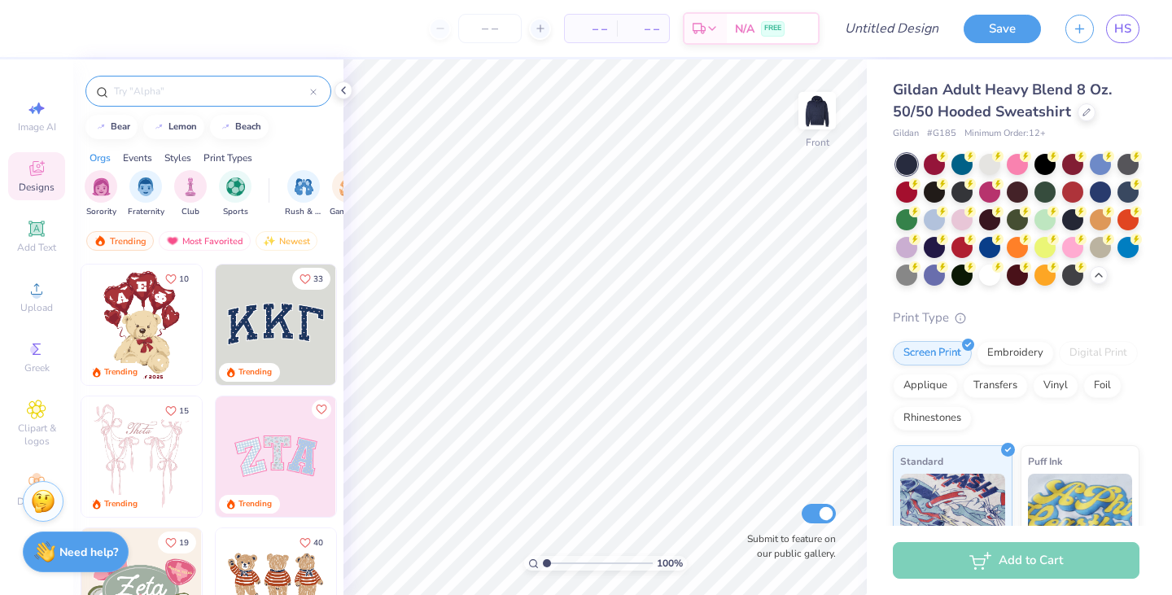
type input "F"
type input "flower"
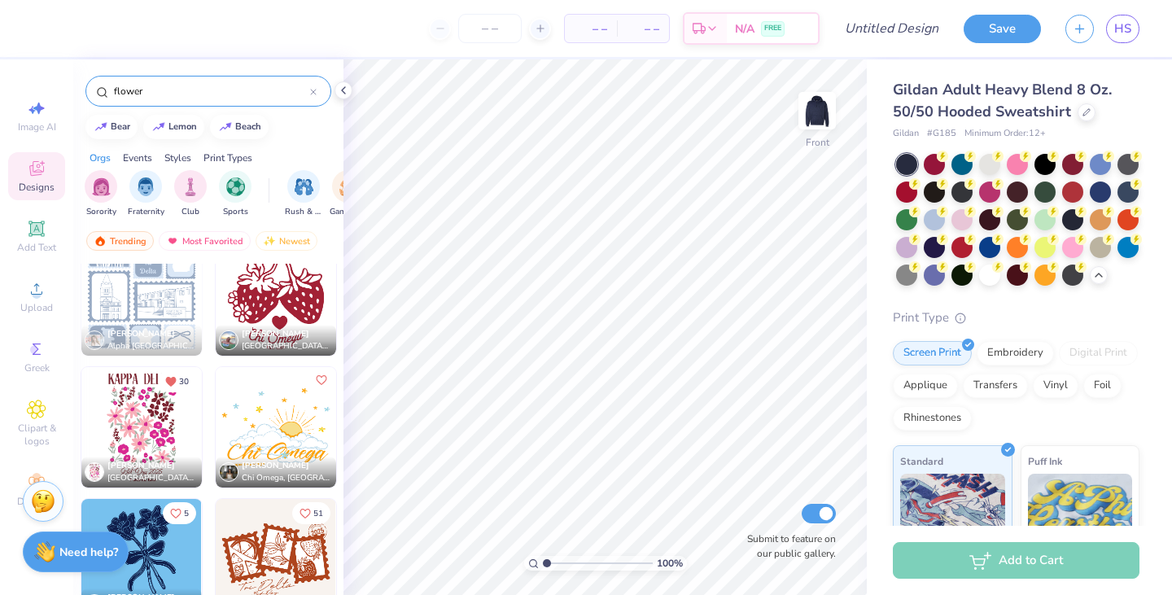
scroll to position [15591, 0]
click at [130, 438] on img at bounding box center [141, 426] width 120 height 120
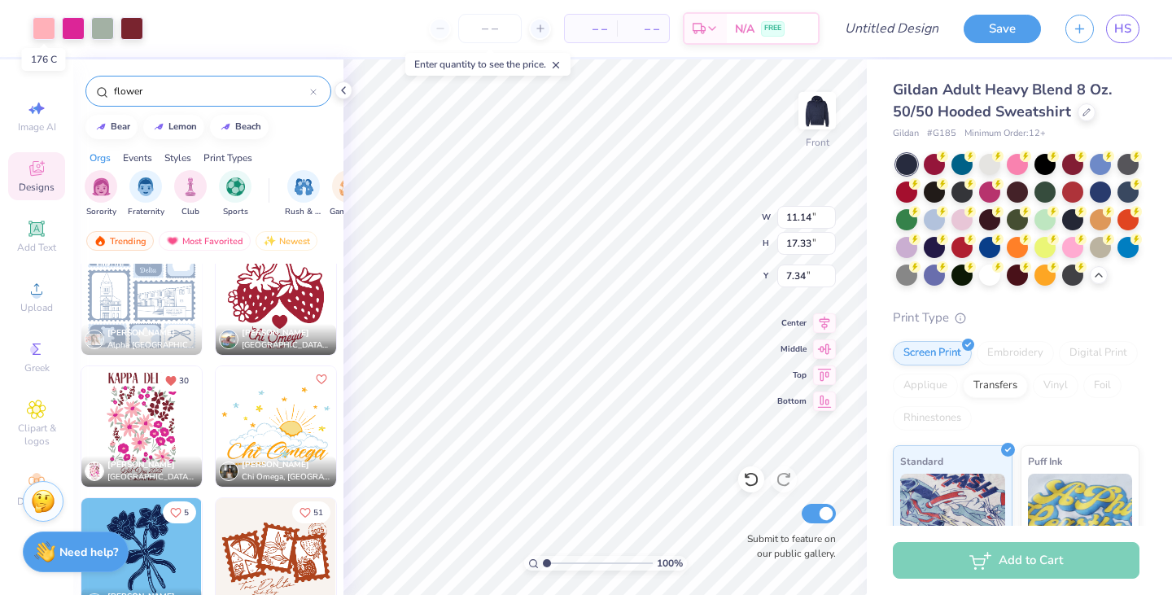
click at [34, 37] on div at bounding box center [44, 28] width 23 height 23
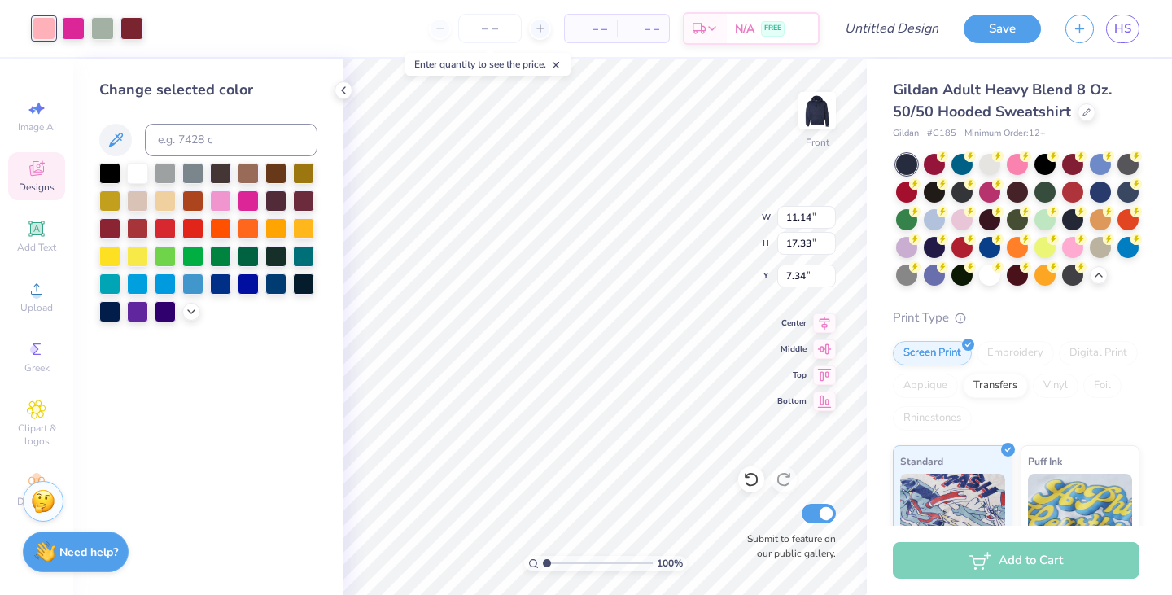
click at [185, 308] on icon at bounding box center [191, 311] width 13 height 13
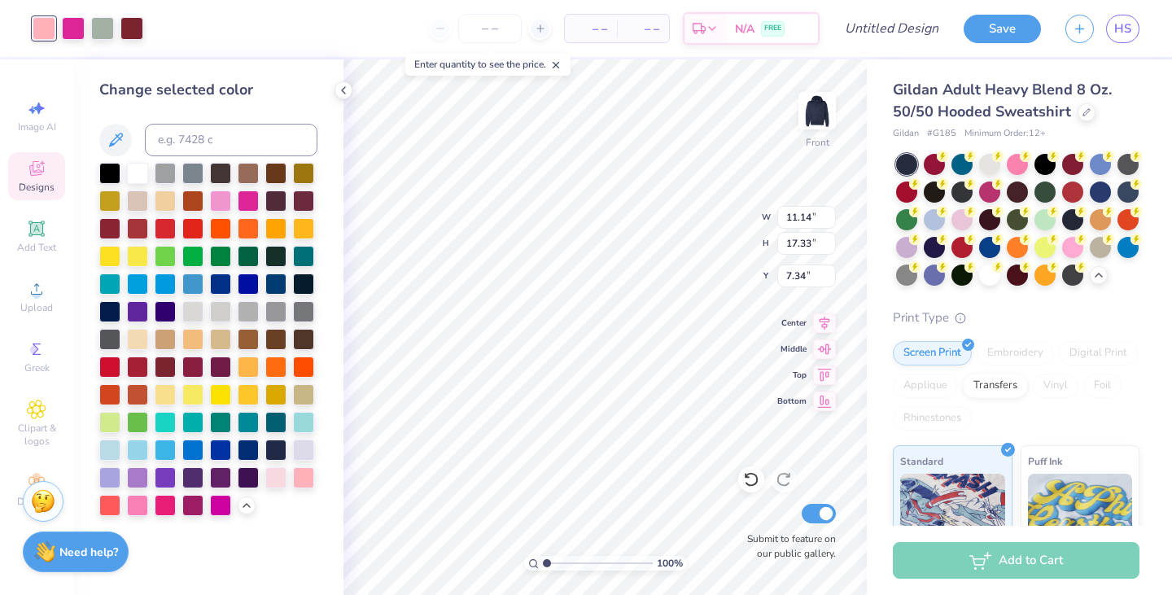
click at [304, 447] on div at bounding box center [303, 450] width 21 height 21
click at [78, 33] on div at bounding box center [73, 28] width 23 height 23
click at [250, 441] on div at bounding box center [248, 450] width 21 height 21
click at [127, 33] on div at bounding box center [131, 28] width 23 height 23
click at [68, 30] on div at bounding box center [73, 28] width 23 height 23
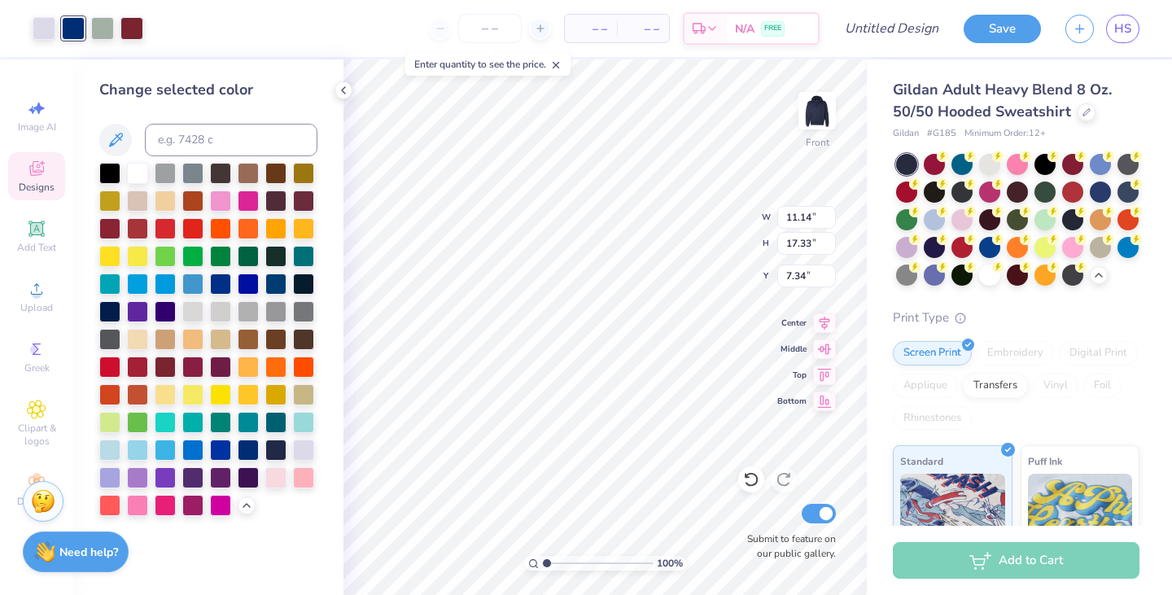
click at [110, 475] on div at bounding box center [109, 477] width 21 height 21
click at [297, 479] on div at bounding box center [303, 477] width 21 height 21
click at [290, 482] on div at bounding box center [208, 339] width 218 height 353
click at [276, 482] on div at bounding box center [275, 477] width 21 height 21
click at [136, 28] on div at bounding box center [131, 28] width 23 height 23
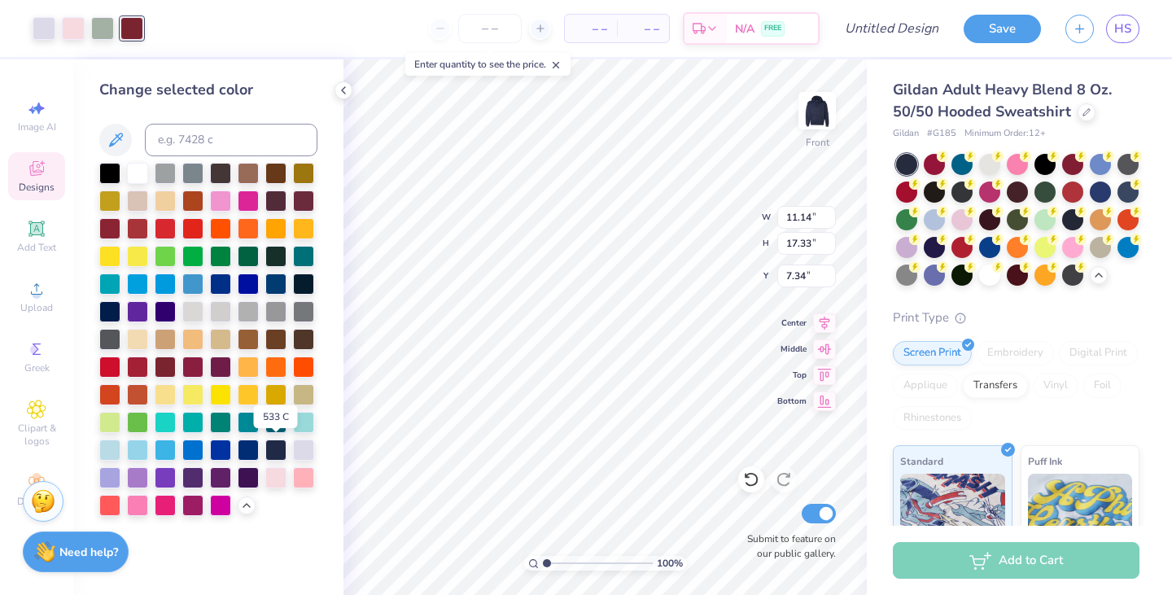
click at [267, 449] on div at bounding box center [275, 450] width 21 height 21
click at [241, 449] on div at bounding box center [248, 450] width 21 height 21
click at [125, 167] on div at bounding box center [208, 339] width 218 height 353
click at [133, 169] on div at bounding box center [137, 173] width 21 height 21
click at [78, 28] on div at bounding box center [73, 28] width 23 height 23
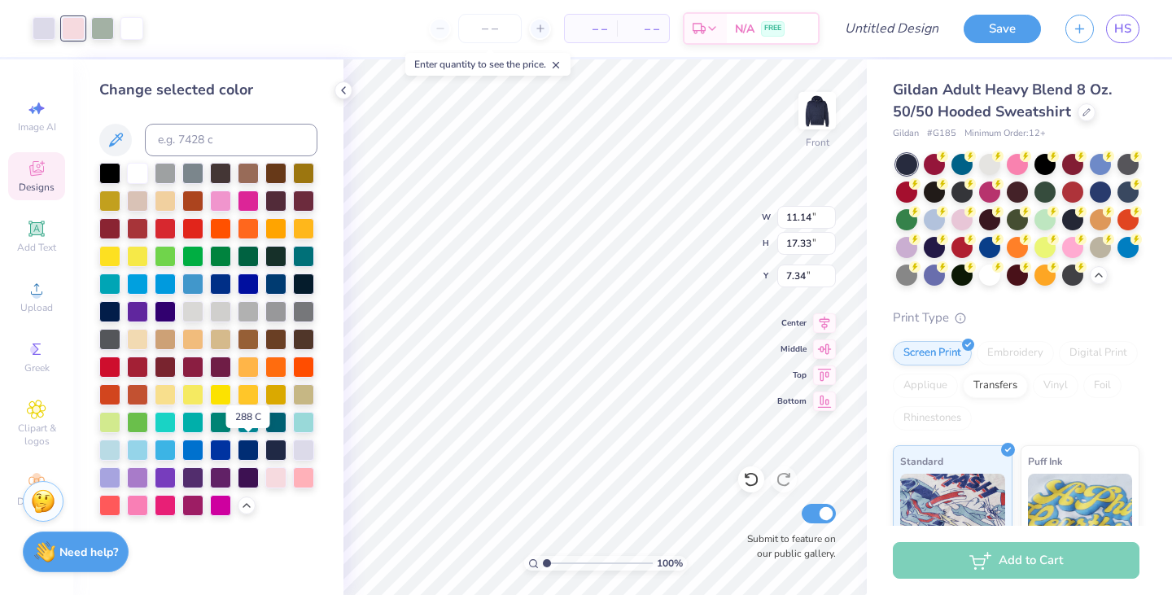
click at [246, 448] on div at bounding box center [248, 450] width 21 height 21
click at [304, 458] on div at bounding box center [303, 450] width 21 height 21
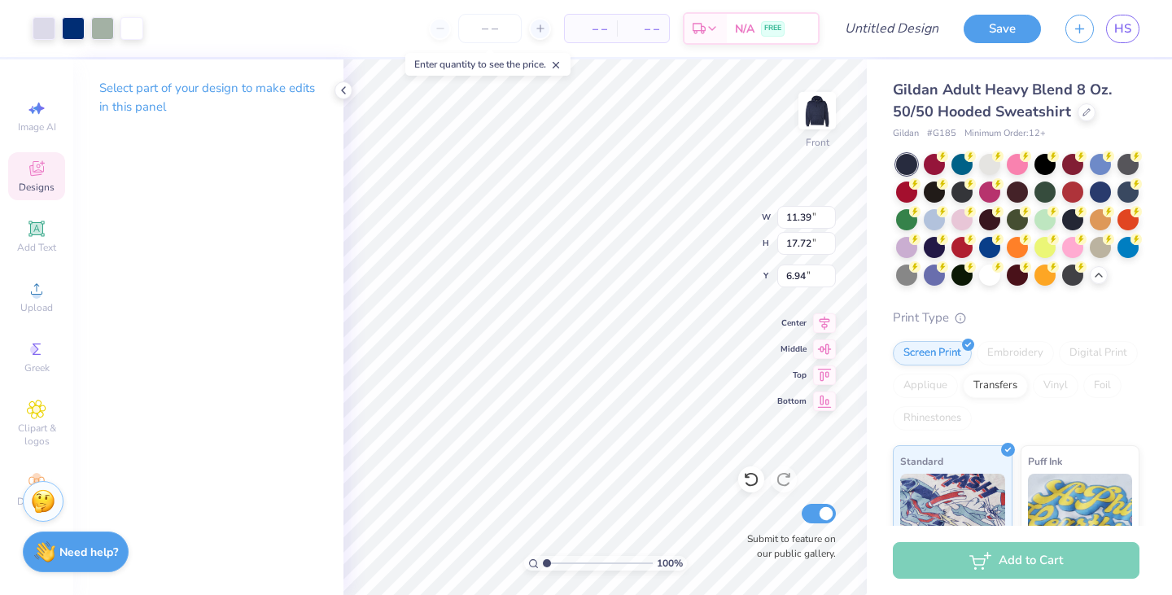
type input "11.39"
type input "17.72"
type input "6.94"
type input "6.48"
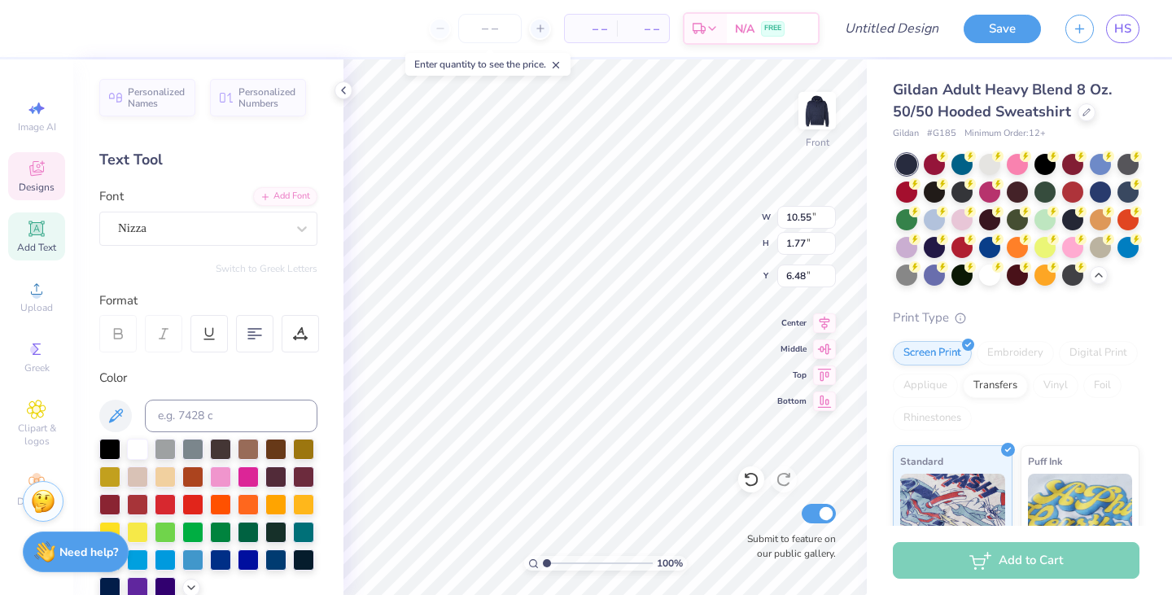
scroll to position [13, 2]
type textarea "omega phi alpha"
type input "4.27"
type input "1.81"
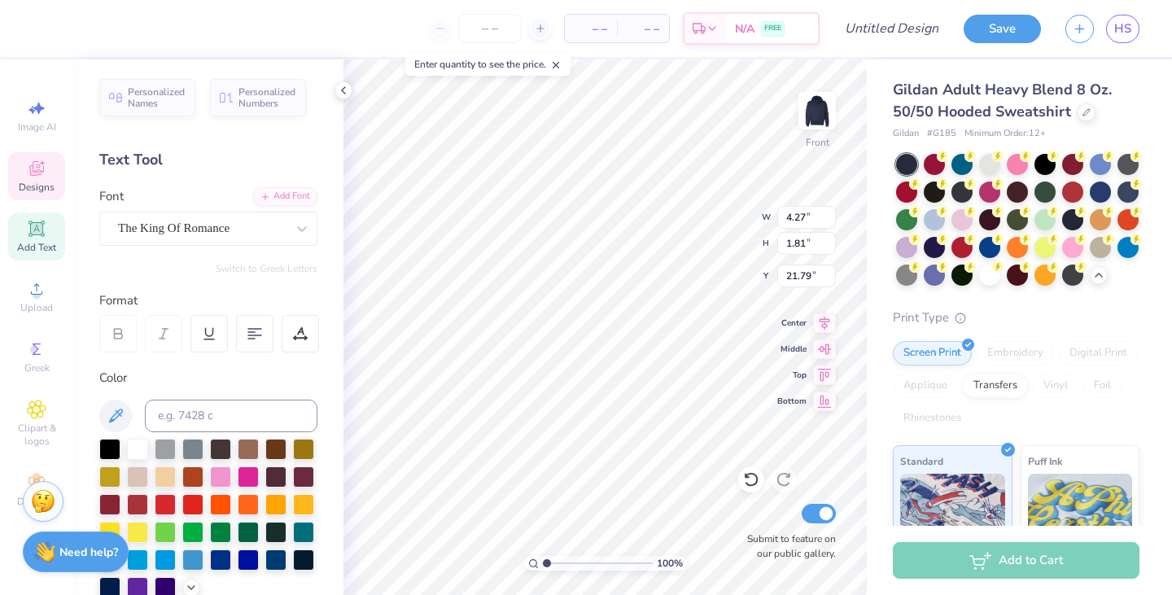
type input "21.79"
type textarea "est 1967"
type input "4.23"
type input "0.43"
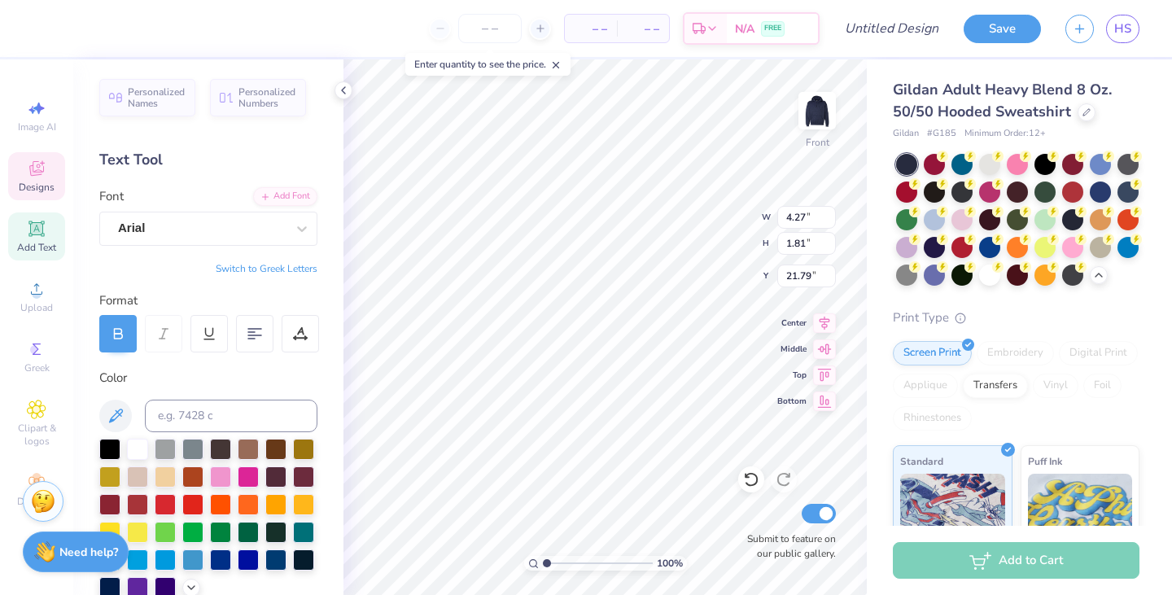
type input "23.77"
type input "22.32"
click at [825, 329] on icon at bounding box center [824, 323] width 23 height 20
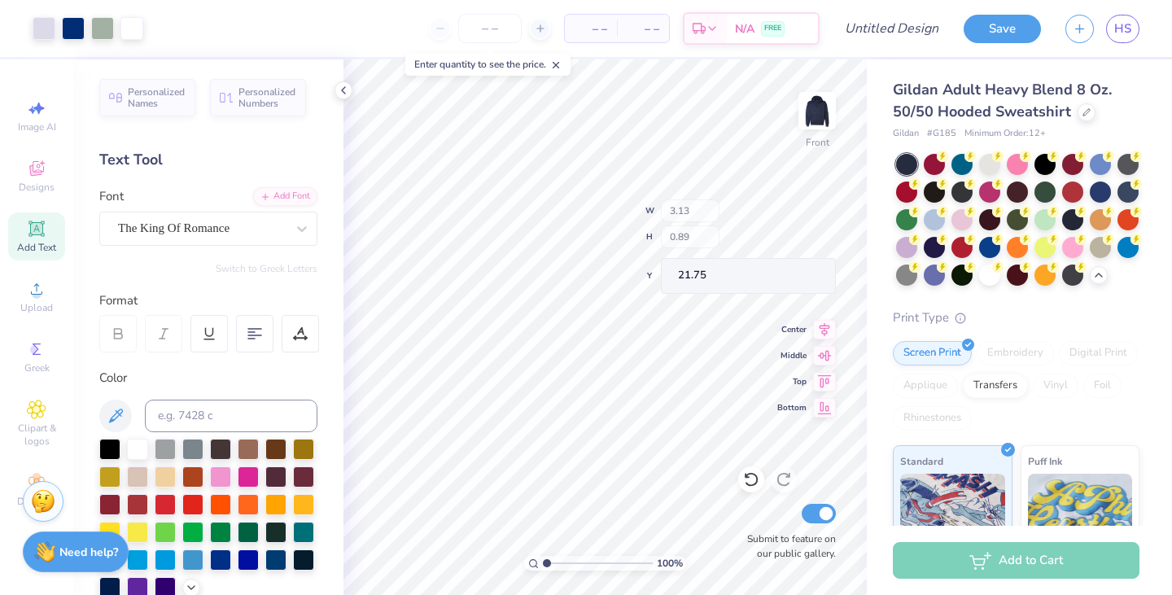
type input "21.75"
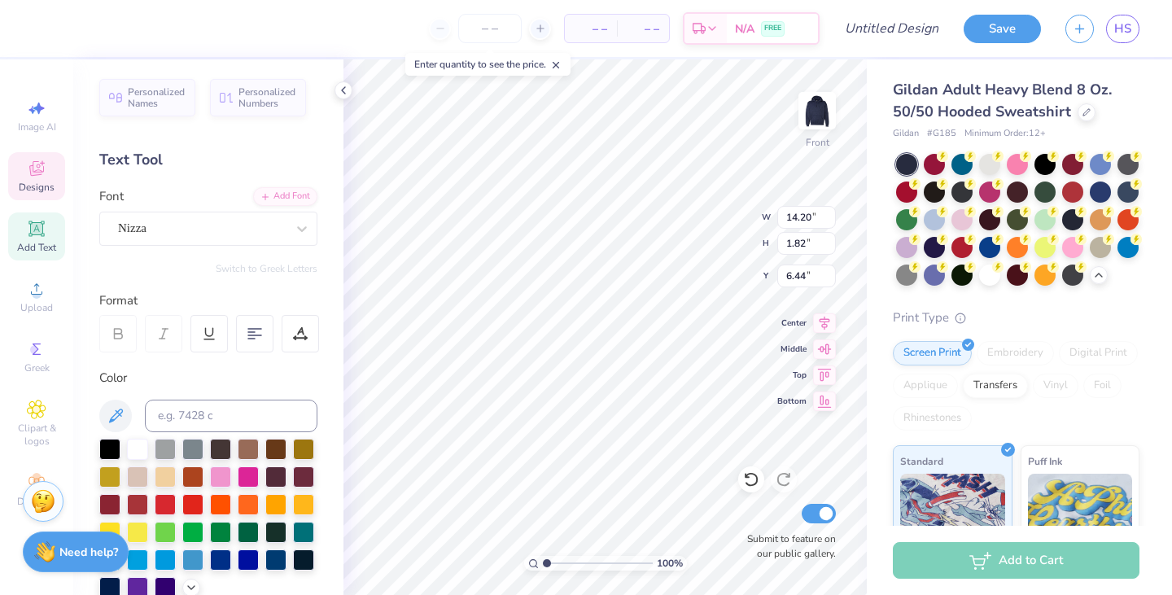
type input "10.35"
type input "10.27"
type input "11.11"
type input "14.20"
type input "1.82"
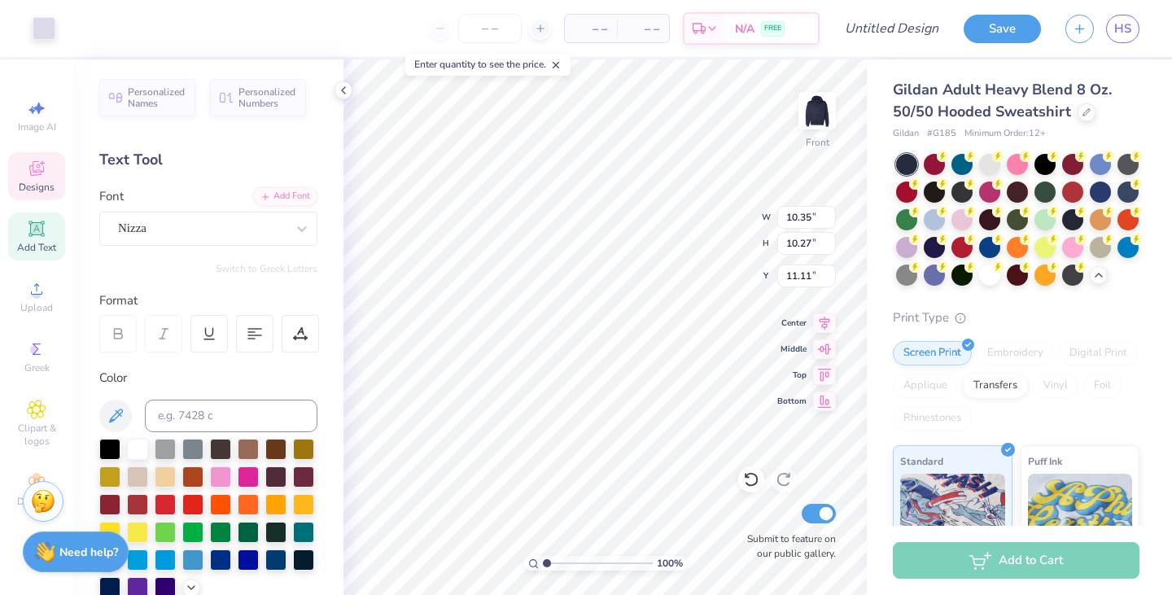
type input "6.44"
type input "12.38"
type input "1.59"
type input "6.30"
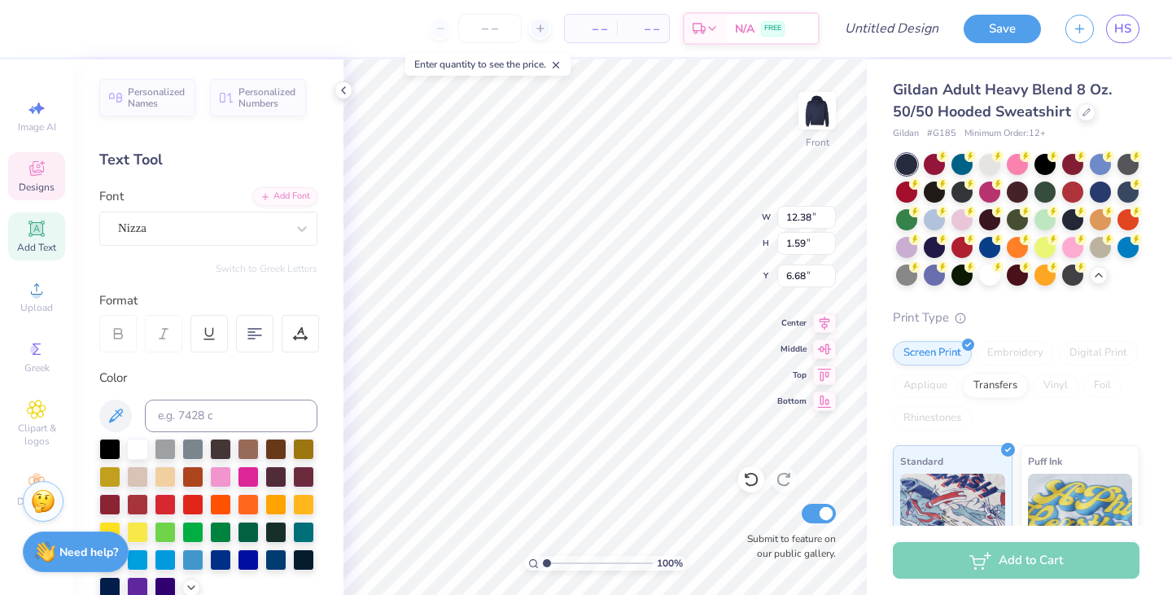
type input "6.68"
click at [291, 333] on div at bounding box center [300, 333] width 37 height 37
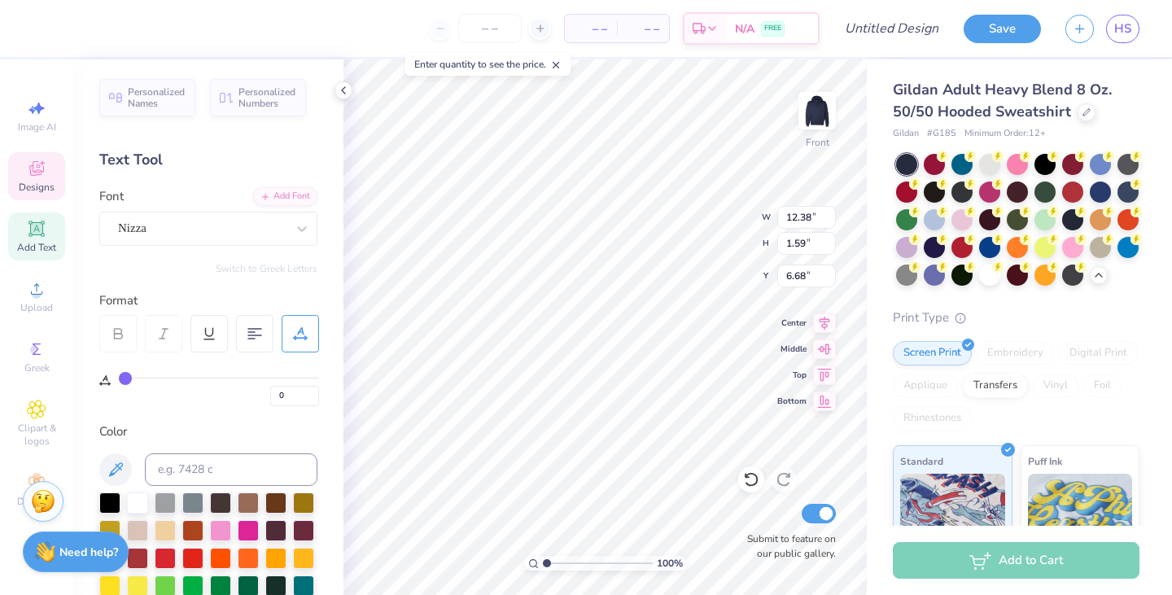
click at [827, 322] on icon at bounding box center [825, 323] width 11 height 14
type textarea "omega phi alpha"
click at [240, 330] on div at bounding box center [254, 333] width 37 height 37
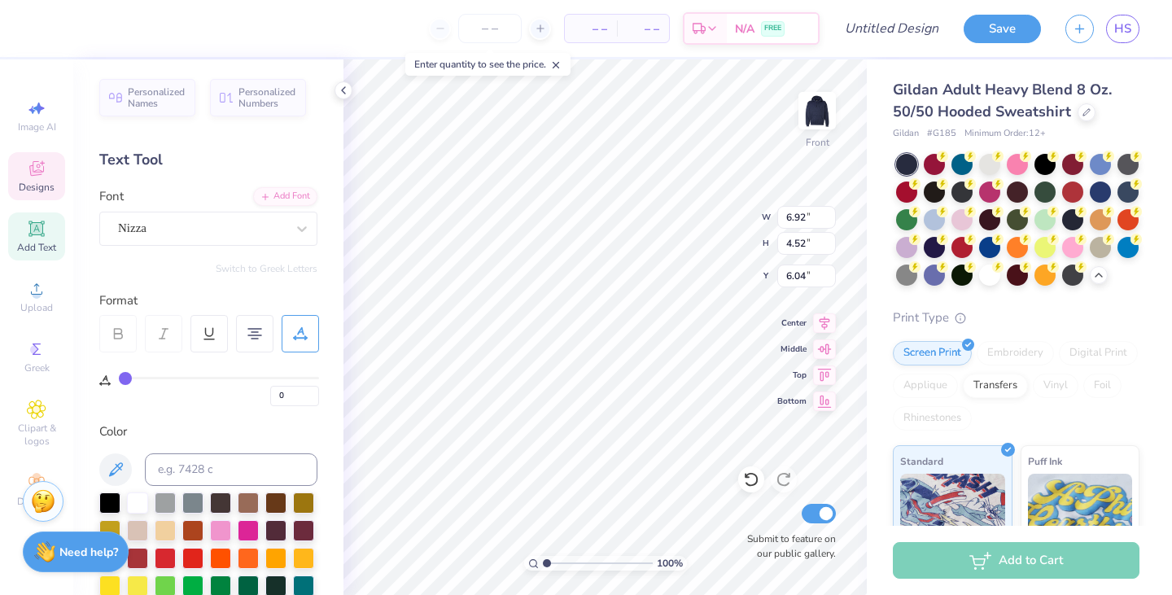
type textarea "omega phi alpha"
type input "6.69"
click at [826, 328] on icon at bounding box center [824, 323] width 23 height 20
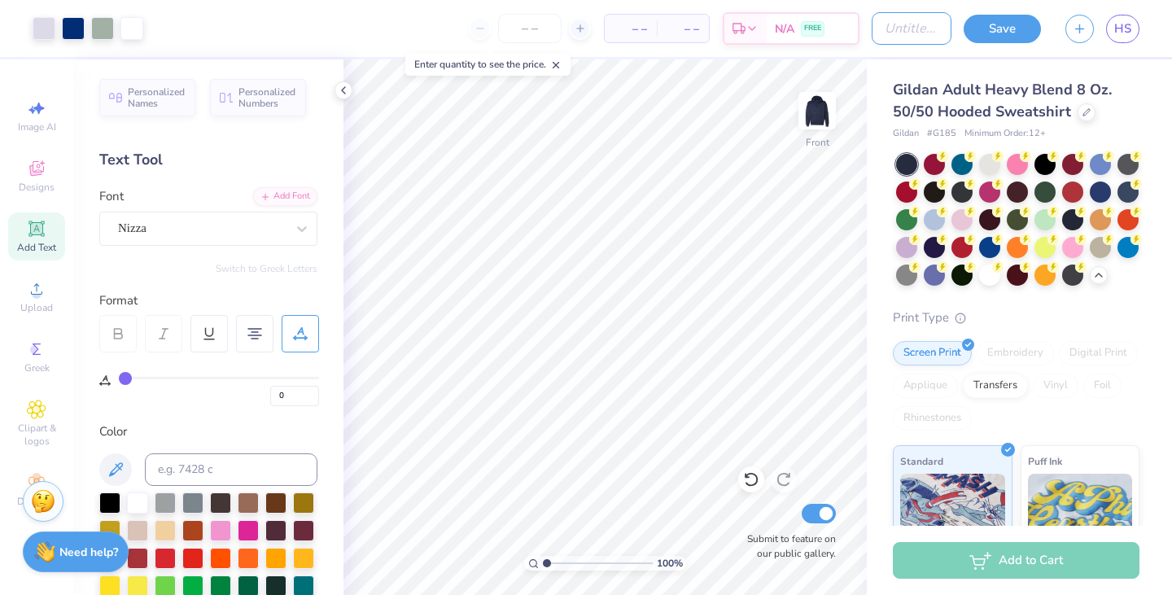
click at [889, 32] on input "Design Title" at bounding box center [912, 28] width 80 height 33
click at [932, 28] on input "OPHIA sets 2025 2" at bounding box center [912, 28] width 80 height 33
type input "OPHIA sets 2025 4"
click at [1004, 15] on button "Save" at bounding box center [1002, 29] width 77 height 28
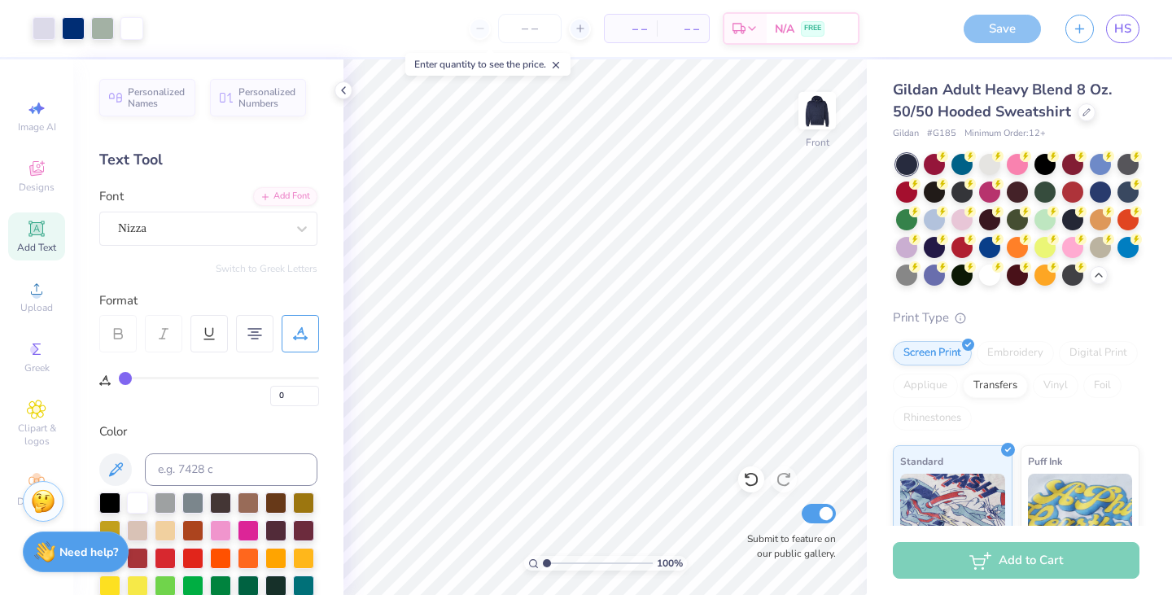
scroll to position [0, 0]
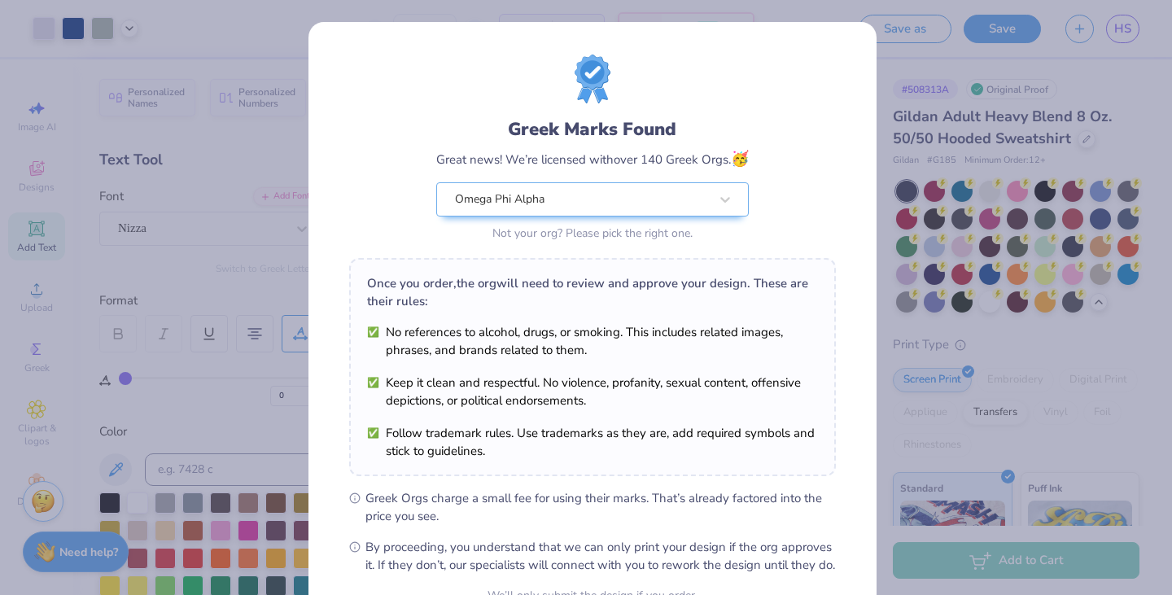
scroll to position [167, 0]
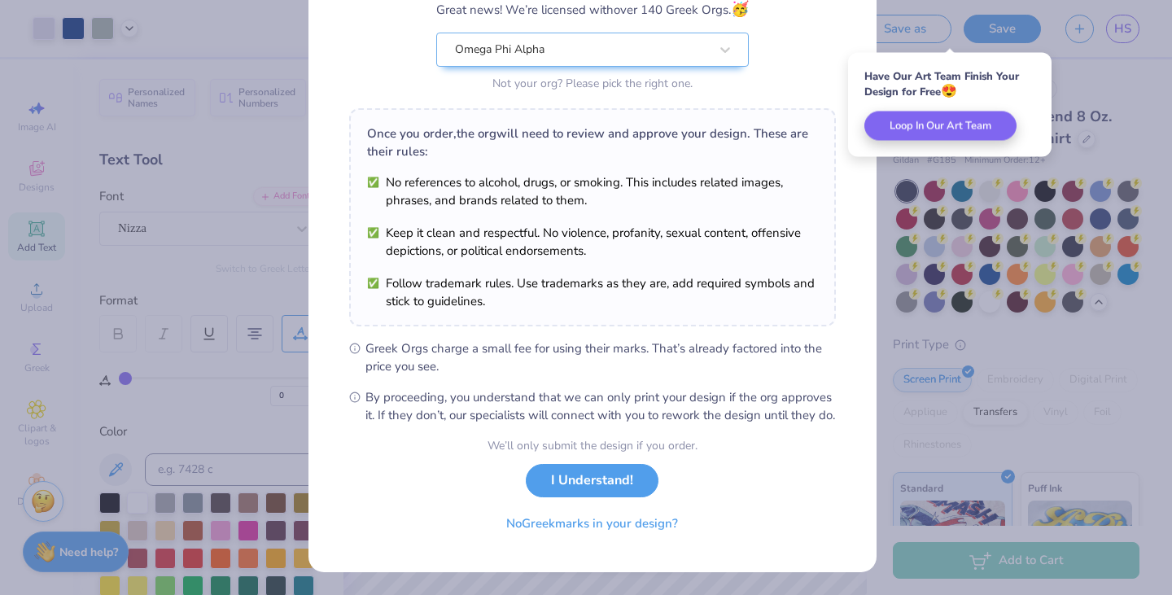
click at [587, 485] on button "I Understand!" at bounding box center [592, 480] width 133 height 33
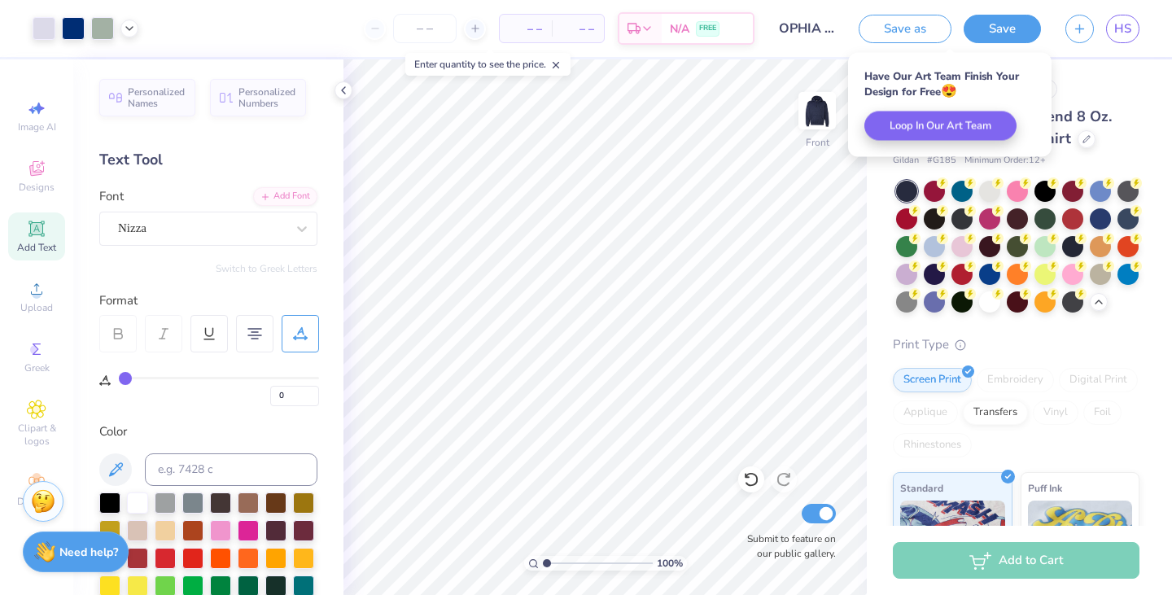
scroll to position [0, 0]
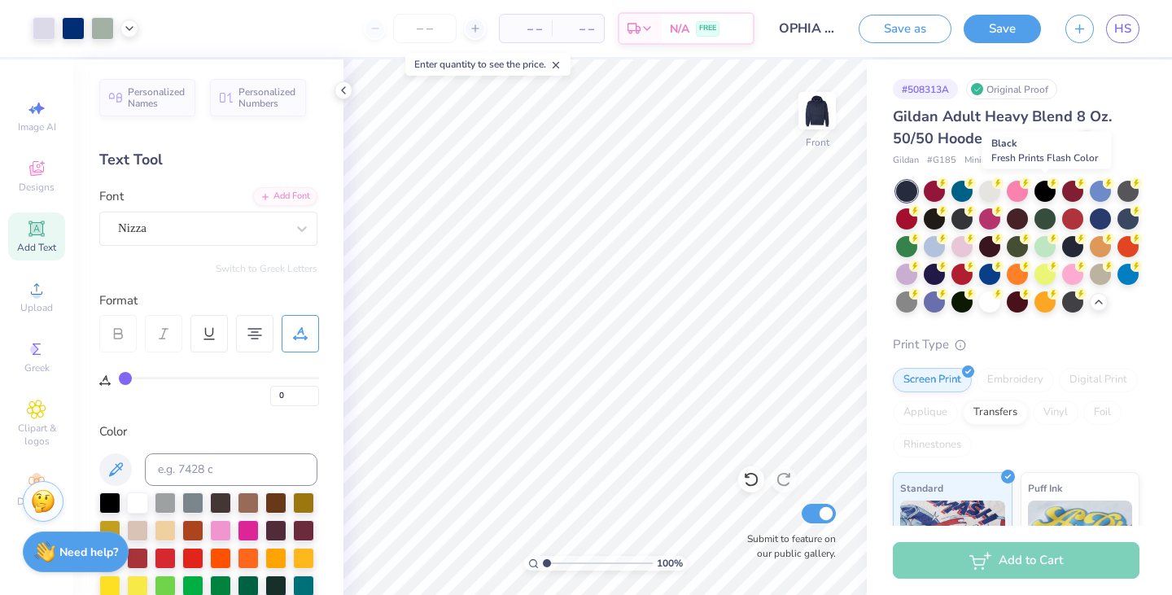
click at [1039, 199] on div at bounding box center [1045, 191] width 21 height 21
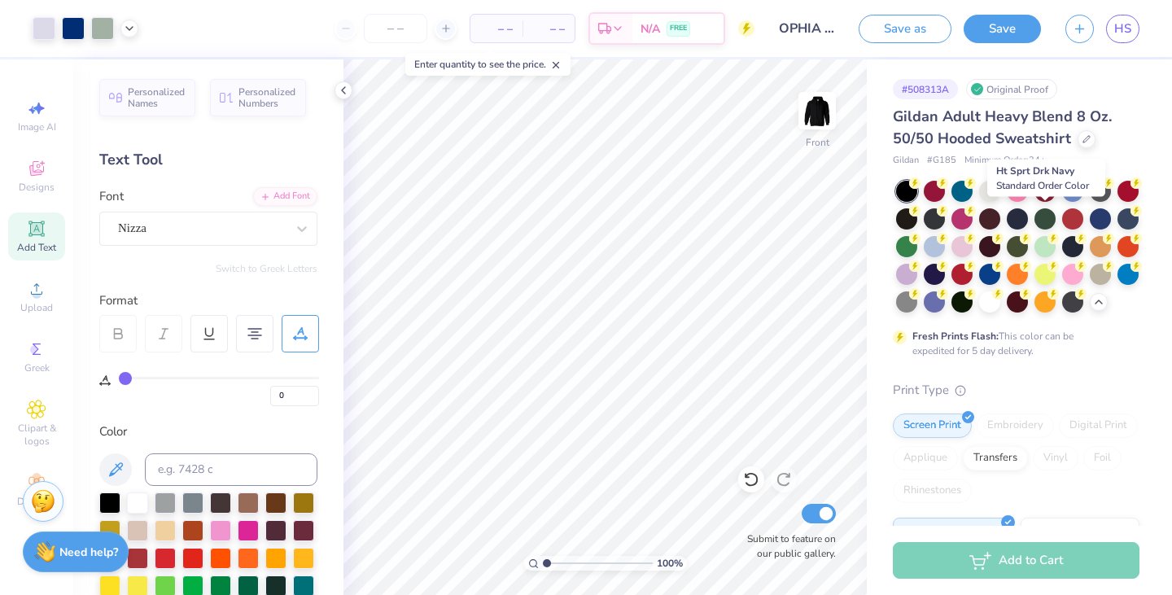
click at [1028, 221] on div at bounding box center [1017, 218] width 21 height 21
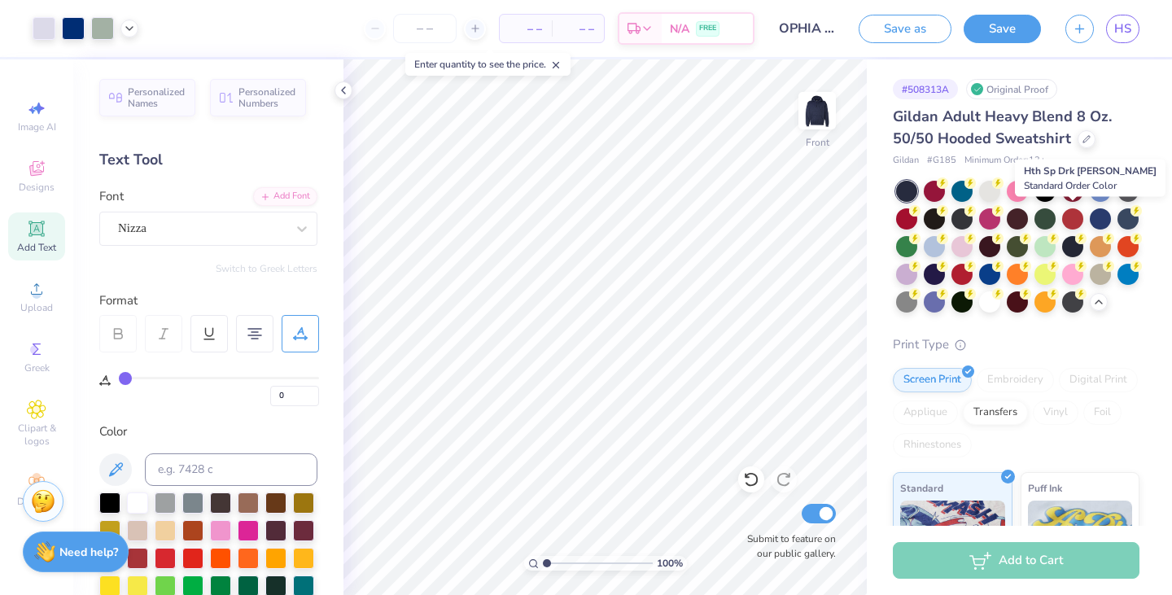
click at [1056, 215] on div at bounding box center [1045, 218] width 21 height 21
click at [126, 27] on icon at bounding box center [129, 28] width 13 height 13
click at [40, 33] on div at bounding box center [44, 28] width 23 height 23
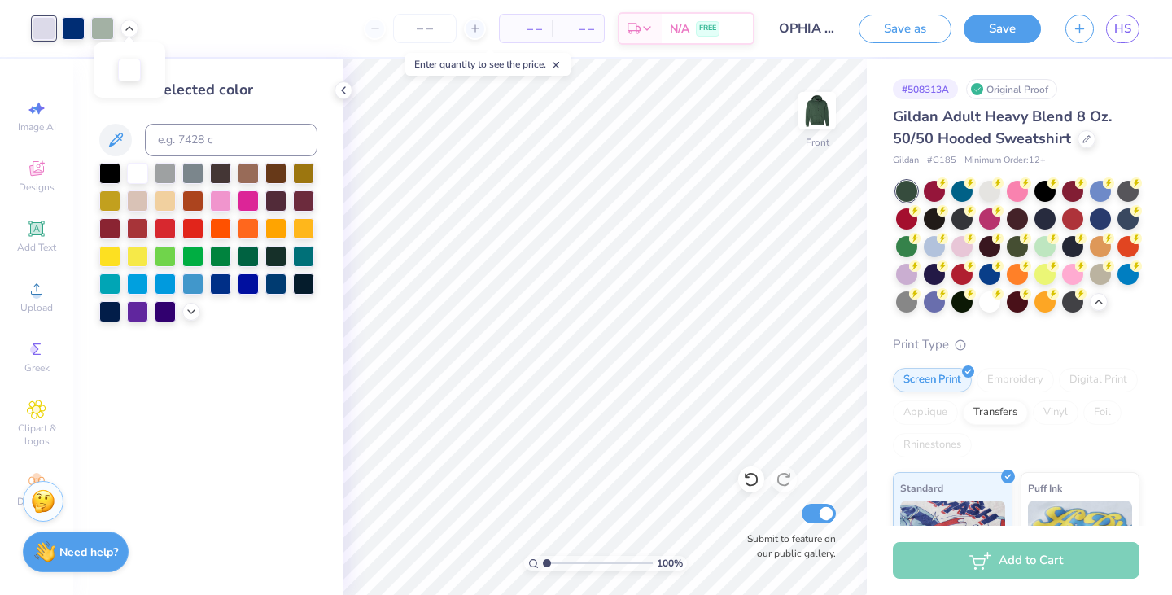
click at [192, 302] on div at bounding box center [208, 243] width 218 height 160
click at [192, 313] on icon at bounding box center [191, 311] width 13 height 13
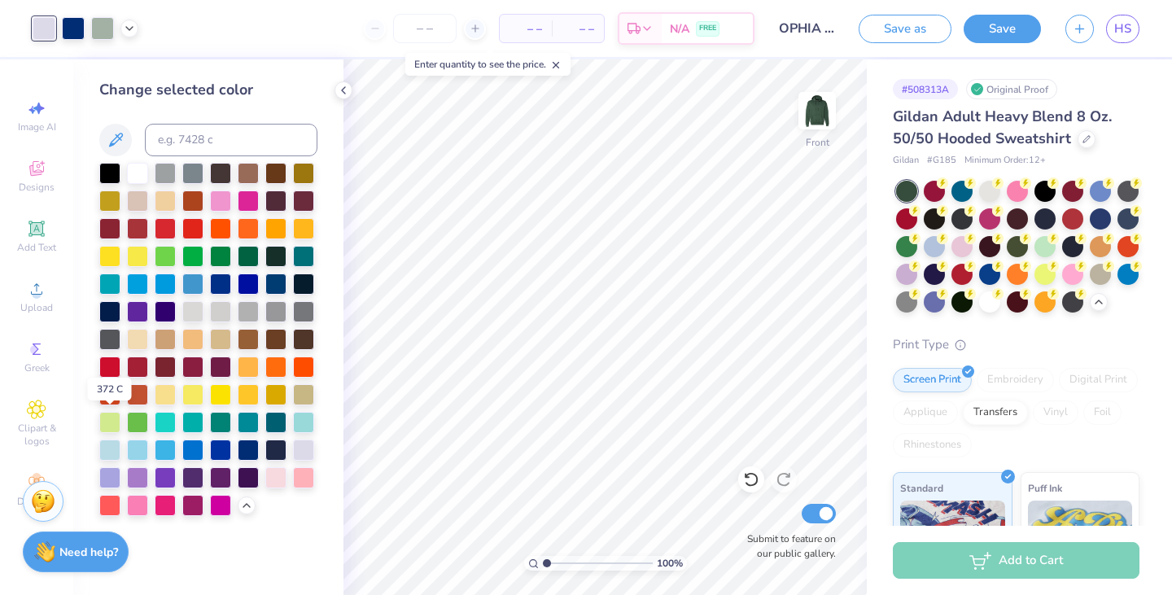
click at [112, 431] on div at bounding box center [109, 422] width 21 height 21
click at [138, 335] on div at bounding box center [137, 339] width 21 height 21
click at [300, 450] on div at bounding box center [303, 450] width 21 height 21
click at [70, 42] on div "Art colors" at bounding box center [69, 28] width 138 height 57
click at [78, 34] on div at bounding box center [73, 28] width 23 height 23
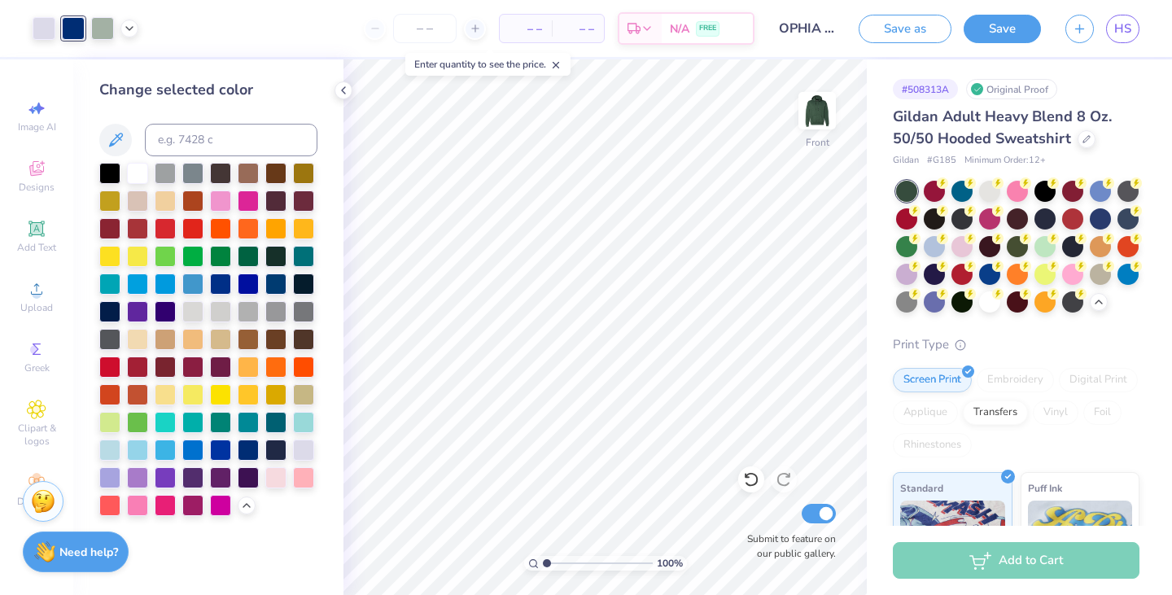
click at [252, 256] on div at bounding box center [248, 256] width 21 height 21
click at [304, 292] on div at bounding box center [303, 284] width 21 height 21
click at [100, 337] on div at bounding box center [109, 339] width 21 height 21
click at [304, 278] on div at bounding box center [303, 284] width 21 height 21
click at [41, 33] on div at bounding box center [44, 28] width 23 height 23
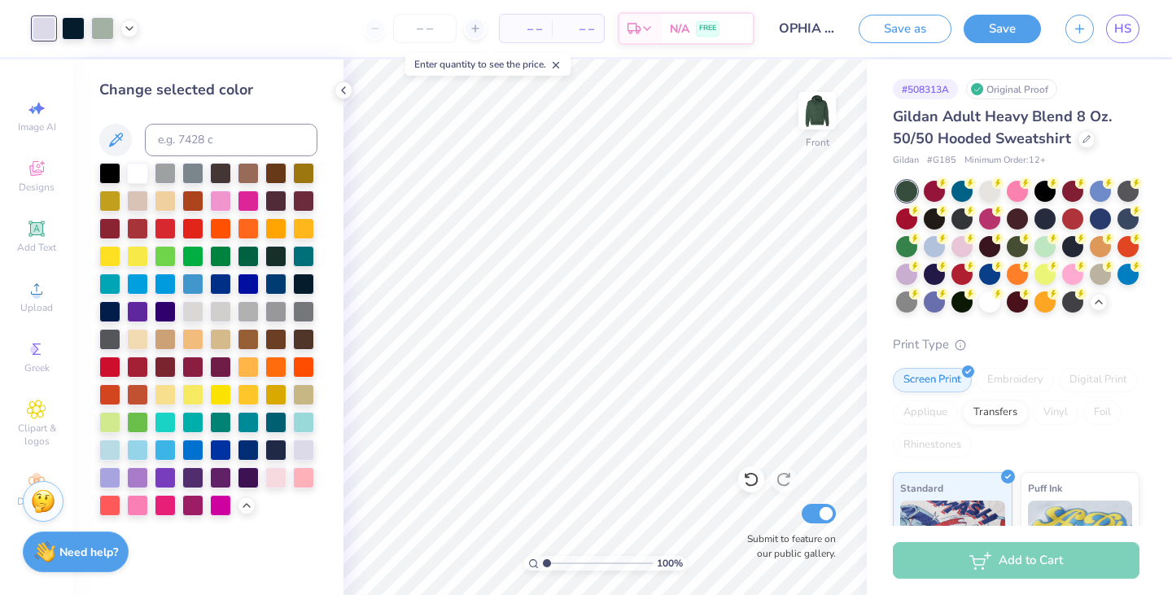
click at [300, 391] on div at bounding box center [303, 394] width 21 height 21
click at [167, 405] on div at bounding box center [165, 394] width 21 height 21
click at [132, 330] on div at bounding box center [137, 339] width 21 height 21
click at [308, 479] on div at bounding box center [303, 477] width 21 height 21
click at [140, 387] on div at bounding box center [137, 394] width 21 height 21
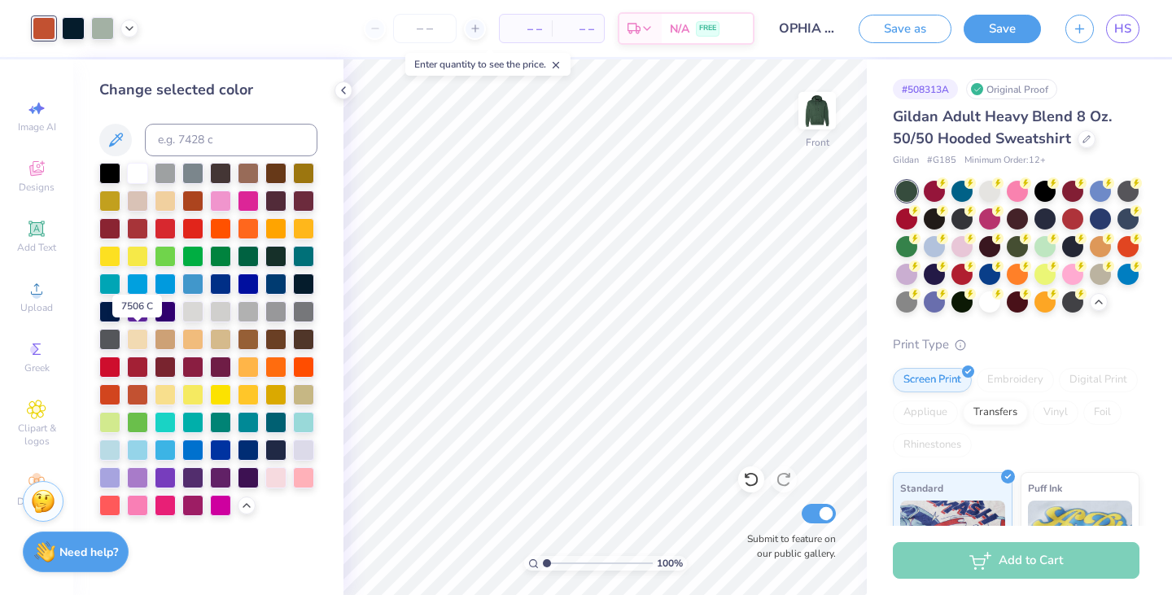
click at [142, 334] on div at bounding box center [137, 339] width 21 height 21
click at [305, 453] on div at bounding box center [303, 450] width 21 height 21
click at [1056, 225] on div at bounding box center [1045, 218] width 21 height 21
click at [63, 26] on div at bounding box center [73, 28] width 23 height 23
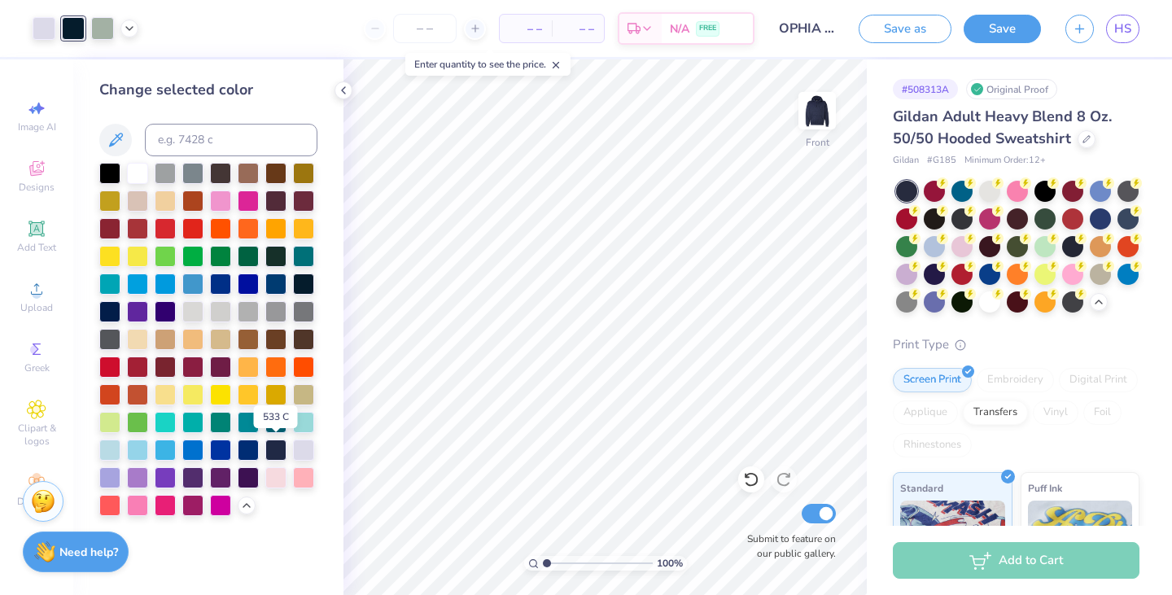
click at [271, 448] on div at bounding box center [275, 450] width 21 height 21
click at [252, 448] on div at bounding box center [248, 450] width 21 height 21
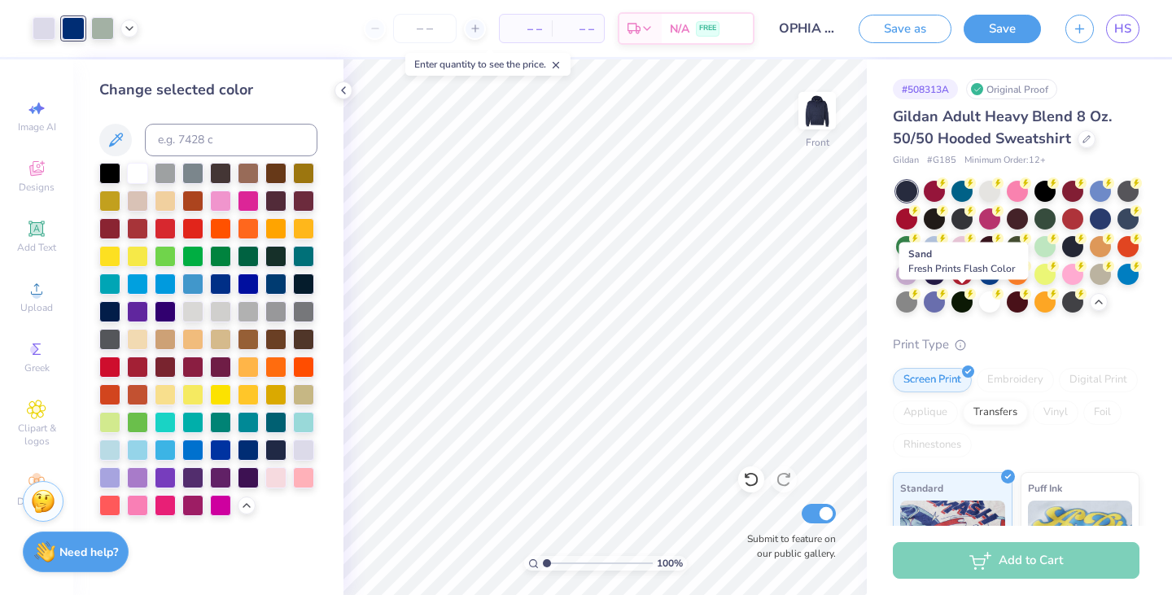
click at [1090, 285] on div at bounding box center [1100, 274] width 21 height 21
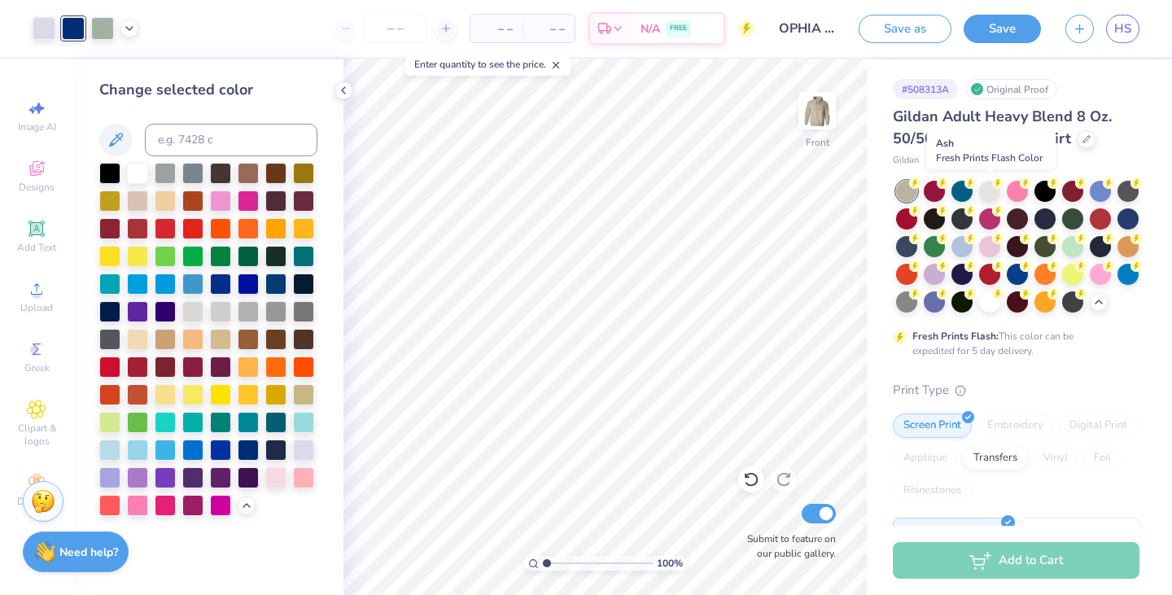
click at [994, 196] on div at bounding box center [989, 191] width 21 height 21
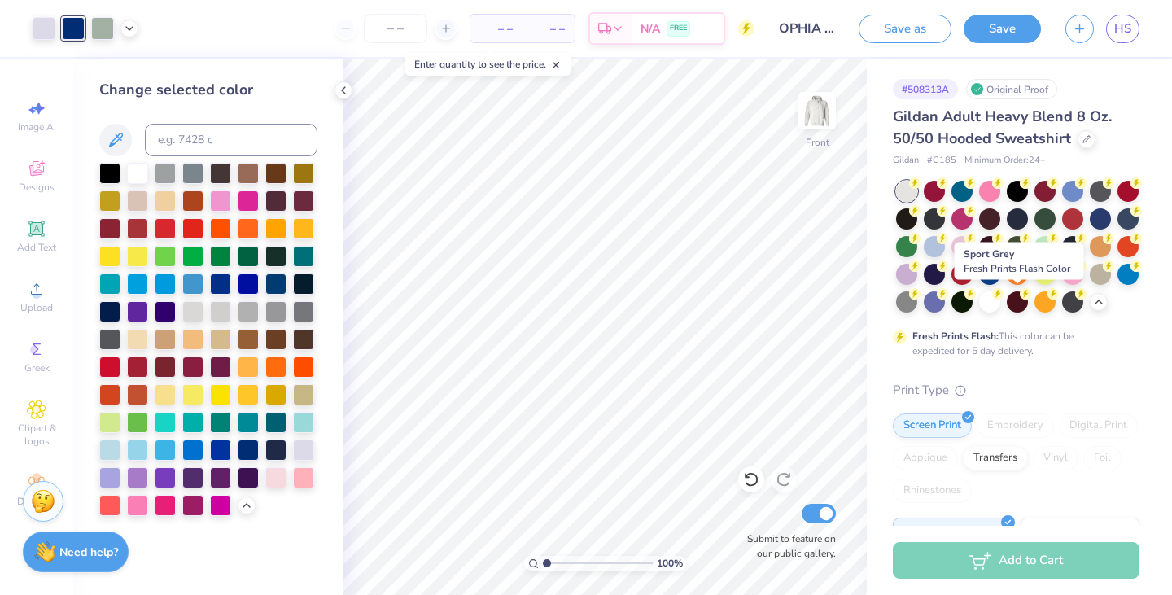
click at [917, 305] on div at bounding box center [906, 301] width 21 height 21
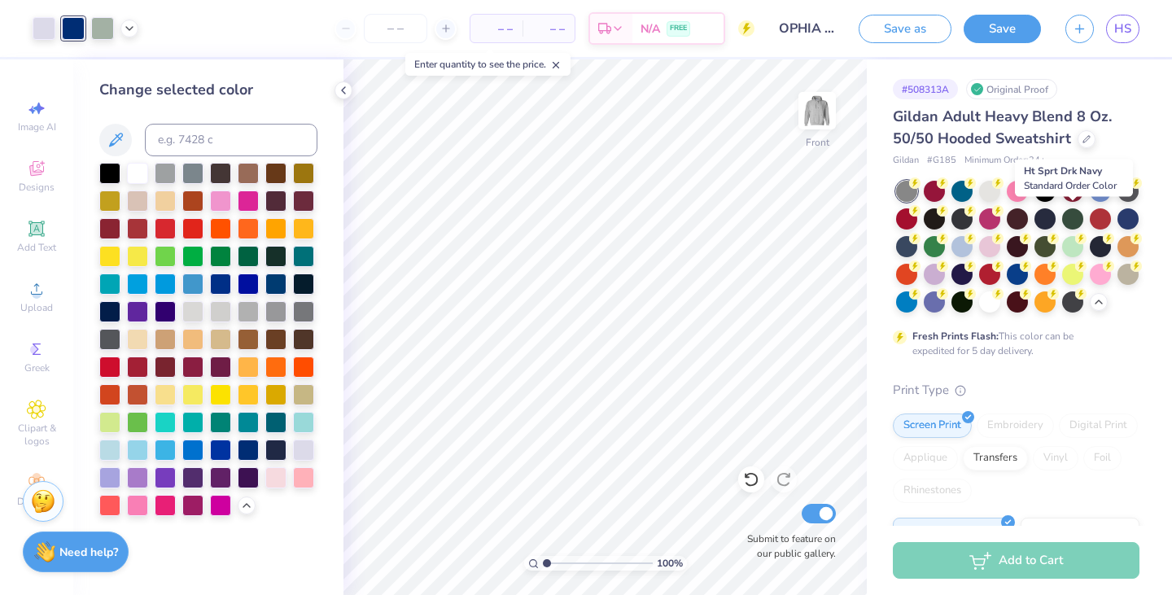
click at [1056, 221] on div at bounding box center [1045, 218] width 21 height 21
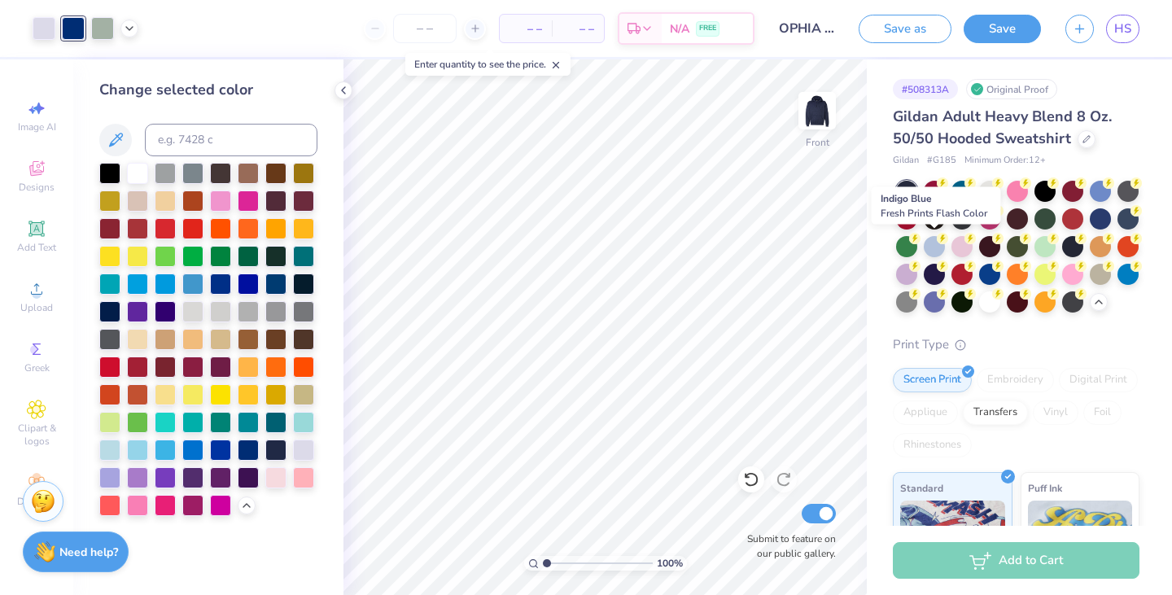
click at [1118, 230] on div at bounding box center [1128, 218] width 21 height 21
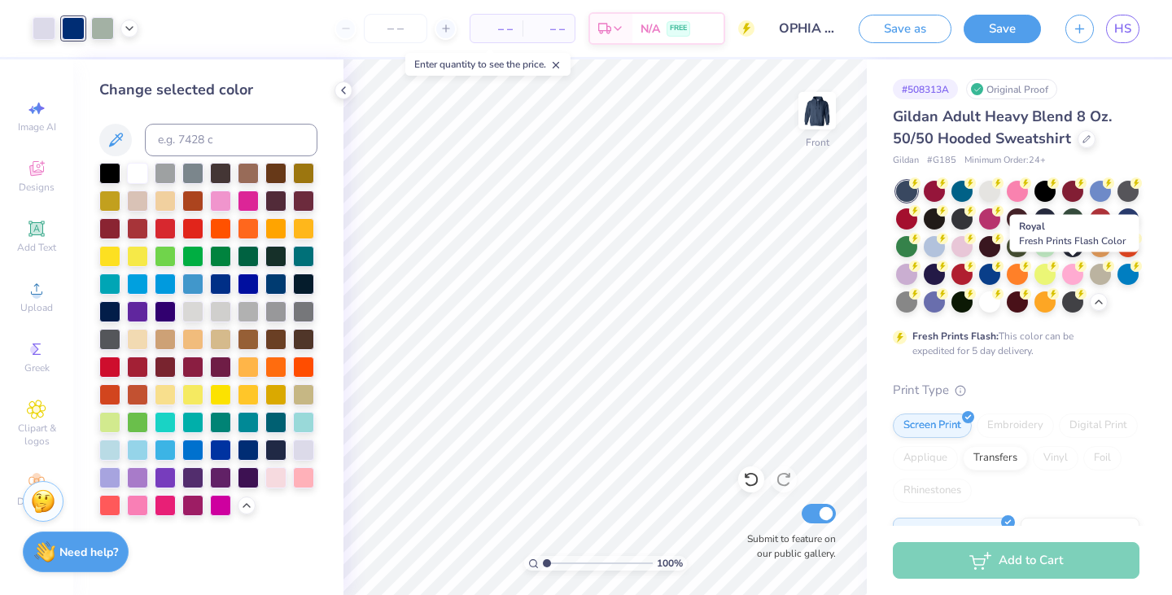
click at [1000, 270] on div at bounding box center [989, 274] width 21 height 21
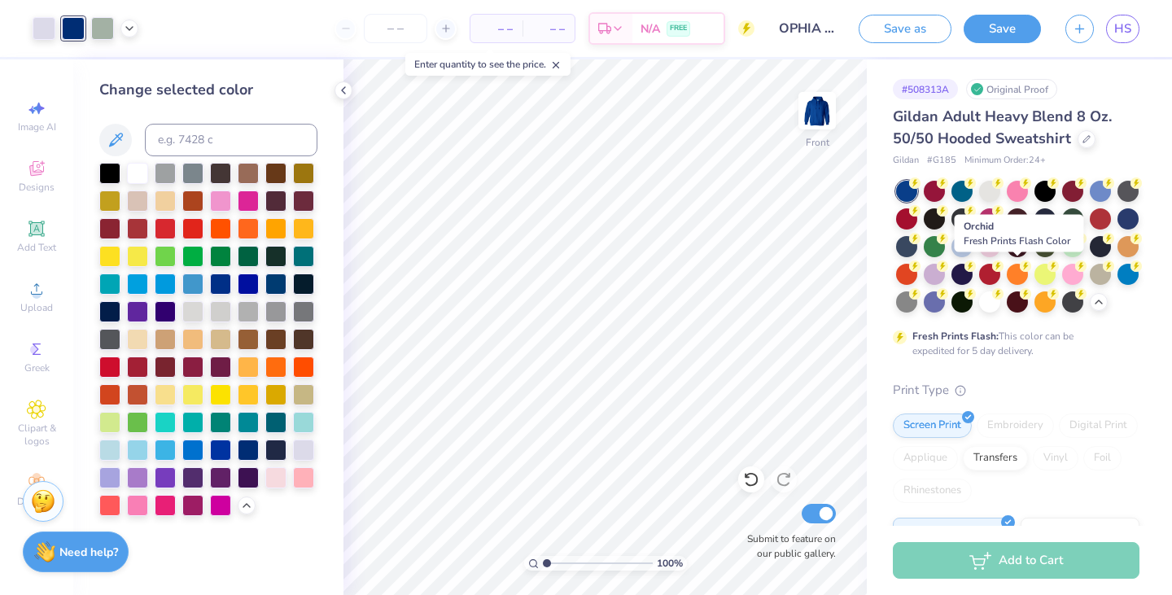
click at [945, 275] on div at bounding box center [934, 274] width 21 height 21
click at [945, 276] on div at bounding box center [934, 274] width 21 height 21
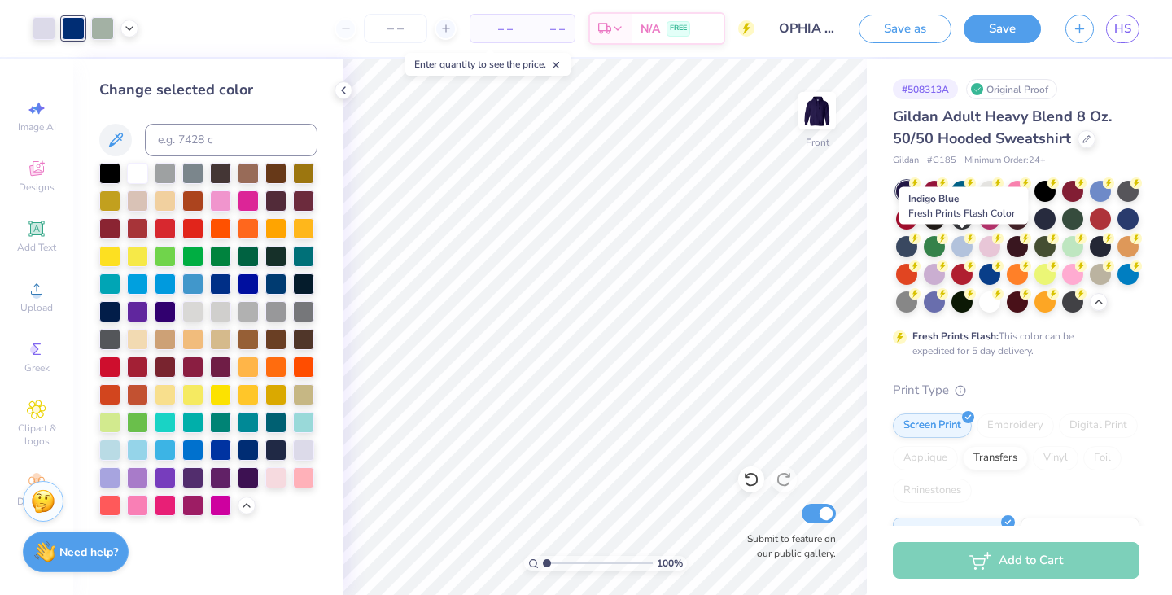
click at [917, 248] on div at bounding box center [906, 246] width 21 height 21
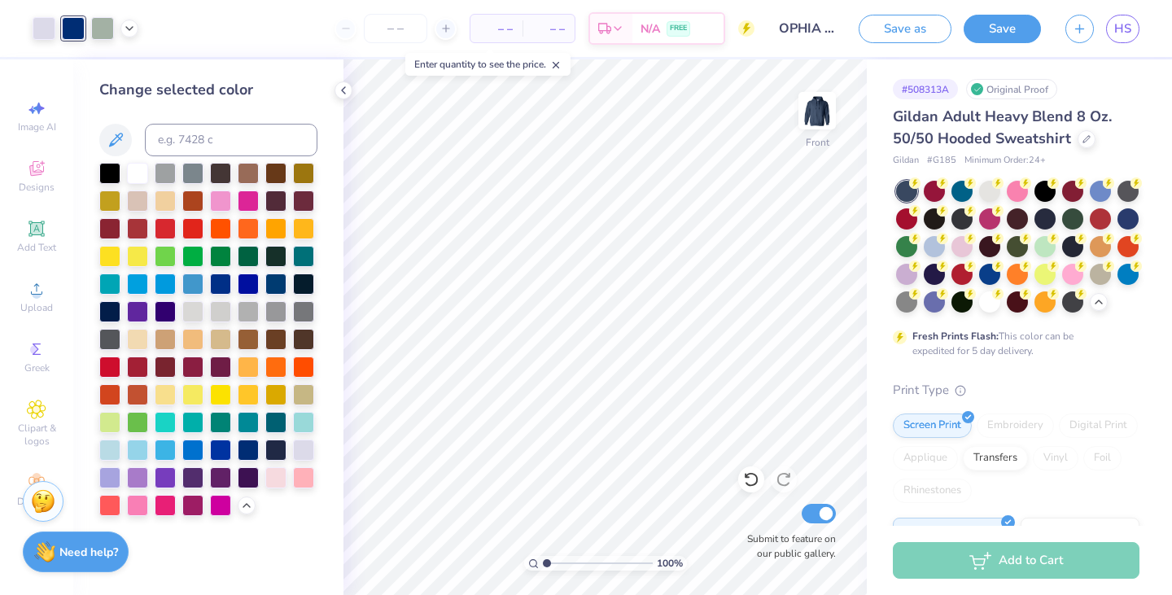
click at [1024, 29] on button "Save" at bounding box center [1002, 29] width 77 height 28
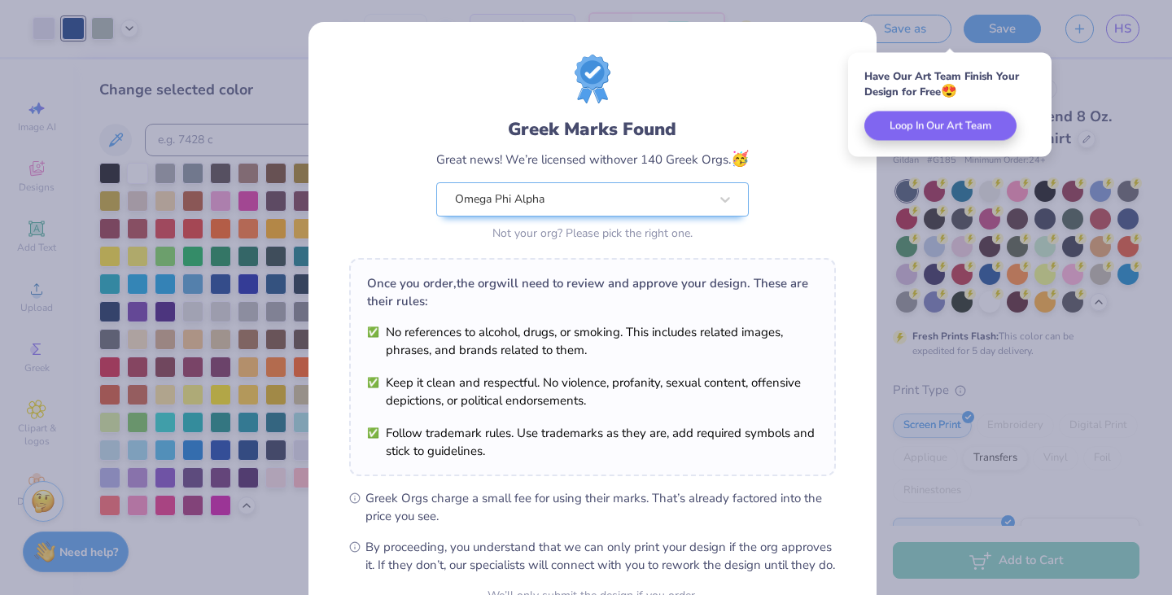
scroll to position [167, 0]
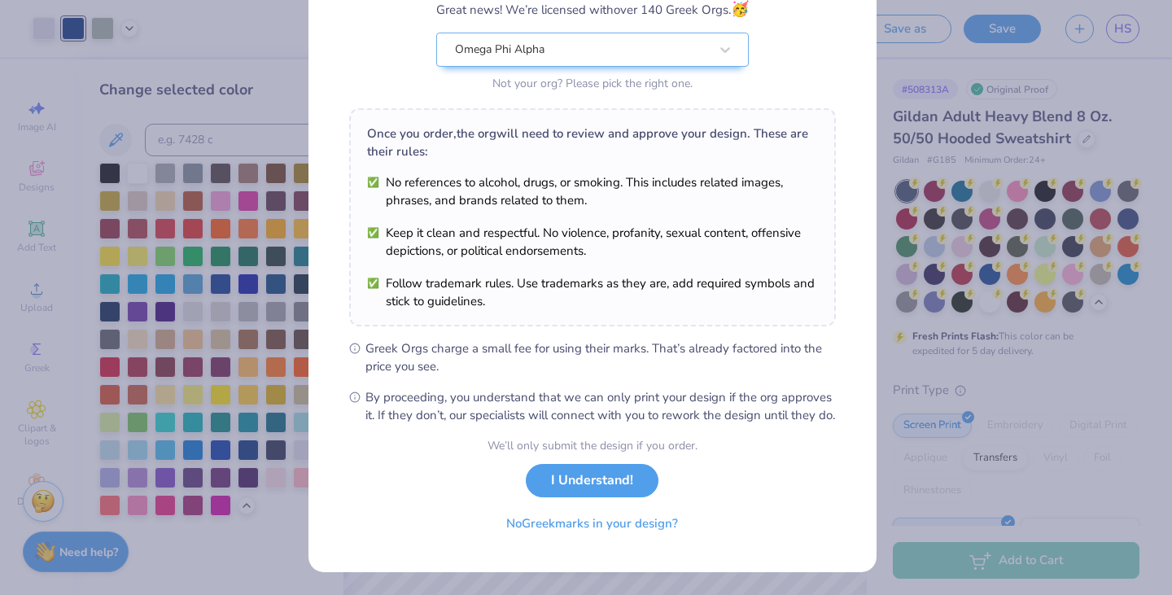
click at [592, 476] on button "I Understand!" at bounding box center [592, 480] width 133 height 33
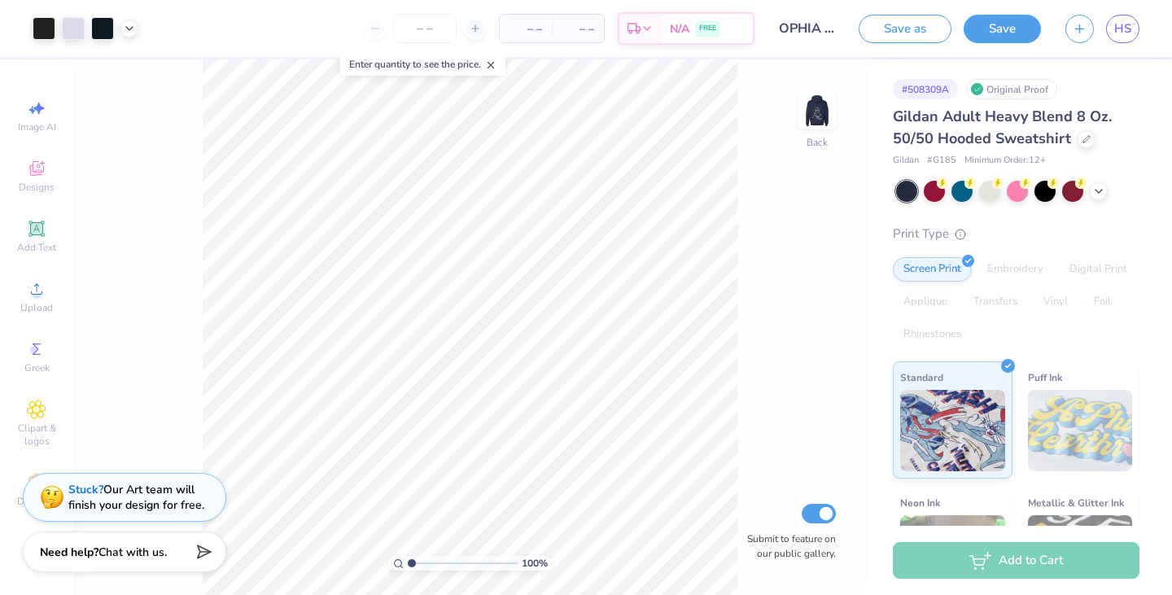
click at [1104, 189] on icon at bounding box center [1098, 191] width 13 height 13
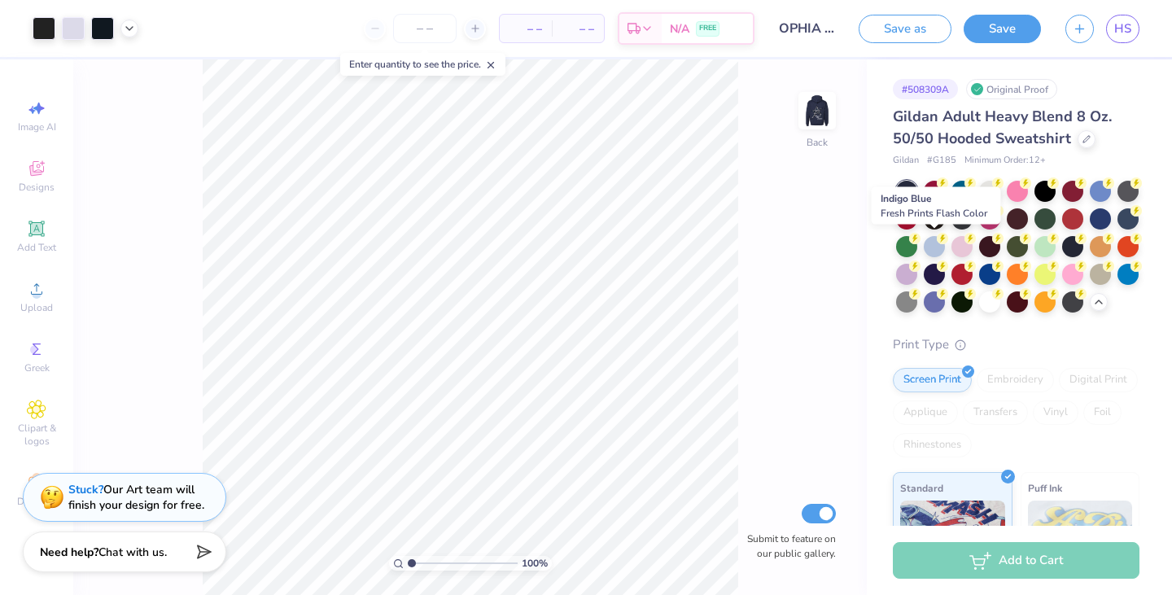
click at [1118, 230] on div at bounding box center [1128, 218] width 21 height 21
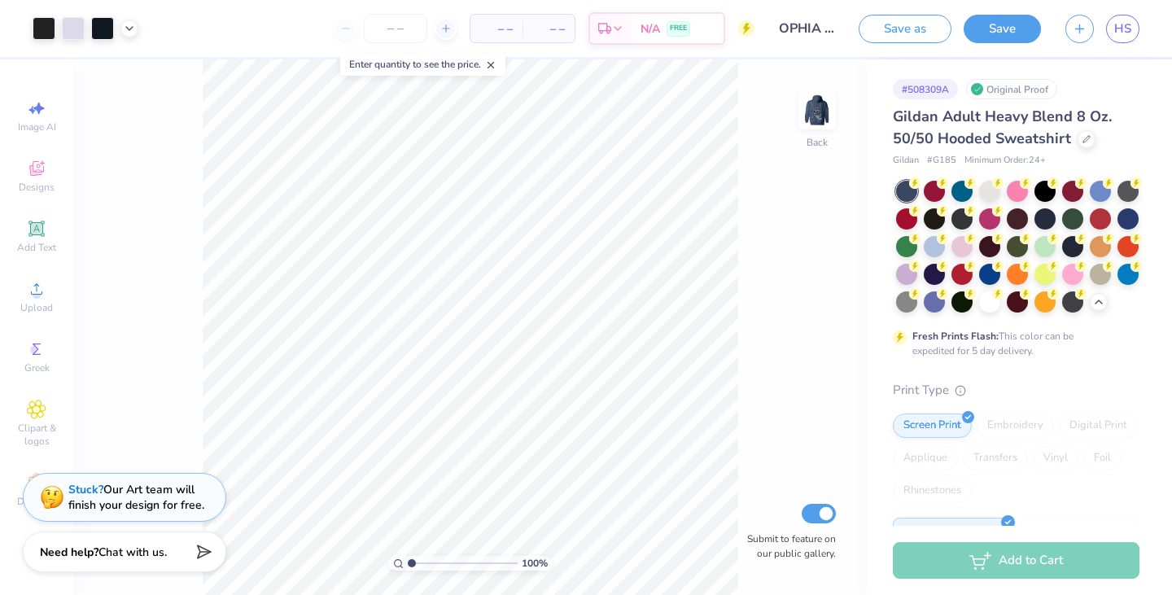
click at [814, 109] on img at bounding box center [817, 110] width 33 height 33
click at [810, 112] on img at bounding box center [817, 110] width 33 height 33
click at [996, 30] on button "Save" at bounding box center [1002, 29] width 77 height 28
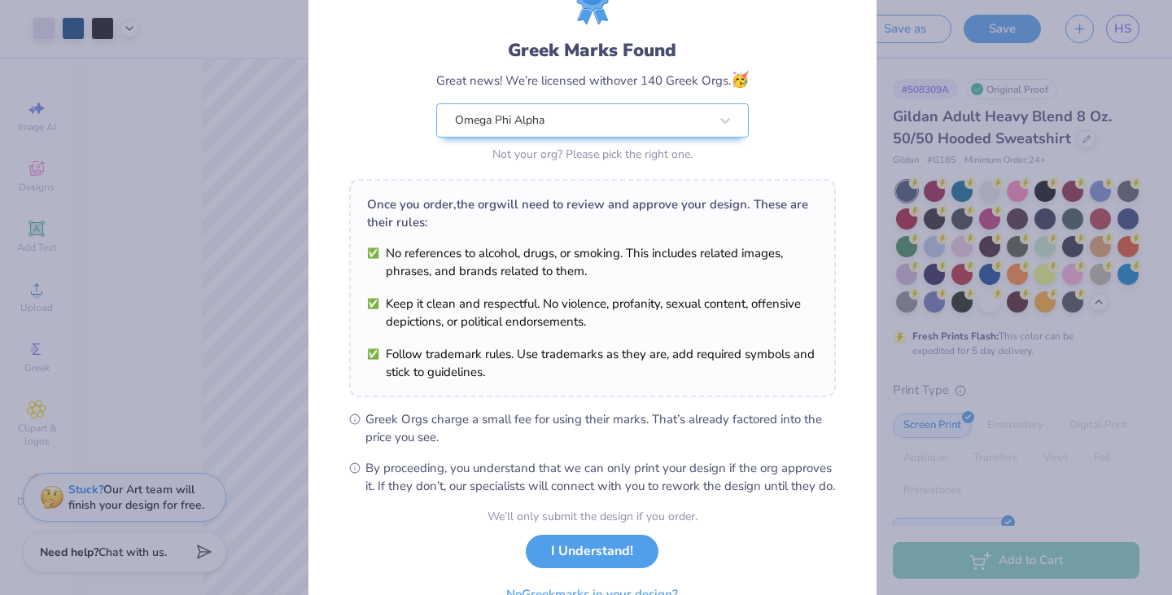
scroll to position [142, 0]
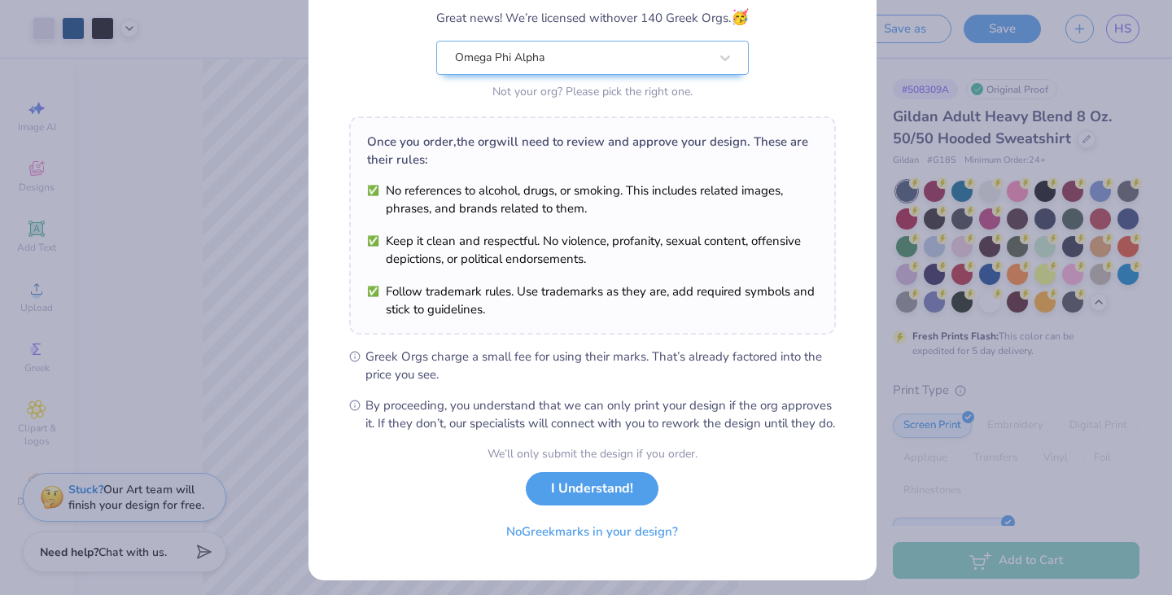
click at [615, 503] on button "I Understand!" at bounding box center [592, 488] width 133 height 33
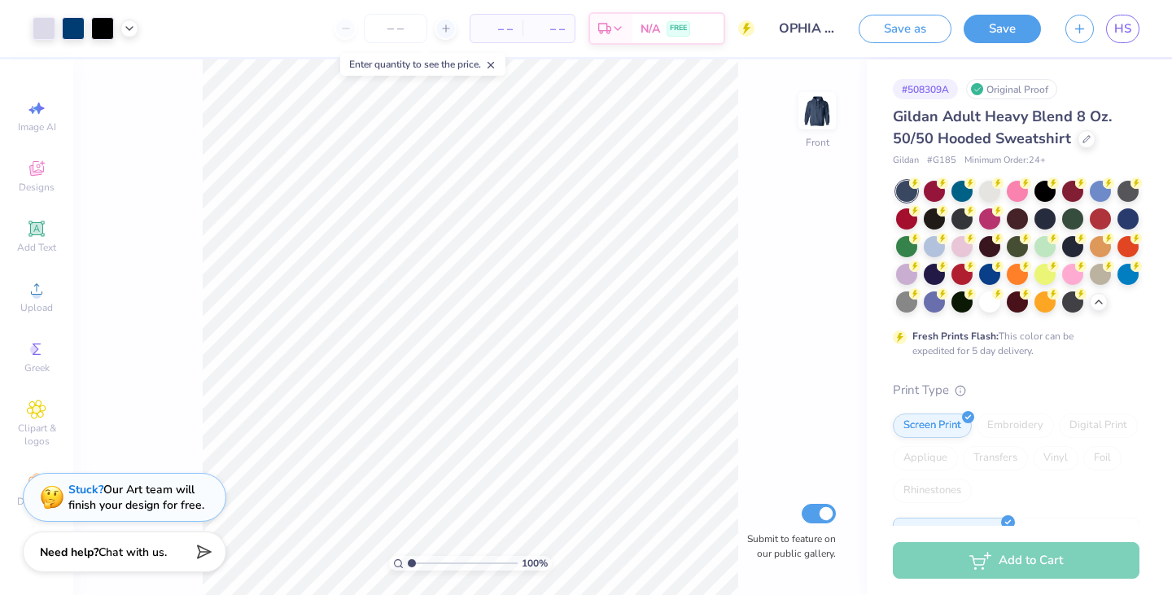
scroll to position [0, 0]
click at [1121, 39] on link "HS" at bounding box center [1122, 29] width 33 height 28
